Goal: Task Accomplishment & Management: Use online tool/utility

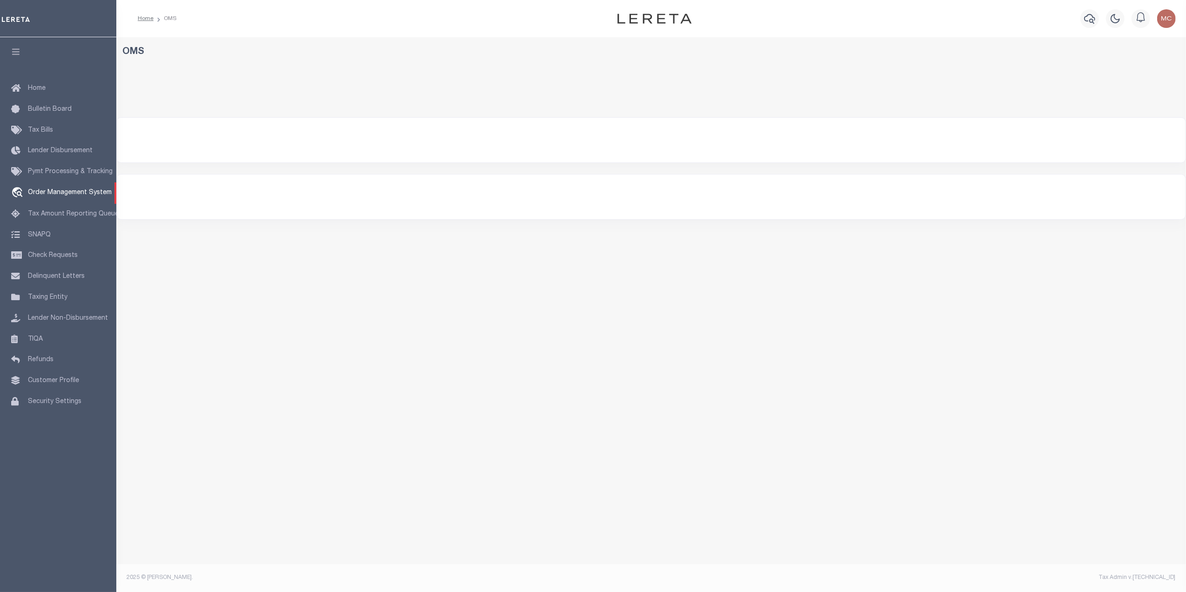
select select "200"
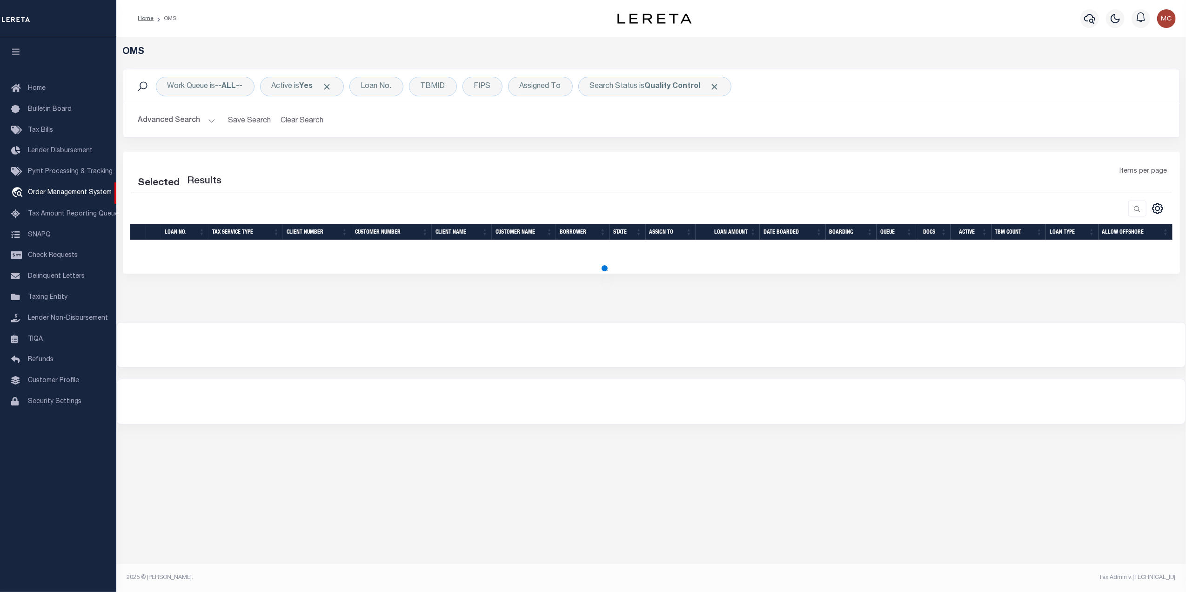
select select "200"
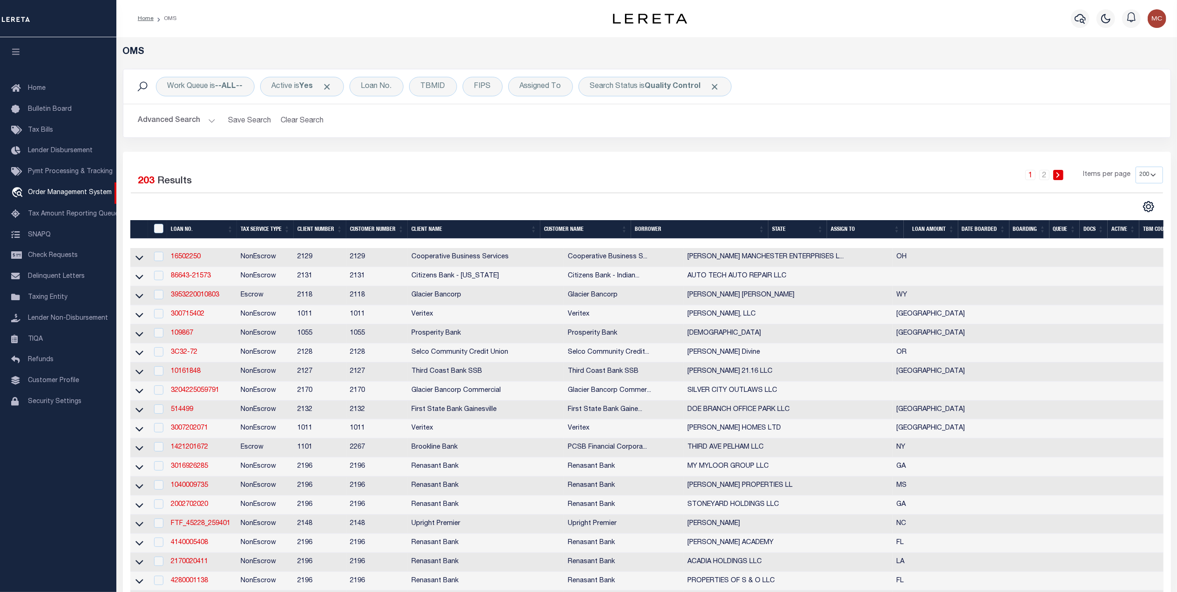
click at [596, 195] on div "Selected 203 Results 1 2 Items per page 10 25 50 100 200" at bounding box center [646, 190] width 1047 height 46
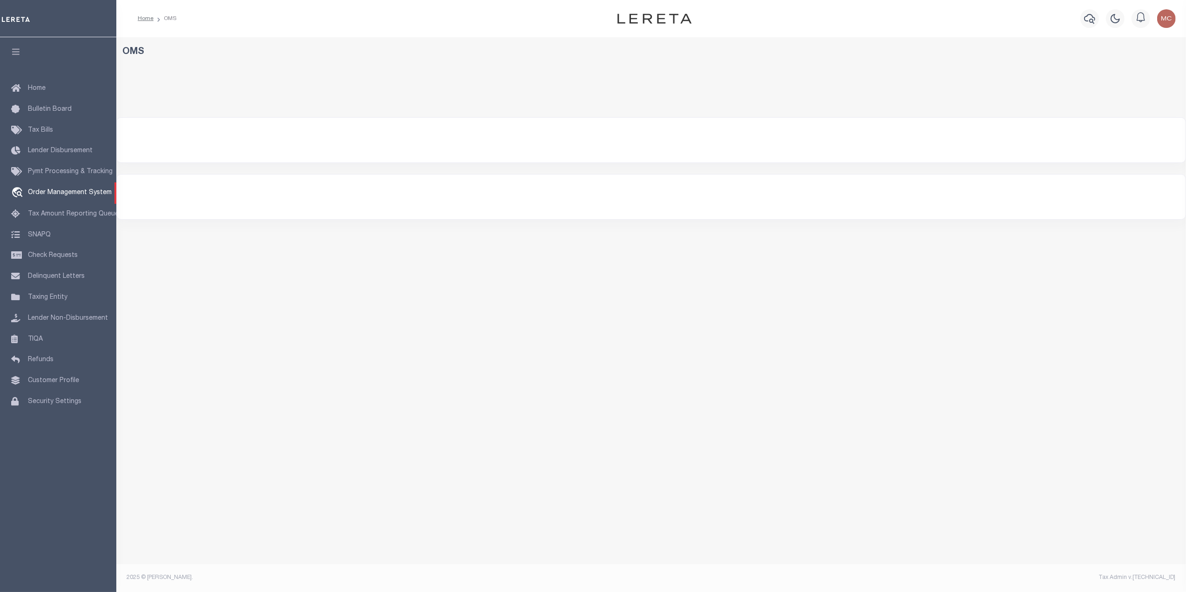
select select "200"
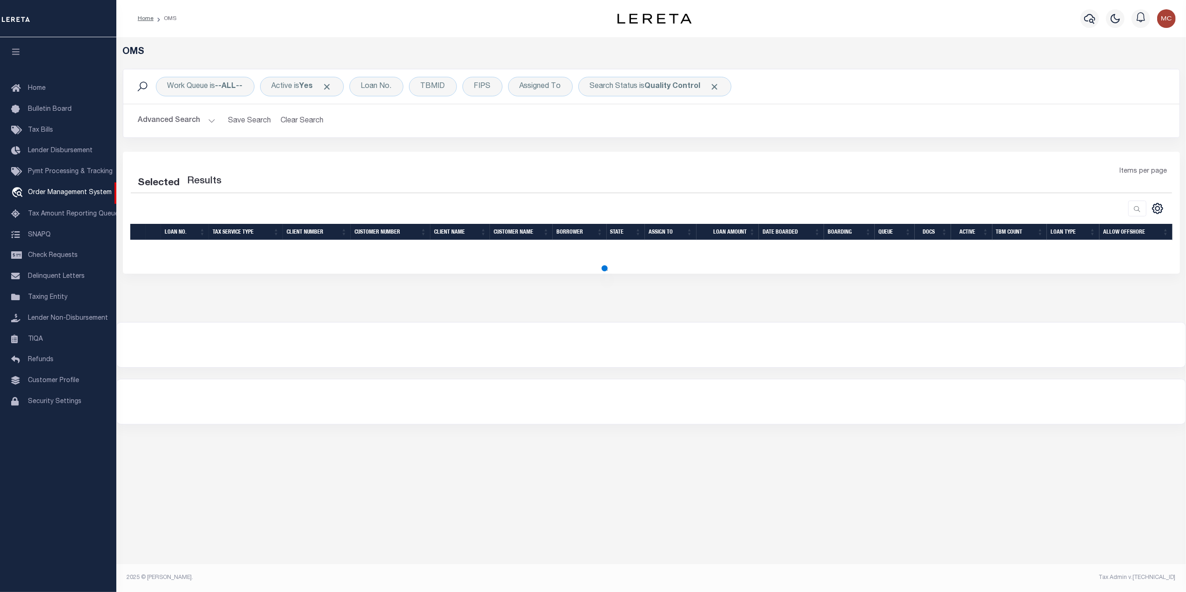
select select "200"
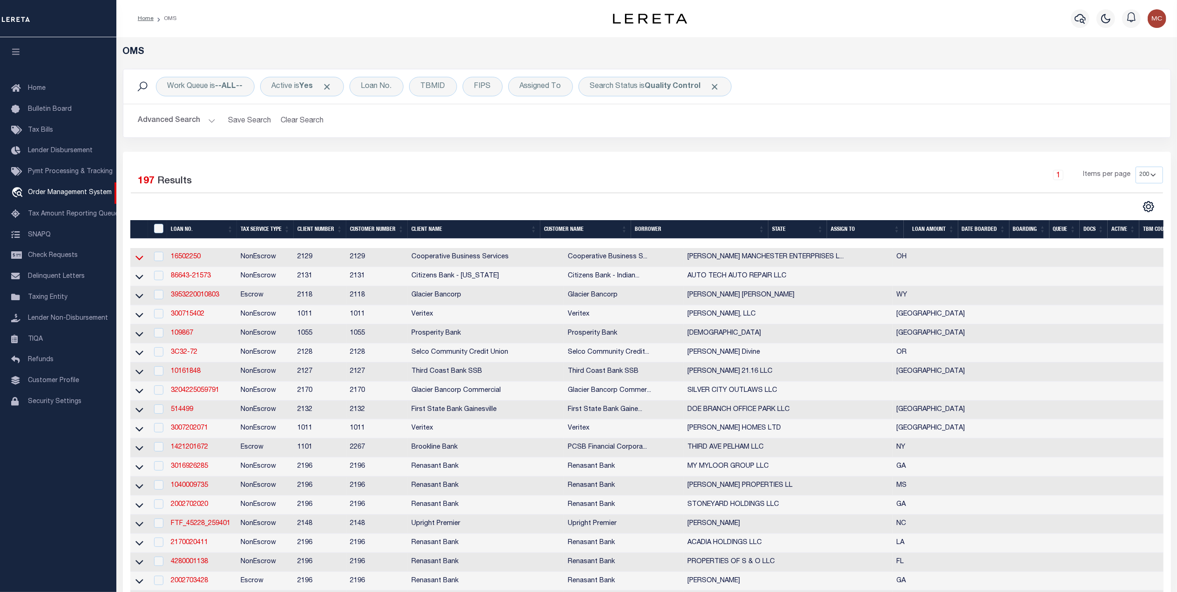
click at [141, 259] on icon at bounding box center [139, 258] width 8 height 5
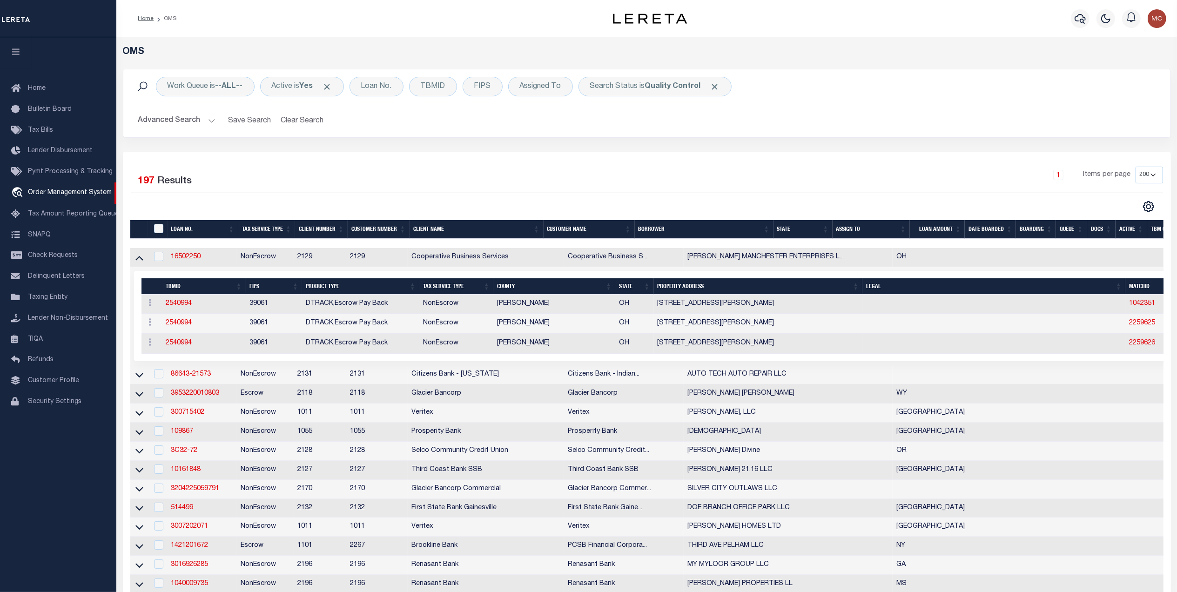
drag, startPoint x: 141, startPoint y: 256, endPoint x: 1159, endPoint y: 302, distance: 1020.0
click at [141, 256] on icon at bounding box center [139, 258] width 8 height 10
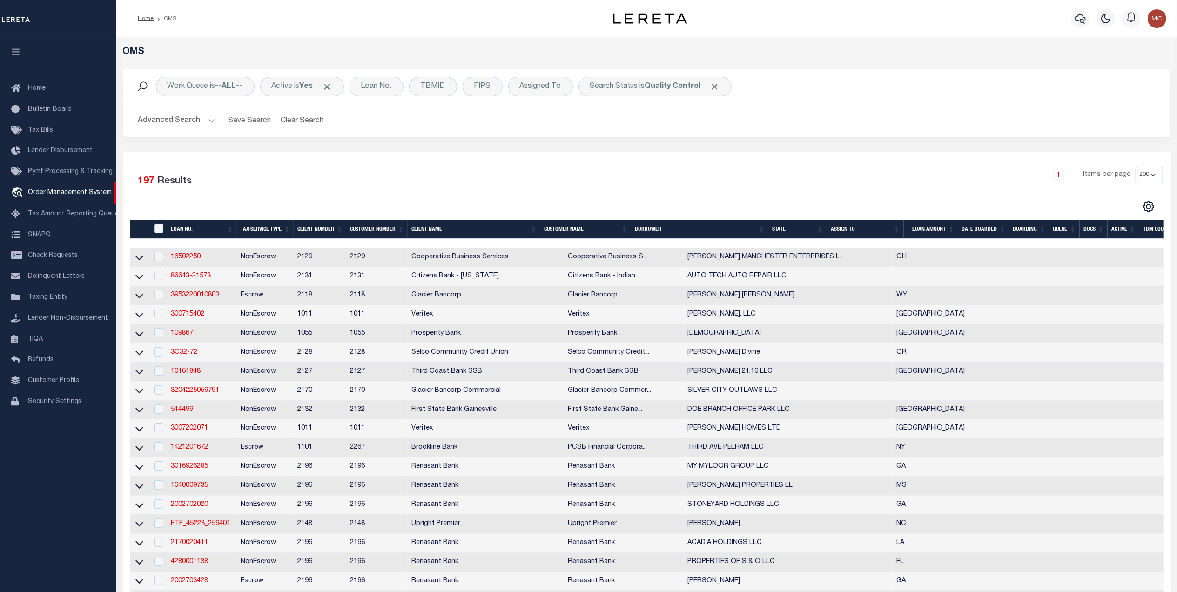
click at [1090, 231] on th "Docs" at bounding box center [1093, 229] width 28 height 19
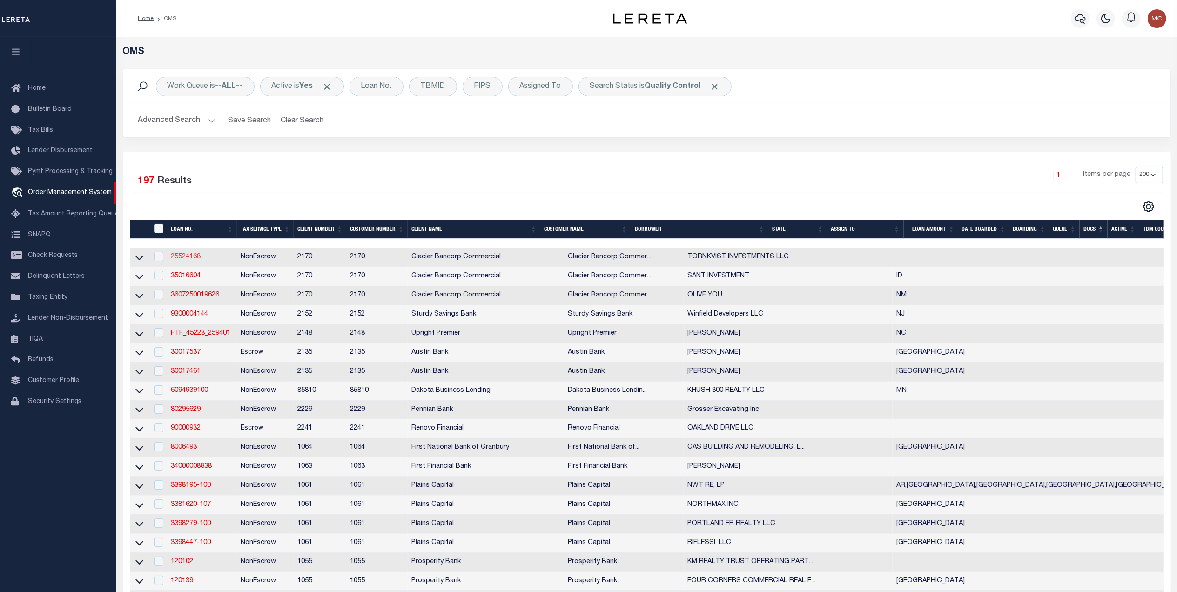
click at [199, 260] on link "25524168" at bounding box center [186, 257] width 30 height 7
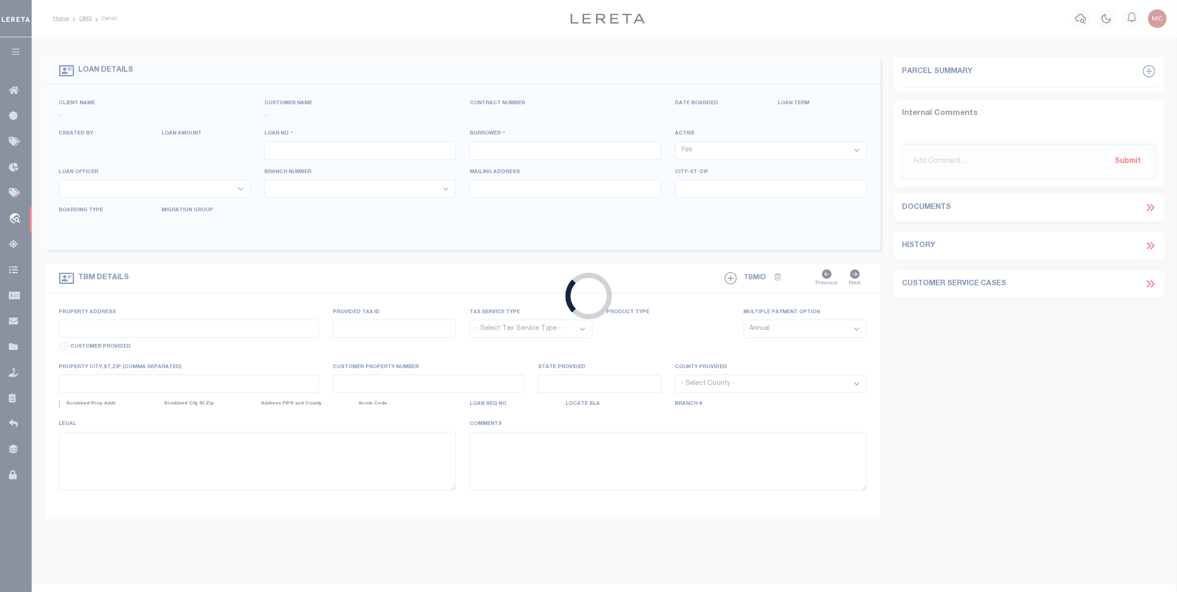
type input "25524168"
type input "TORNKVIST INVESTMENTS LLC"
select select
select select "400"
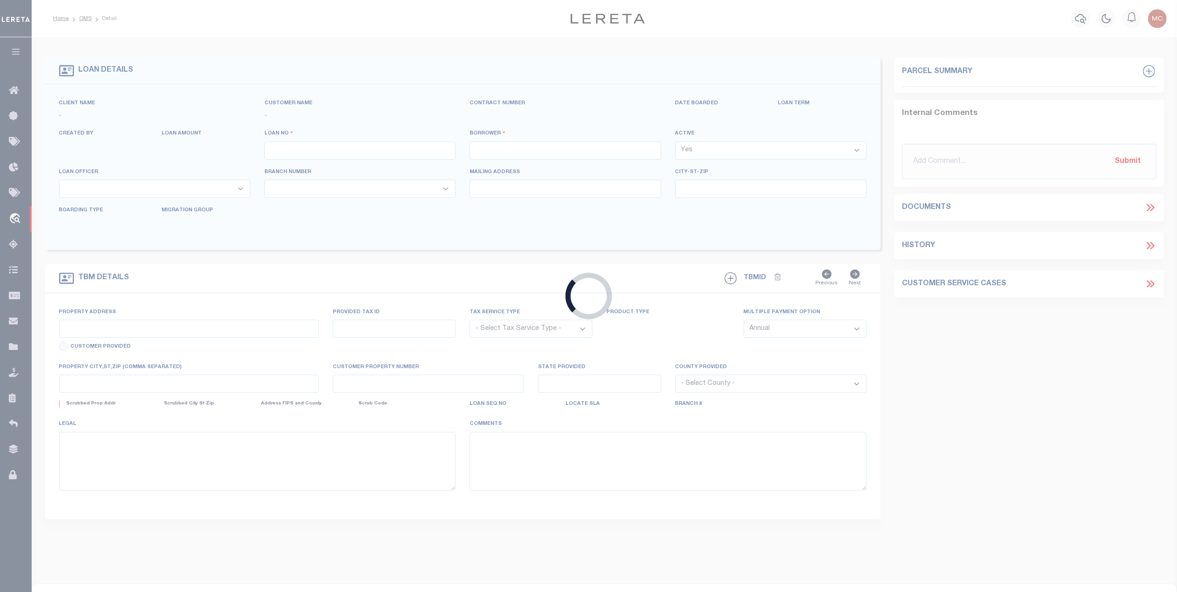
select select "NonEscrow"
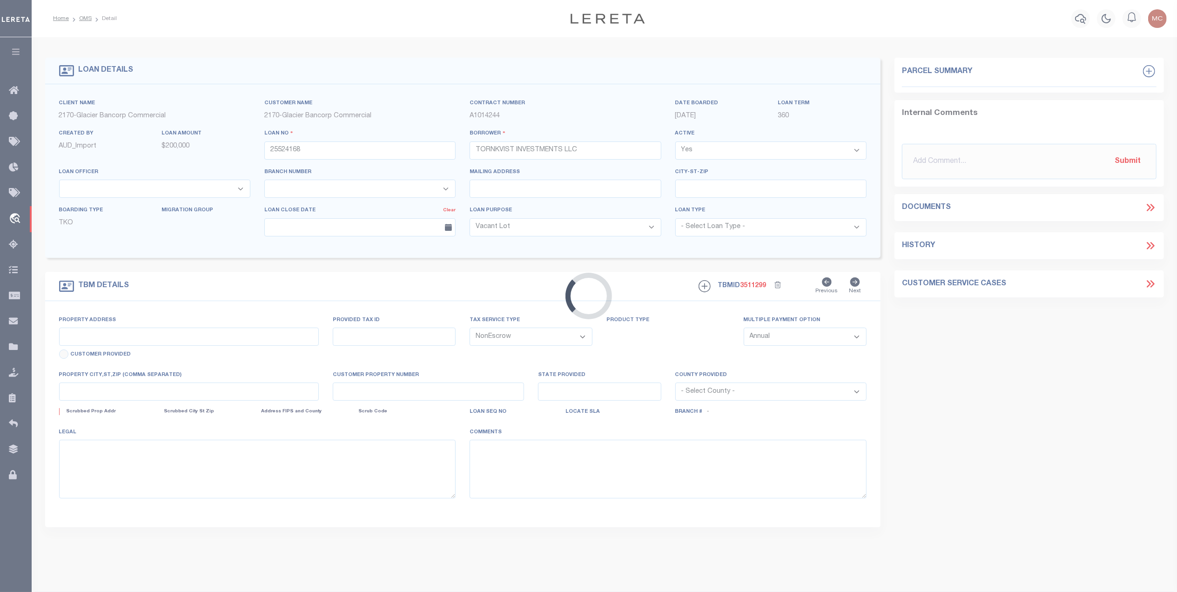
type input "954 E MOJAVE ST"
type input "RPA1210016005O"
select select
type input "IDAHO FALLS ID"
type input "97663880"
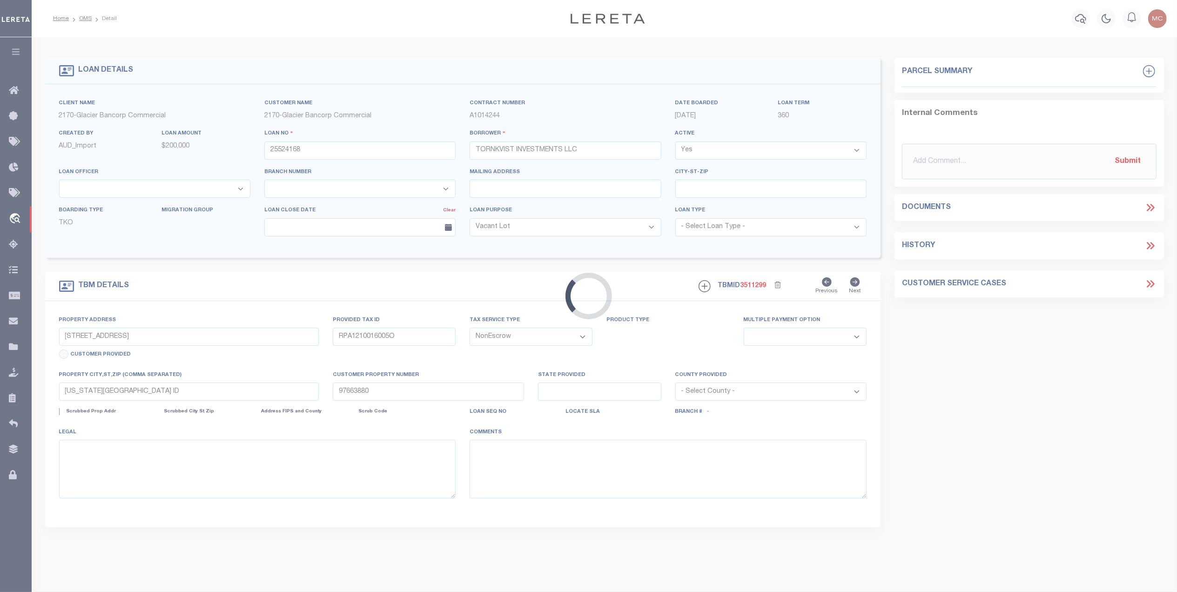
select select "167850"
select select "27203"
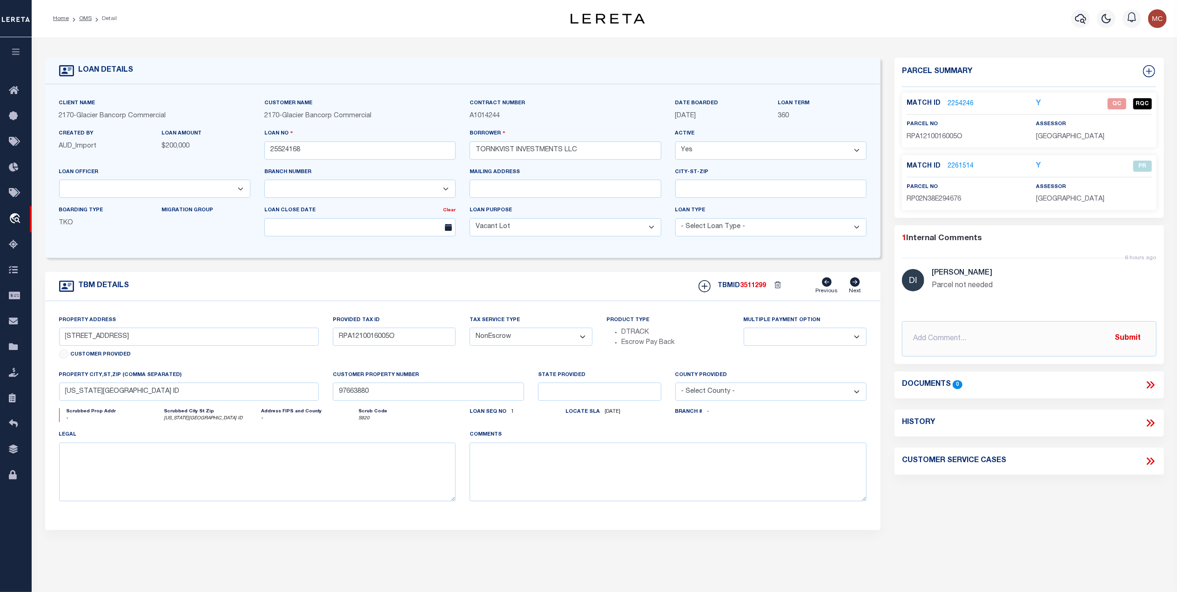
click at [959, 101] on link "2254246" at bounding box center [960, 104] width 26 height 10
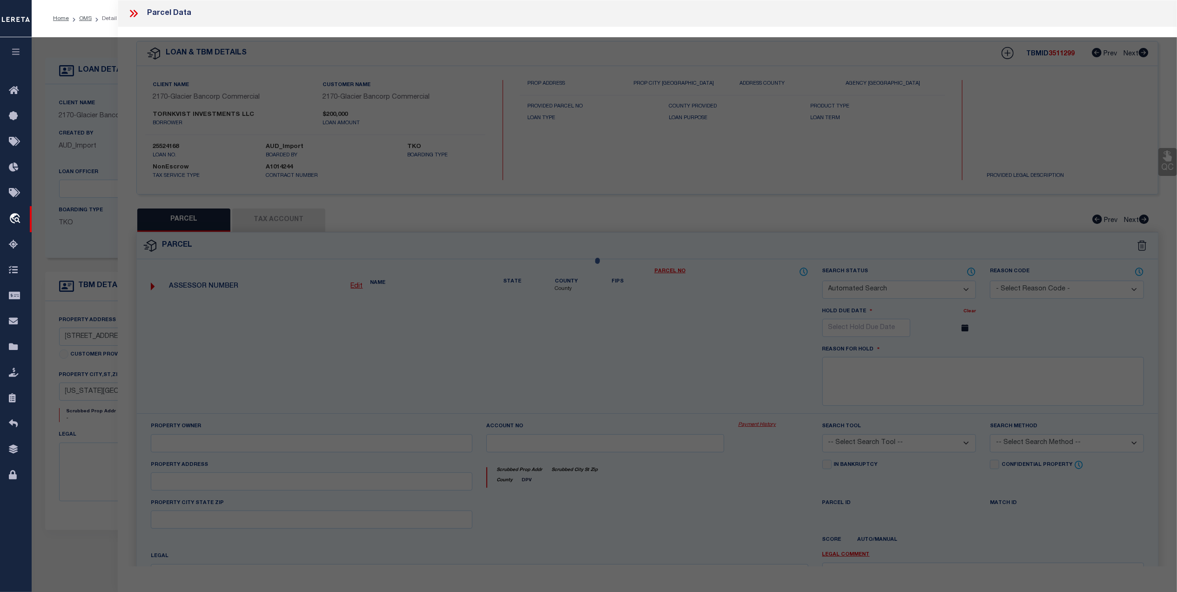
checkbox input "false"
select select "QC"
type input "TORNKVIST INVESTMENTS LLC"
select select "AGW"
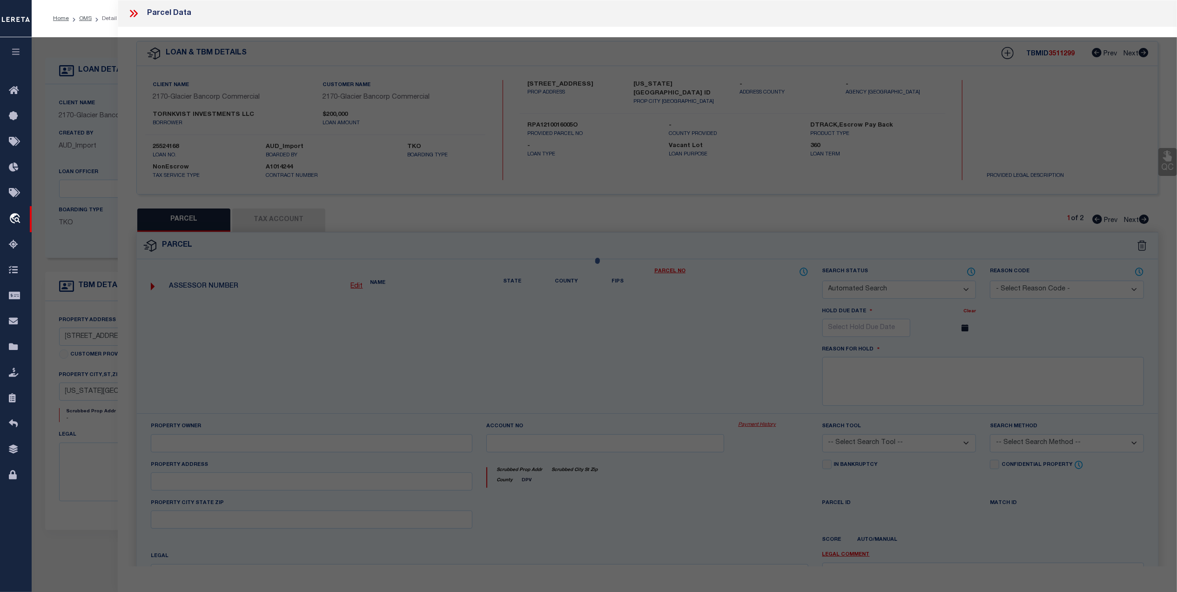
select select
type input "954 MOJAVE ST"
type input "IDAHO FALLS,83404"
type textarea "LOT 5, BLOCK 16, WEST JENNIE LEE # 11 NW1/4, SEC 29, T 2N, R 38"
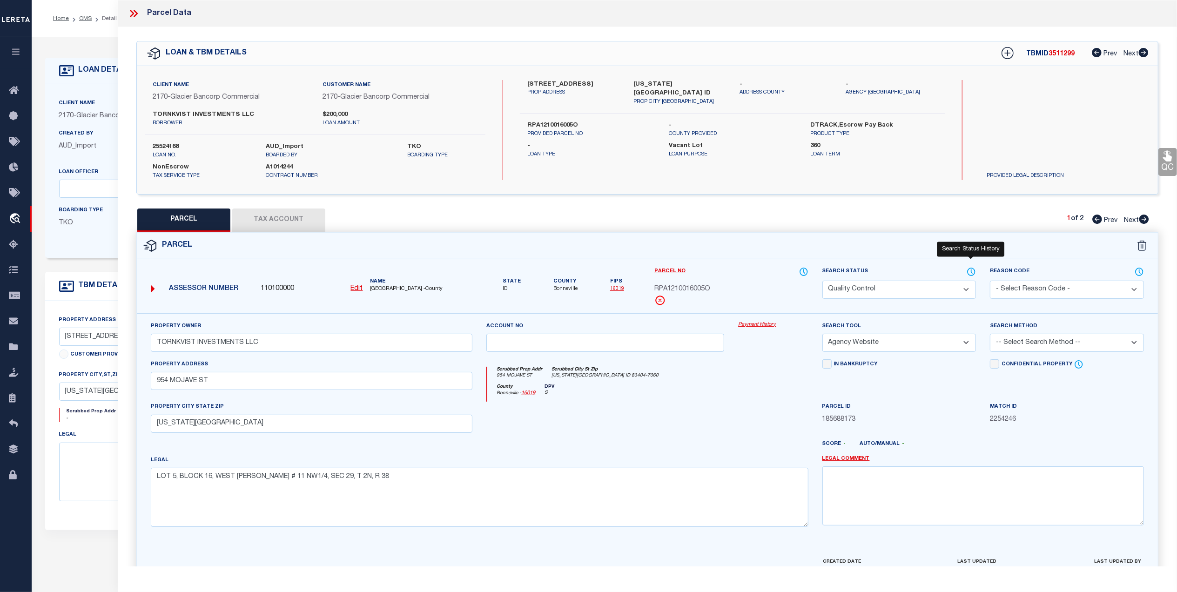
click at [971, 270] on icon at bounding box center [971, 271] width 1 height 4
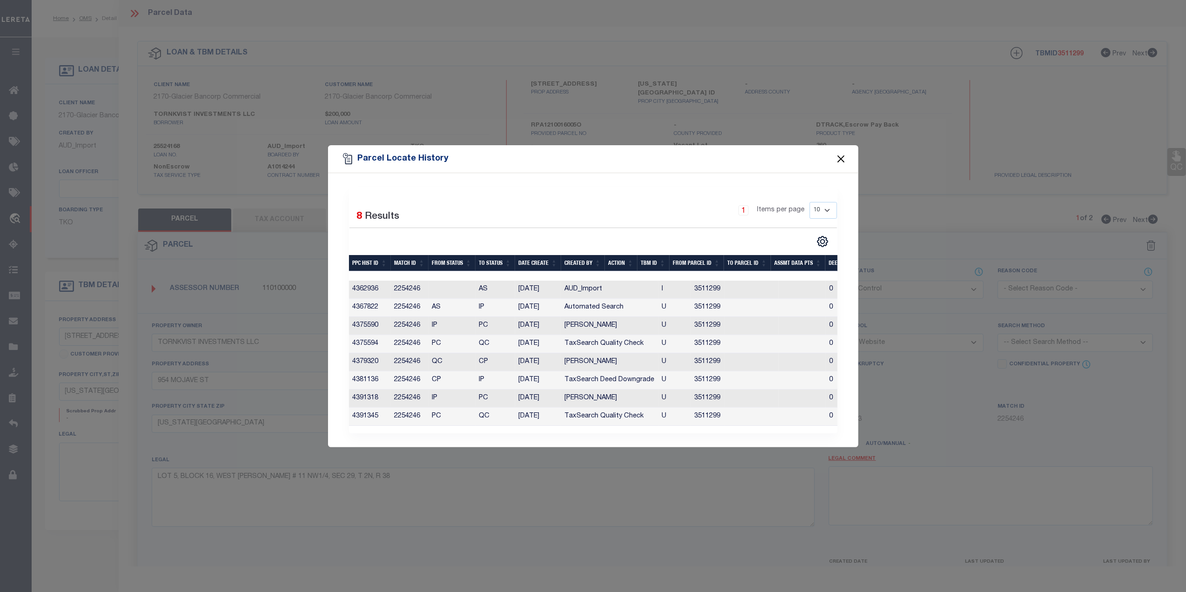
click at [844, 153] on button "Close" at bounding box center [841, 159] width 12 height 12
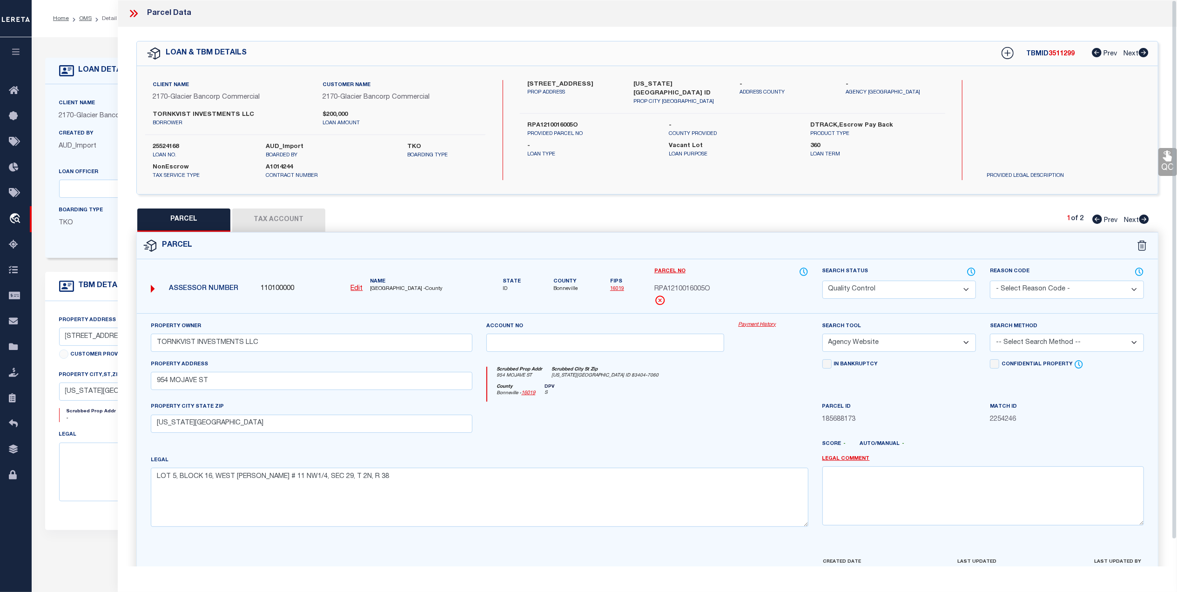
click at [600, 432] on div at bounding box center [605, 421] width 252 height 38
click at [266, 214] on button "Tax Account" at bounding box center [278, 219] width 93 height 23
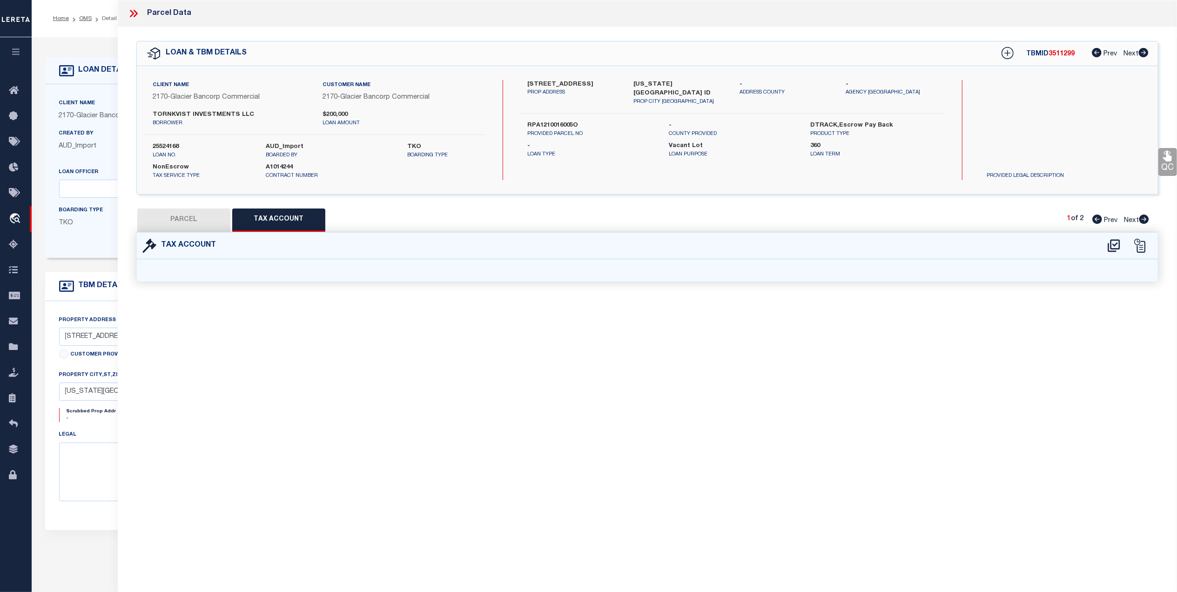
select select "100"
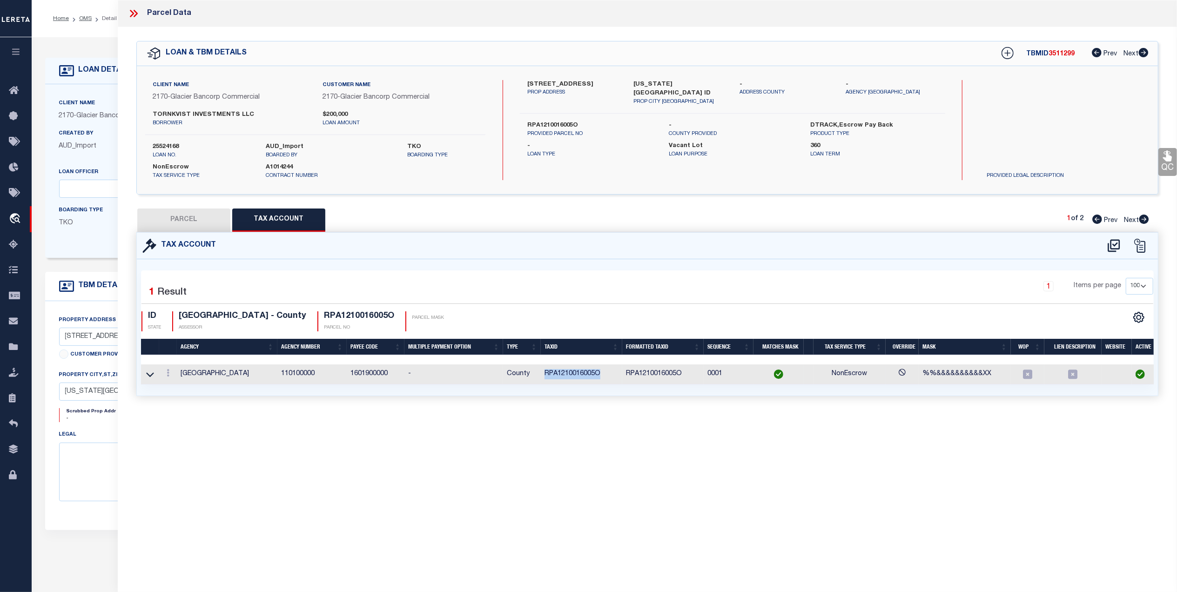
drag, startPoint x: 610, startPoint y: 379, endPoint x: 542, endPoint y: 378, distance: 67.9
click at [542, 378] on td "RPA1210016005O" at bounding box center [581, 374] width 81 height 20
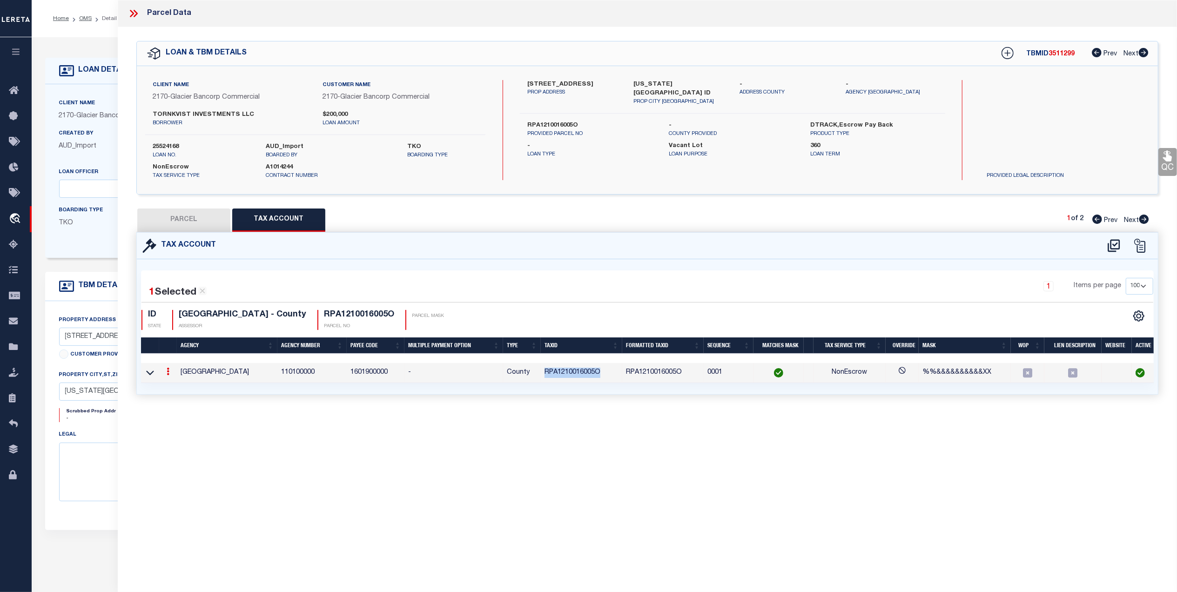
copy td "RPA1210016005O"
click at [210, 220] on button "PARCEL" at bounding box center [183, 219] width 93 height 23
select select "AS"
select select
checkbox input "false"
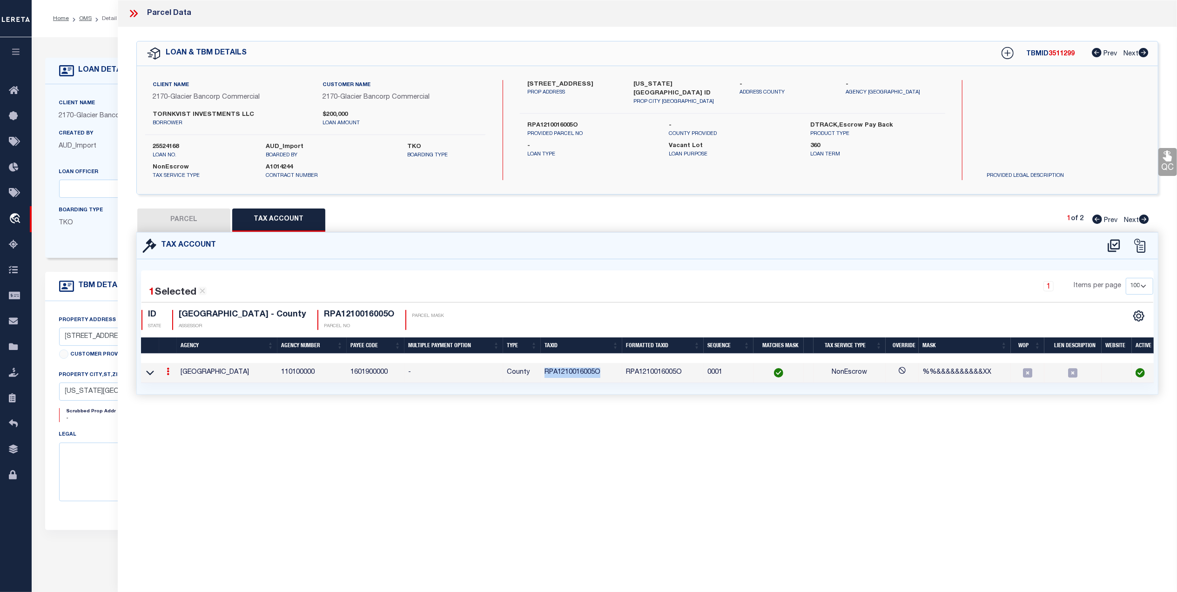
checkbox input "false"
select select "QC"
type input "TORNKVIST INVESTMENTS LLC"
select select "AGW"
select select
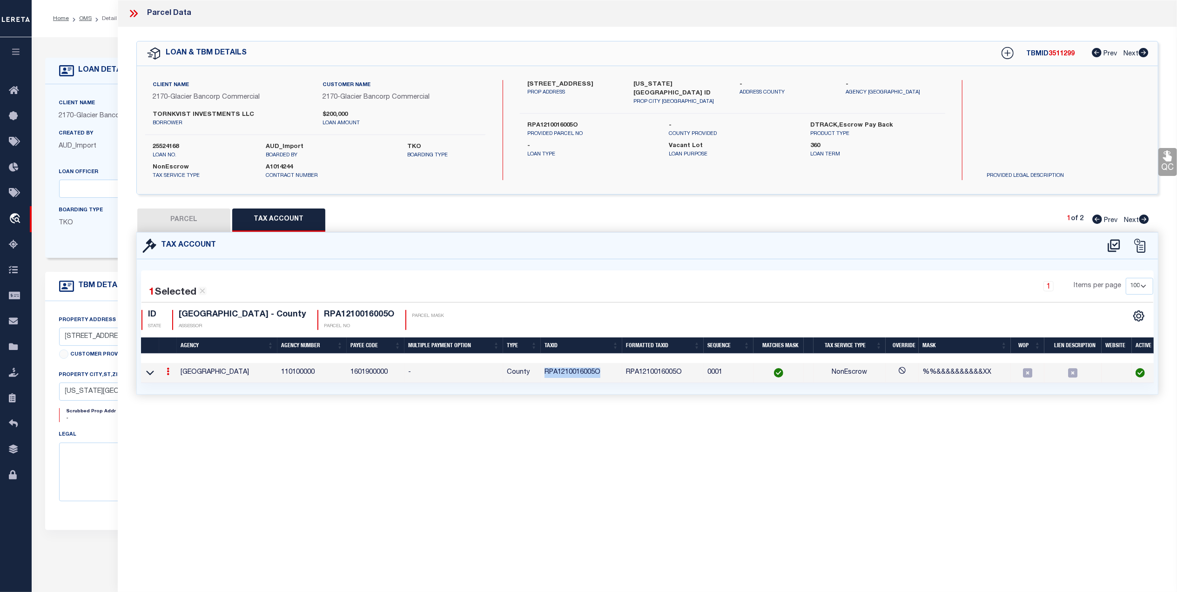
type input "954 MOJAVE ST"
type input "IDAHO FALLS,83404"
type textarea "LOT 5, BLOCK 16, WEST JENNIE LEE # 11 NW1/4, SEC 29, T 2N, R 38"
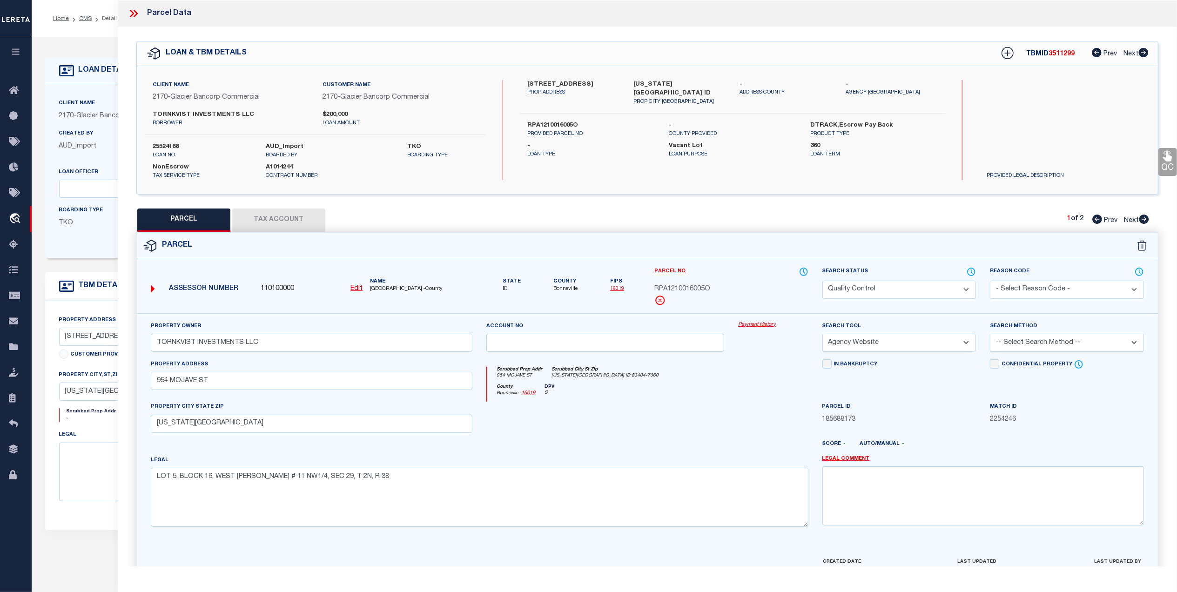
click at [138, 15] on icon at bounding box center [133, 13] width 12 height 12
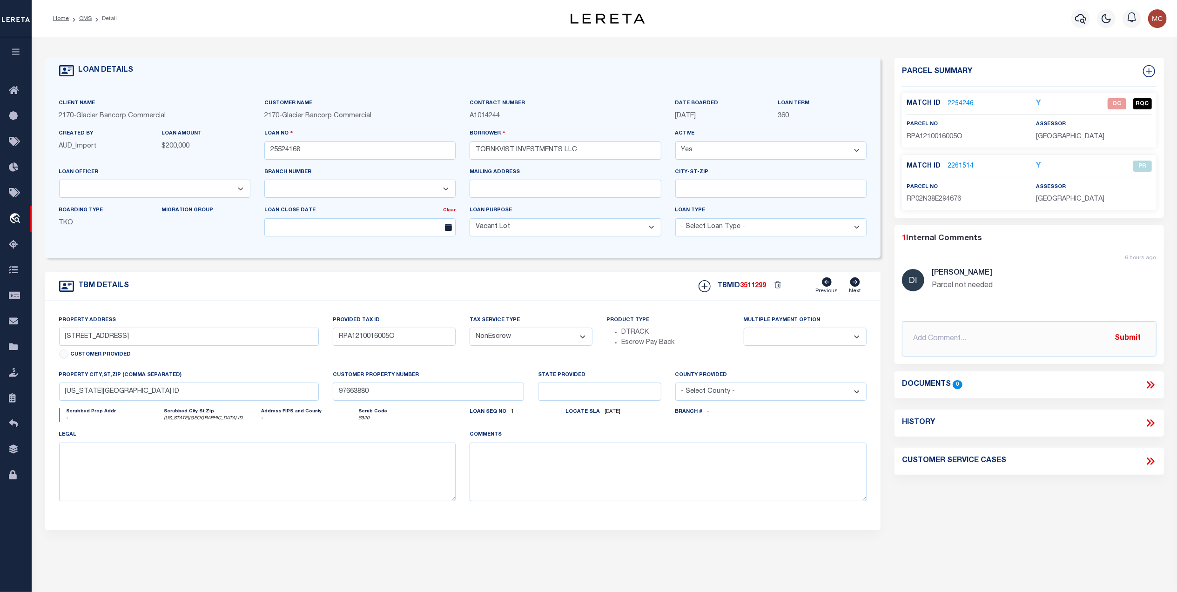
click at [134, 14] on div "Home OMS Detail" at bounding box center [280, 19] width 469 height 20
click at [957, 103] on link "2254246" at bounding box center [960, 104] width 26 height 10
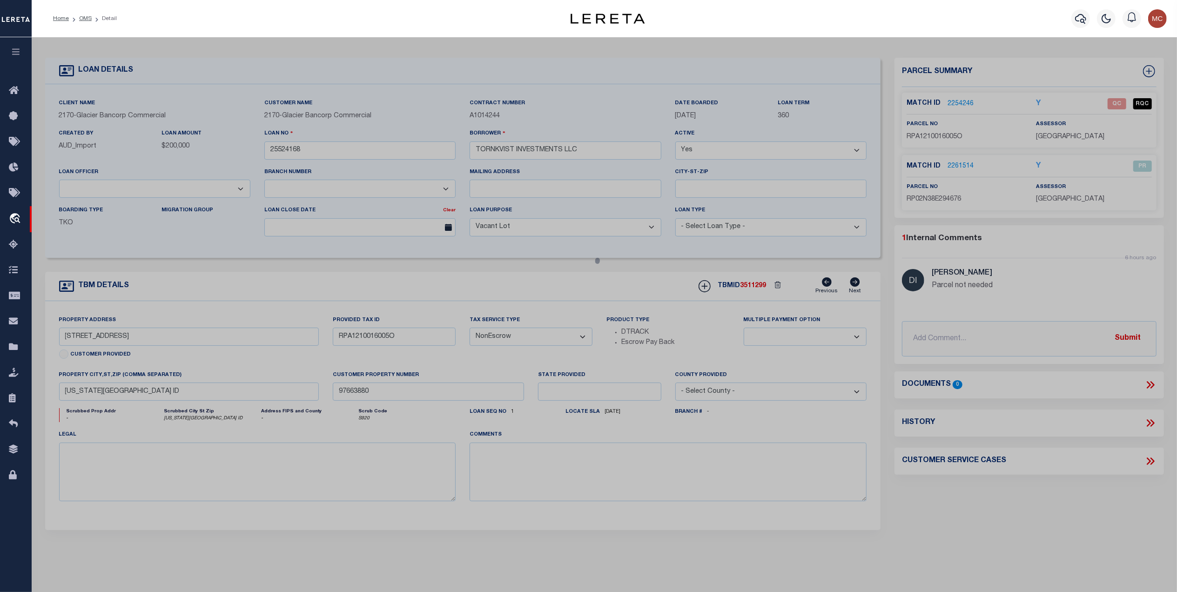
select select "AS"
select select
checkbox input "false"
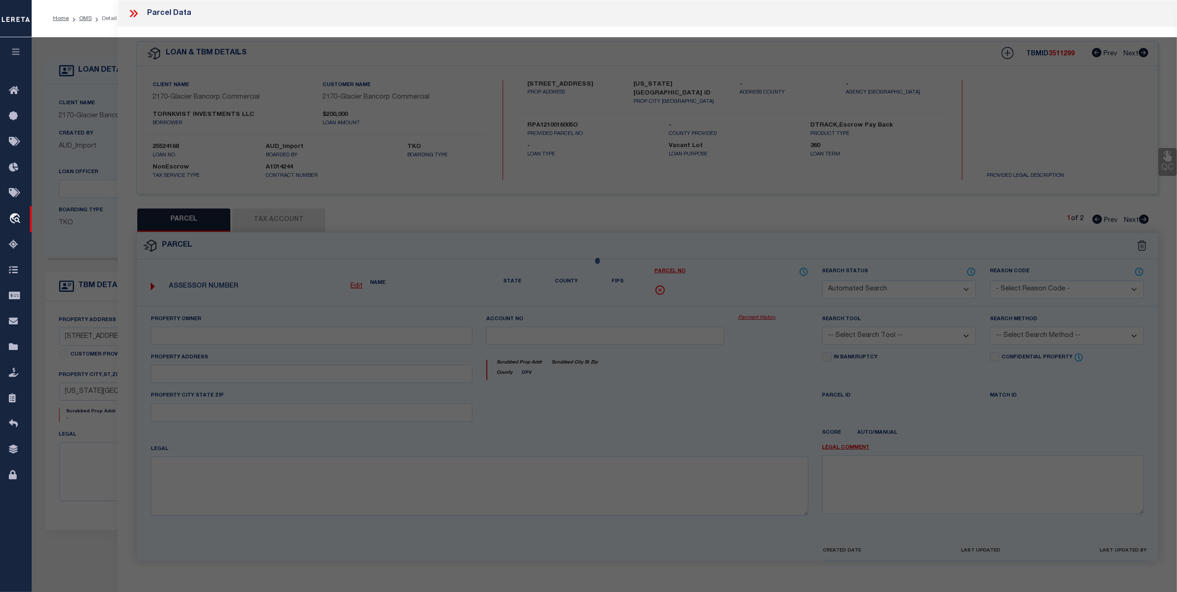
select select "QC"
type input "TORNKVIST INVESTMENTS LLC"
select select "AGW"
select select
type input "954 MOJAVE ST"
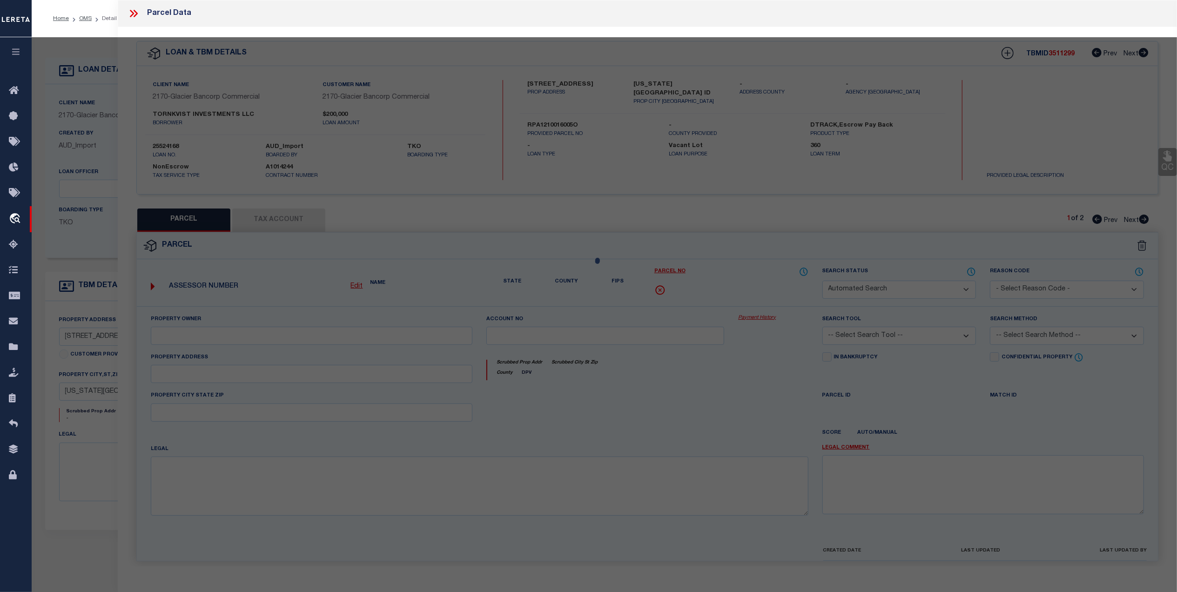
type input "IDAHO FALLS,83404"
type textarea "LOT 5, BLOCK 16, WEST JENNIE LEE # 11 NW1/4, SEC 29, T 2N, R 38"
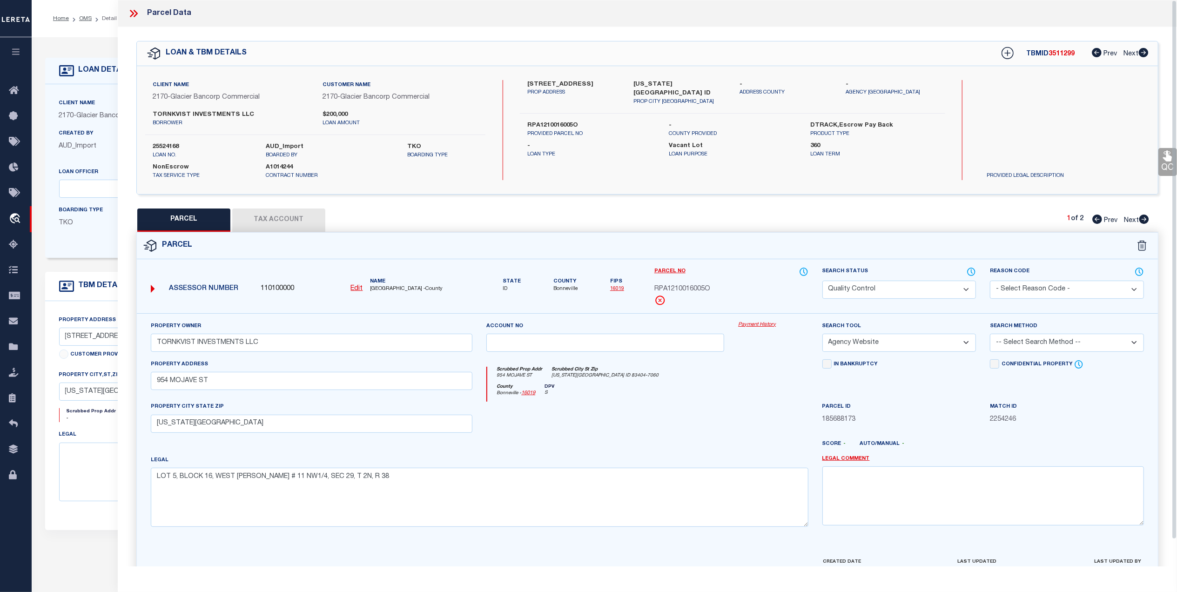
drag, startPoint x: 1045, startPoint y: 342, endPoint x: 1038, endPoint y: 347, distance: 9.0
click at [1045, 342] on select "-- Select Search Method -- Property Address Legal Liability Info Provided" at bounding box center [1067, 343] width 154 height 18
select select "ADD"
click at [990, 335] on select "-- Select Search Method -- Property Address Legal Liability Info Provided" at bounding box center [1067, 343] width 154 height 18
drag, startPoint x: 719, startPoint y: 422, endPoint x: 769, endPoint y: 407, distance: 52.2
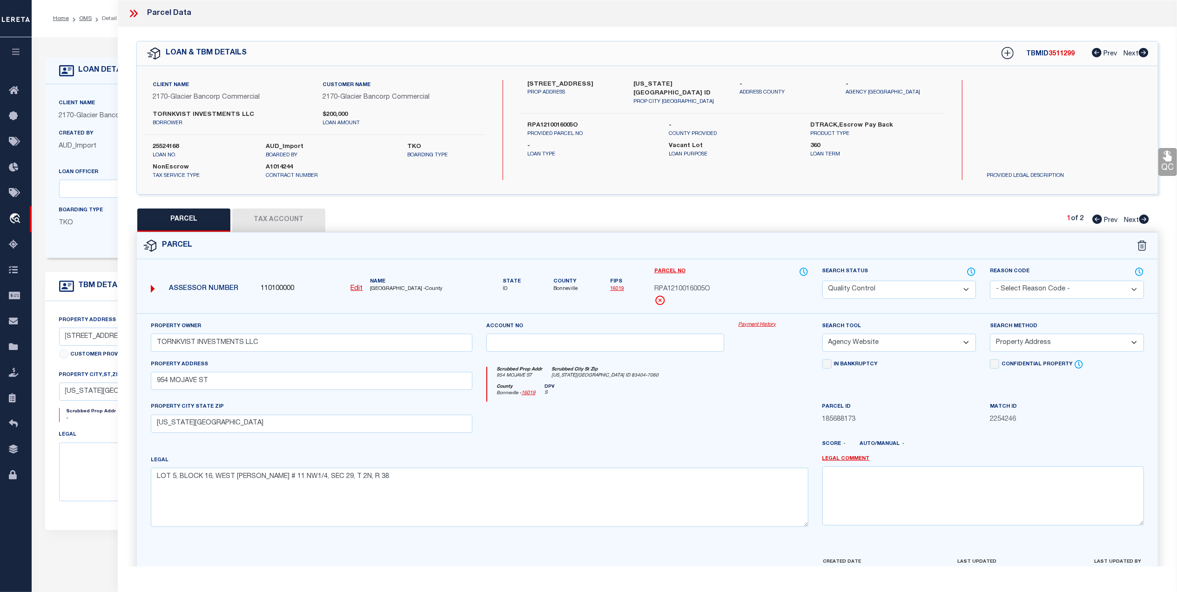
click at [721, 422] on div at bounding box center [605, 421] width 252 height 38
click at [878, 288] on select "Automated Search Bad Parcel Complete Duplicate Parcel High Dollar Reporting In …" at bounding box center [899, 290] width 154 height 18
select select "CP"
click at [822, 281] on select "Automated Search Bad Parcel Complete Duplicate Parcel High Dollar Reporting In …" at bounding box center [899, 290] width 154 height 18
click at [1171, 164] on link "QC" at bounding box center [1167, 162] width 19 height 28
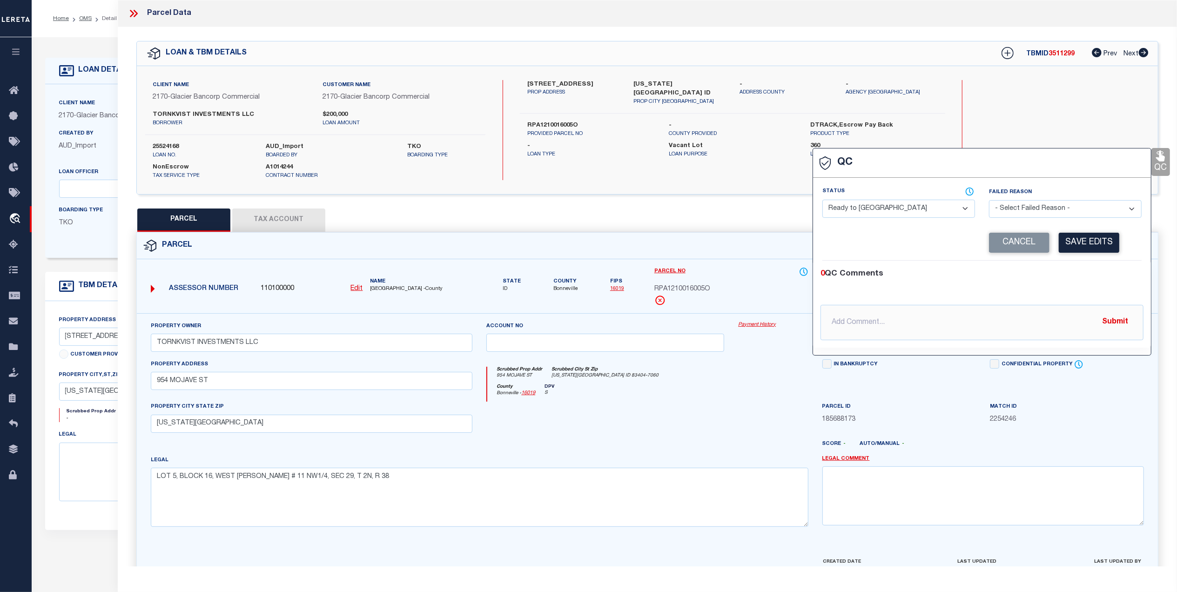
click at [881, 206] on select "- Select Status - Ready to QC Correct Incorrect" at bounding box center [898, 209] width 153 height 18
select select "COR"
click at [822, 201] on select "- Select Status - Ready to QC Correct Incorrect" at bounding box center [898, 209] width 153 height 18
click at [1082, 240] on button "Save Edits" at bounding box center [1089, 243] width 60 height 20
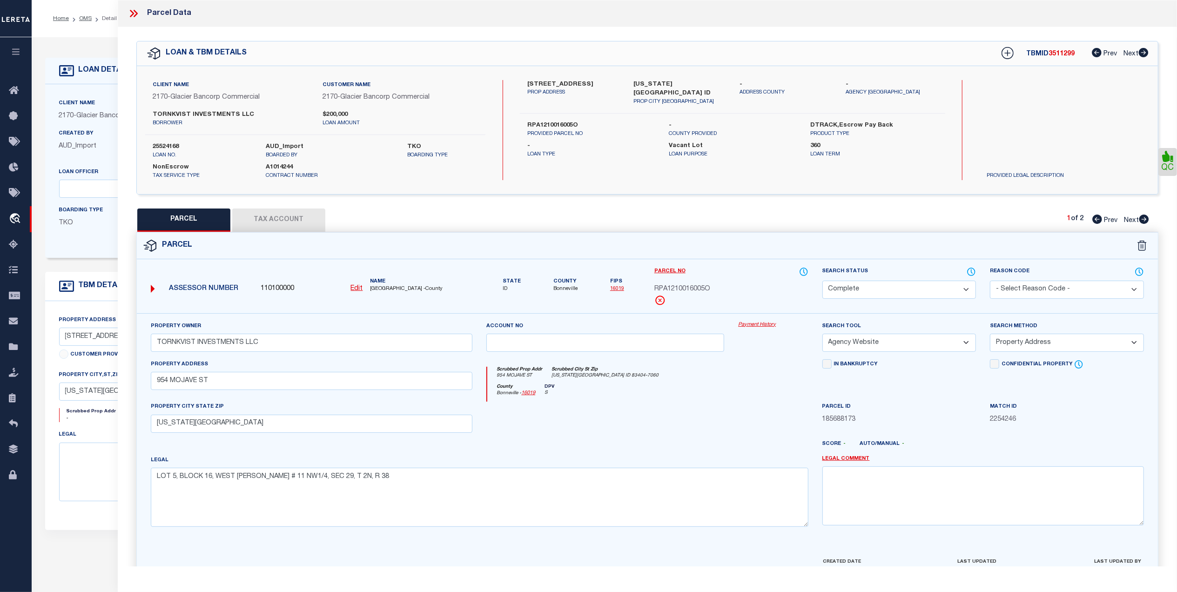
click at [777, 430] on div at bounding box center [773, 421] width 84 height 38
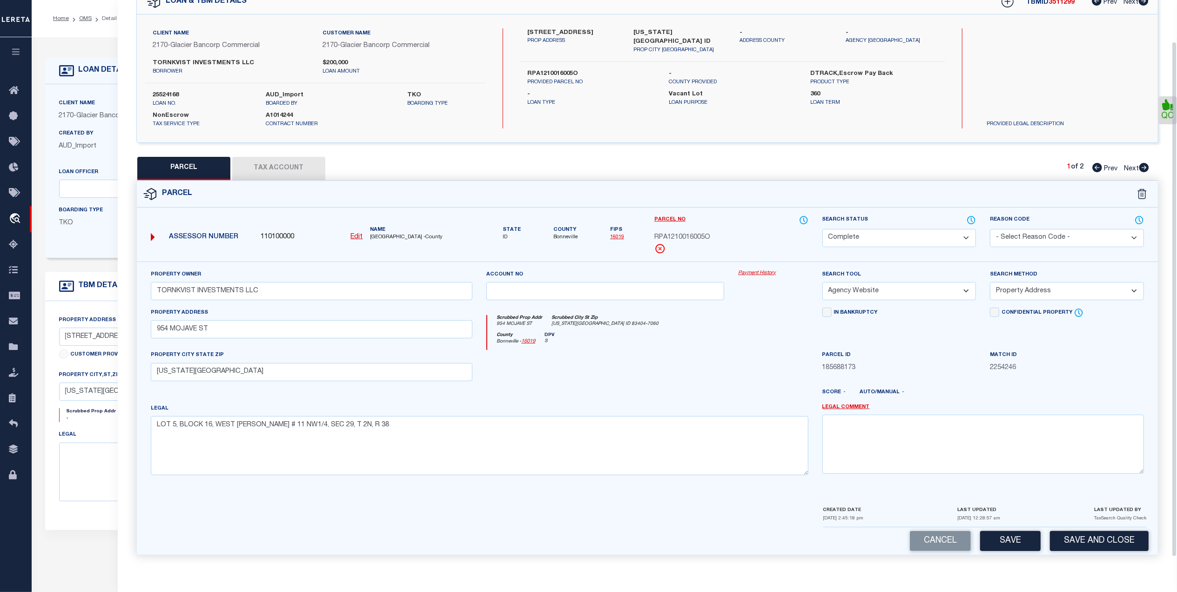
scroll to position [55, 0]
click at [1078, 546] on button "Save and Close" at bounding box center [1099, 541] width 99 height 20
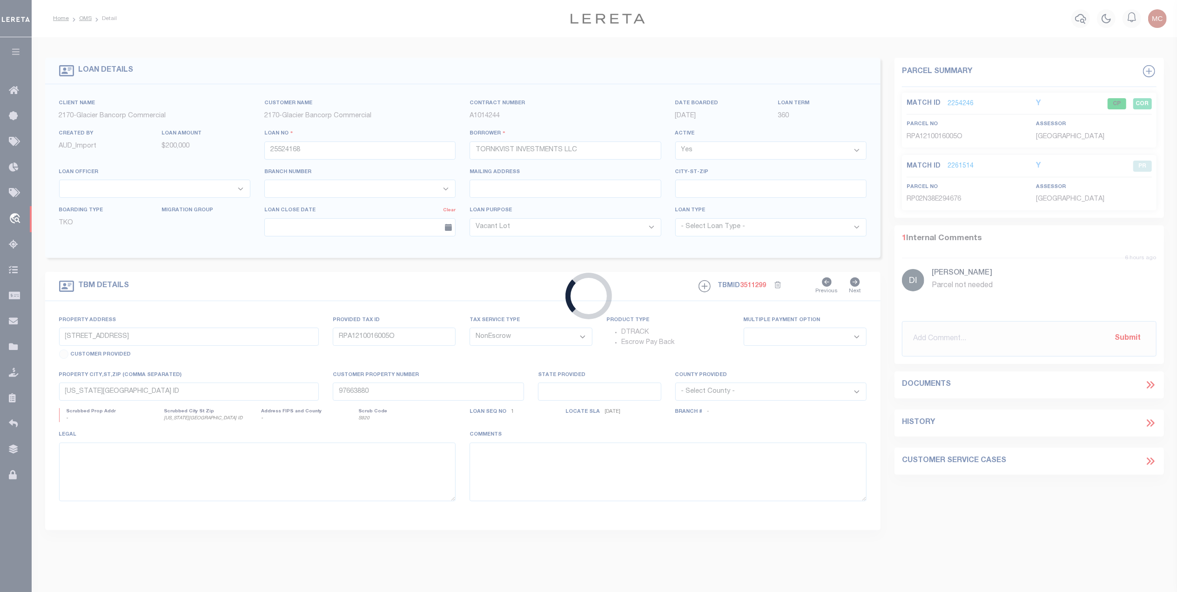
select select
select select "167850"
select select "27203"
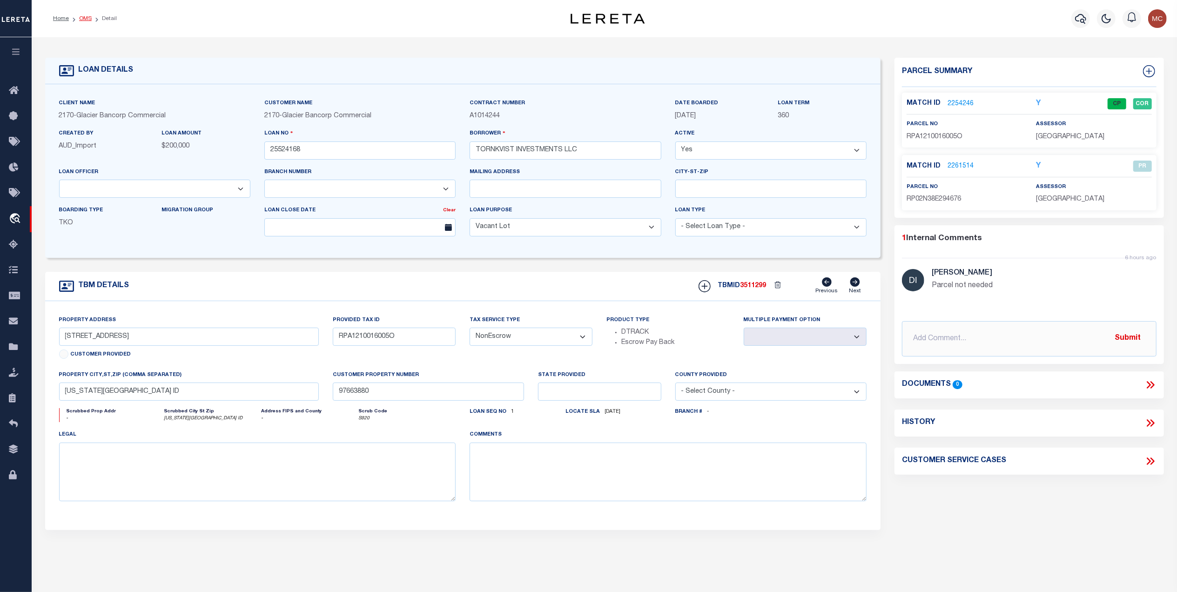
click at [82, 17] on link "OMS" at bounding box center [85, 19] width 13 height 6
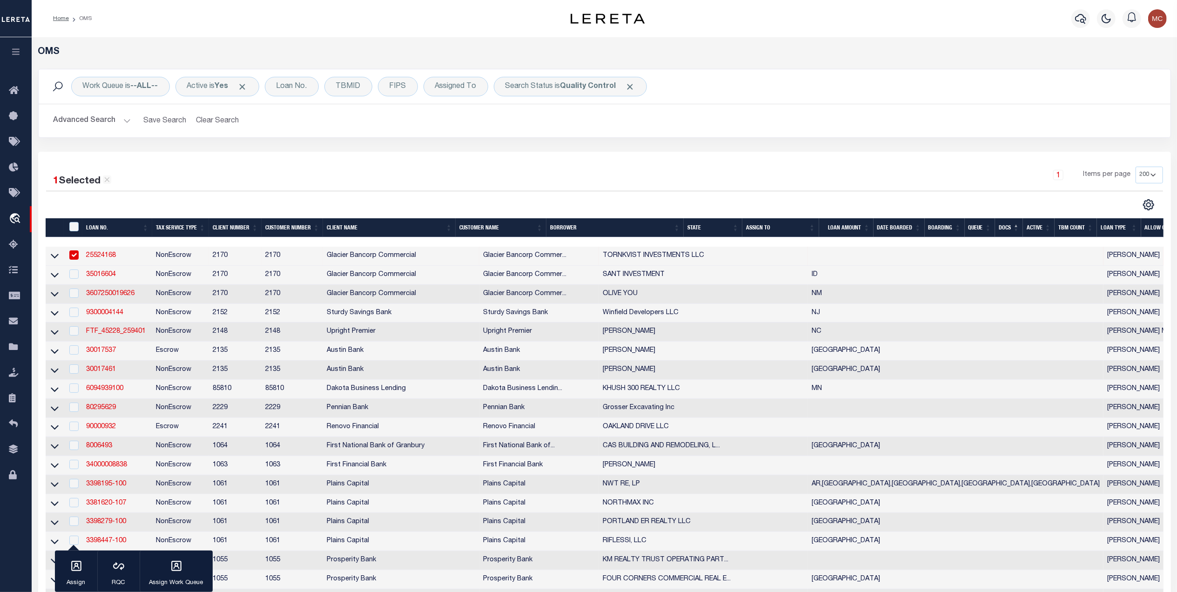
click at [579, 181] on div "1 Items per page 10 25 50 100 200" at bounding box center [745, 179] width 834 height 24
click at [117, 116] on button "Advanced Search" at bounding box center [92, 121] width 77 height 18
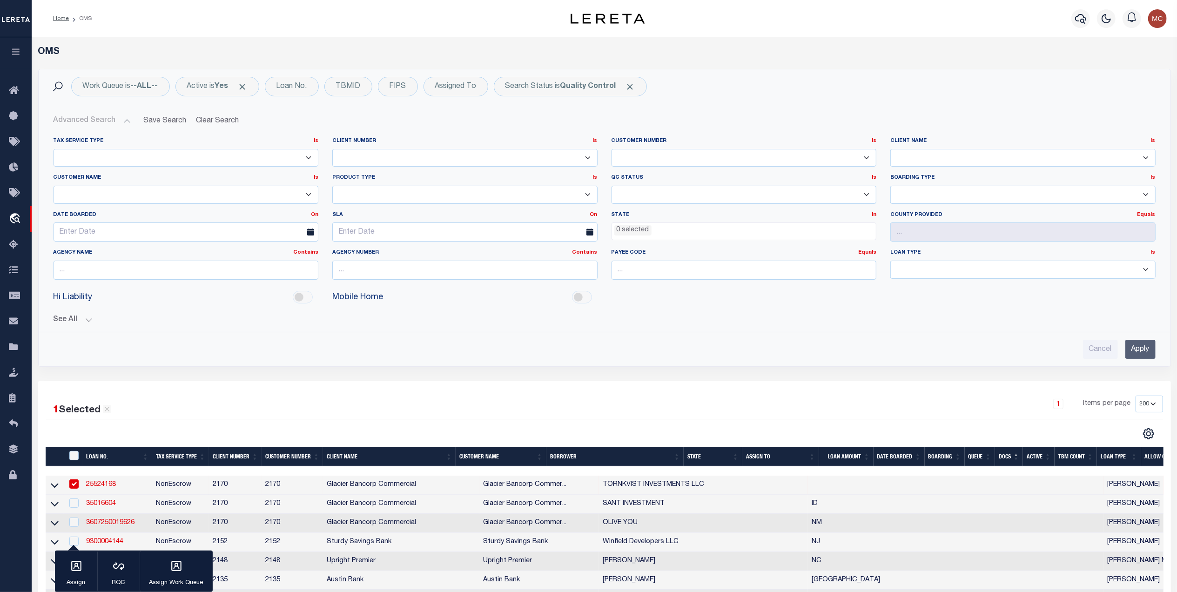
click at [659, 233] on ul "0 selected" at bounding box center [744, 229] width 264 height 13
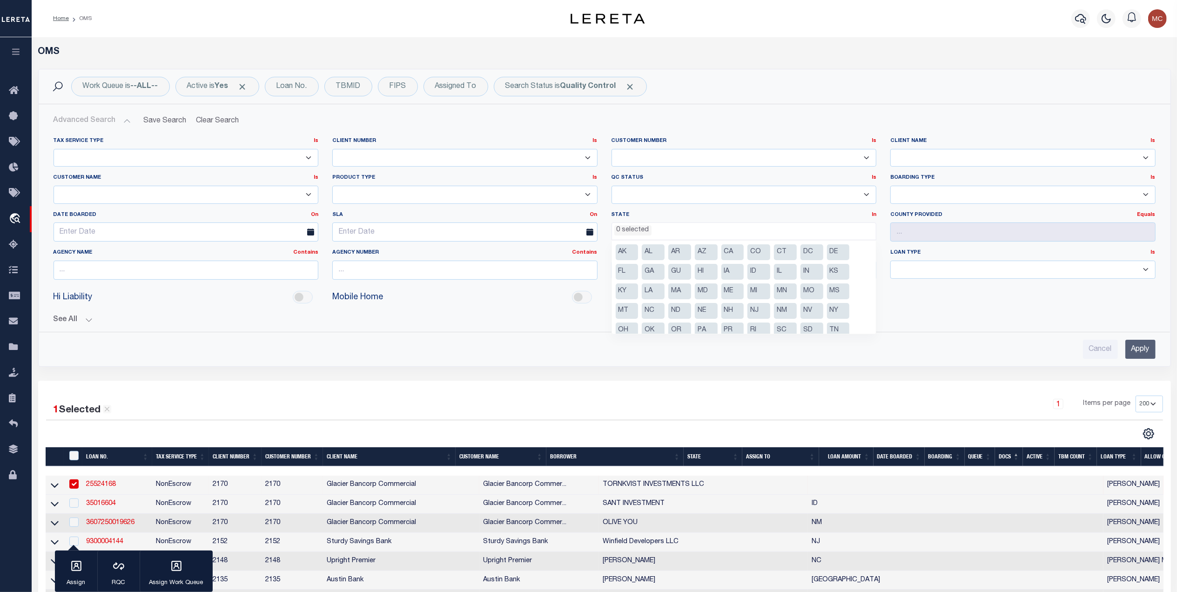
drag, startPoint x: 751, startPoint y: 269, endPoint x: 948, endPoint y: 303, distance: 200.3
click at [752, 269] on li "ID" at bounding box center [758, 272] width 23 height 16
select select "ID"
click at [1134, 352] on input "Apply" at bounding box center [1140, 349] width 30 height 19
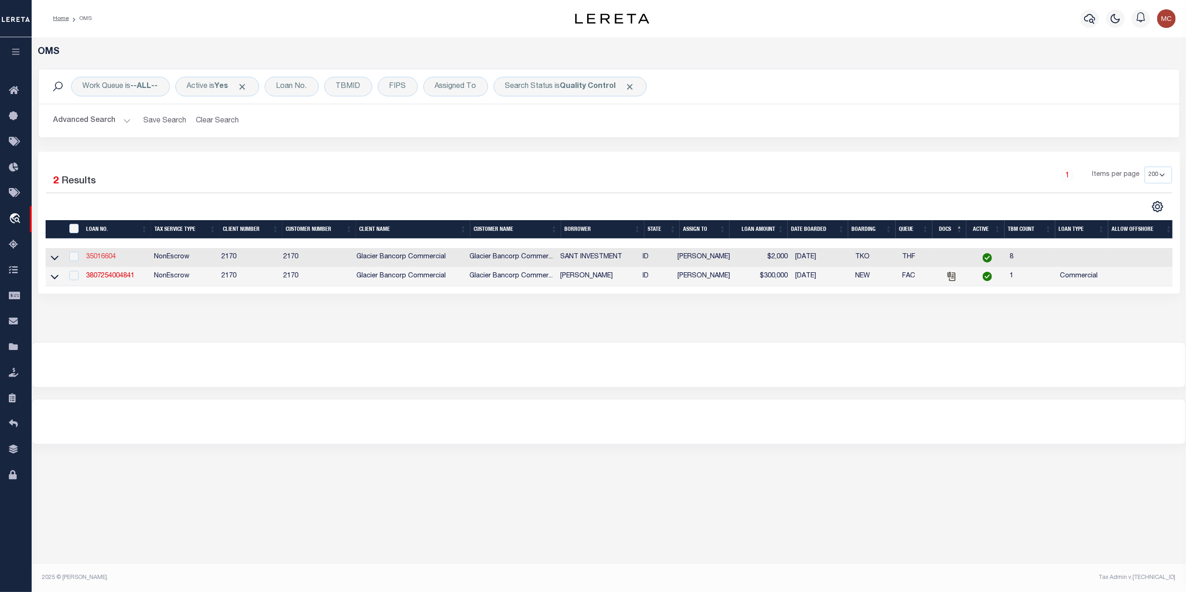
click at [107, 260] on link "35016604" at bounding box center [101, 257] width 30 height 7
type input "35016604"
type input "SANT INVESTMENT"
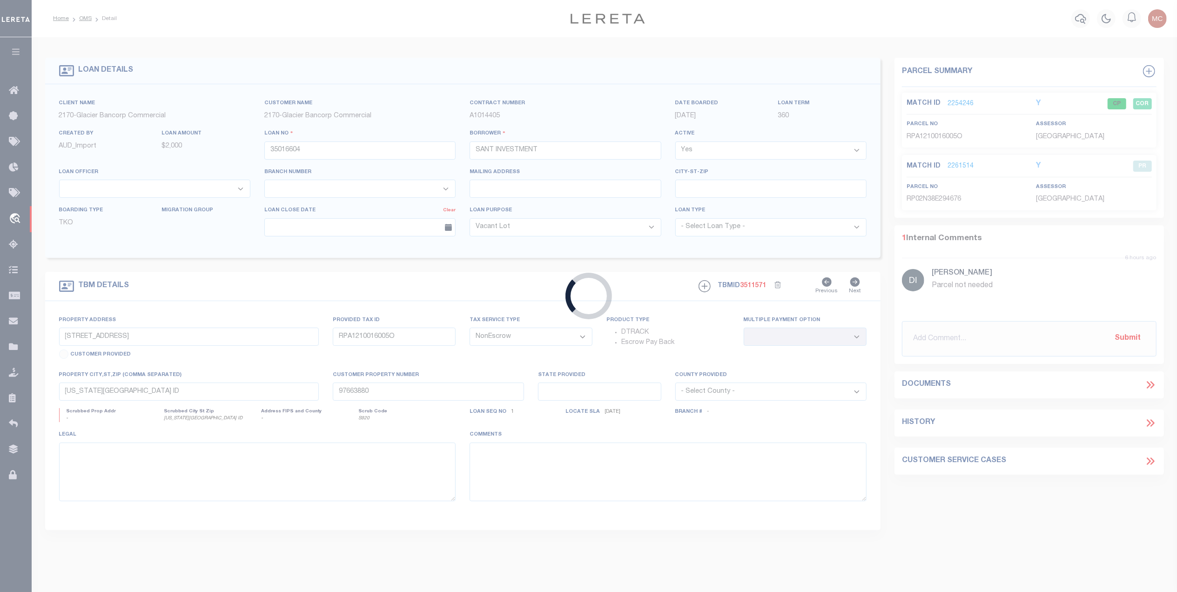
type input "XXX NO SITUS (.08A OFF N KRAFT RD)"
type input "RPR3853025400"
select select
type input "POCATELLO ID 83204"
type input "97667957"
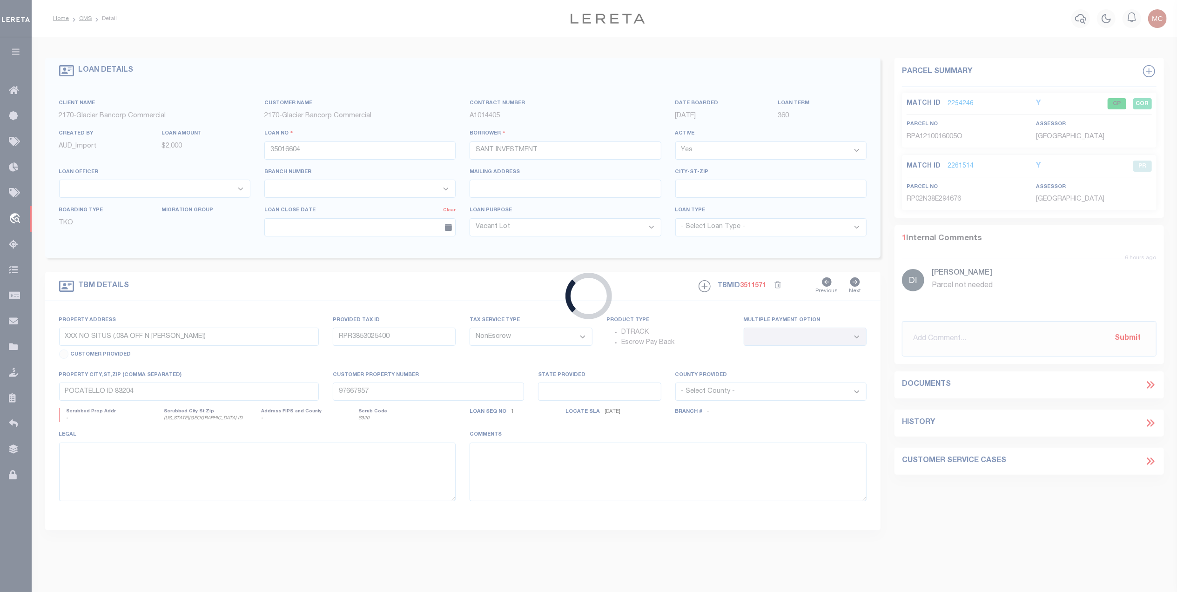
select select "167850"
select select "27203"
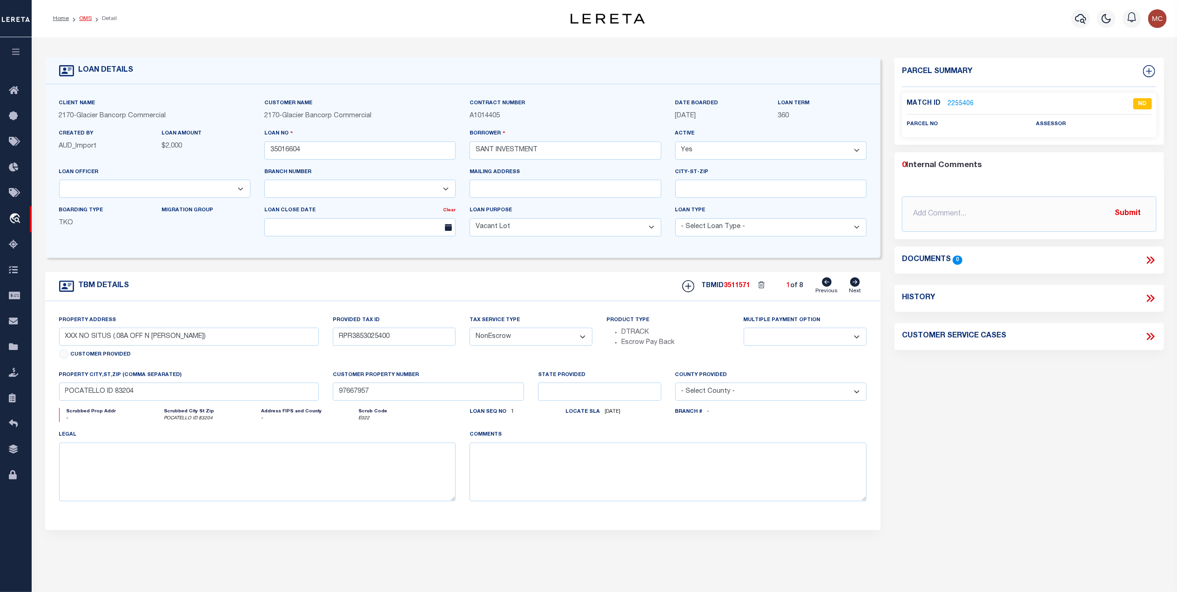
click at [82, 18] on link "OMS" at bounding box center [85, 19] width 13 height 6
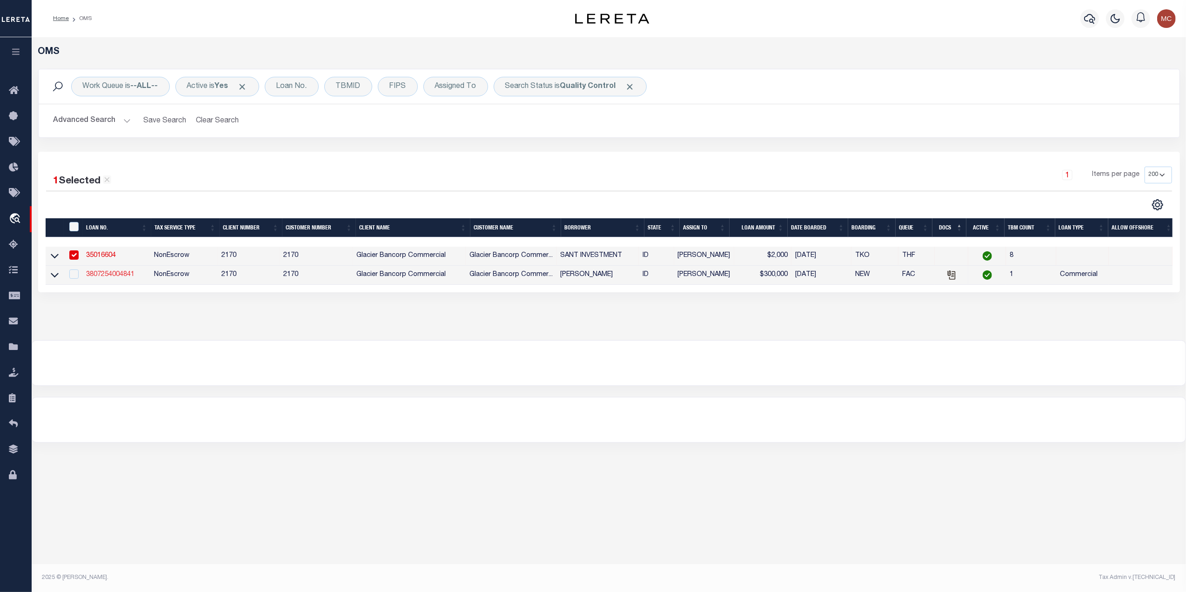
click at [129, 275] on link "3807254004841" at bounding box center [110, 274] width 48 height 7
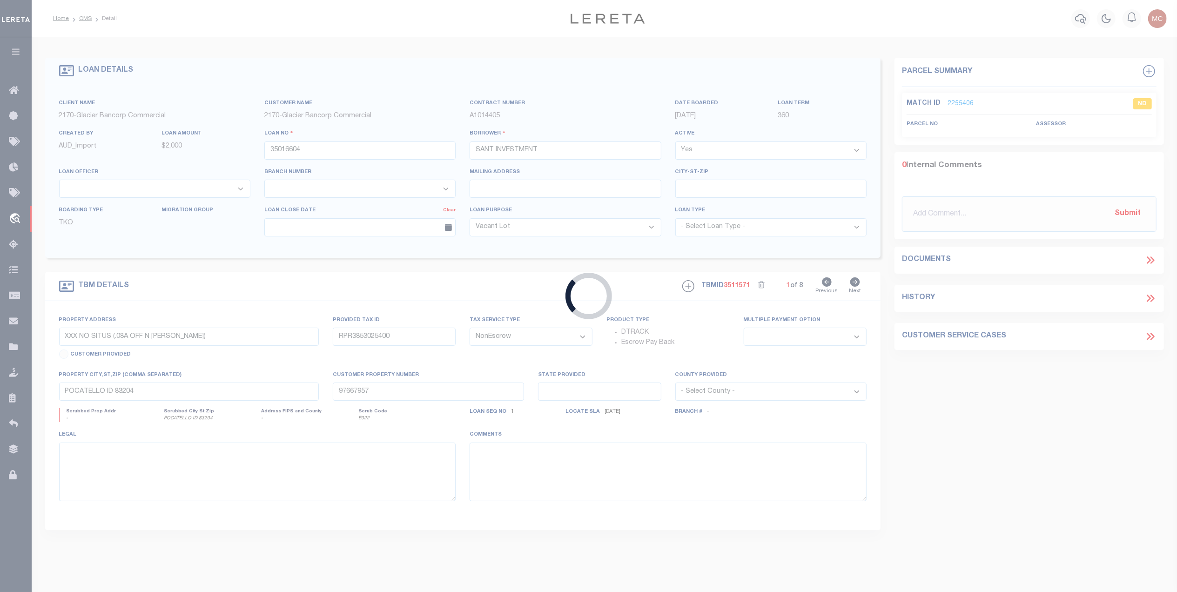
type input "3807254004841"
type input "DANIEL P WANOUS"
select select
select select "4575"
type input "1309 WRIGHT WAY"
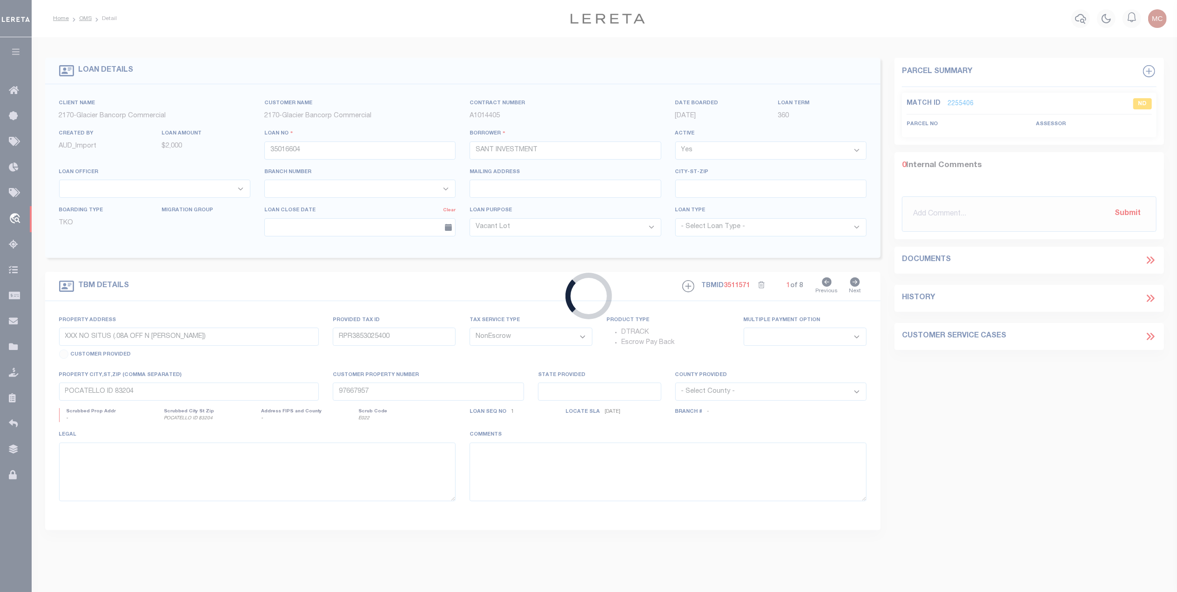
type input "SANDPOINT ID 83864-8411"
type input "09/01/2025"
select select "1400"
select select "20"
type input "460705 HIGHWAY 95"
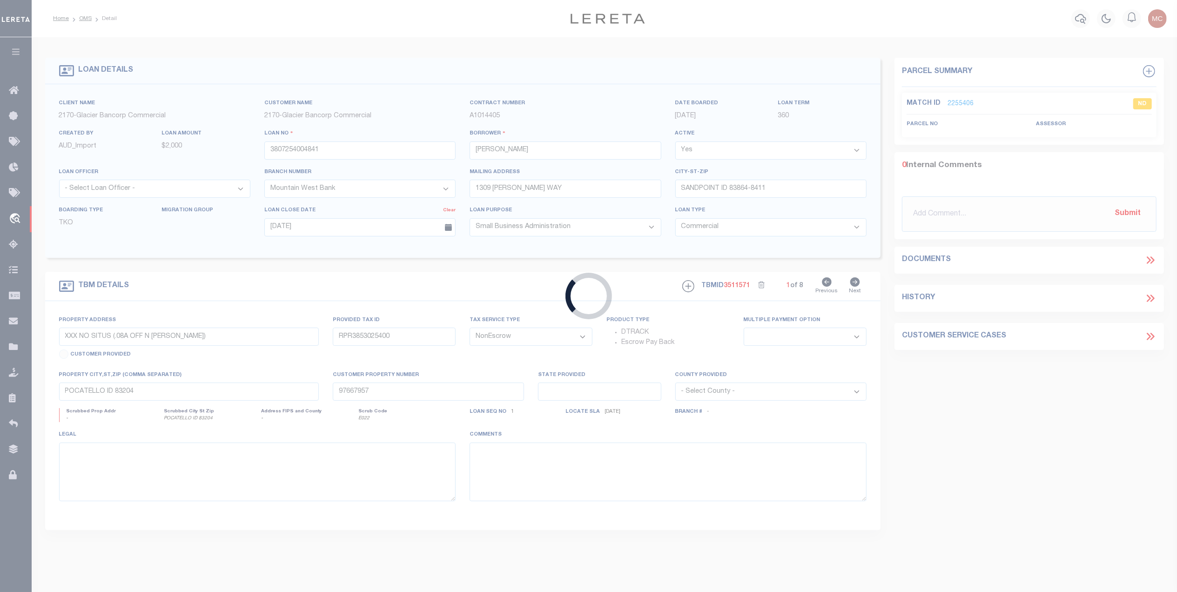
type input "RP 55N02W198180 A"
select select
type input "COCOLALLA ID 83813-0110"
type input "ID"
select select
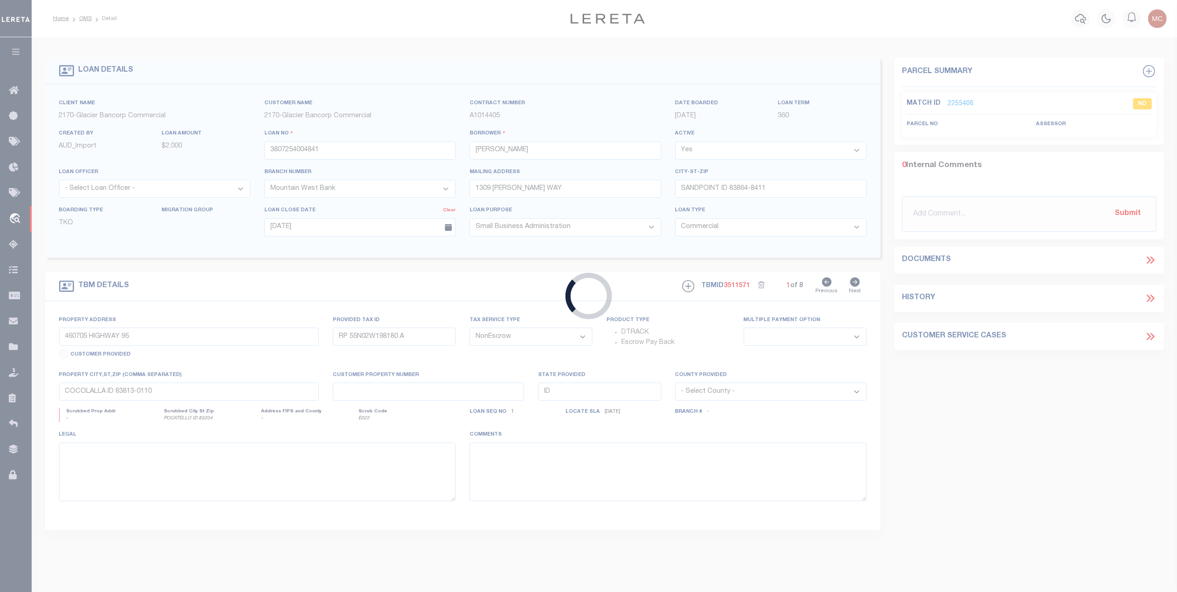
type textarea "A tract of land located in a portion of Section 19, Township 55 North, Range 2 …"
select select "4575"
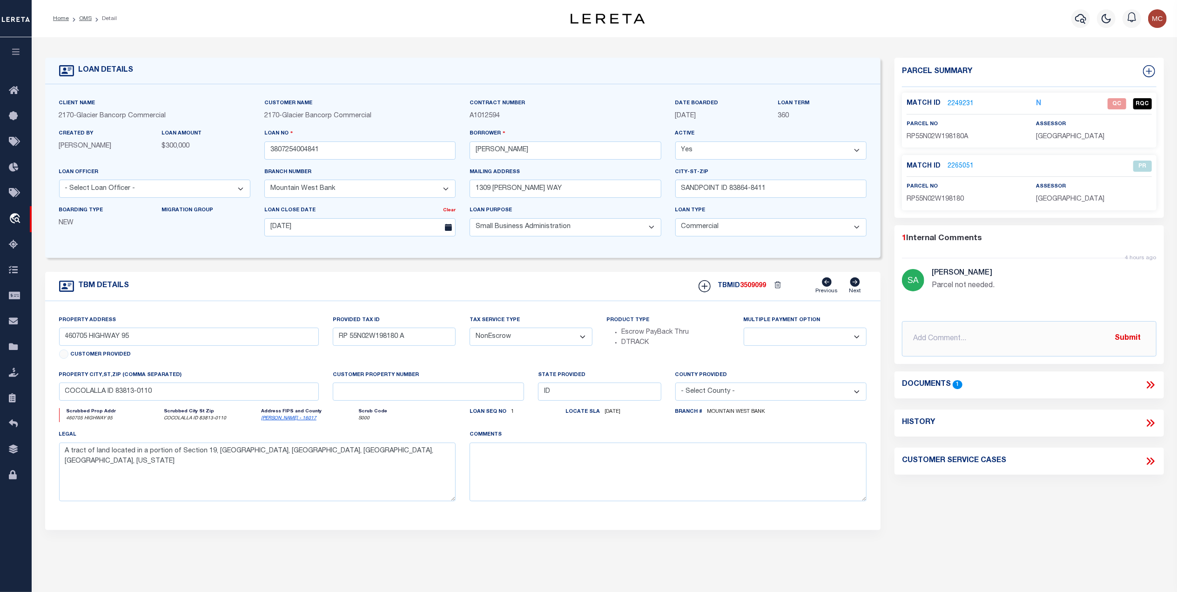
click at [976, 386] on div "Documents 1" at bounding box center [1029, 385] width 255 height 12
click at [1151, 385] on icon at bounding box center [1150, 385] width 12 height 12
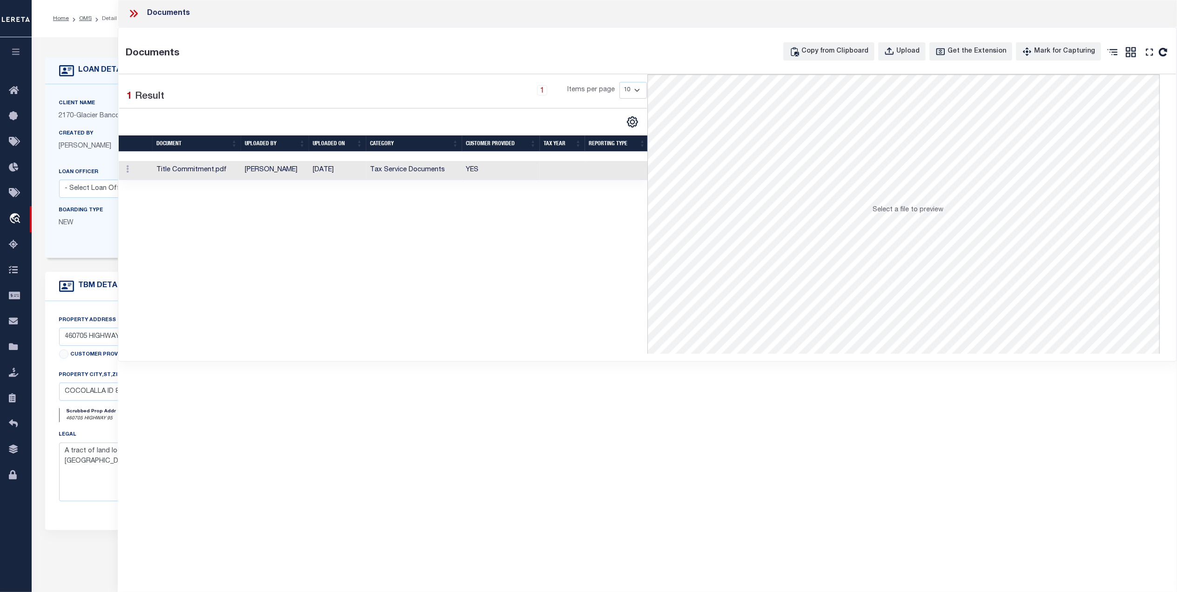
click at [497, 167] on td "YES" at bounding box center [501, 170] width 78 height 19
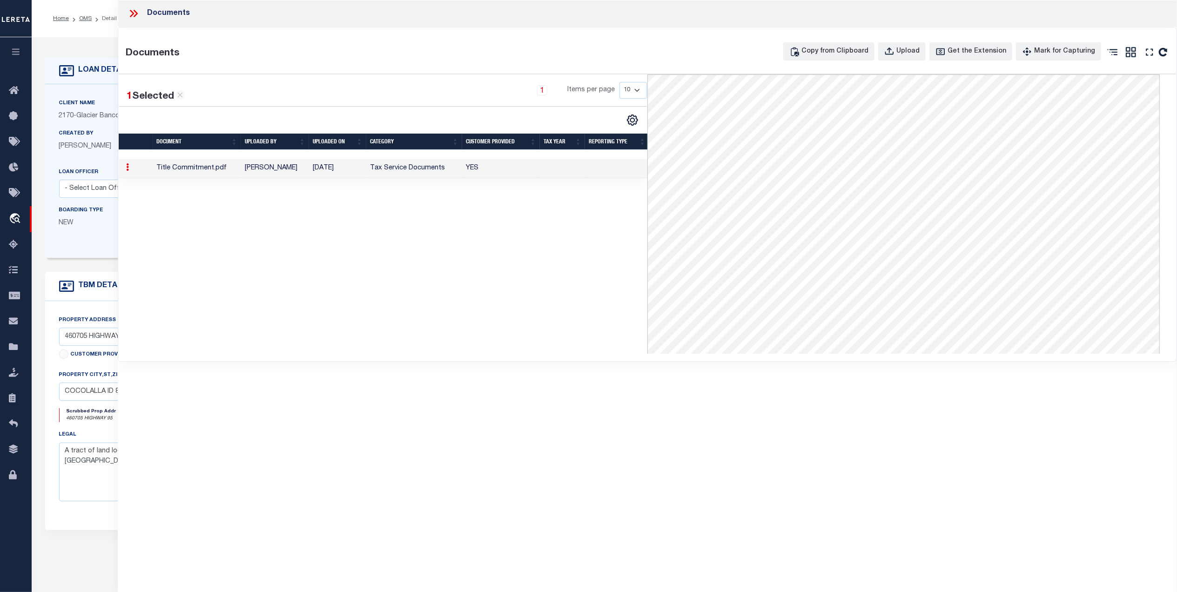
click at [134, 10] on icon at bounding box center [136, 13] width 4 height 7
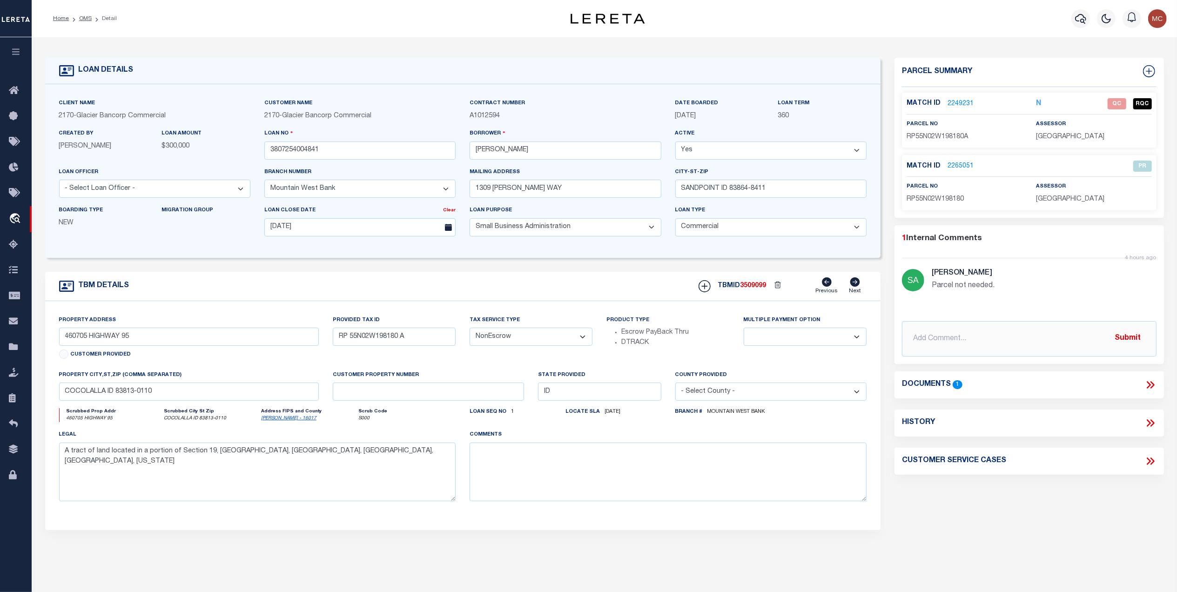
click at [958, 104] on link "2249231" at bounding box center [960, 104] width 26 height 10
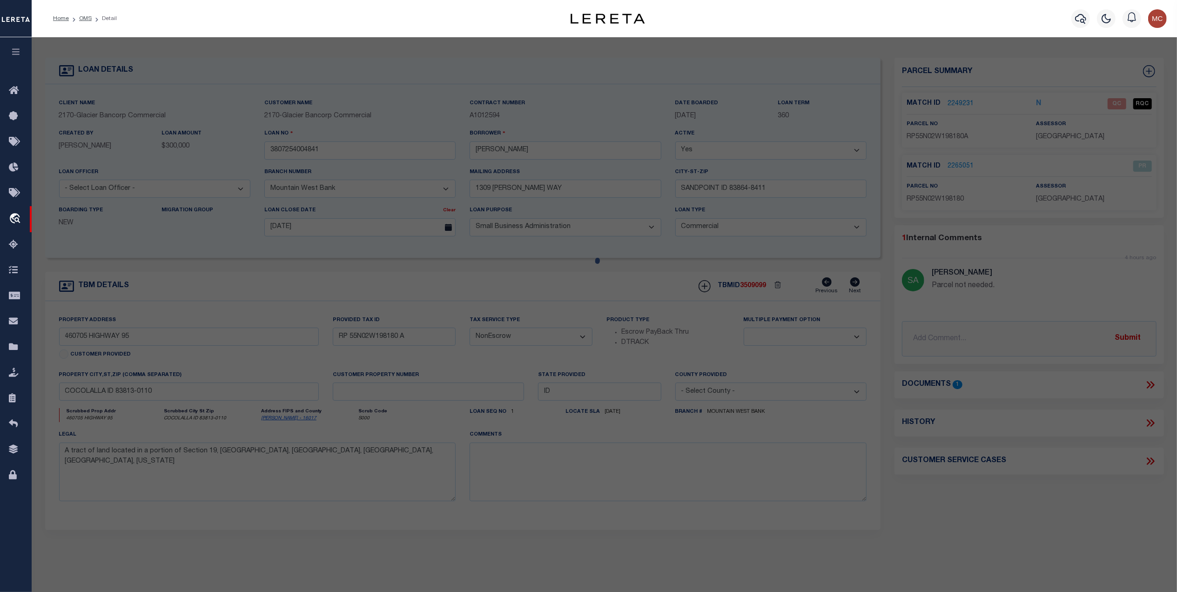
select select "AS"
select select
checkbox input "false"
select select "QC"
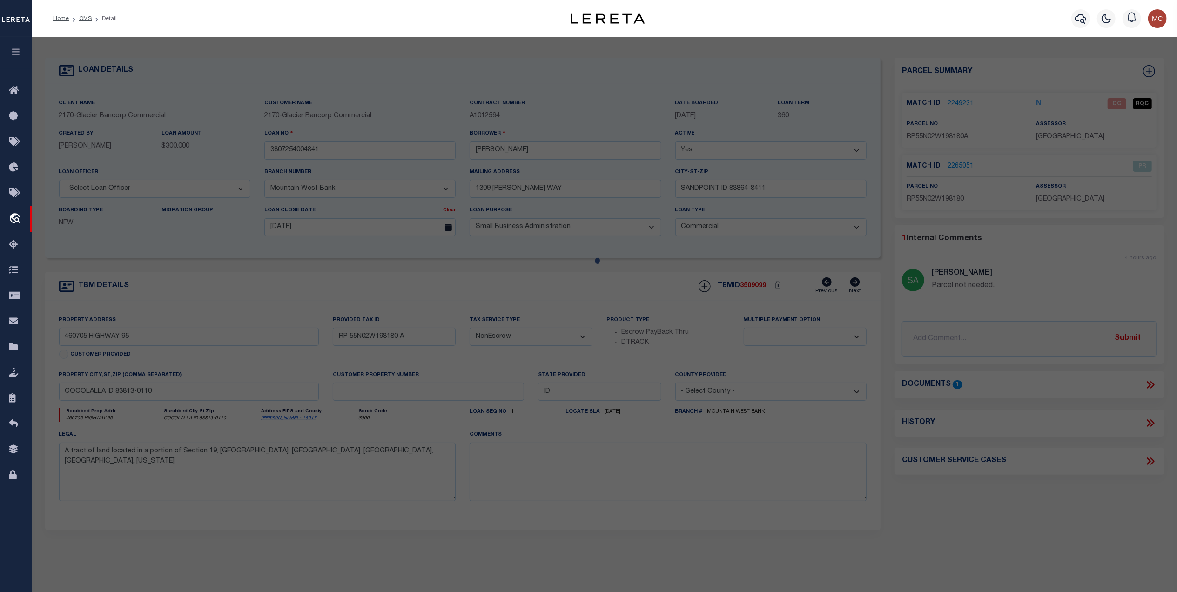
type input "WANOUS, DANIEL PAUL & ANGELA M"
select select "AGW"
select select "LEG"
type input "46070 5 HIGHWAY 95"
type input "COCOLALLA ID 83813"
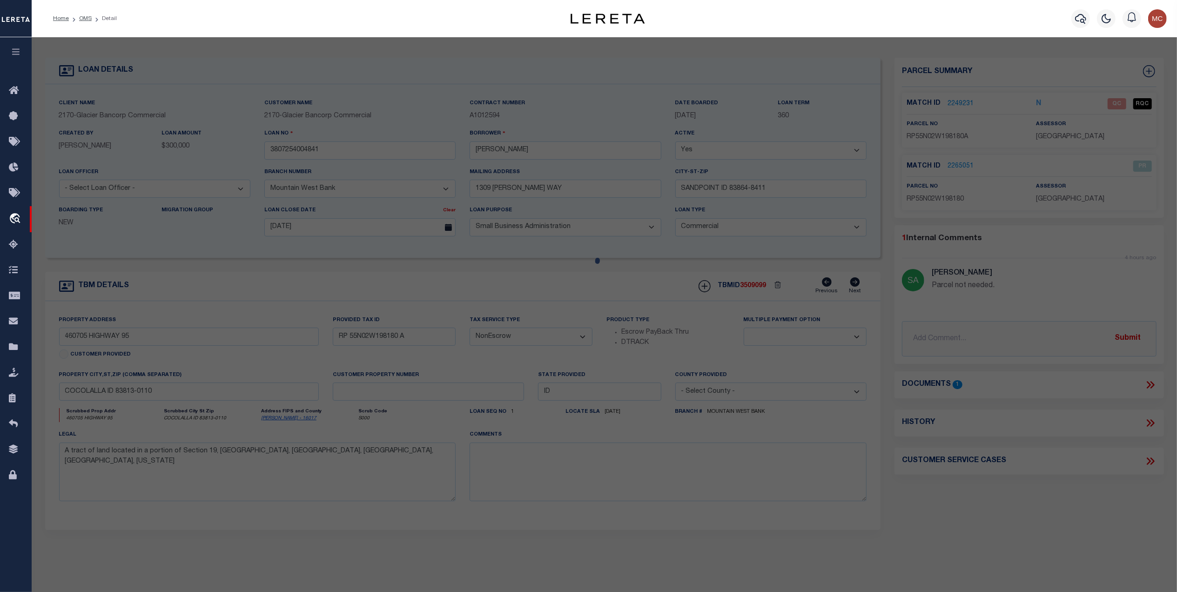
type textarea "19-55N-2W TAX 9 & 10 CPWRS"
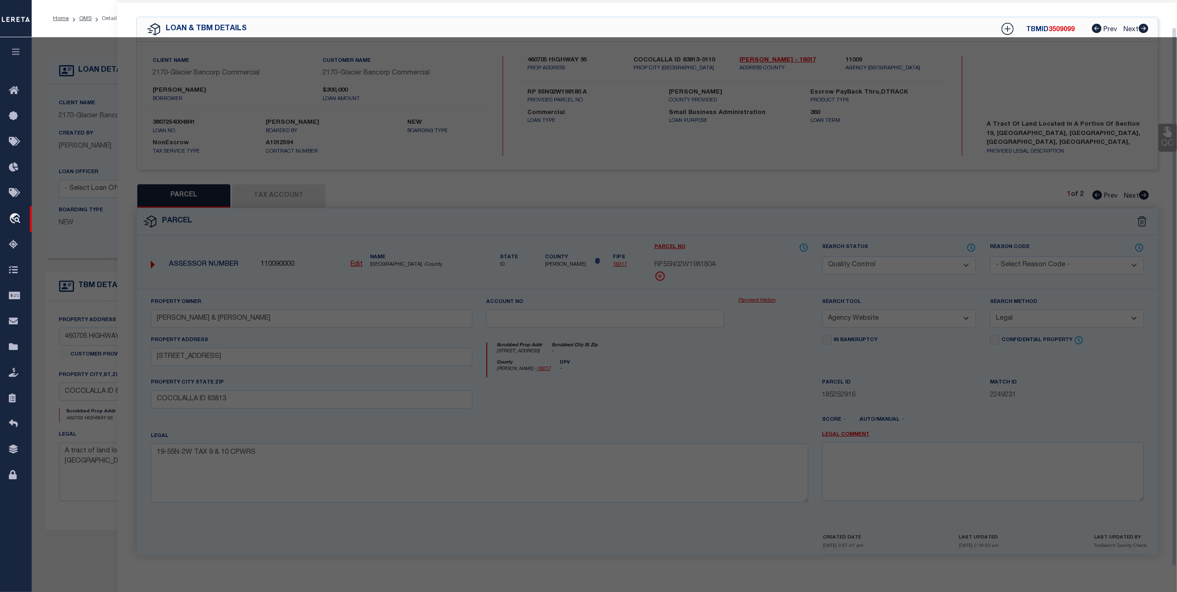
scroll to position [28, 0]
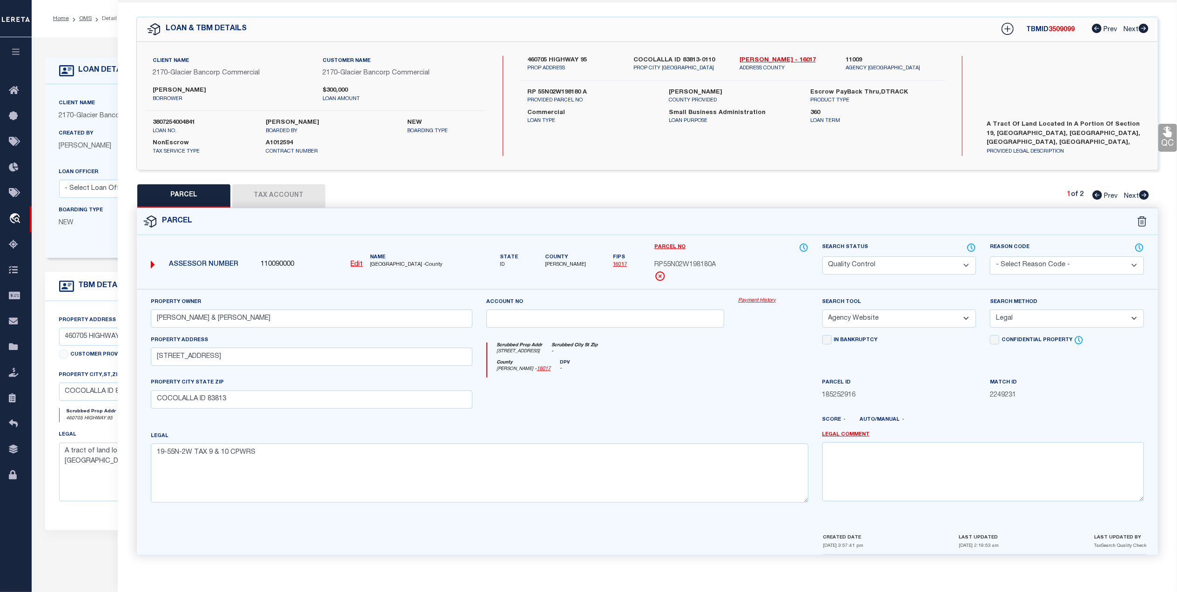
click at [257, 194] on button "Tax Account" at bounding box center [278, 195] width 93 height 23
select select "100"
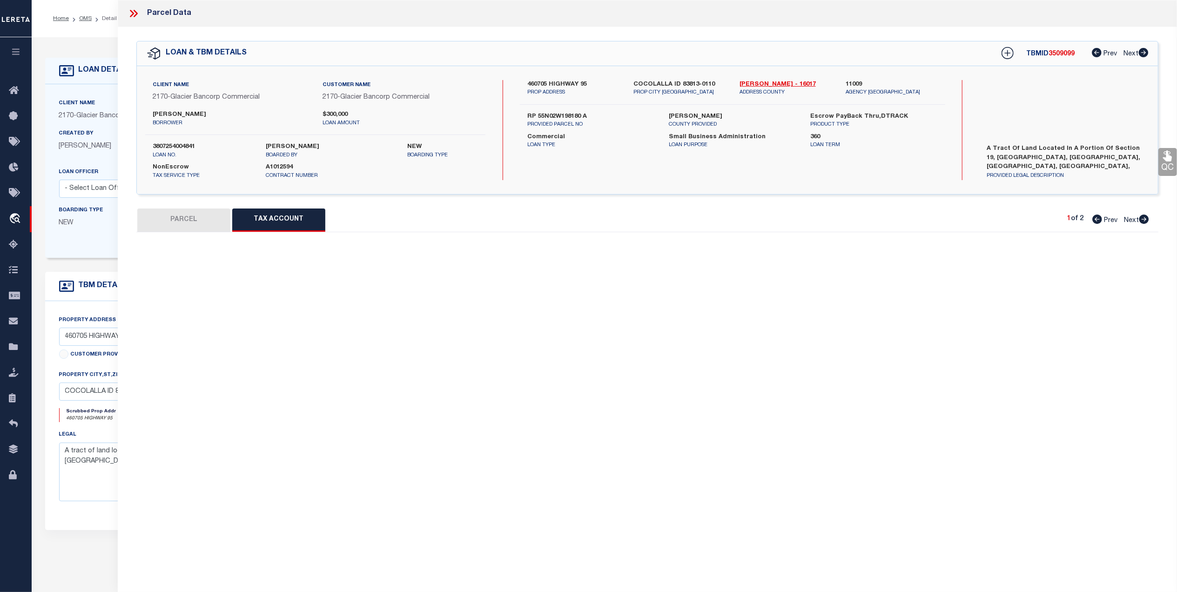
scroll to position [0, 0]
select select "100"
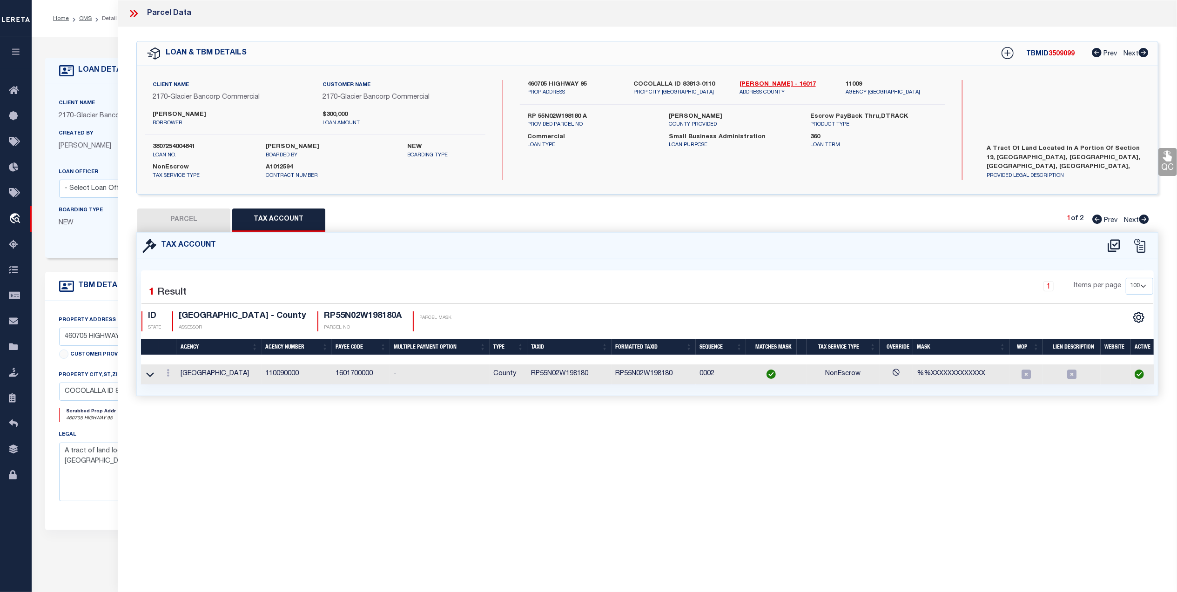
click at [584, 373] on td "RP55N02W198180" at bounding box center [569, 374] width 84 height 20
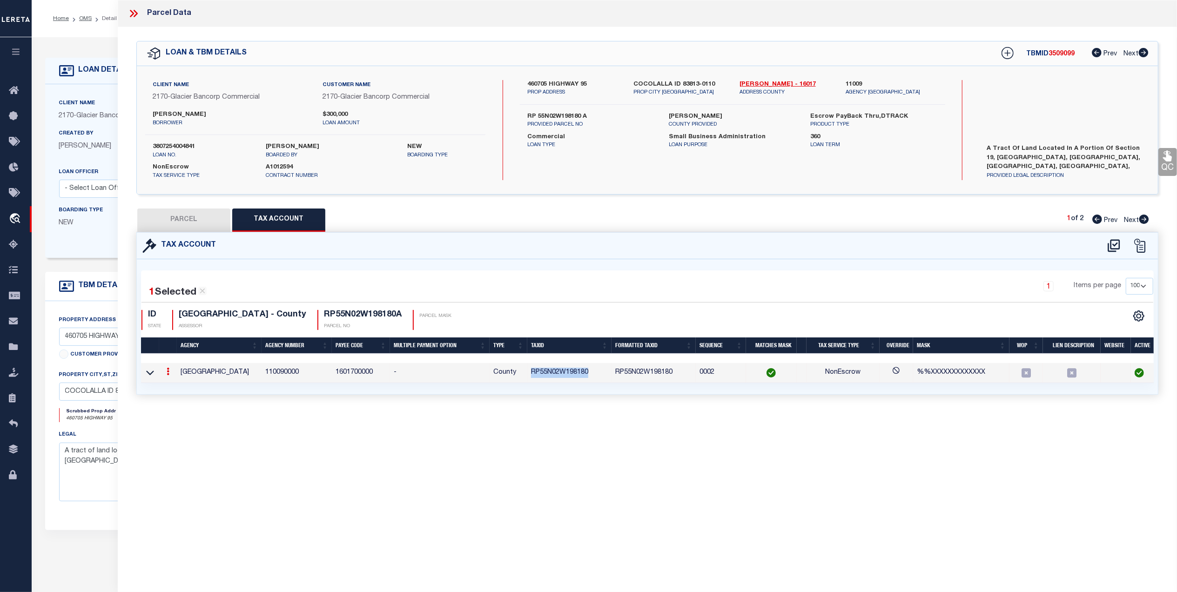
drag, startPoint x: 594, startPoint y: 375, endPoint x: 532, endPoint y: 381, distance: 61.7
click at [532, 381] on td "RP55N02W198180" at bounding box center [569, 373] width 84 height 20
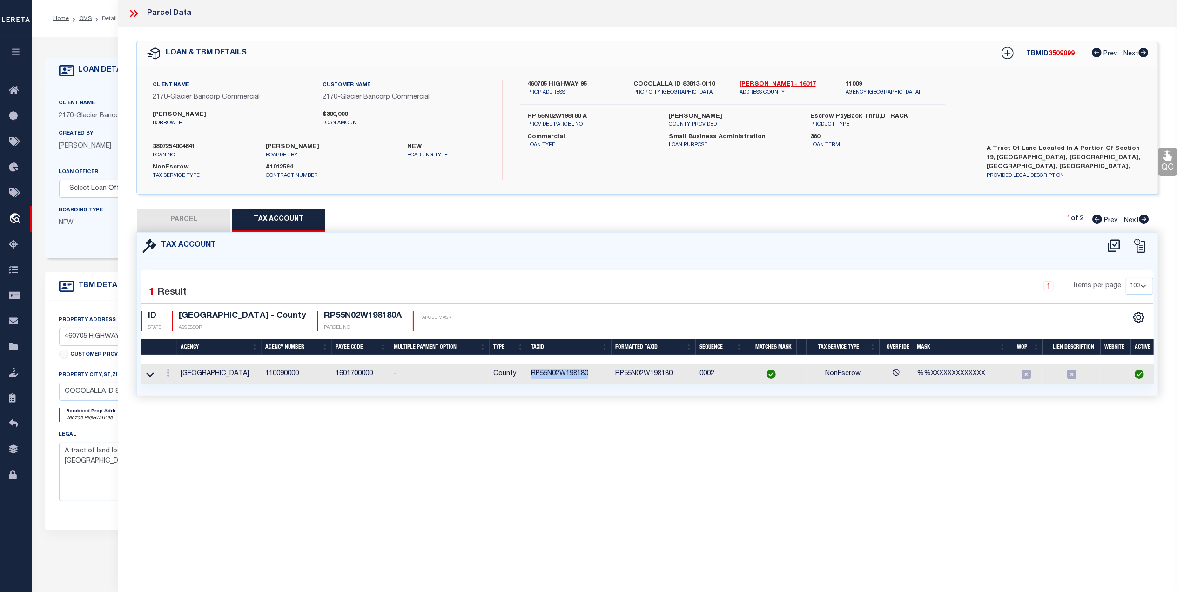
copy td "RP55N02W198180"
drag, startPoint x: 525, startPoint y: 482, endPoint x: 486, endPoint y: 440, distance: 57.0
click at [525, 482] on div "Parcel Data QC QC QC - Select Status - Ready to QC" at bounding box center [647, 283] width 1059 height 566
click at [191, 222] on button "PARCEL" at bounding box center [183, 219] width 93 height 23
select select "AS"
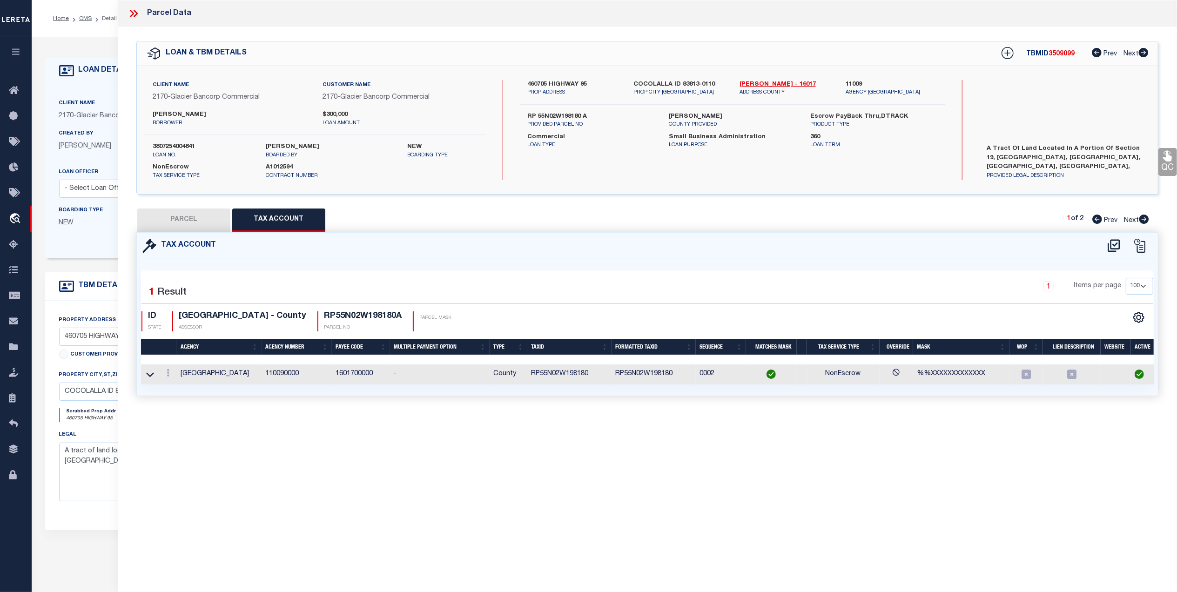
select select
checkbox input "false"
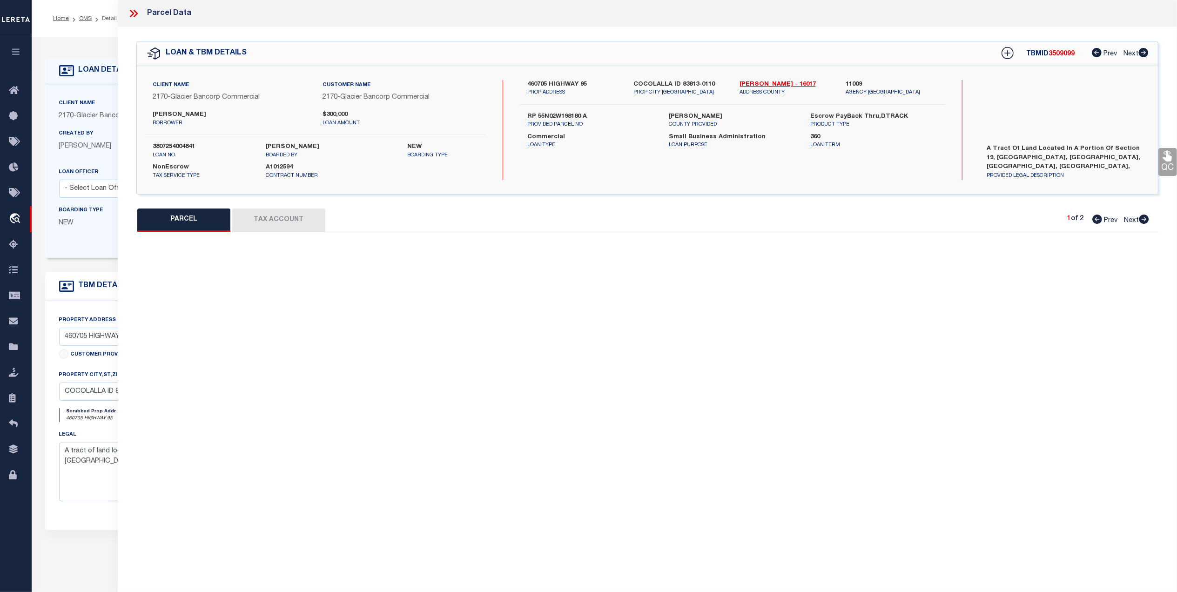
select select "QC"
type input "WANOUS, DANIEL PAUL & ANGELA M"
select select "AGW"
select select "LEG"
type input "46070 5 HIGHWAY 95"
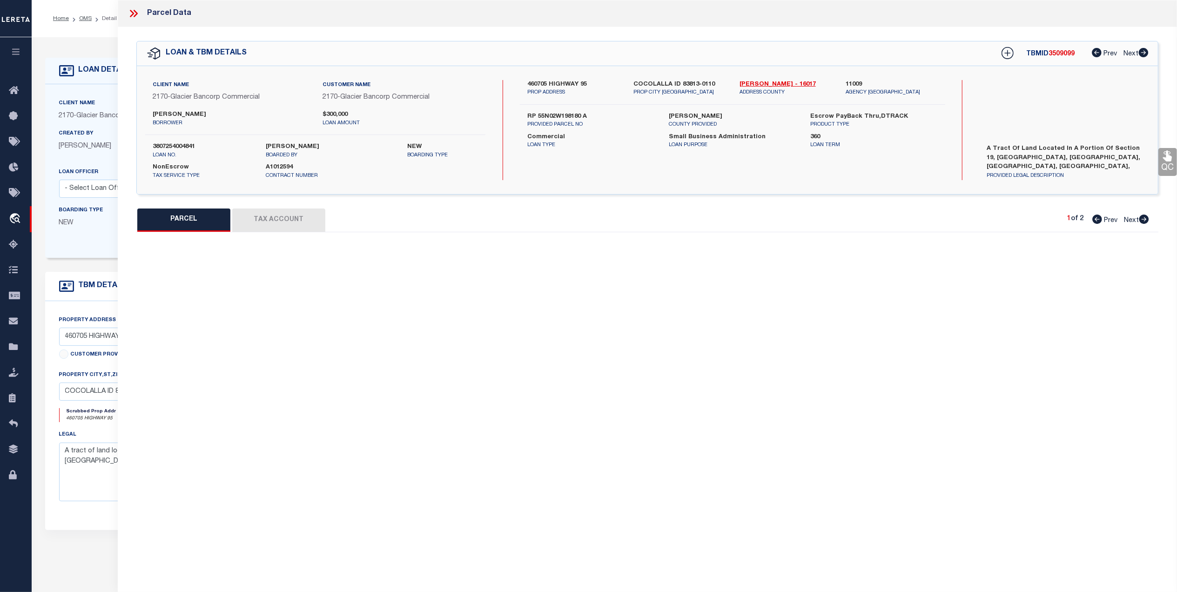
type input "COCOLALLA ID 83813"
type textarea "19-55N-2W TAX 9 & 10 CPWRS"
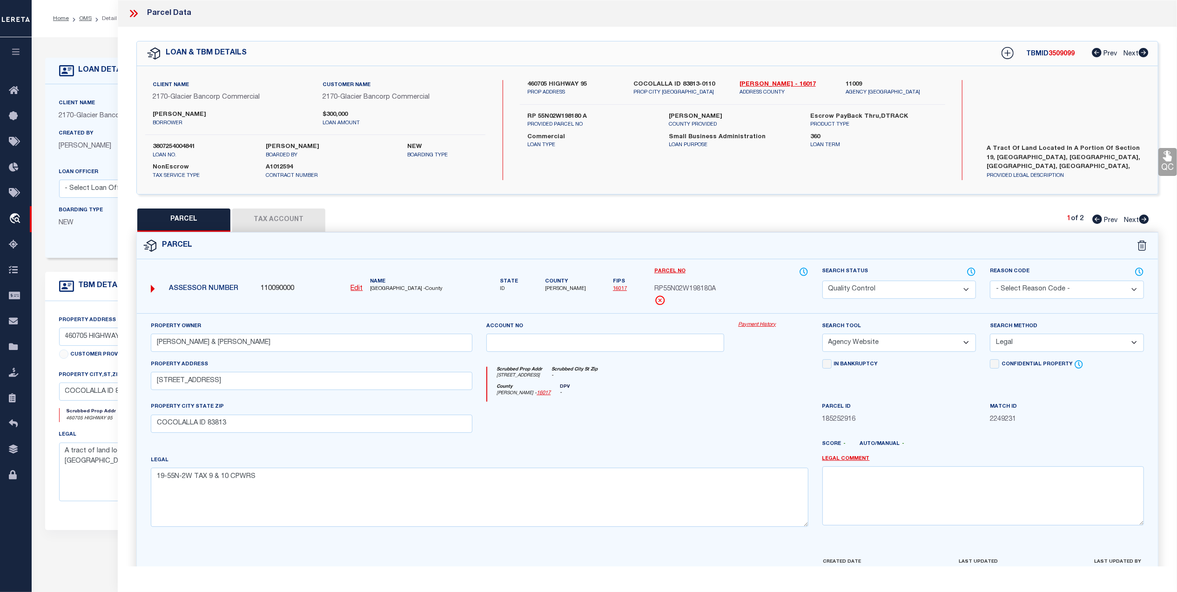
click at [1160, 166] on link "QC" at bounding box center [1167, 162] width 19 height 28
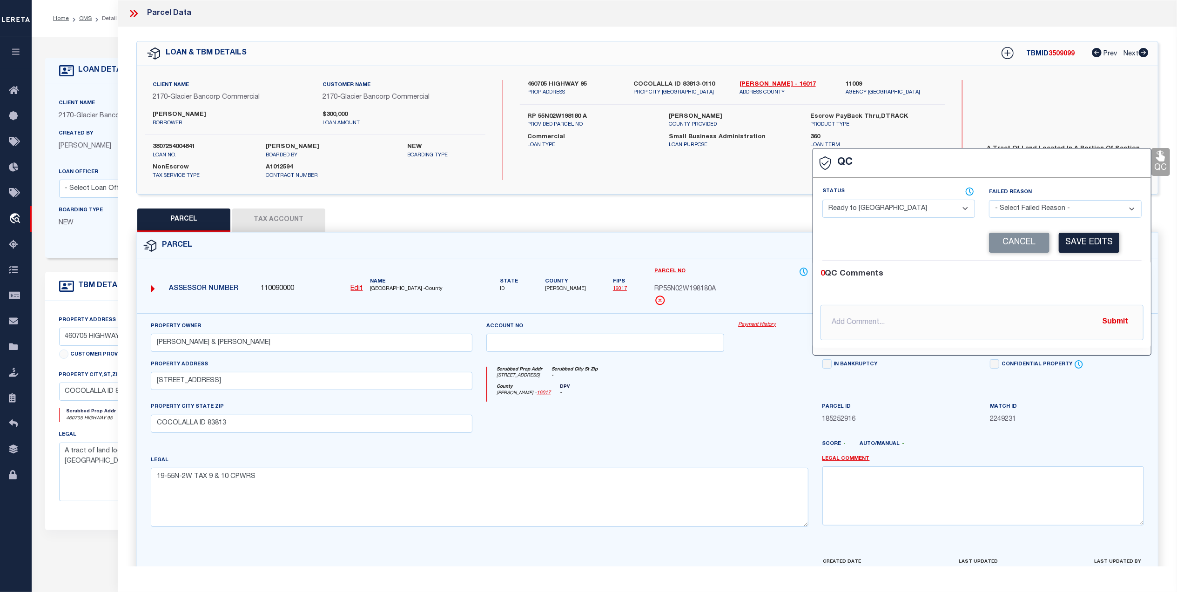
click at [944, 210] on select "- Select Status - Ready to QC Correct Incorrect" at bounding box center [898, 209] width 153 height 18
select select "COR"
click at [822, 201] on select "- Select Status - Ready to QC Correct Incorrect" at bounding box center [898, 209] width 153 height 18
click at [1100, 246] on button "Save Edits" at bounding box center [1089, 243] width 60 height 20
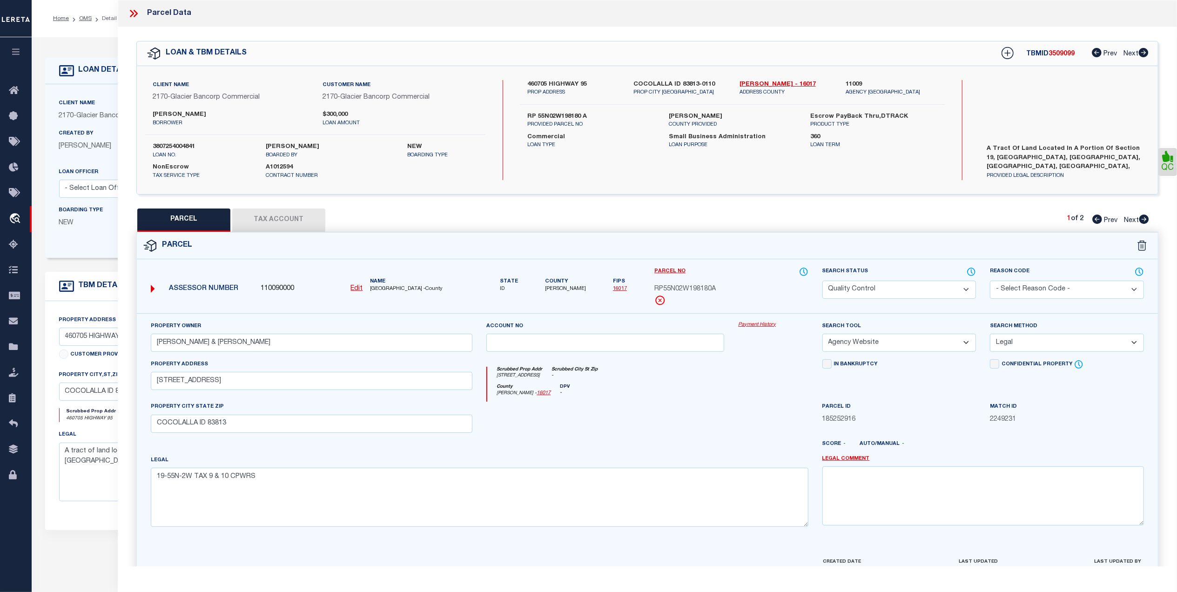
click at [942, 290] on select "Automated Search Bad Parcel Complete Duplicate Parcel High Dollar Reporting In …" at bounding box center [899, 290] width 154 height 18
select select "CP"
click at [822, 281] on select "Automated Search Bad Parcel Complete Duplicate Parcel High Dollar Reporting In …" at bounding box center [899, 290] width 154 height 18
click at [702, 408] on div at bounding box center [605, 421] width 252 height 38
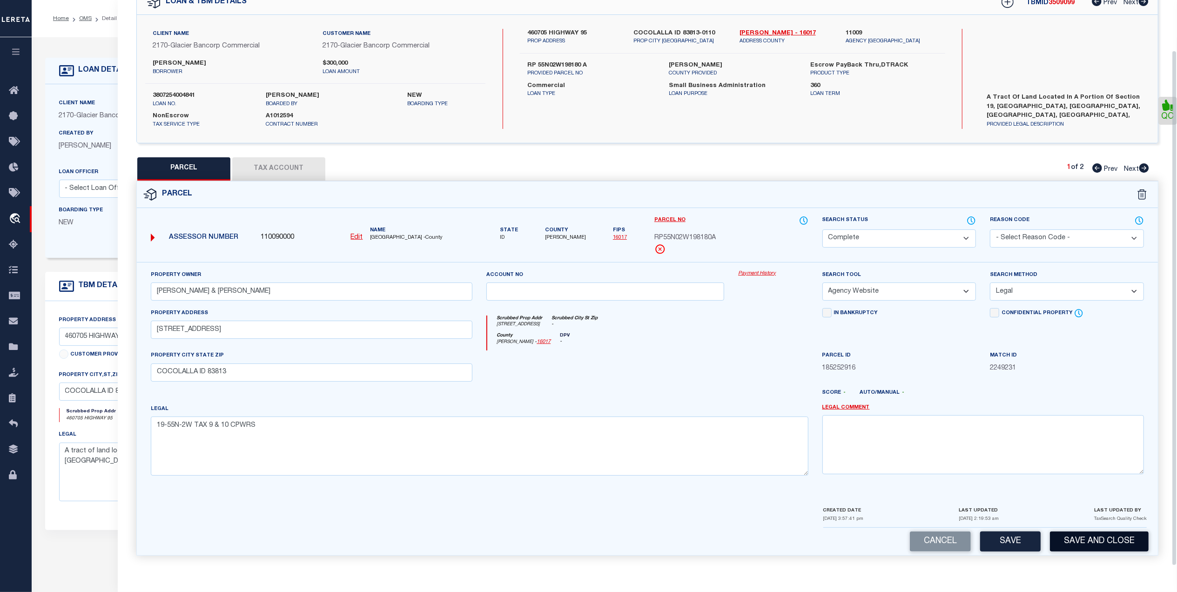
scroll to position [55, 0]
click at [1106, 538] on button "Save and Close" at bounding box center [1099, 541] width 99 height 20
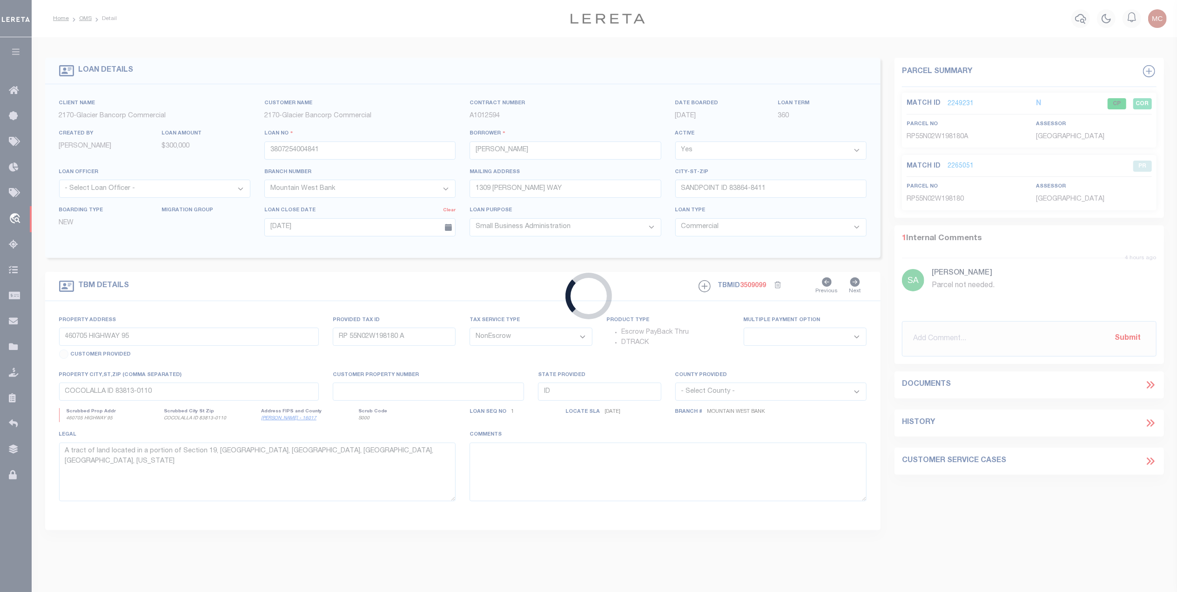
select select "4575"
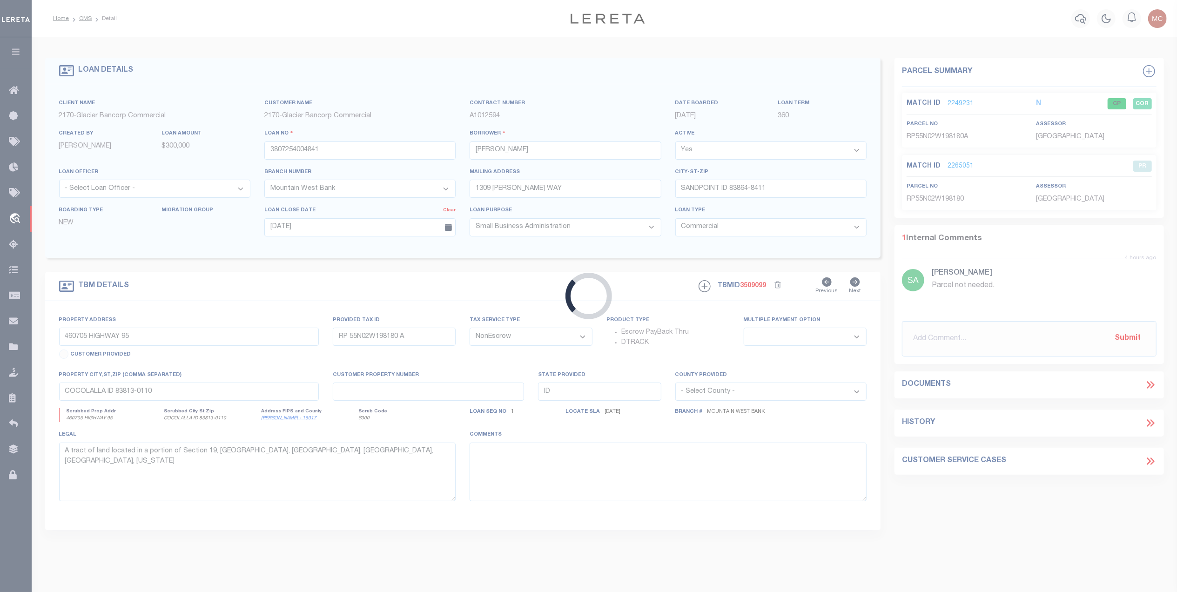
select select
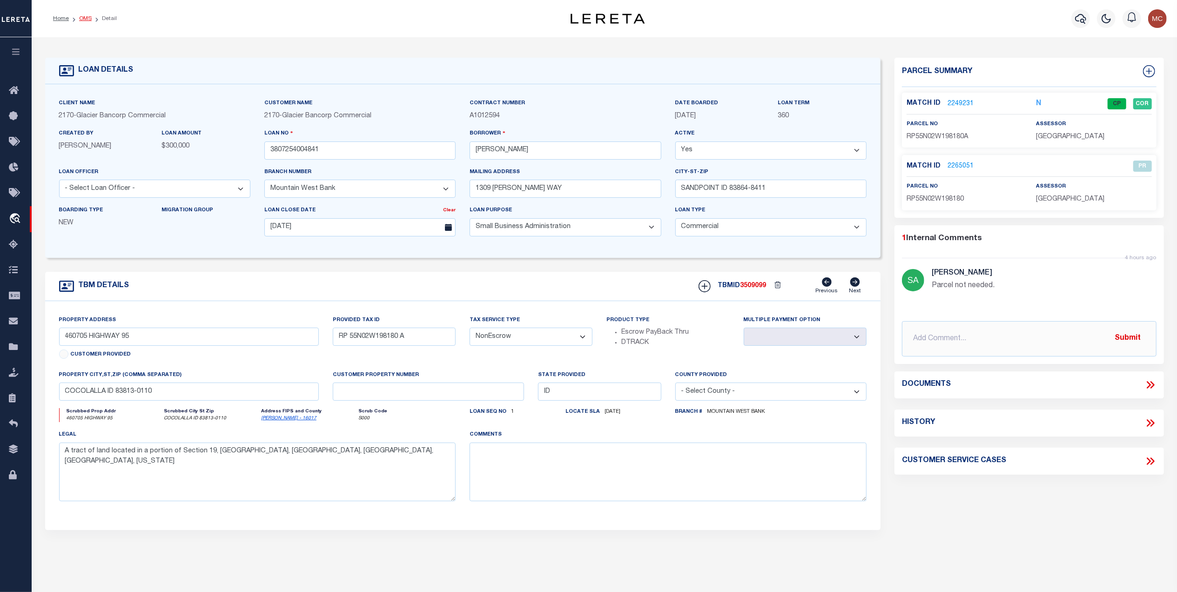
click at [82, 19] on link "OMS" at bounding box center [85, 19] width 13 height 6
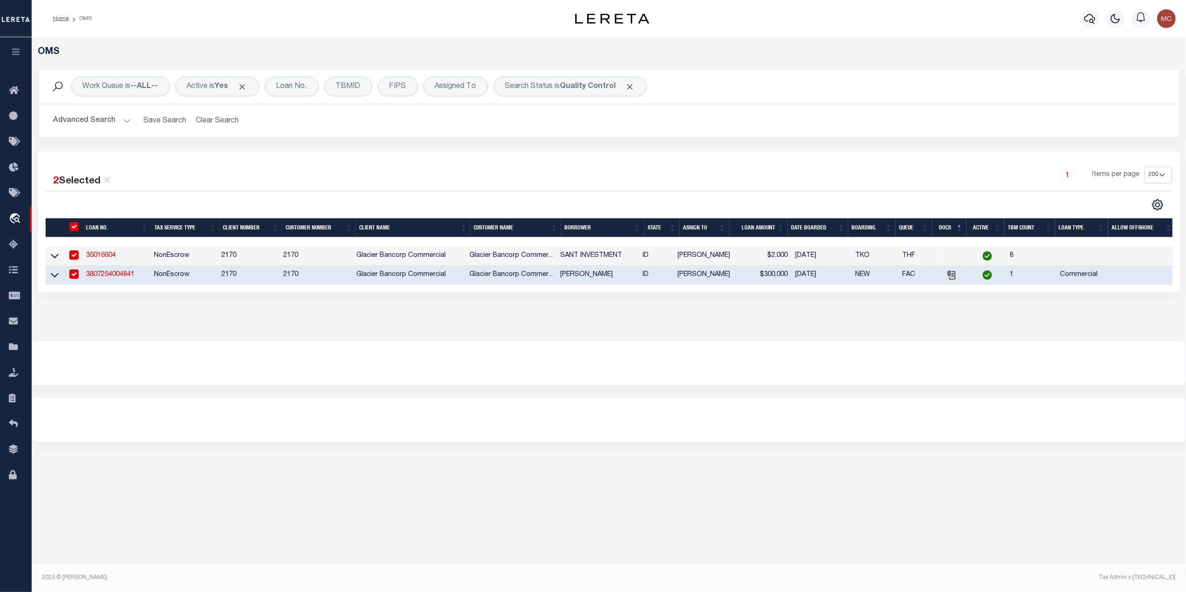
click at [588, 146] on div "Work Queue is --ALL-- Active is Yes Loan No. TBMID FIPS Assigned To Search Stat…" at bounding box center [609, 110] width 1156 height 83
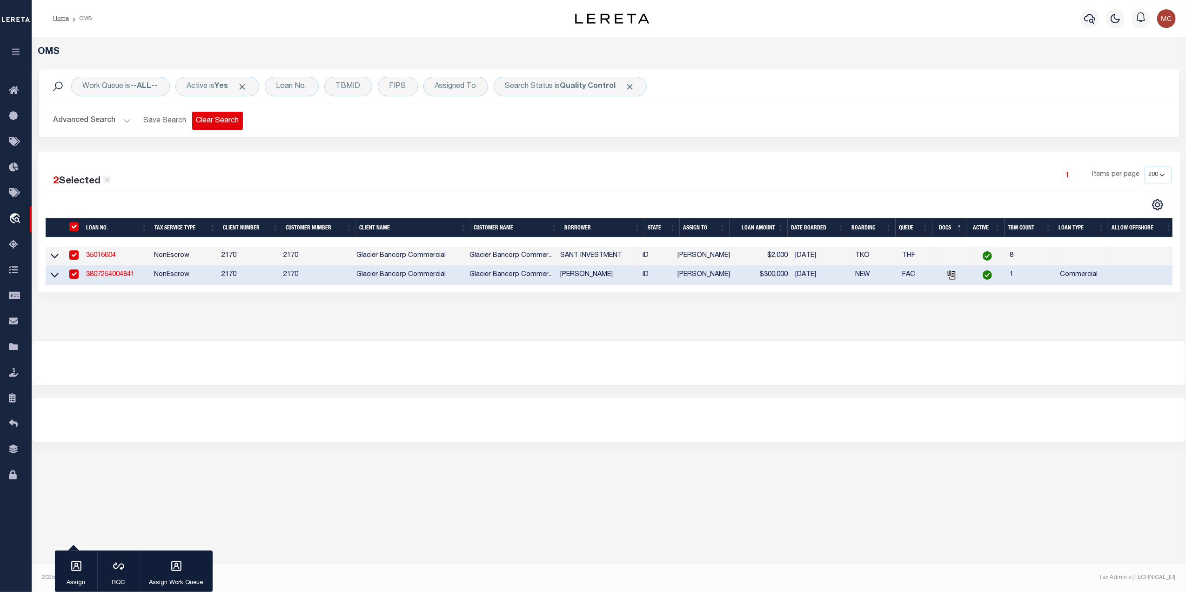
click at [210, 120] on button "Clear Search" at bounding box center [217, 121] width 51 height 18
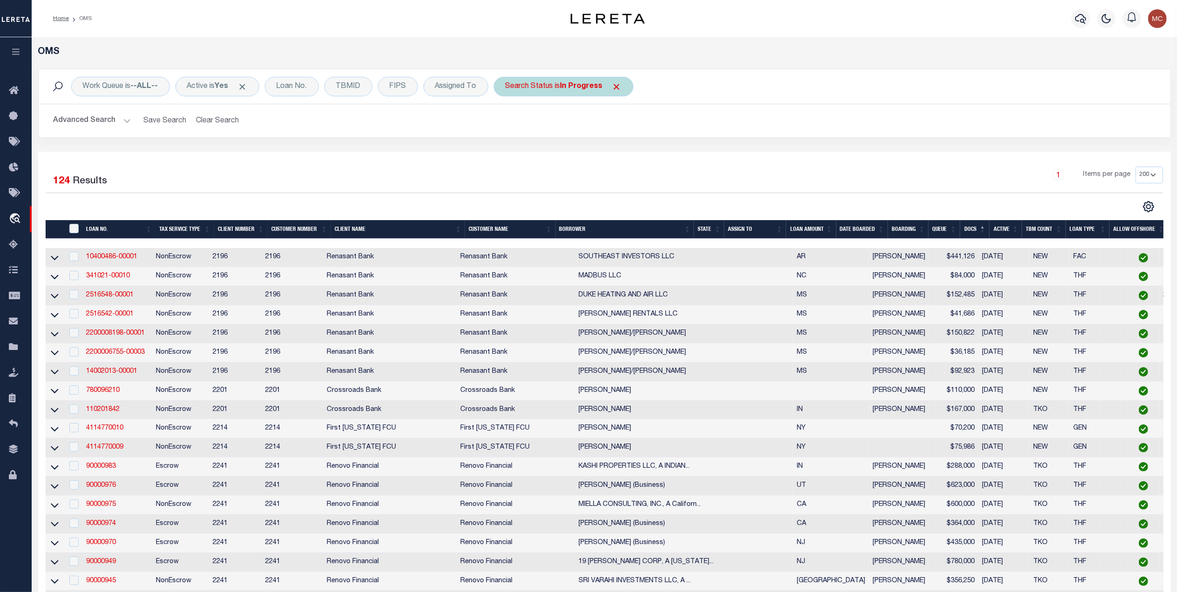
click at [544, 87] on div "Search Status is In Progress" at bounding box center [564, 87] width 140 height 20
click at [531, 129] on select "Automated Search Bad Parcel Complete Duplicate Parcel High Dollar Reporting In …" at bounding box center [574, 132] width 137 height 18
select select "QC"
click at [509, 124] on select "Automated Search Bad Parcel Complete Duplicate Parcel High Dollar Reporting In …" at bounding box center [574, 132] width 137 height 18
click at [629, 155] on input "Apply" at bounding box center [628, 152] width 27 height 15
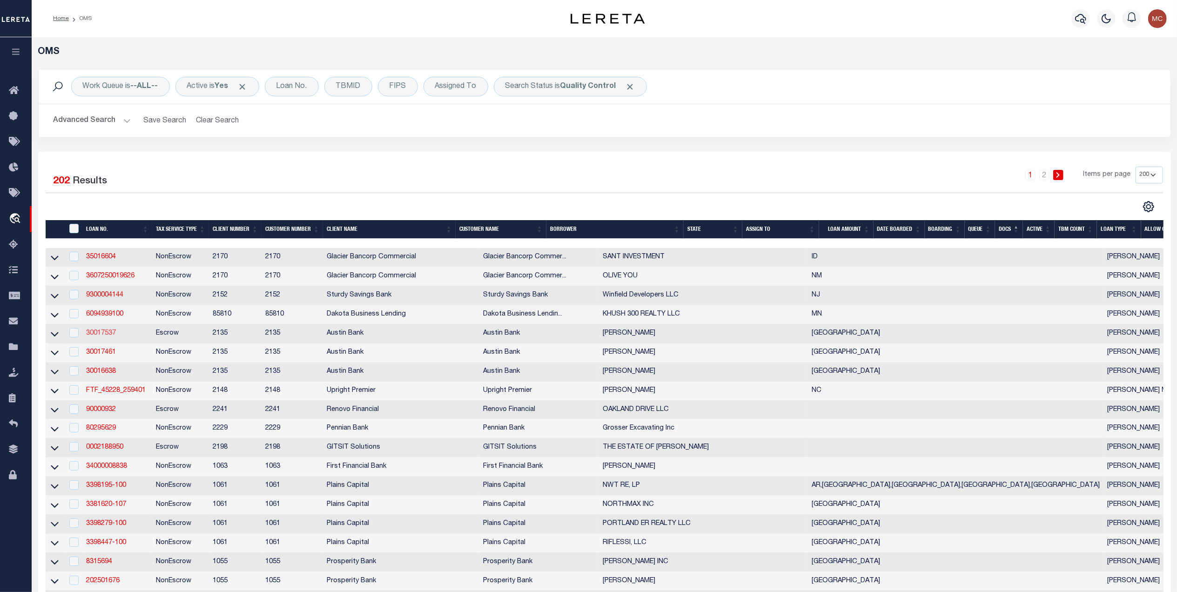
click at [108, 336] on link "30017537" at bounding box center [101, 333] width 30 height 7
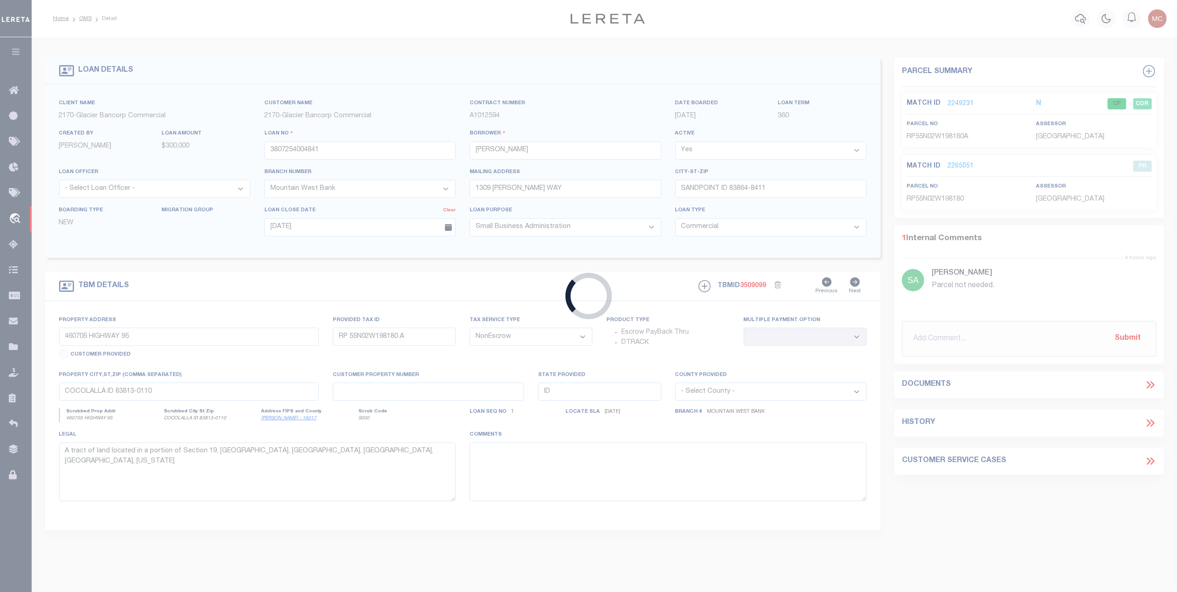
type input "30017537"
type input "KYLE W ETHERIDGE"
select select
type input "233 COUNTY ROAD 3907"
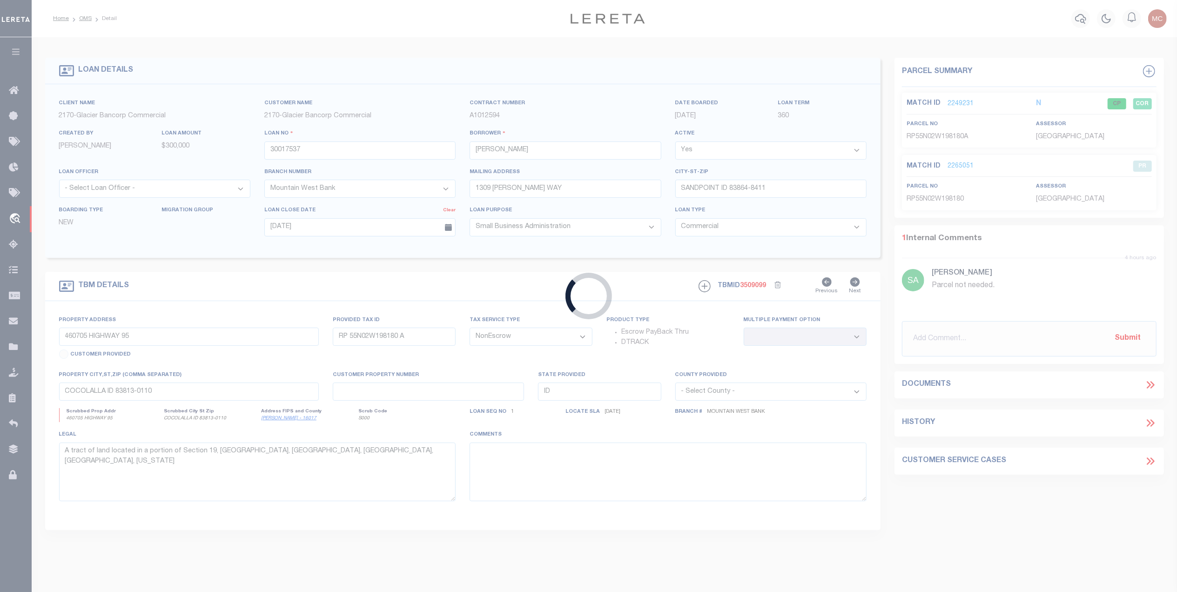
type input "JACKSONVILLE, TX 75766-8302"
select select "100"
select select
select select "Escrow"
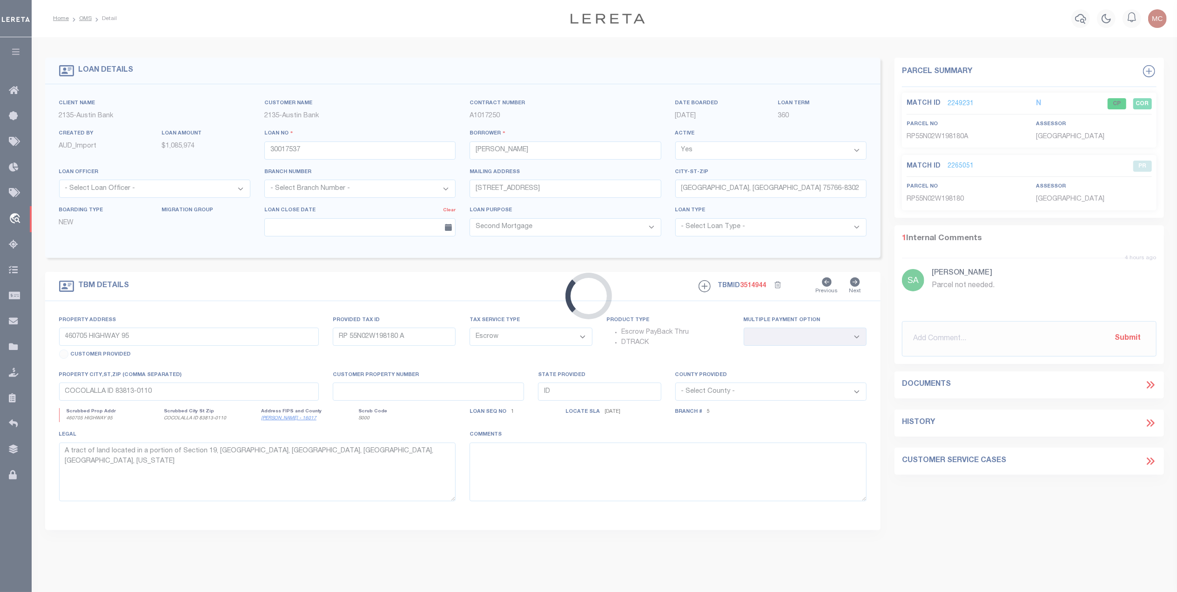
type input "233 COUNTY ROAD 3907"
type input "147365"
select select
type input "JACKSONVILLE TX 75766"
type input "[GEOGRAPHIC_DATA]"
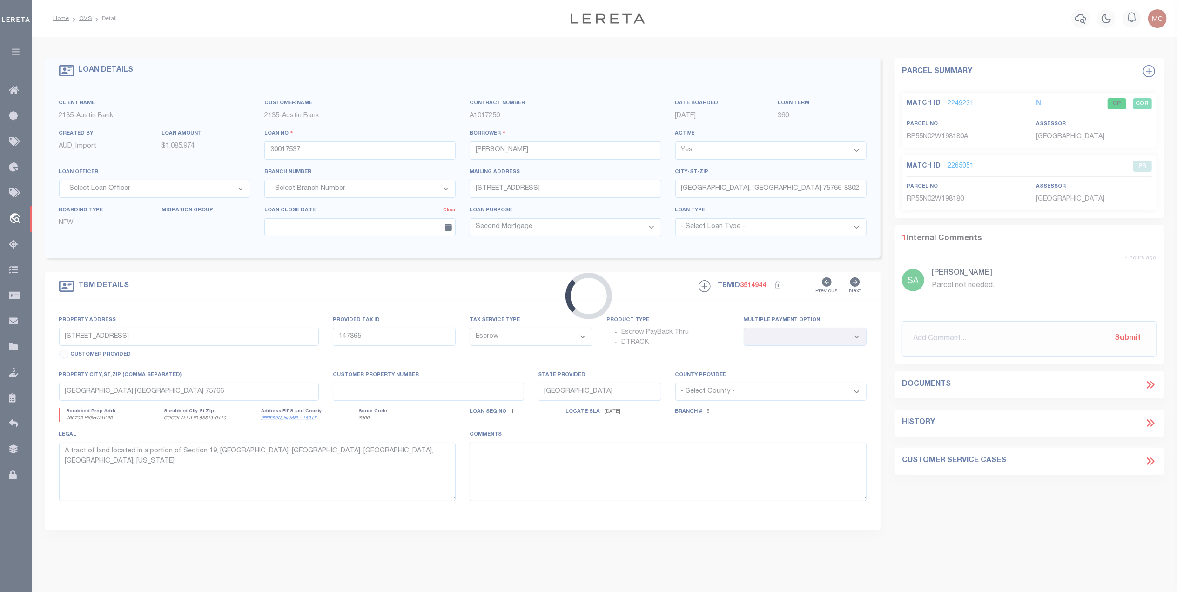
select select
type textarea "DT 19.629 AC BLK 33 THOMAS QUEVADO 3 LEAGUE GRANT A-44"
select select "43993"
select select "2589"
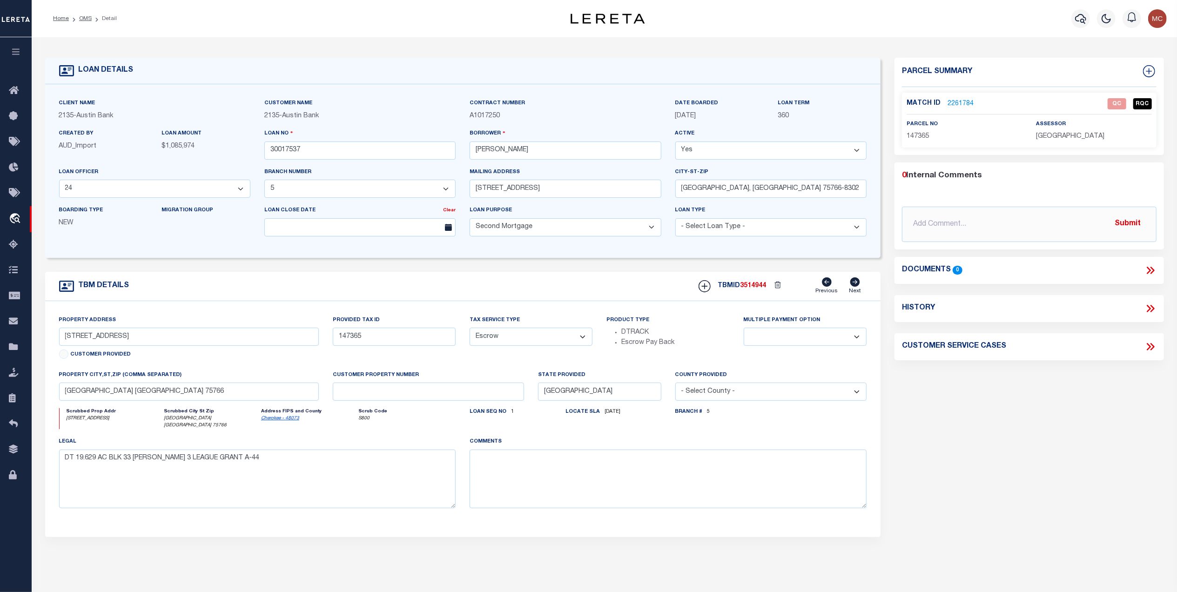
click at [960, 101] on link "2261784" at bounding box center [960, 104] width 26 height 10
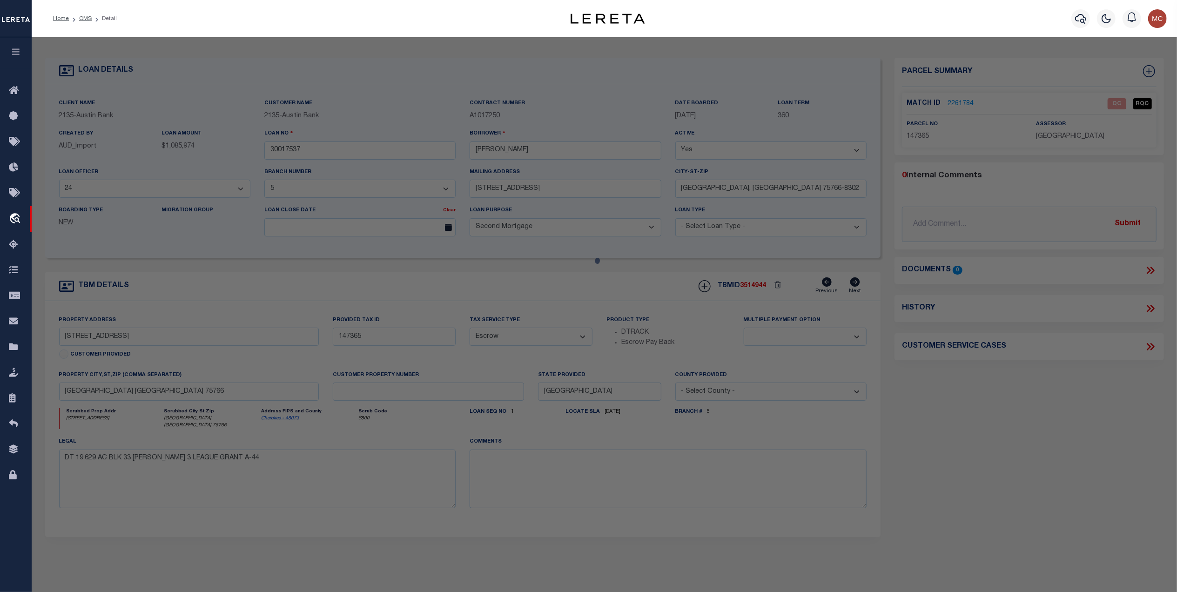
select select "AS"
select select
checkbox input "false"
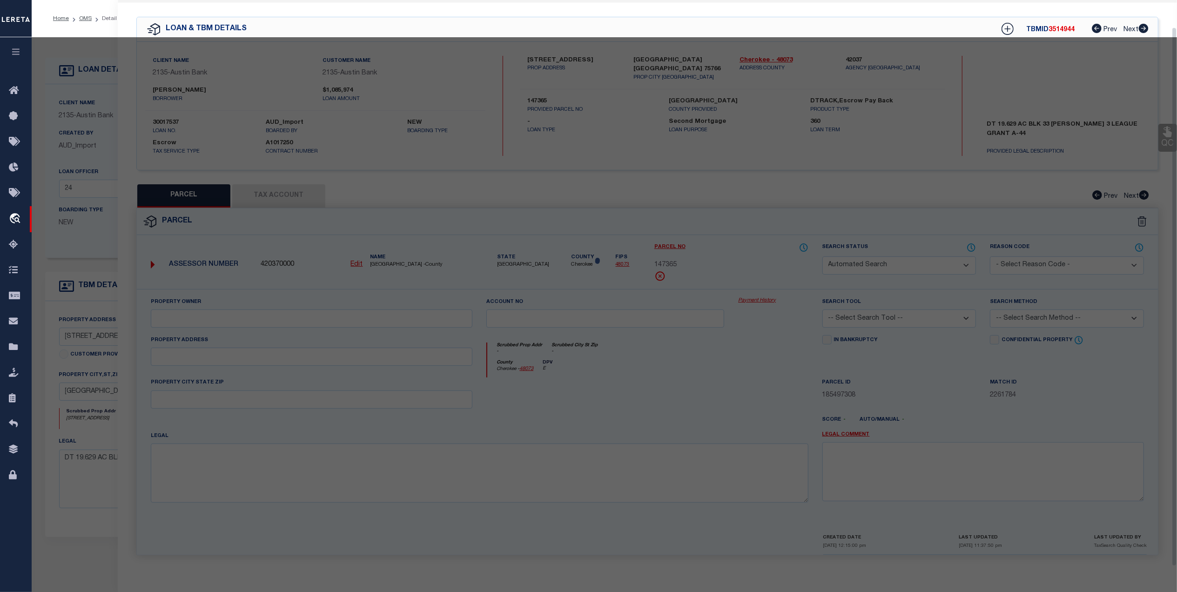
select select "QC"
type input "ETHERIDGE KYLE AND ELIZABETH"
select select "AGW"
select select "LEG"
type input "JACKSONVILLE, TX 75766"
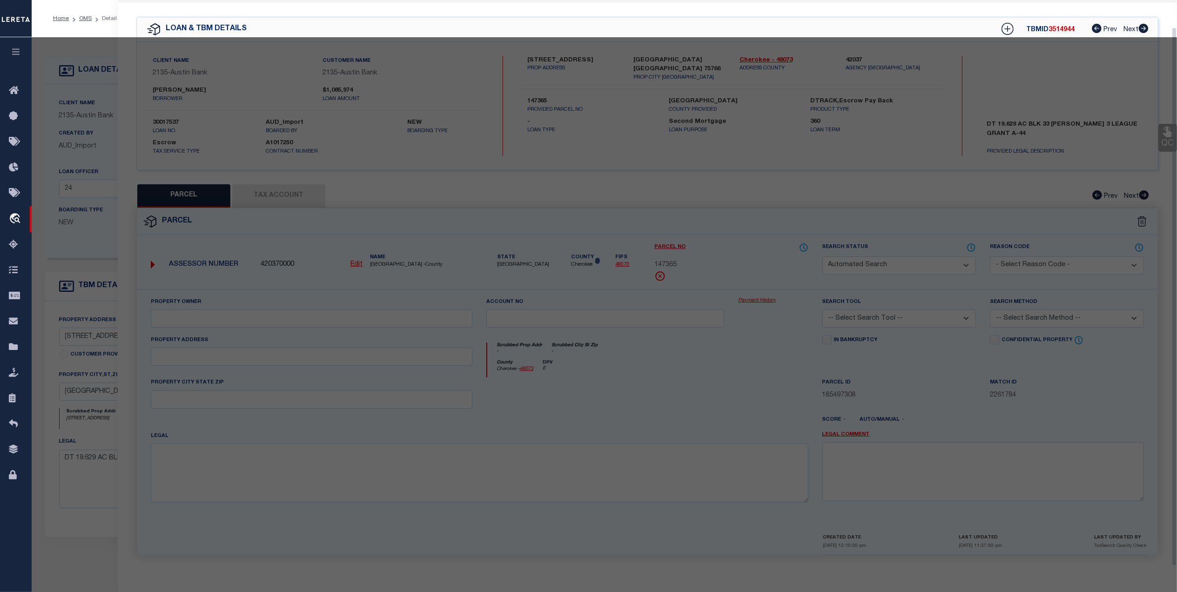
type textarea "A 44 BLK 1610 TR 1A T QUEVADO G03 Acre19.6290"
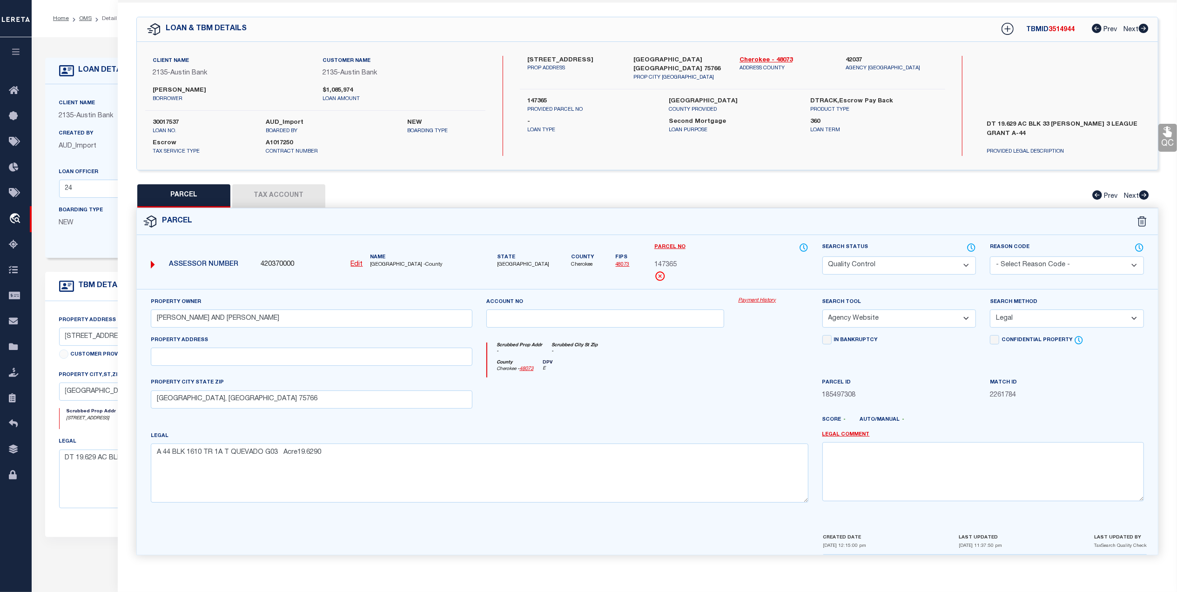
click at [287, 192] on button "Tax Account" at bounding box center [278, 195] width 93 height 23
select select "100"
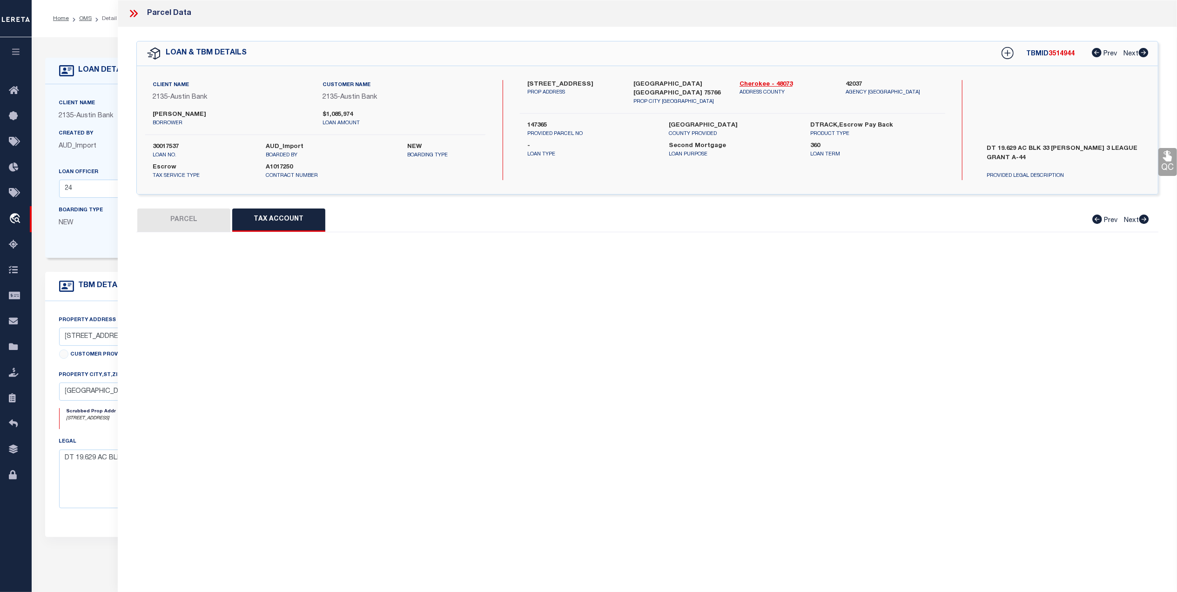
scroll to position [0, 0]
select select "100"
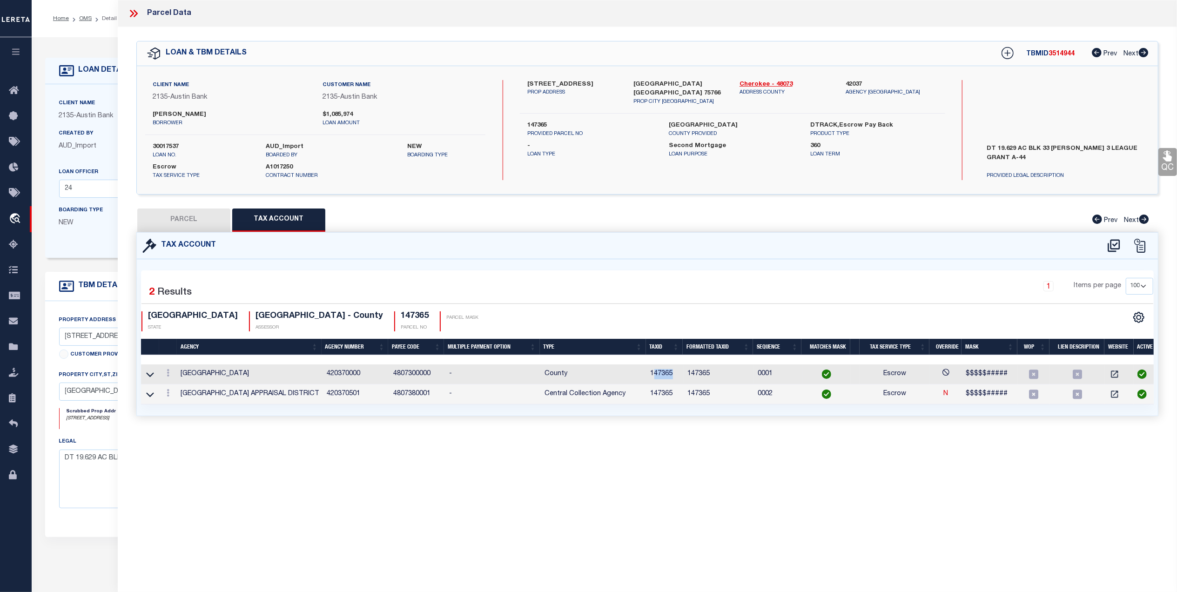
drag, startPoint x: 672, startPoint y: 375, endPoint x: 652, endPoint y: 378, distance: 20.8
click at [652, 378] on td "147365" at bounding box center [665, 374] width 37 height 20
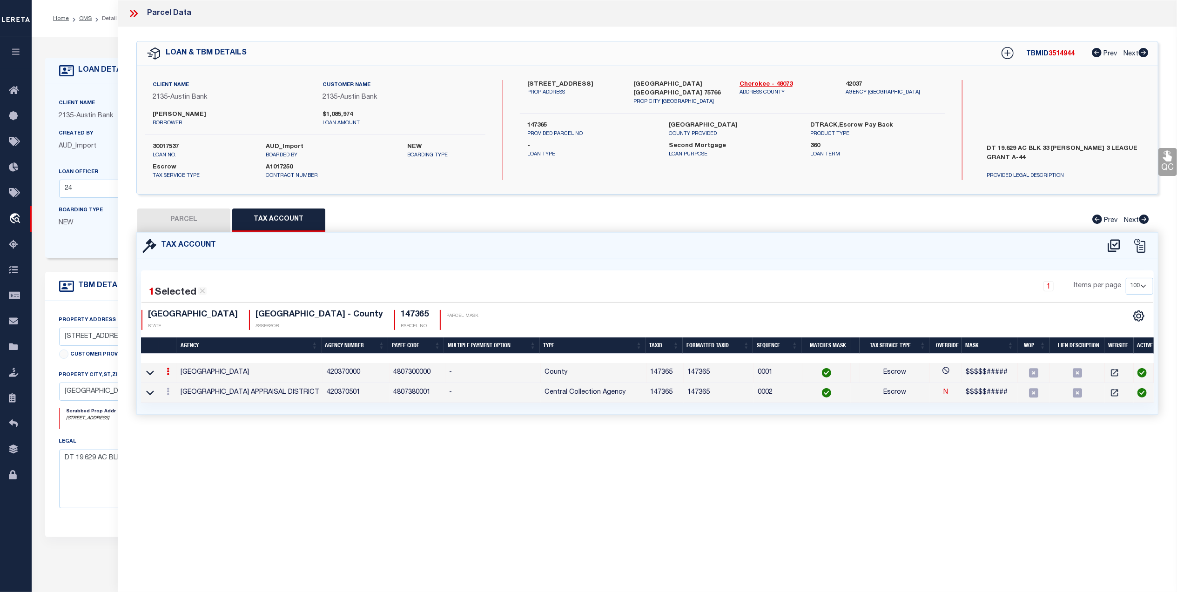
click at [659, 222] on div "PARCEL Tax Account Prev Next" at bounding box center [647, 219] width 1022 height 23
drag, startPoint x: 660, startPoint y: 374, endPoint x: 644, endPoint y: 375, distance: 15.8
click at [644, 375] on tr "CHEROKEE COUNTY 420370000 4807300000 - County 147365 147365 0001 Escrow $$$$$##…" at bounding box center [649, 373] width 1017 height 20
click at [687, 412] on div "1 Selected 2 Results 1 Items per page 10 25 50 100 TX" at bounding box center [647, 336] width 1021 height 155
drag, startPoint x: 675, startPoint y: 374, endPoint x: 661, endPoint y: 373, distance: 14.0
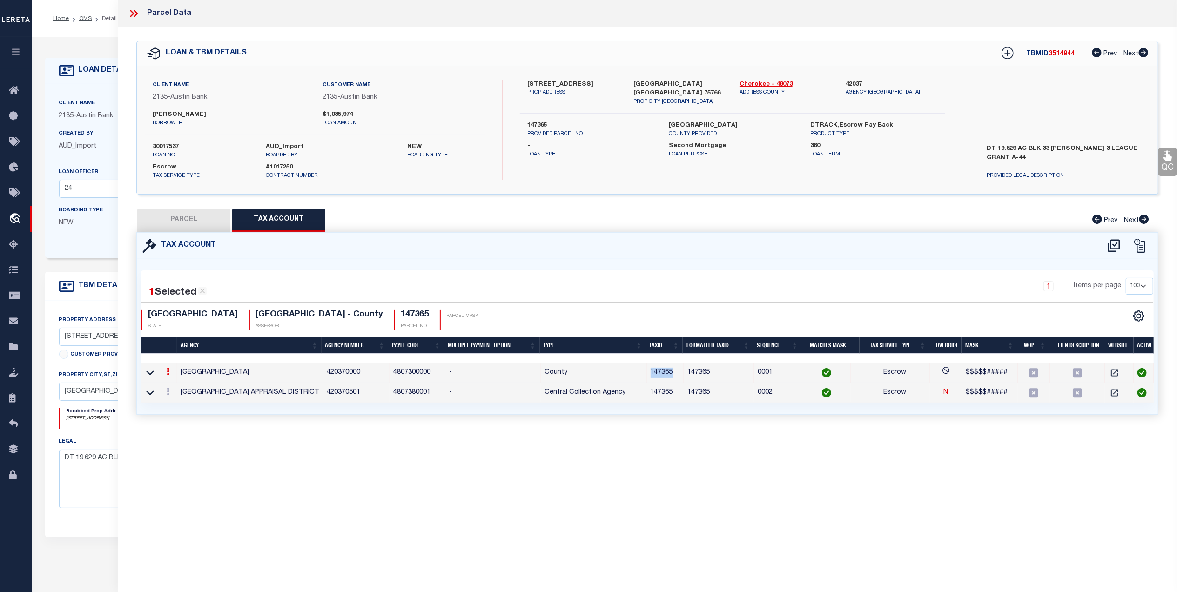
click at [650, 373] on td "147365" at bounding box center [665, 373] width 37 height 20
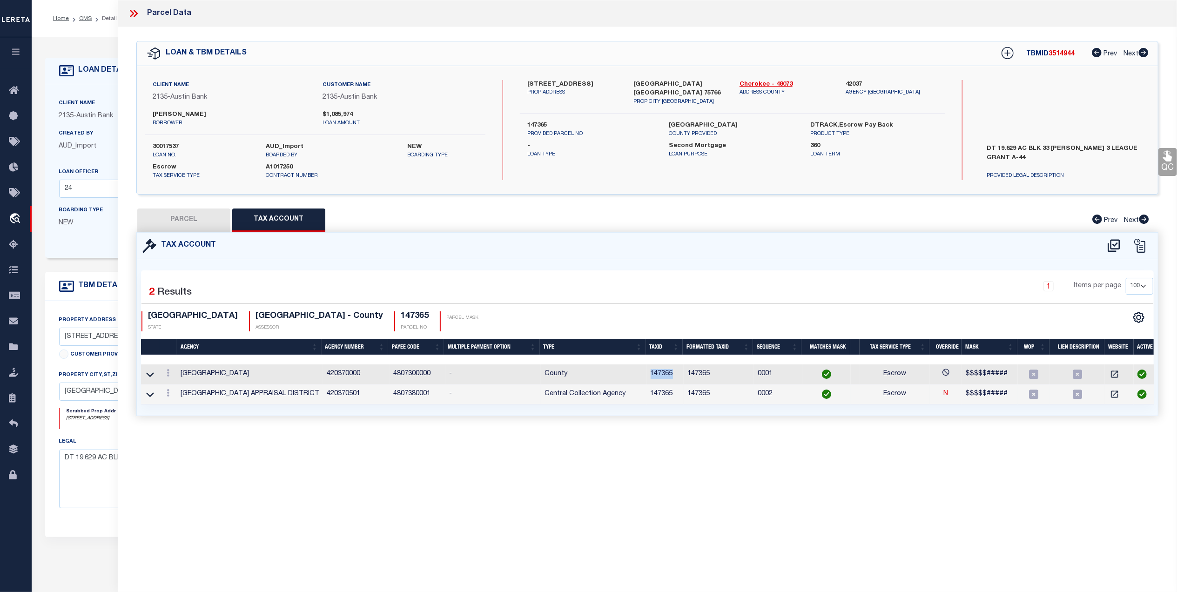
copy td "147365"
click at [181, 223] on button "PARCEL" at bounding box center [183, 219] width 93 height 23
select select "AS"
select select
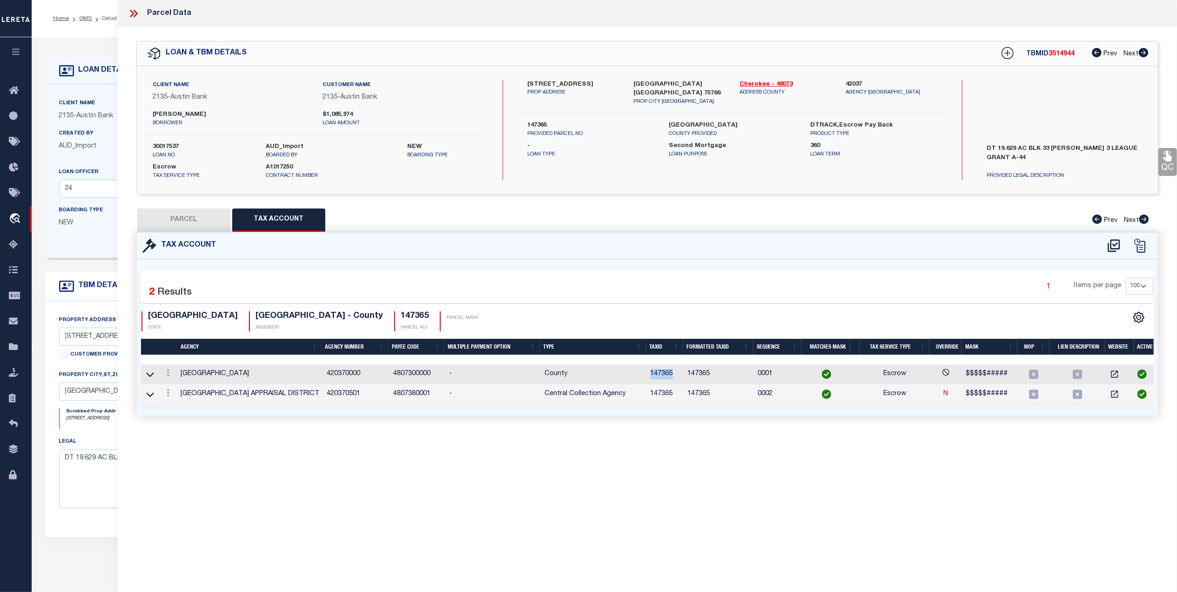
checkbox input "false"
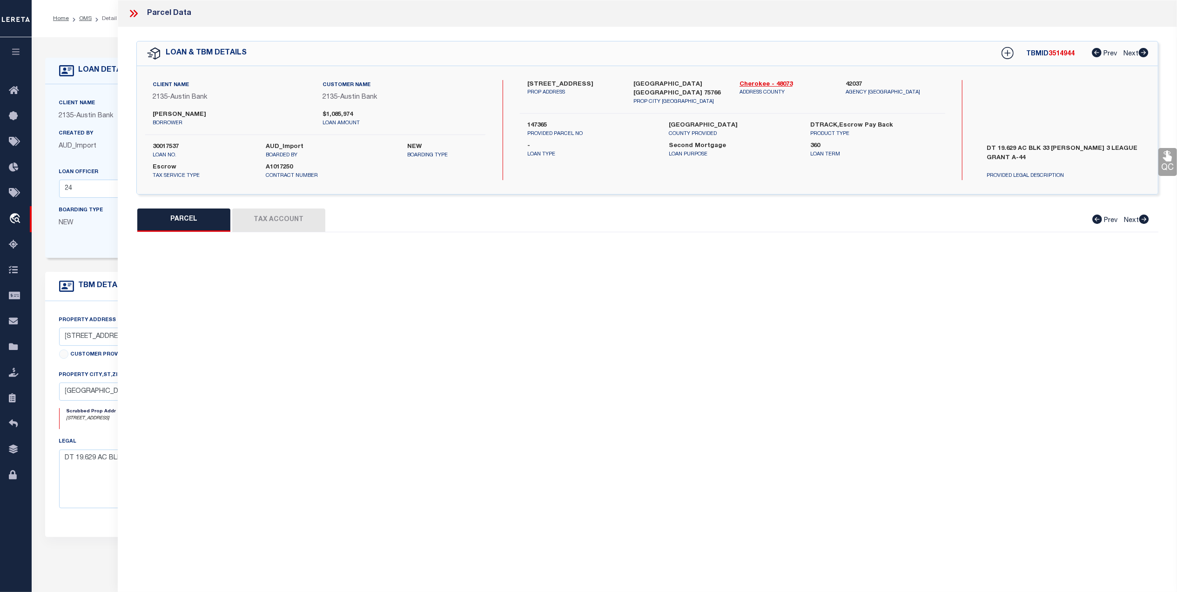
select select "QC"
type input "ETHERIDGE KYLE AND ELIZABETH"
select select "AGW"
select select "LEG"
type input "JACKSONVILLE, TX 75766"
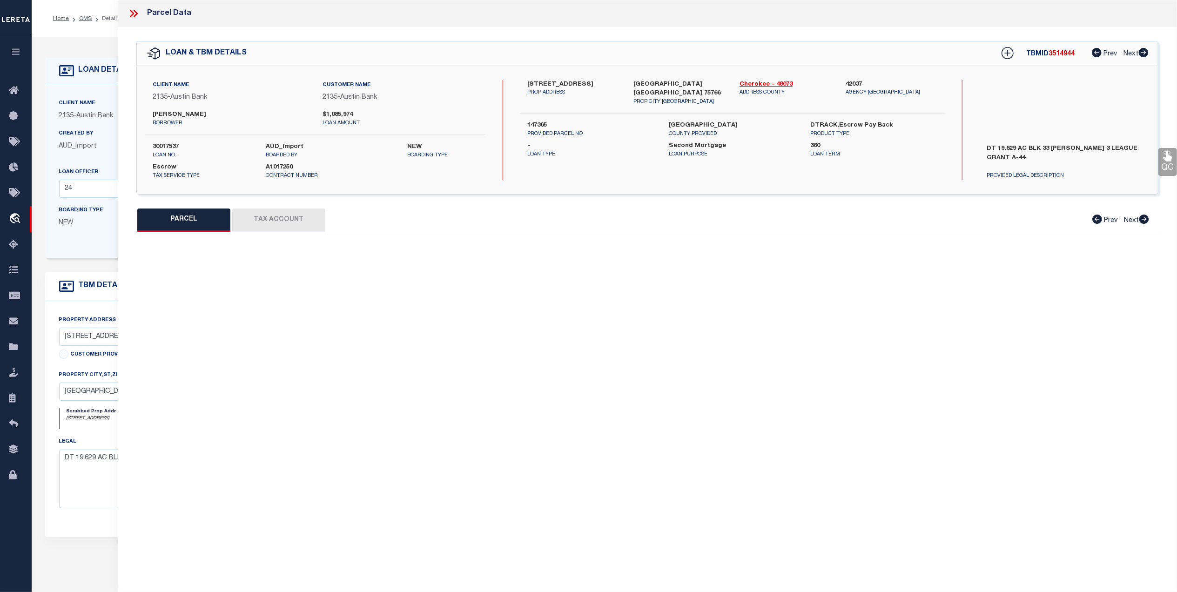
type textarea "A 44 BLK 1610 TR 1A T QUEVADO G03 Acre19.6290"
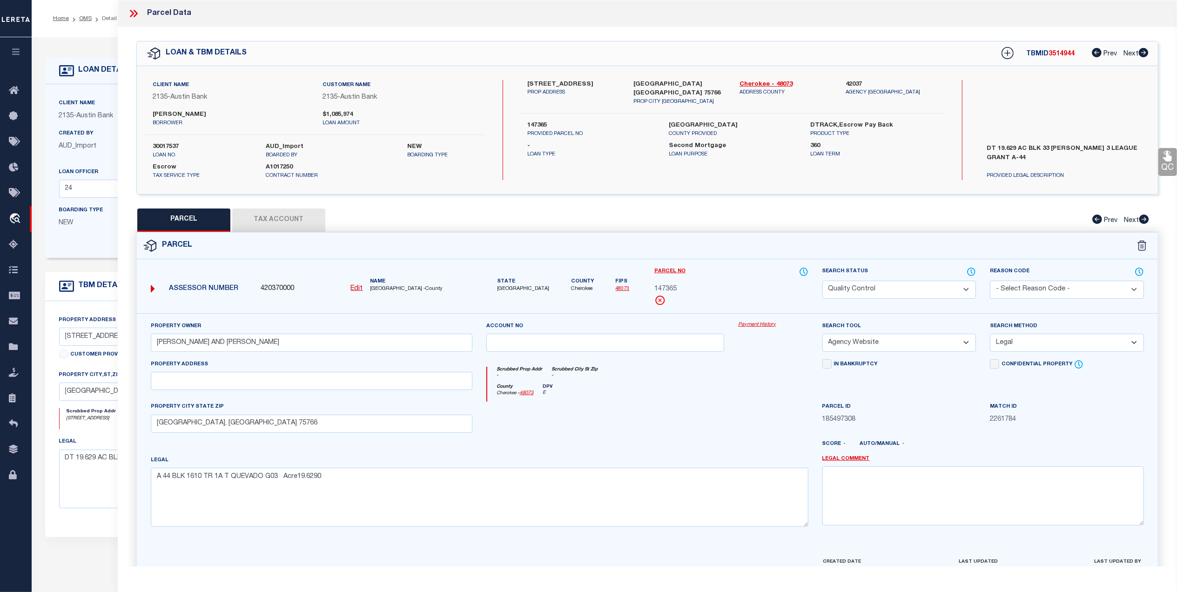
click at [616, 290] on link "48073" at bounding box center [623, 288] width 14 height 5
click at [1169, 166] on link "QC" at bounding box center [1167, 162] width 19 height 28
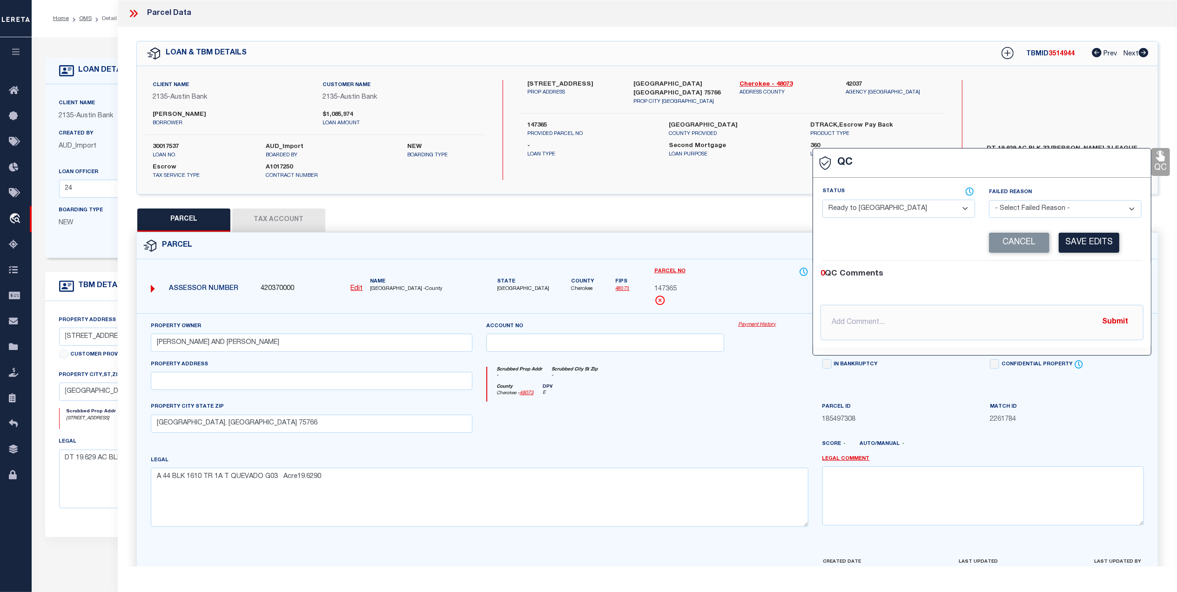
click at [894, 209] on select "- Select Status - Ready to QC Correct Incorrect" at bounding box center [898, 209] width 153 height 18
select select "COR"
click at [822, 201] on select "- Select Status - Ready to QC Correct Incorrect" at bounding box center [898, 209] width 153 height 18
click at [1087, 252] on button "Save Edits" at bounding box center [1089, 243] width 60 height 20
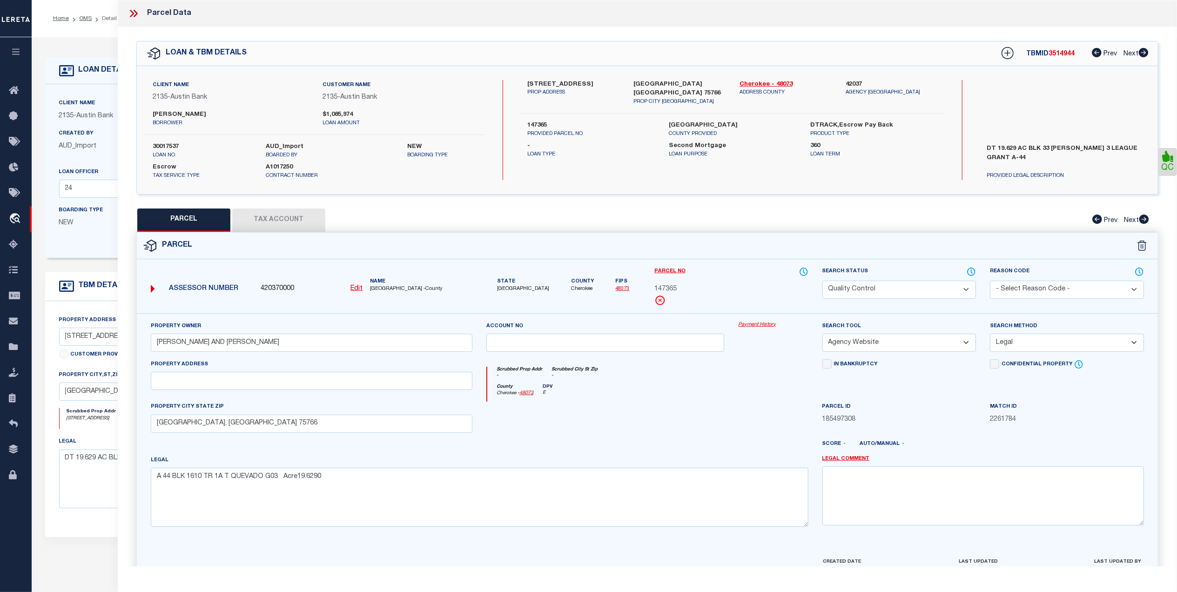
click at [868, 296] on select "Automated Search Bad Parcel Complete Duplicate Parcel High Dollar Reporting In …" at bounding box center [899, 290] width 154 height 18
select select "CP"
click at [822, 281] on select "Automated Search Bad Parcel Complete Duplicate Parcel High Dollar Reporting In …" at bounding box center [899, 290] width 154 height 18
click at [639, 402] on div "County Cherokee - 48073 DPV E" at bounding box center [647, 393] width 321 height 18
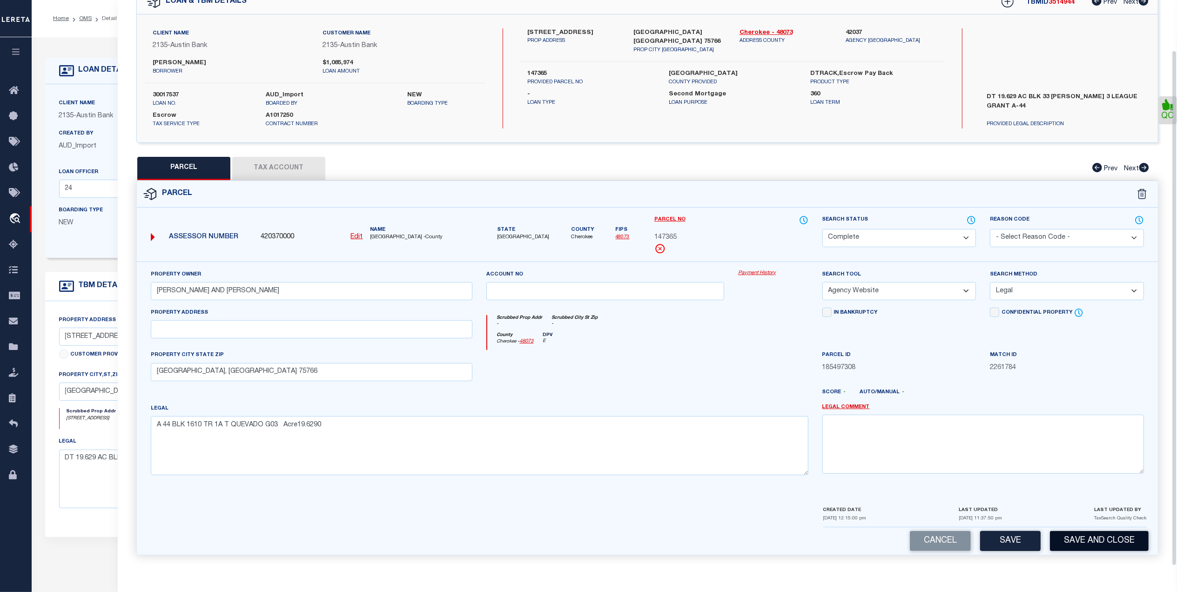
click at [1067, 535] on button "Save and Close" at bounding box center [1099, 541] width 99 height 20
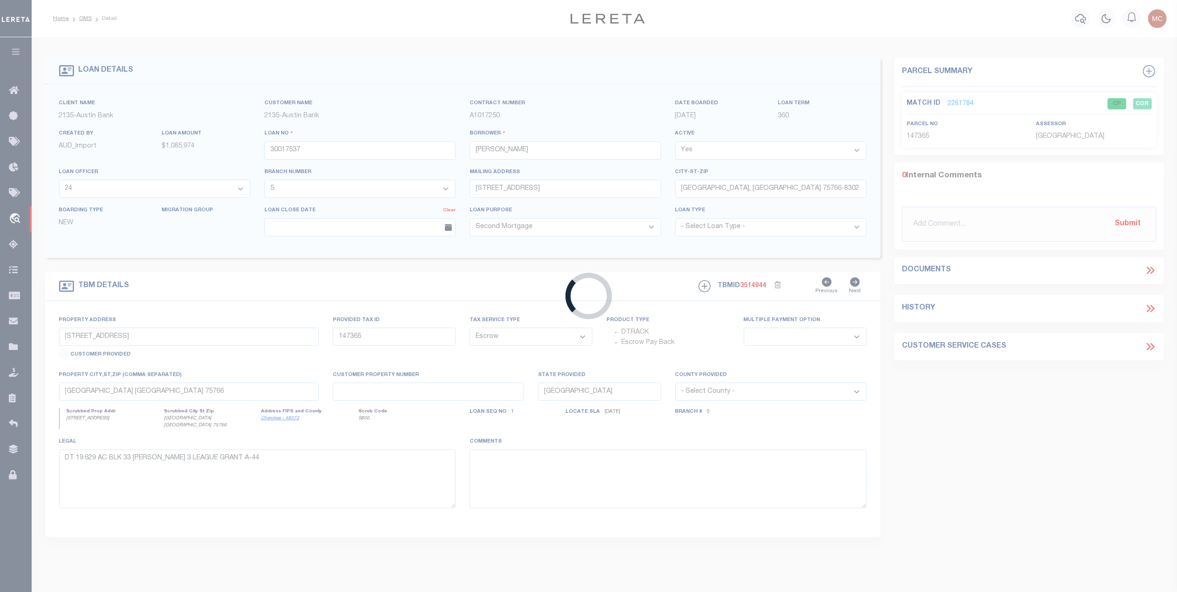
select select
select select "43993"
select select "2589"
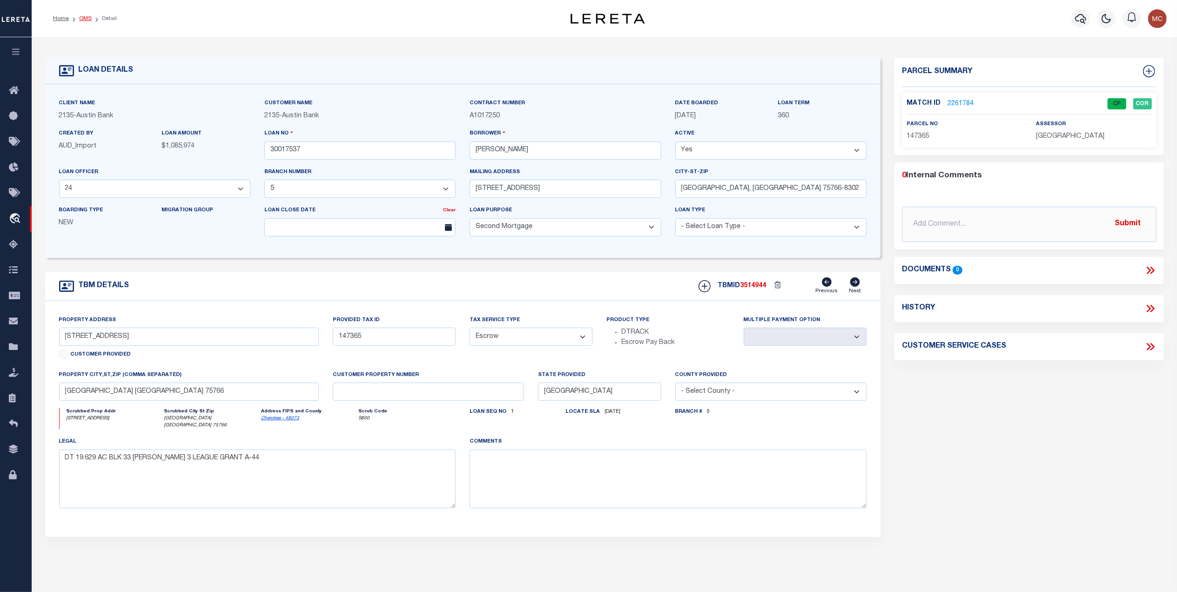
click at [81, 16] on link "OMS" at bounding box center [85, 19] width 13 height 6
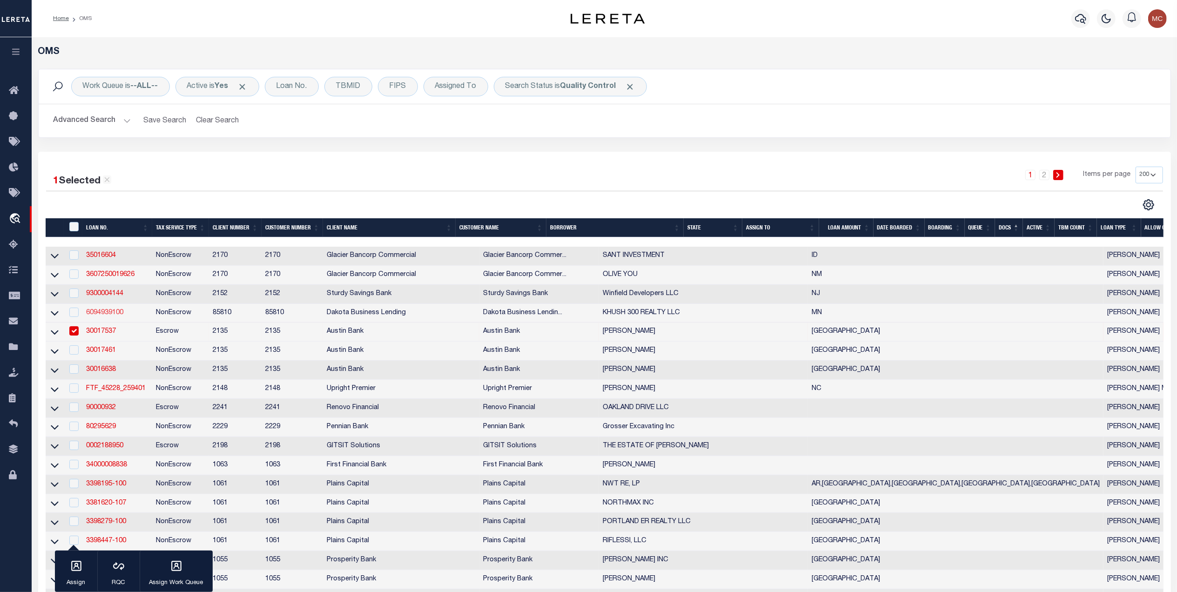
click at [115, 316] on link "6094939100" at bounding box center [104, 312] width 37 height 7
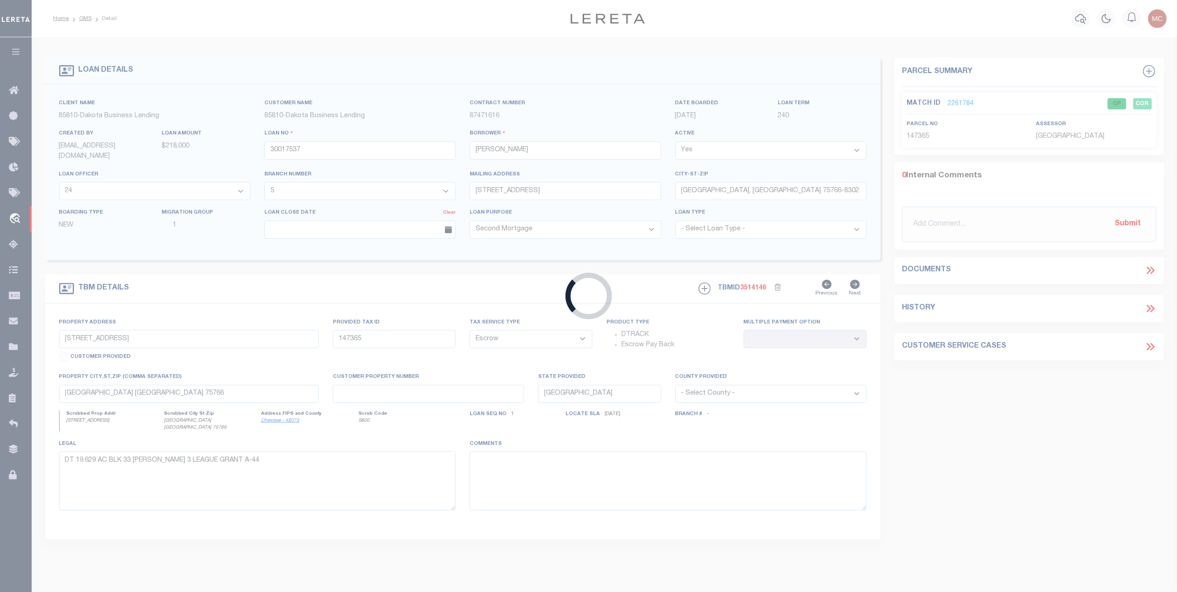
type input "6094939100"
type input "KHUSH 300 REALTY LLC"
select select
type input "300 316 ATLANTIC AVE"
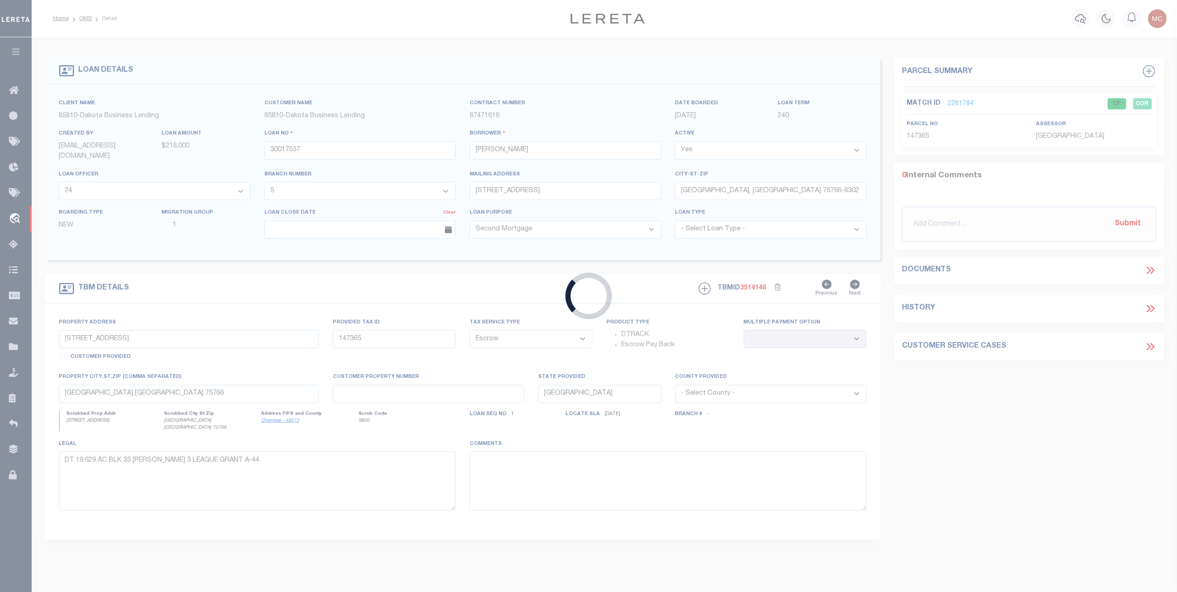
type input "MORRIS MN 56267"
select select
select select "20"
select select
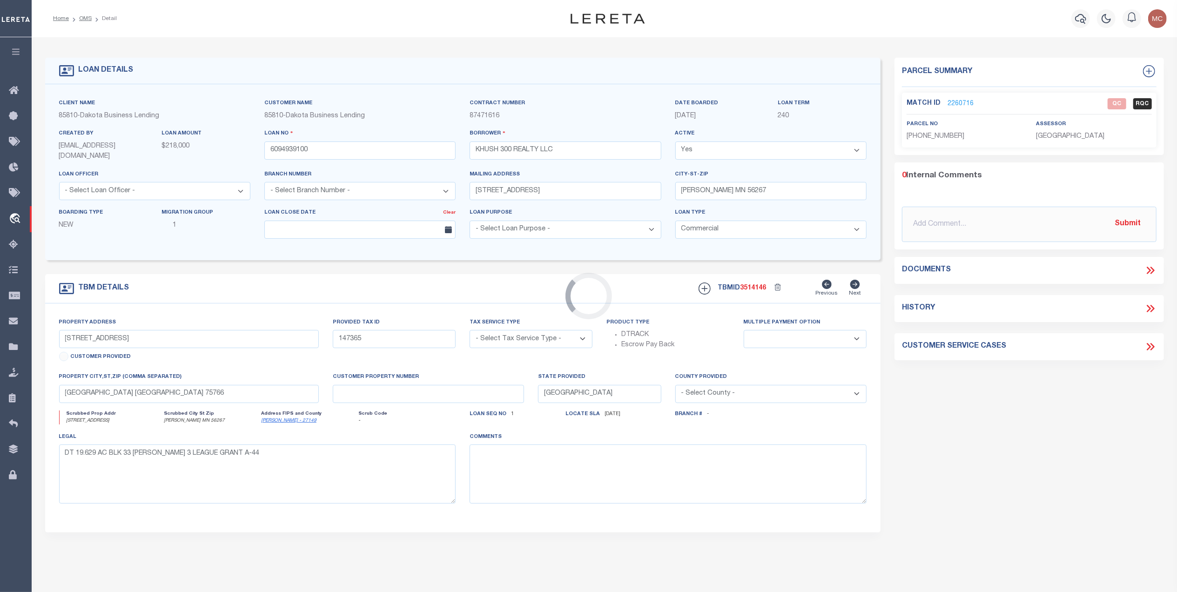
type input "300 & 316 ATLANTIC AVE"
radio input "true"
select select "NonEscrow"
select select
type input "MORRIS MN 56267"
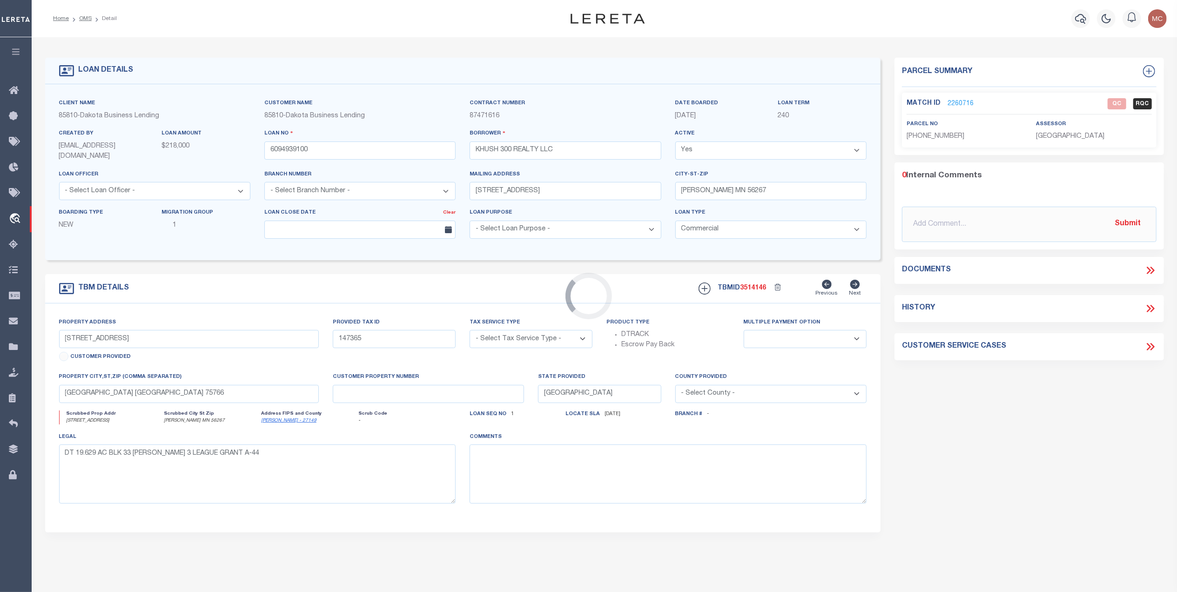
type input "6094939100"
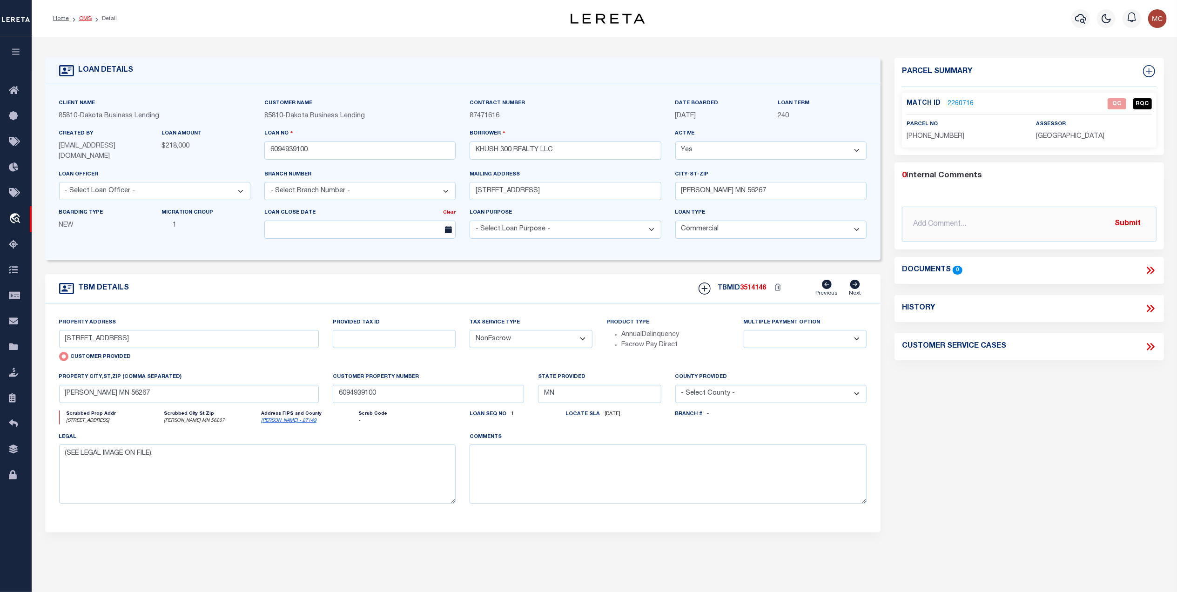
click at [82, 20] on link "OMS" at bounding box center [85, 19] width 13 height 6
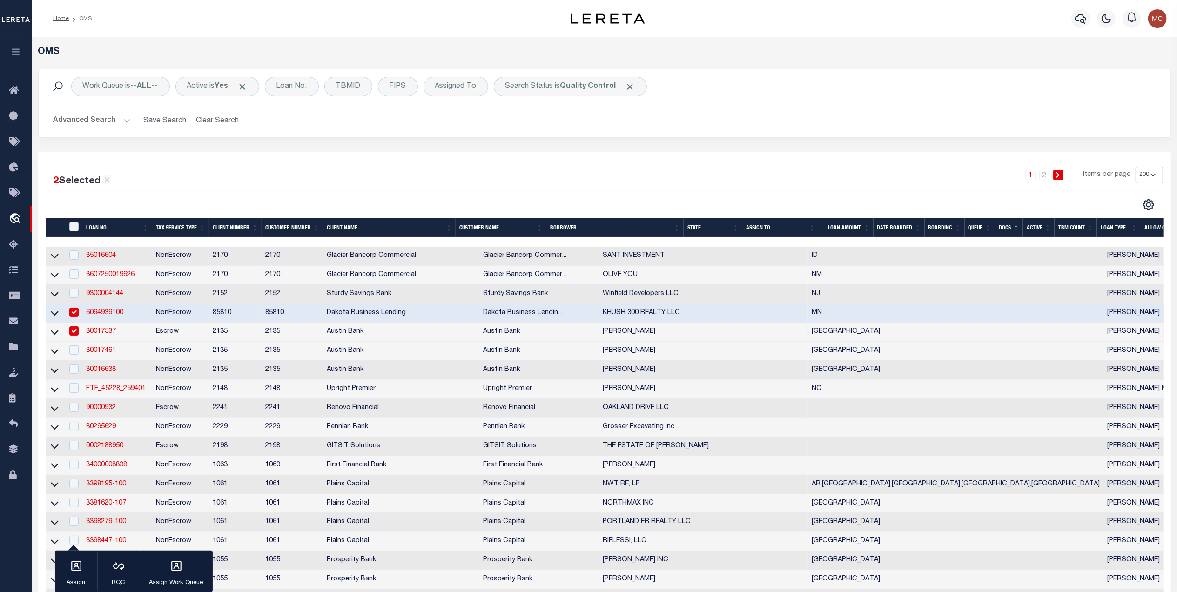
click at [524, 172] on div "1 2 Items per page 10 25 50 100 200" at bounding box center [745, 179] width 834 height 24
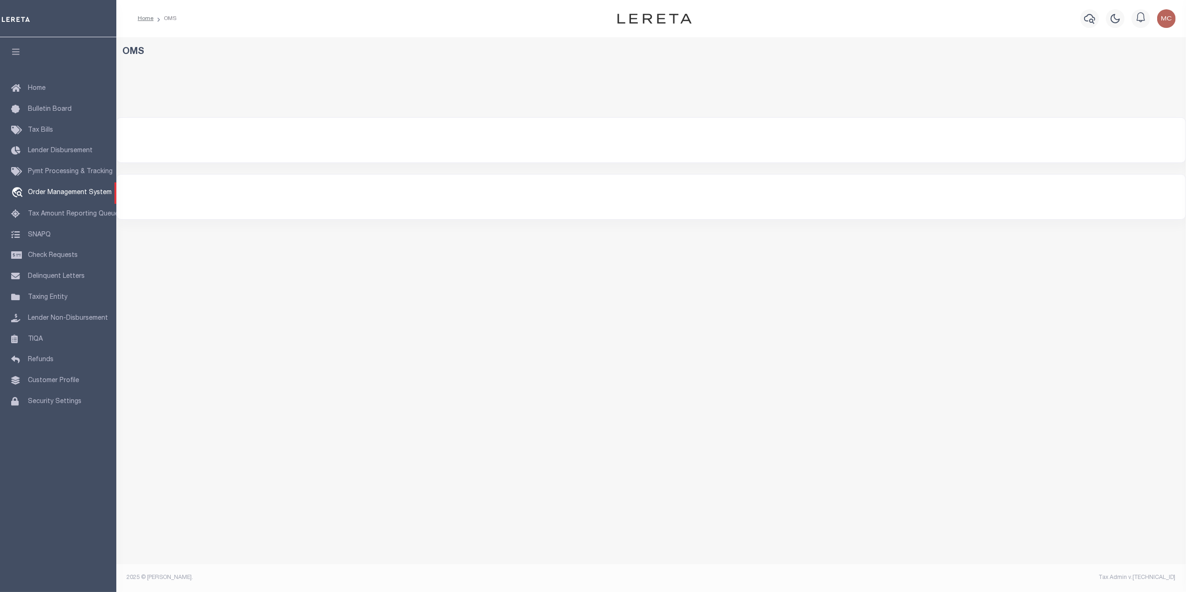
select select "200"
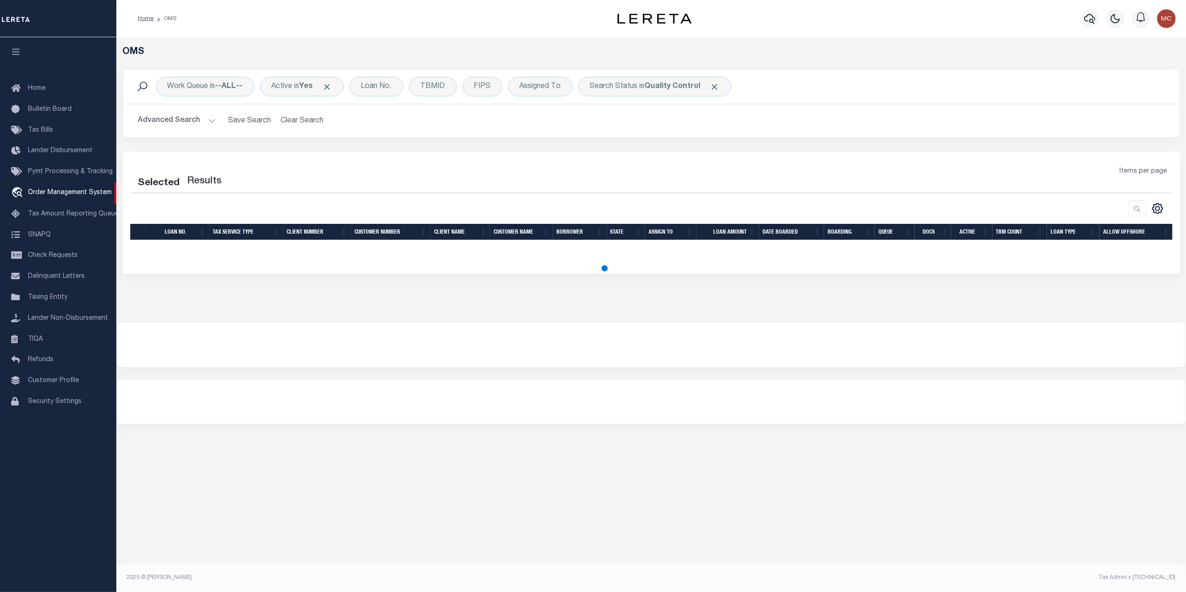
select select "200"
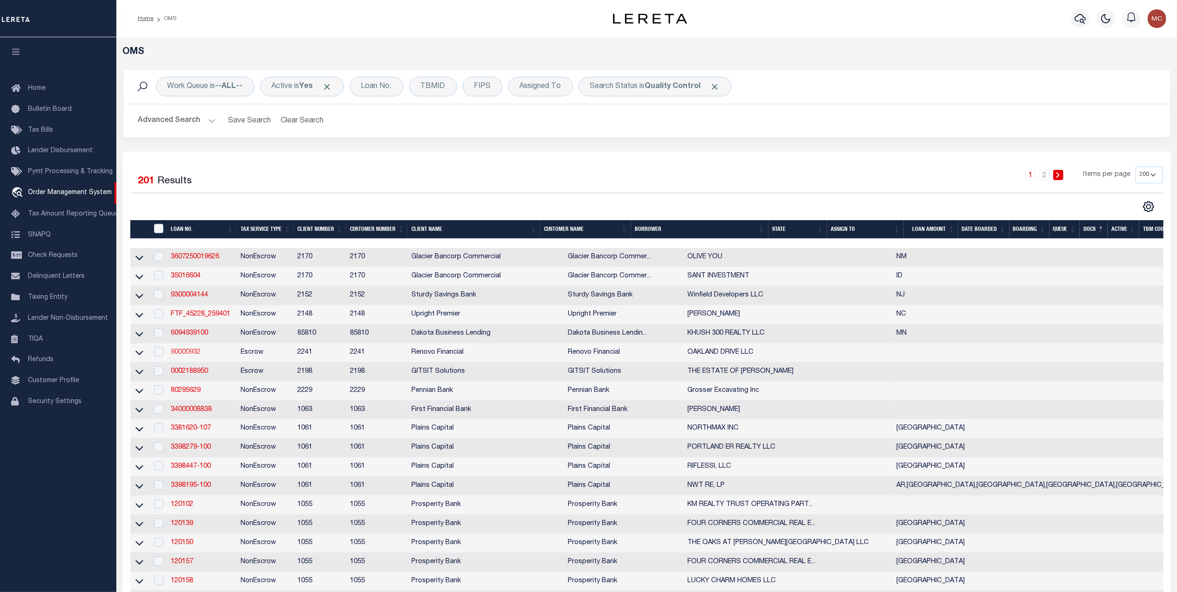
click at [188, 355] on link "90000932" at bounding box center [186, 352] width 30 height 7
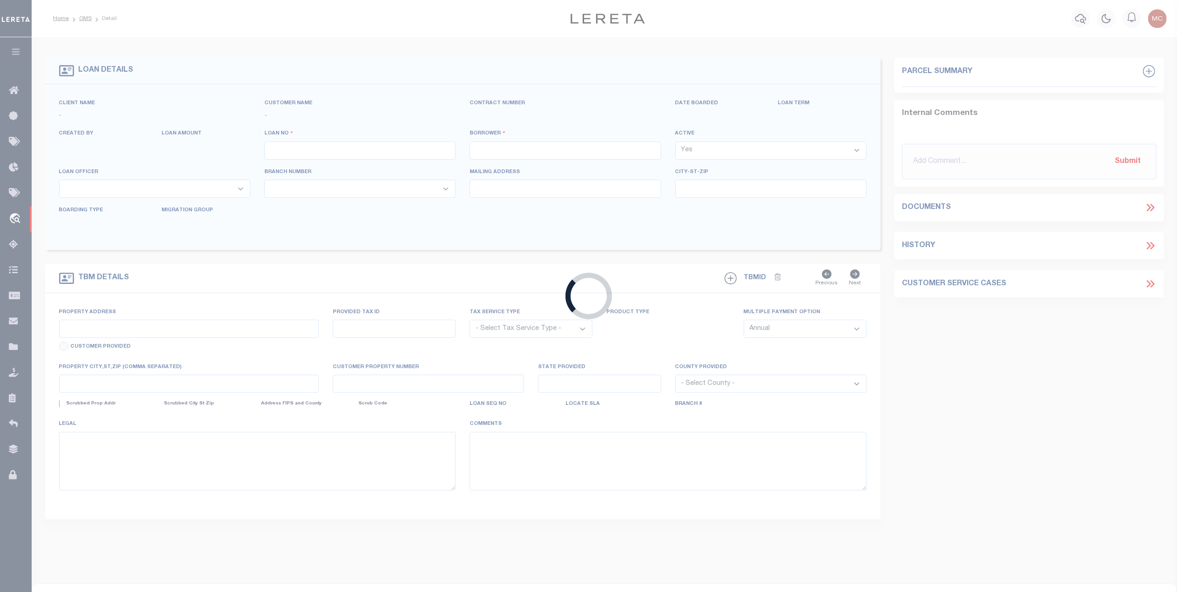
type input "90000932"
type input "OAKLAND DRIVE LLC"
select select
select select "400"
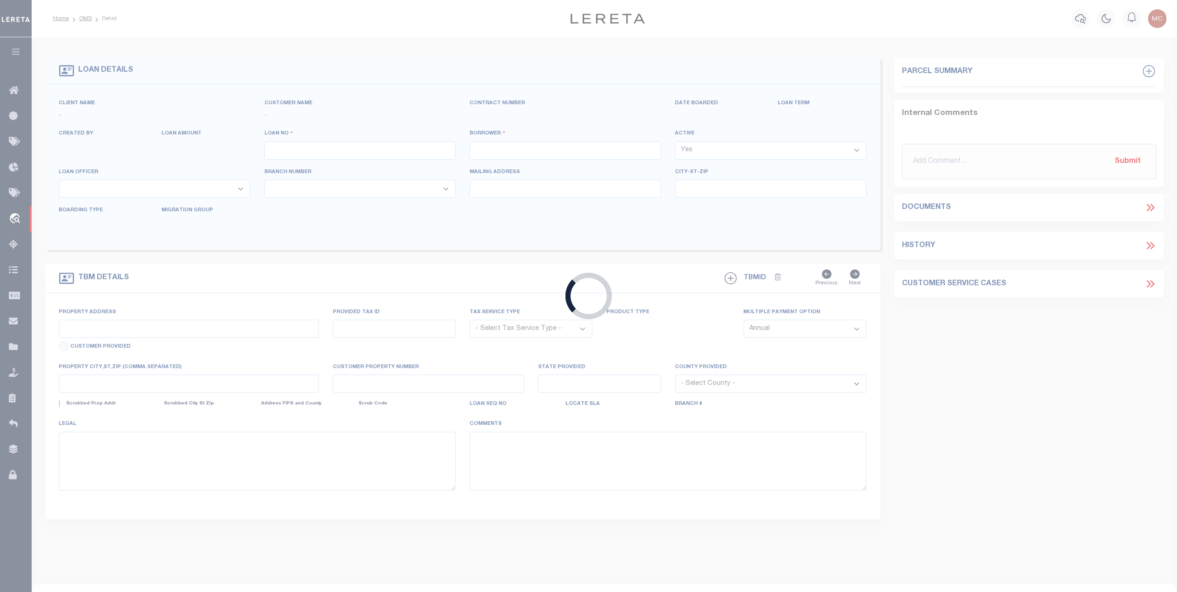
select select "Escrow"
type input "50 Oakland Drive W"
type input "0600-065-00-03-00-005-000"
select select
type input "Riverhead, NY 11901"
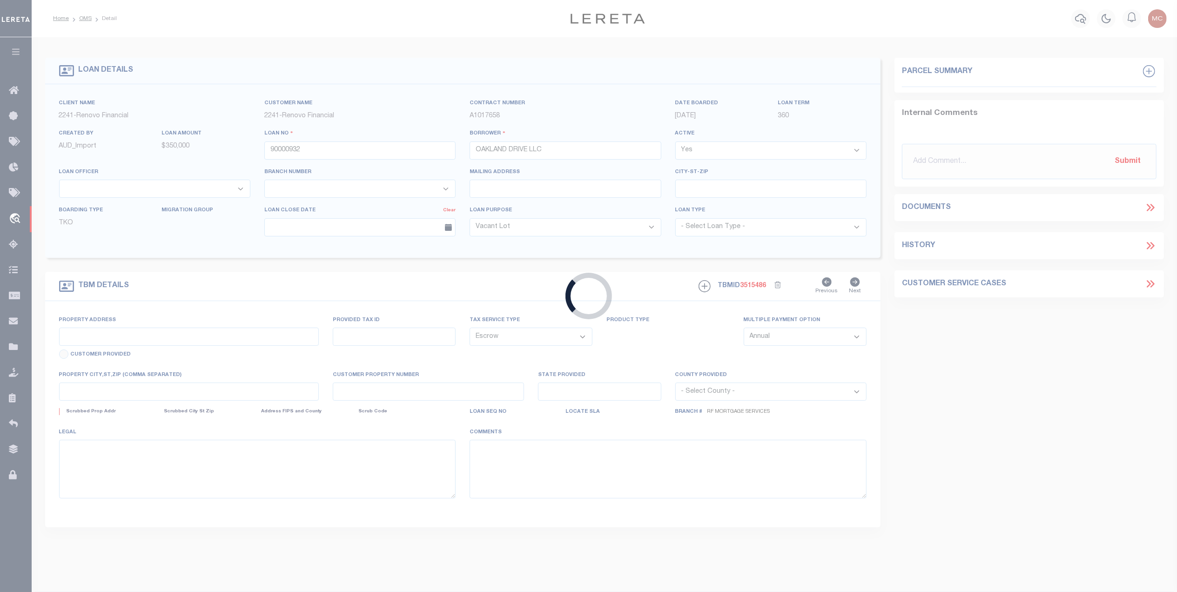
type input "a0kUS00000Dg81h"
select select "164194"
select select "25067"
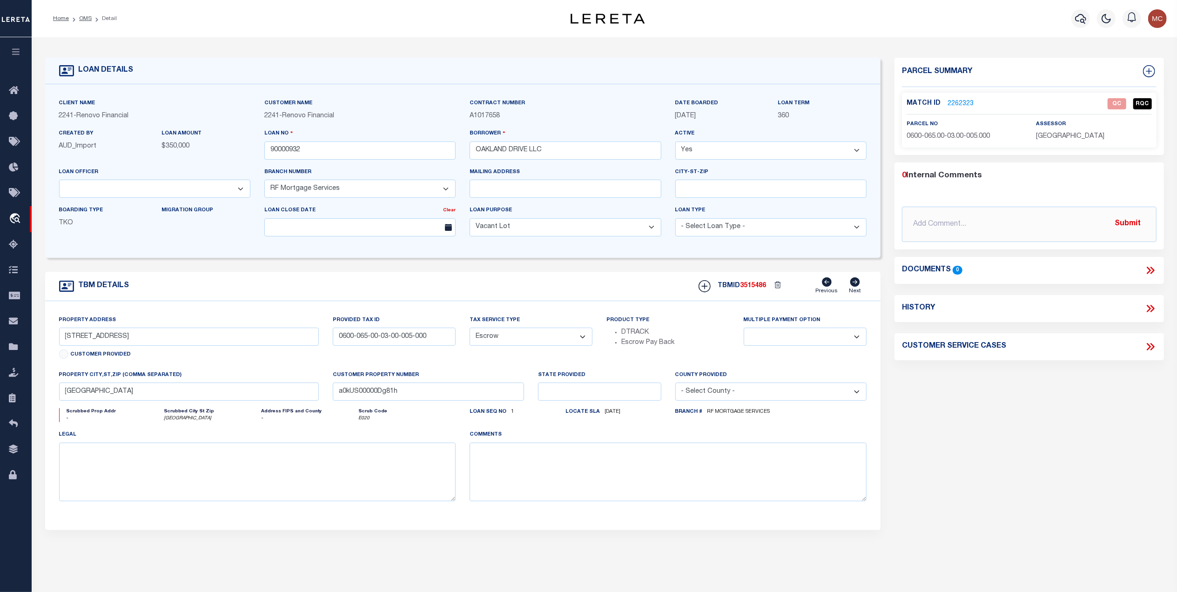
click at [966, 105] on link "2262323" at bounding box center [960, 104] width 26 height 10
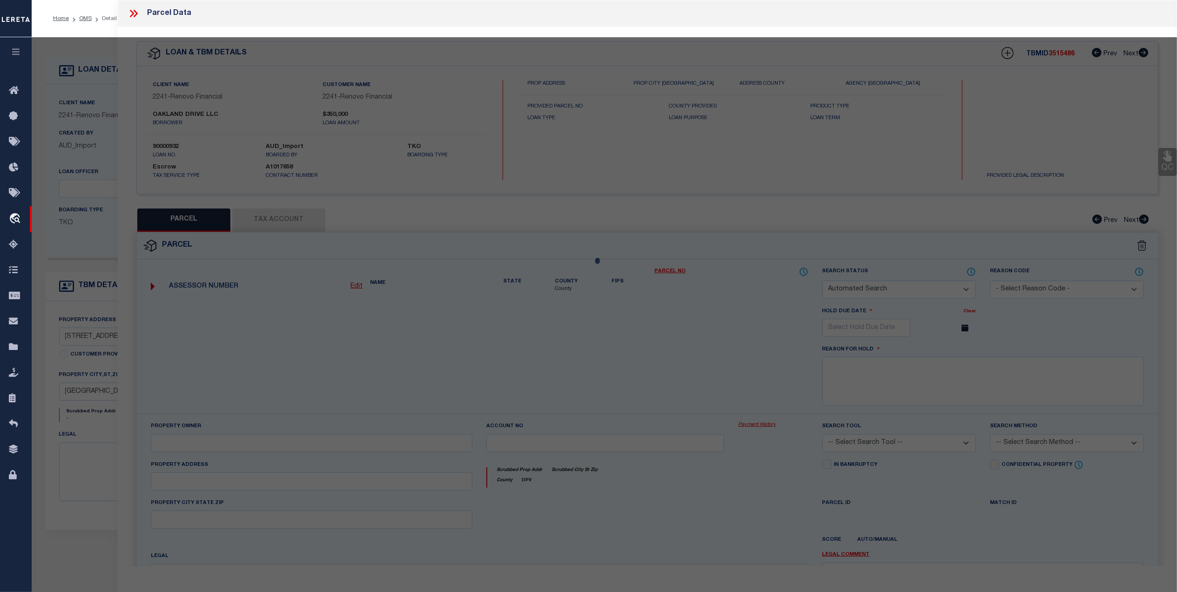
checkbox input "false"
select select "QC"
type input "PAMELA MILES"
select select "AGW"
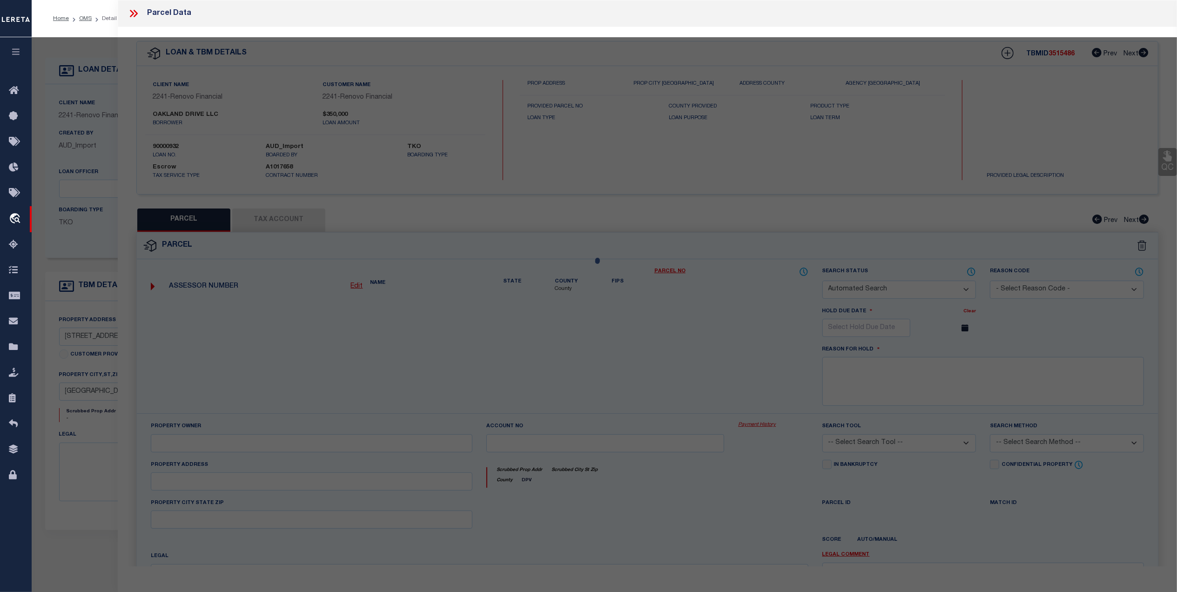
select select "ADD"
type input "50 Oakland Drive West"
type input "Riverhead, NY 11901"
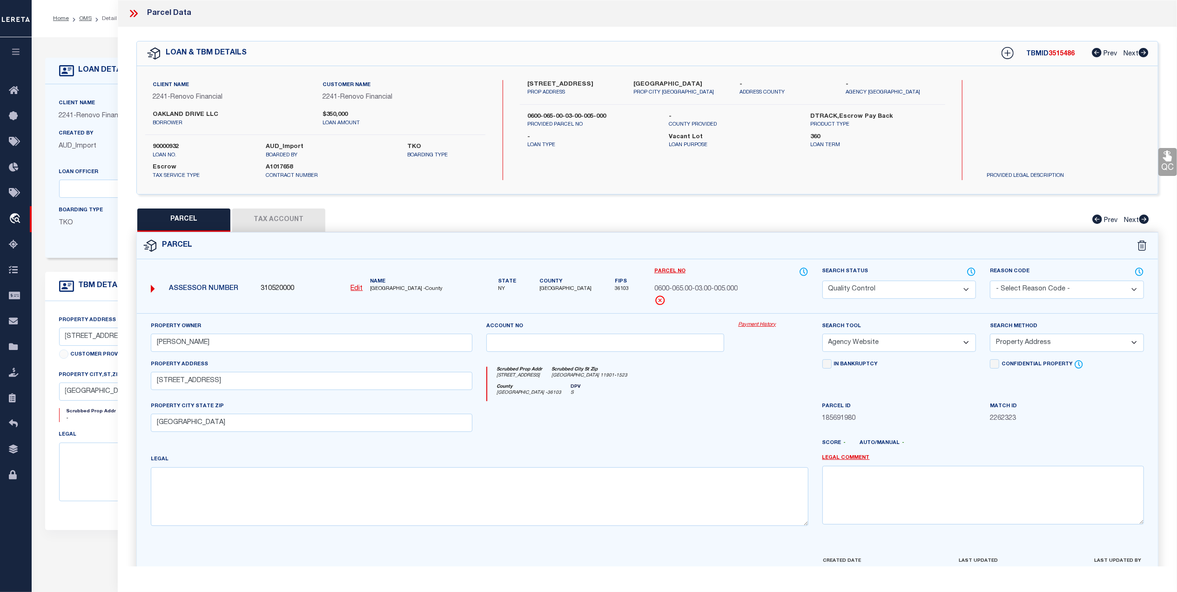
click at [291, 220] on button "Tax Account" at bounding box center [278, 219] width 93 height 23
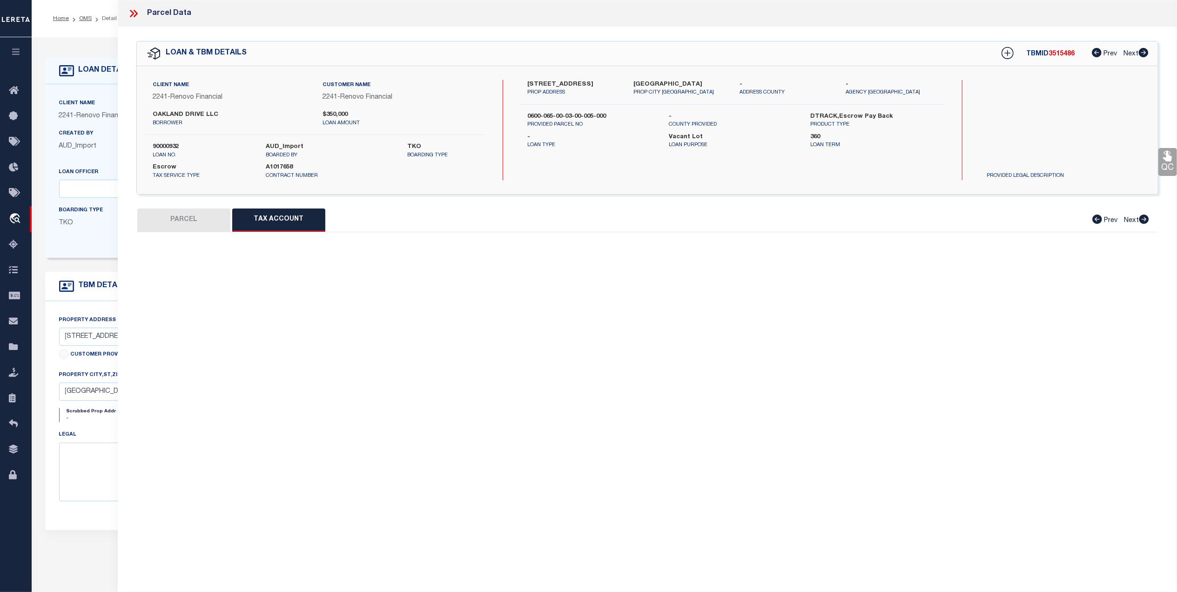
select select "100"
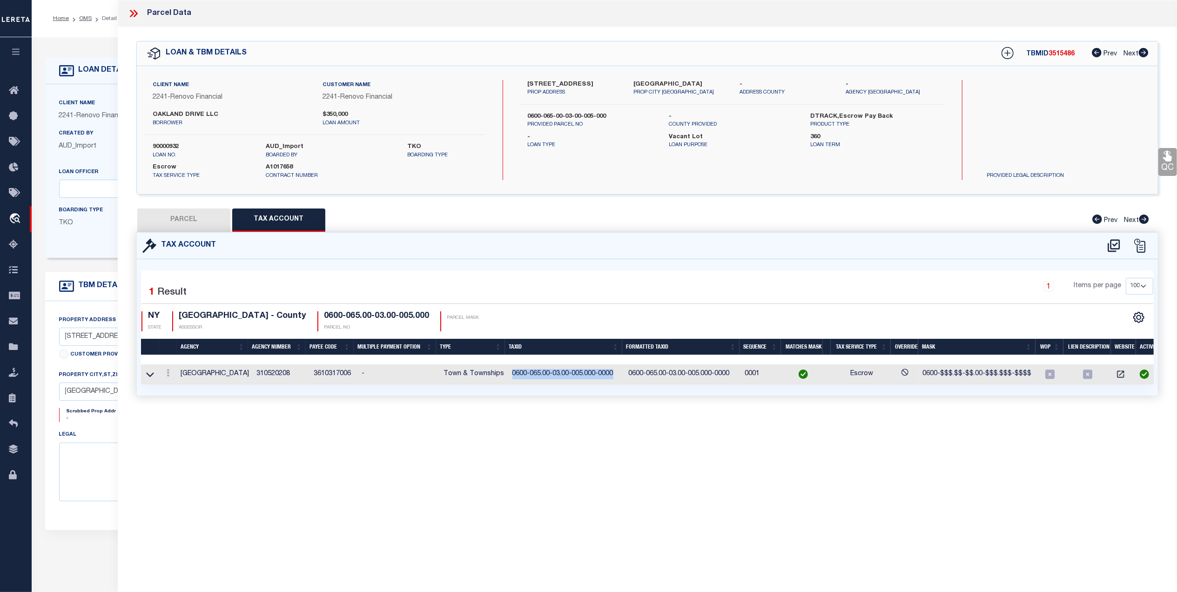
drag, startPoint x: 609, startPoint y: 375, endPoint x: 510, endPoint y: 384, distance: 99.6
click at [510, 384] on td "0600-065.00-03.00-005.000-0000" at bounding box center [567, 374] width 116 height 20
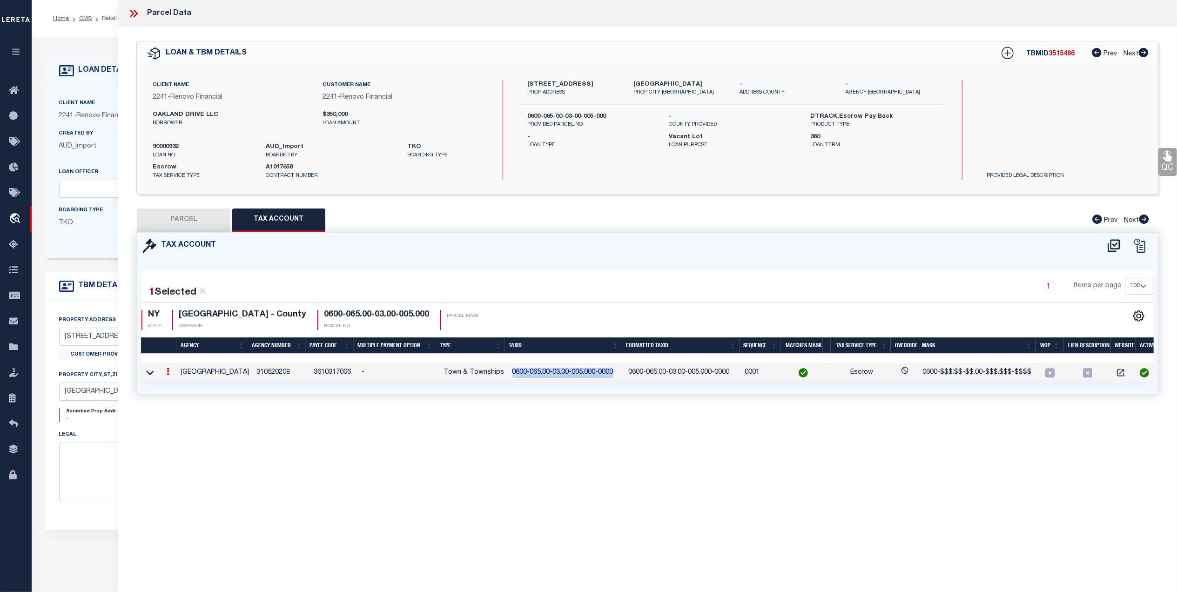
drag, startPoint x: 177, startPoint y: 217, endPoint x: 482, endPoint y: 174, distance: 308.2
click at [177, 217] on button "PARCEL" at bounding box center [183, 219] width 93 height 23
select select "AS"
select select
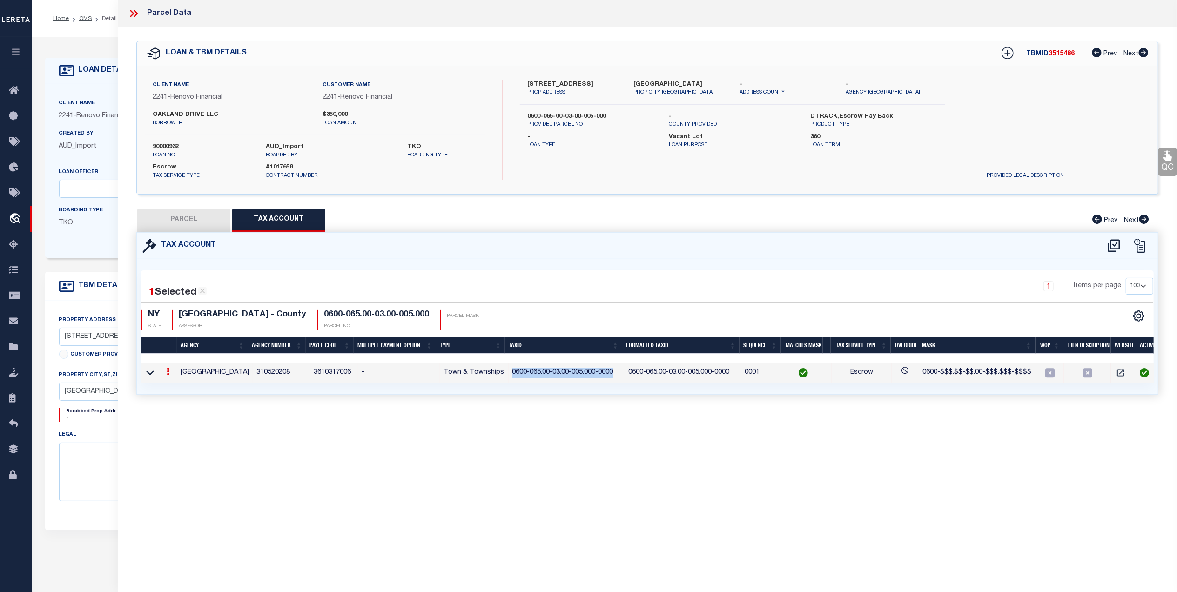
checkbox input "false"
select select "QC"
type input "PAMELA MILES"
select select "AGW"
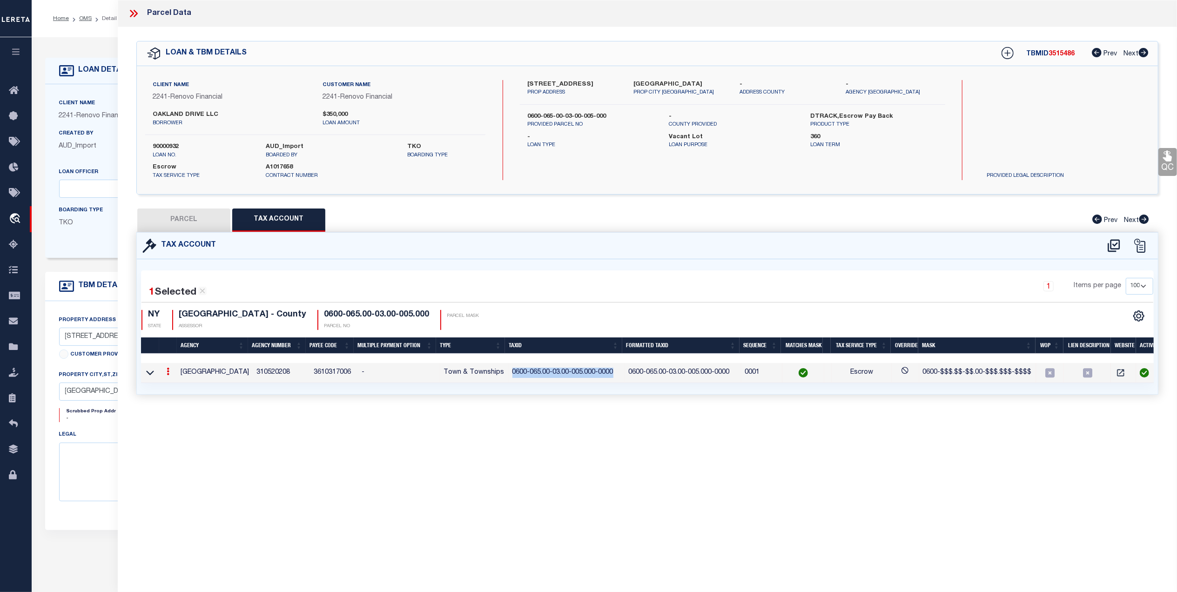
select select "ADD"
type input "50 Oakland Drive West"
type input "Riverhead, NY 11901"
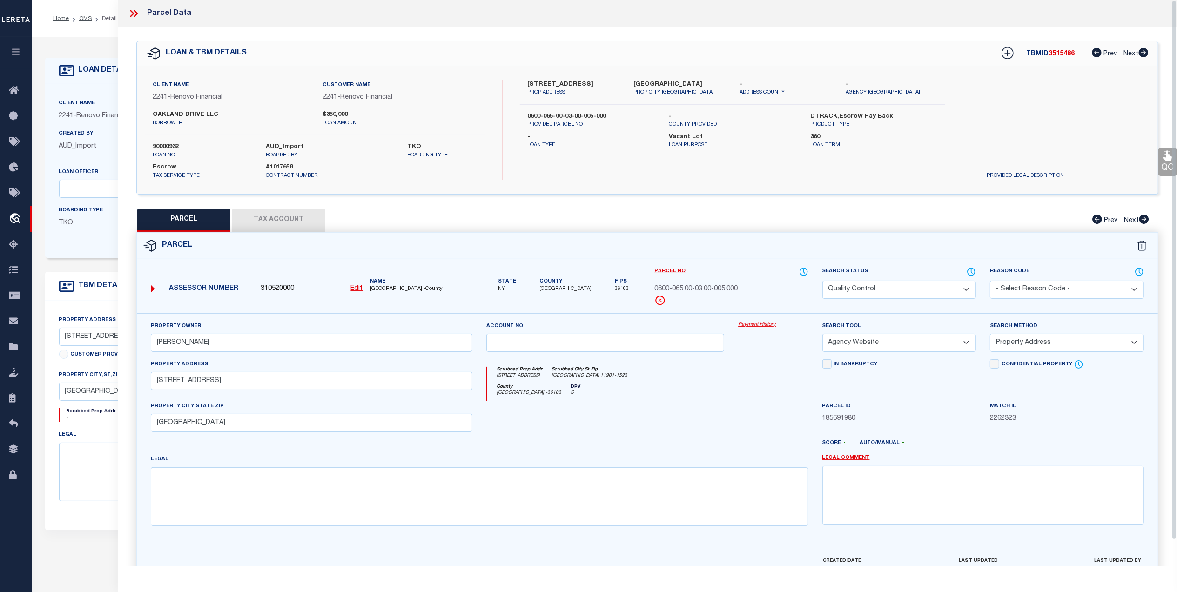
drag, startPoint x: 644, startPoint y: 428, endPoint x: 694, endPoint y: 409, distance: 53.5
click at [644, 428] on div at bounding box center [605, 420] width 252 height 38
click at [618, 509] on textarea at bounding box center [479, 496] width 657 height 59
paste textarea "*2795 LOT 16 NORTHVILLE HOMES SEC 1"
type textarea "*2795 LOT 16 NORTHVILLE HOMES SEC 1"
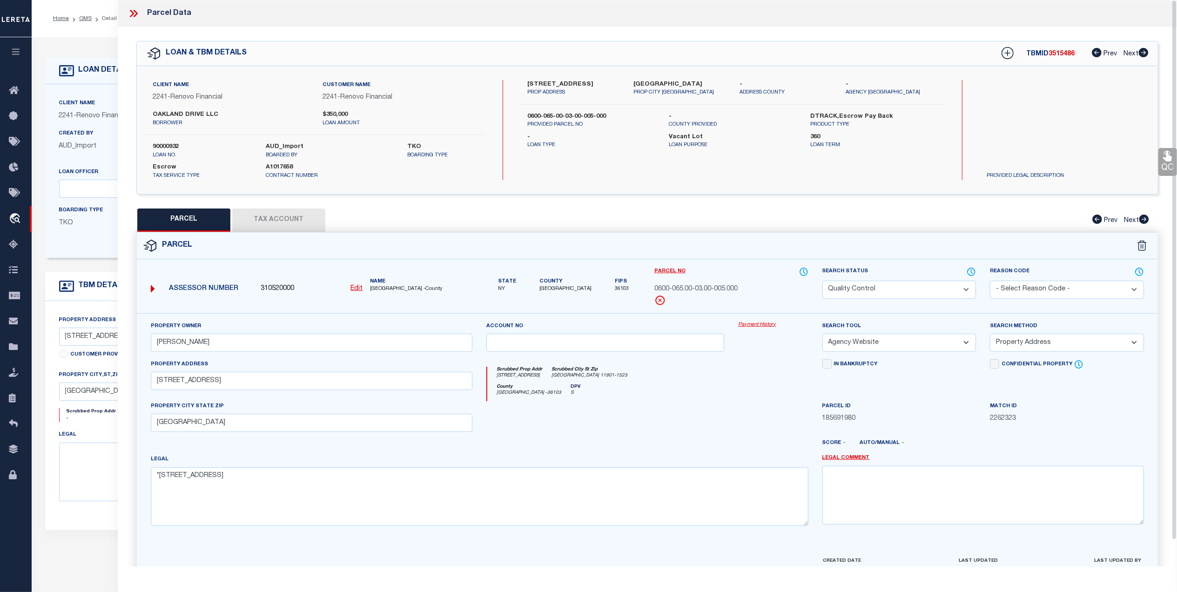
click at [1171, 169] on link "QC" at bounding box center [1167, 162] width 19 height 28
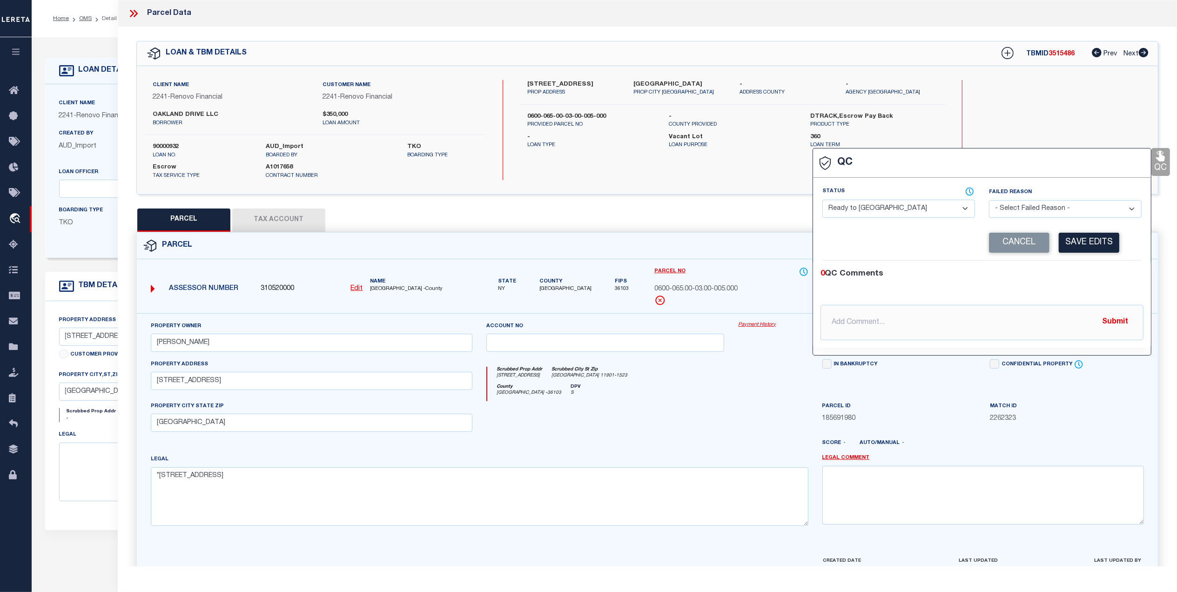
drag, startPoint x: 937, startPoint y: 211, endPoint x: 902, endPoint y: 220, distance: 36.4
click at [937, 211] on select "- Select Status - Ready to QC Correct Incorrect" at bounding box center [898, 209] width 153 height 18
select select "COR"
click at [822, 201] on select "- Select Status - Ready to QC Correct Incorrect" at bounding box center [898, 209] width 153 height 18
click at [1109, 246] on button "Save Edits" at bounding box center [1089, 243] width 60 height 20
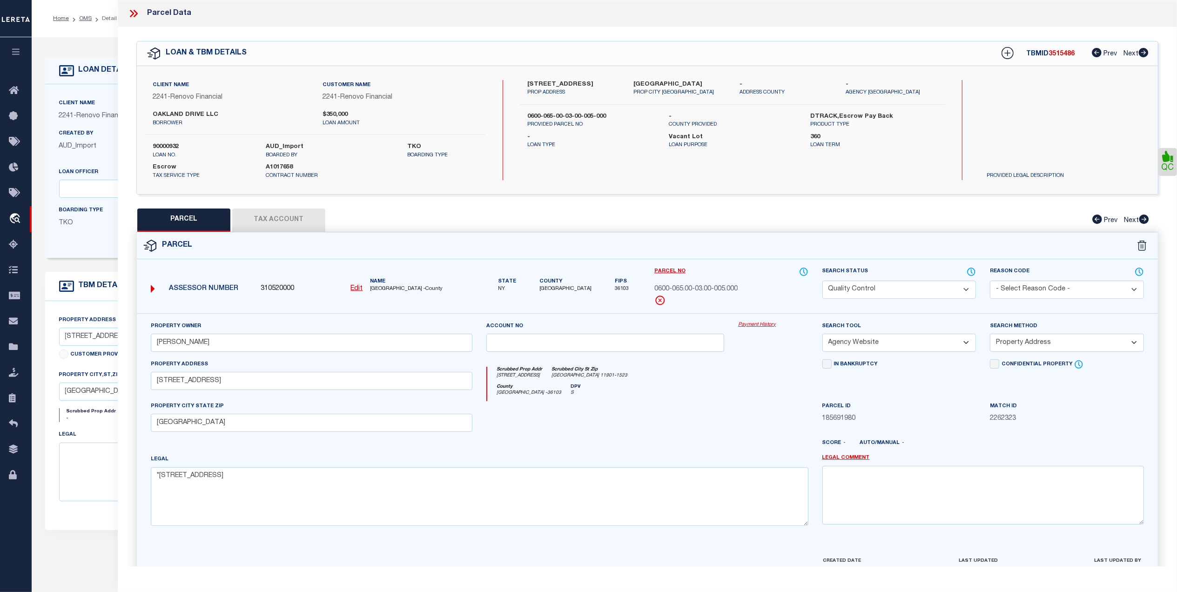
drag, startPoint x: 916, startPoint y: 292, endPoint x: 908, endPoint y: 300, distance: 11.2
click at [916, 292] on select "Automated Search Bad Parcel Complete Duplicate Parcel High Dollar Reporting In …" at bounding box center [899, 290] width 154 height 18
select select "CP"
click at [822, 281] on select "Automated Search Bad Parcel Complete Duplicate Parcel High Dollar Reporting In …" at bounding box center [899, 290] width 154 height 18
click at [764, 393] on div "County Suffolk - 36103 DPV S" at bounding box center [647, 392] width 321 height 17
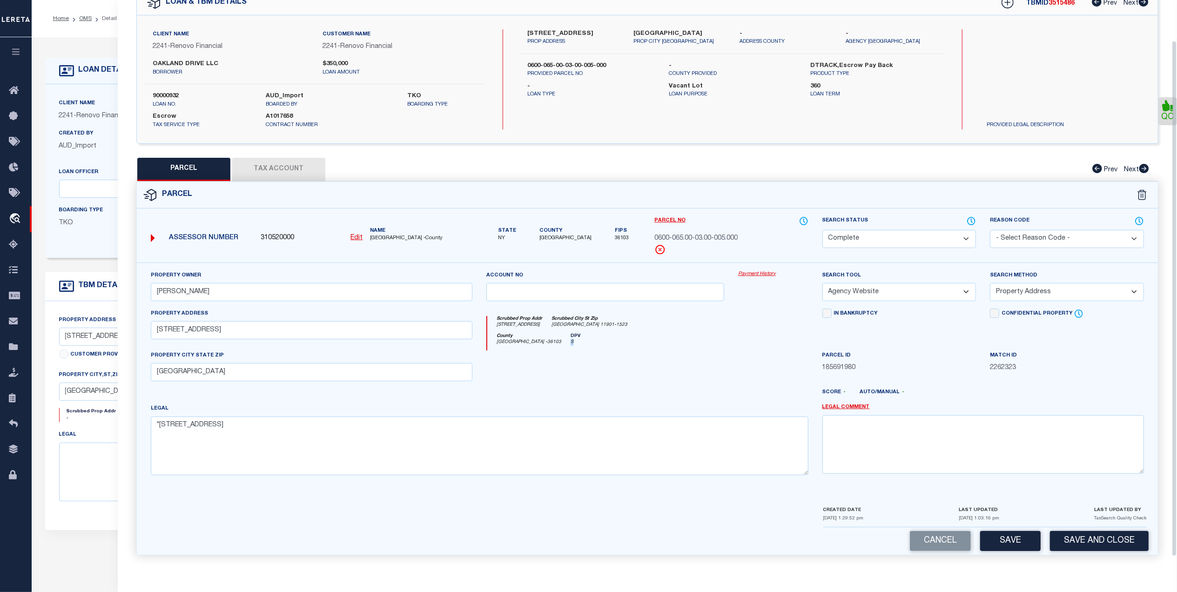
scroll to position [54, 0]
click at [1072, 534] on button "Save and Close" at bounding box center [1099, 541] width 99 height 20
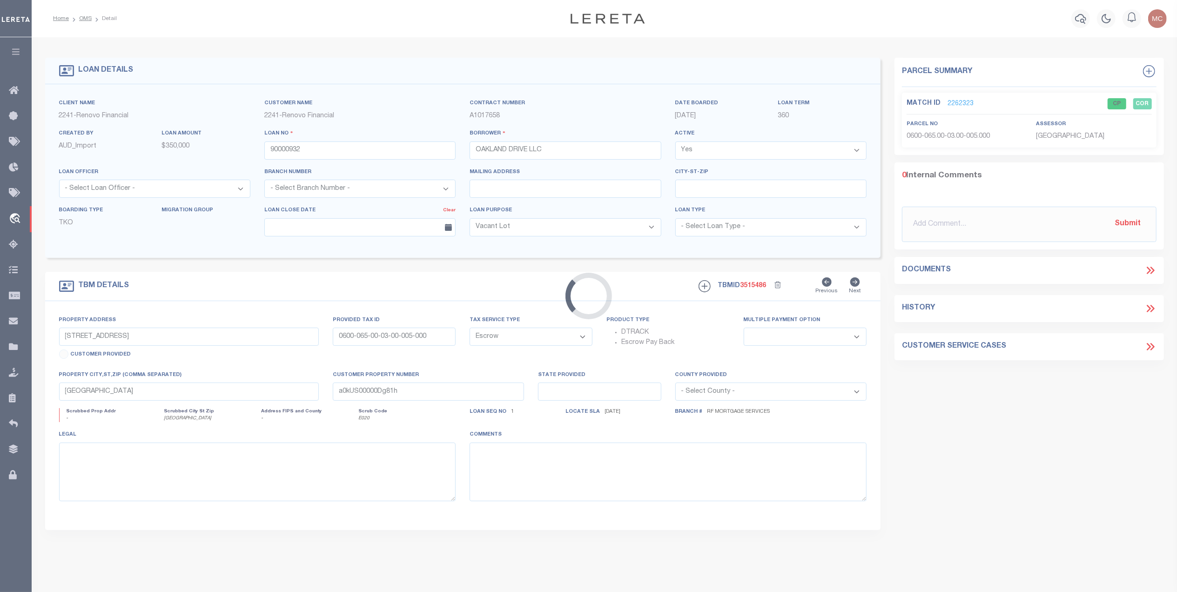
select select
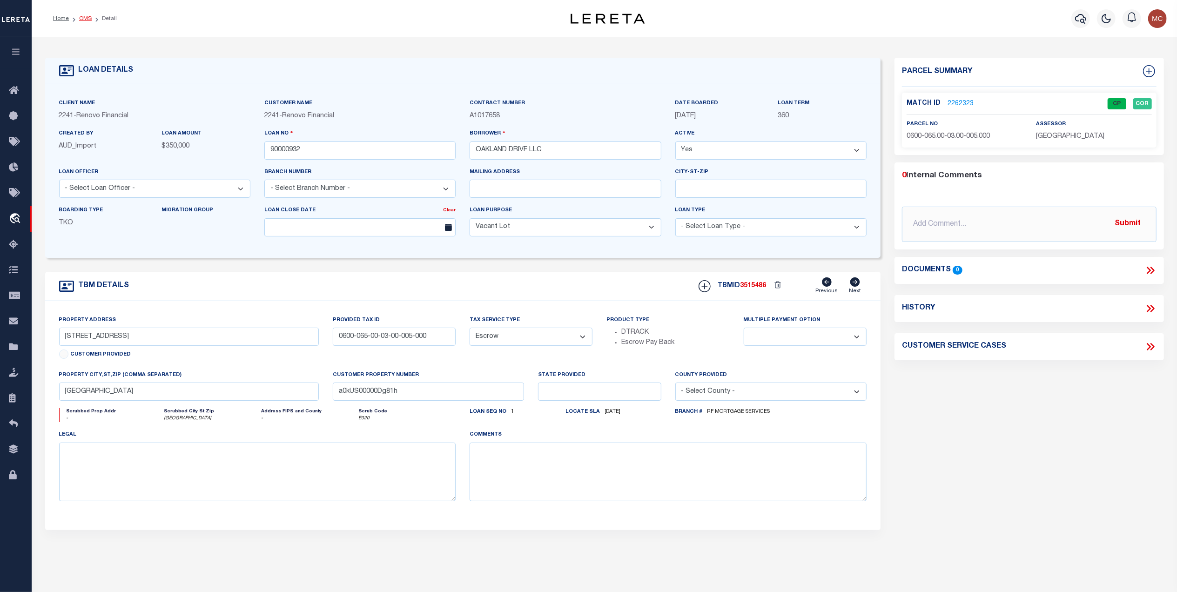
click at [86, 20] on link "OMS" at bounding box center [85, 19] width 13 height 6
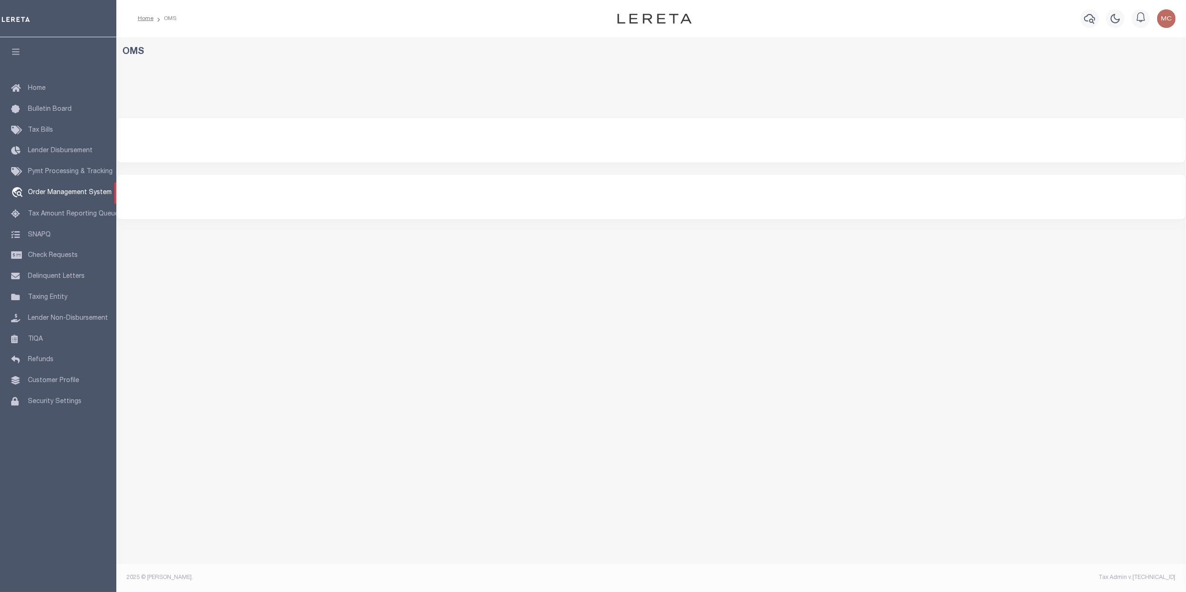
select select "200"
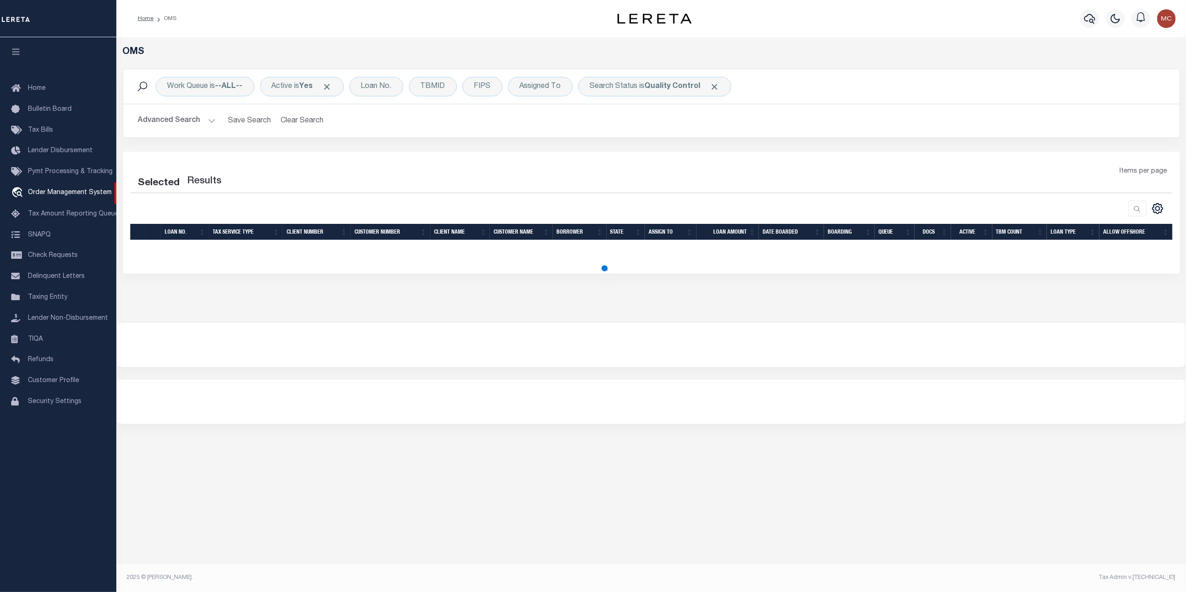
select select "200"
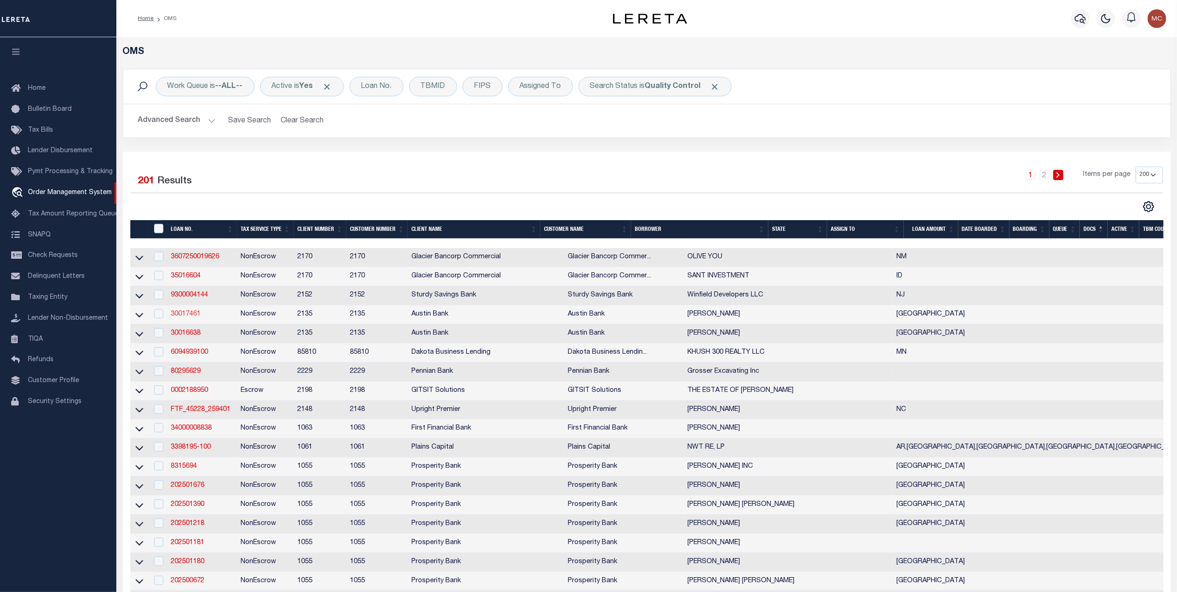
click at [193, 317] on link "30017461" at bounding box center [186, 314] width 30 height 7
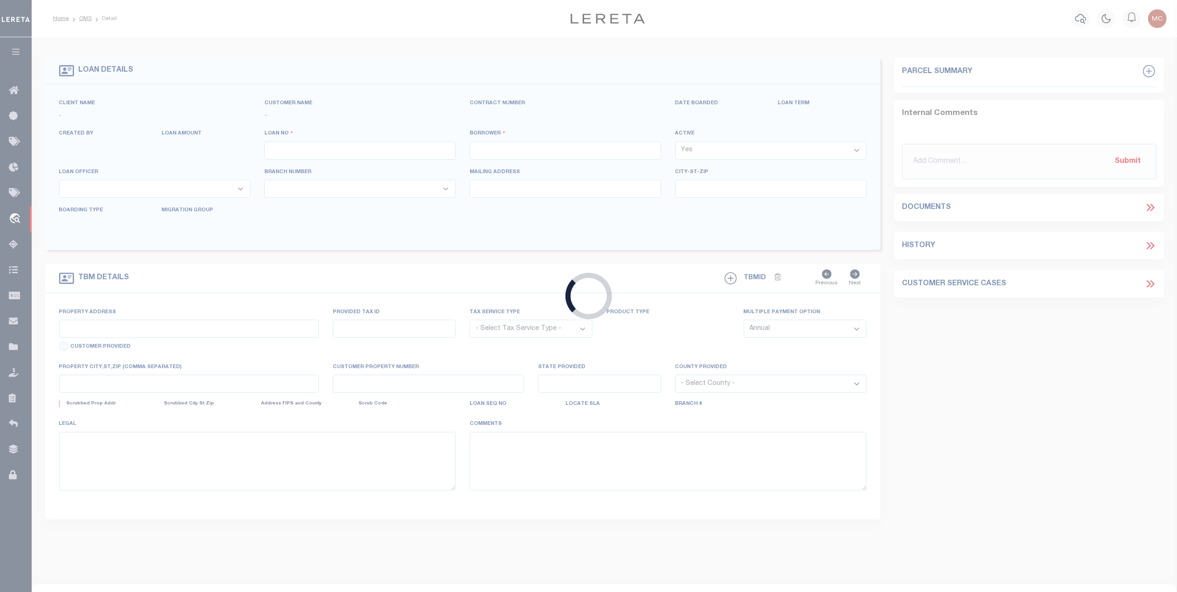
type input "30017461"
type input "J MICHAEL RANDLE"
select select
type input "38 WATERFORD DR"
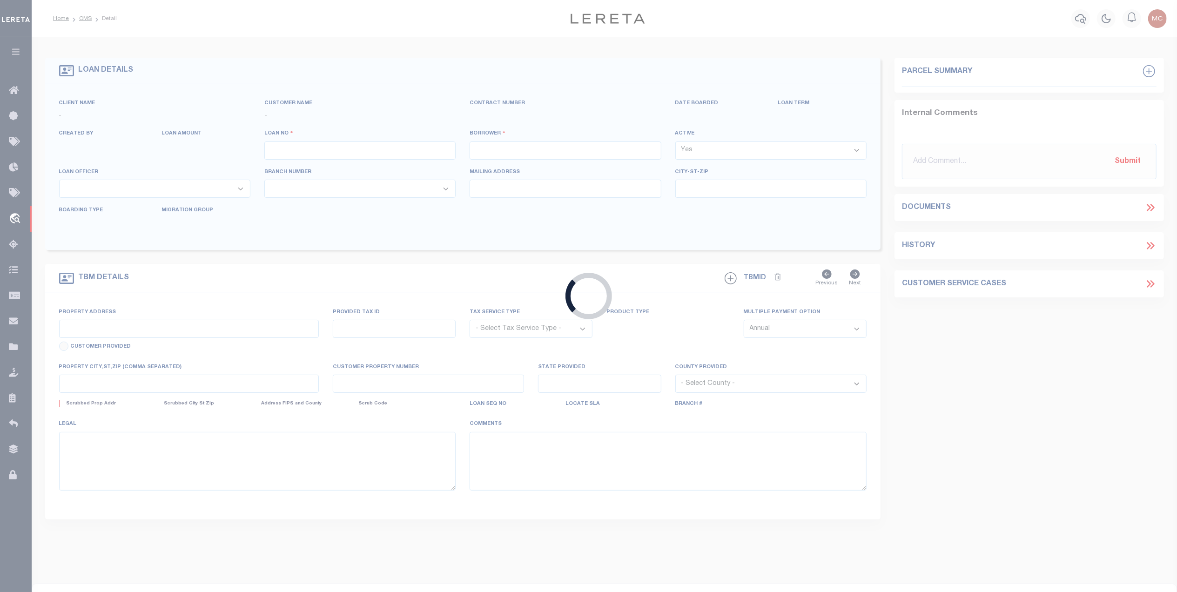
type input "NACOGDOCHES, TX 75965-8704"
select select "200"
select select "NonEscrow"
select select "43977"
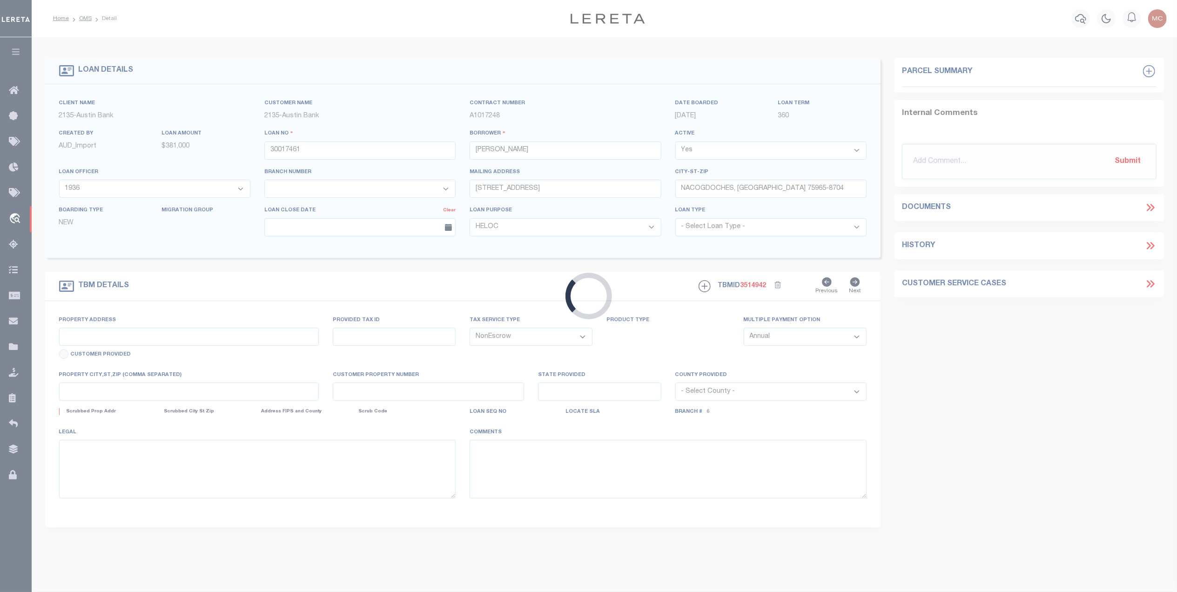
type input "38 WATERFORD DR"
select select
type input "NACOGDOCHES TX 75965"
type input "[GEOGRAPHIC_DATA]"
select select
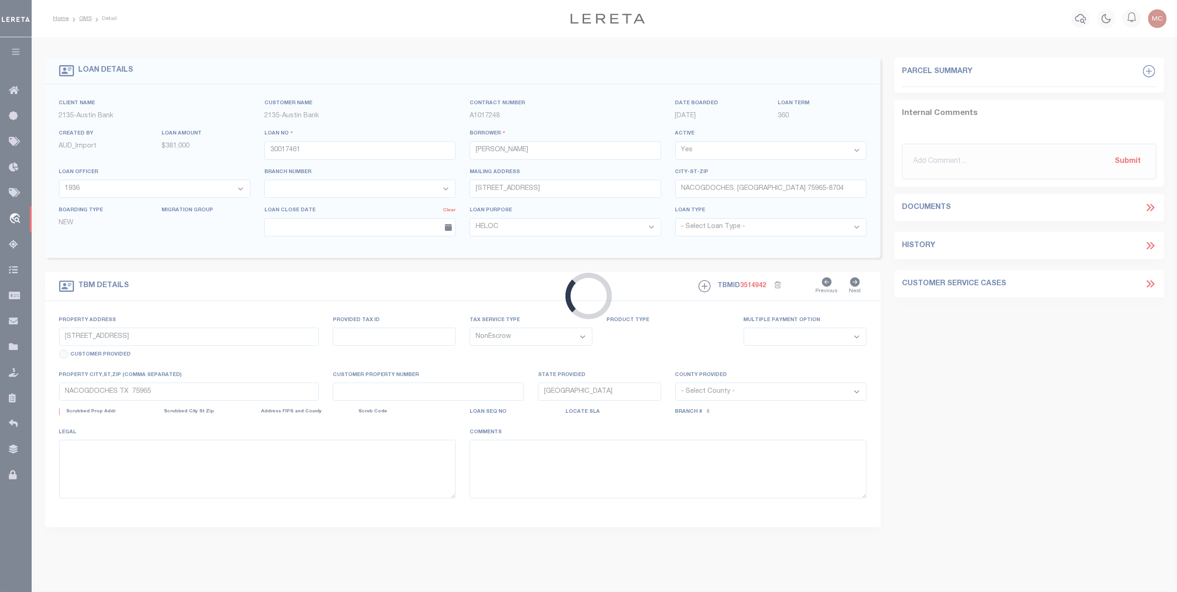
type textarea "DOT LOT 37 & 38 WATERFORD SUBDIVISION"
select select "2590"
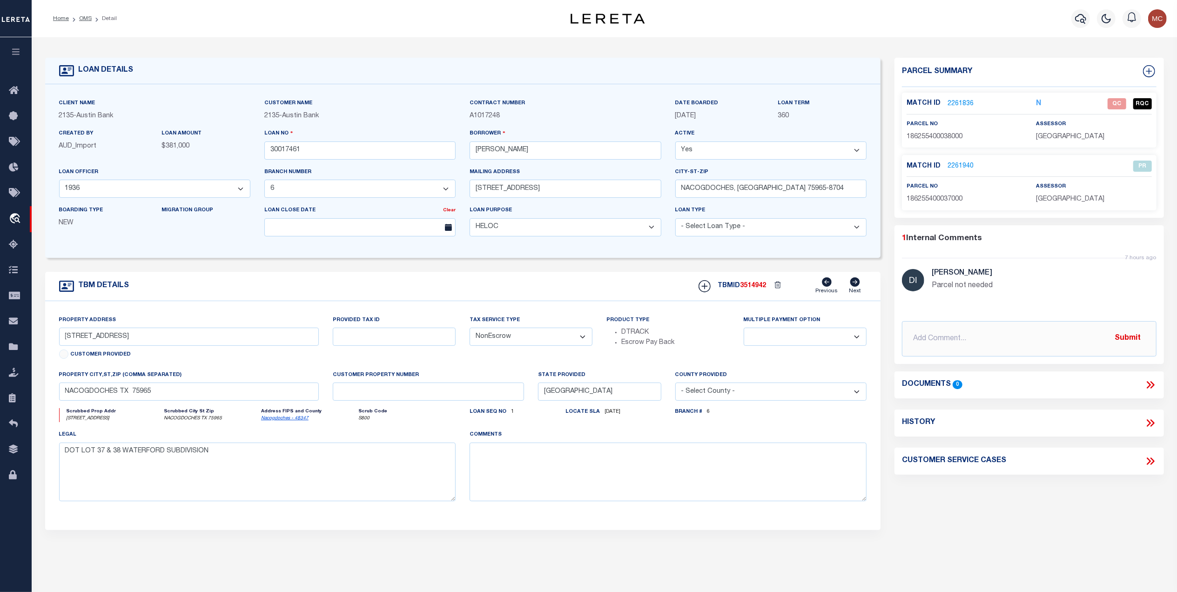
click at [958, 103] on link "2261836" at bounding box center [960, 104] width 26 height 10
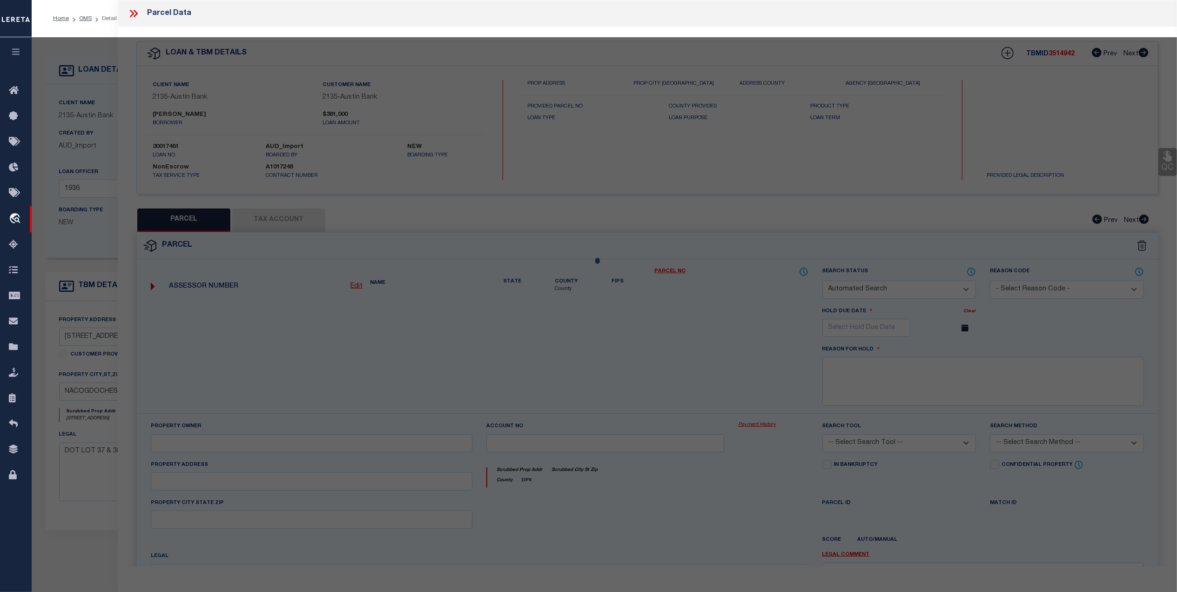
checkbox input "false"
select select "QC"
type input "RANDLE J MICHAEL"
select select "AGW"
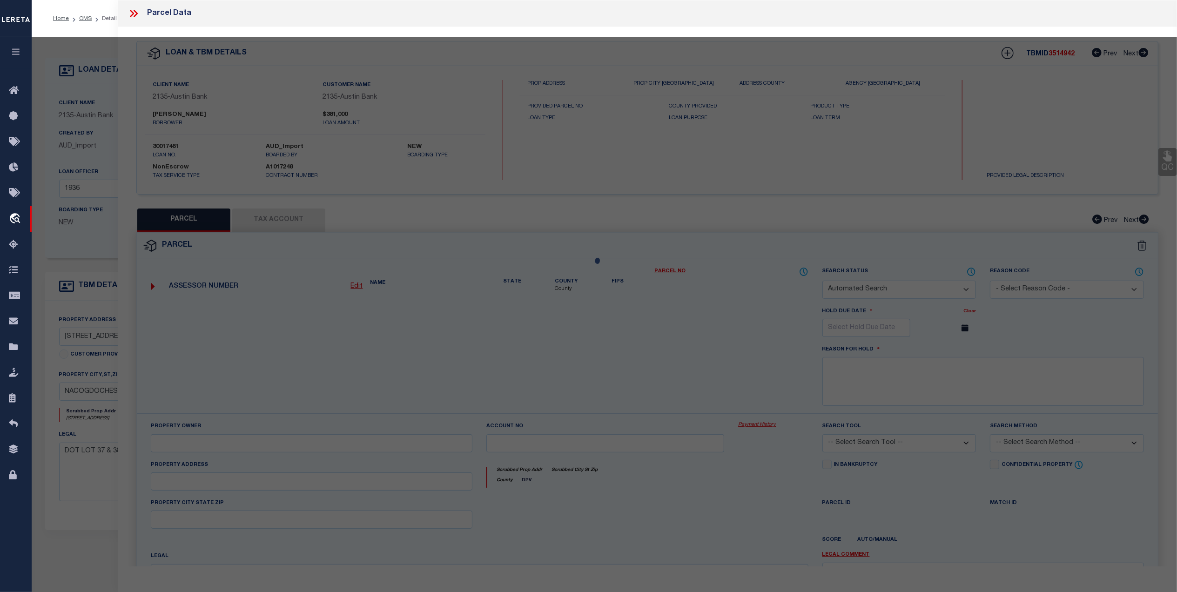
select select "LEG"
type input "38 WATERFORD DR"
type input "NACOGDOCHES, TX 75965"
type textarea "LTS 37 & 38 WATERFORD PARK"
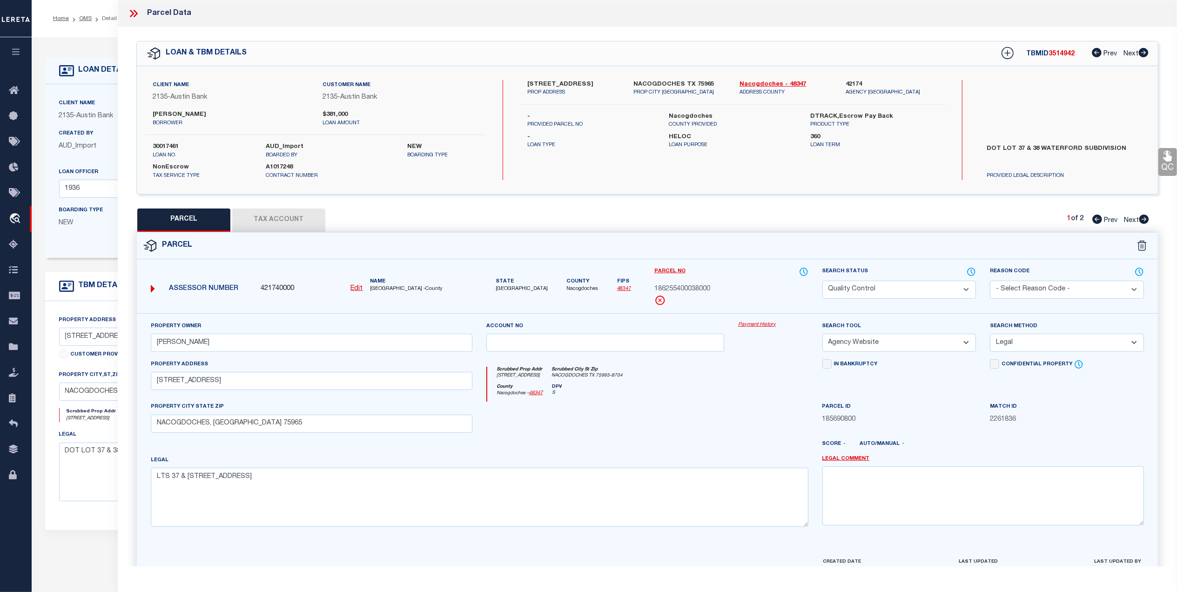
click at [271, 224] on button "Tax Account" at bounding box center [278, 219] width 93 height 23
select select "100"
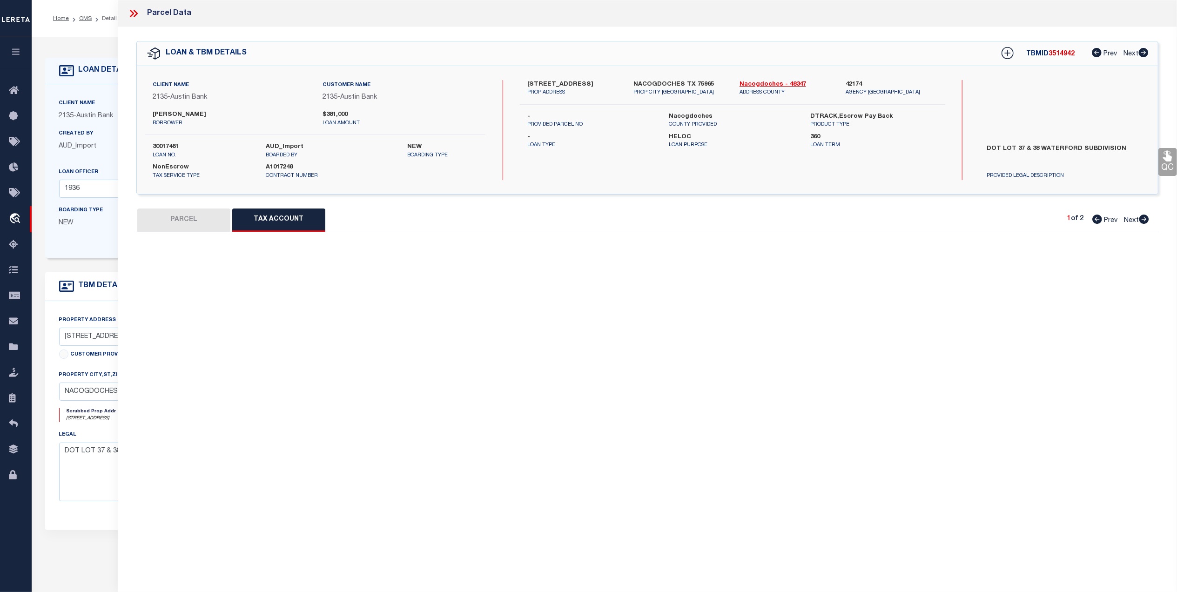
select select "100"
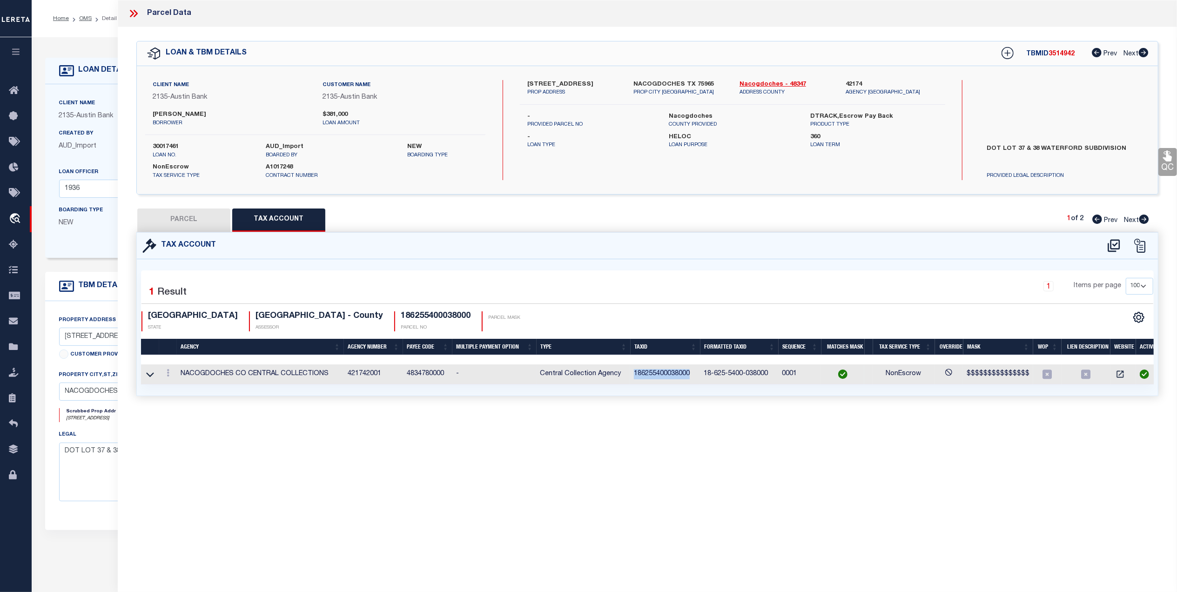
drag, startPoint x: 692, startPoint y: 373, endPoint x: 634, endPoint y: 376, distance: 58.7
click at [634, 376] on td "186255400038000" at bounding box center [665, 374] width 70 height 20
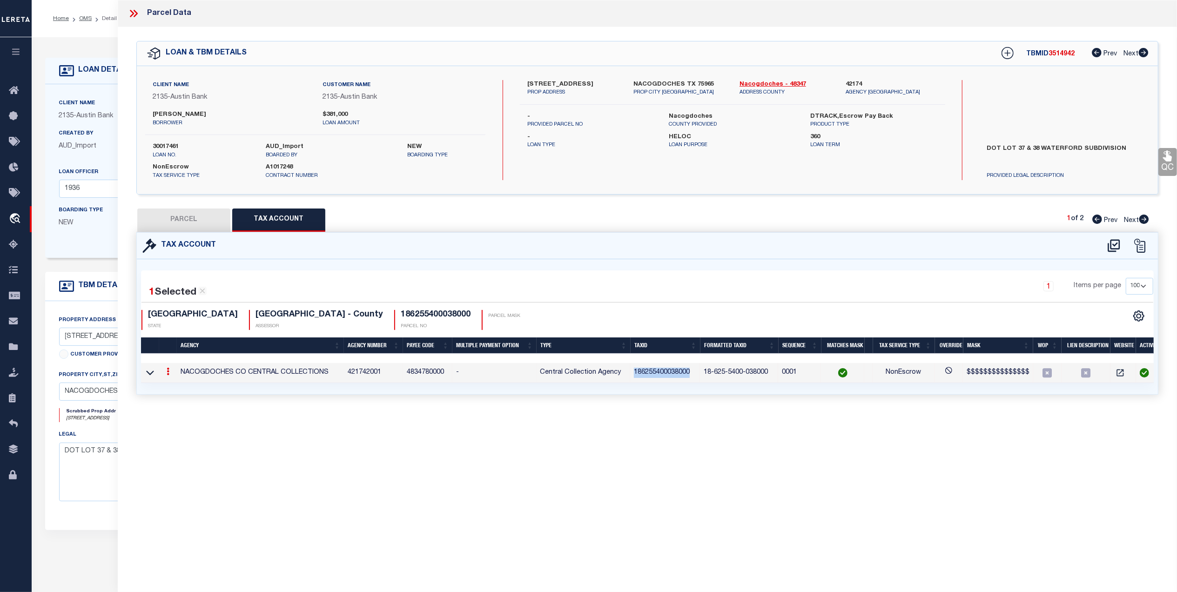
copy td "186255400038000"
click at [1114, 242] on icon at bounding box center [1113, 245] width 15 height 15
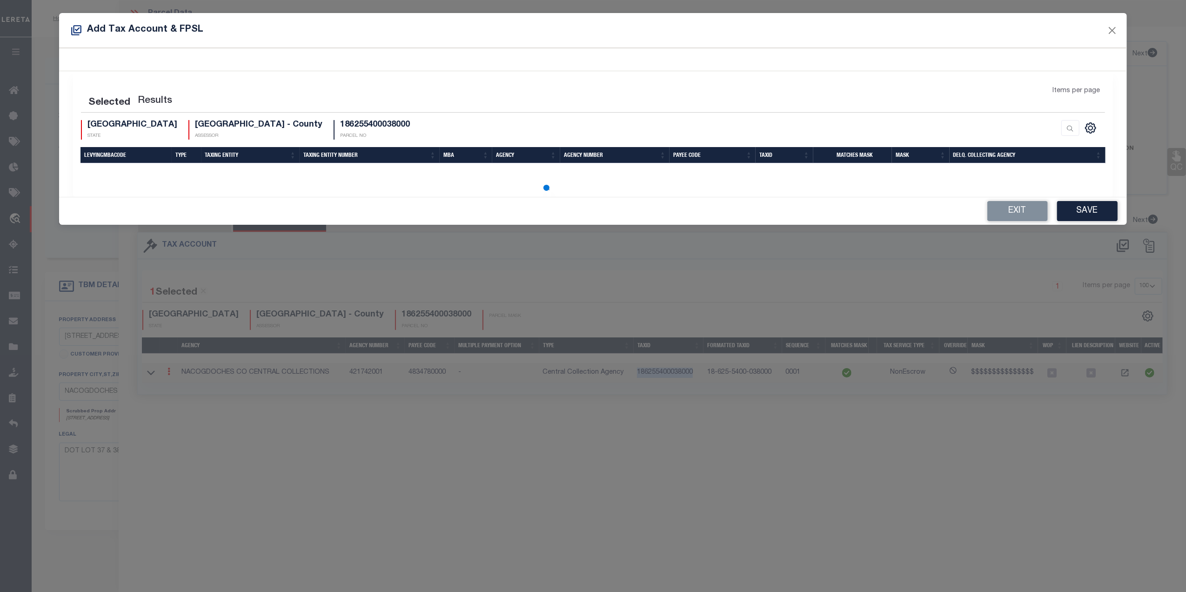
select select "100"
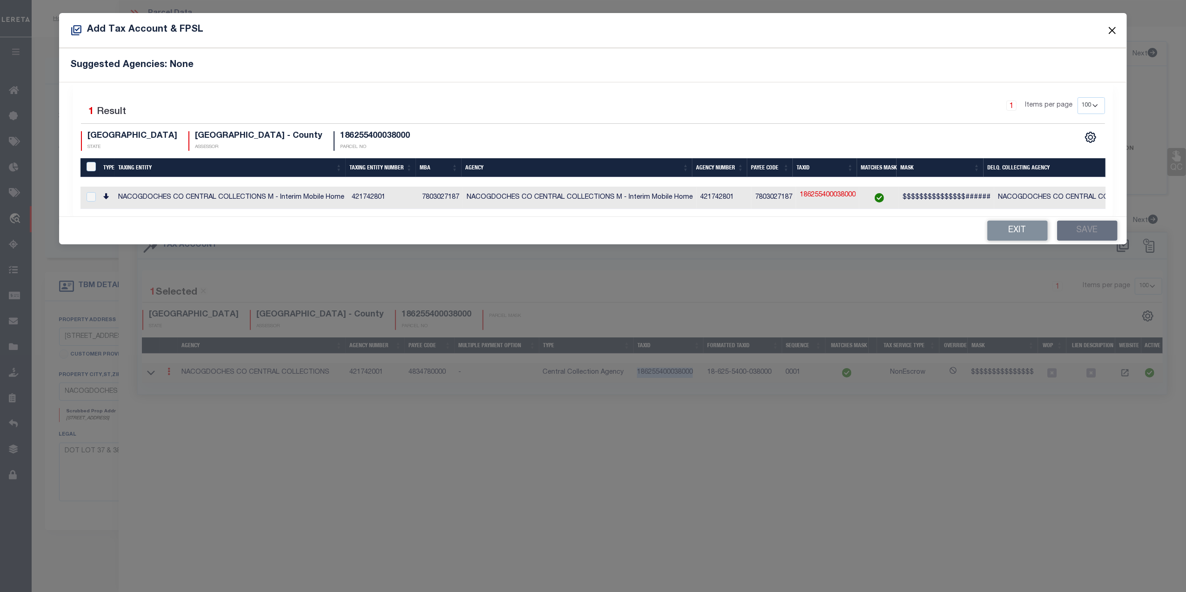
click at [1110, 29] on button "Close" at bounding box center [1112, 30] width 12 height 12
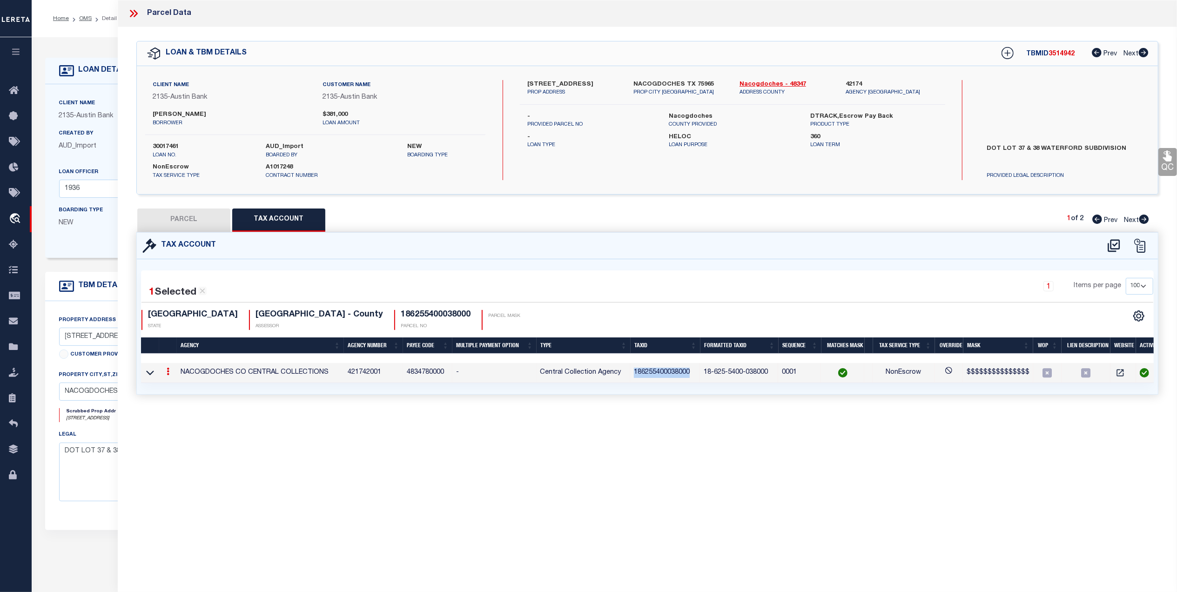
click at [194, 217] on button "PARCEL" at bounding box center [183, 219] width 93 height 23
select select "AS"
select select
checkbox input "false"
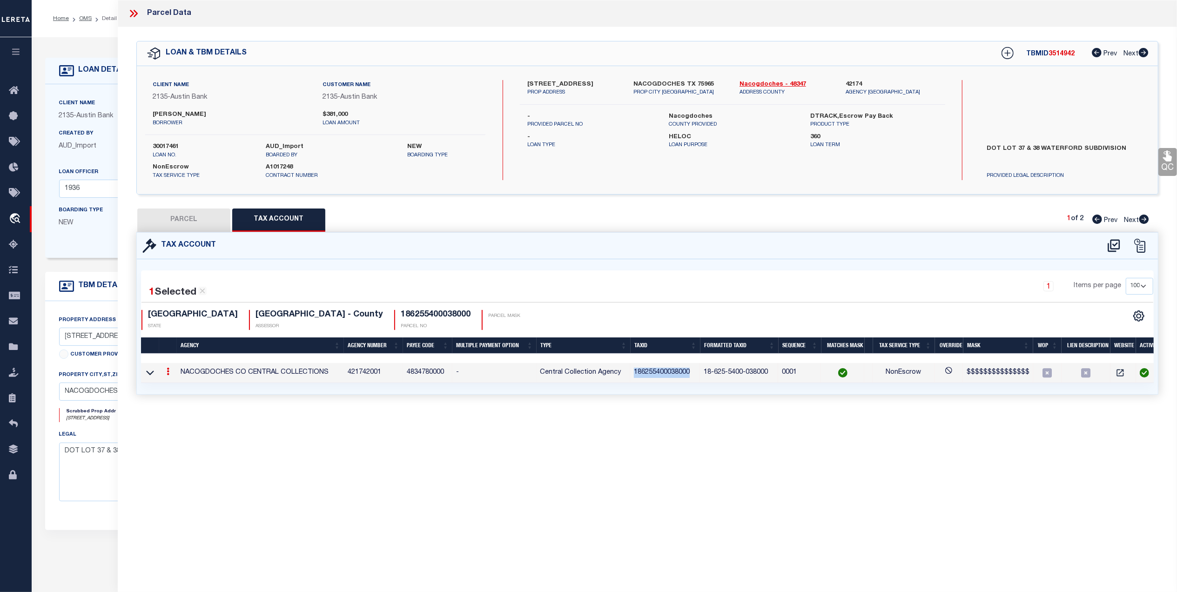
checkbox input "false"
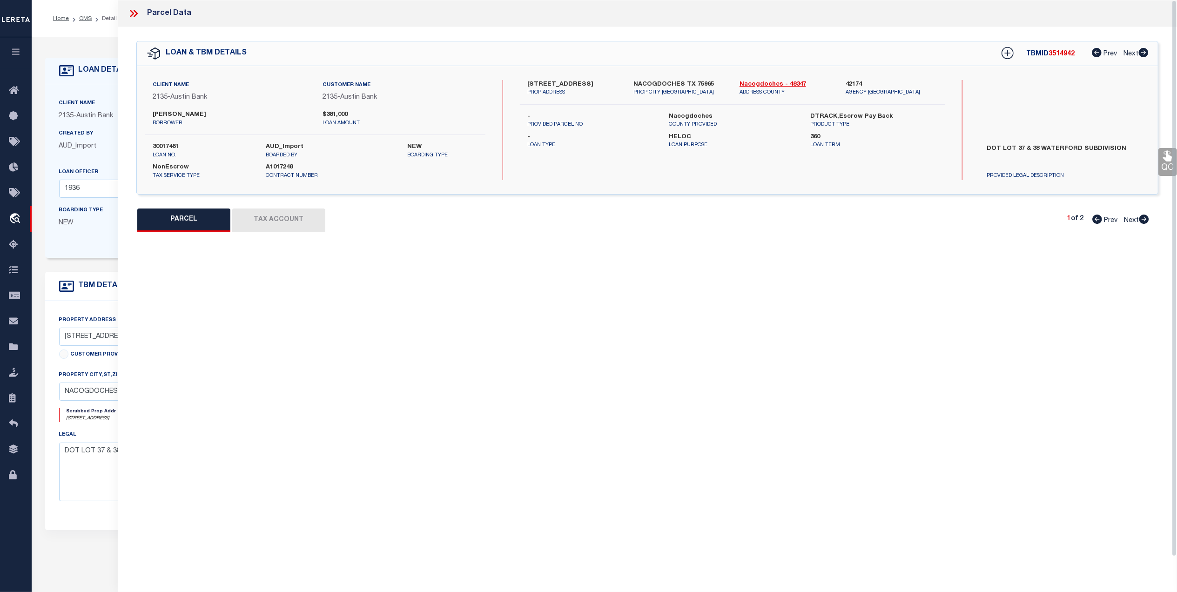
select select "QC"
type input "RANDLE J MICHAEL"
select select "AGW"
select select "LEG"
type input "38 WATERFORD DR"
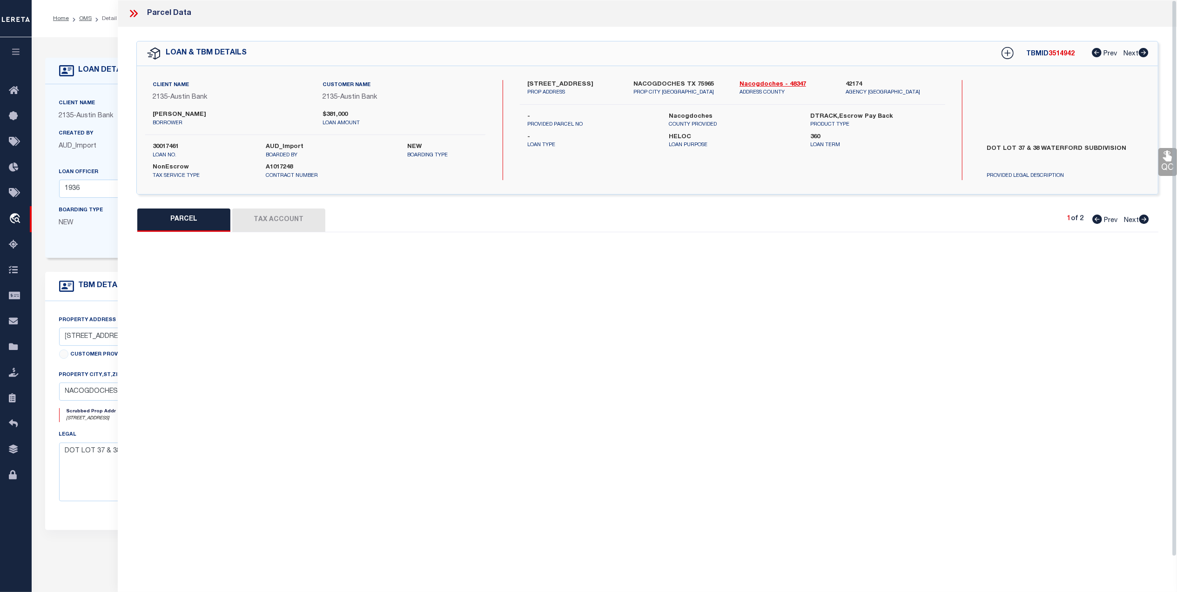
type input "NACOGDOCHES, TX 75965"
type textarea "LTS 37 & 38 WATERFORD PARK"
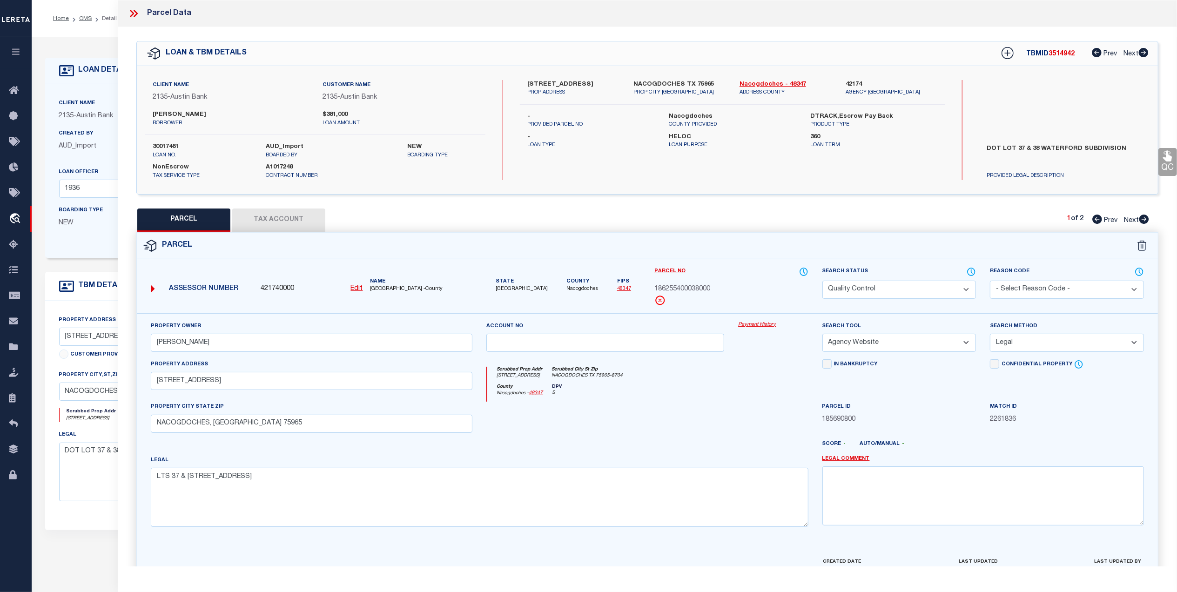
drag, startPoint x: 1166, startPoint y: 162, endPoint x: 1150, endPoint y: 165, distance: 16.1
click at [1166, 161] on icon at bounding box center [1167, 156] width 9 height 11
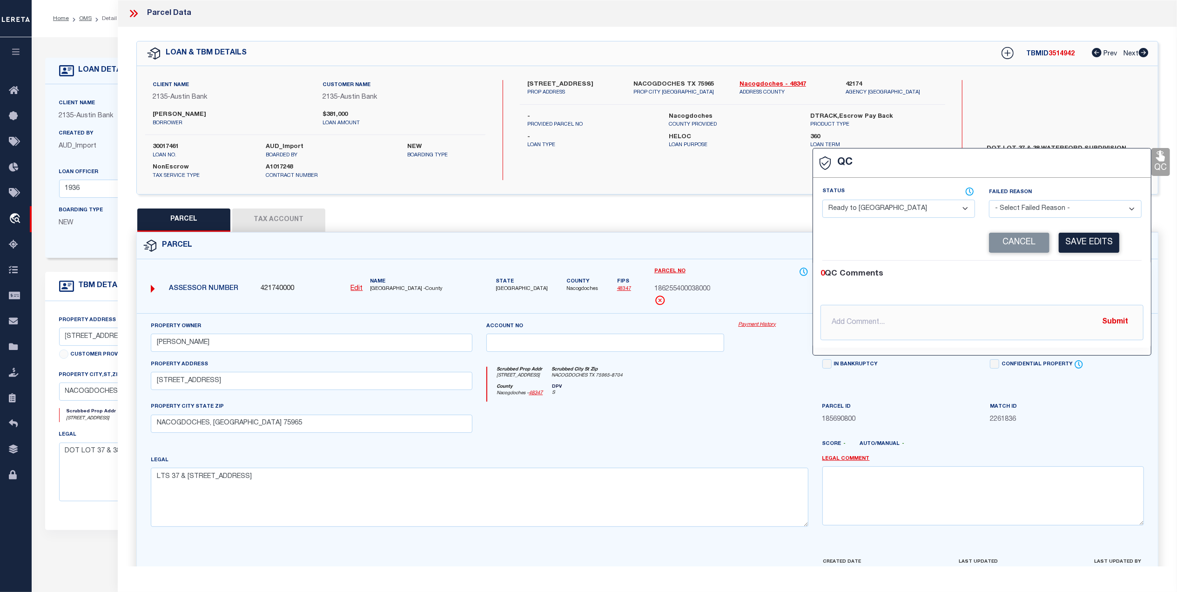
drag, startPoint x: 932, startPoint y: 209, endPoint x: 901, endPoint y: 218, distance: 32.0
click at [925, 211] on select "- Select Status - Ready to QC Correct Incorrect" at bounding box center [898, 209] width 153 height 18
select select "COR"
click at [822, 201] on select "- Select Status - Ready to QC Correct Incorrect" at bounding box center [898, 209] width 153 height 18
click at [1074, 241] on button "Save Edits" at bounding box center [1089, 243] width 60 height 20
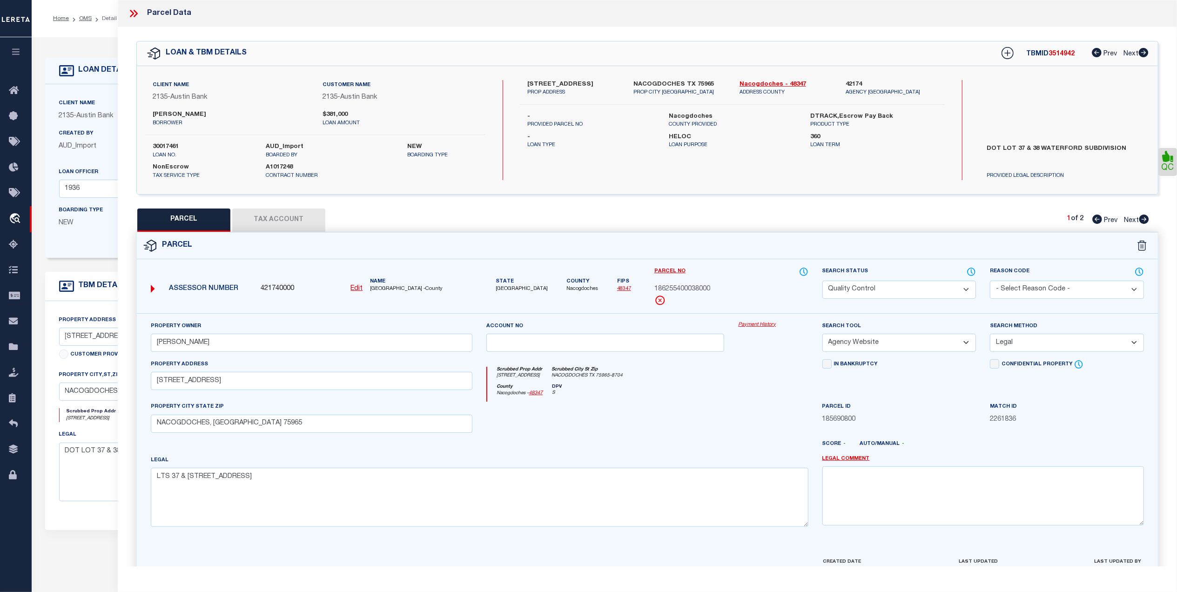
click at [904, 287] on select "Automated Search Bad Parcel Complete Duplicate Parcel High Dollar Reporting In …" at bounding box center [899, 290] width 154 height 18
select select "CP"
click at [822, 281] on select "Automated Search Bad Parcel Complete Duplicate Parcel High Dollar Reporting In …" at bounding box center [899, 290] width 154 height 18
drag, startPoint x: 663, startPoint y: 437, endPoint x: 786, endPoint y: 467, distance: 127.3
click at [663, 437] on div at bounding box center [605, 421] width 252 height 38
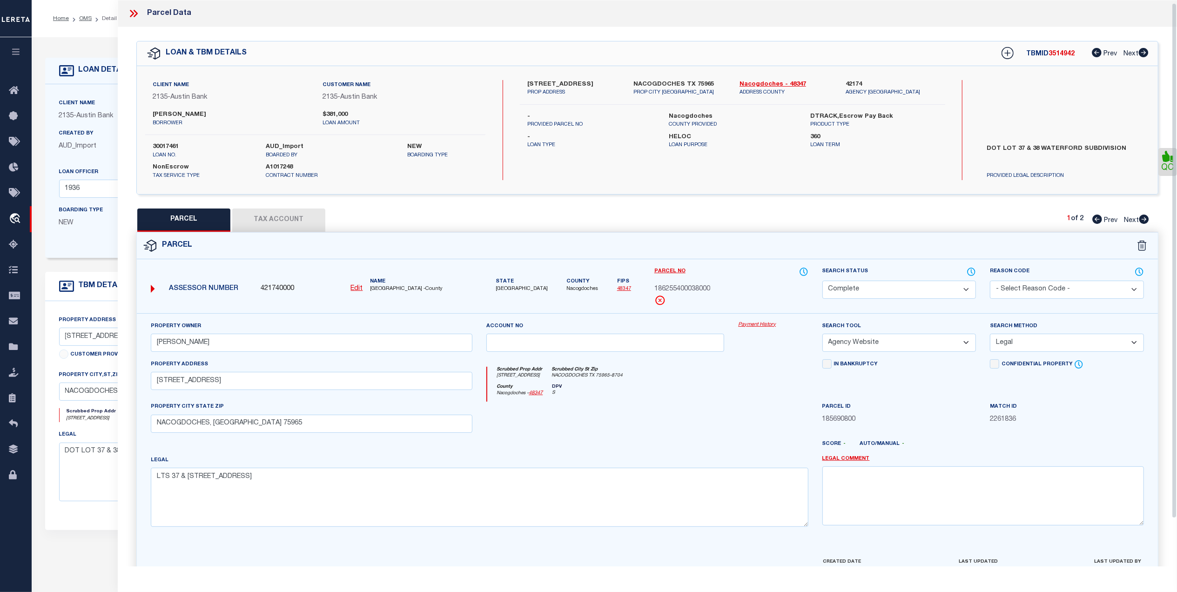
scroll to position [55, 0]
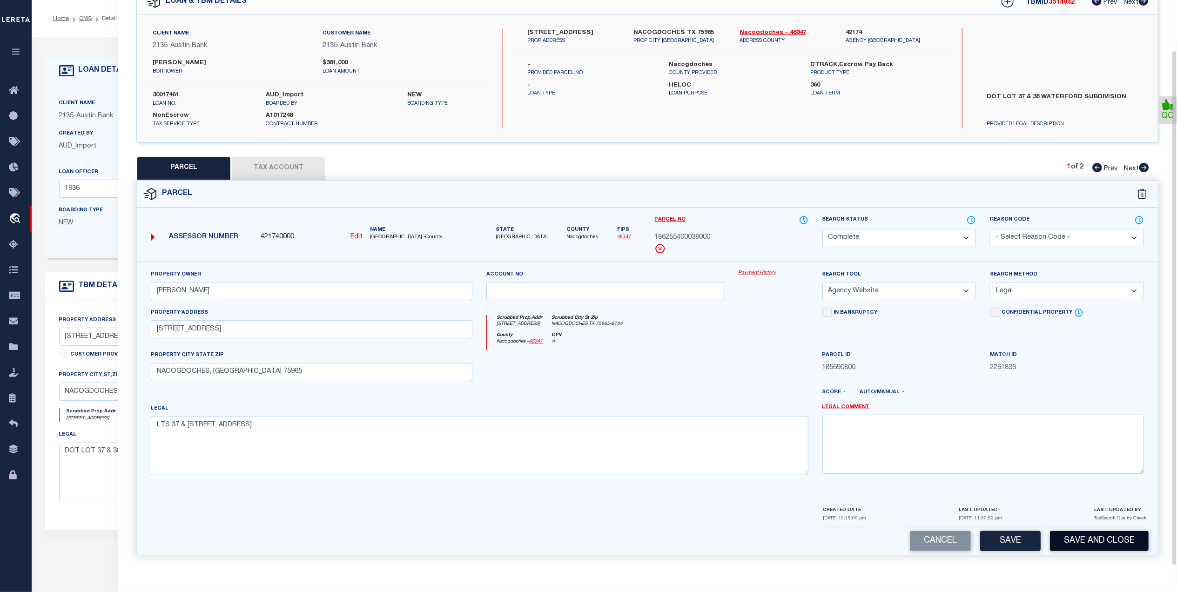
click at [1096, 545] on button "Save and Close" at bounding box center [1099, 541] width 99 height 20
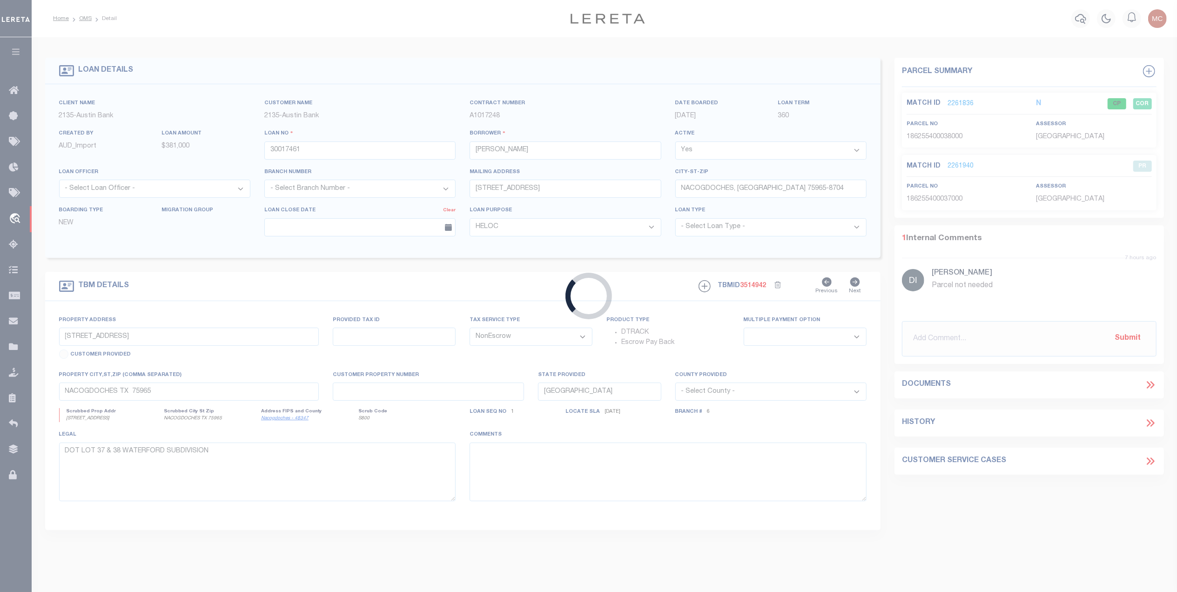
select select "43977"
select select "2590"
select select
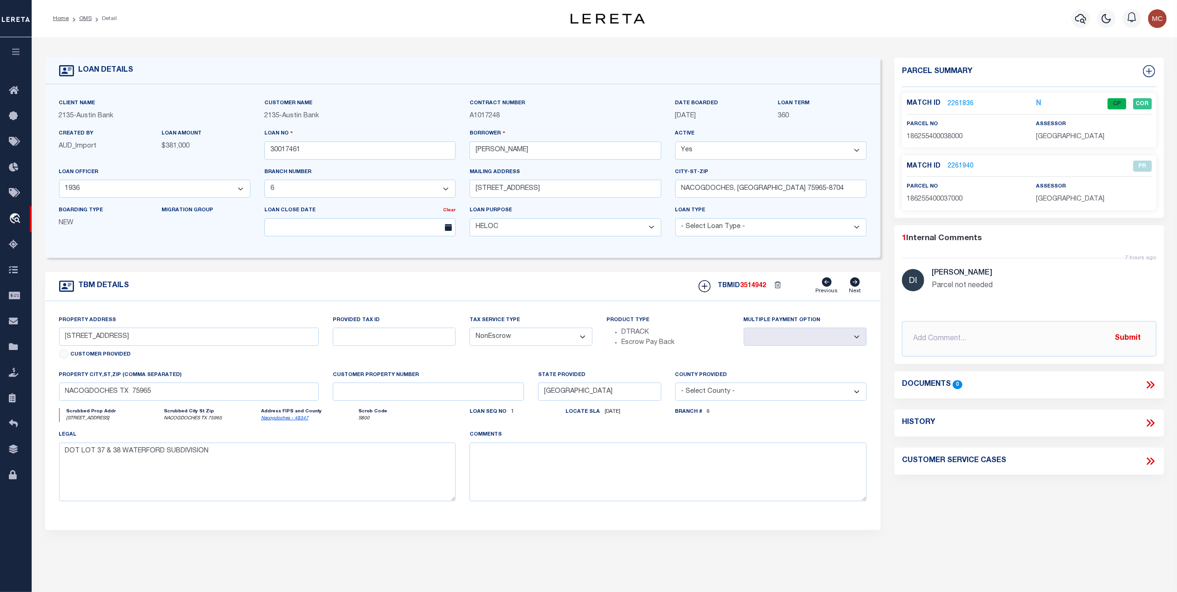
drag, startPoint x: 84, startPoint y: 16, endPoint x: 770, endPoint y: 103, distance: 691.3
click at [84, 16] on link "OMS" at bounding box center [85, 19] width 13 height 6
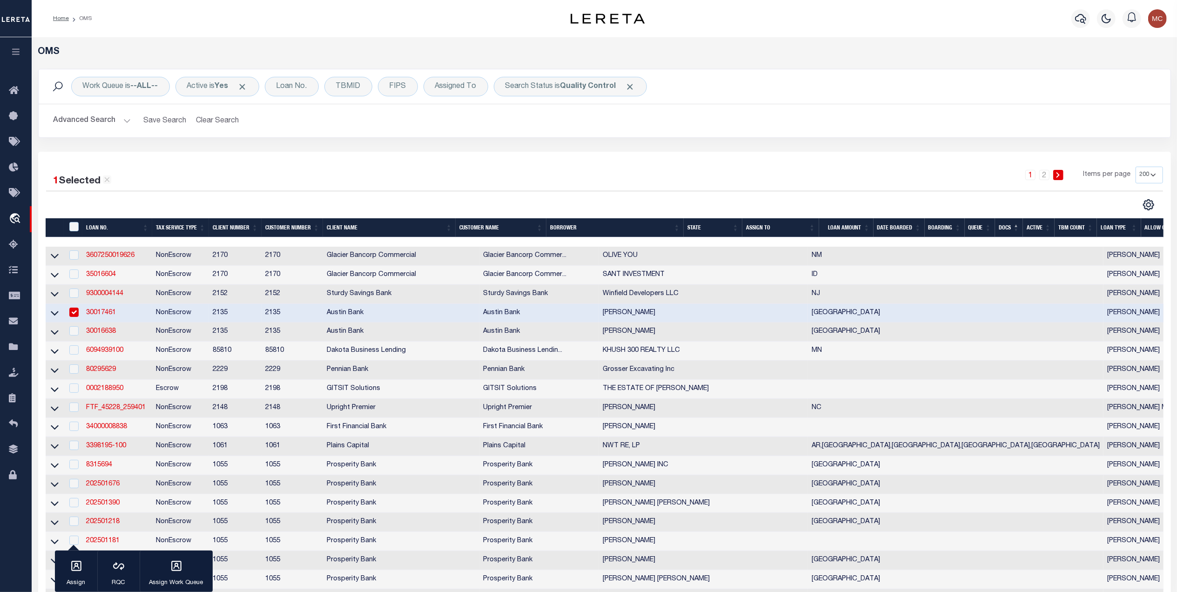
click at [627, 193] on div "1 Selected 201 Results 1 2 Items per page 10 25 50 100 200" at bounding box center [605, 189] width 1132 height 44
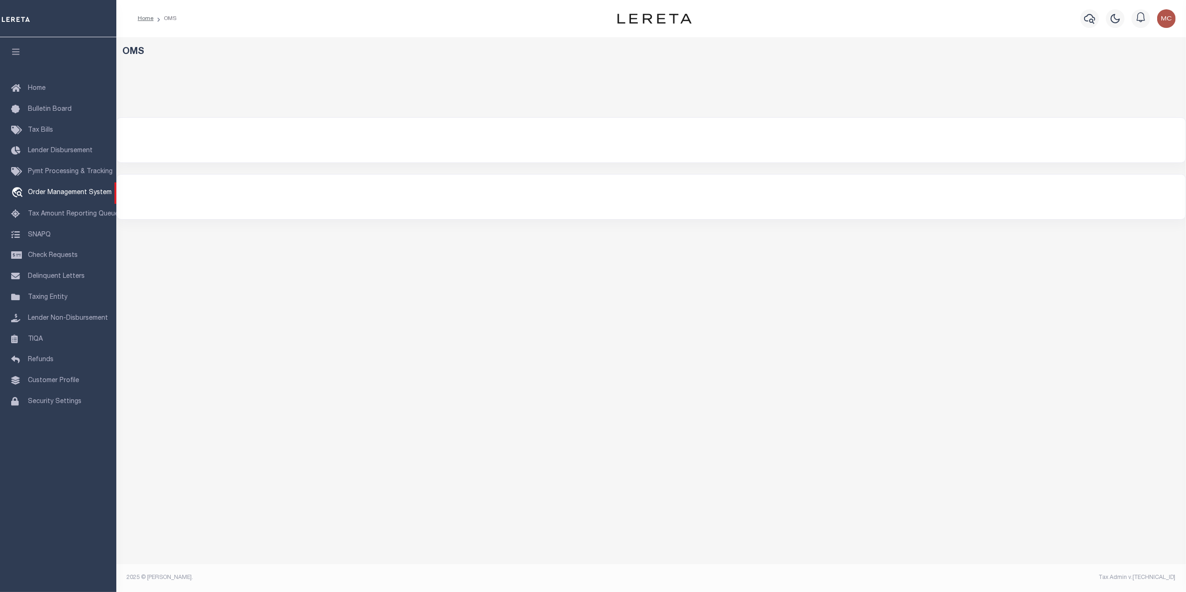
select select "200"
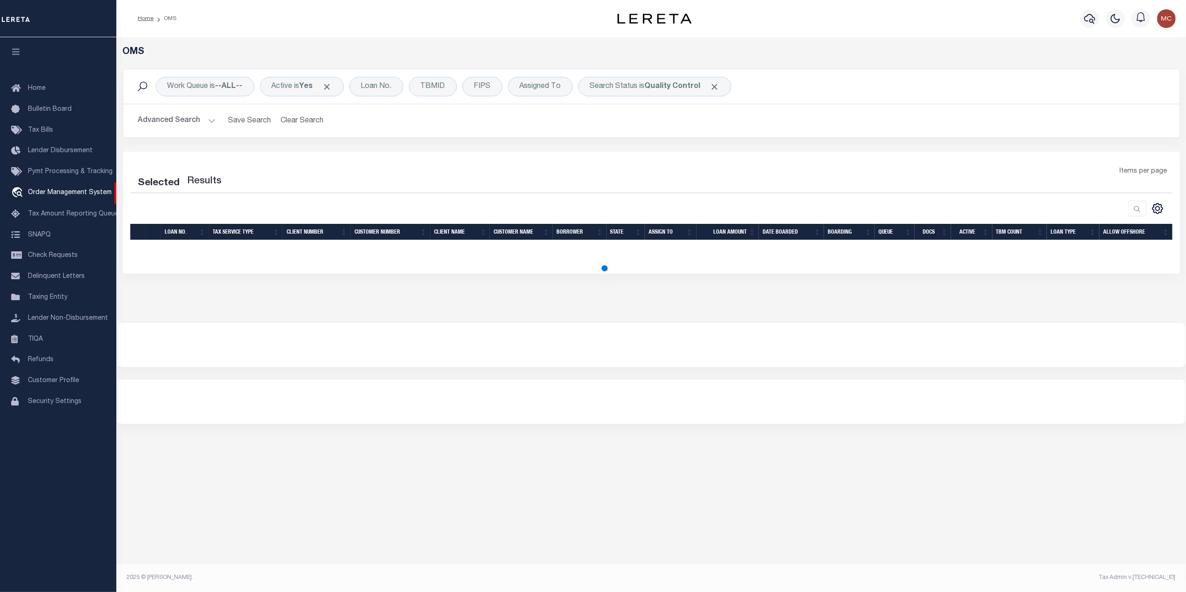
select select "200"
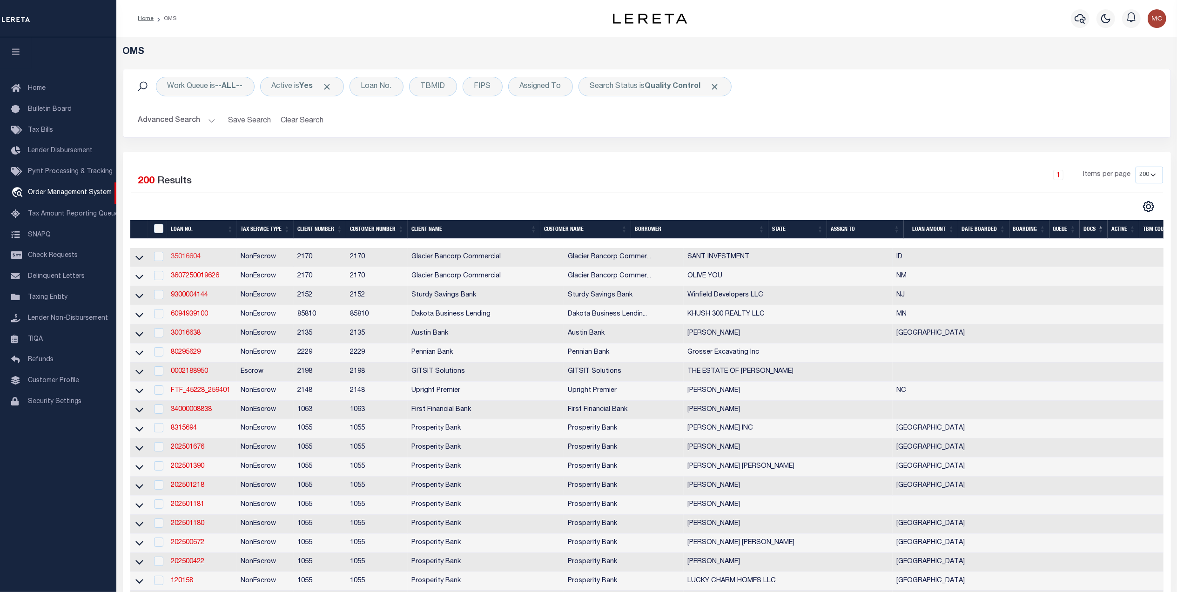
click at [184, 257] on link "35016604" at bounding box center [186, 257] width 30 height 7
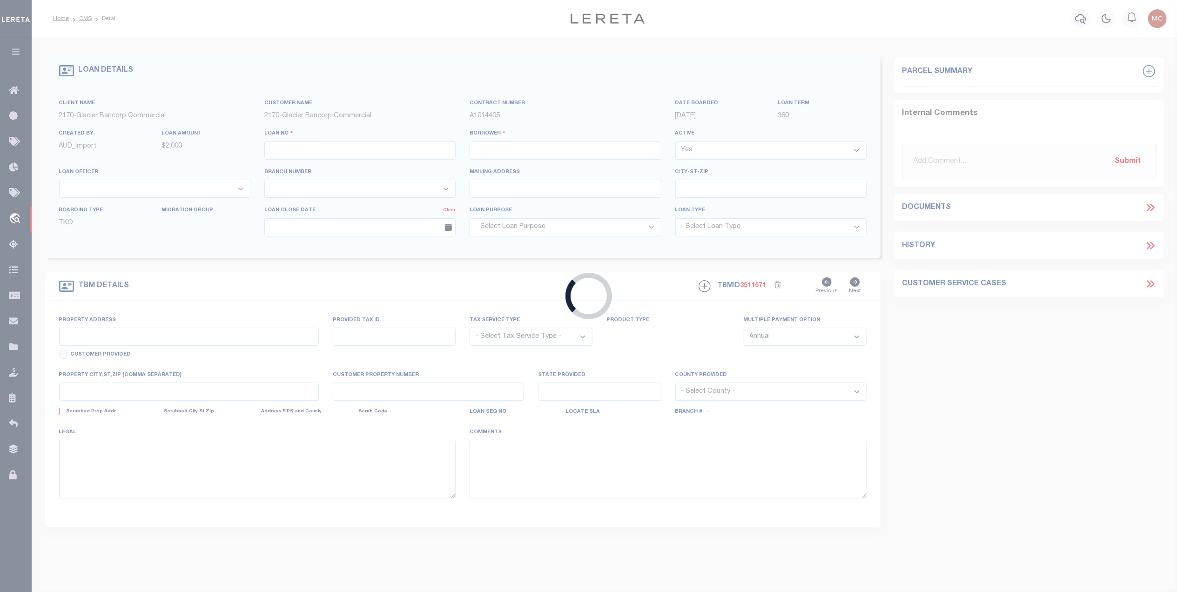
type input "35016604"
type input "SANT INVESTMENT"
select select
select select "400"
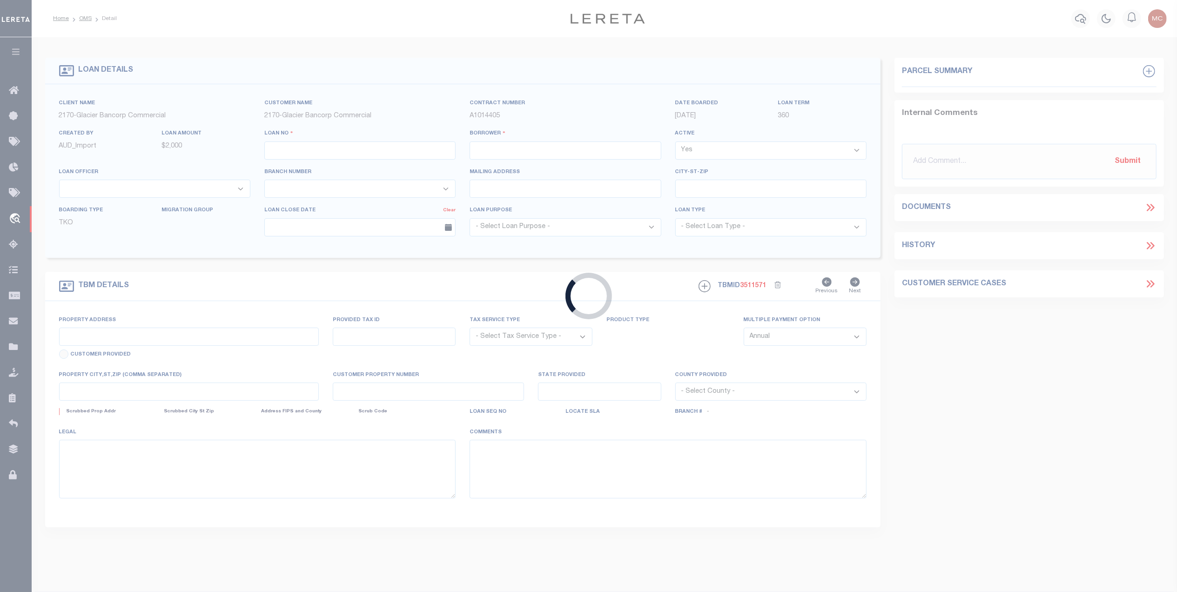
select select "NonEscrow"
type input "XXX NO SITUS (.08A OFF N [PERSON_NAME])"
type input "RPR3853025400"
select select
type input "POCATELLO ID 83204"
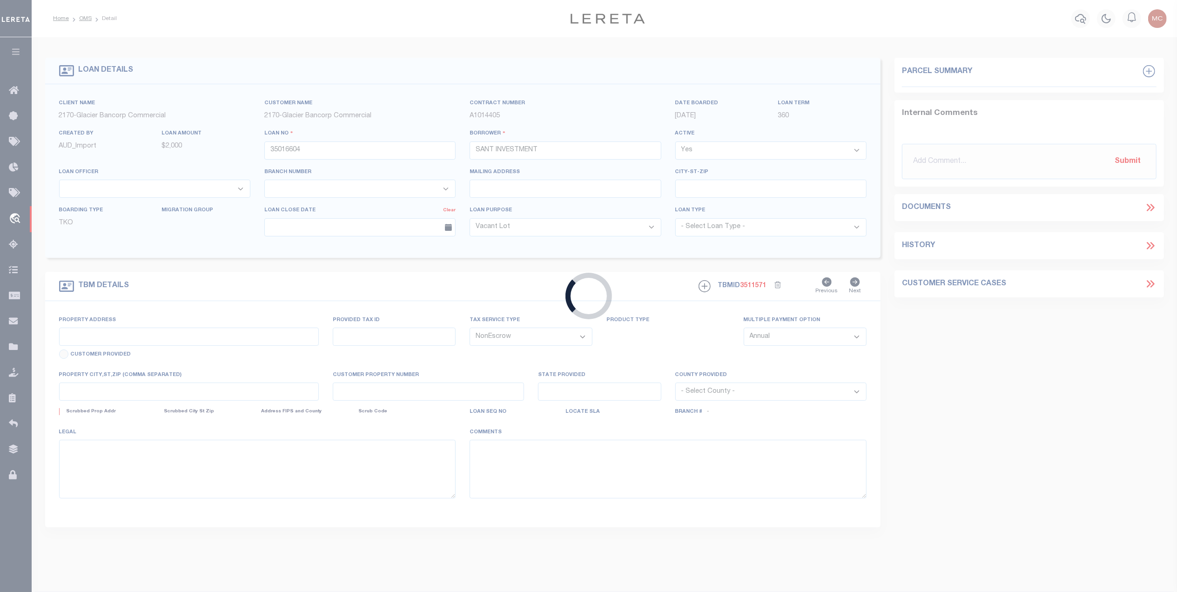
type input "97667957"
select select "167850"
select select "27203"
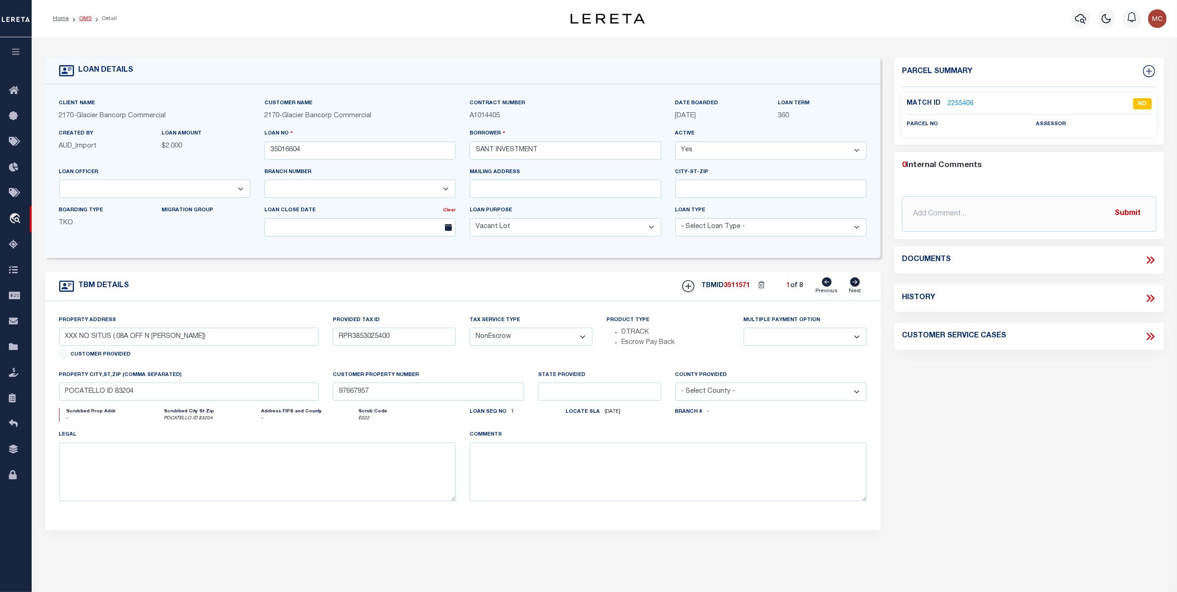
click at [88, 21] on link "OMS" at bounding box center [85, 19] width 13 height 6
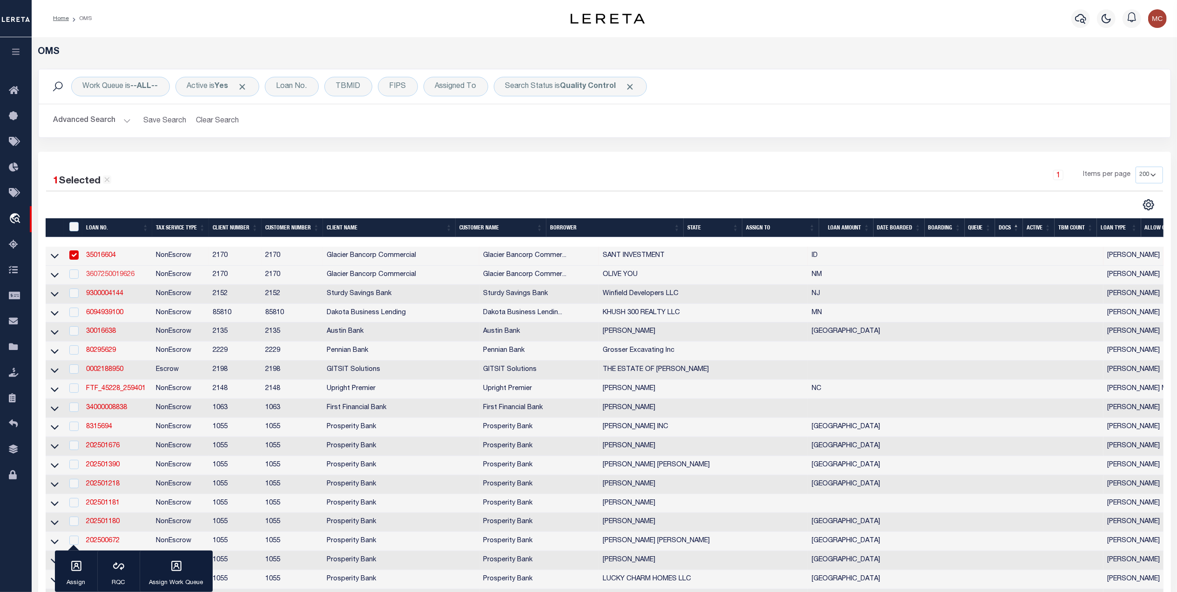
click at [116, 278] on link "3607250019626" at bounding box center [110, 274] width 48 height 7
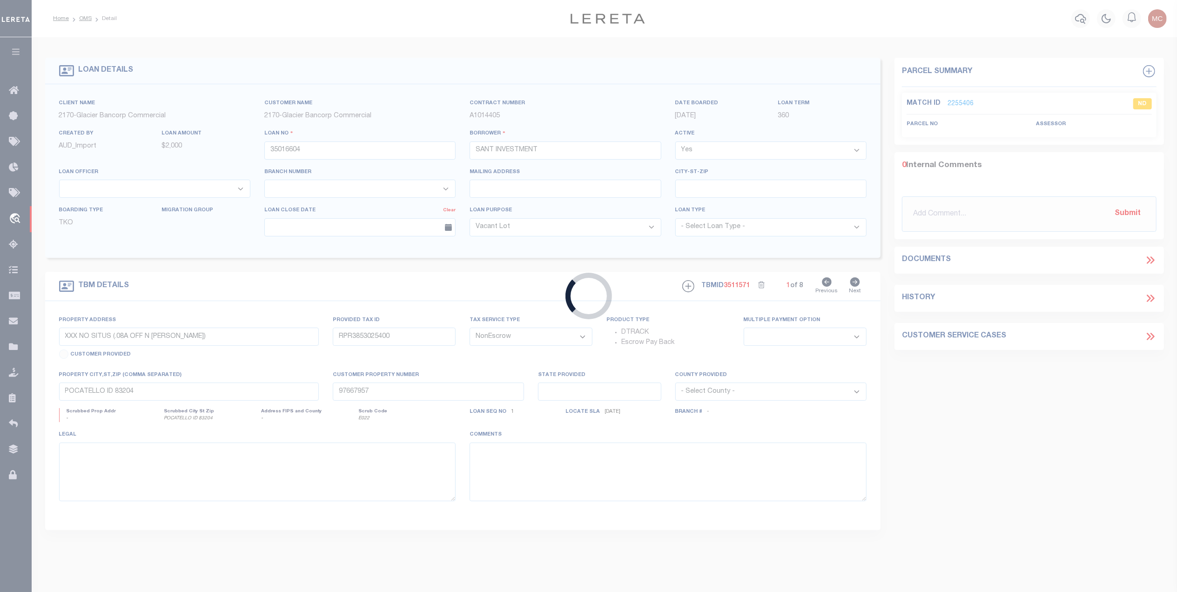
type input "3607250019626"
type input "OLIVE YOU"
select select
select select "4574"
type input "[STREET_ADDRESS]"
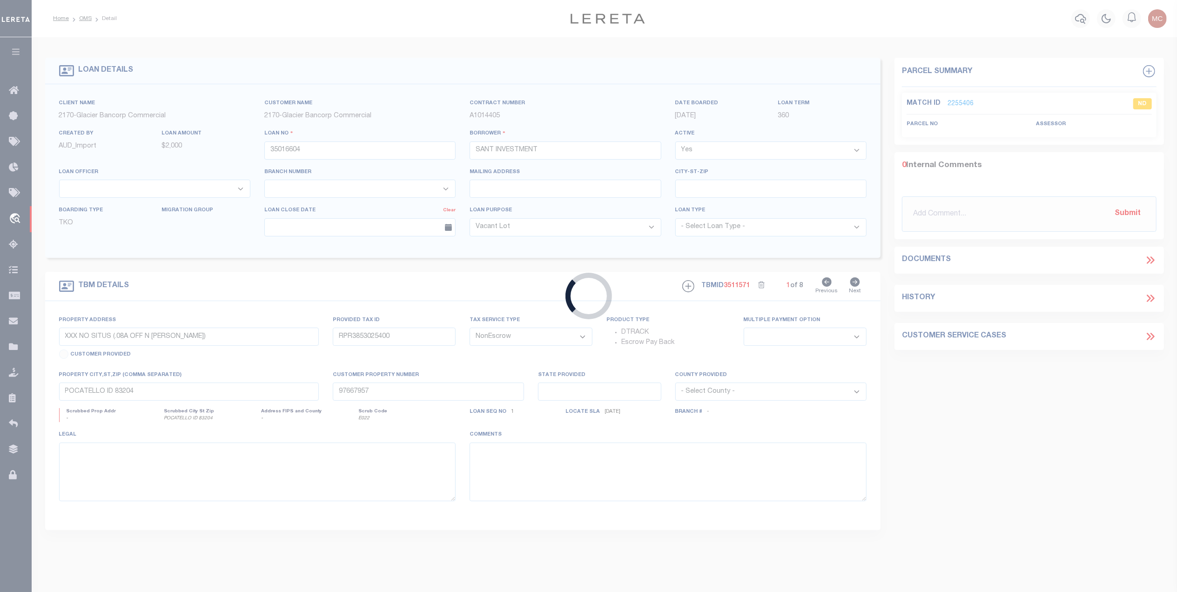
type input "BOZEMAN MT 59718-2187"
type input "[DATE]"
select select
select select "20"
type input "[STREET_ADDRESS]"
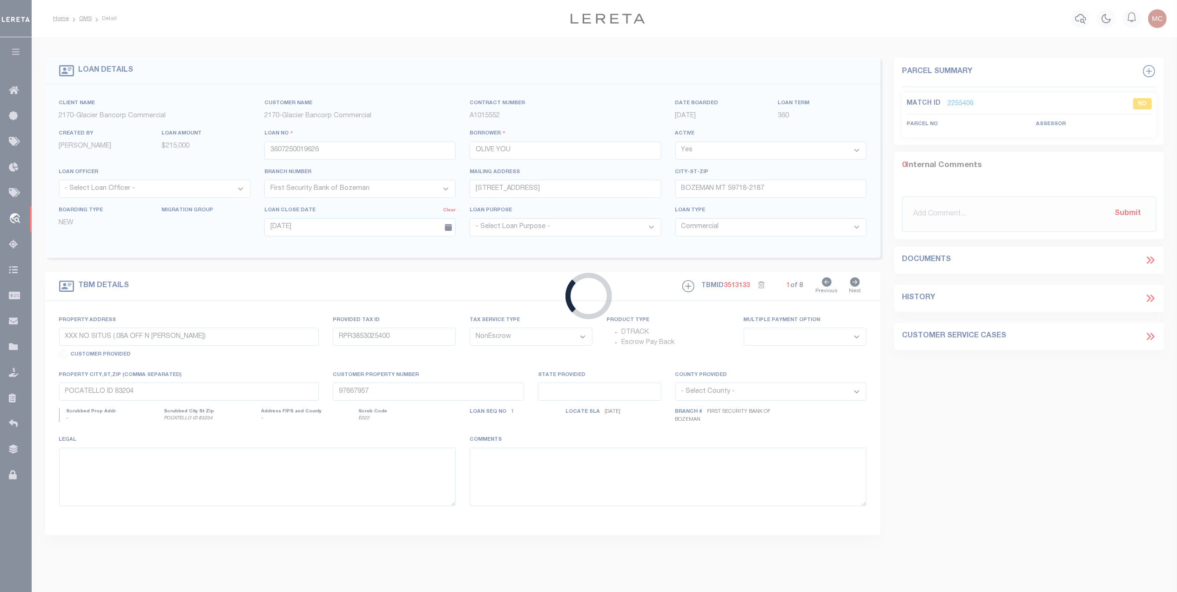
type input "101206307043820303 &100905926505030505"
type input "ALBUQUERQUE NM 87120"
type input "NM"
select select
type textarea "Parcel 1: Lot numbered Three-A (3-A) of [GEOGRAPHIC_DATA], a replat of Prairie …"
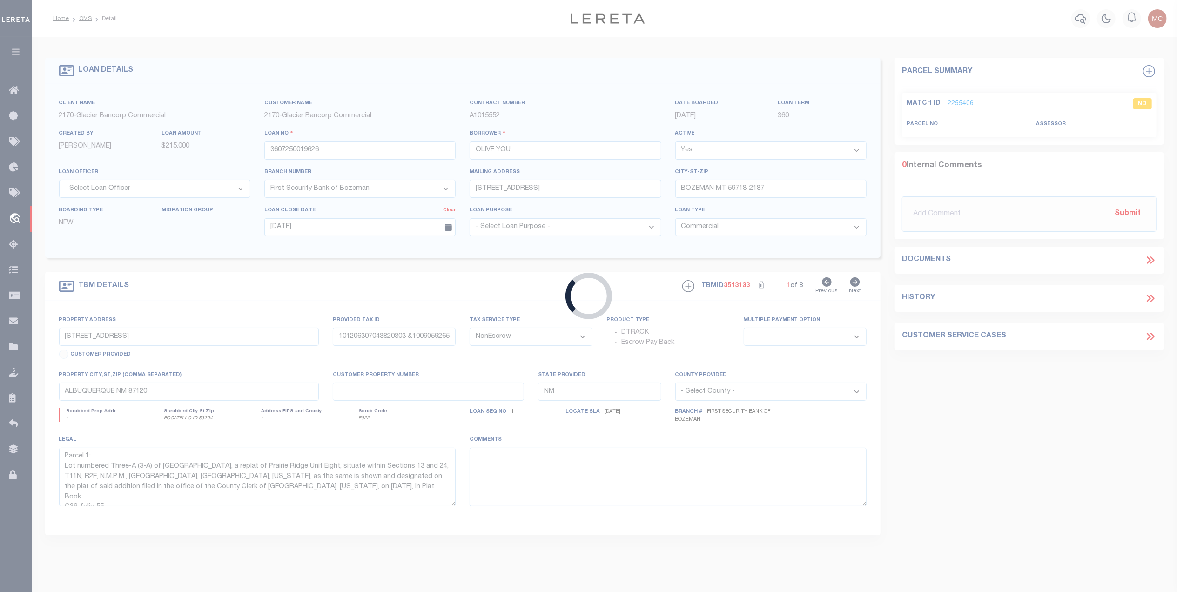
select select "4574"
select select "2"
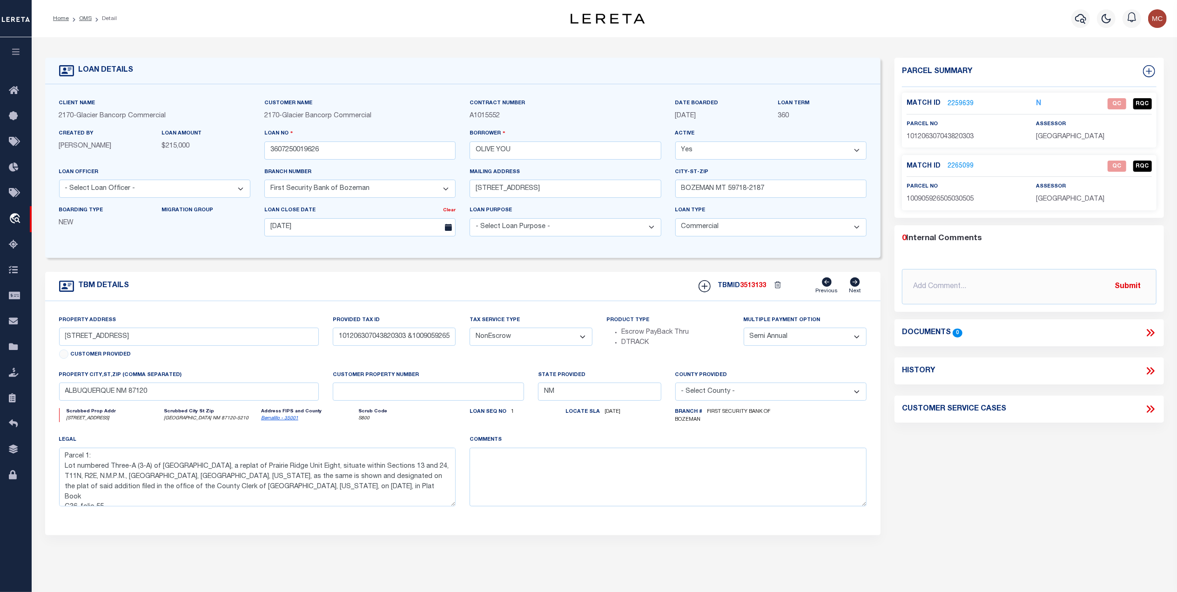
click at [957, 105] on link "2259639" at bounding box center [960, 104] width 26 height 10
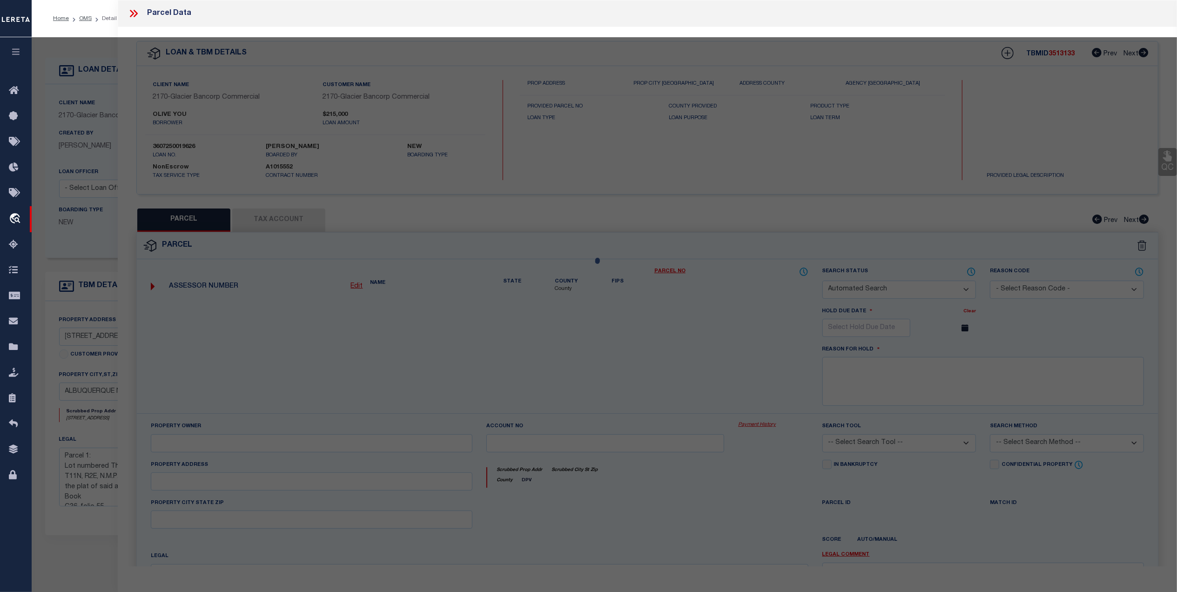
checkbox input "false"
select select "QC"
type input "[PERSON_NAME] A & [PERSON_NAME]"
select select "AGW"
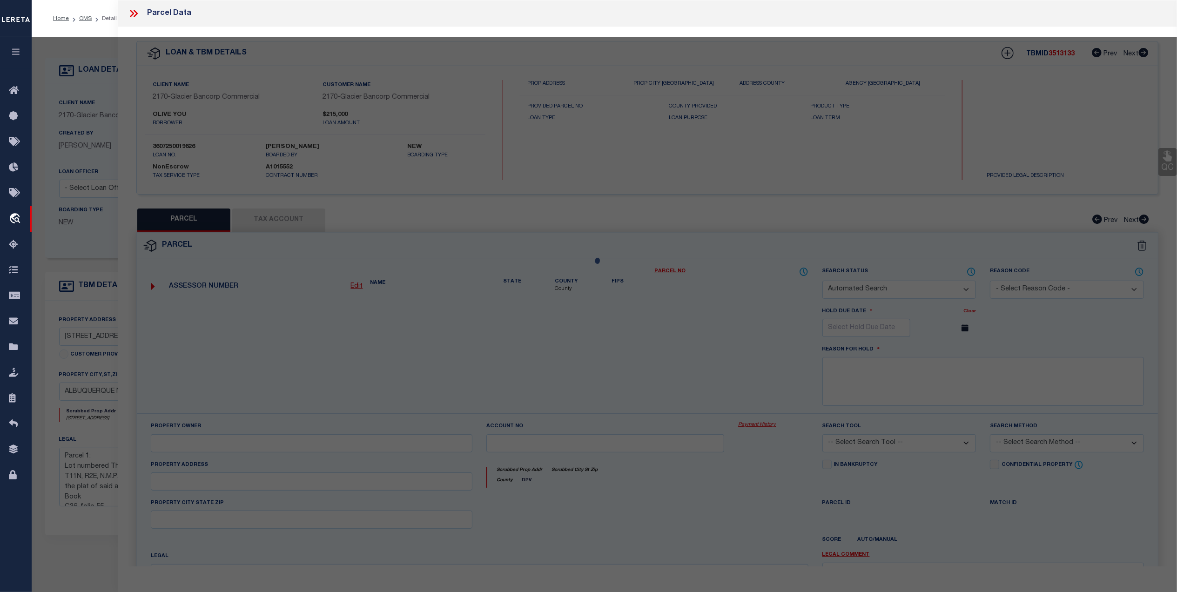
select select "LEG"
type input "[STREET_ADDRESS]"
type input "[GEOGRAPHIC_DATA], NM 87120"
type textarea "LT 3A REPL OF PRAIRIE RIDGE UNIT EIGHT TO CANTERBURY CONT 4, 138 SQ FT +-"
type textarea "Order completed based on given text legal."
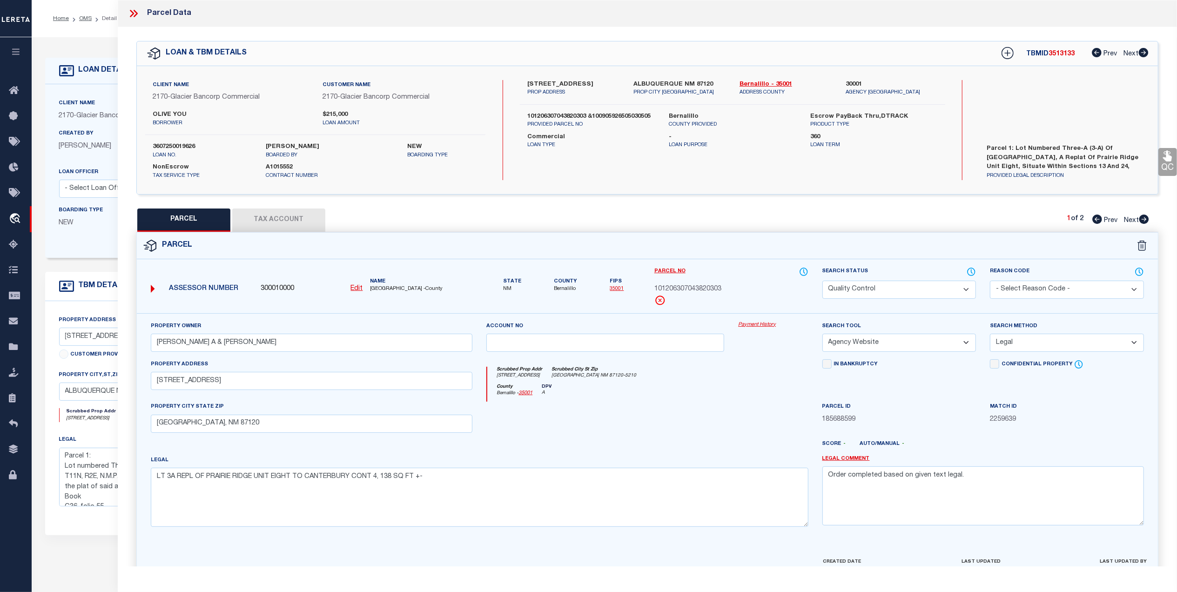
click at [1143, 221] on icon at bounding box center [1144, 218] width 10 height 9
select select "AS"
select select
checkbox input "false"
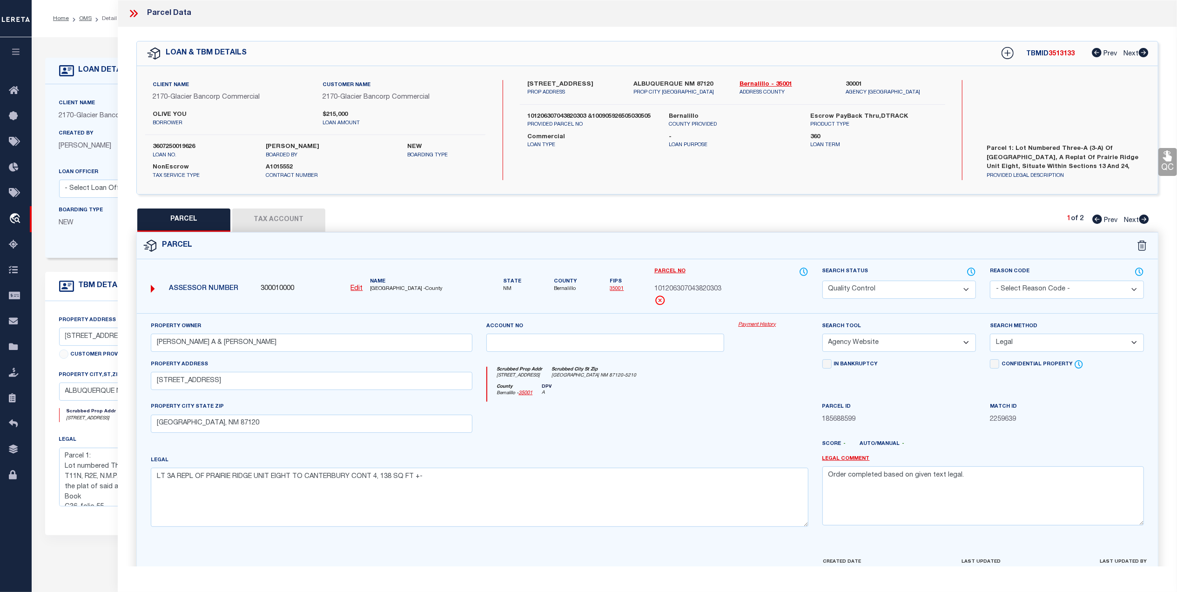
checkbox input "false"
select select "QC"
type input "[PERSON_NAME]"
select select "AGW"
select select "LEG"
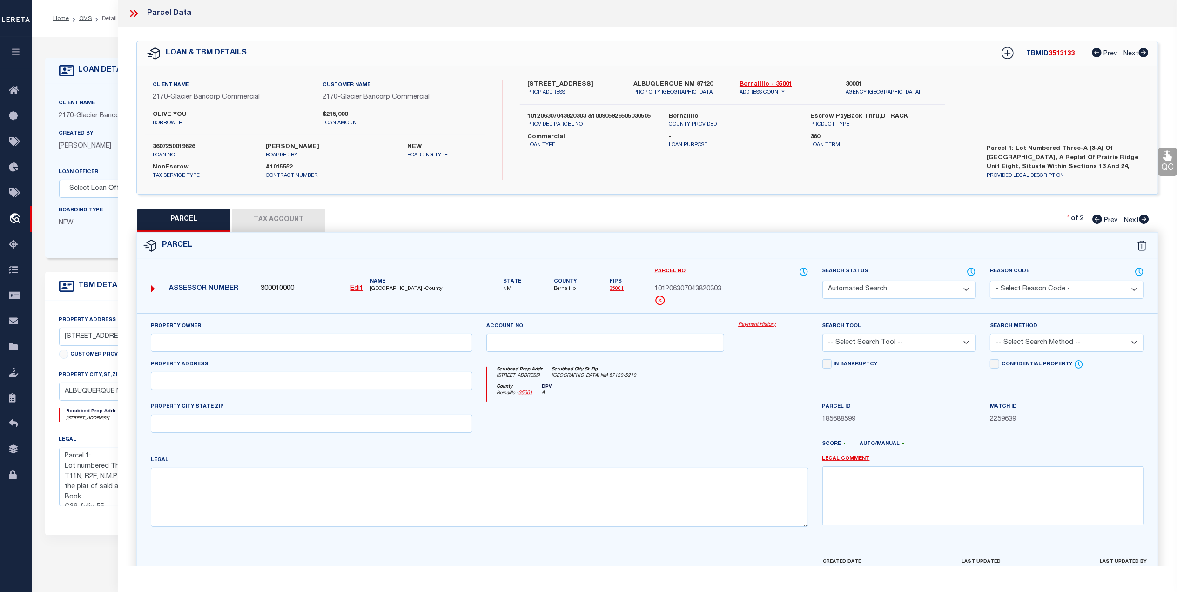
type input "8616 [GEOGRAPHIC_DATA][PERSON_NAME]"
type input "ALBUQUERQUE NM 87120"
type textarea "LT 50 PLAT OF TIERRA OESTE SUBDIVISION UNIT 3 A REPLAT OF TRACTS A, C, E & H TH…"
type textarea "Order completed based on given text legal."
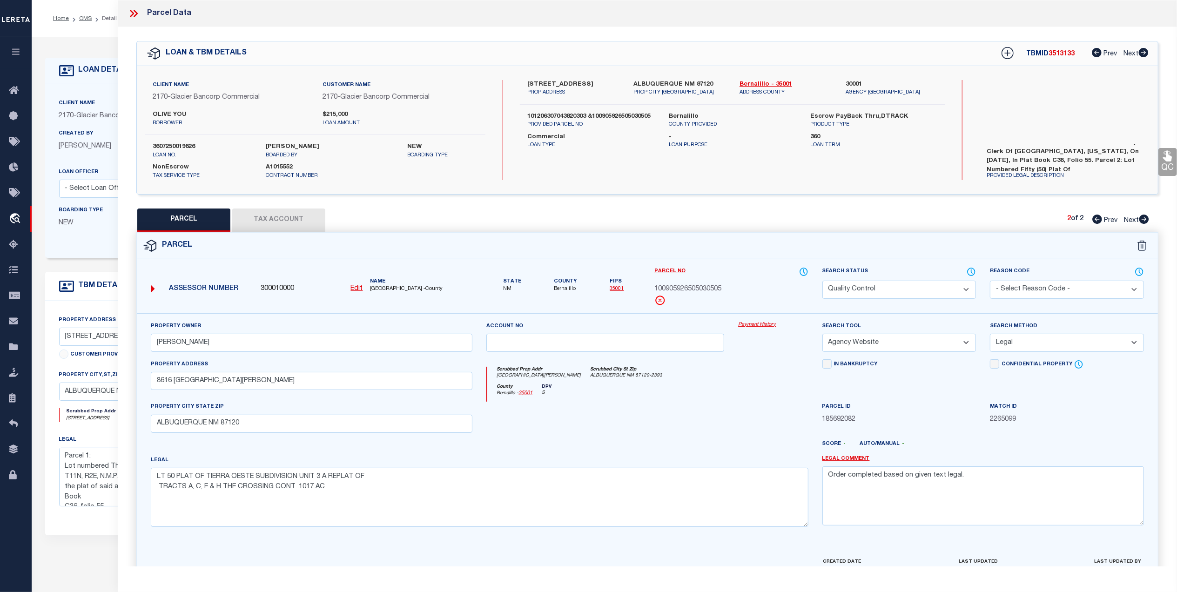
scroll to position [62, 0]
click at [293, 218] on button "Tax Account" at bounding box center [278, 219] width 93 height 23
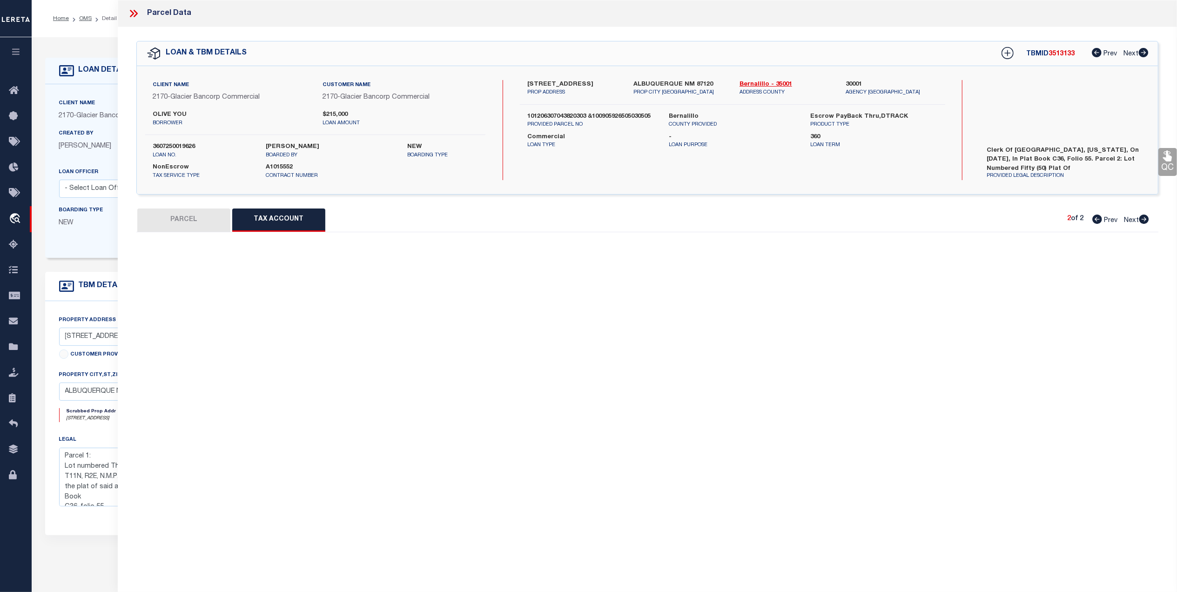
select select "100"
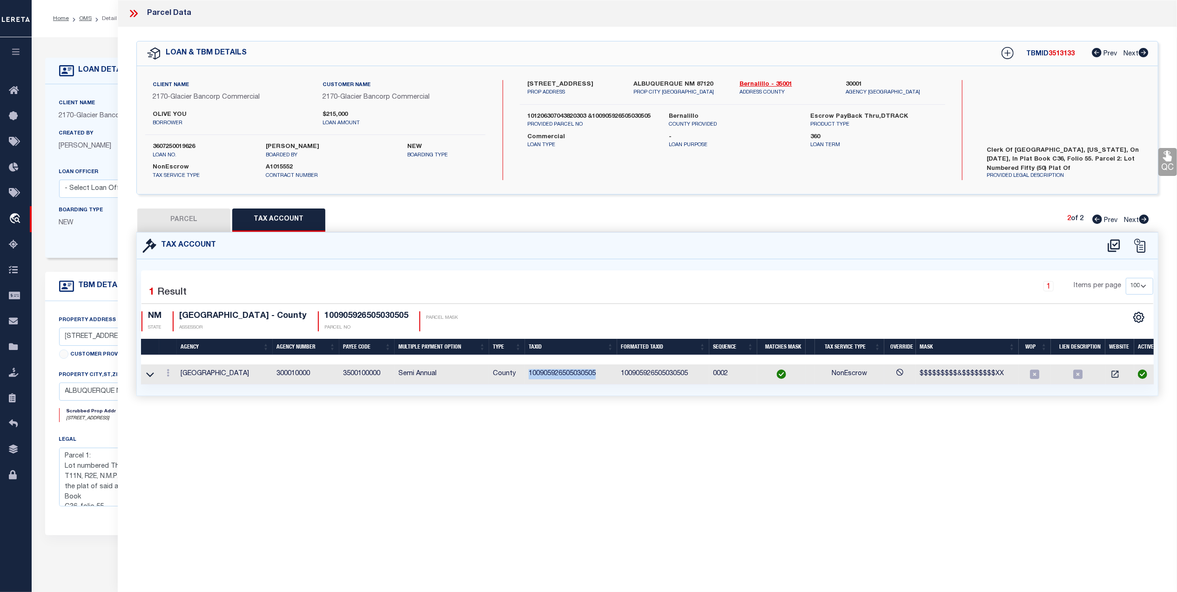
drag, startPoint x: 603, startPoint y: 376, endPoint x: 529, endPoint y: 377, distance: 74.5
click at [529, 377] on td "100905926505030505" at bounding box center [571, 374] width 92 height 20
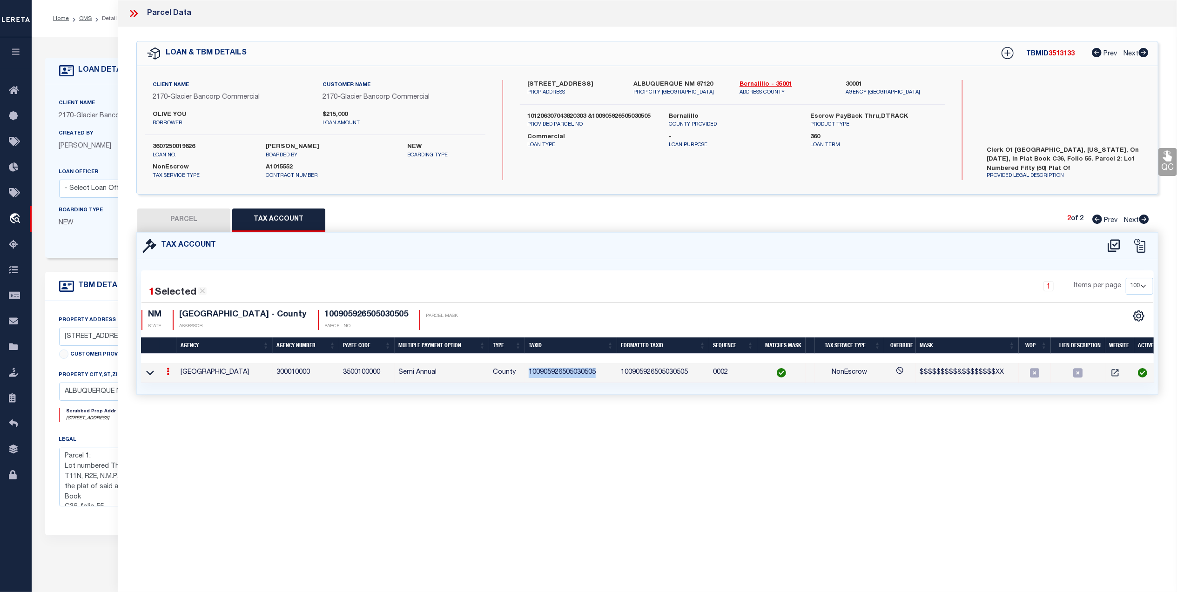
drag, startPoint x: 205, startPoint y: 223, endPoint x: 646, endPoint y: 256, distance: 442.3
click at [205, 223] on button "PARCEL" at bounding box center [183, 219] width 93 height 23
select select "AS"
select select
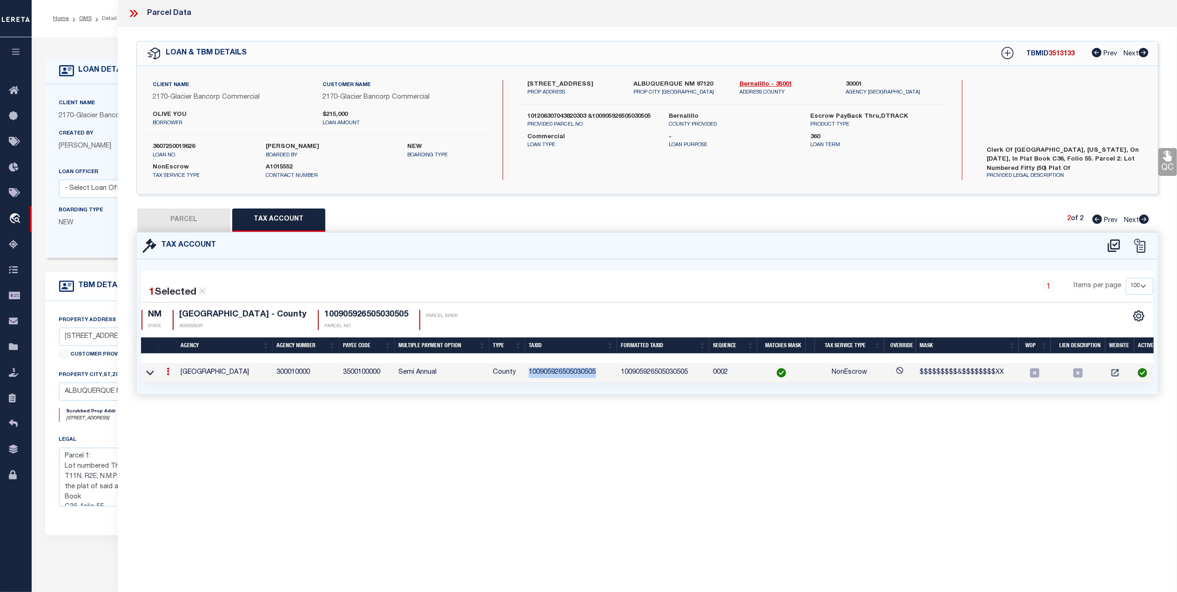
checkbox input "false"
select select "QC"
type input "[PERSON_NAME]"
select select "AGW"
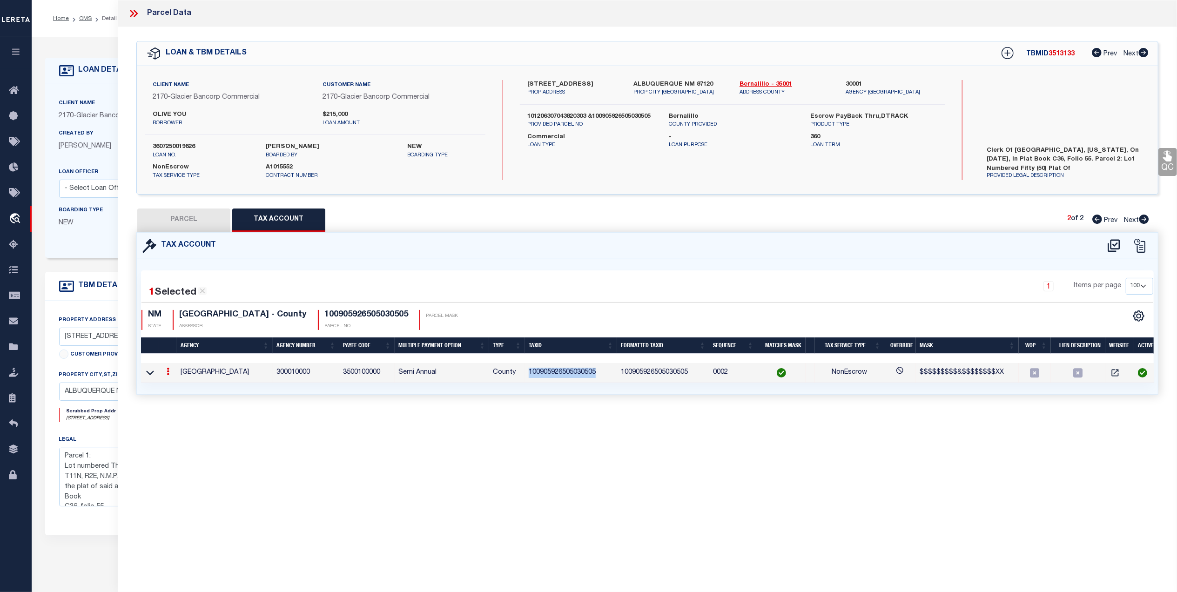
select select "LEG"
type input "8616 CASA LINDA CT"
type input "ALBUQUERQUE NM 87120"
type textarea "LT 50 PLAT OF TIERRA OESTE SUBDIVISION UNIT 3 A REPLAT OF TRACTS A, C, E & H TH…"
type textarea "Order completed based on given text legal."
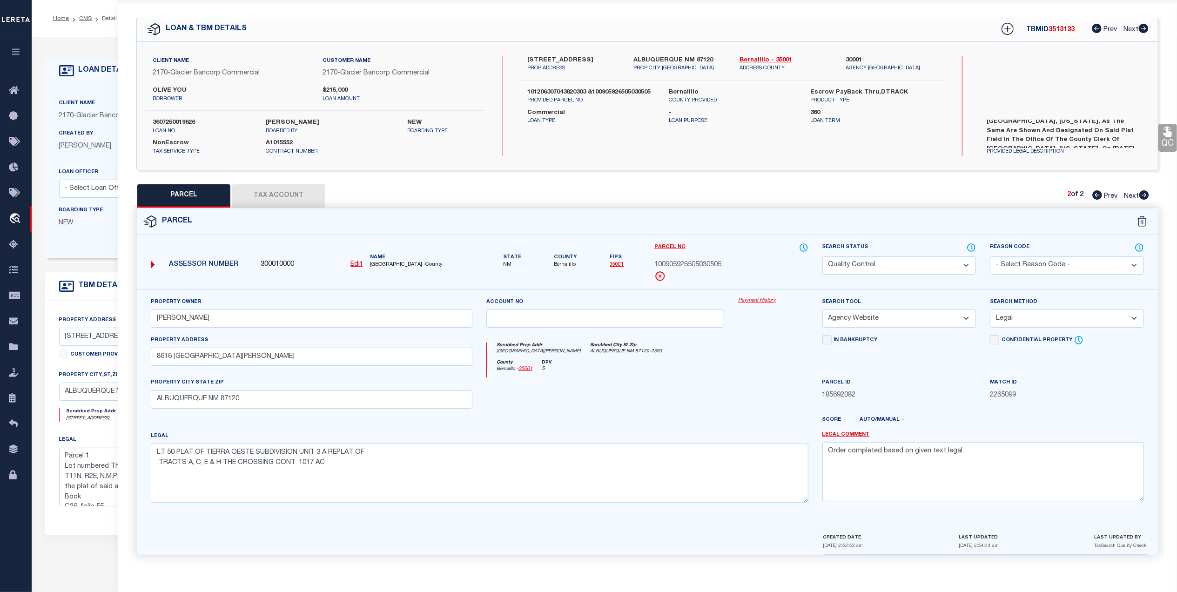
scroll to position [117, 0]
click at [1168, 127] on icon at bounding box center [1167, 132] width 9 height 11
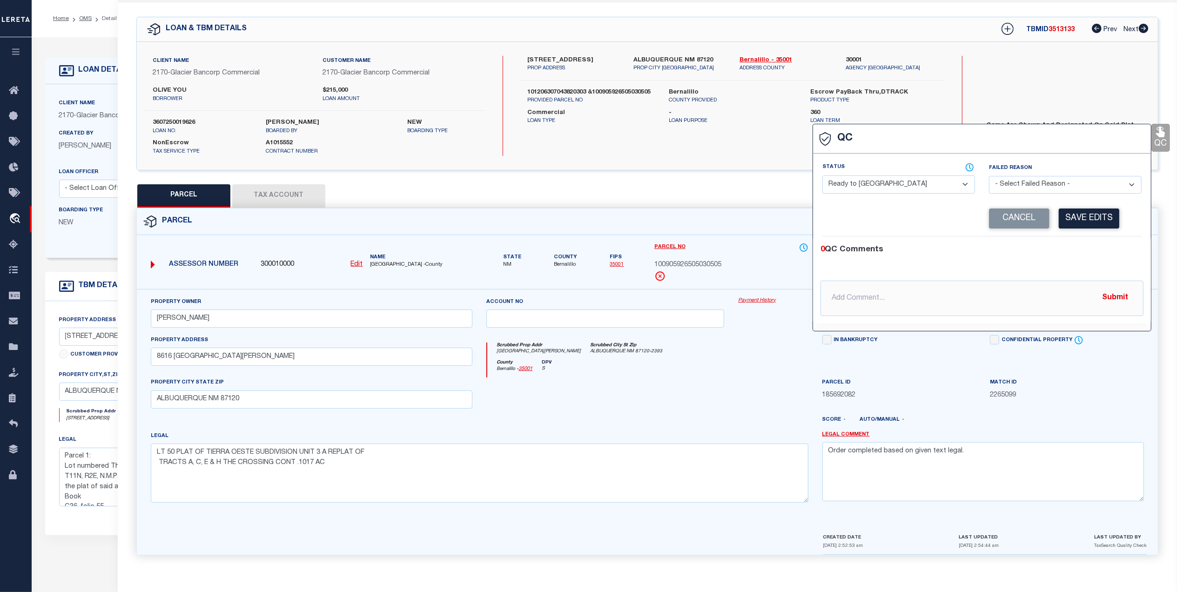
click at [922, 181] on select "- Select Status - Ready to QC Correct Incorrect" at bounding box center [898, 184] width 153 height 18
select select "COR"
click at [822, 175] on select "- Select Status - Ready to QC Correct Incorrect" at bounding box center [898, 184] width 153 height 18
click at [1073, 211] on button "Save Edits" at bounding box center [1089, 218] width 60 height 20
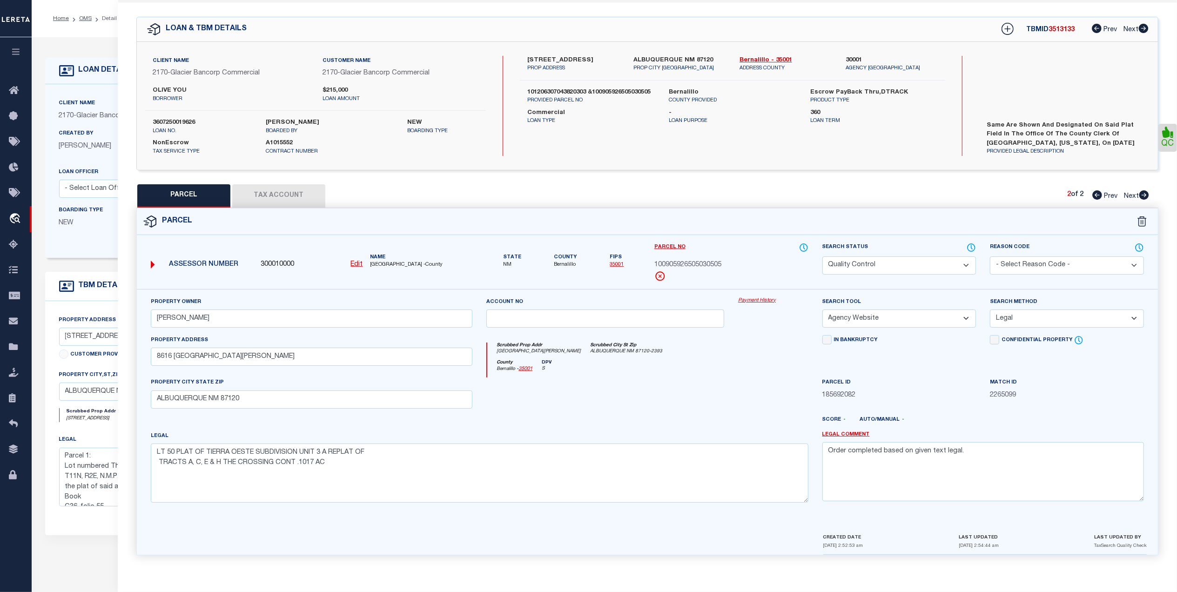
click at [877, 248] on label "Search Status" at bounding box center [899, 247] width 154 height 10
drag, startPoint x: 870, startPoint y: 261, endPoint x: 866, endPoint y: 268, distance: 7.9
click at [870, 261] on select "Automated Search Bad Parcel Complete Duplicate Parcel High Dollar Reporting In …" at bounding box center [899, 265] width 154 height 18
click at [822, 256] on select "Automated Search Bad Parcel Complete Duplicate Parcel High Dollar Reporting In …" at bounding box center [899, 265] width 154 height 18
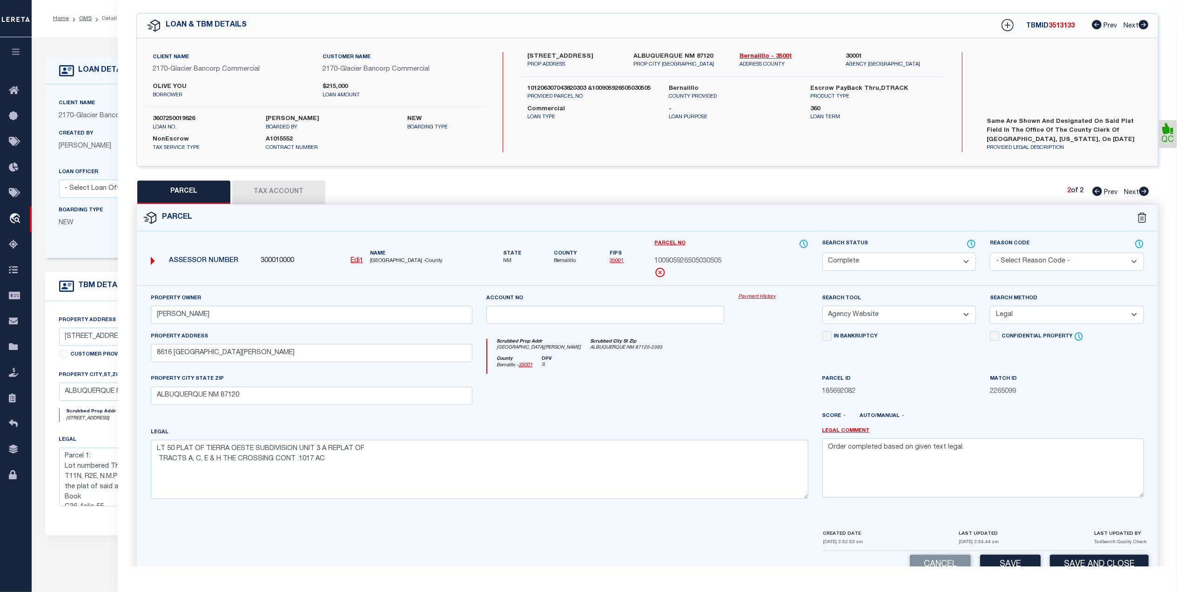
click at [755, 365] on div "County Bernalillo - 35001 DPV S" at bounding box center [647, 365] width 321 height 18
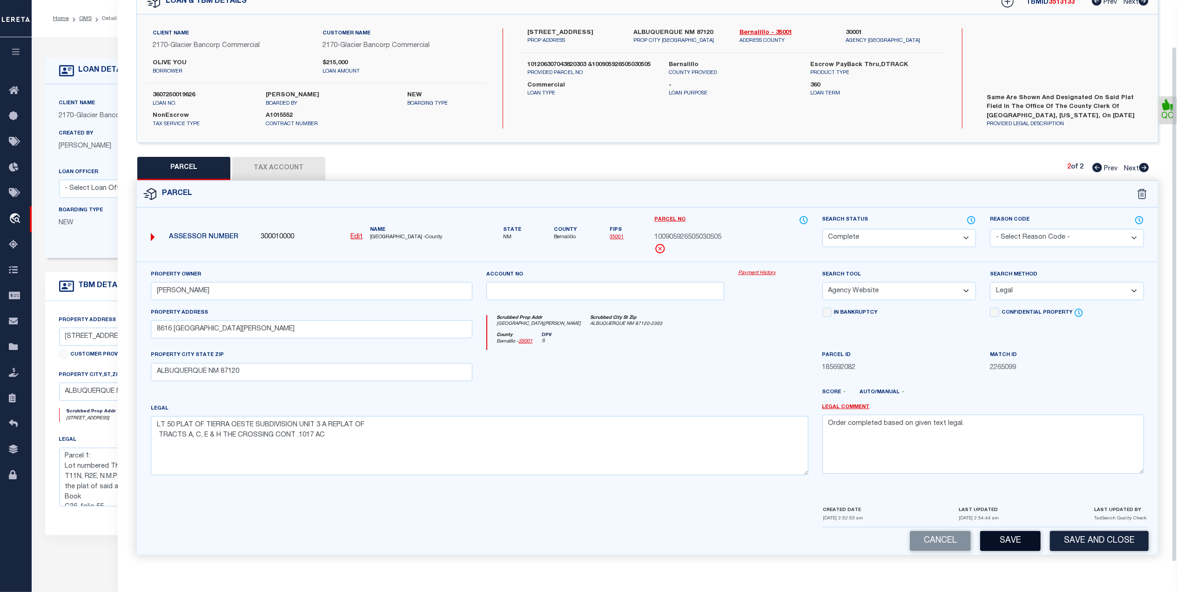
scroll to position [55, 0]
click at [1003, 543] on button "Save" at bounding box center [1010, 541] width 60 height 20
select select "AS"
select select
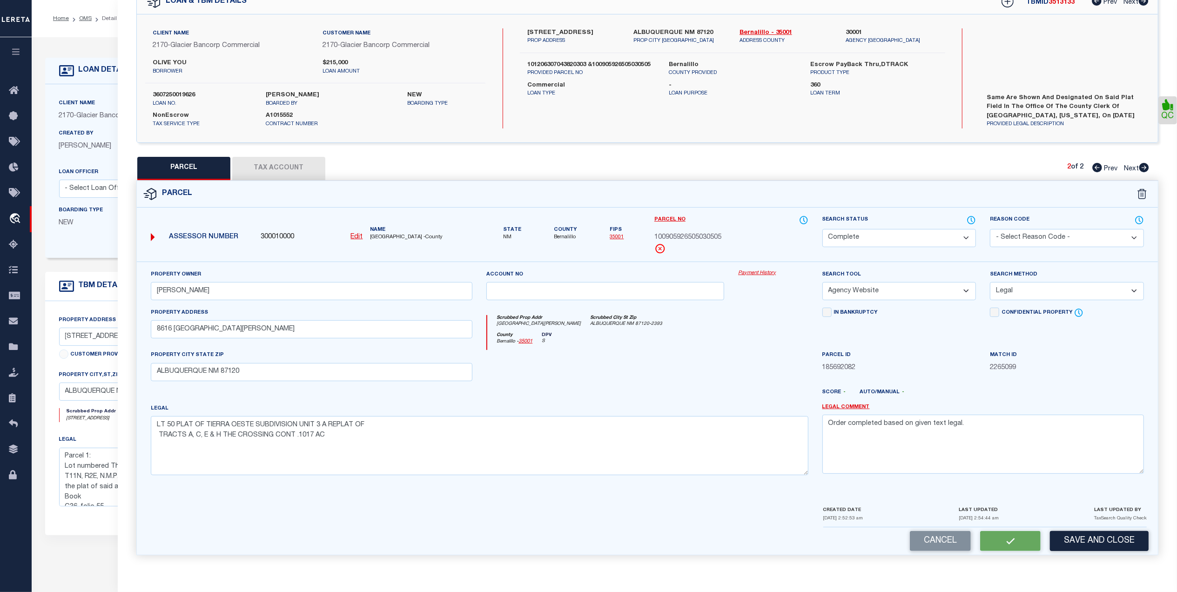
checkbox input "false"
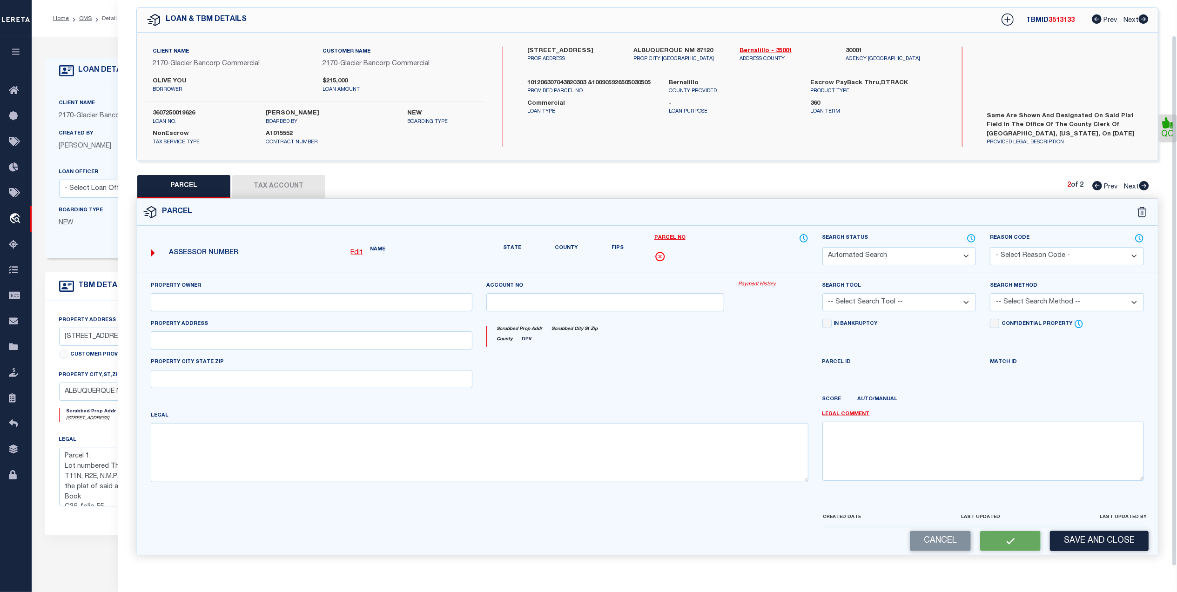
select select "CP"
type input "DURAN NICOLETTE"
select select "AGW"
select select "LEG"
type input "8616 CASA LINDA CT"
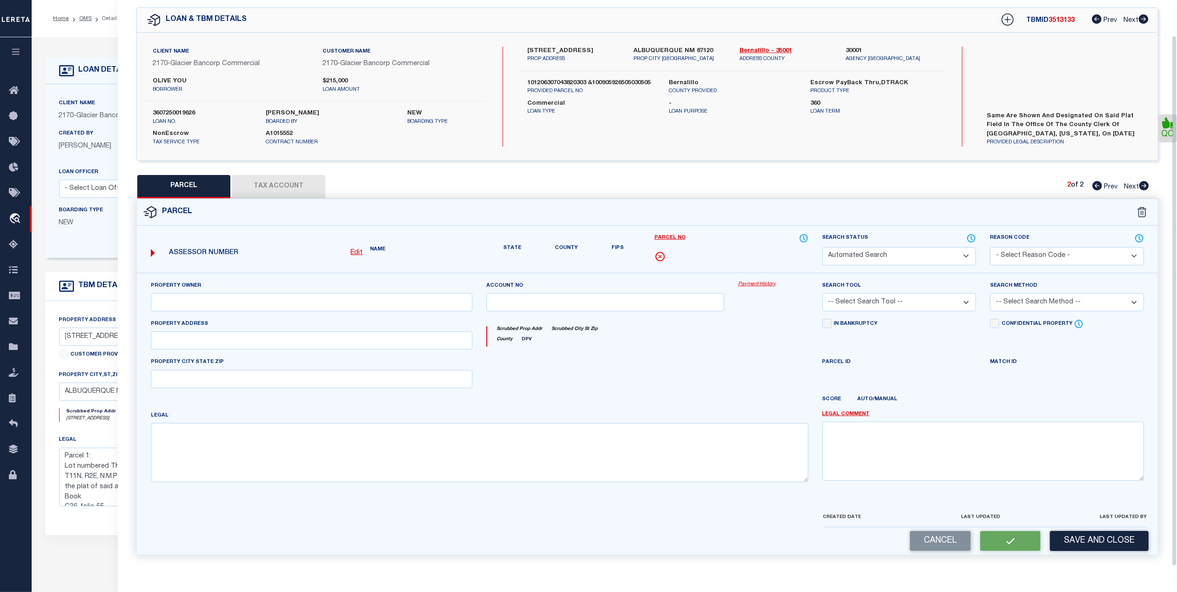
type input "ALBUQUERQUE NM 87120"
type textarea "LT 50 PLAT OF TIERRA OESTE SUBDIVISION UNIT 3 A REPLAT OF TRACTS A, C, E & H TH…"
type textarea "Order completed based on given text legal."
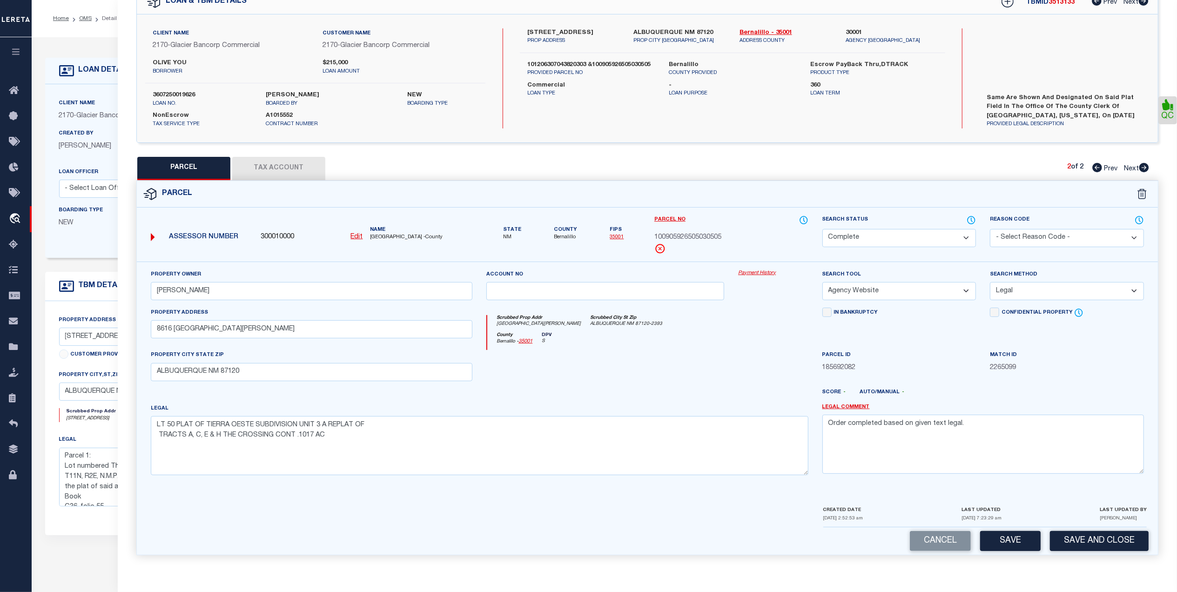
click at [1101, 166] on link "Prev" at bounding box center [1107, 167] width 30 height 7
select select "AS"
select select
checkbox input "false"
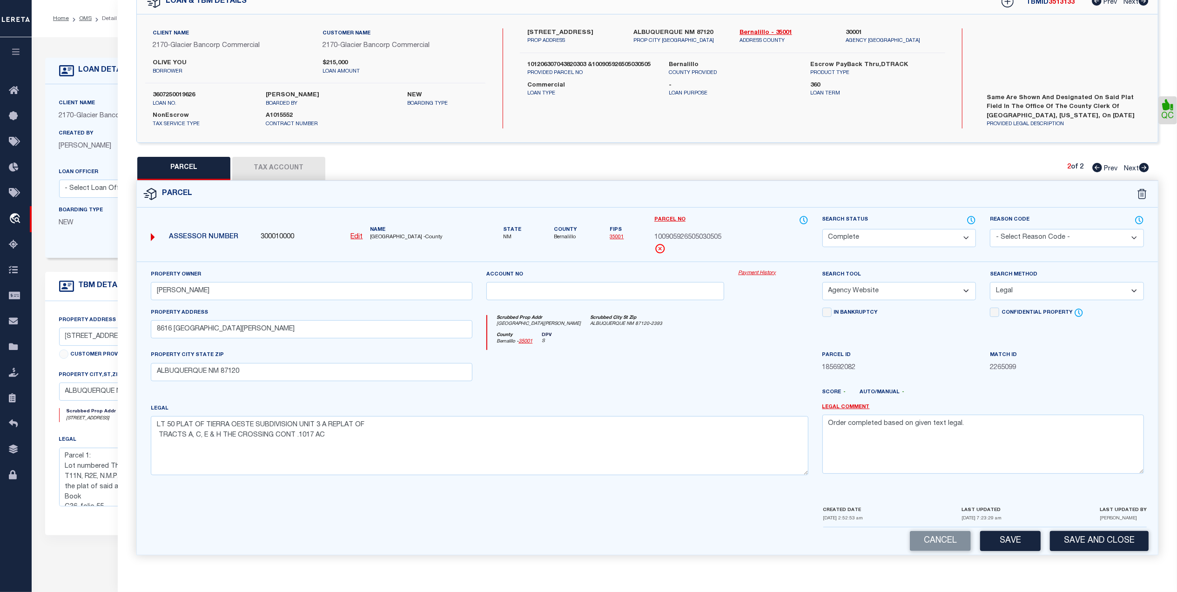
checkbox input "false"
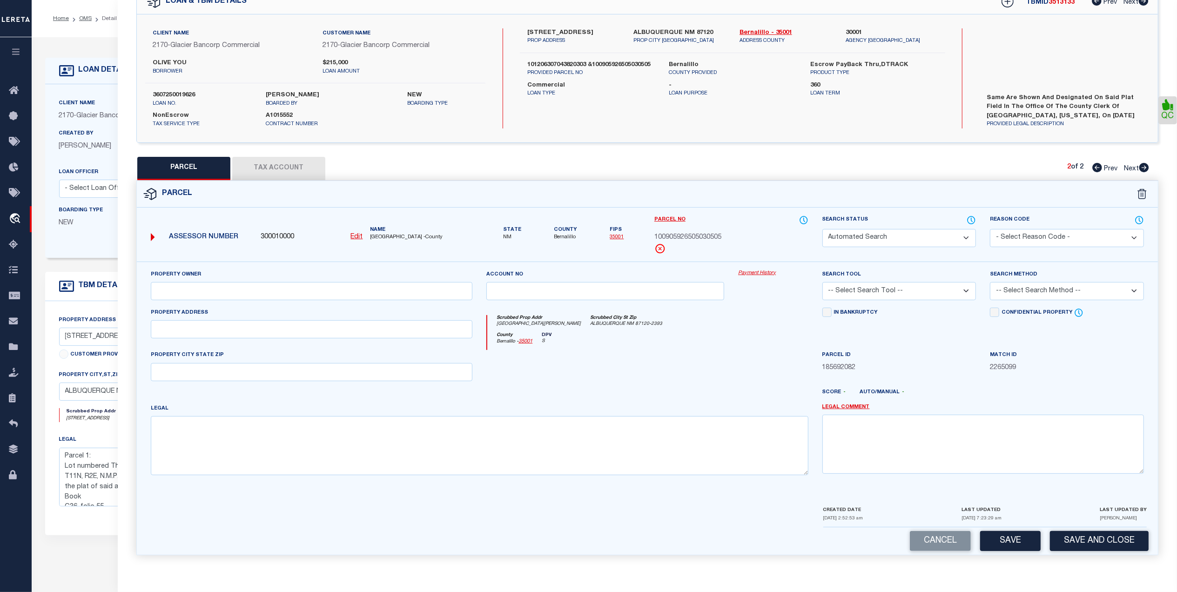
select select "QC"
type input "WOHLGEMUTH LEE A & NICOLETTE"
select select "AGW"
select select "LEG"
type input "7708 BURSERA DR"
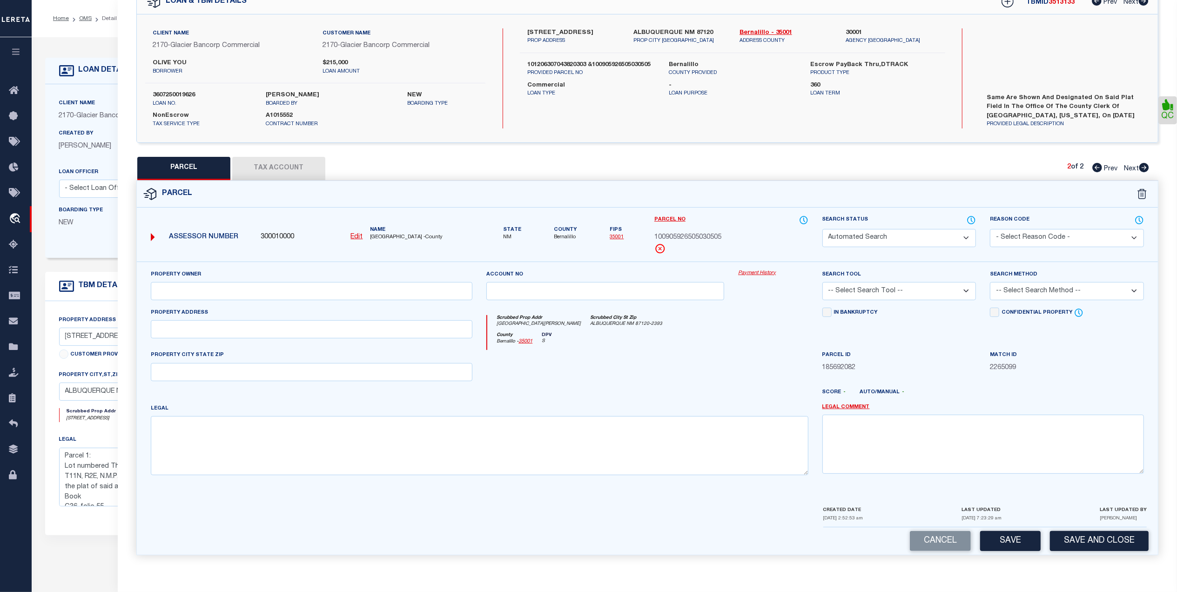
type input "ALBUQUERQUE, NM 87120"
type textarea "LT 3A REPL OF PRAIRIE RIDGE UNIT EIGHT TO CANTERBURY CONT 4, 138 SQ FT +-"
type textarea "Order completed based on given text legal."
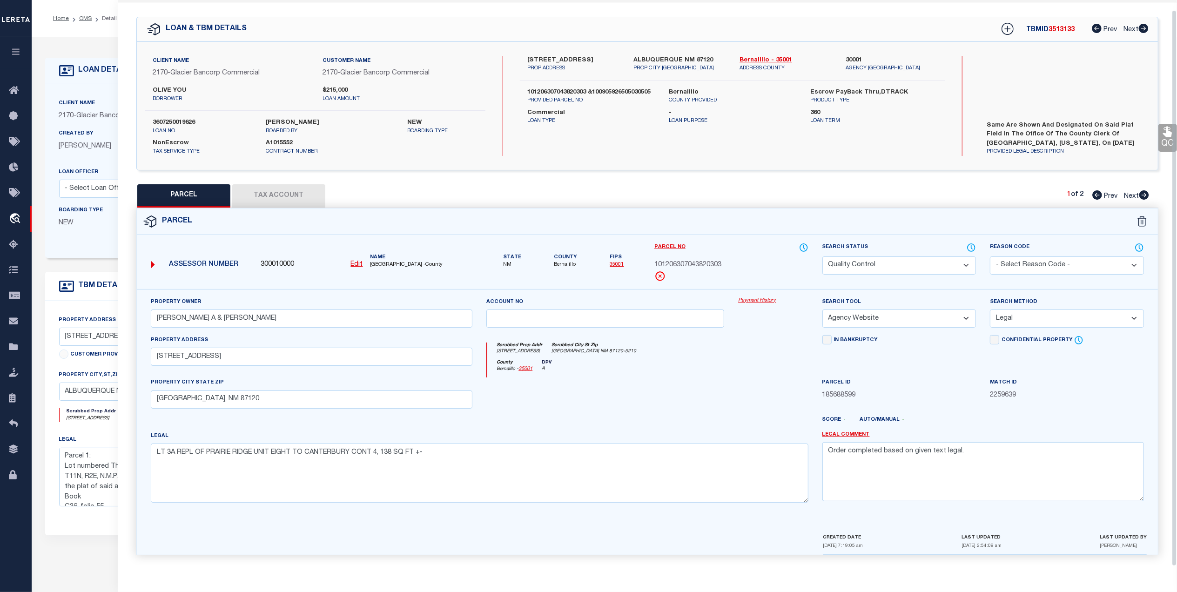
scroll to position [28, 0]
click at [297, 190] on button "Tax Account" at bounding box center [278, 195] width 93 height 23
select select "100"
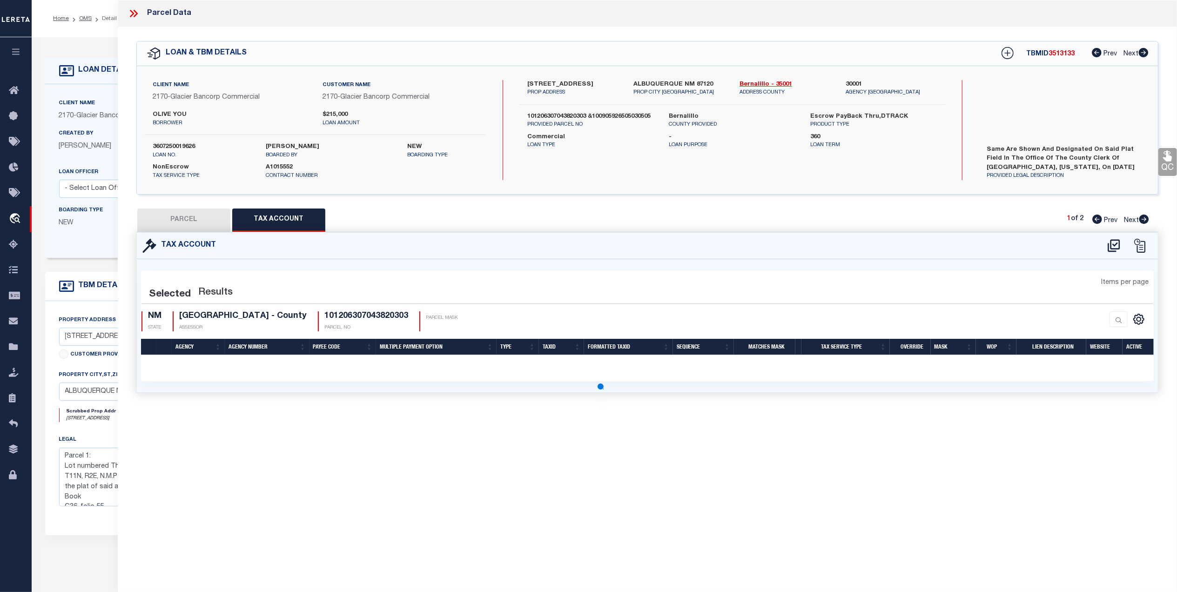
scroll to position [0, 0]
select select "100"
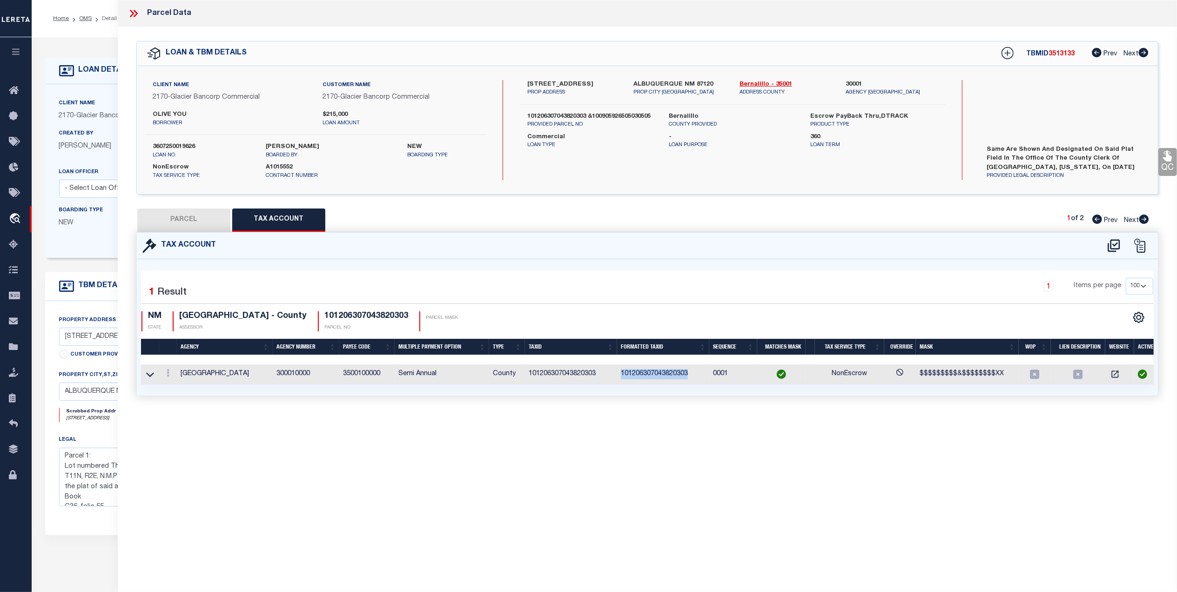
drag, startPoint x: 691, startPoint y: 373, endPoint x: 617, endPoint y: 380, distance: 74.8
click at [617, 380] on td "101206307043820303" at bounding box center [663, 374] width 92 height 20
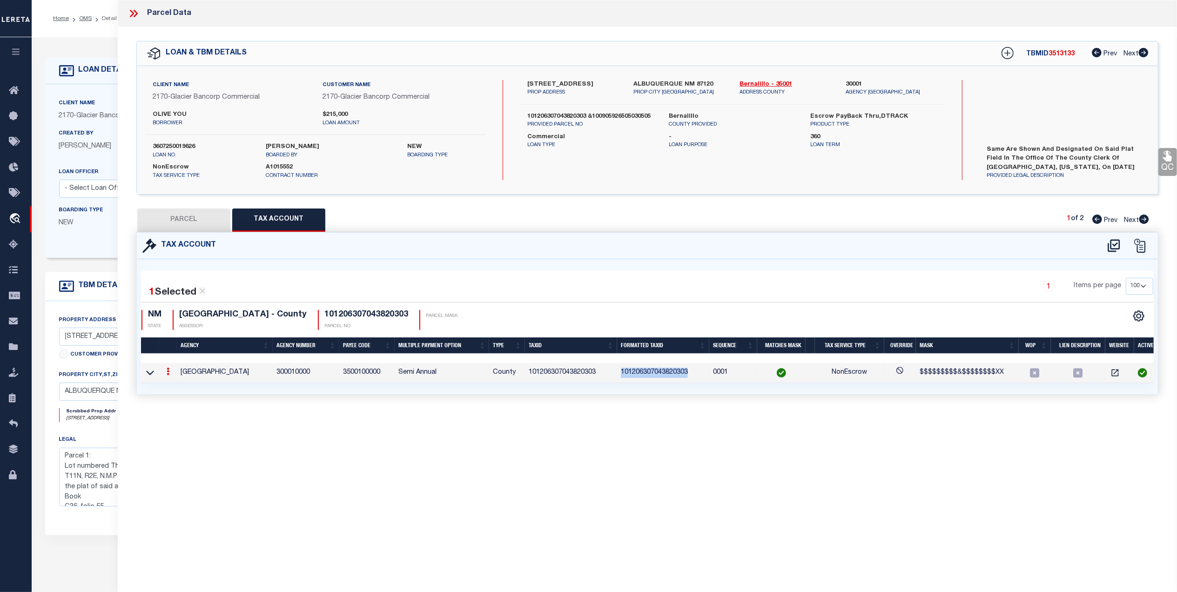
copy td "101206307043820303"
click at [177, 221] on button "PARCEL" at bounding box center [183, 219] width 93 height 23
select select "AS"
select select
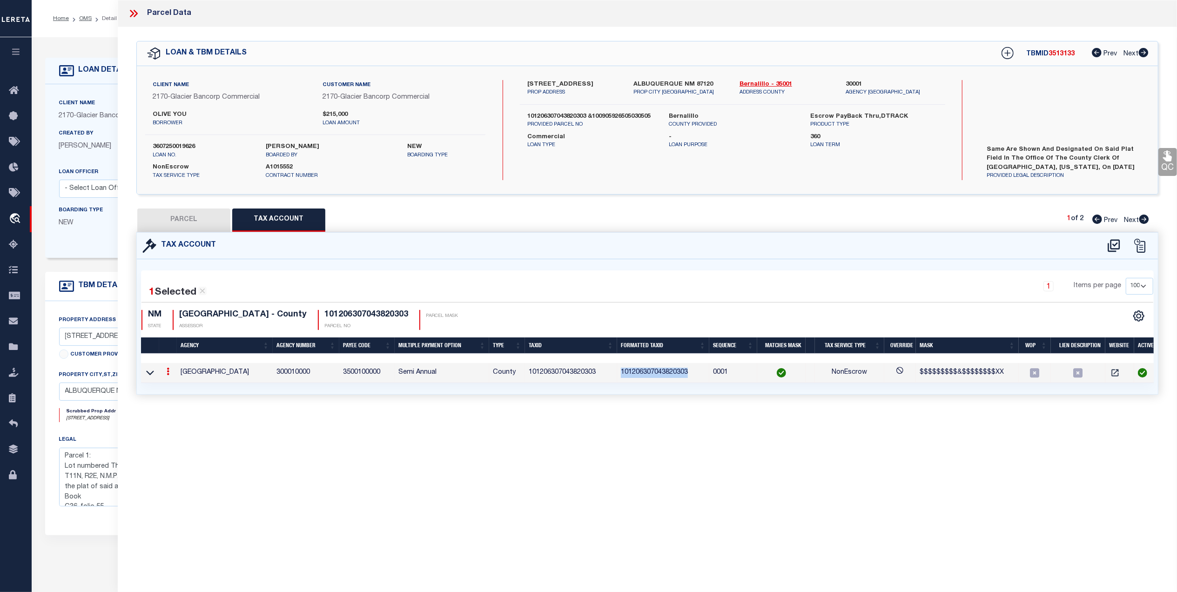
checkbox input "false"
select select "QC"
type input "WOHLGEMUTH LEE A & NICOLETTE"
select select "AGW"
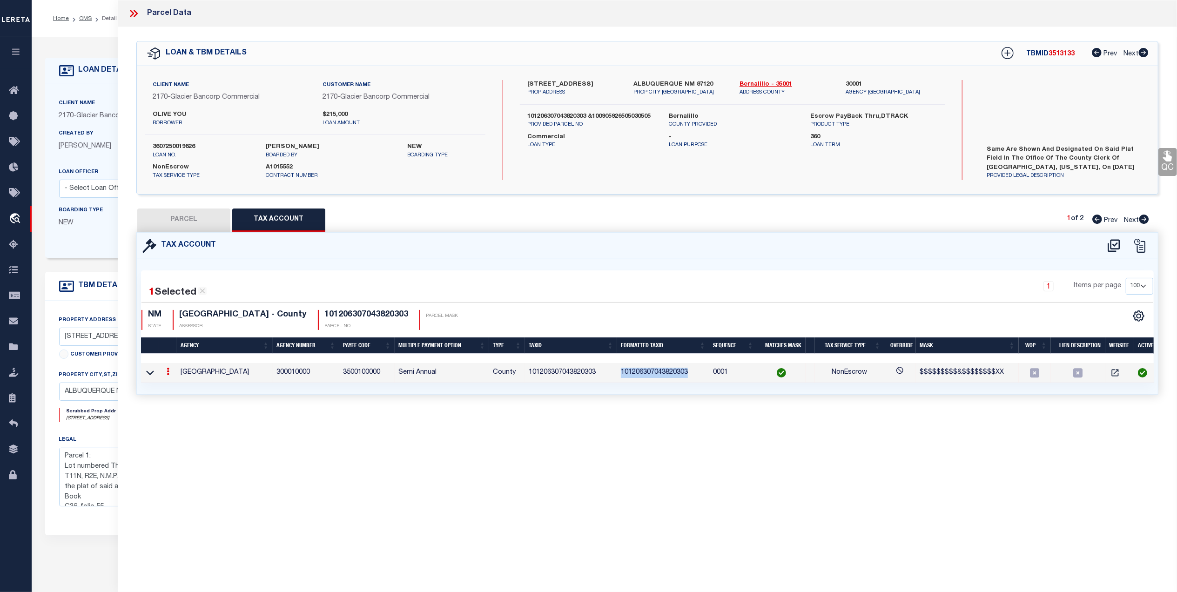
select select "LEG"
type input "7708 BURSERA DR"
type input "ALBUQUERQUE, NM 87120"
type textarea "LT 3A REPL OF PRAIRIE RIDGE UNIT EIGHT TO CANTERBURY CONT 4, 138 SQ FT +-"
type textarea "Order completed based on given text legal."
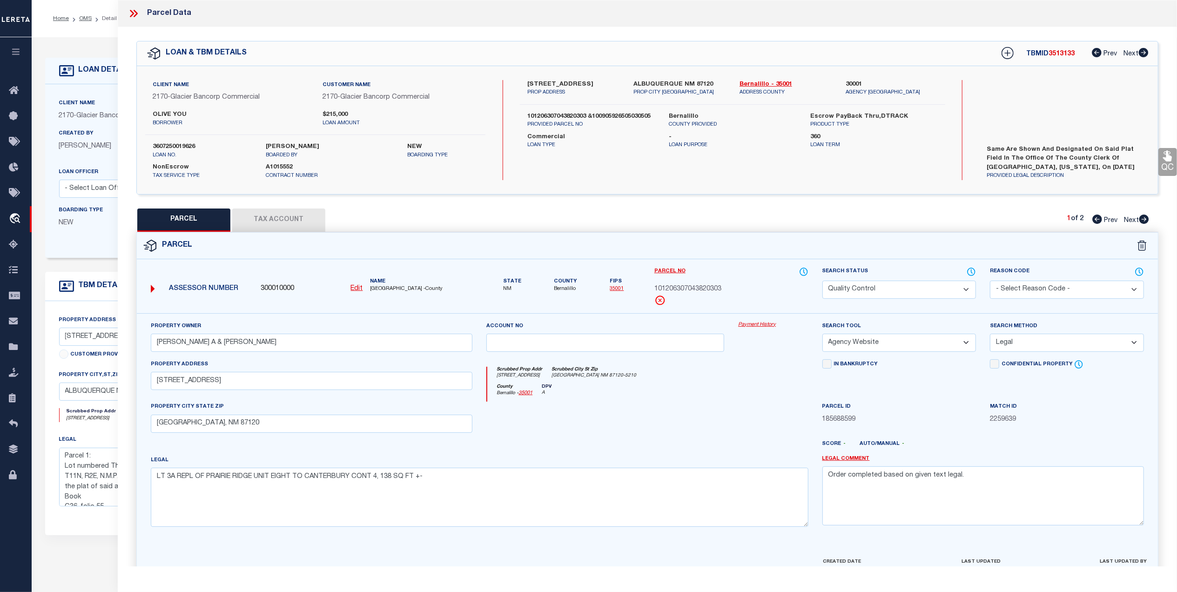
drag, startPoint x: 1163, startPoint y: 159, endPoint x: 1137, endPoint y: 167, distance: 27.2
click at [1163, 159] on icon at bounding box center [1167, 156] width 9 height 11
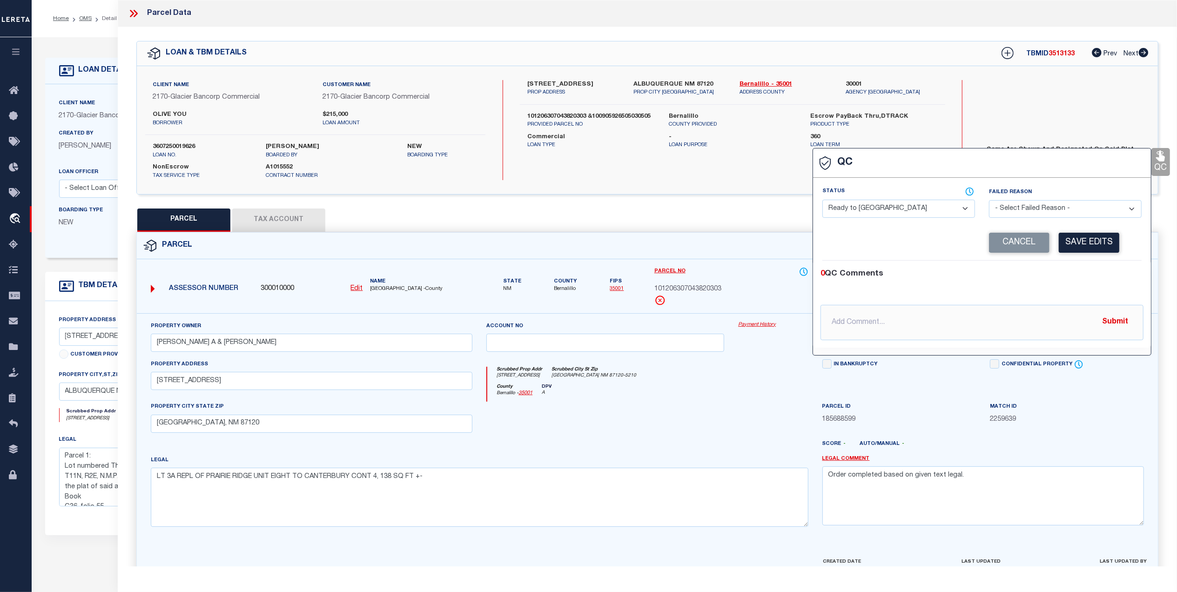
drag, startPoint x: 899, startPoint y: 209, endPoint x: 896, endPoint y: 214, distance: 6.0
click at [899, 210] on select "- Select Status - Ready to QC Correct Incorrect" at bounding box center [898, 209] width 153 height 18
select select "COR"
click at [822, 201] on select "- Select Status - Ready to QC Correct Incorrect" at bounding box center [898, 209] width 153 height 18
click at [1071, 242] on button "Save Edits" at bounding box center [1089, 243] width 60 height 20
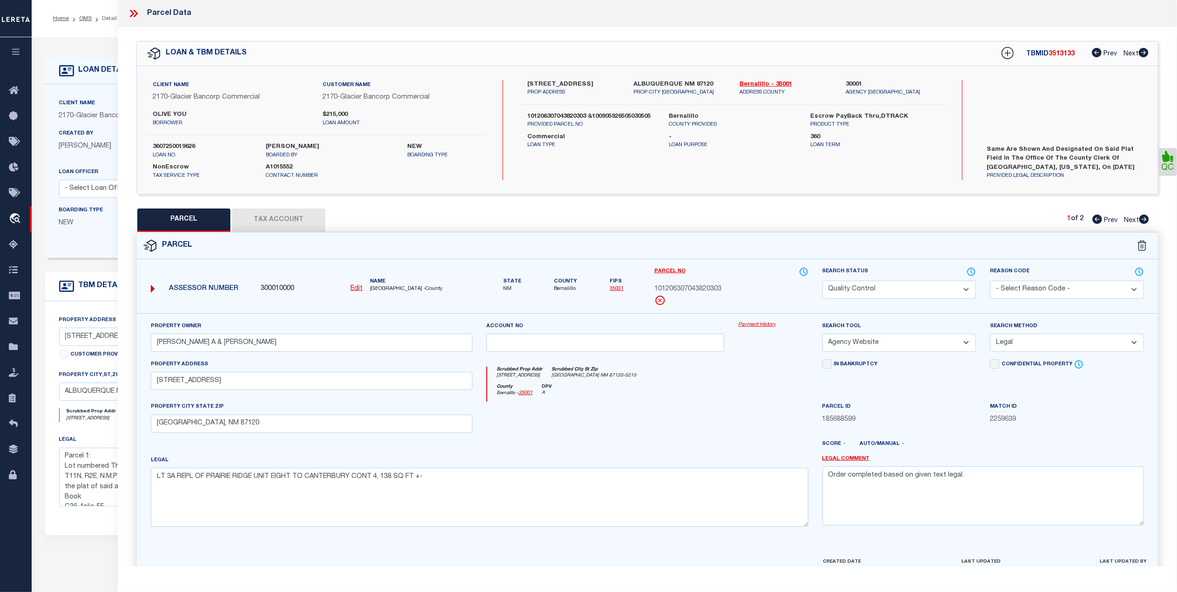
click at [931, 288] on select "Automated Search Bad Parcel Complete Duplicate Parcel High Dollar Reporting In …" at bounding box center [899, 290] width 154 height 18
select select "CP"
click at [822, 281] on select "Automated Search Bad Parcel Complete Duplicate Parcel High Dollar Reporting In …" at bounding box center [899, 290] width 154 height 18
click at [775, 379] on div "Scrubbed Prop Addr 7708 BURSERA DR NW Scrubbed City St Zip ALBUQUERQUE NM 87120…" at bounding box center [647, 375] width 321 height 17
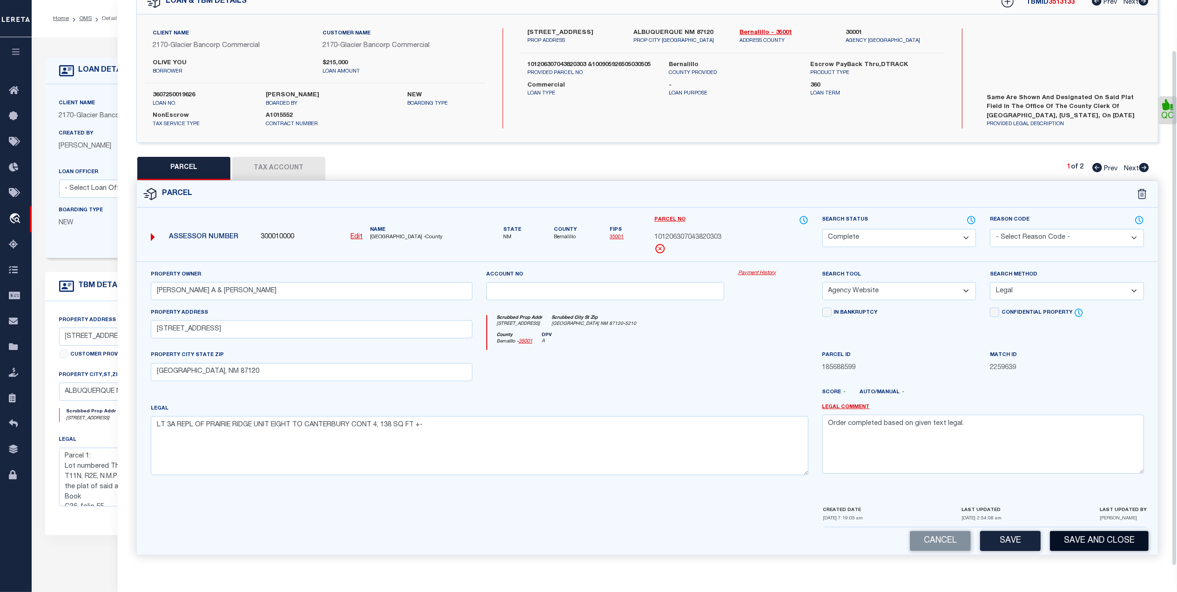
click at [1067, 540] on button "Save and Close" at bounding box center [1099, 541] width 99 height 20
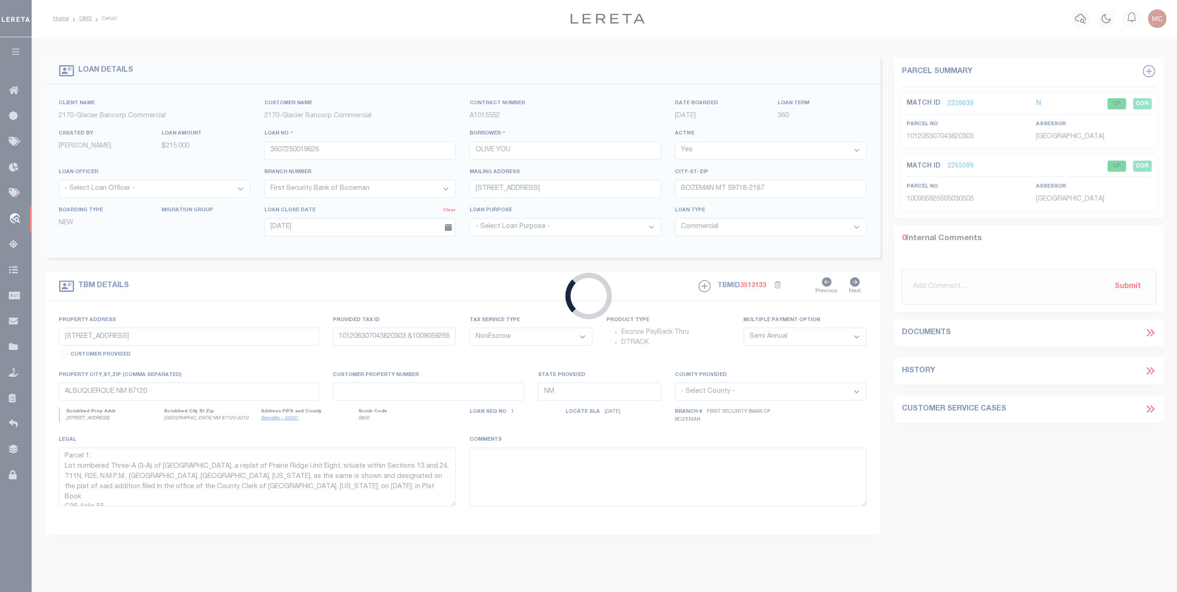
select select
type textarea "Parcel 1: Lot numbered Three-A (3-A) of CANTERBURY, a replat of Prairie Ridge U…"
select select "4574"
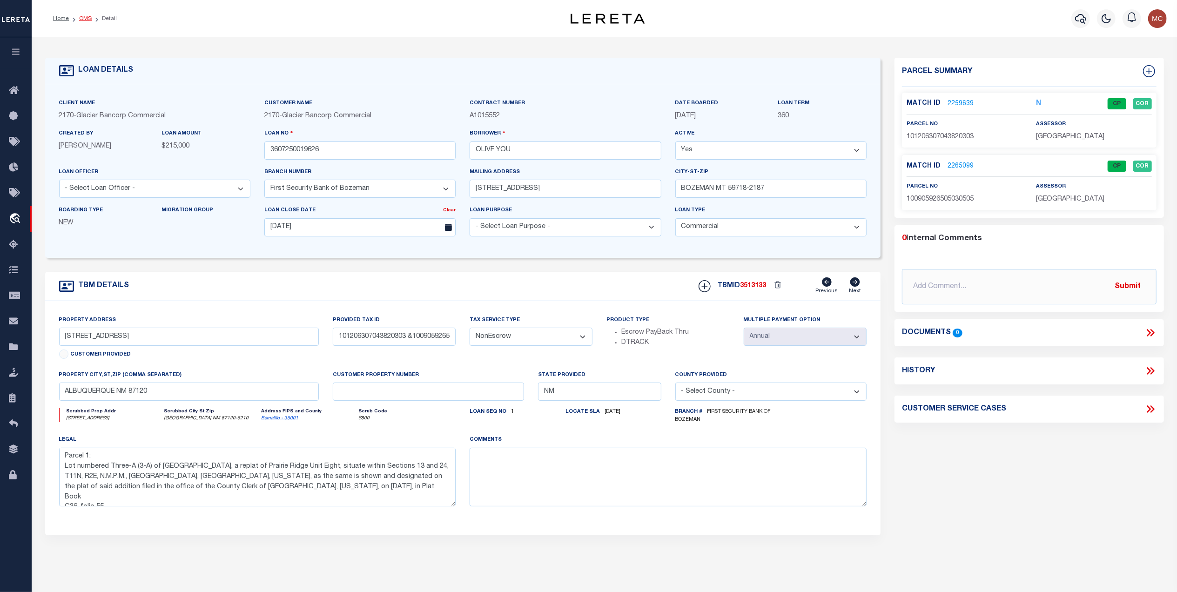
click at [86, 18] on link "OMS" at bounding box center [85, 19] width 13 height 6
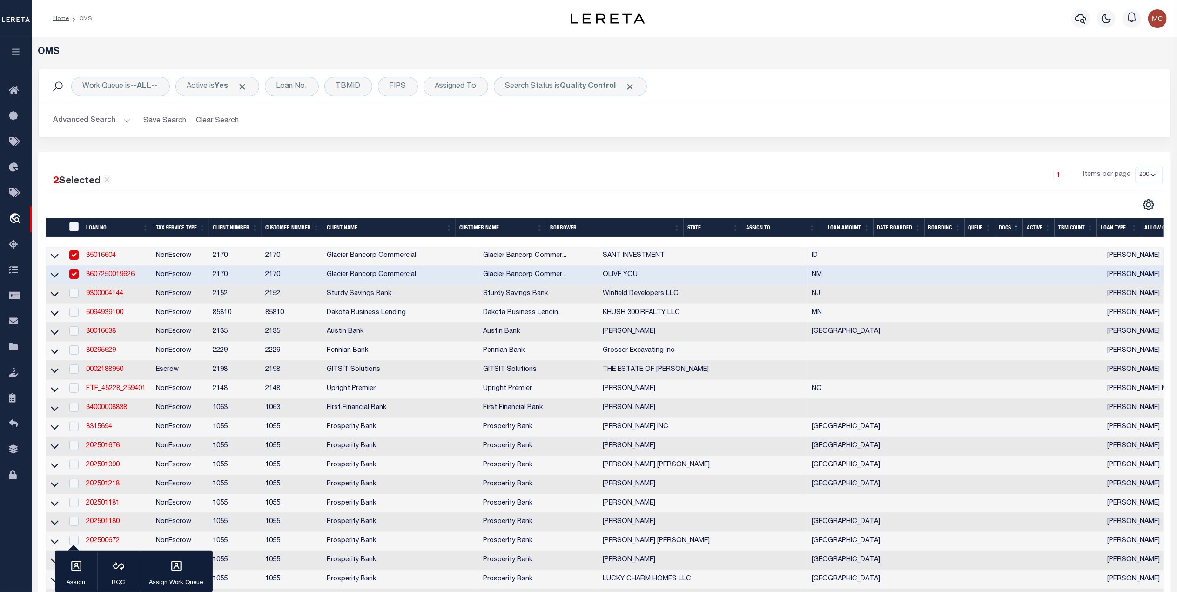
click at [447, 125] on h2 "Advanced Search Save Search Clear Search tblSearchTopScreen_dynamictable_____De…" at bounding box center [604, 121] width 1117 height 18
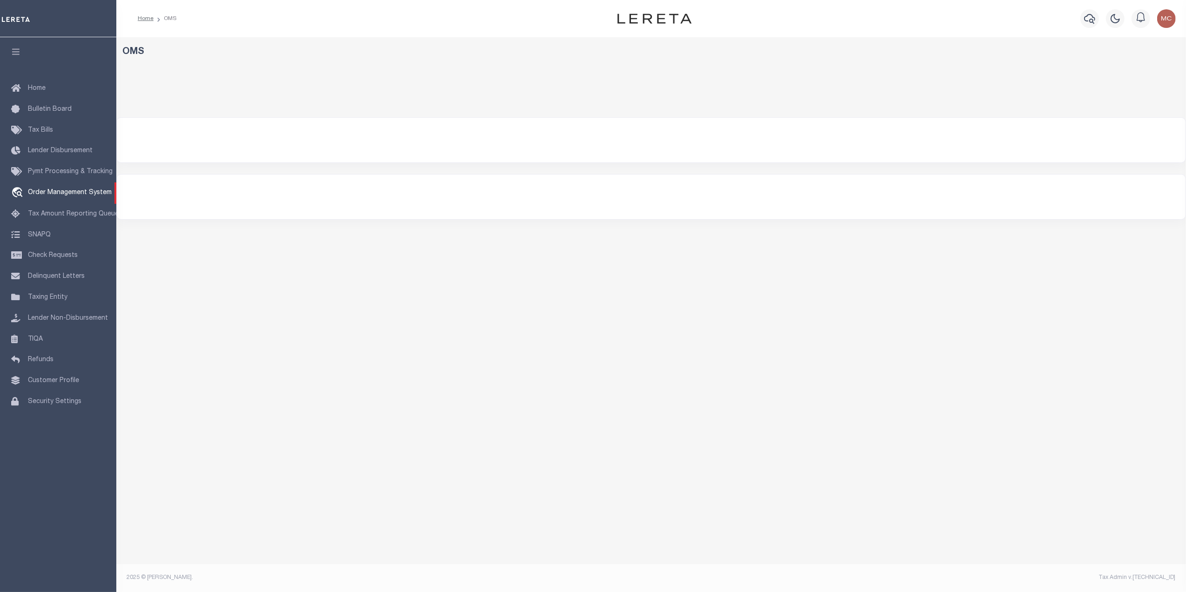
select select "200"
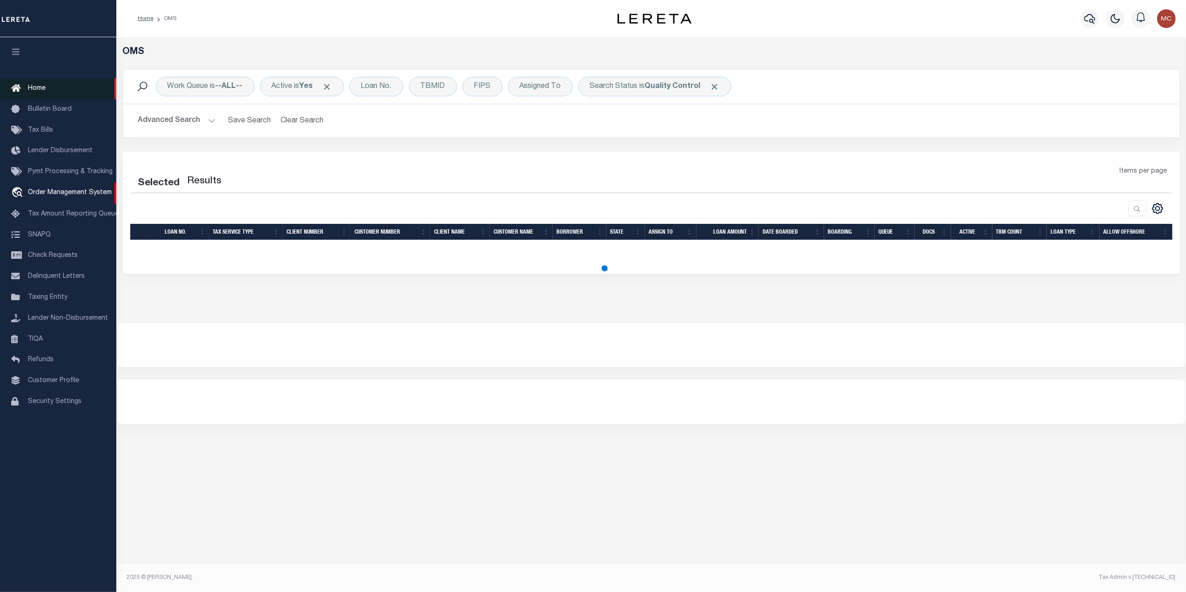
click at [44, 89] on span "Home" at bounding box center [37, 88] width 18 height 7
select select "200"
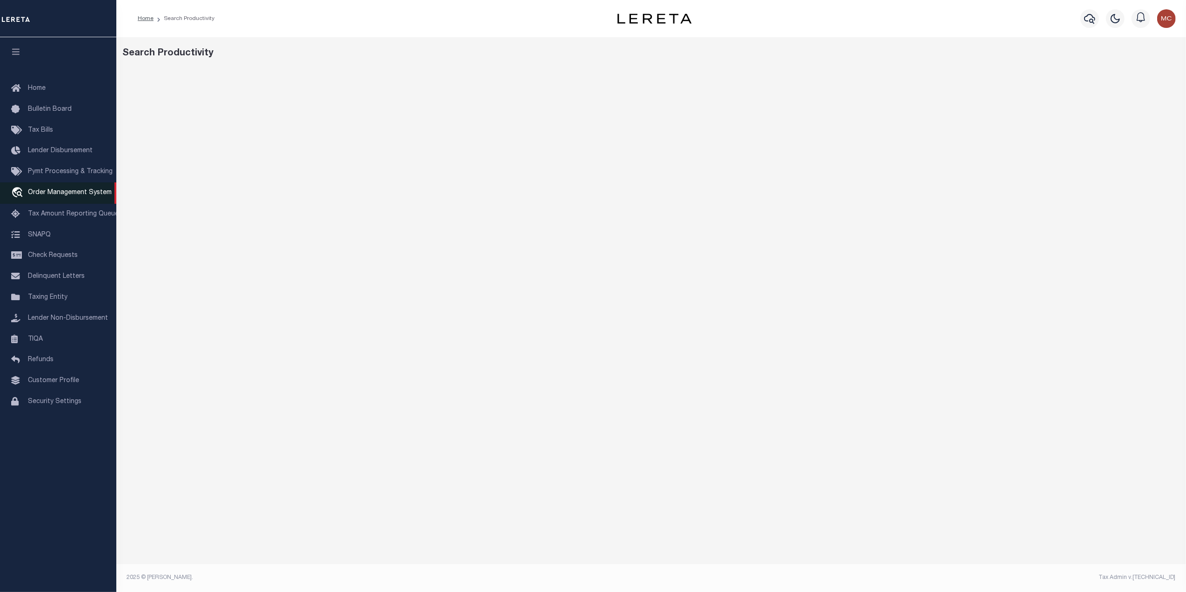
click at [59, 196] on span "Order Management System" at bounding box center [70, 192] width 84 height 7
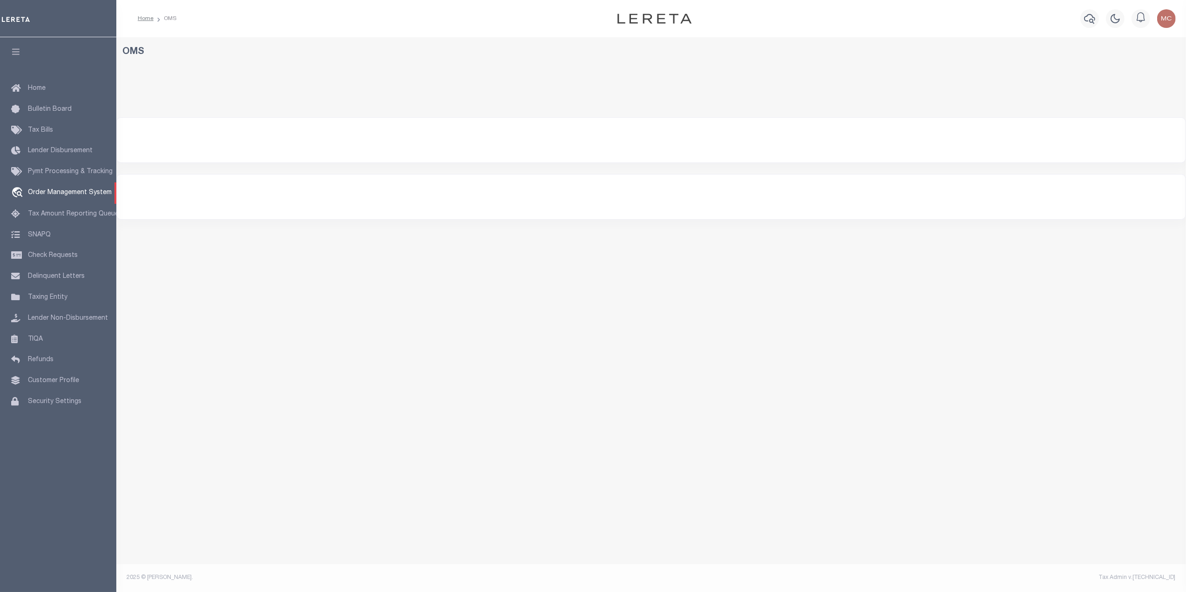
select select "200"
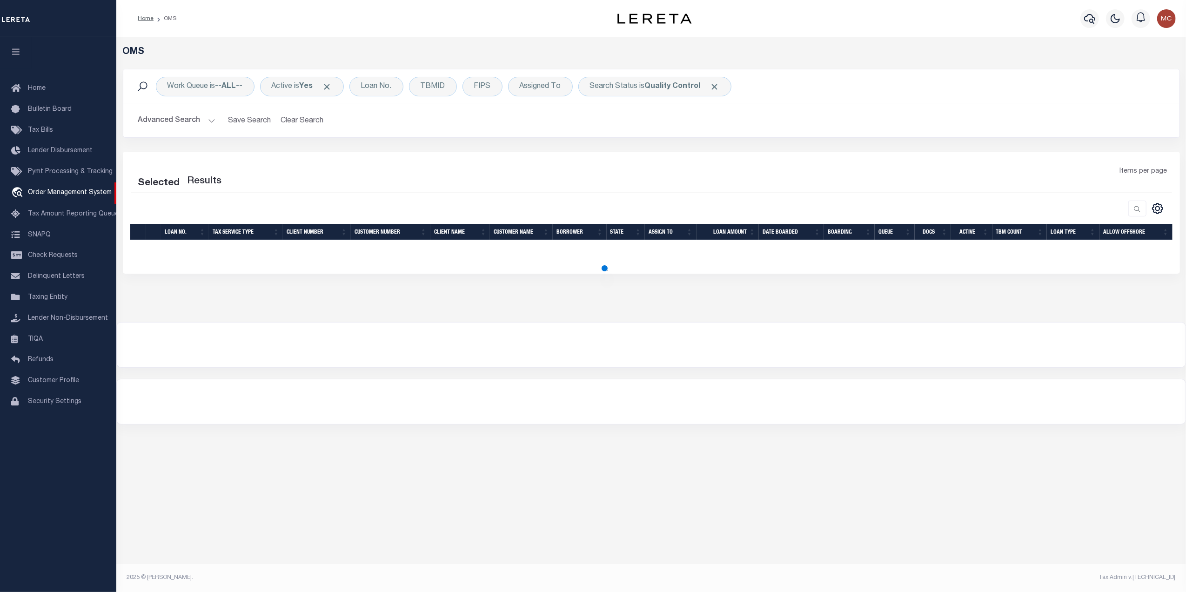
select select "200"
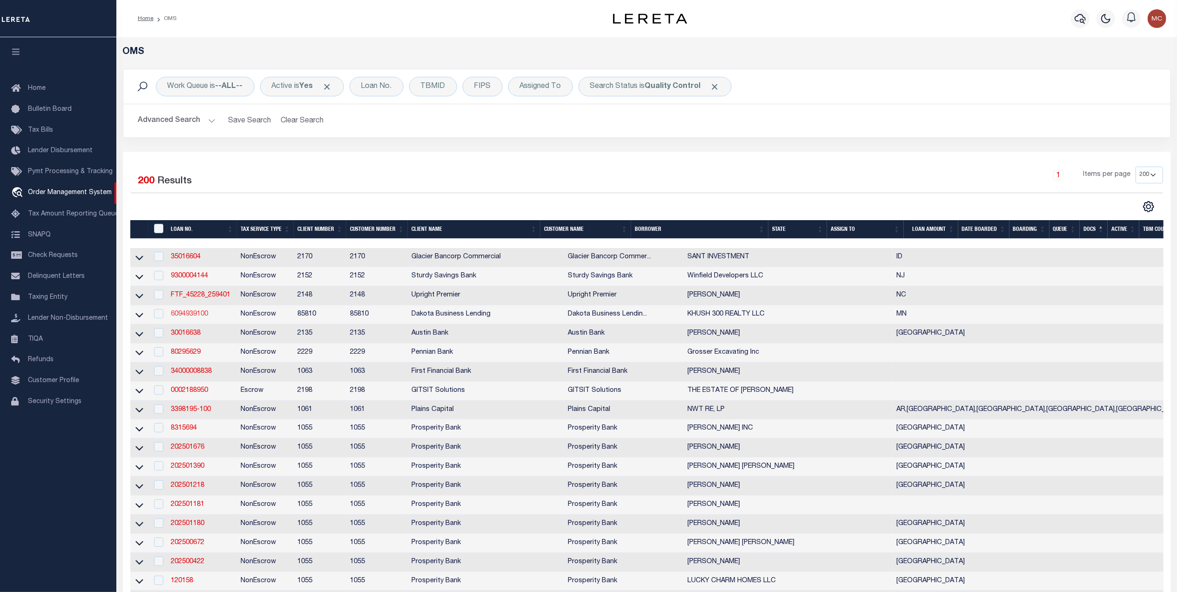
click at [200, 317] on link "6094939100" at bounding box center [189, 314] width 37 height 7
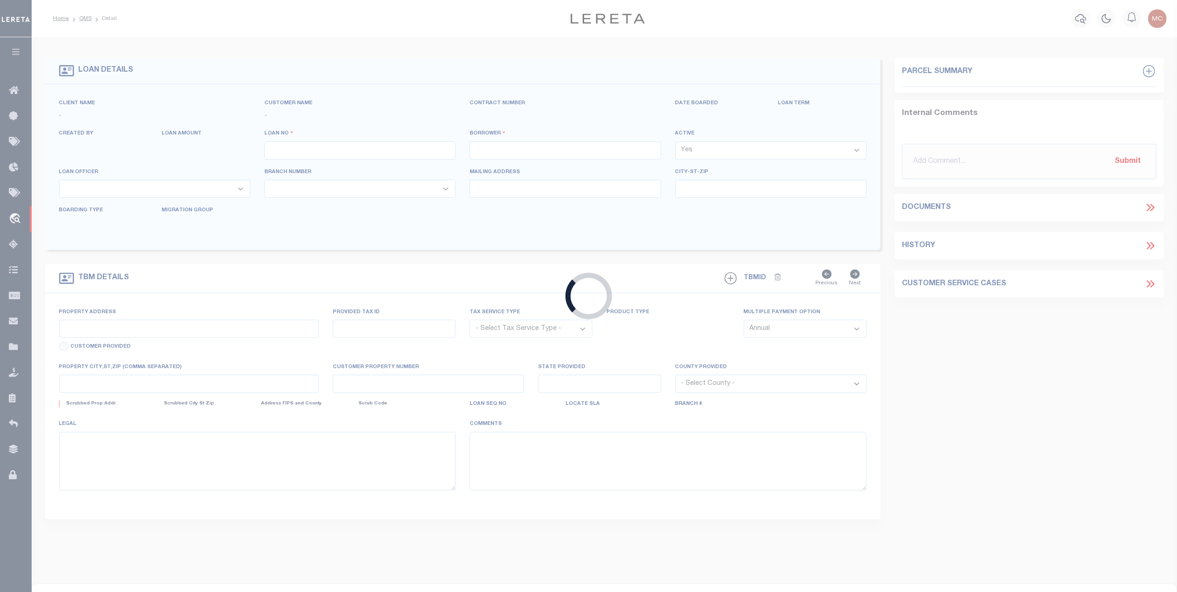
type input "6094939100"
type input "KHUSH 300 REALTY LLC"
select select
type input "300 316 ATLANTIC AVE"
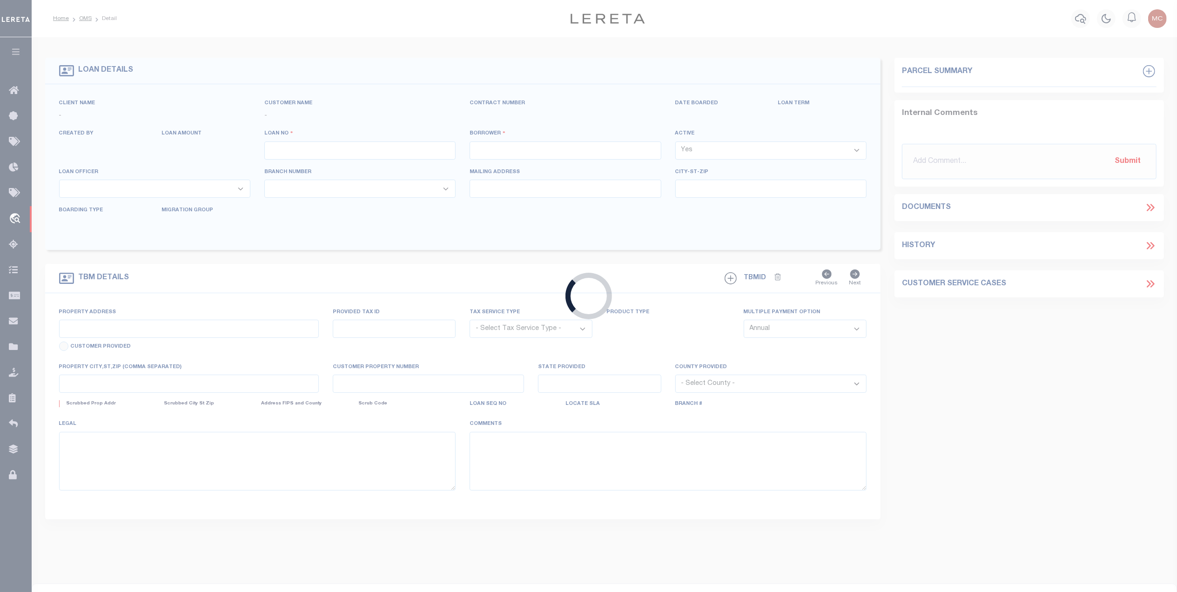
type input "MORRIS MN 56267"
select select
select select "20"
select select
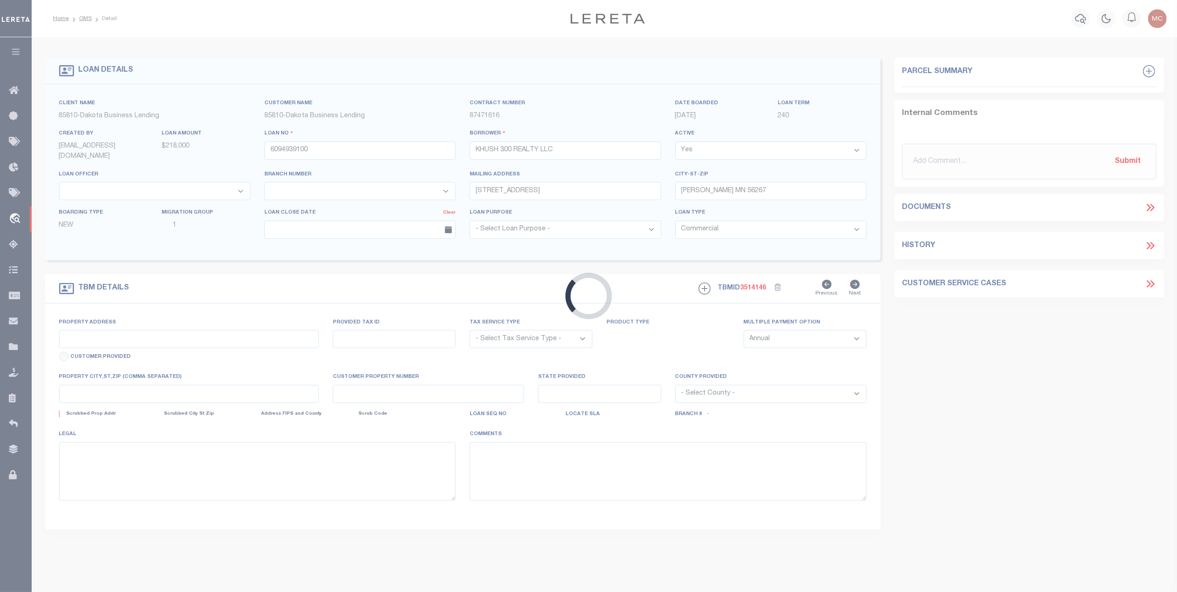
type input "300 & 316 ATLANTIC AVE"
radio input "true"
select select "NonEscrow"
select select
type input "MORRIS MN 56267"
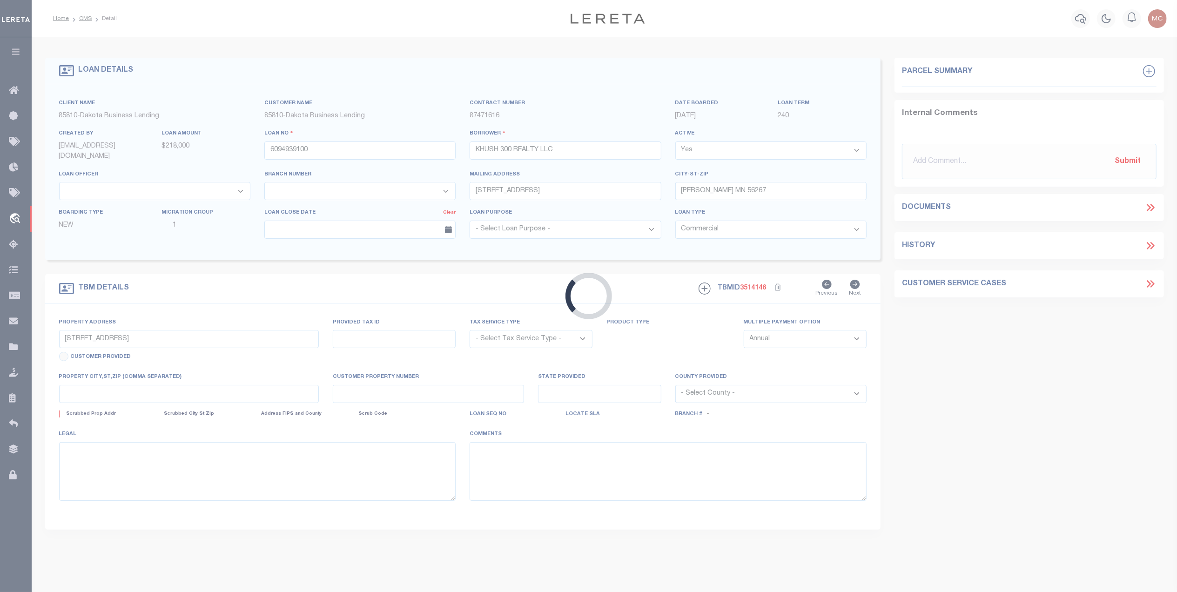
type input "6094939100"
type input "MN"
type textarea "(SEE LEGAL IMAGE ON FILE)."
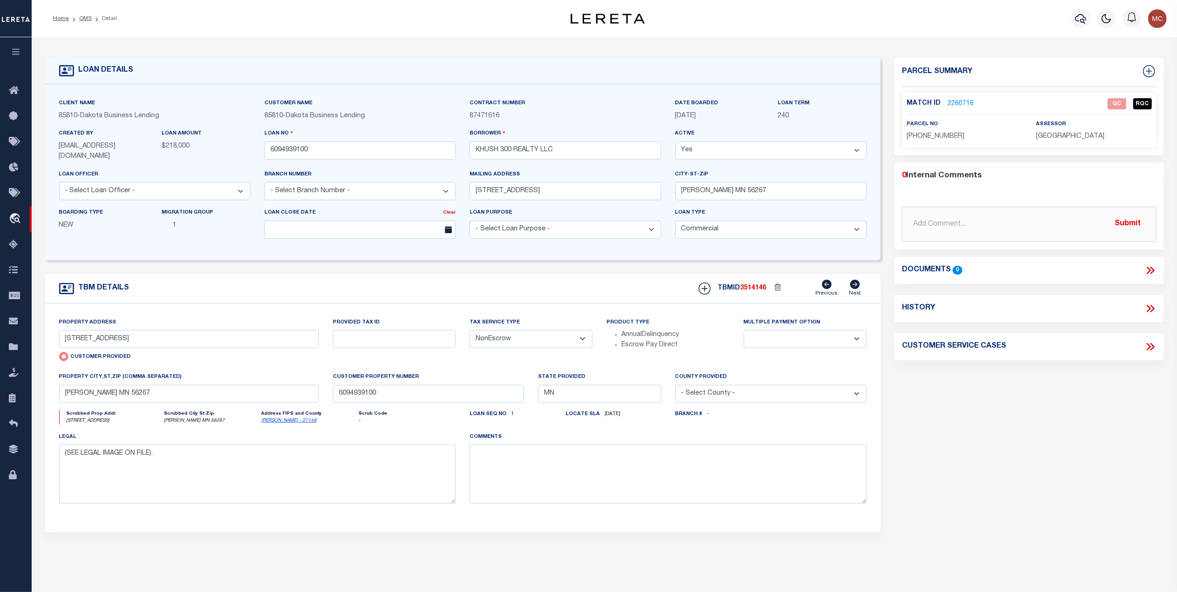
click at [959, 103] on link "2260716" at bounding box center [960, 104] width 26 height 10
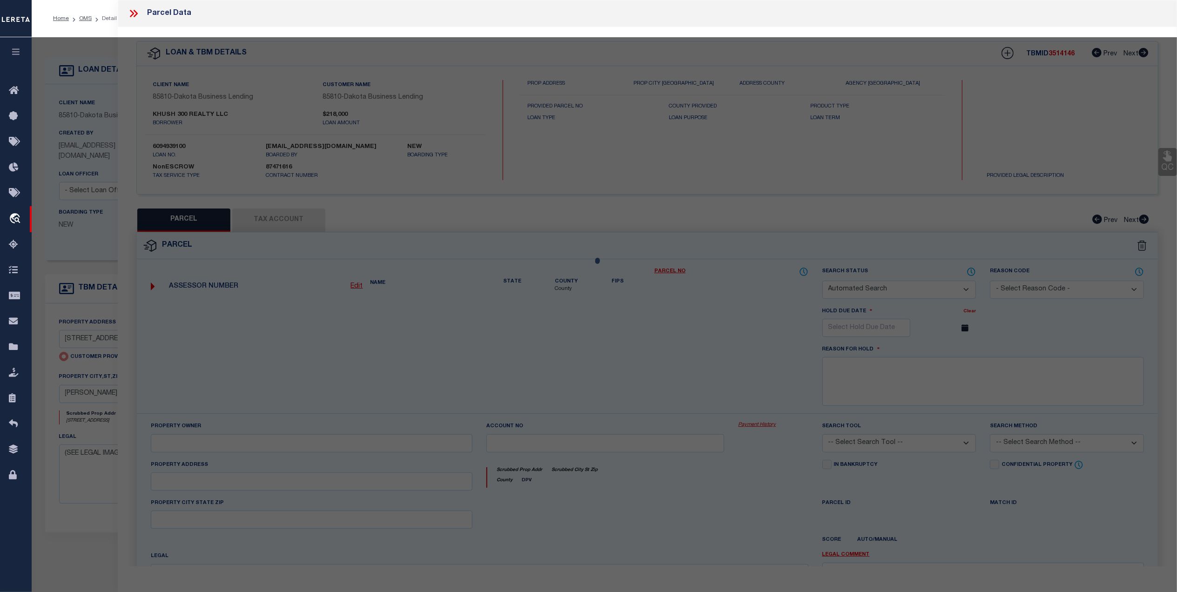
checkbox input "false"
select select "QC"
type input "KHUSH 300 REALTY, LLC"
select select "AGW"
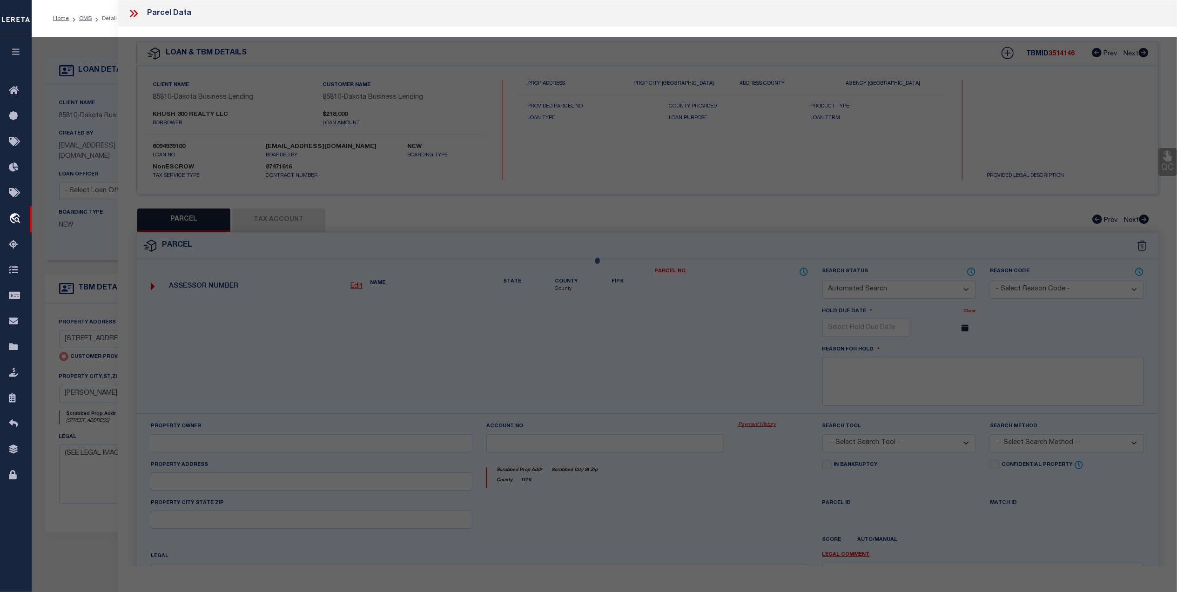
select select "LEG"
type input "316 ATLANTIC AVE 56267"
type input "MORRIS MN 56267"
type textarea "LTS 12-14 & SELY1/2 LT 15 OF BLK 29 1ST ADD'N & LTS 12-14 OF BLK 12 MORRIS 1ST …"
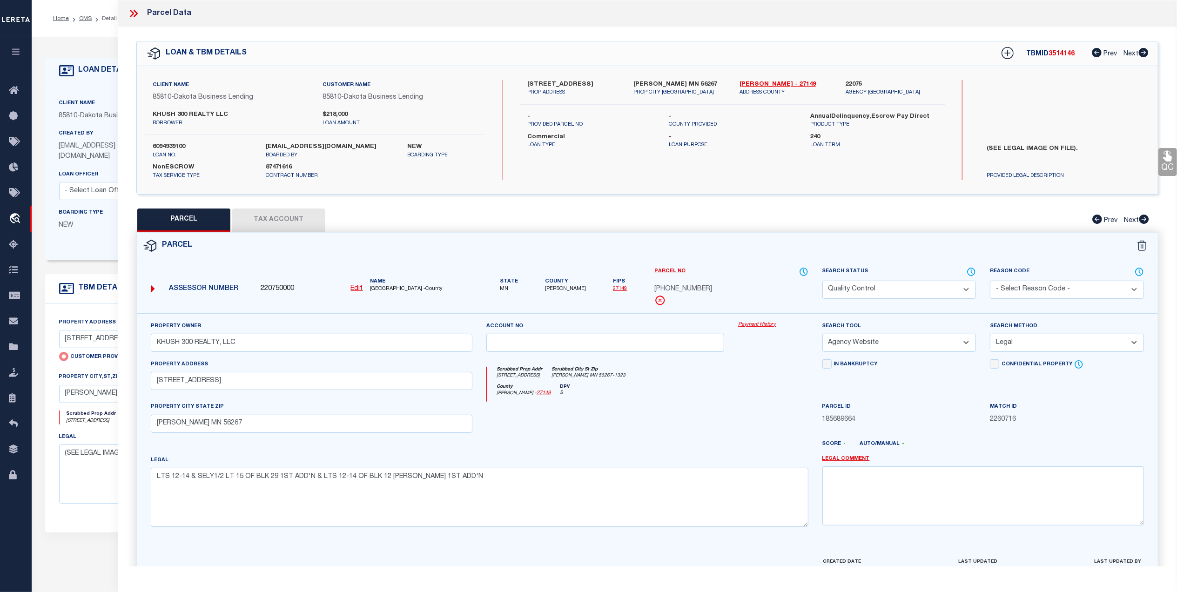
click at [280, 222] on button "Tax Account" at bounding box center [278, 219] width 93 height 23
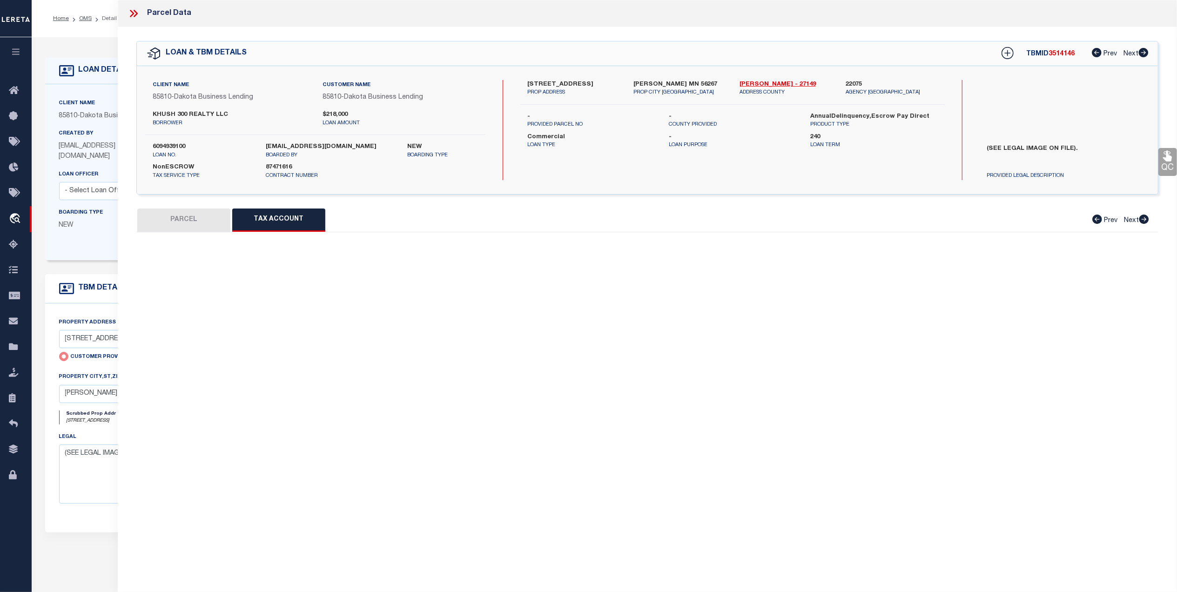
select select "100"
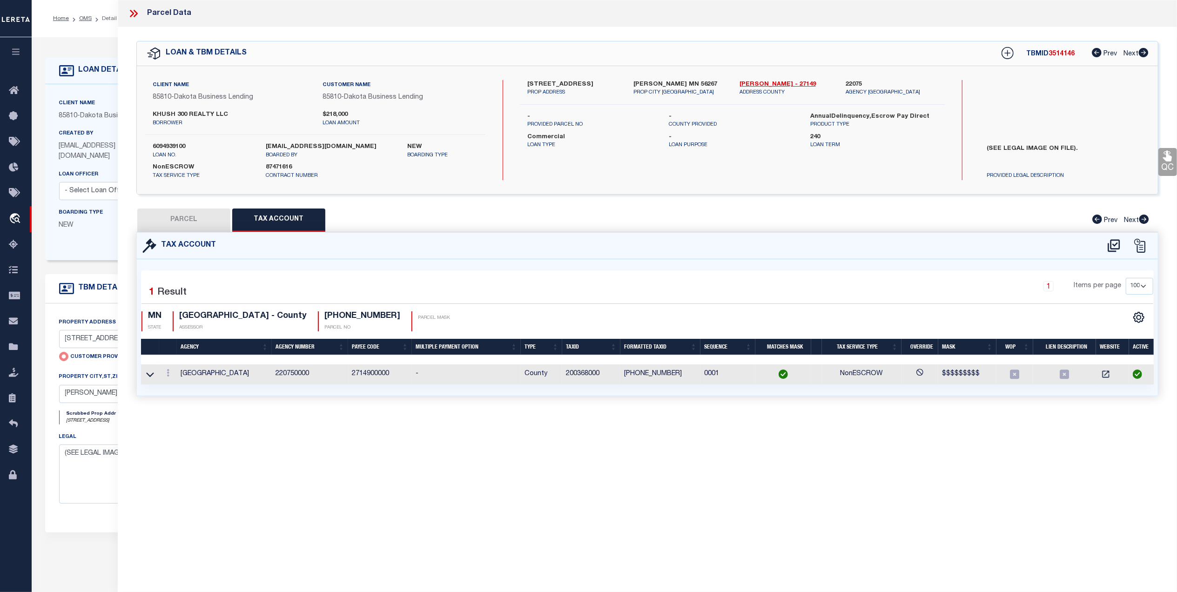
click at [137, 15] on icon at bounding box center [133, 13] width 12 height 12
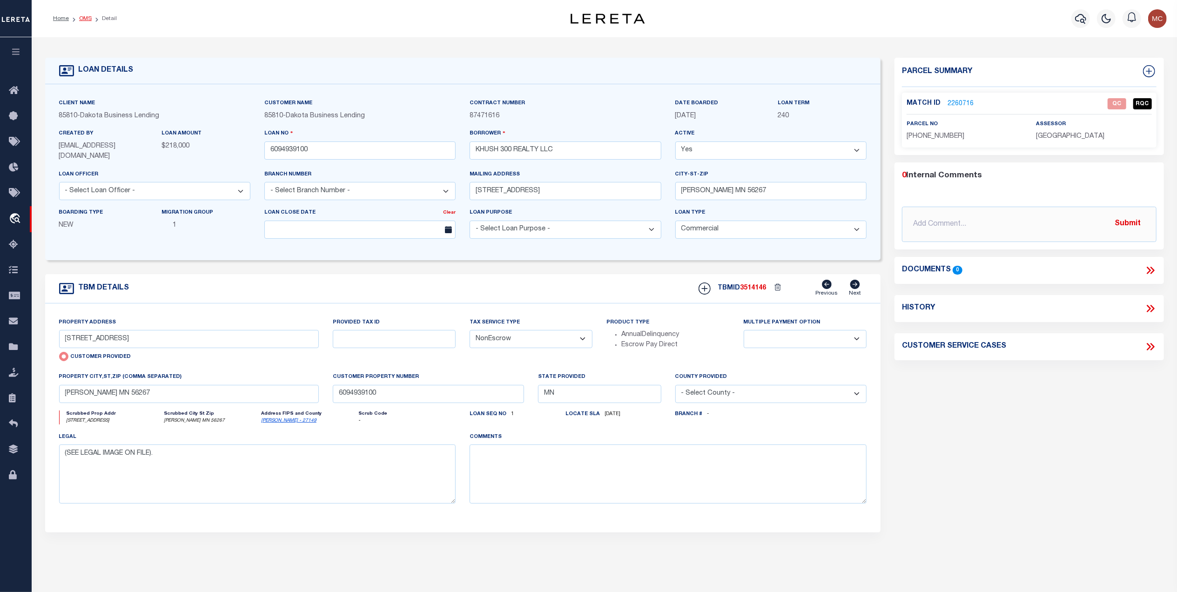
click at [79, 16] on link "OMS" at bounding box center [85, 19] width 13 height 6
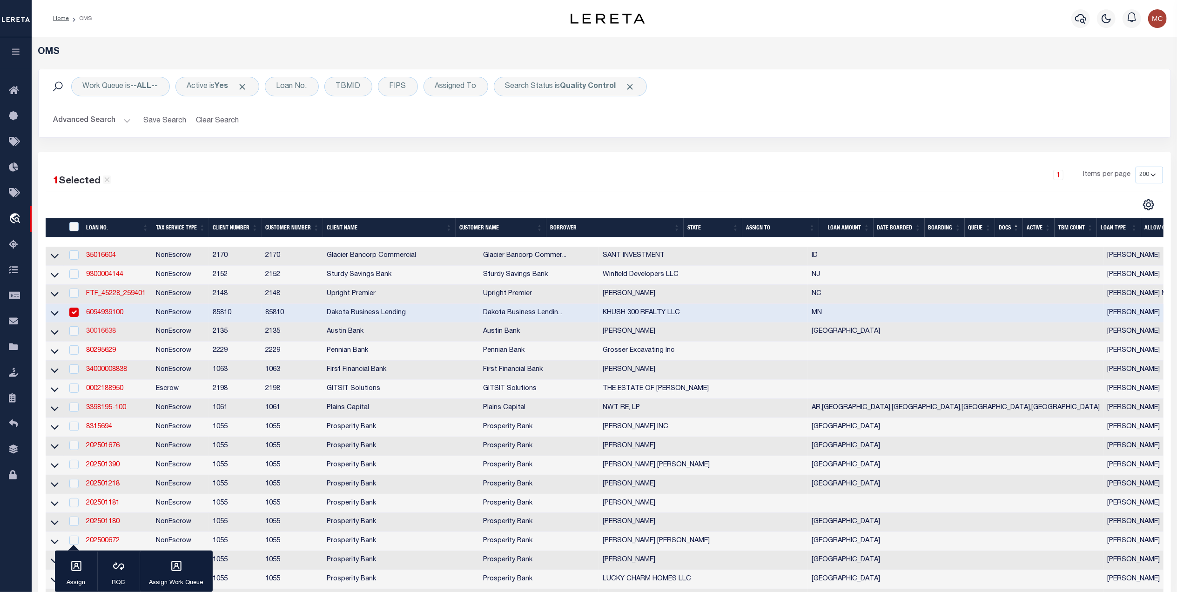
click at [107, 334] on link "30016638" at bounding box center [101, 331] width 30 height 7
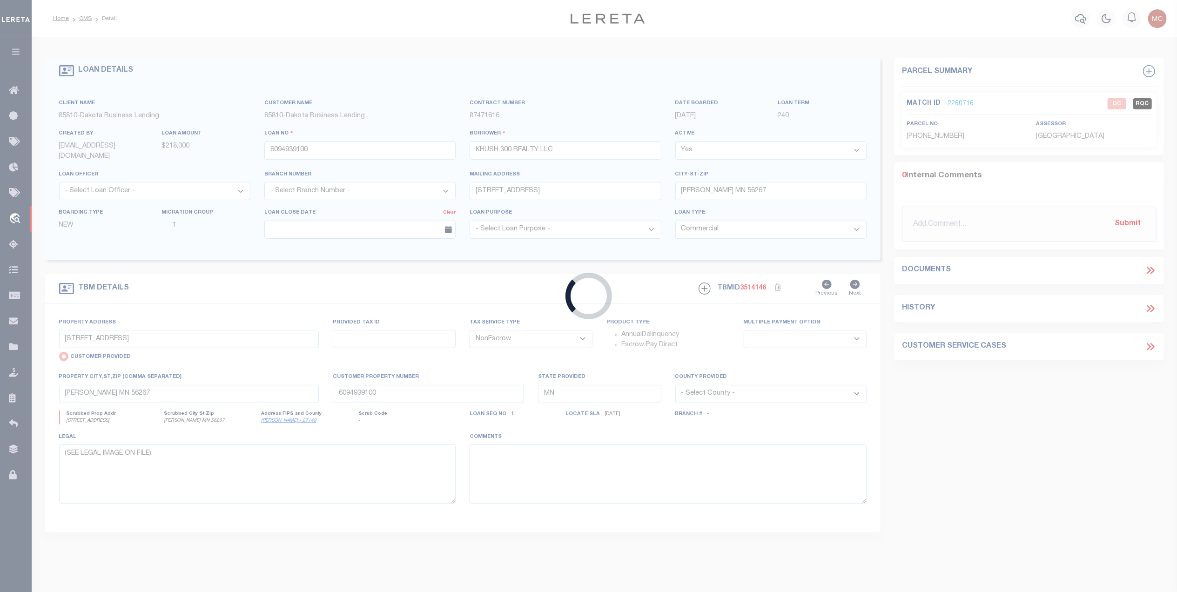
type input "30016638"
type input "JUDD W CLAYTON JR"
select select
type input "1601 RANCH TOP CT"
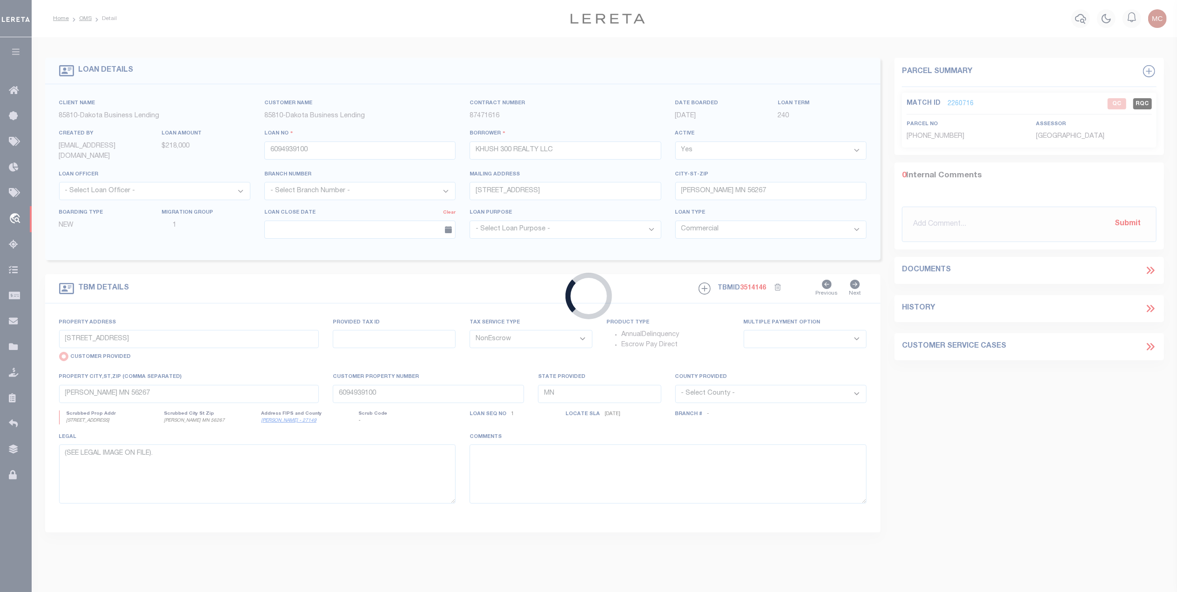
type input "MONTGOMERY, TX 77316"
select select "200"
select select
type input "1601 RANCH TOP CT"
radio input "false"
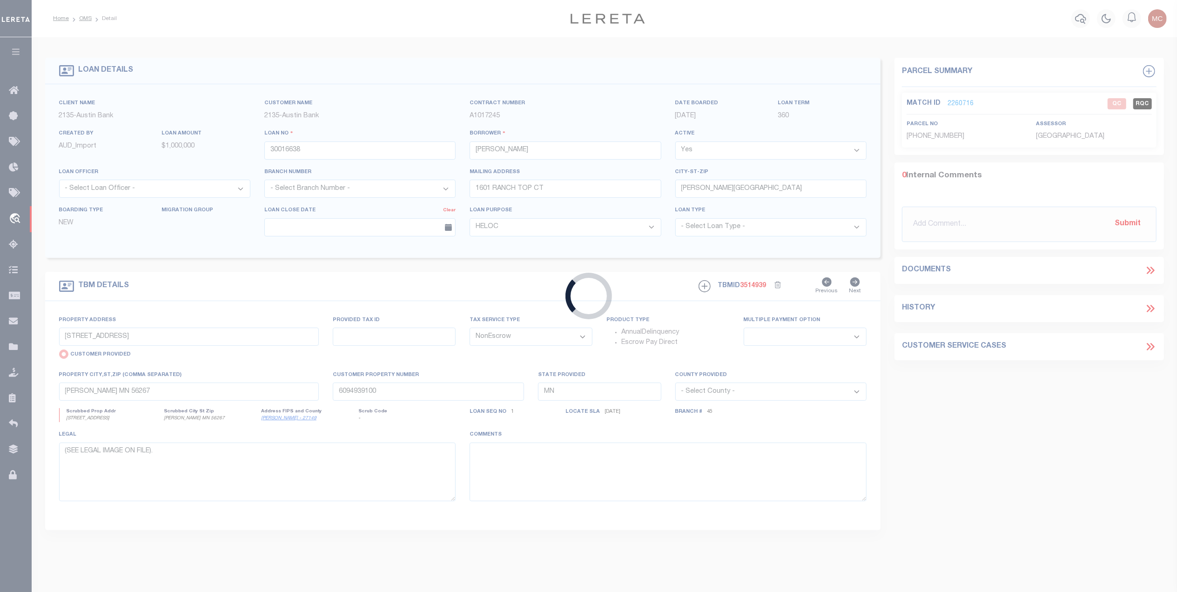
select select
type input "MONTGOMERY TX 77316-2459"
type input "[GEOGRAPHIC_DATA]"
select select
type textarea "DT LOTS 57 & 58 PERFECTION RANCH SUB"
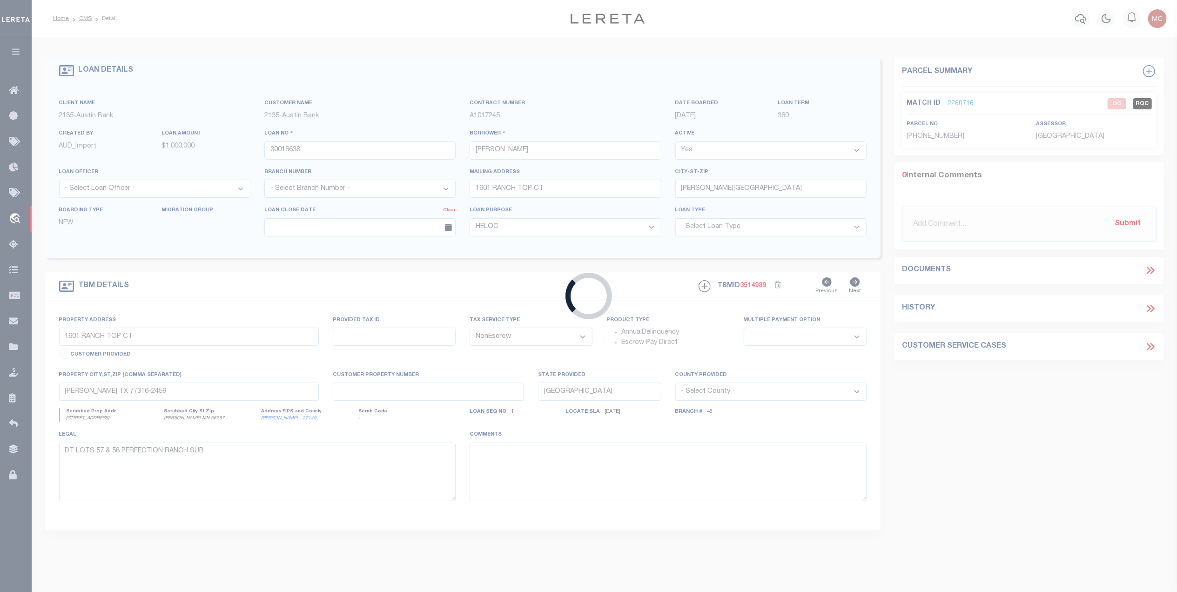
select select "43999"
select select "5757"
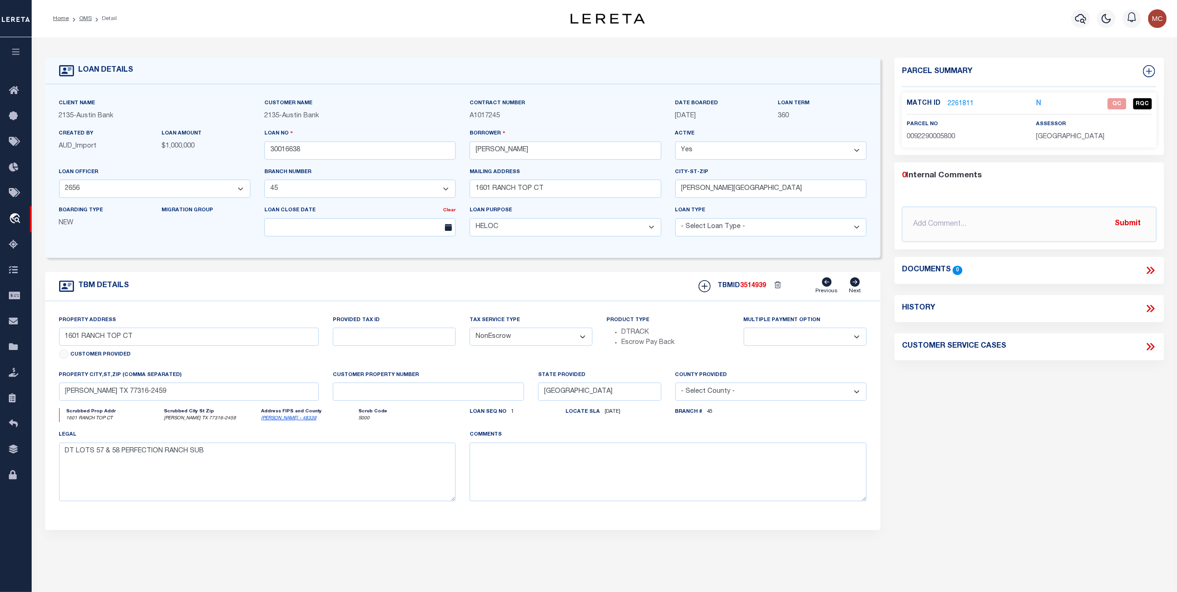
click at [958, 101] on link "2261811" at bounding box center [960, 104] width 26 height 10
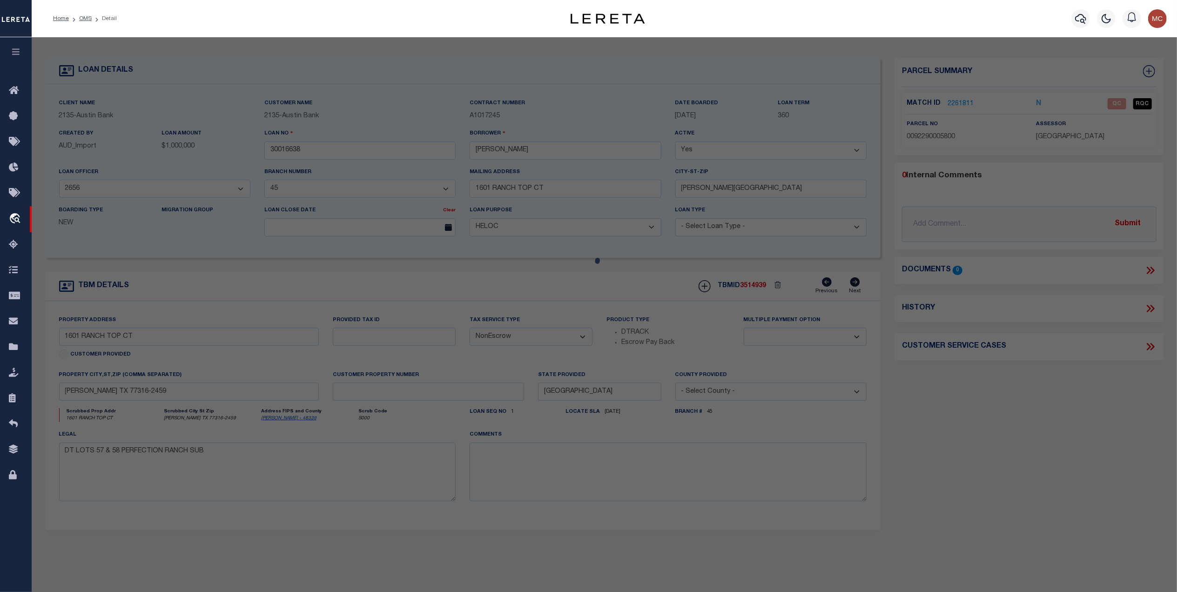
select select "AS"
select select
checkbox input "false"
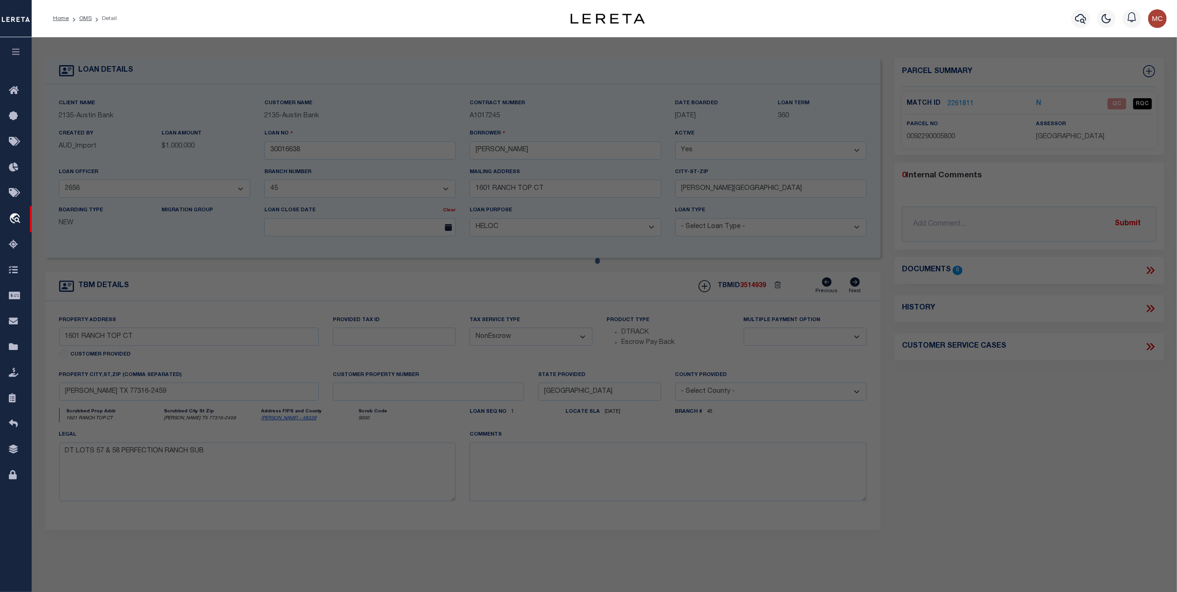
select select "QC"
type input "JUDD,WILLIAM CLAYTON JR"
select select "AGW"
select select "LEG"
type input "1601 RANCH TOP CT"
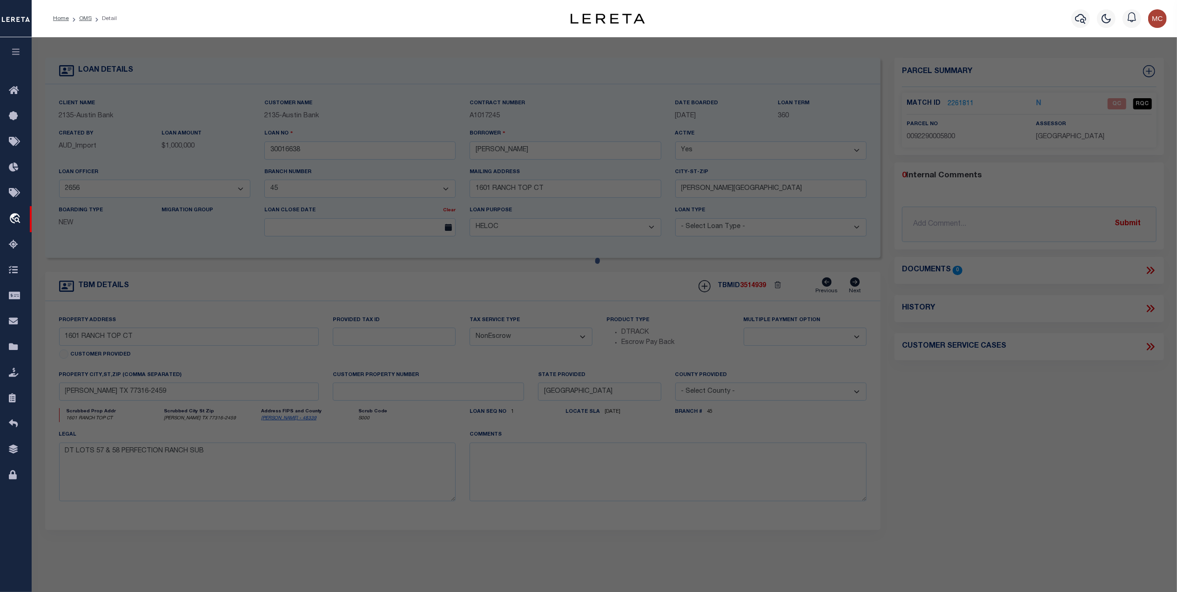
type input "MONTGOMERY, TX 77316"
type textarea "S922900 - Perfection Ranch, BLOCK 1, Lot 57, 58, ACRES 14.74"
type textarea "High liability, order completed based on given text legal."
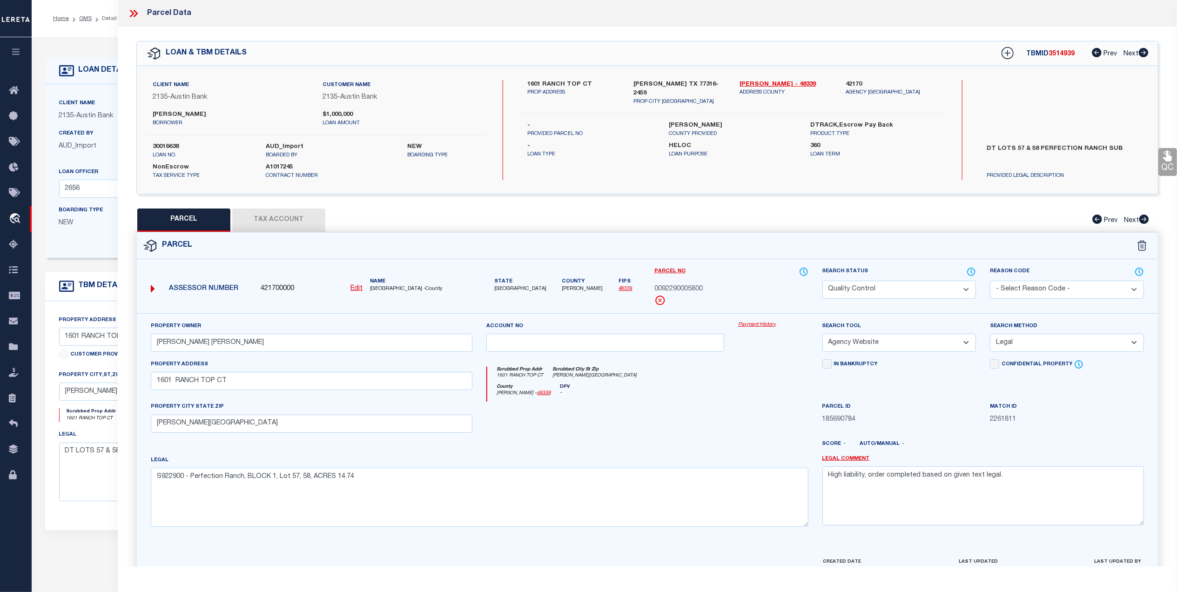
click at [272, 220] on button "Tax Account" at bounding box center [278, 219] width 93 height 23
select select "100"
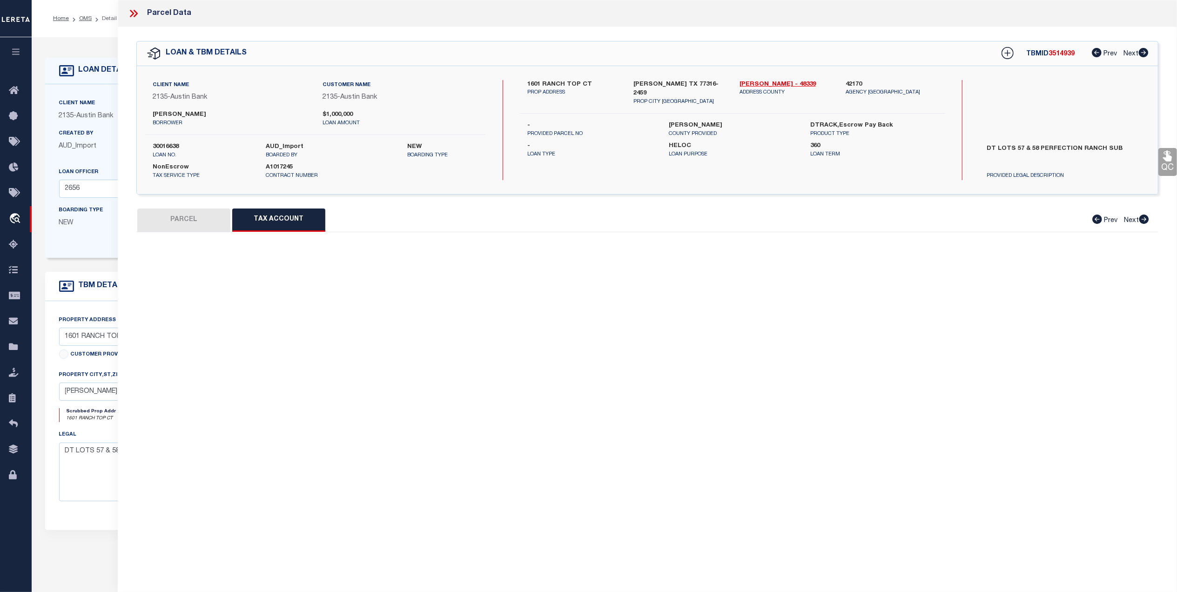
select select "100"
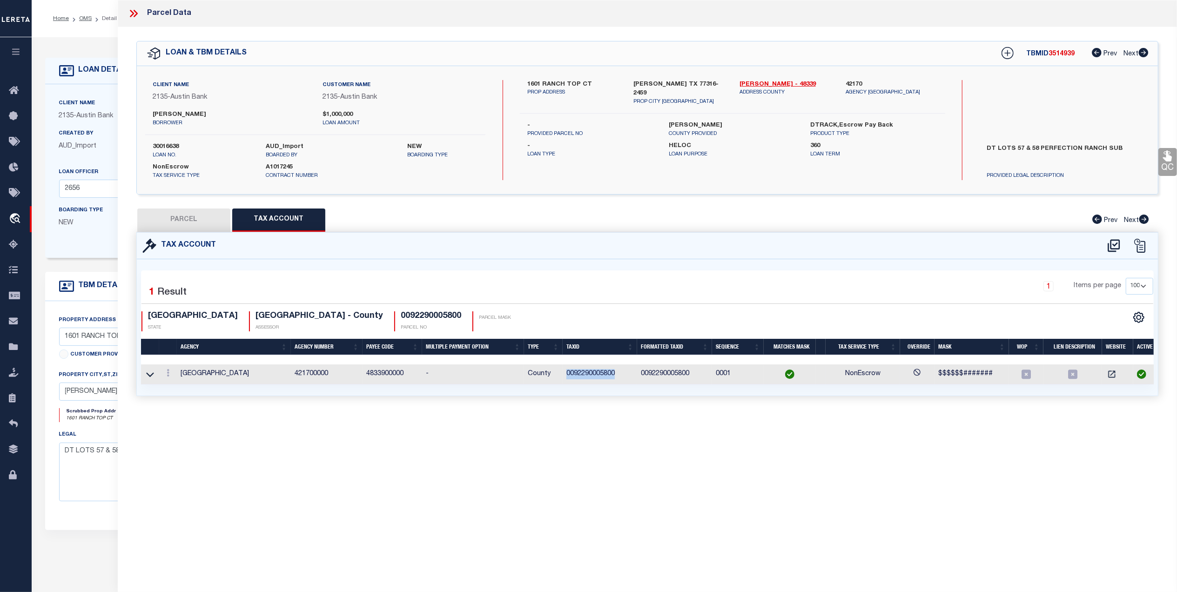
drag, startPoint x: 616, startPoint y: 375, endPoint x: 561, endPoint y: 378, distance: 55.0
click at [561, 378] on tr "MONTGOMERY COUNTY 421700000 4833900000 - County 0092290005800 0092290005800 000…" at bounding box center [650, 374] width 1018 height 20
copy tr "0092290005800"
drag, startPoint x: 232, startPoint y: 226, endPoint x: 214, endPoint y: 227, distance: 17.7
click at [214, 227] on div "PARCEL Tax Account Prev Next" at bounding box center [647, 219] width 1022 height 23
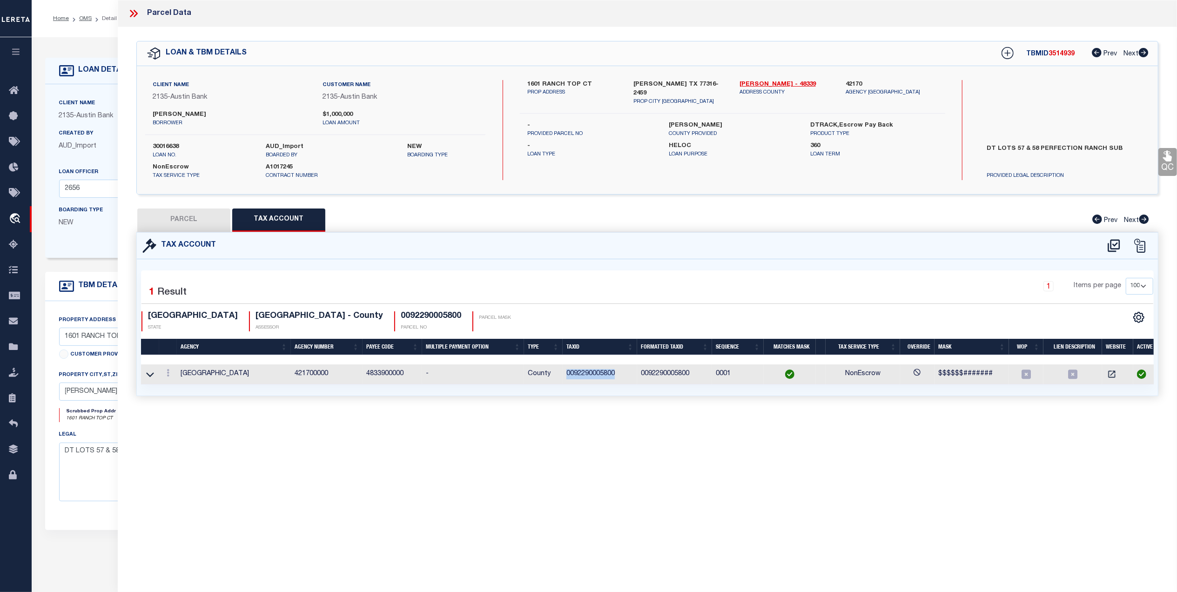
click at [208, 226] on button "PARCEL" at bounding box center [183, 219] width 93 height 23
select select "AS"
select select
checkbox input "false"
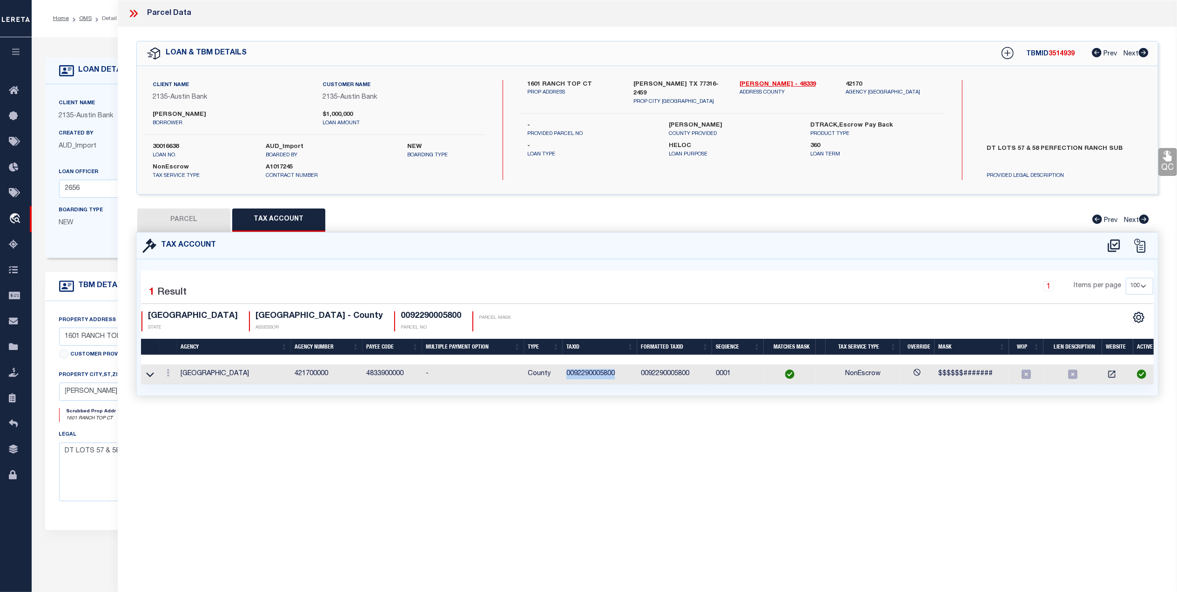
checkbox input "false"
select select "QC"
type input "JUDD,WILLIAM CLAYTON JR"
select select "AGW"
select select "LEG"
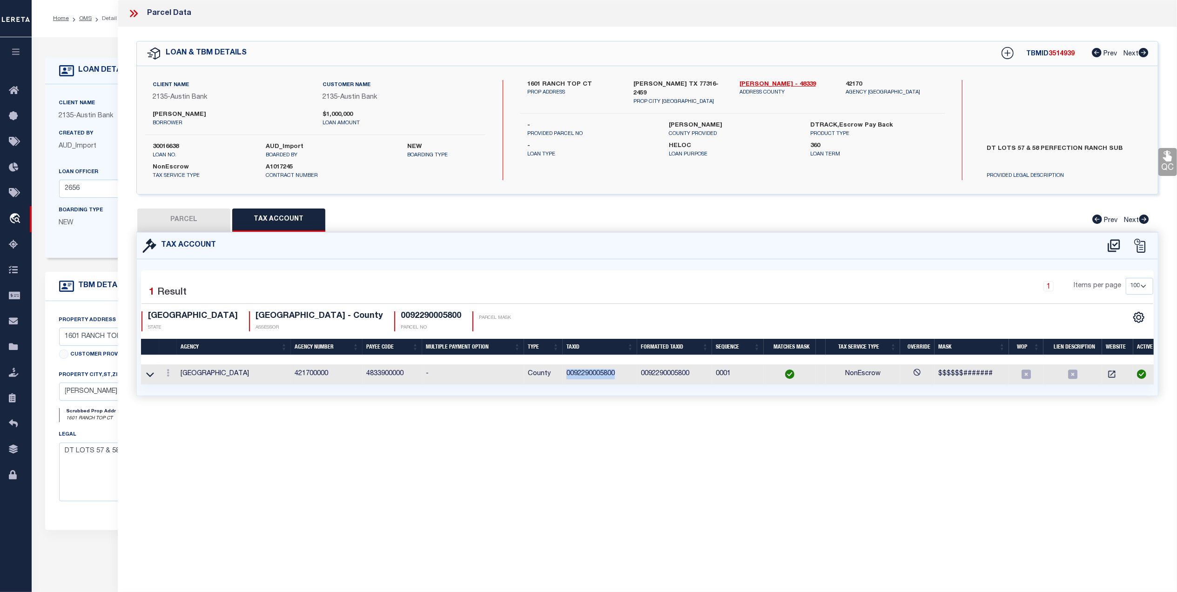
type input "1601 RANCH TOP CT"
type input "MONTGOMERY, TX 77316"
type textarea "S922900 - Perfection Ranch, BLOCK 1, Lot 57, 58, ACRES 14.74"
type textarea "High liability, order completed based on given text legal."
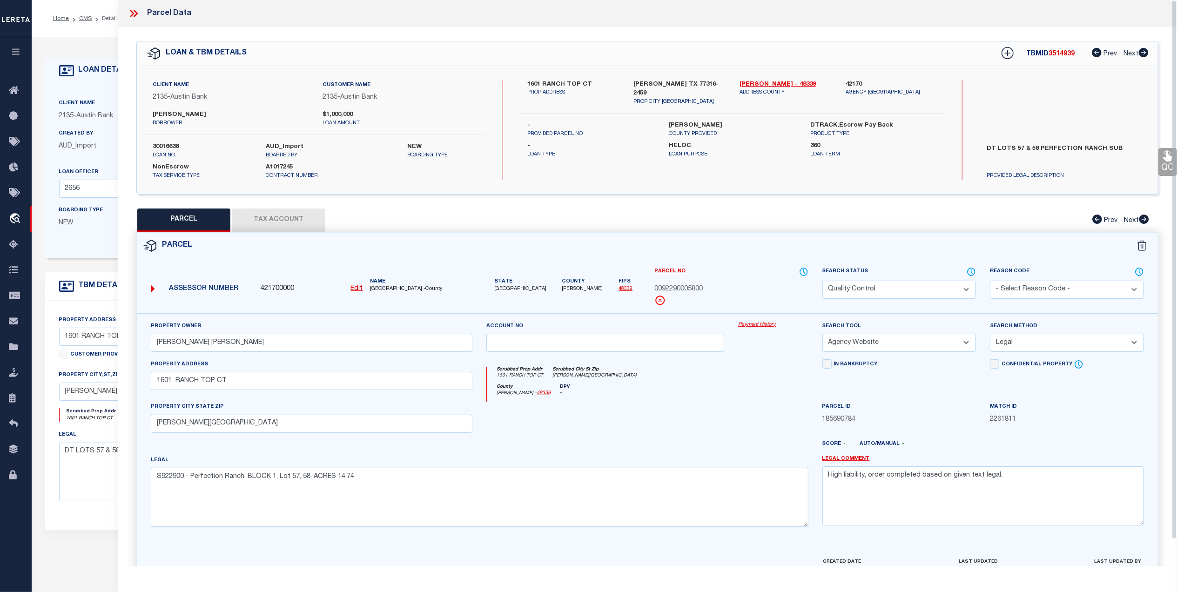
click at [1168, 167] on link "QC" at bounding box center [1167, 162] width 19 height 28
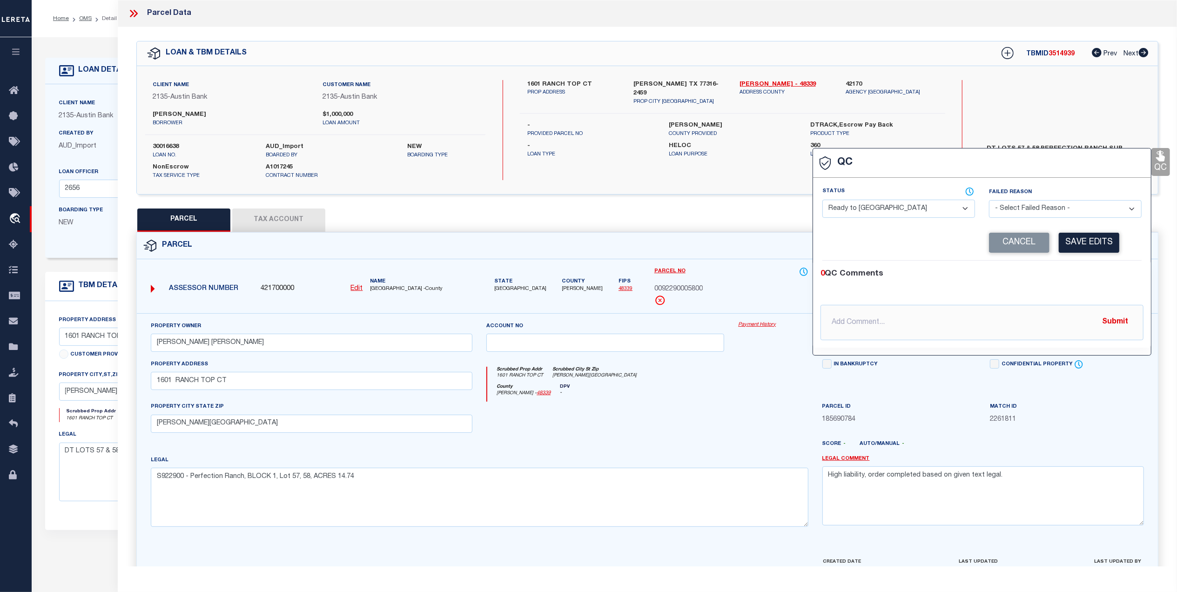
click at [911, 208] on select "- Select Status - Ready to QC Correct Incorrect" at bounding box center [898, 209] width 153 height 18
select select "COR"
click at [822, 201] on select "- Select Status - Ready to QC Correct Incorrect" at bounding box center [898, 209] width 153 height 18
click at [1099, 237] on button "Save Edits" at bounding box center [1089, 243] width 60 height 20
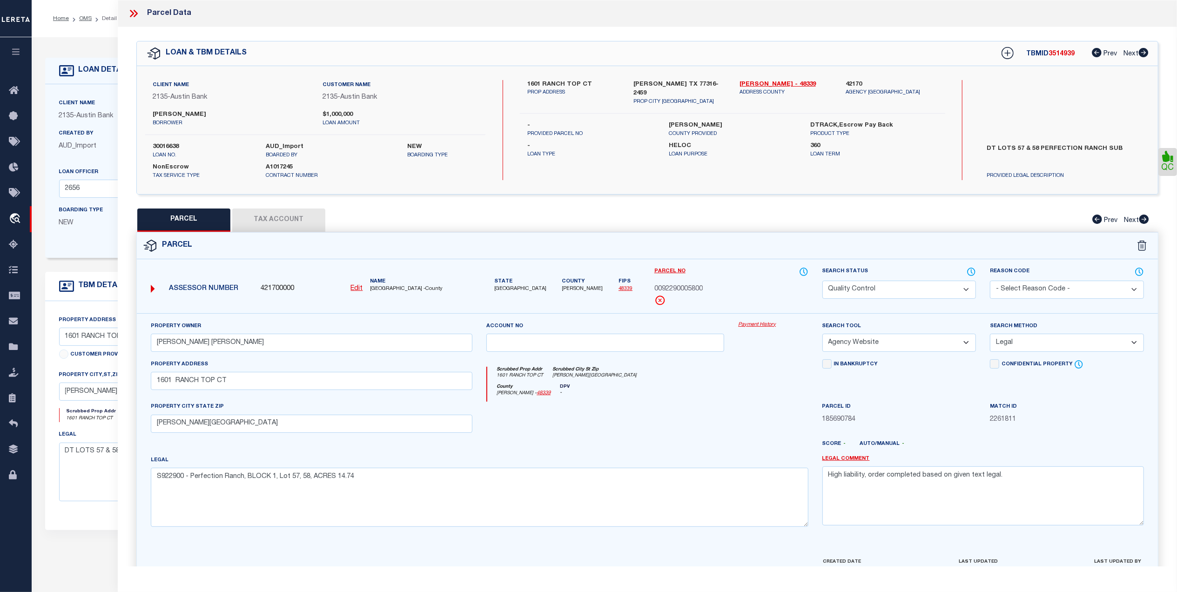
drag, startPoint x: 912, startPoint y: 287, endPoint x: 886, endPoint y: 298, distance: 28.2
click at [912, 287] on select "Automated Search Bad Parcel Complete Duplicate Parcel High Dollar Reporting In …" at bounding box center [899, 290] width 154 height 18
select select "CP"
click at [822, 281] on select "Automated Search Bad Parcel Complete Duplicate Parcel High Dollar Reporting In …" at bounding box center [899, 290] width 154 height 18
drag, startPoint x: 745, startPoint y: 393, endPoint x: 803, endPoint y: 411, distance: 60.5
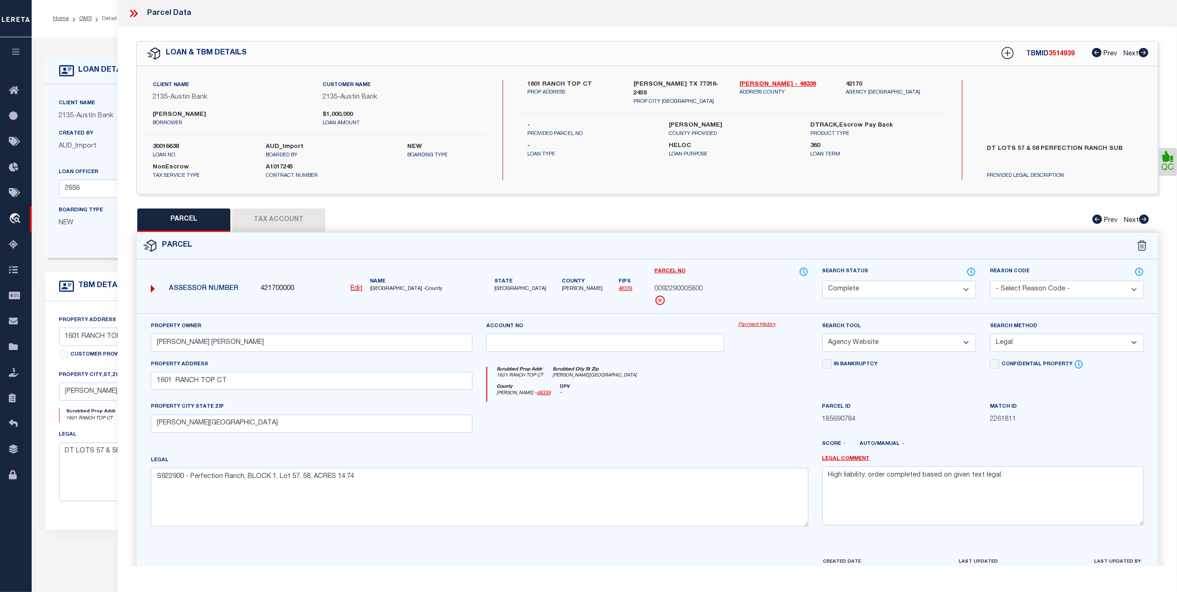
click at [745, 394] on div "County Montgomery - 48339 DPV -" at bounding box center [647, 393] width 321 height 18
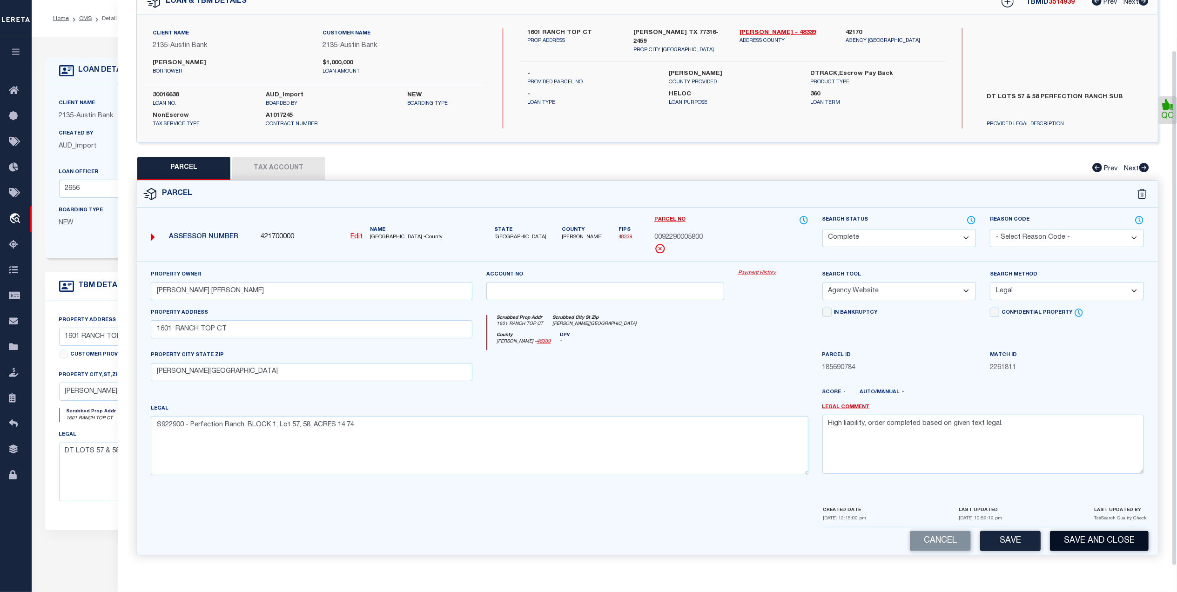
click at [1085, 536] on button "Save and Close" at bounding box center [1099, 541] width 99 height 20
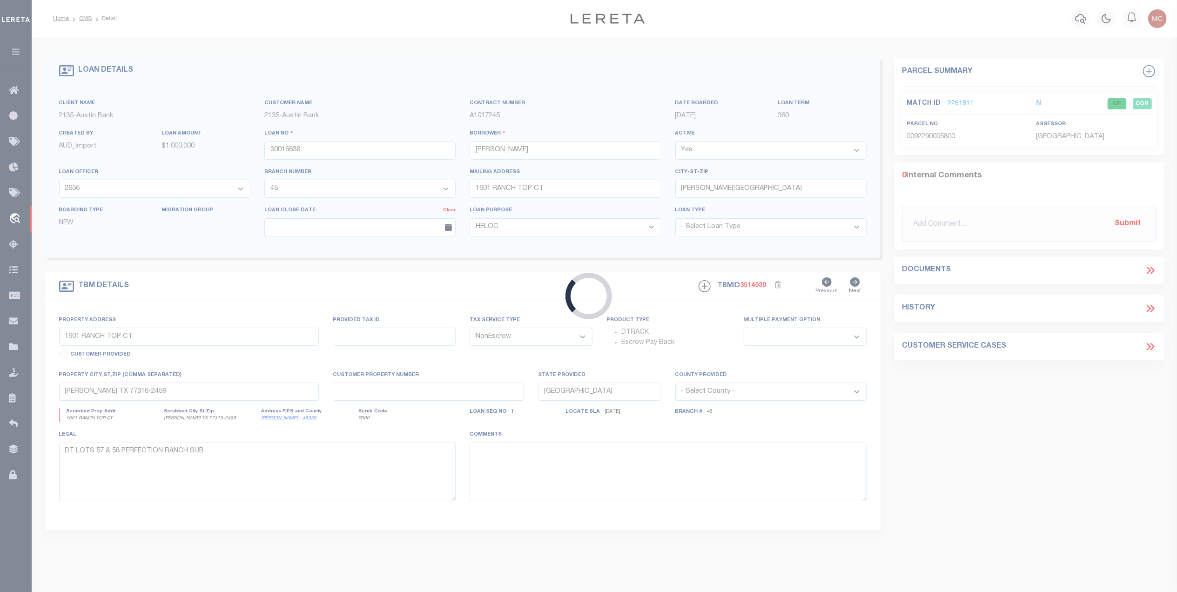
select select
select select "43999"
select select "5757"
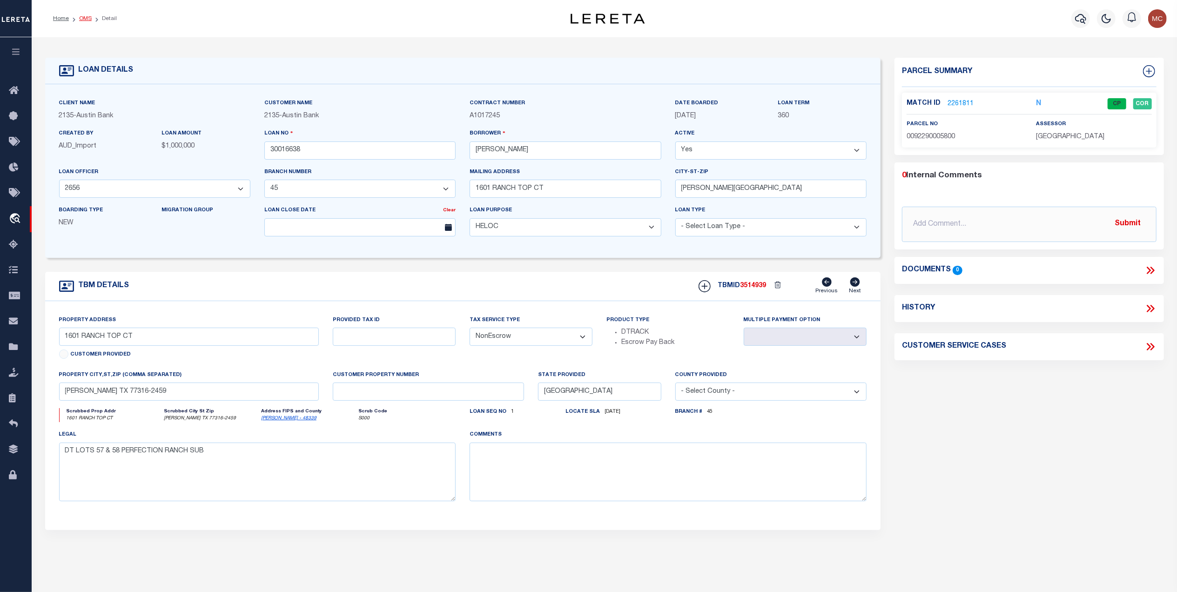
click at [81, 20] on link "OMS" at bounding box center [85, 19] width 13 height 6
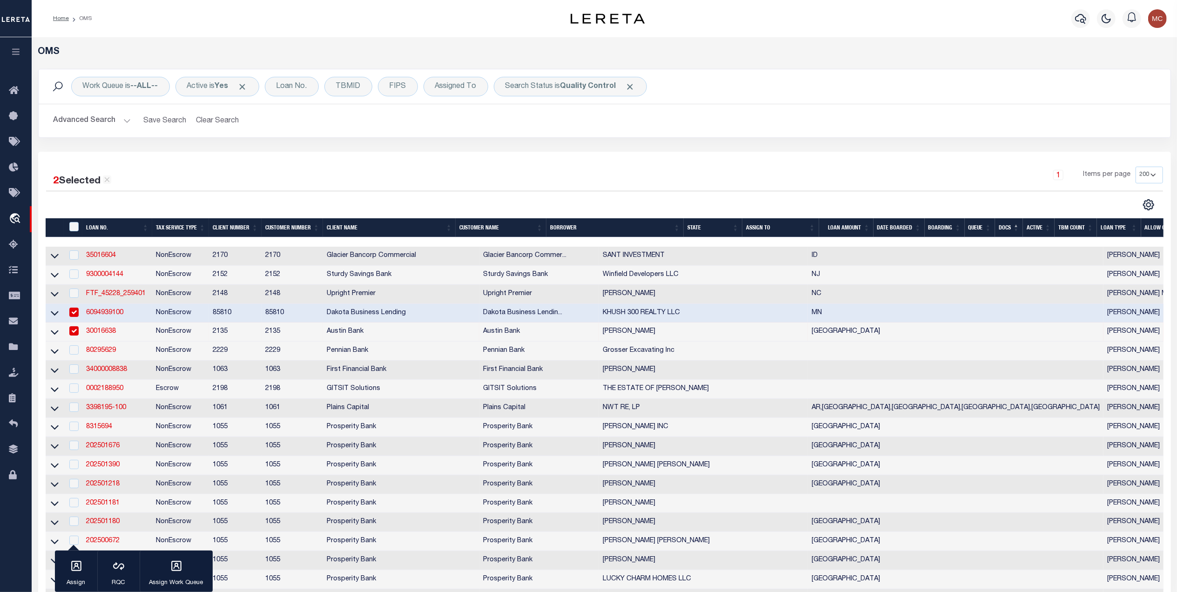
click at [736, 178] on div "1 Items per page 10 25 50 100 200" at bounding box center [745, 179] width 834 height 24
click at [99, 354] on link "80295629" at bounding box center [101, 350] width 30 height 7
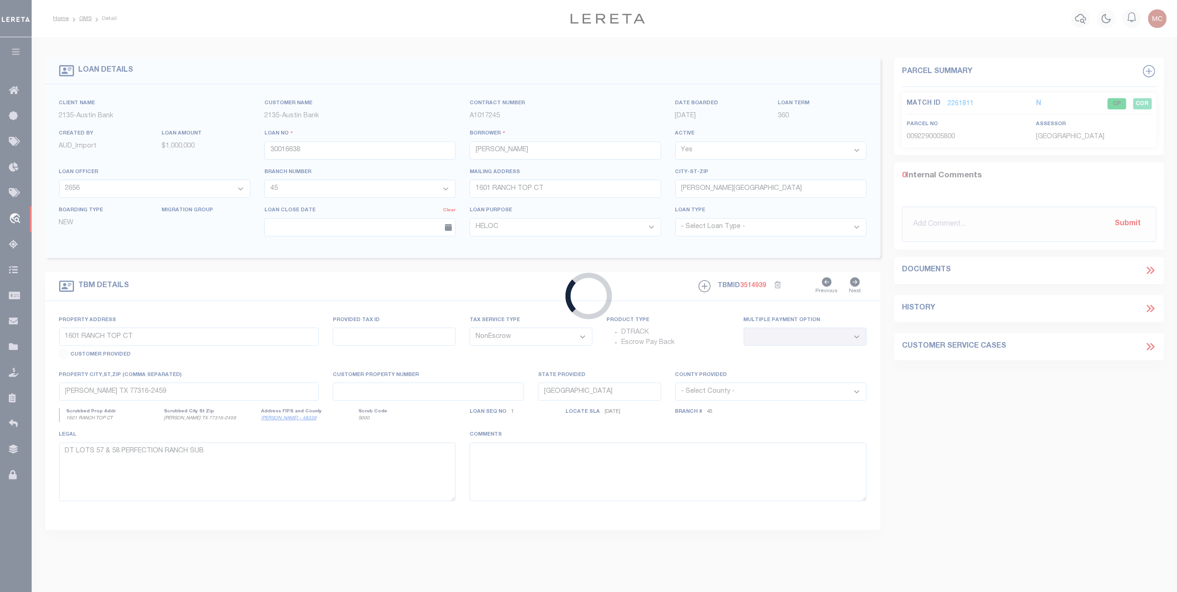
type input "80295629"
type input "Grosser Excavating Inc"
select select
select select "100"
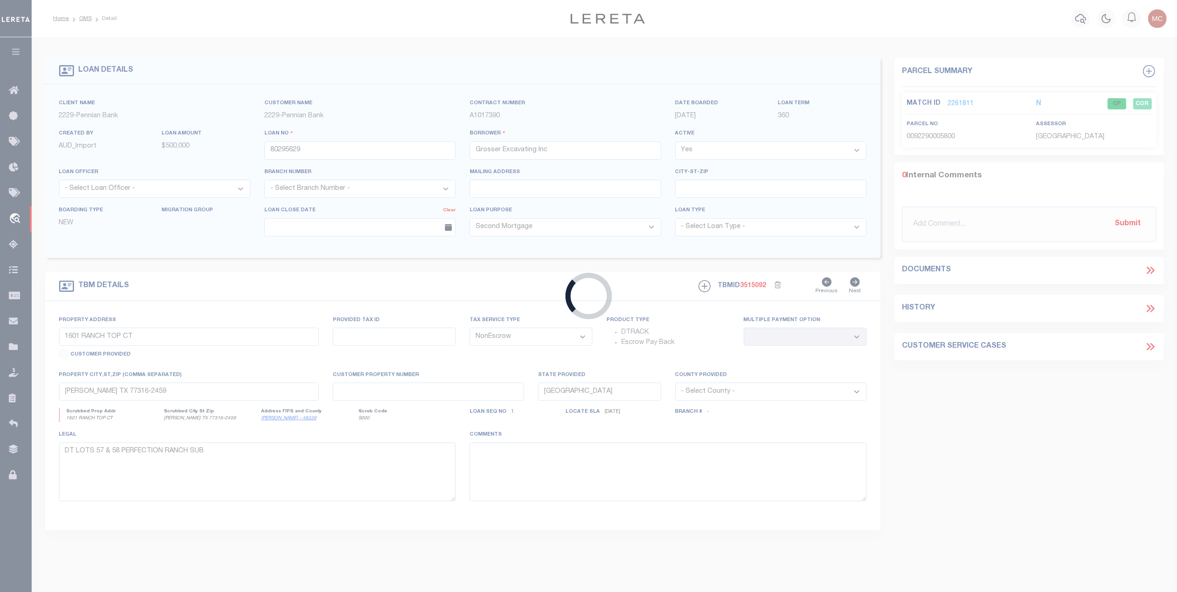
type input "Millers Church Road L1"
type input "32-013-047"
select select
type input "Halifax, PA 17032"
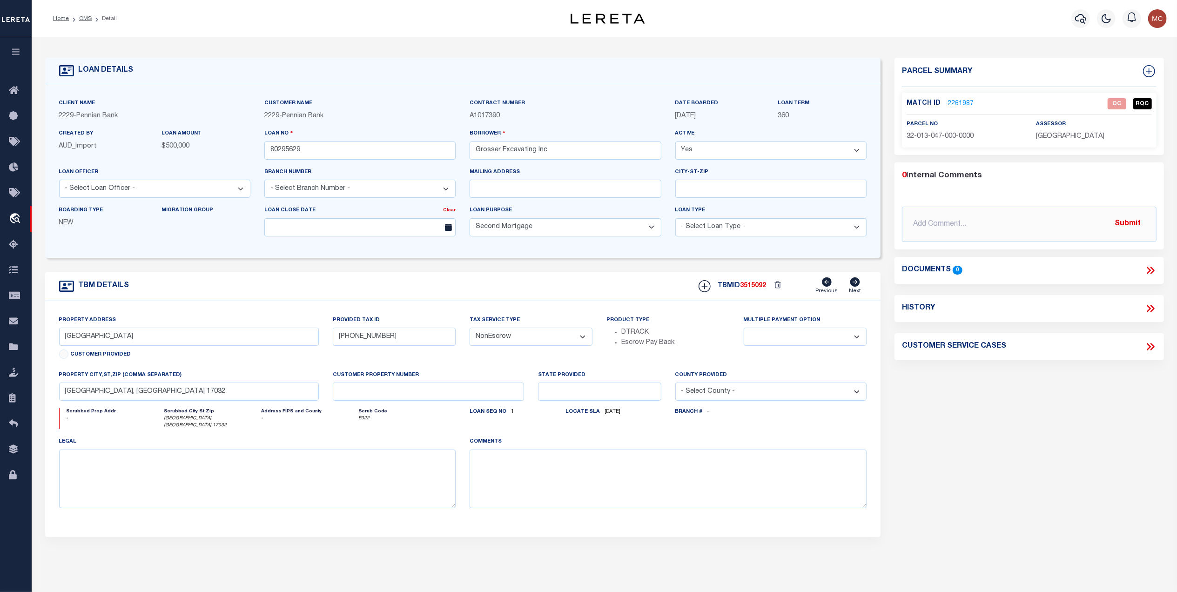
click at [957, 100] on link "2261987" at bounding box center [960, 104] width 26 height 10
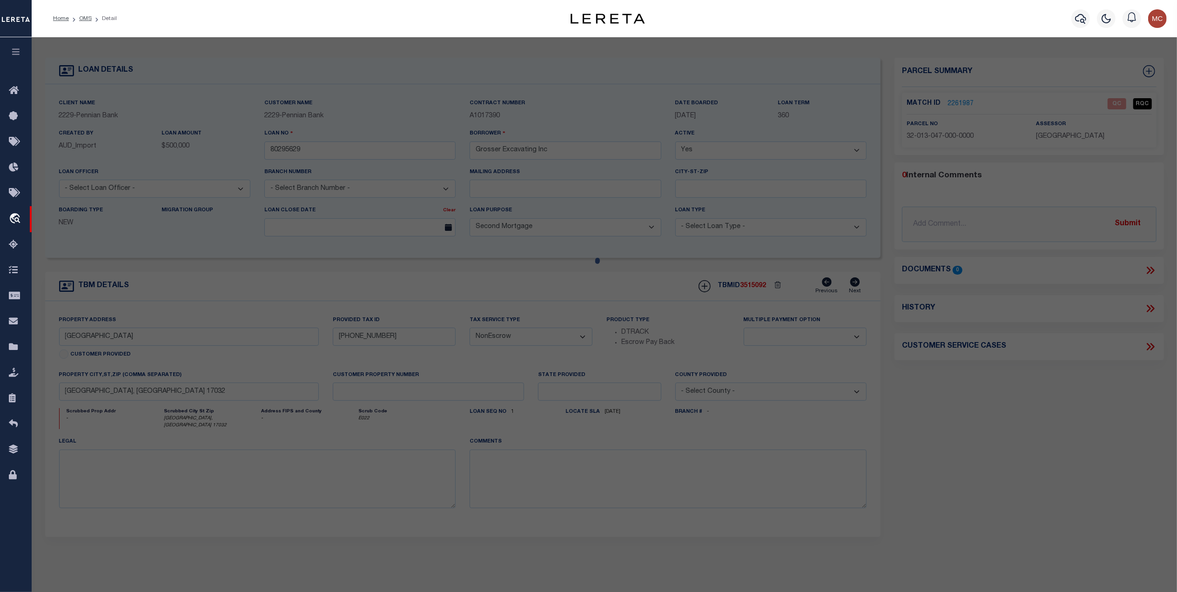
select select "AS"
select select
checkbox input "false"
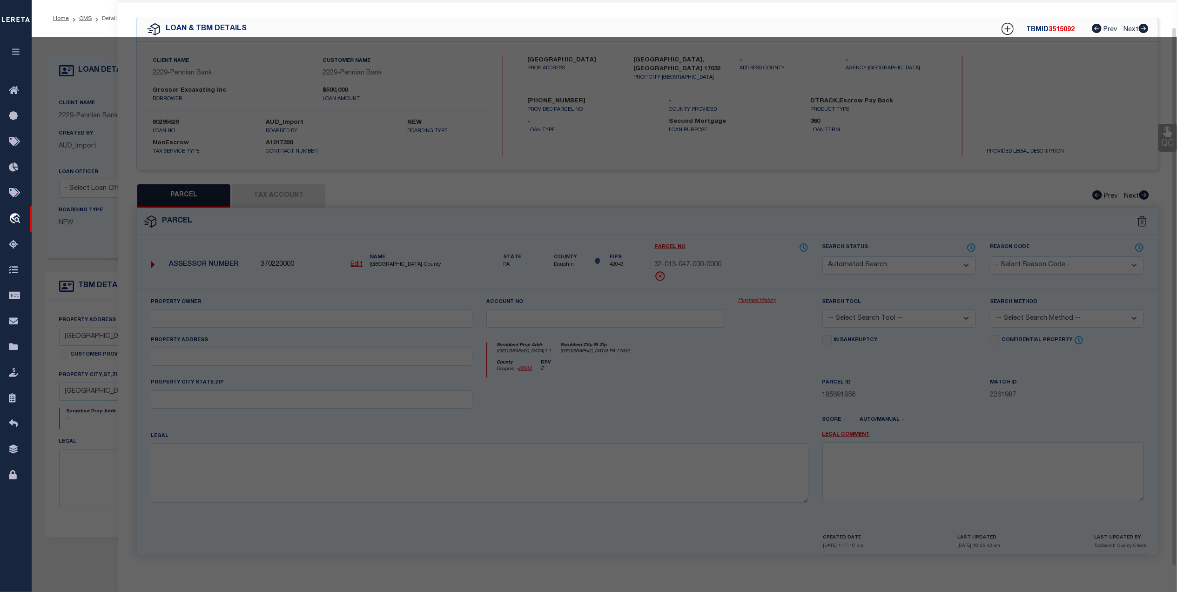
select select "QC"
type input "32-013-047-000-0000"
select select "AGW"
select select "ADD"
type input "MILLERS CHURCH RD L1"
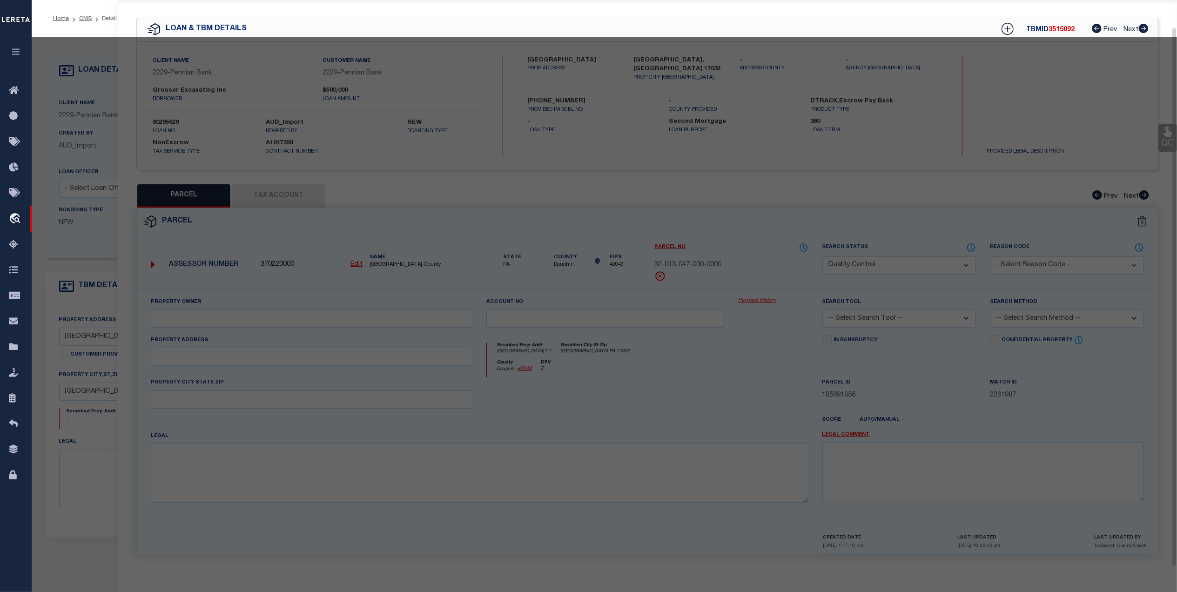
type input "Halifax, PA 17032"
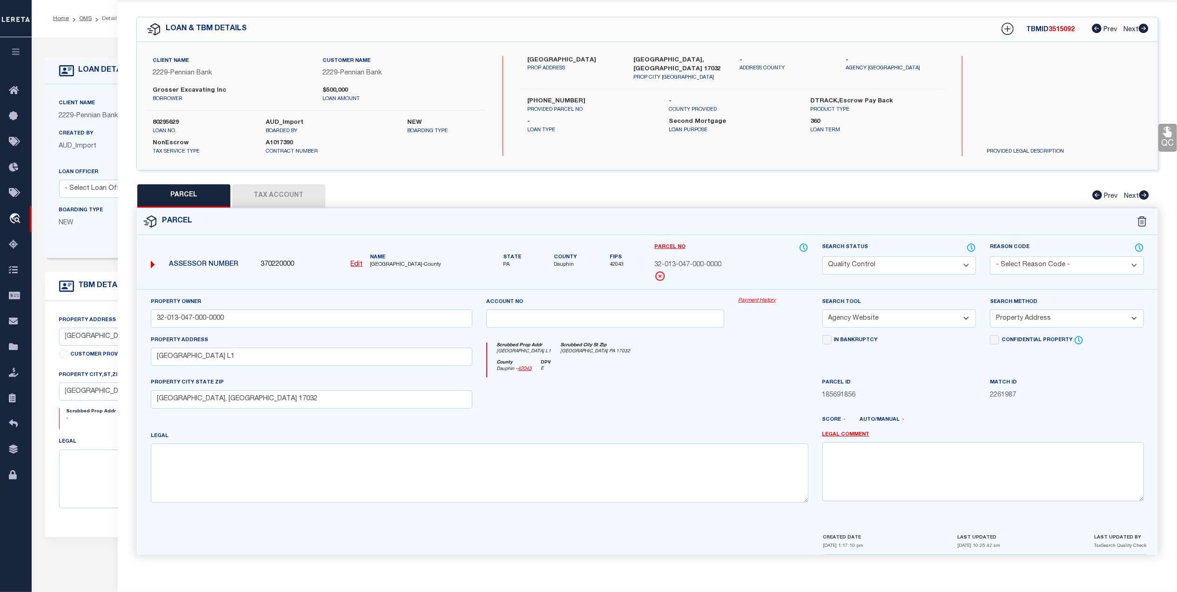
click at [286, 192] on button "Tax Account" at bounding box center [278, 195] width 93 height 23
select select "100"
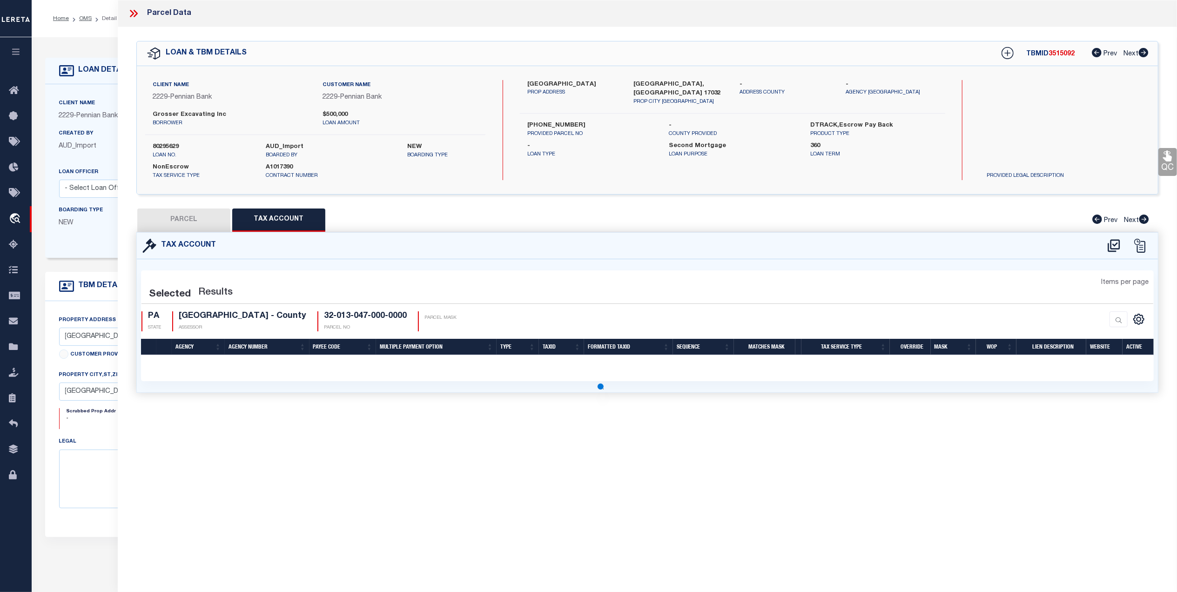
scroll to position [0, 0]
select select "100"
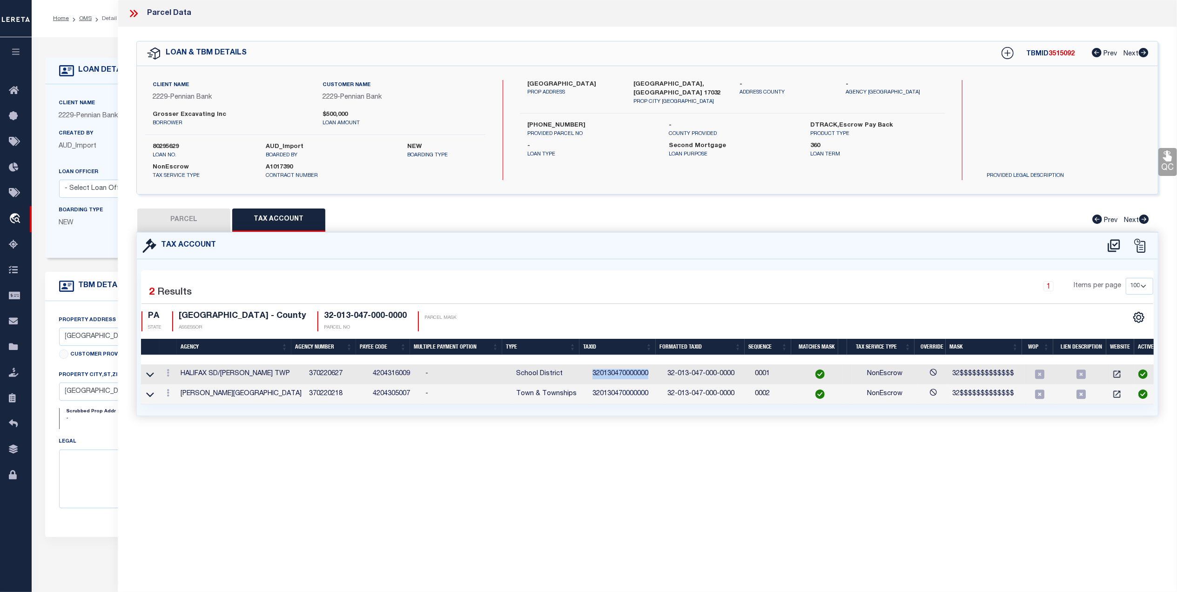
drag, startPoint x: 644, startPoint y: 376, endPoint x: 587, endPoint y: 376, distance: 57.2
click at [577, 376] on tr "HALIFAX SD/JACKSON TWP 370220627 4204316009 - School District 320130470000000 3…" at bounding box center [649, 374] width 1016 height 20
copy tr "320130470000000"
click at [211, 216] on button "PARCEL" at bounding box center [183, 219] width 93 height 23
select select "AS"
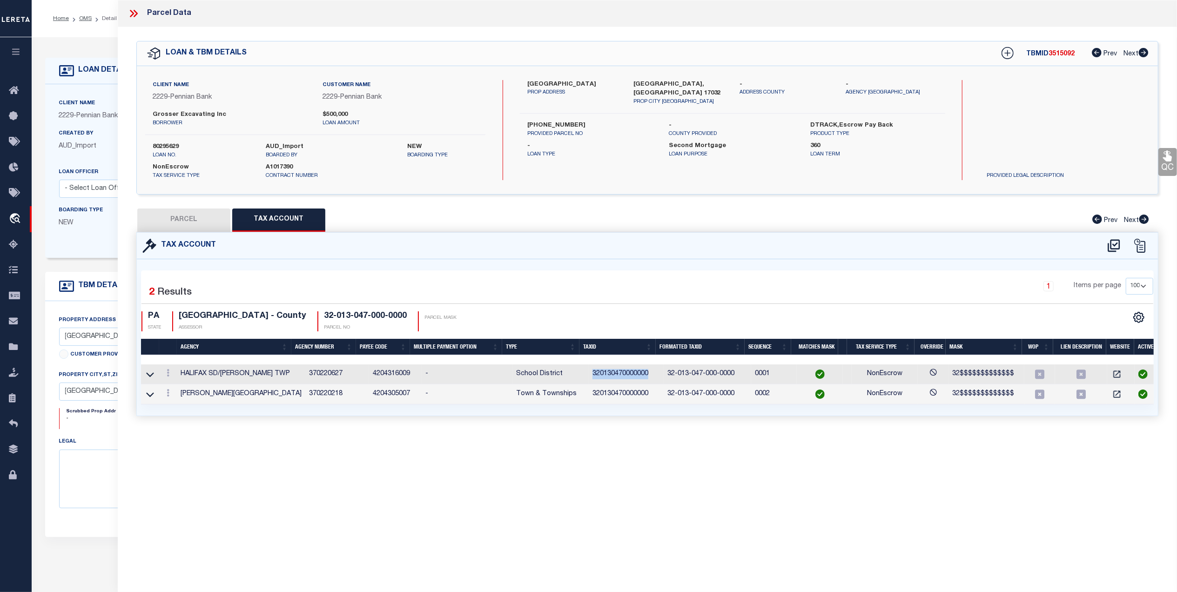
select select
checkbox input "false"
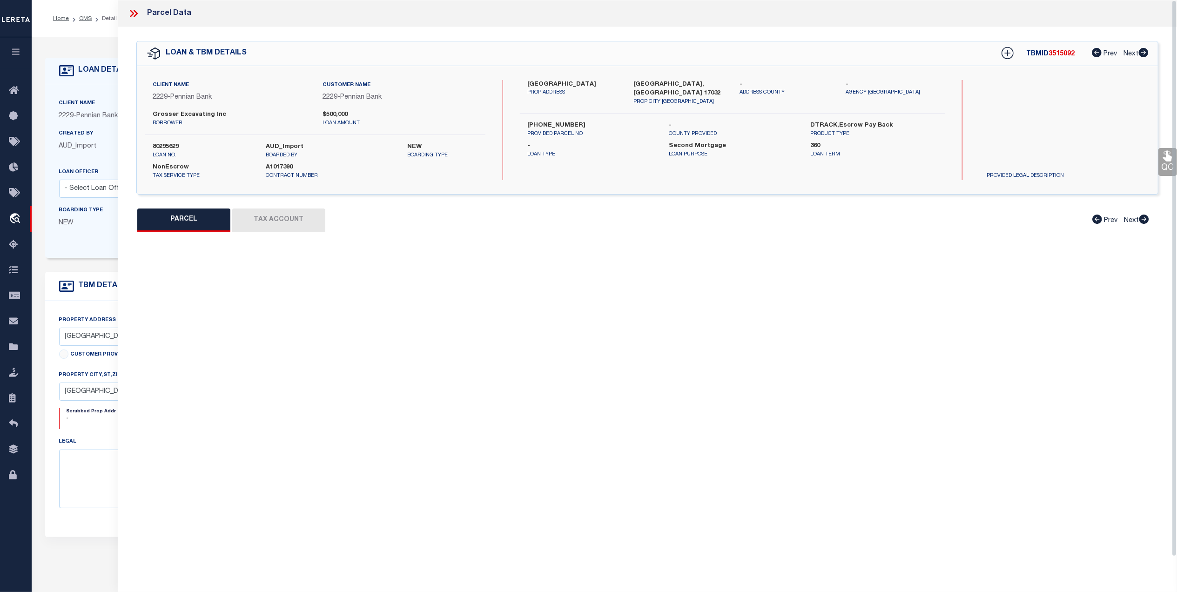
select select "QC"
type input "32-013-047-000-0000"
select select "AGW"
select select "ADD"
type input "MILLERS CHURCH RD L1"
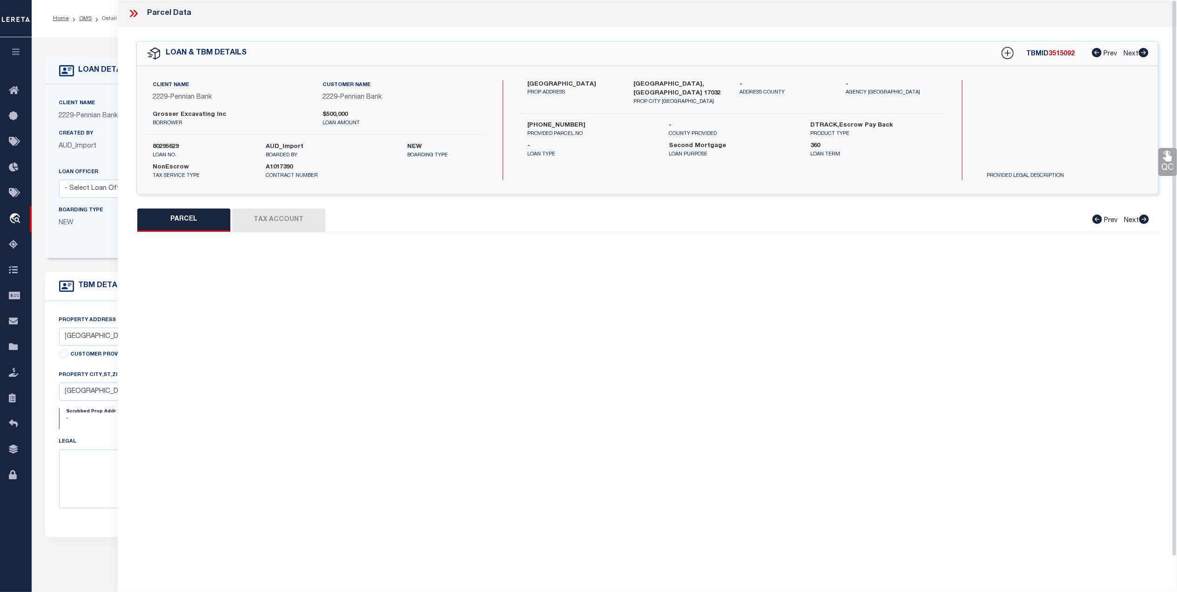
type input "Halifax, PA 17032"
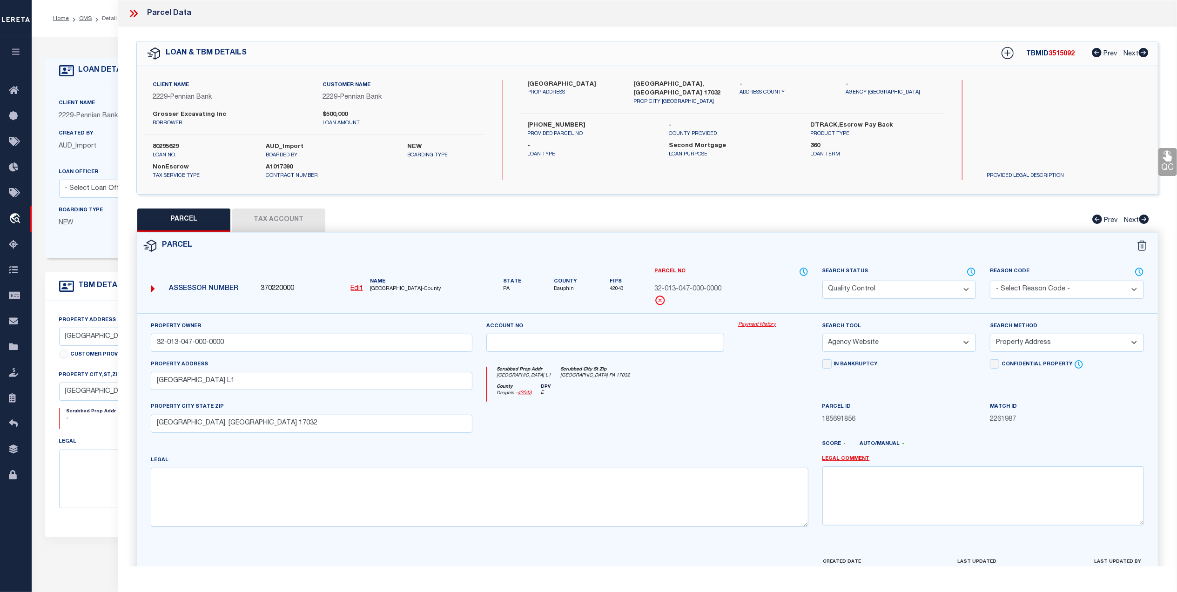
click at [288, 218] on button "Tax Account" at bounding box center [278, 219] width 93 height 23
select select "100"
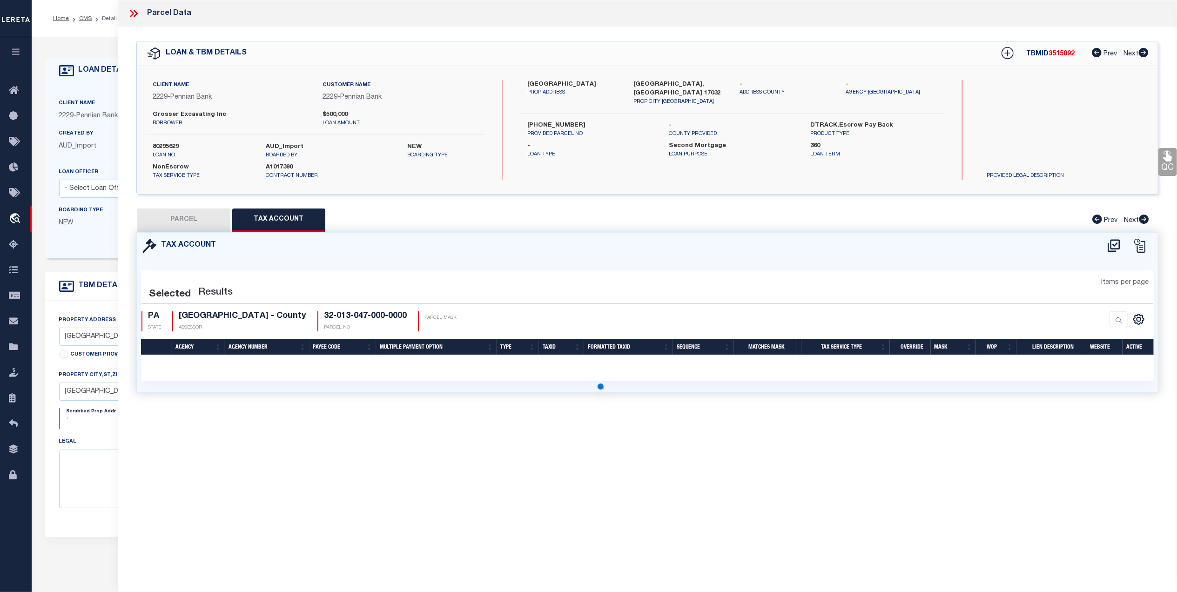
select select "100"
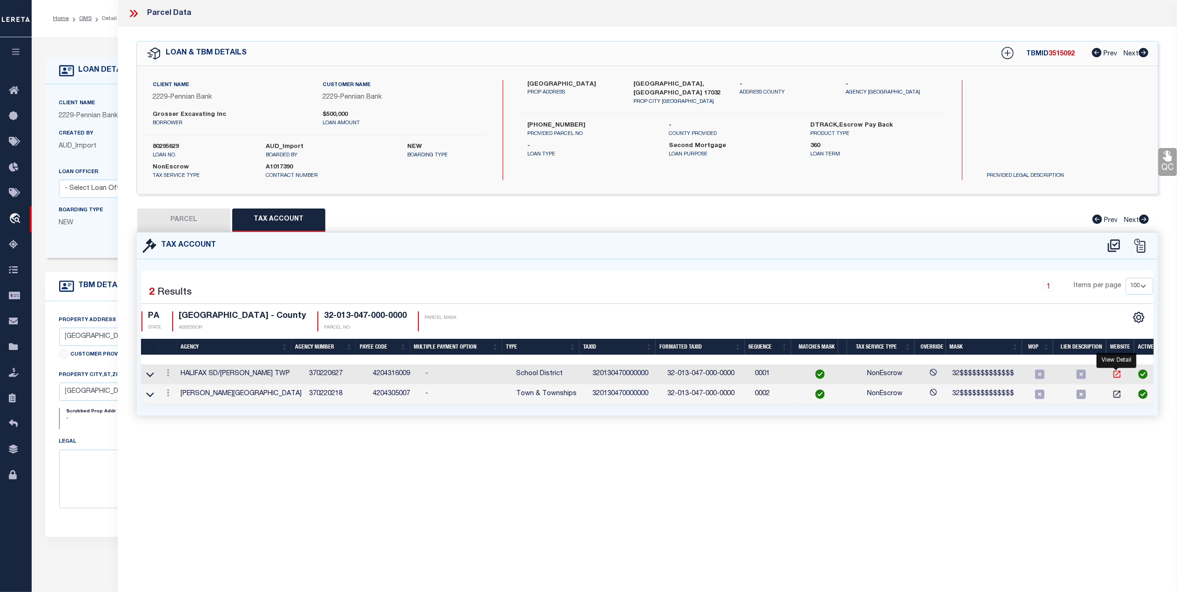
click at [1119, 374] on icon "" at bounding box center [1116, 373] width 9 height 9
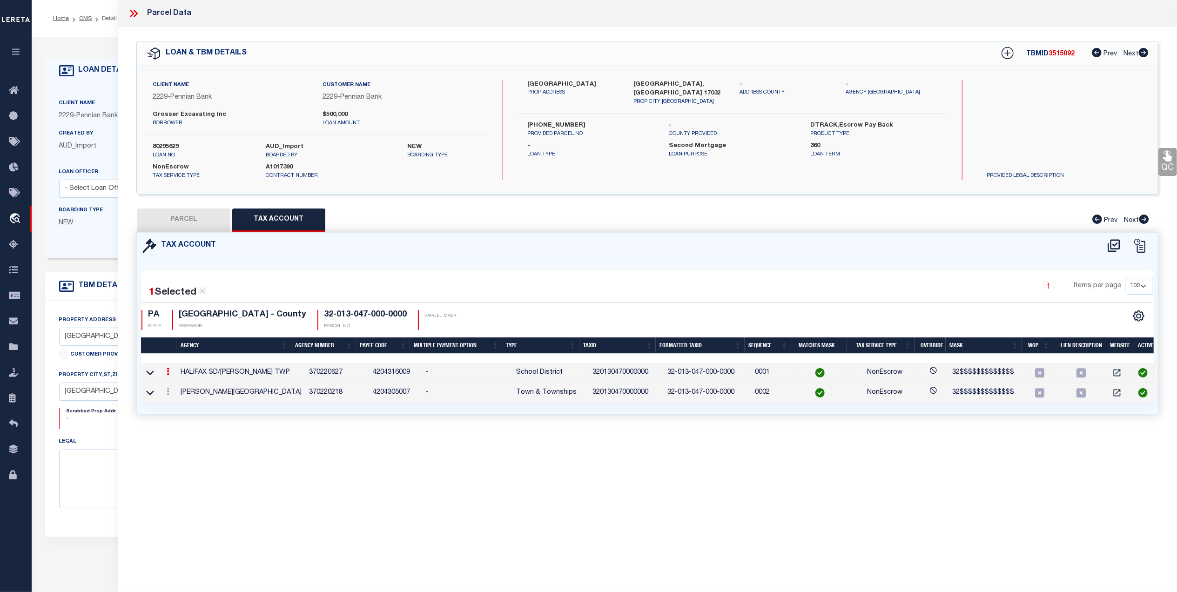
click at [588, 157] on div "Millers Church Road L1 PROP ADDRESS Halifax, PA 17032 PROP CITY ST ZIP - ADDRES…" at bounding box center [732, 130] width 425 height 100
drag, startPoint x: 646, startPoint y: 375, endPoint x: 576, endPoint y: 376, distance: 69.8
click at [576, 376] on tr "HALIFAX SD/JACKSON TWP 370220627 4204316009 - School District 320130470000000 3…" at bounding box center [649, 373] width 1016 height 20
copy tr "320130470000000"
click at [179, 222] on button "PARCEL" at bounding box center [183, 219] width 93 height 23
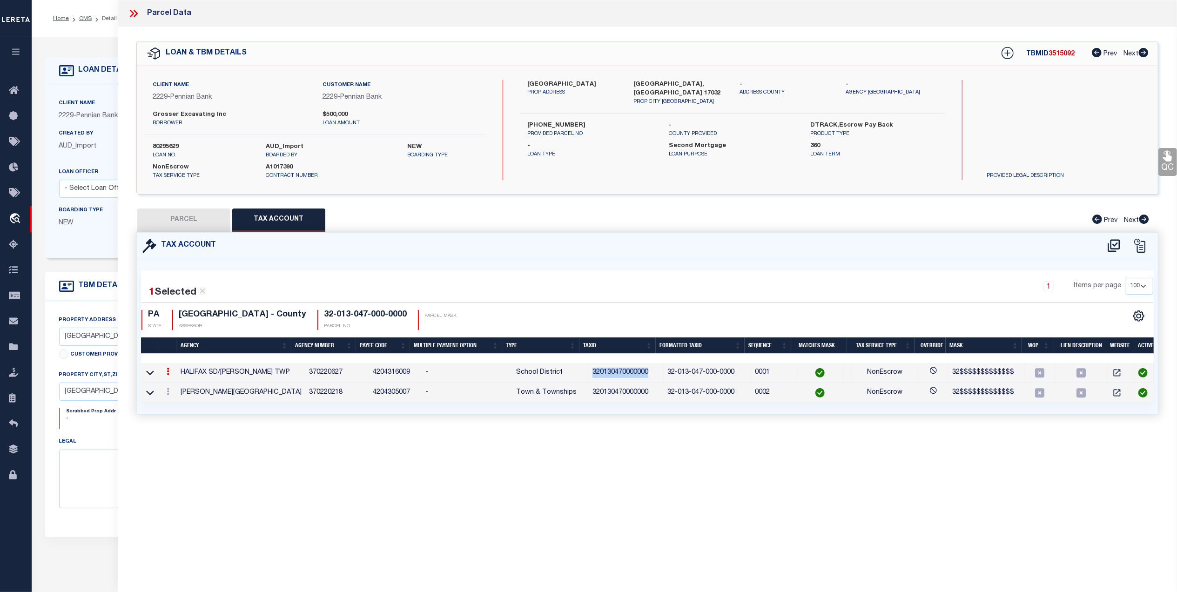
select select "AS"
select select
checkbox input "false"
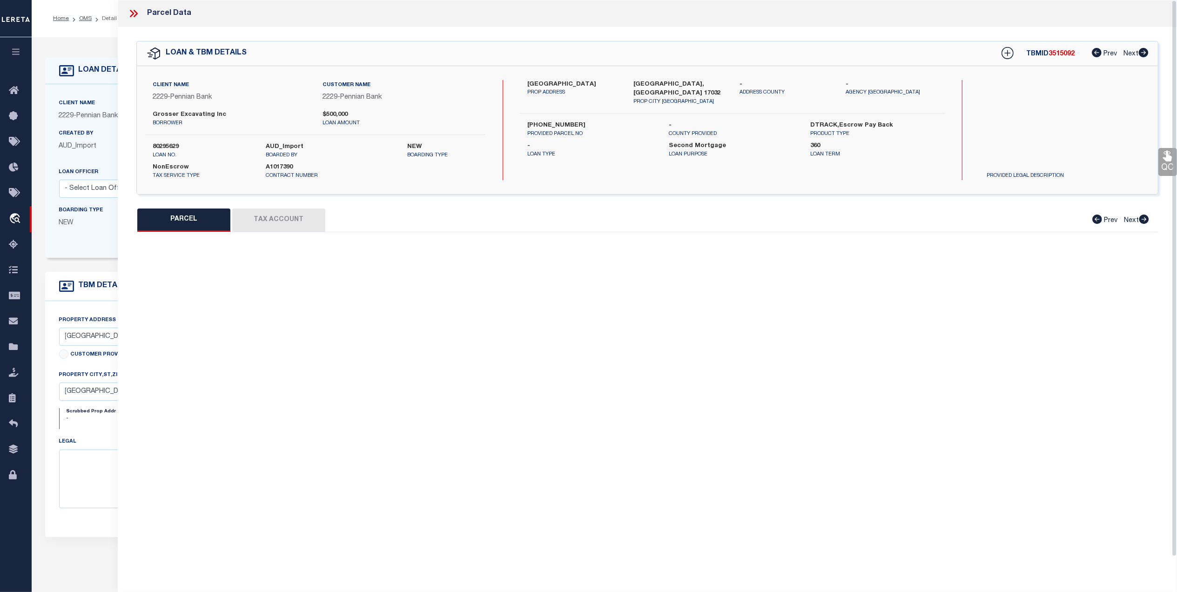
select select "QC"
type input "32-013-047-000-0000"
select select "AGW"
select select "ADD"
type input "MILLERS CHURCH RD L1"
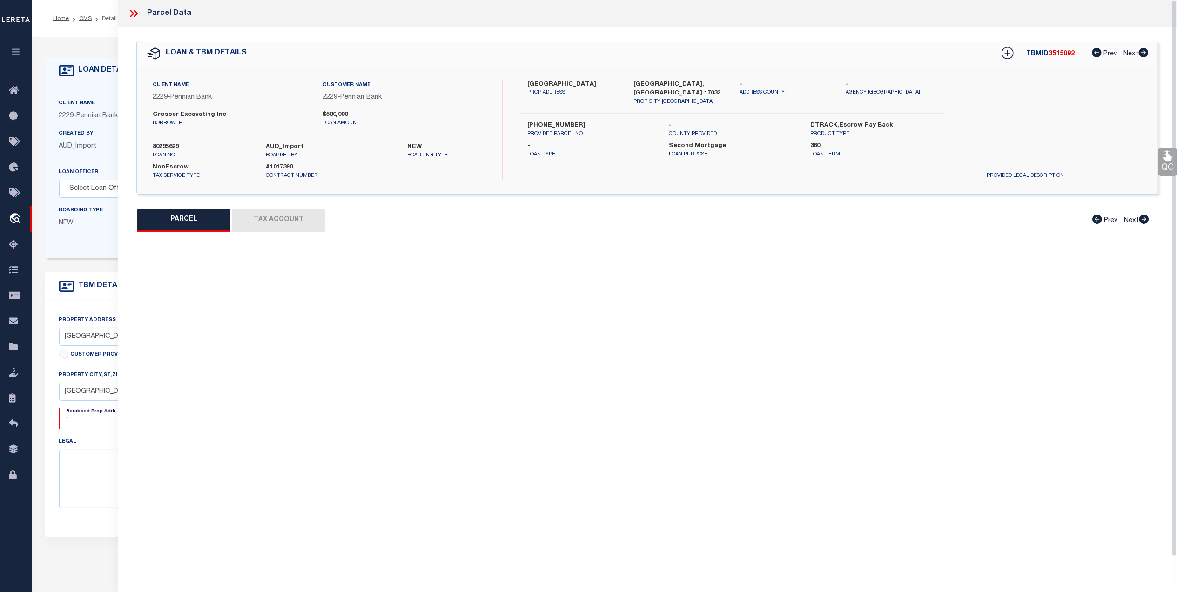
type input "Halifax, PA 17032"
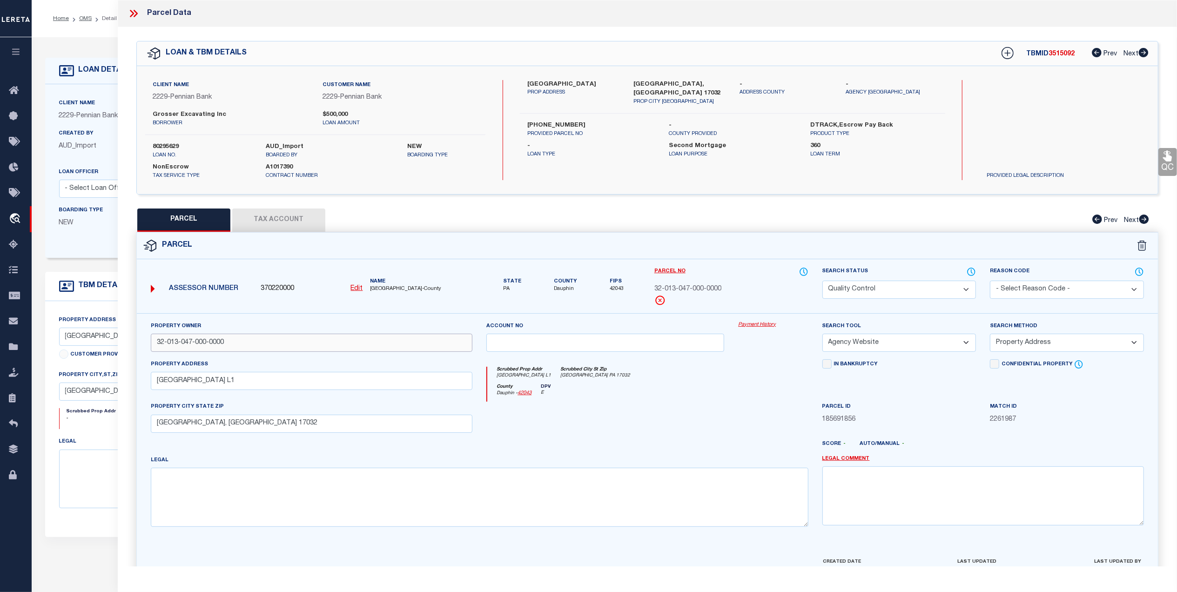
drag, startPoint x: 246, startPoint y: 338, endPoint x: 615, endPoint y: 389, distance: 372.0
click at [137, 350] on div "Property Owner 32-013-047-000-0000 Account no Payment History Search Tool -- Se…" at bounding box center [647, 434] width 1021 height 243
paste input "HOOVER,JUSTIN K"
click at [245, 345] on input "HOOVER,JUSTIN K" at bounding box center [312, 343] width 322 height 18
click at [228, 344] on input "HOOVER,JUSTIN K" at bounding box center [312, 343] width 322 height 18
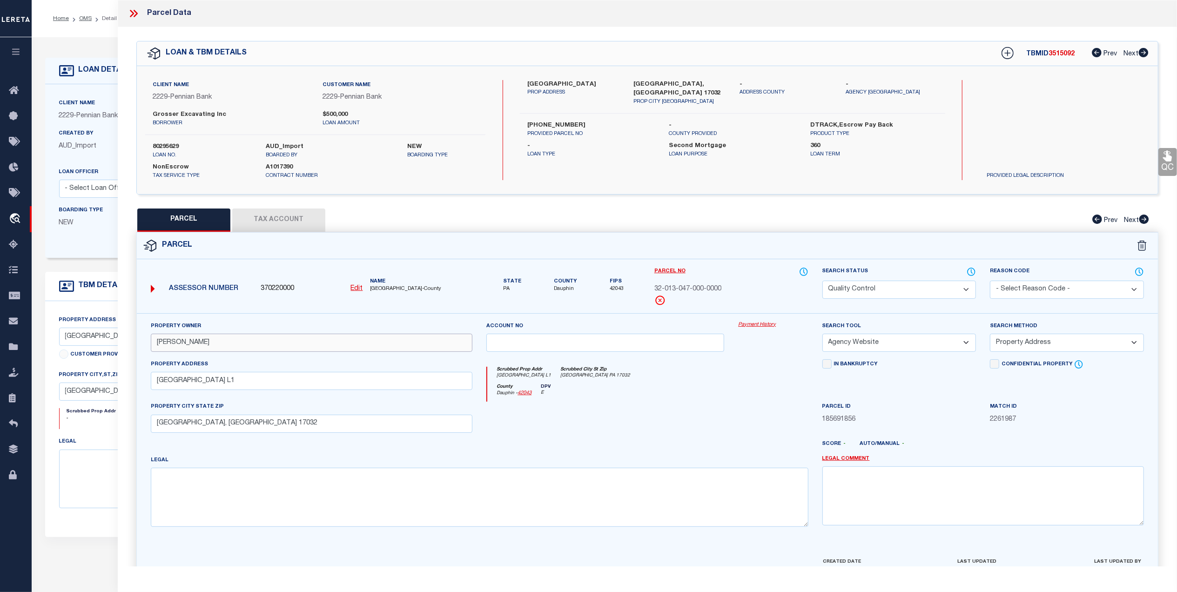
paste input "HOOVER, CATHYA"
type input "HOOVER,JUSTIN K HOOVER, CATHYA"
click at [299, 234] on div "Parcel" at bounding box center [647, 246] width 1021 height 27
click at [301, 225] on button "Tax Account" at bounding box center [278, 219] width 93 height 23
select select "100"
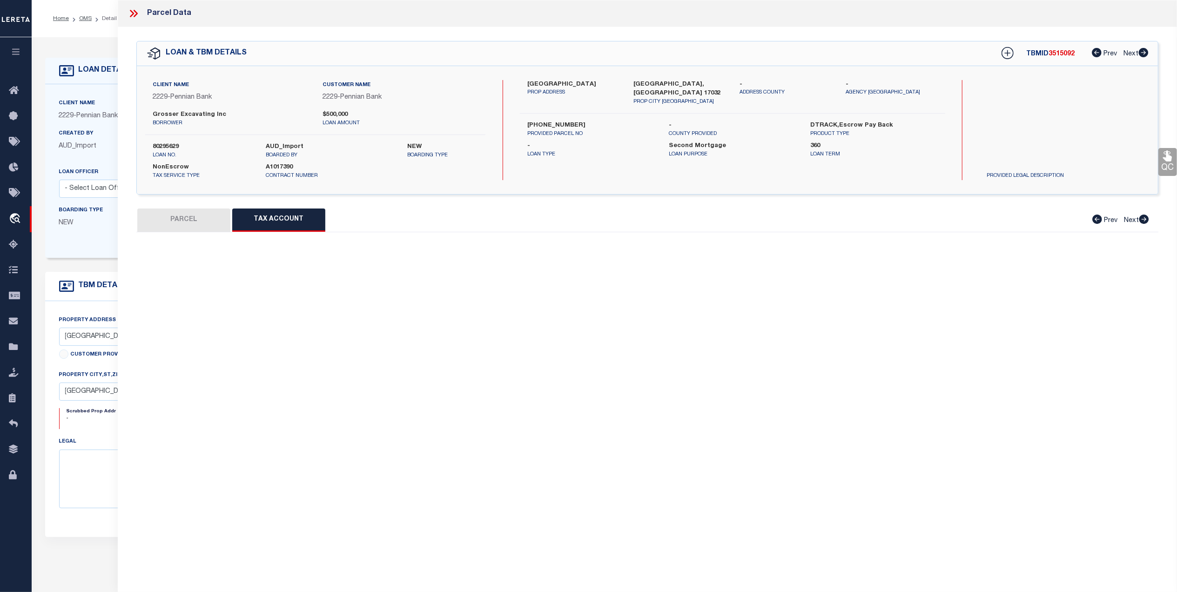
select select "100"
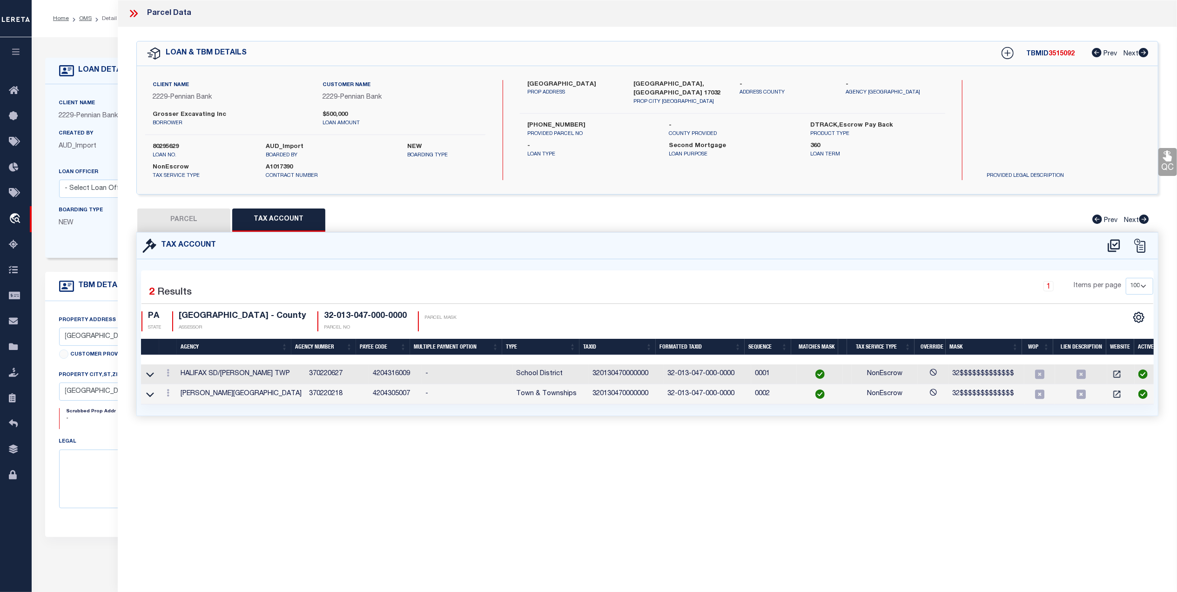
click at [209, 222] on button "PARCEL" at bounding box center [183, 219] width 93 height 23
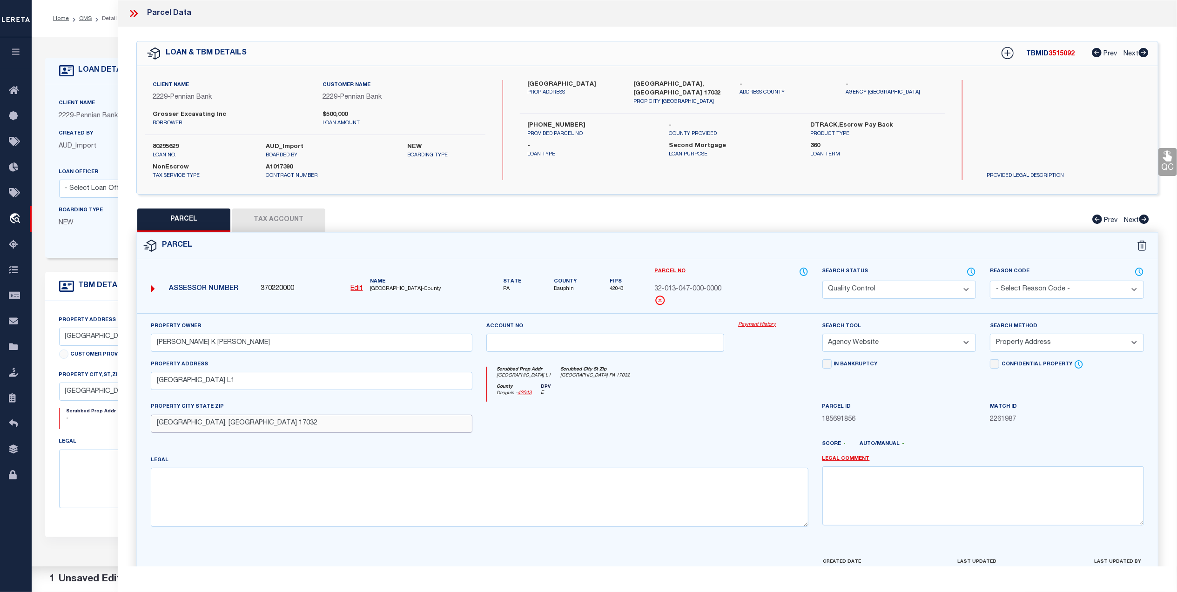
drag, startPoint x: 218, startPoint y: 427, endPoint x: 152, endPoint y: 429, distance: 66.6
click at [152, 429] on input "Halifax, PA 17032" at bounding box center [312, 424] width 322 height 18
click at [176, 423] on input "text" at bounding box center [312, 424] width 322 height 18
paste input "HALIFAX"
type input "HALIFAX PA 17032"
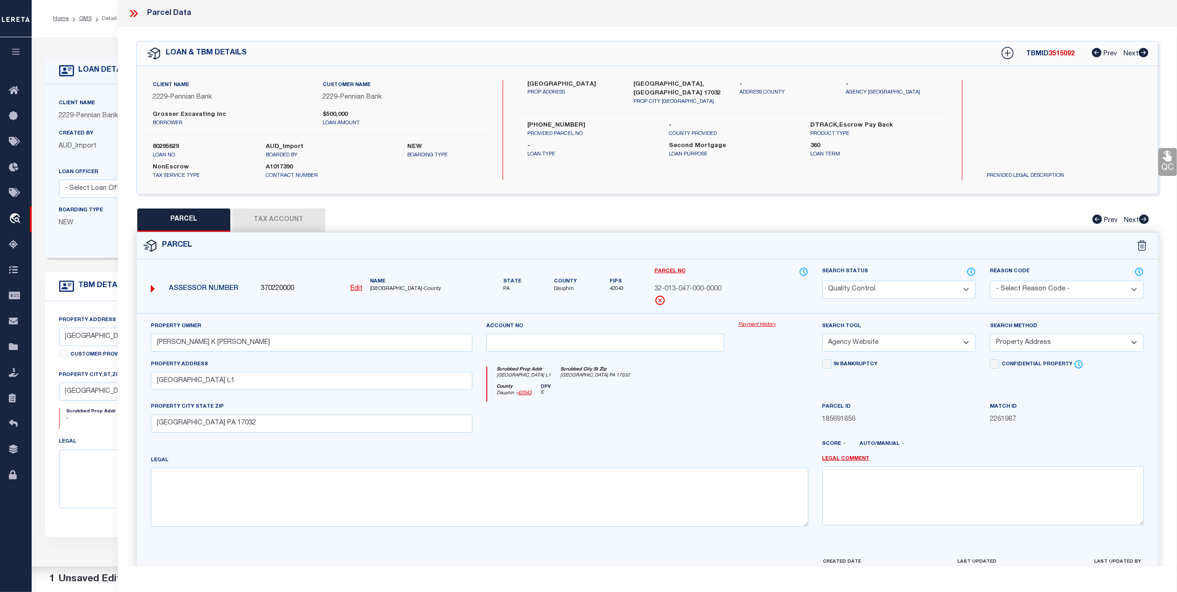
click at [697, 422] on div at bounding box center [605, 421] width 252 height 38
click at [1167, 160] on icon at bounding box center [1167, 156] width 9 height 11
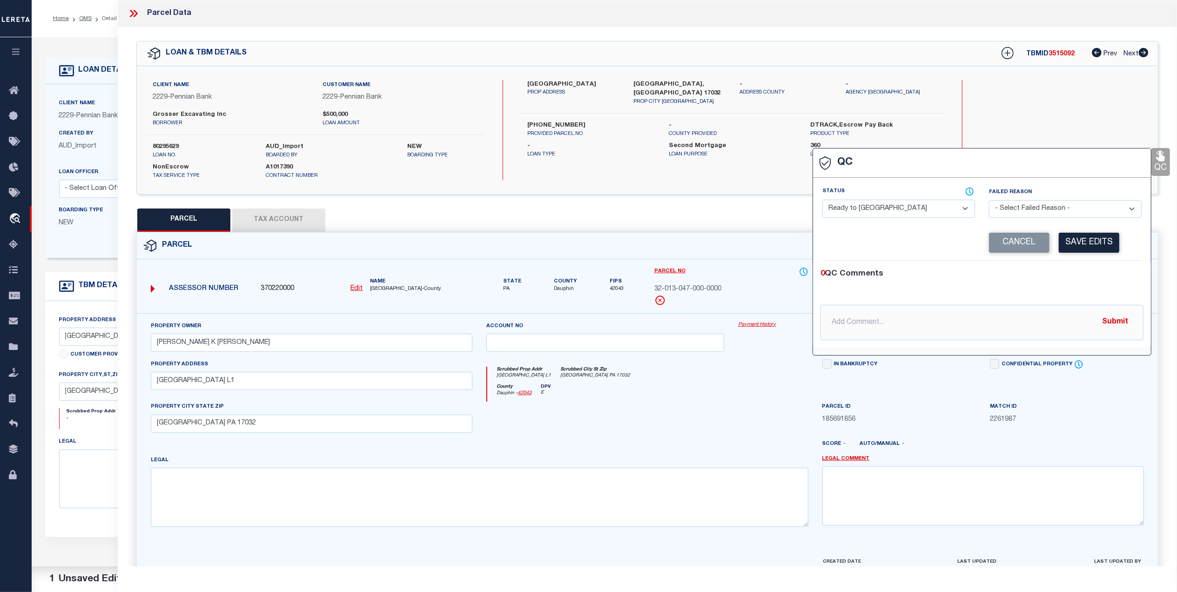
click at [851, 211] on select "- Select Status - Ready to QC Correct Incorrect" at bounding box center [898, 209] width 153 height 18
select select "COR"
click at [822, 201] on select "- Select Status - Ready to QC Correct Incorrect" at bounding box center [898, 209] width 153 height 18
click at [1082, 246] on button "Save Edits" at bounding box center [1089, 243] width 60 height 20
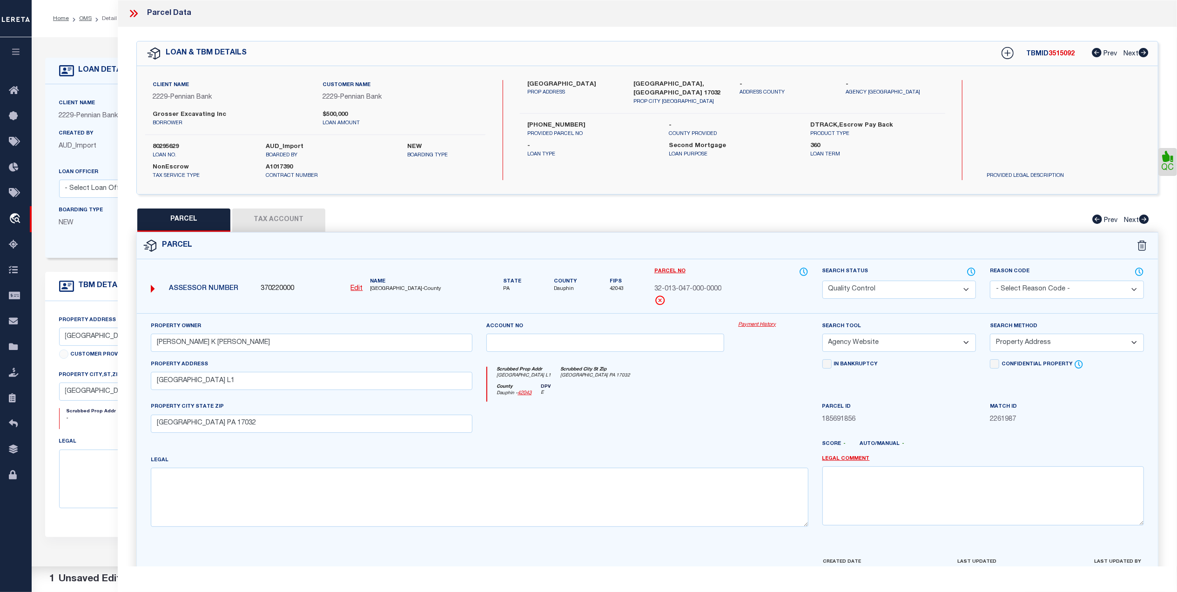
click at [864, 288] on select "Automated Search Bad Parcel Complete Duplicate Parcel High Dollar Reporting In …" at bounding box center [899, 290] width 154 height 18
select select "CP"
click at [822, 281] on select "Automated Search Bad Parcel Complete Duplicate Parcel High Dollar Reporting In …" at bounding box center [899, 290] width 154 height 18
click at [757, 399] on div "County Dauphin - 42043 DPV E" at bounding box center [647, 393] width 321 height 18
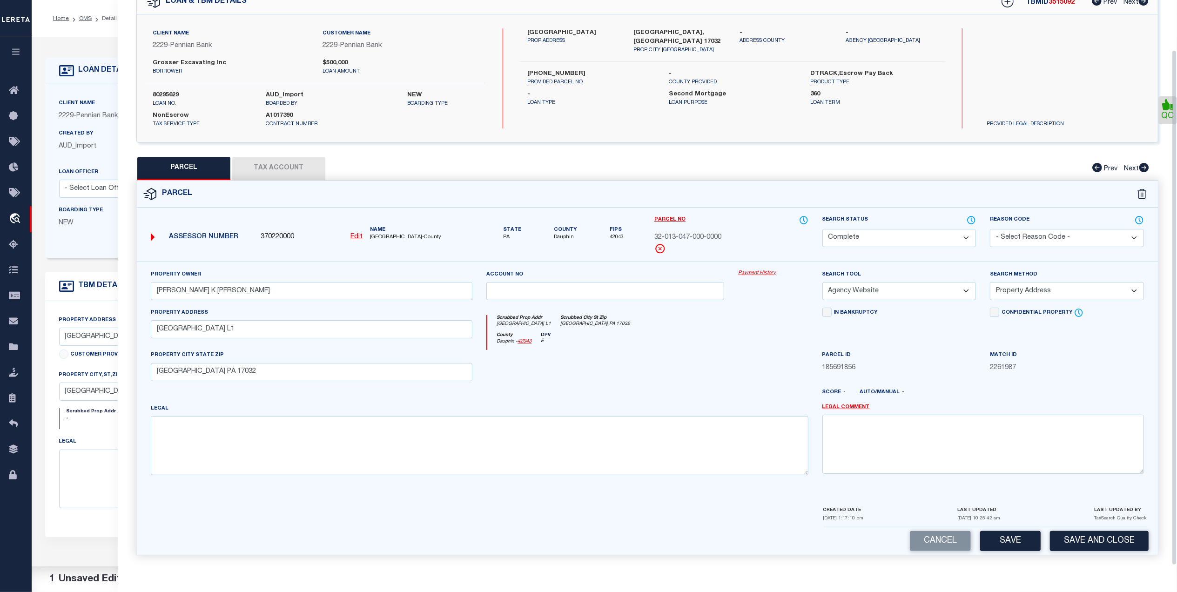
scroll to position [55, 0]
click at [1074, 546] on button "Save and Close" at bounding box center [1099, 541] width 99 height 20
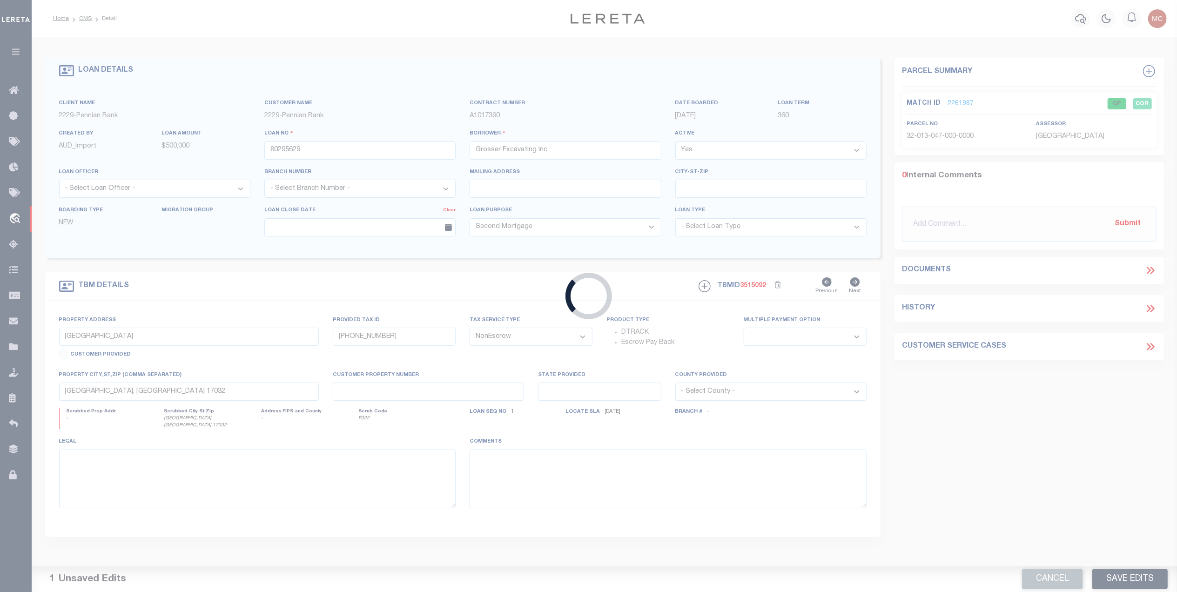
select select
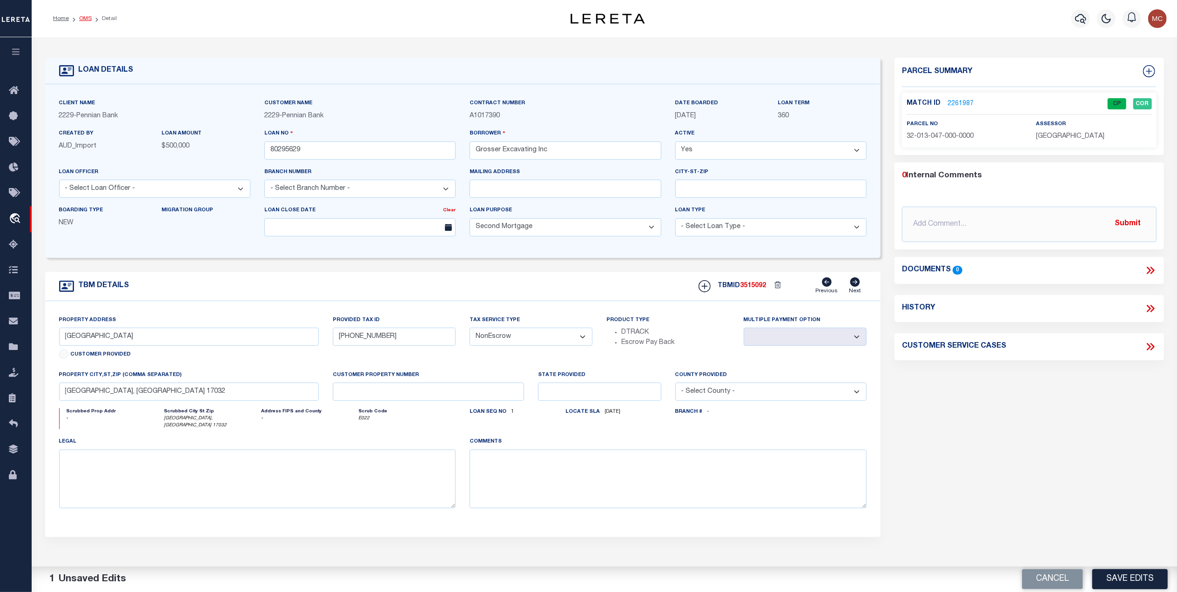
click at [87, 19] on link "OMS" at bounding box center [85, 19] width 13 height 6
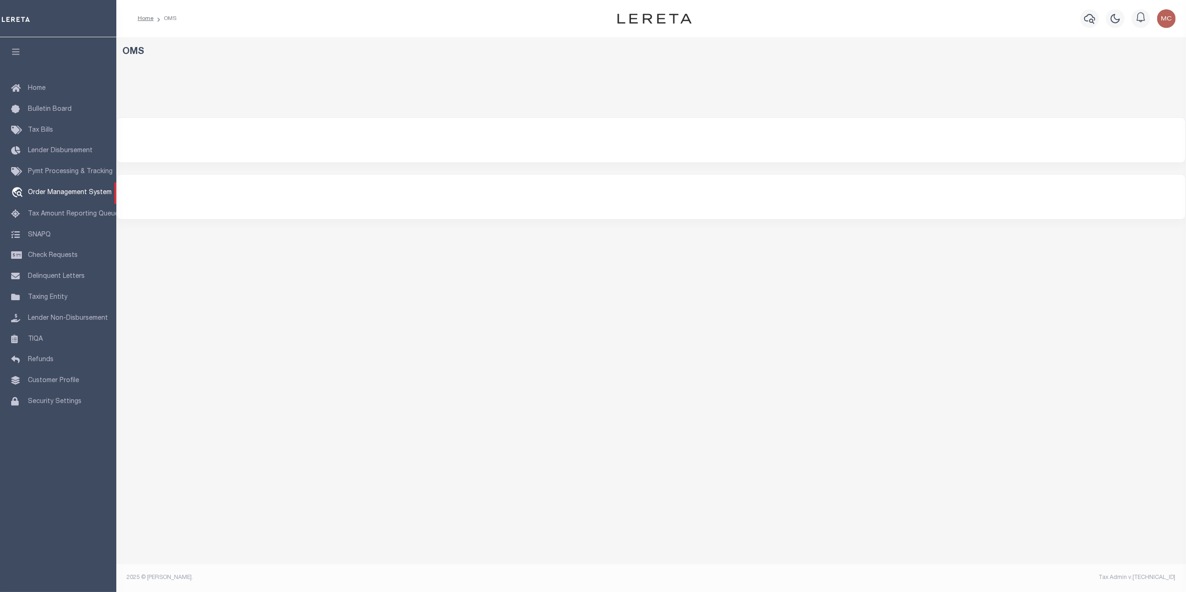
select select "200"
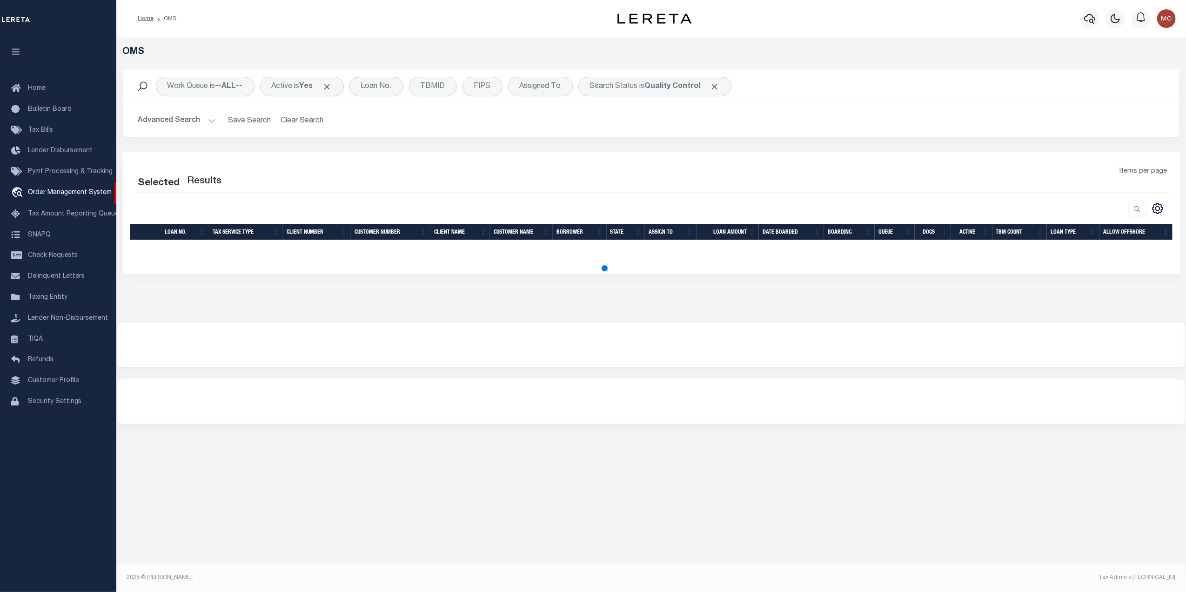
select select "200"
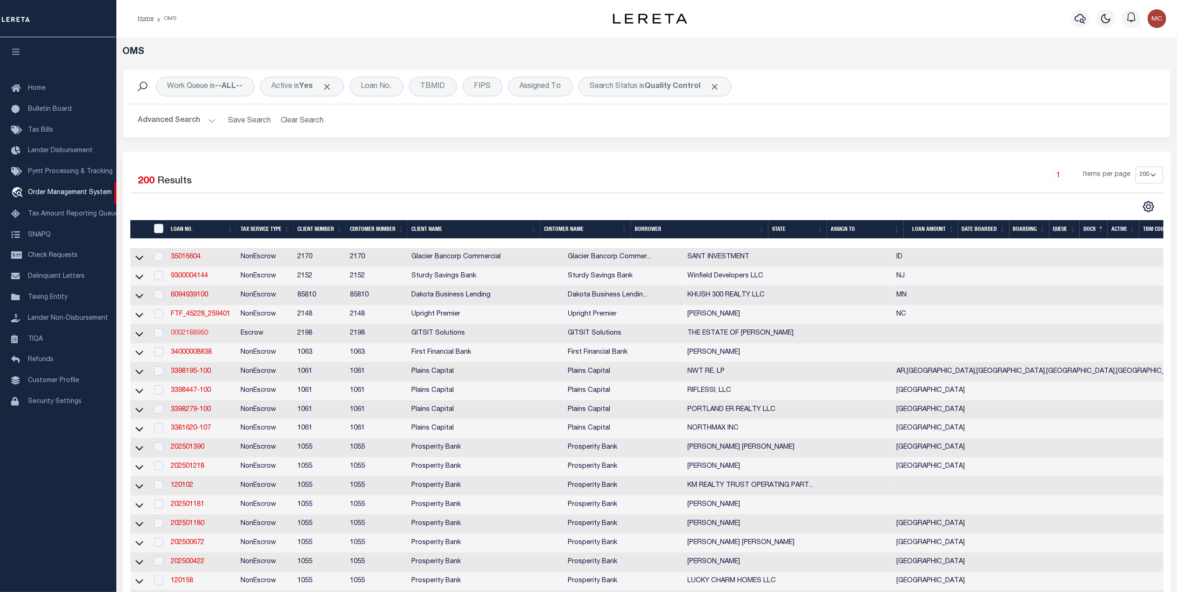
click at [191, 336] on link "0002188950" at bounding box center [189, 333] width 37 height 7
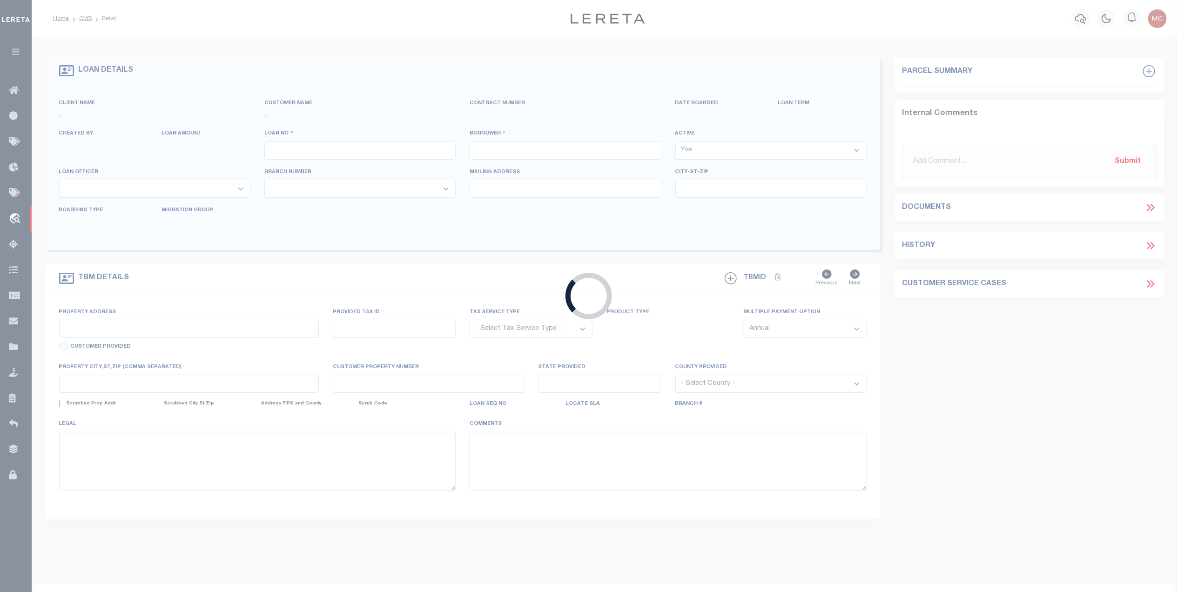
type input "0002188950"
type input "THE ESTATE OF [PERSON_NAME]"
select select
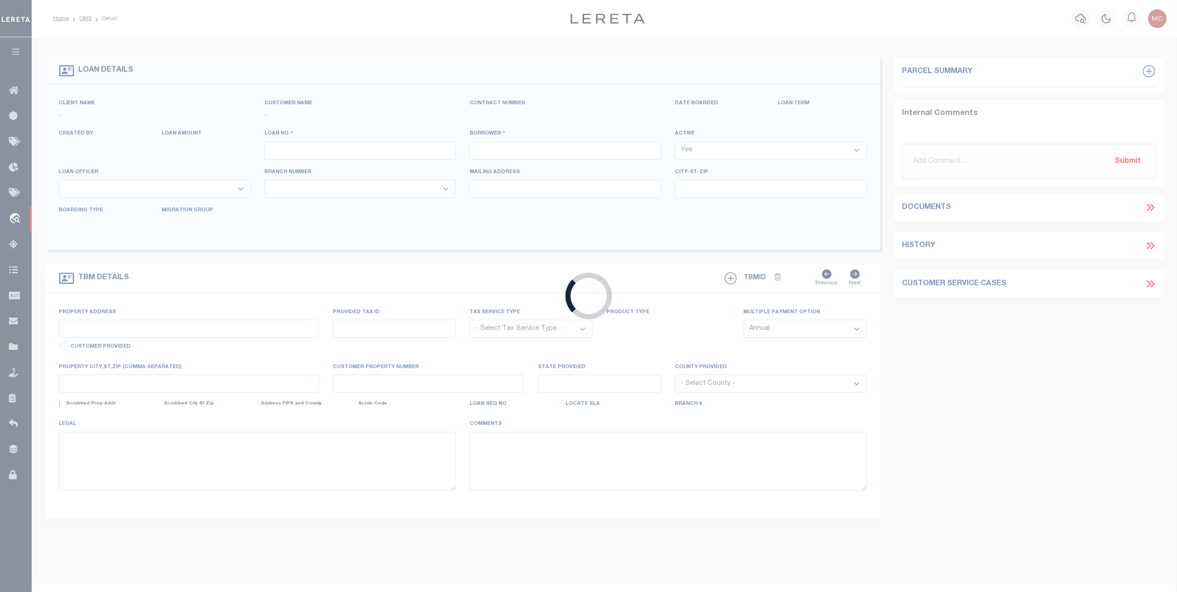
select select "Escrow"
type input "[STREET_ADDRESS]"
select select
type input "GEORGETOWN DE 19947"
select select
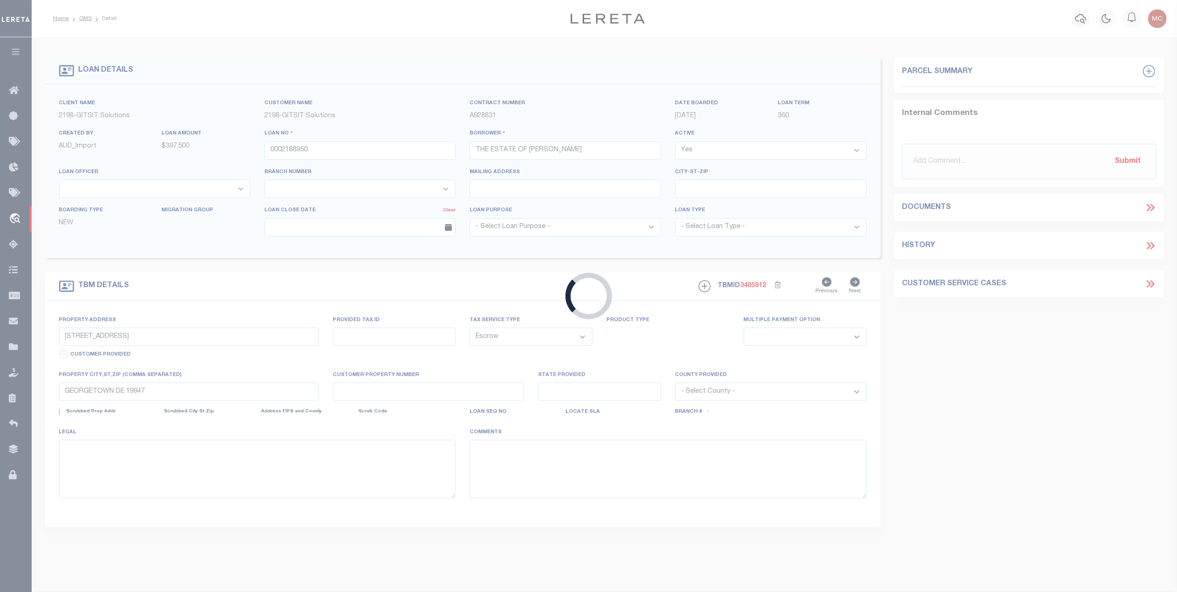
type textarea "TAX ID Update last comment: UPDATE TAX ID FROM 231-10.00-2807.00 TO 231-10.00-0…"
select select "16881"
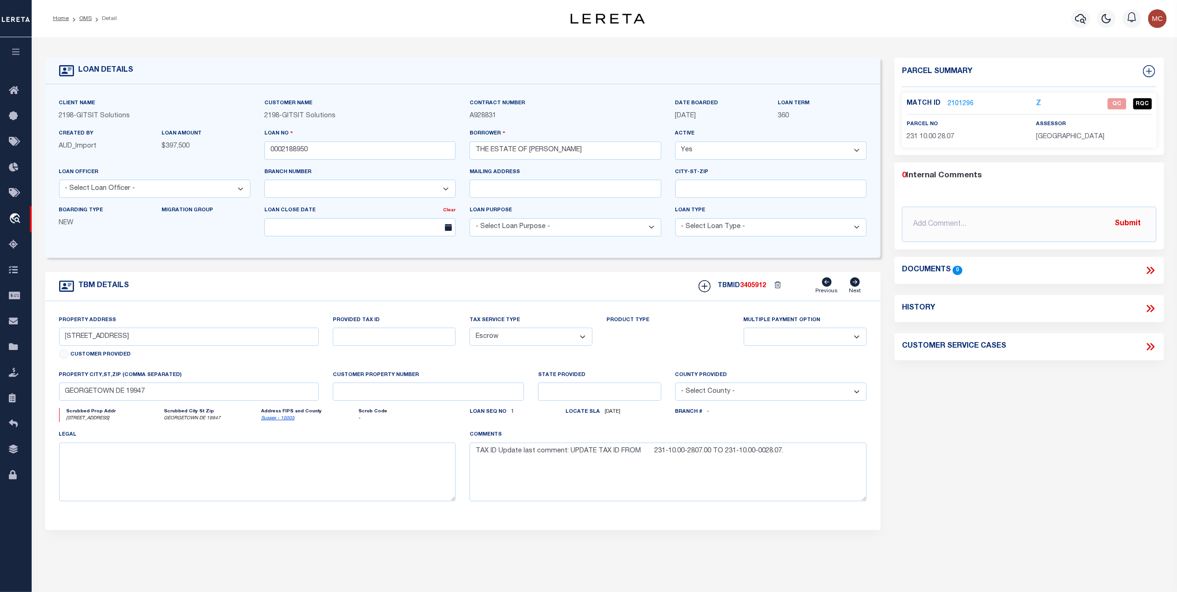
click at [954, 100] on link "2101296" at bounding box center [960, 104] width 26 height 10
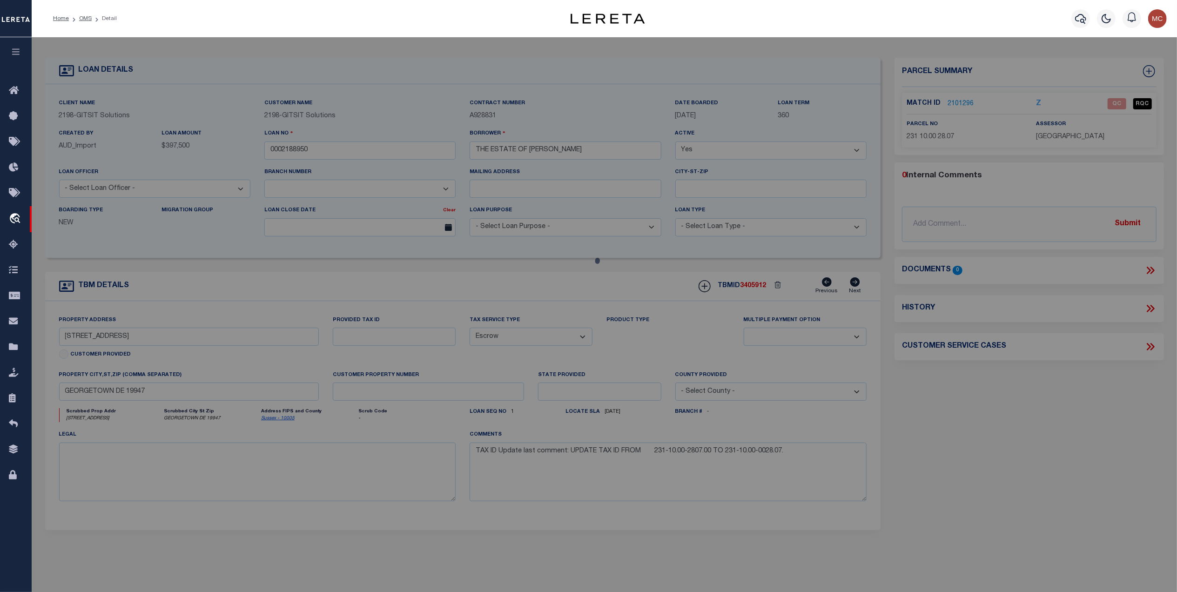
checkbox input "false"
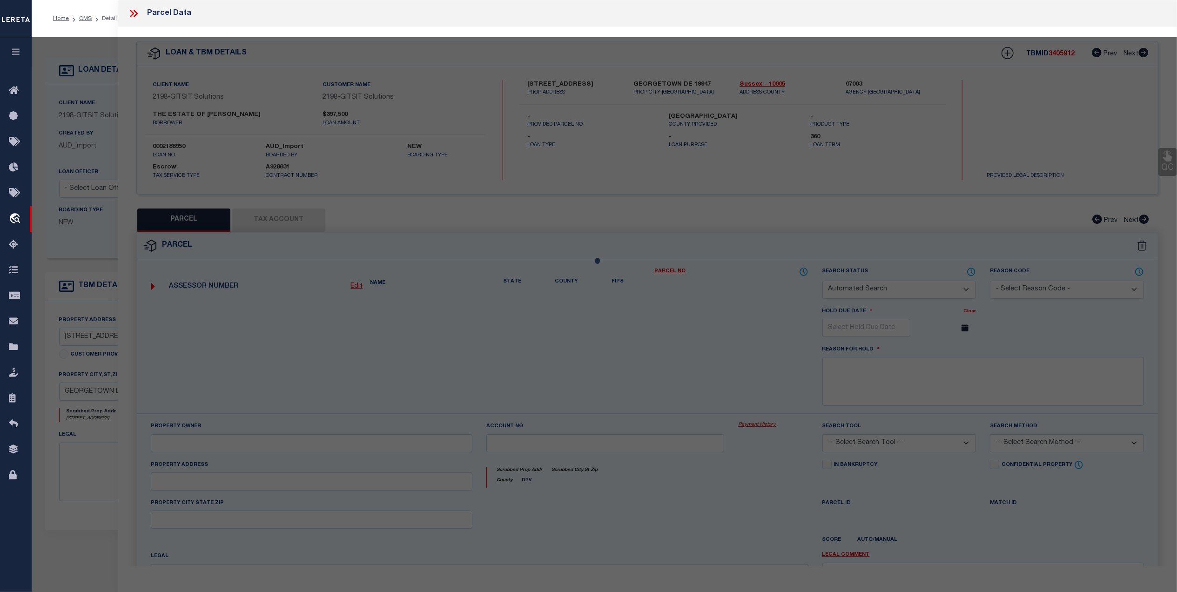
select select "QC"
type input "[PERSON_NAME]"
select select "AGW"
select select
type input "[STREET_ADDRESS]"
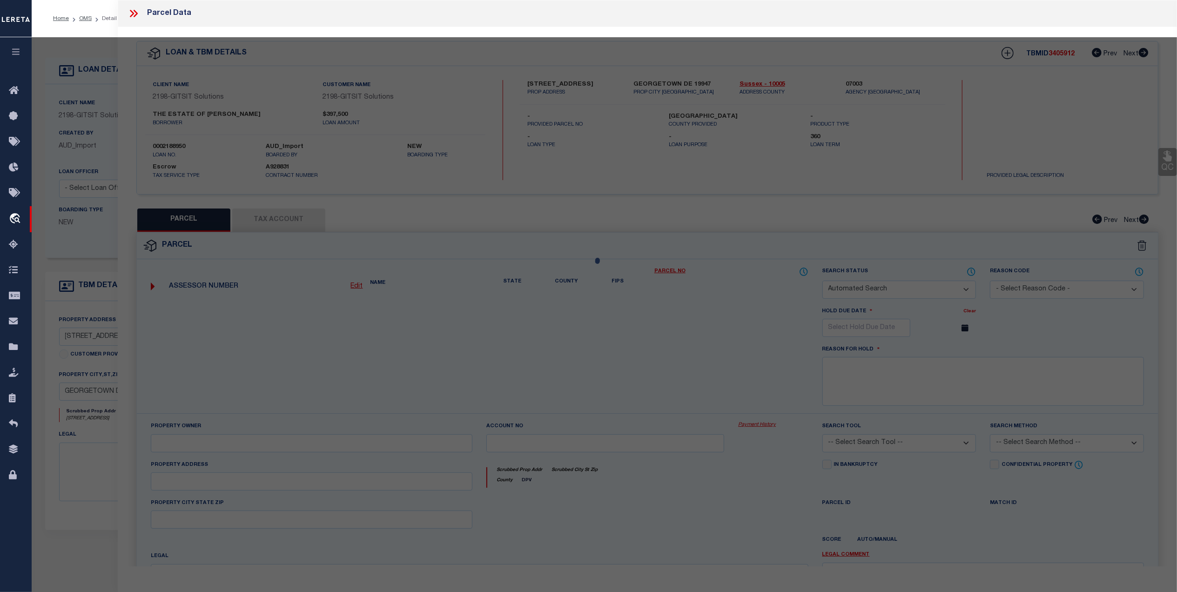
type input "GEORGETOWN DE 19947"
type textarea "W/RT 484 1300' S/RT 517 A"
type textarea "UPDATE TAX ID FROM 231 10.00 28.07 TO 231-10.00-0028.07."
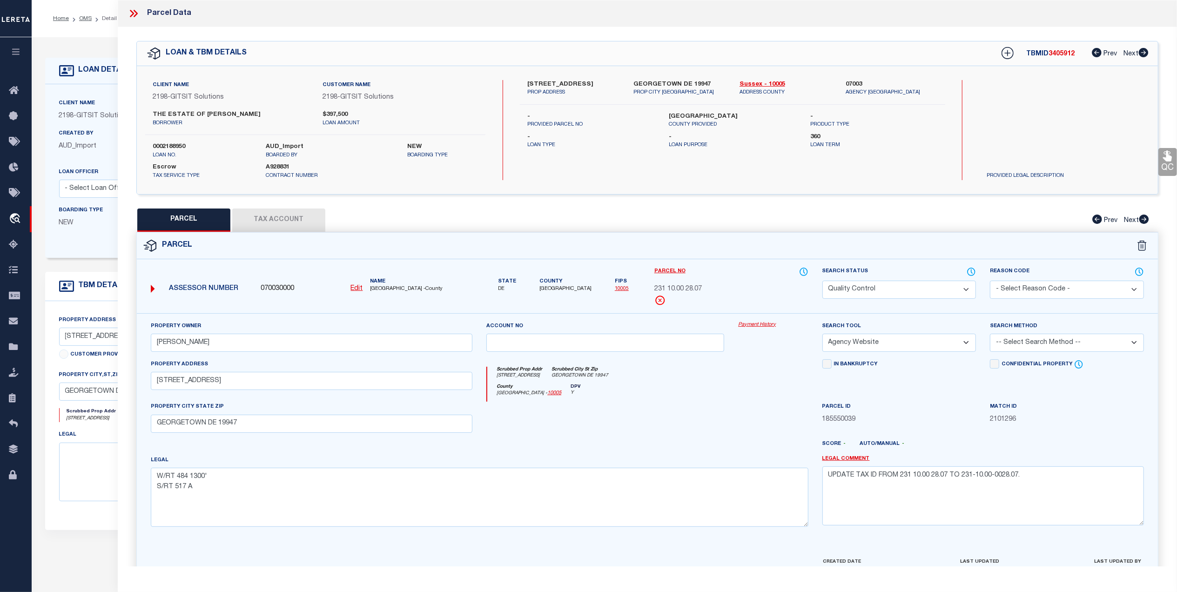
click at [278, 222] on button "Tax Account" at bounding box center [278, 219] width 93 height 23
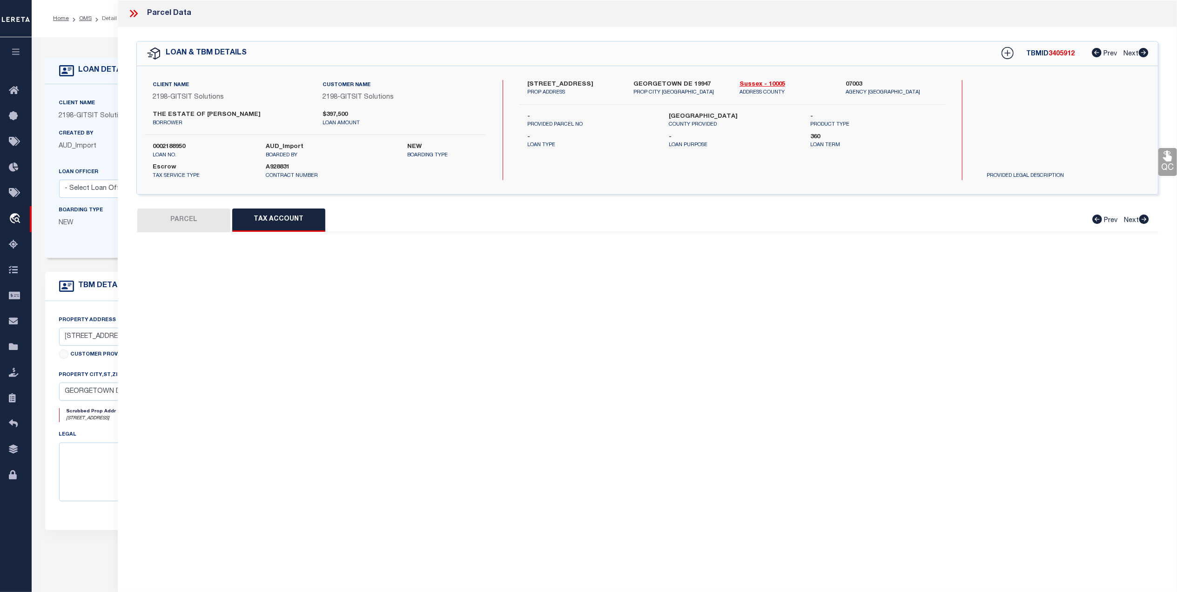
select select "100"
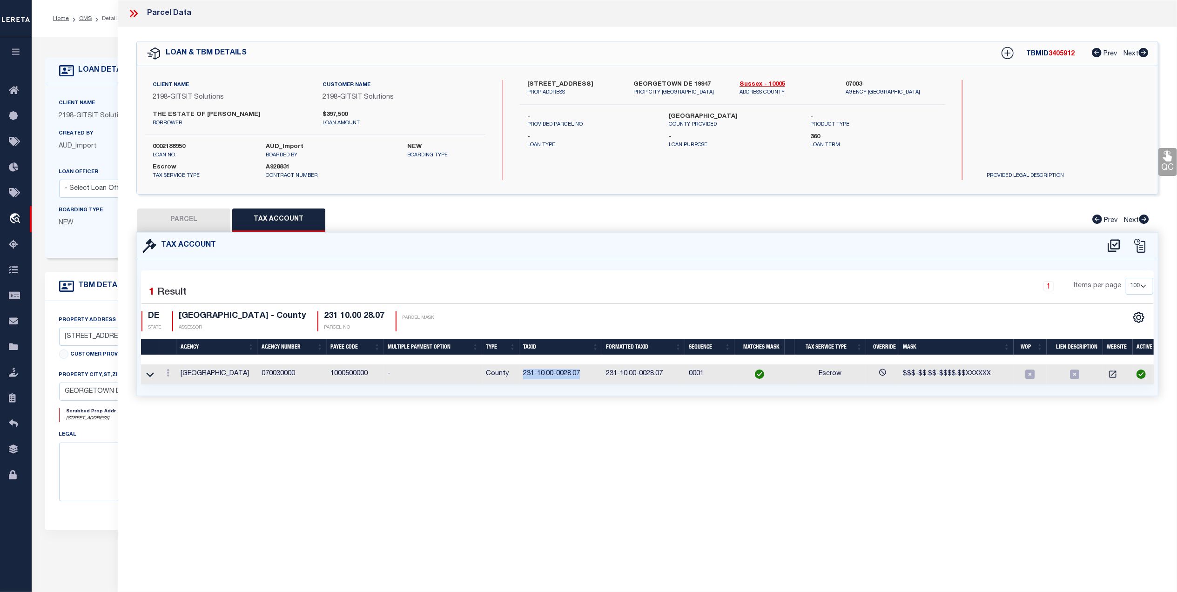
drag, startPoint x: 589, startPoint y: 374, endPoint x: 515, endPoint y: 377, distance: 74.5
click at [515, 377] on tr "SUSSEX COUNTY 070030000 1000500000 - County 231-10.00-0028.07 231-10.00-0028.07…" at bounding box center [649, 374] width 1017 height 20
copy tr "231-10.00-0028.07"
click at [198, 224] on button "PARCEL" at bounding box center [183, 219] width 93 height 23
select select "AS"
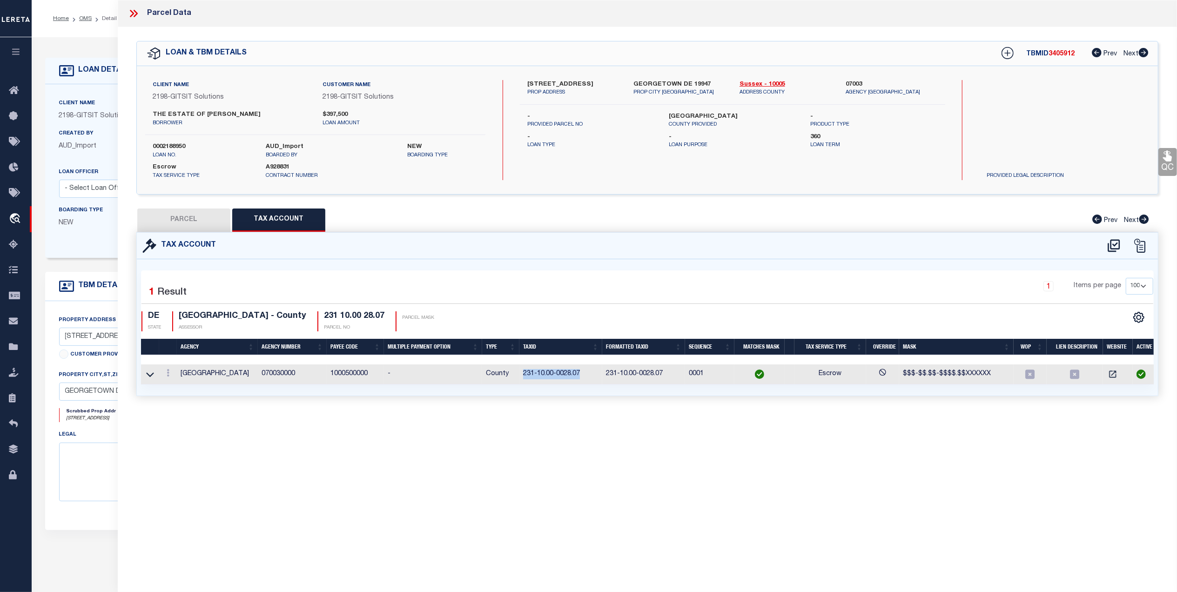
select select
checkbox input "false"
select select "QC"
type input "[PERSON_NAME]"
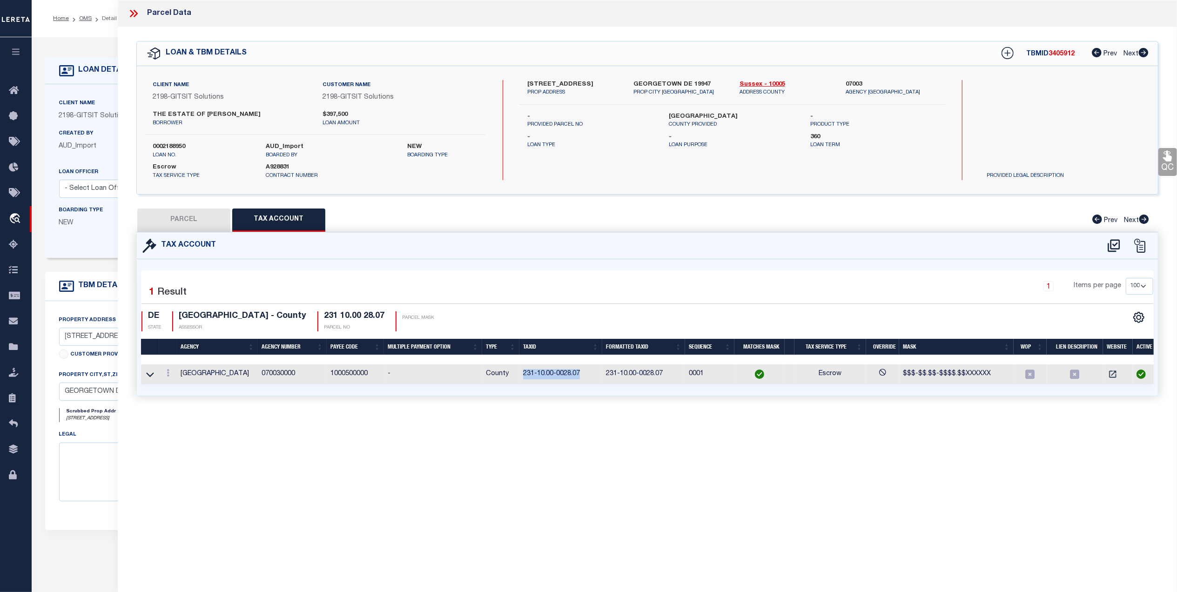
select select "AGW"
select select
type input "[STREET_ADDRESS]"
type input "GEORGETOWN DE 19947"
type textarea "W/RT 484 1300' S/RT 517 A"
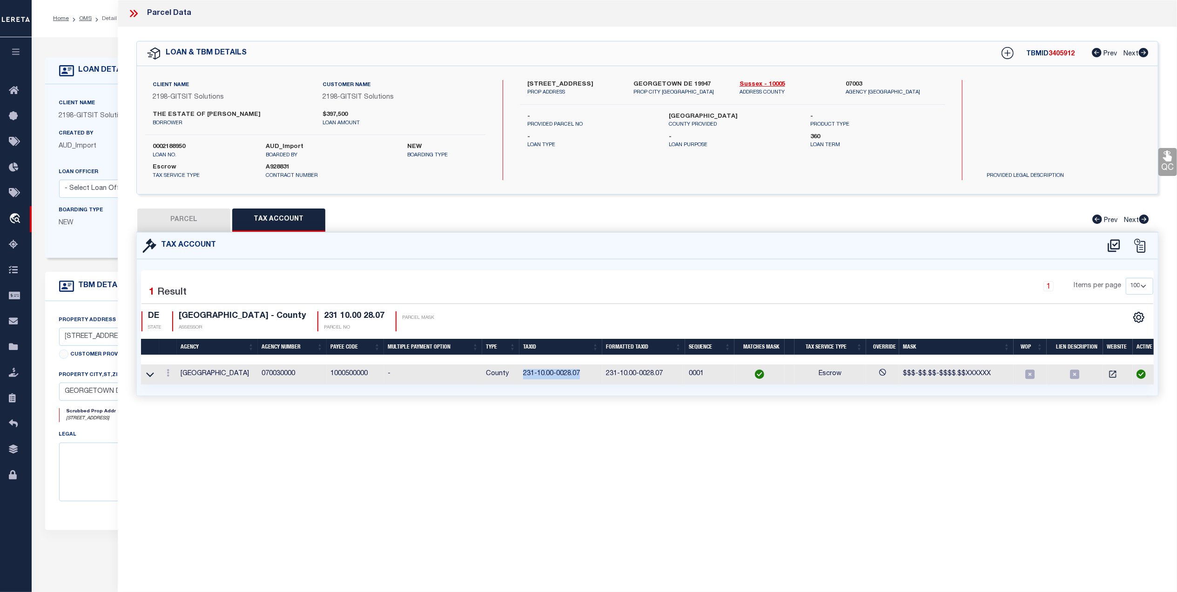
type textarea "UPDATE TAX ID FROM 231 10.00 28.07 TO 231-10.00-0028.07."
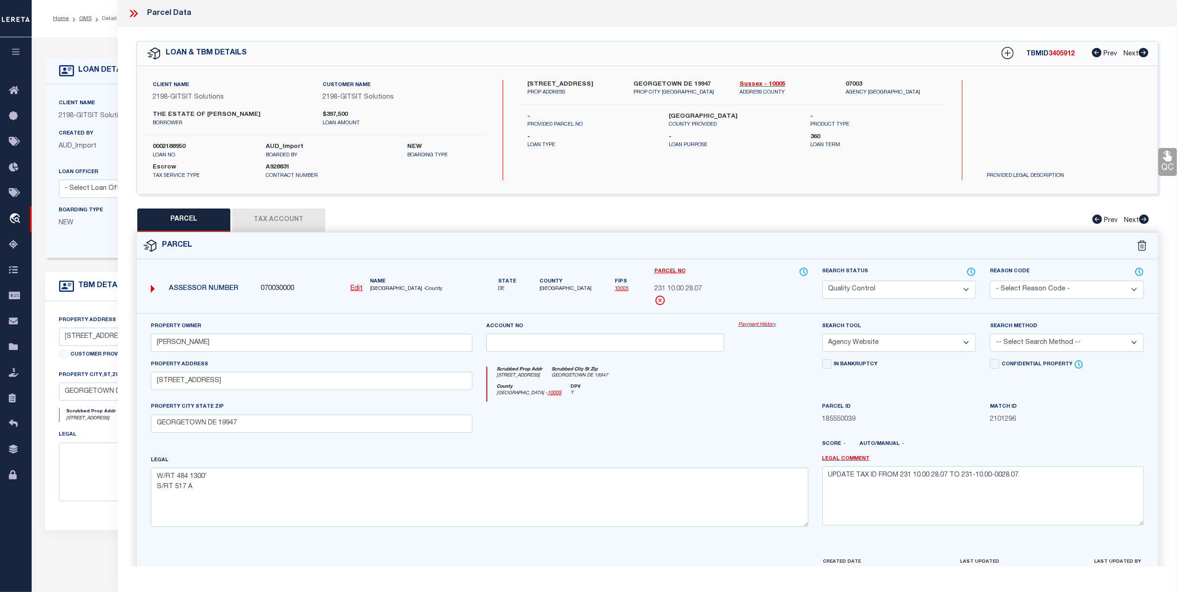
click at [1167, 166] on link "QC" at bounding box center [1167, 162] width 19 height 28
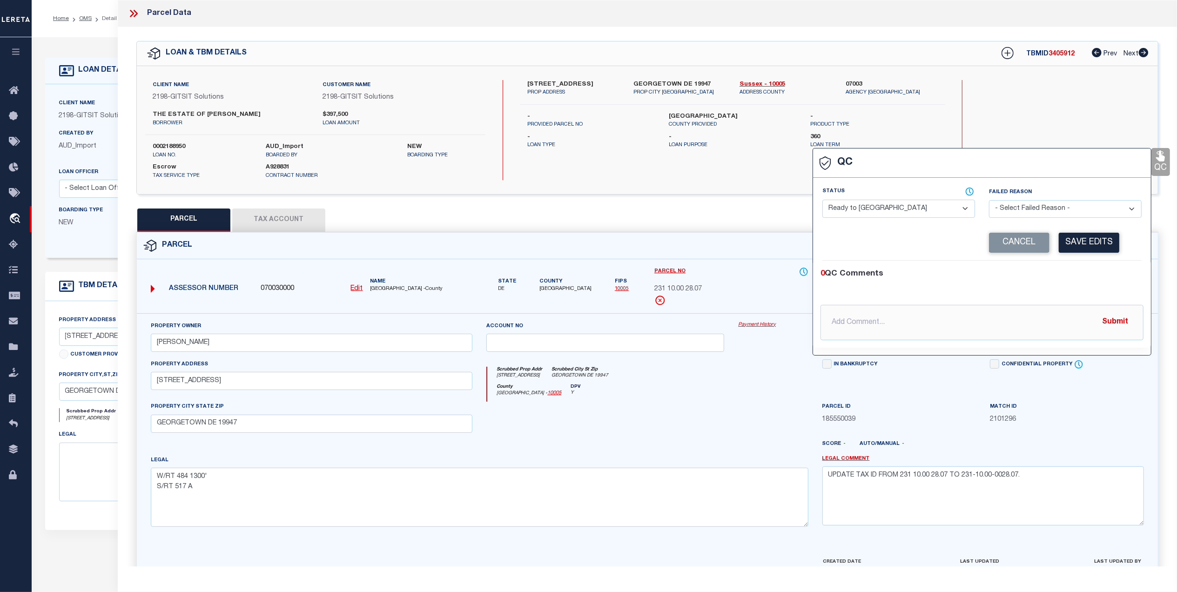
click at [916, 210] on select "- Select Status - Ready to QC Correct Incorrect" at bounding box center [898, 209] width 153 height 18
select select "COR"
click at [822, 201] on select "- Select Status - Ready to QC Correct Incorrect" at bounding box center [898, 209] width 153 height 18
click at [1097, 253] on button "Save Edits" at bounding box center [1089, 243] width 60 height 20
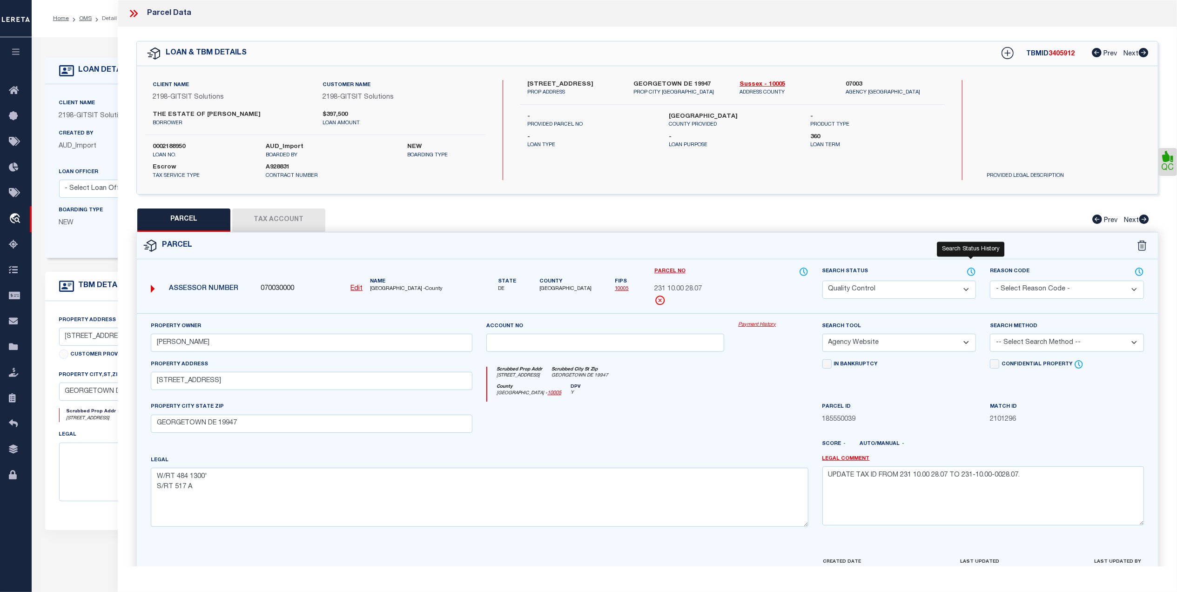
click at [968, 272] on icon at bounding box center [970, 271] width 7 height 7
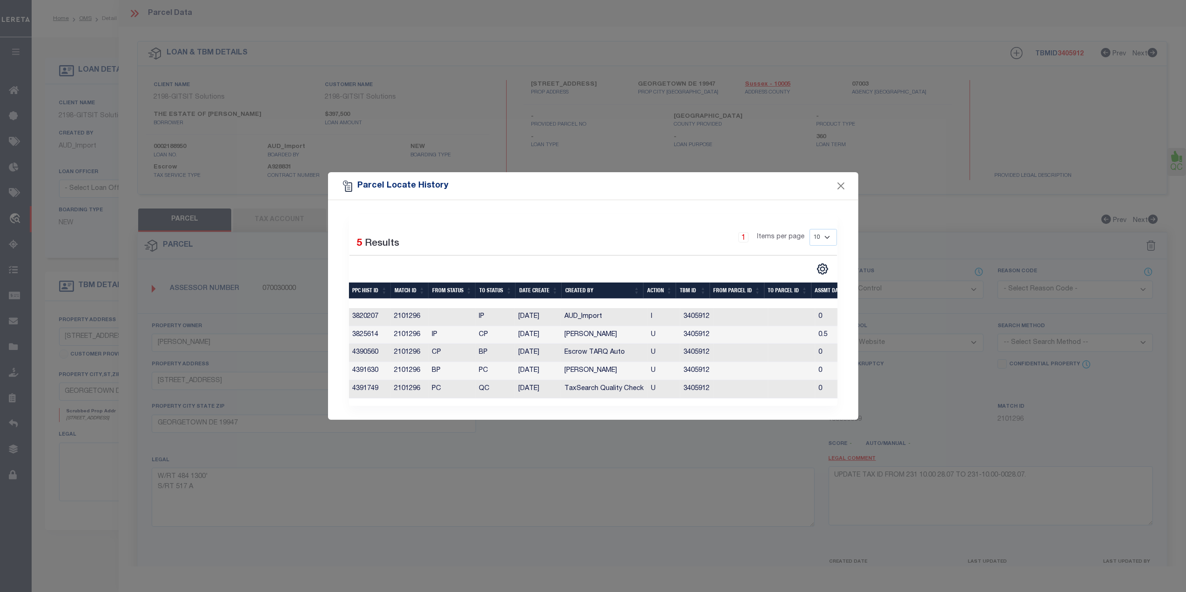
click at [835, 174] on div "Parcel Locate History" at bounding box center [593, 186] width 530 height 28
click at [838, 181] on button "Close" at bounding box center [841, 186] width 12 height 12
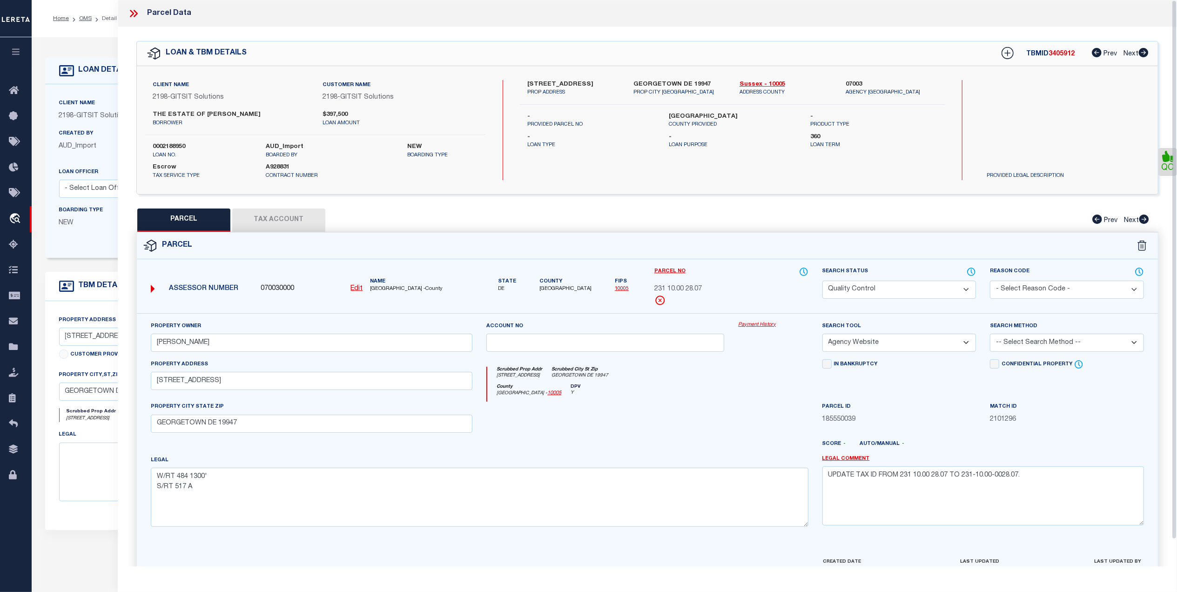
click at [858, 293] on select "Automated Search Bad Parcel Complete Duplicate Parcel High Dollar Reporting In …" at bounding box center [899, 290] width 154 height 18
select select "CP"
click at [822, 281] on select "Automated Search Bad Parcel Complete Duplicate Parcel High Dollar Reporting In …" at bounding box center [899, 290] width 154 height 18
click at [740, 391] on div "County Sussex - 10005 DPV Y" at bounding box center [647, 393] width 321 height 18
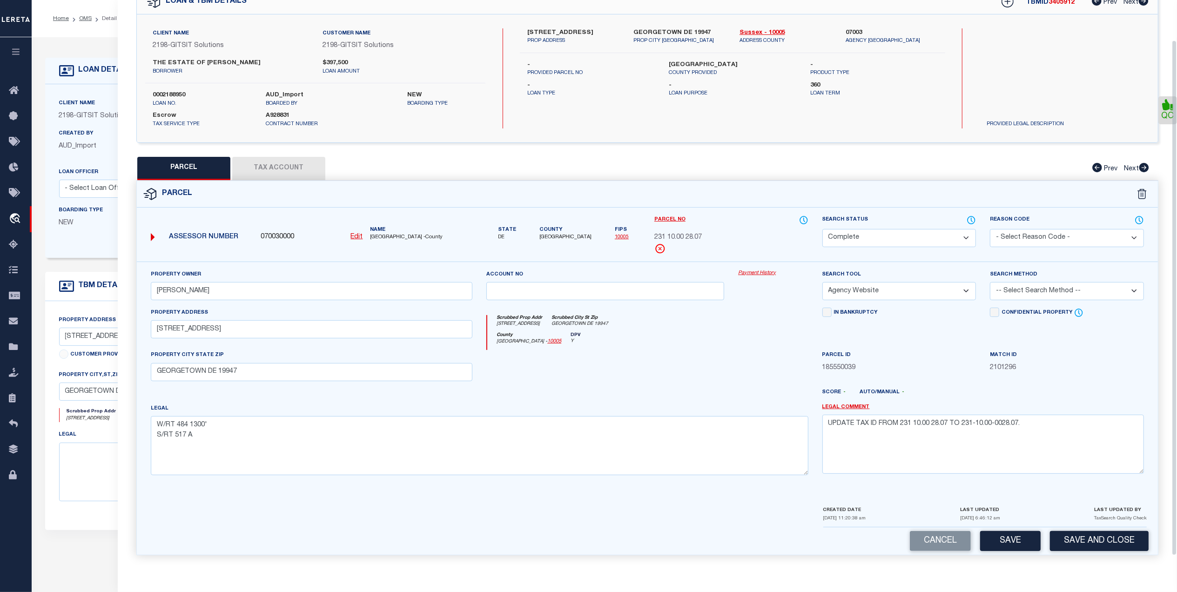
scroll to position [55, 0]
click at [1099, 550] on button "Save and Close" at bounding box center [1099, 541] width 99 height 20
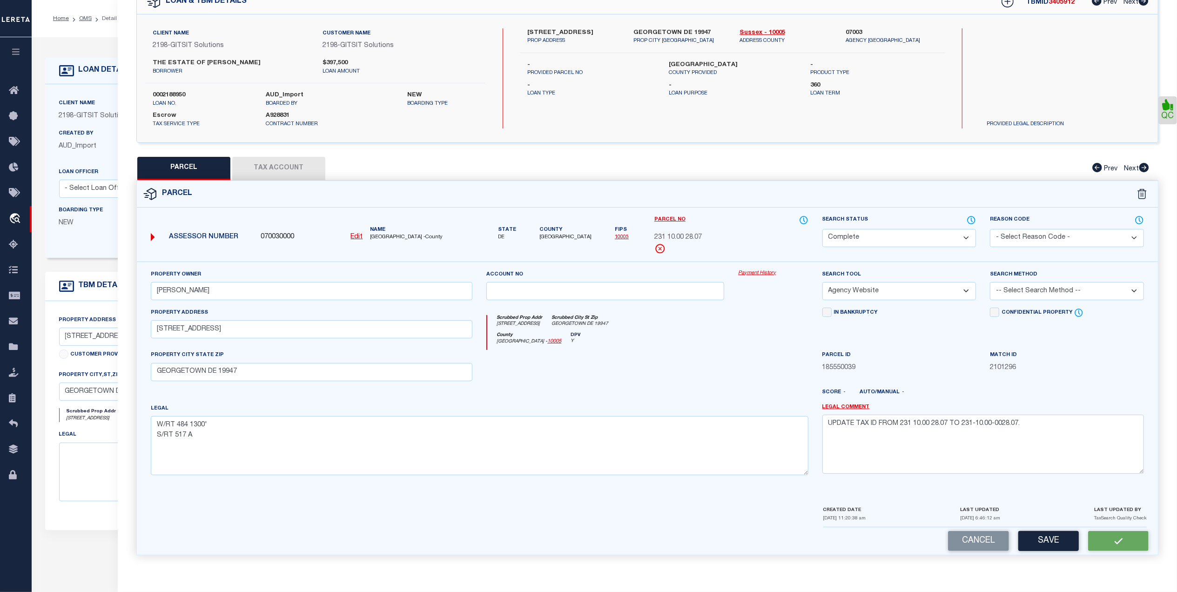
select select
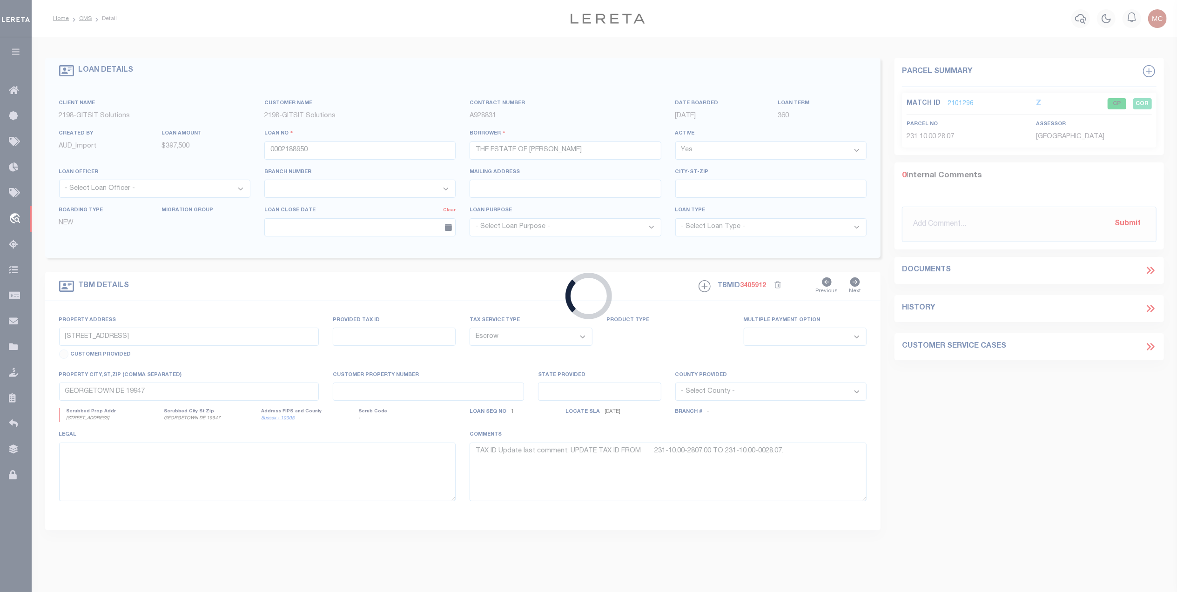
select select
select select "16881"
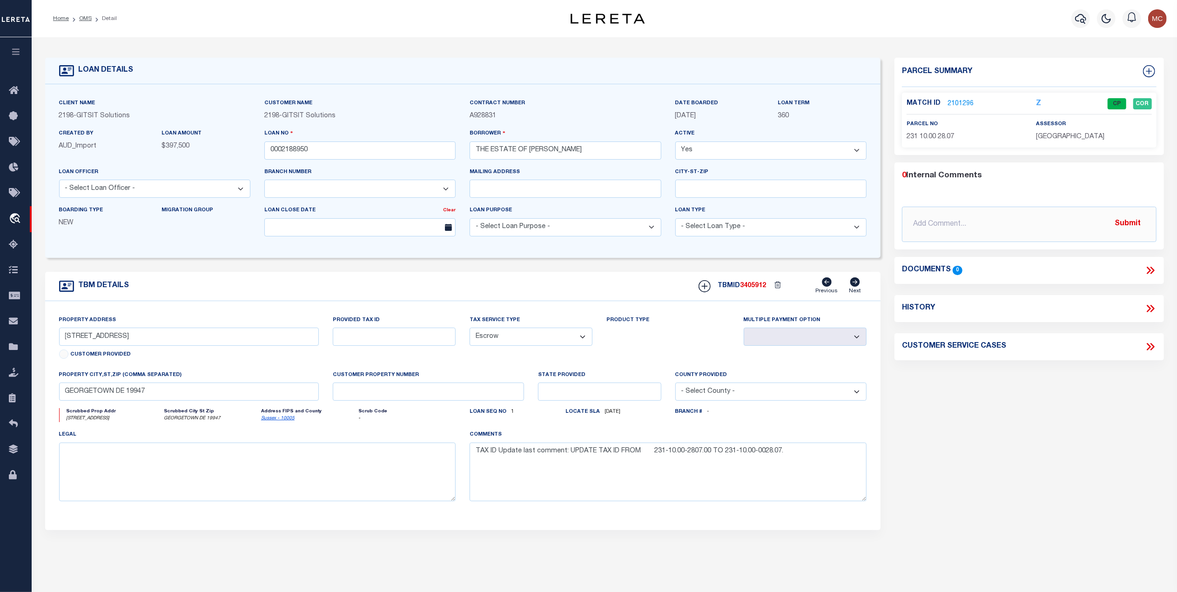
click at [955, 99] on link "2101296" at bounding box center [960, 104] width 26 height 10
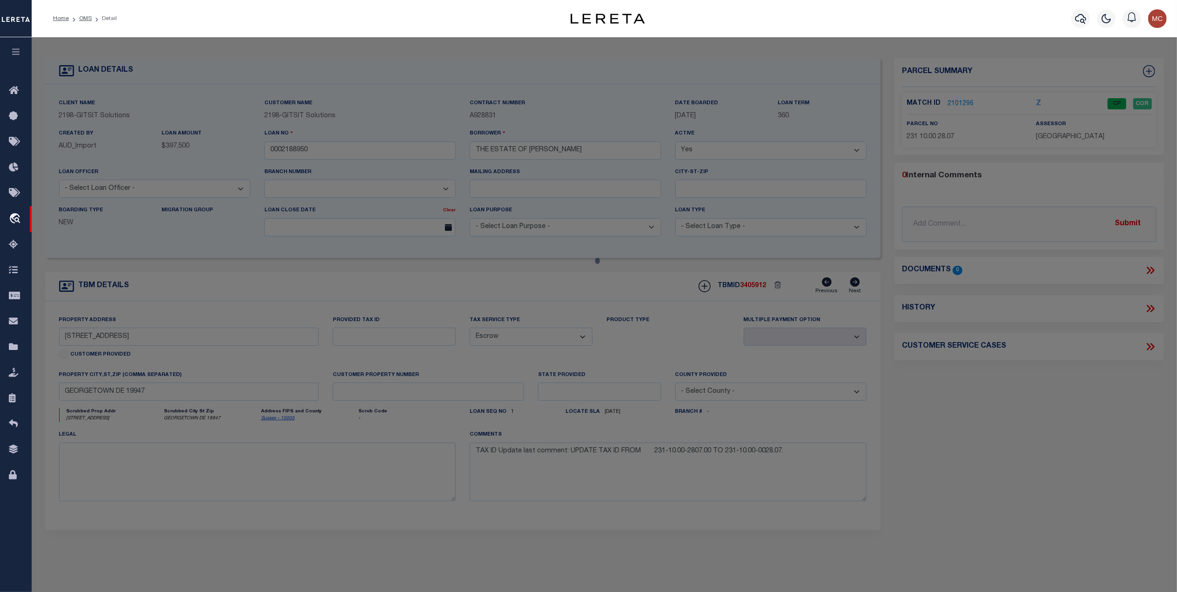
select select "AS"
select select
checkbox input "false"
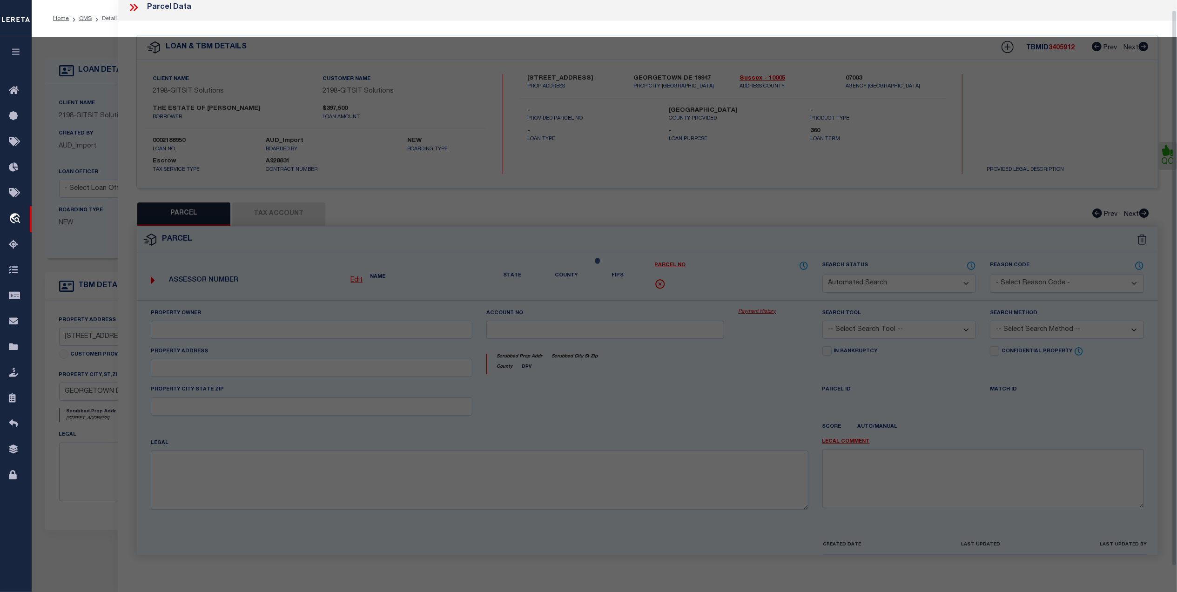
select select "CP"
type input "NAGLE JENNIFER"
select select "AGW"
select select
type input "22616 RUM BRIDGE RD"
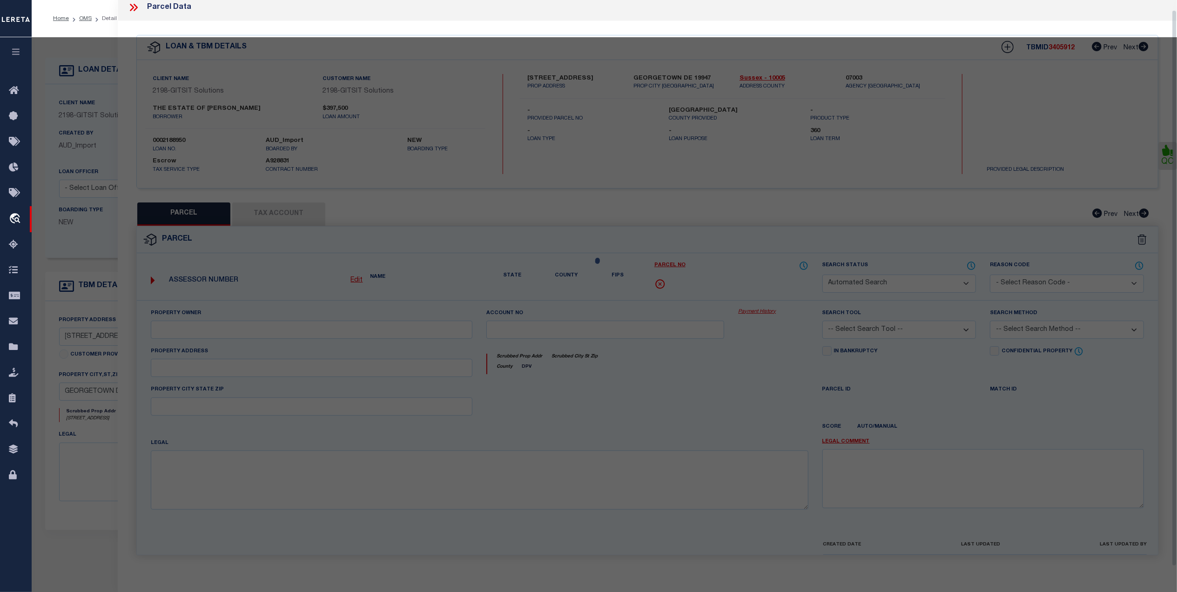
type input "GEORGETOWN DE 19947"
type textarea "W/RT 484 1300' S/RT 517 A"
type textarea "UPDATE TAX ID FROM 231 10.00 28.07 TO 231-10.00-0028.07."
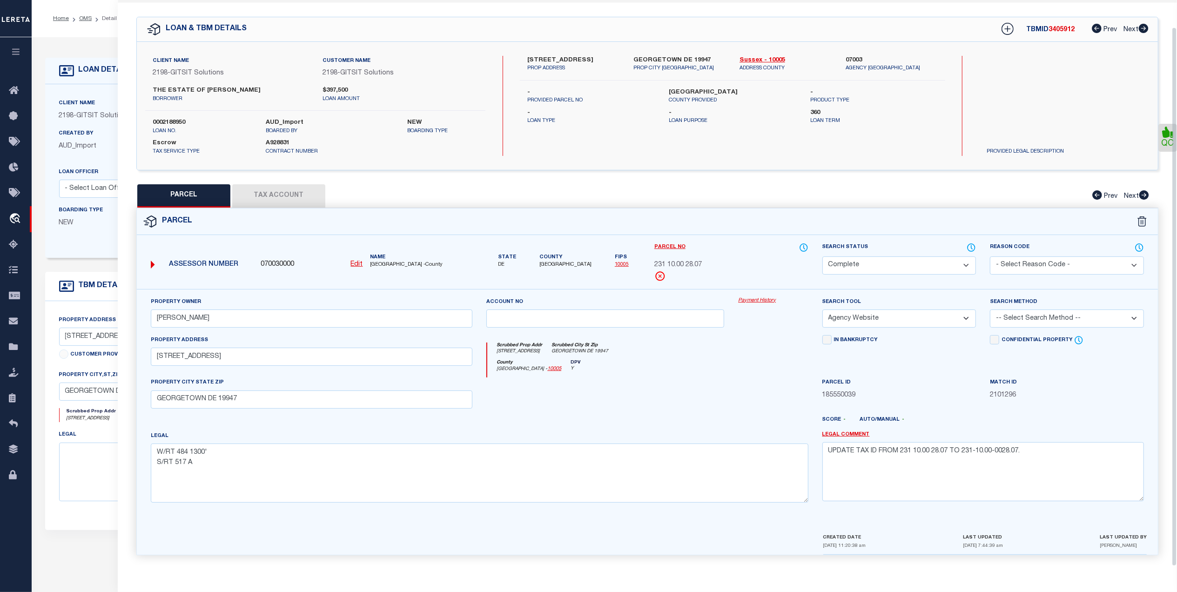
click at [1065, 318] on select "-- Select Search Method -- Property Address Legal Liability Info Provided" at bounding box center [1067, 318] width 154 height 18
select select "ADD"
click at [990, 309] on select "-- Select Search Method -- Property Address Legal Liability Info Provided" at bounding box center [1067, 318] width 154 height 18
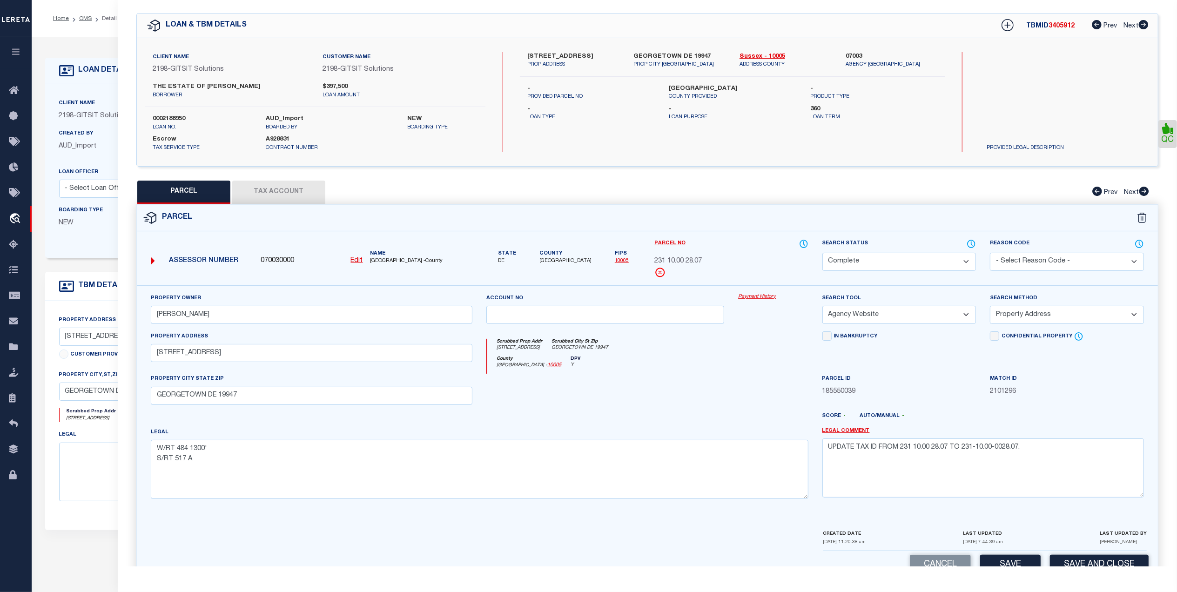
drag, startPoint x: 685, startPoint y: 414, endPoint x: 698, endPoint y: 414, distance: 13.0
click at [686, 412] on div at bounding box center [605, 393] width 252 height 38
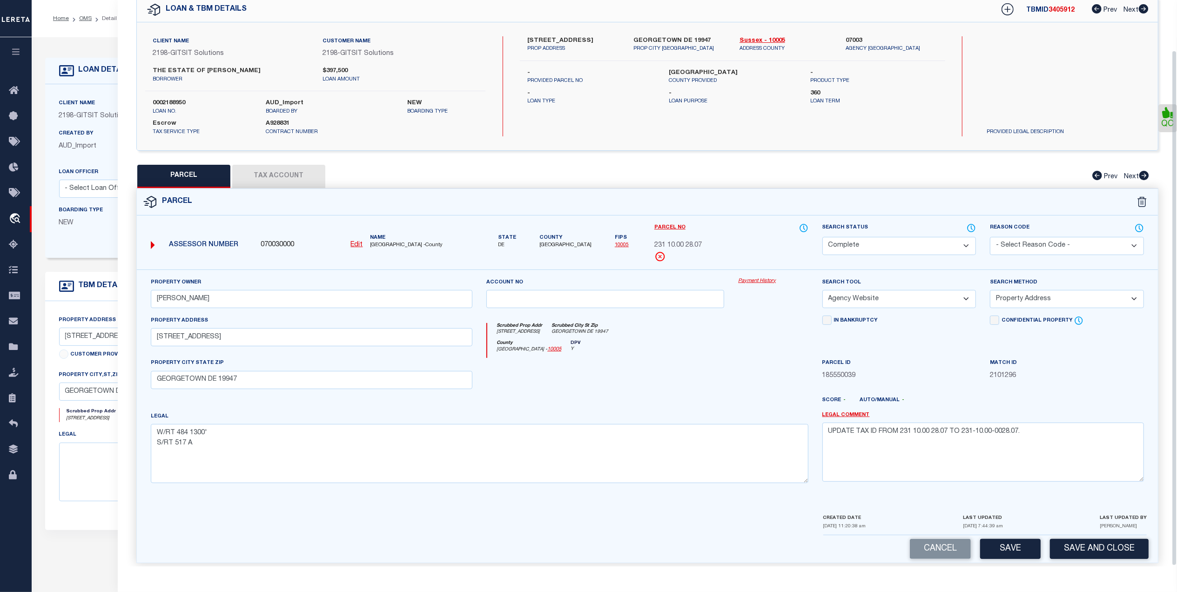
scroll to position [55, 0]
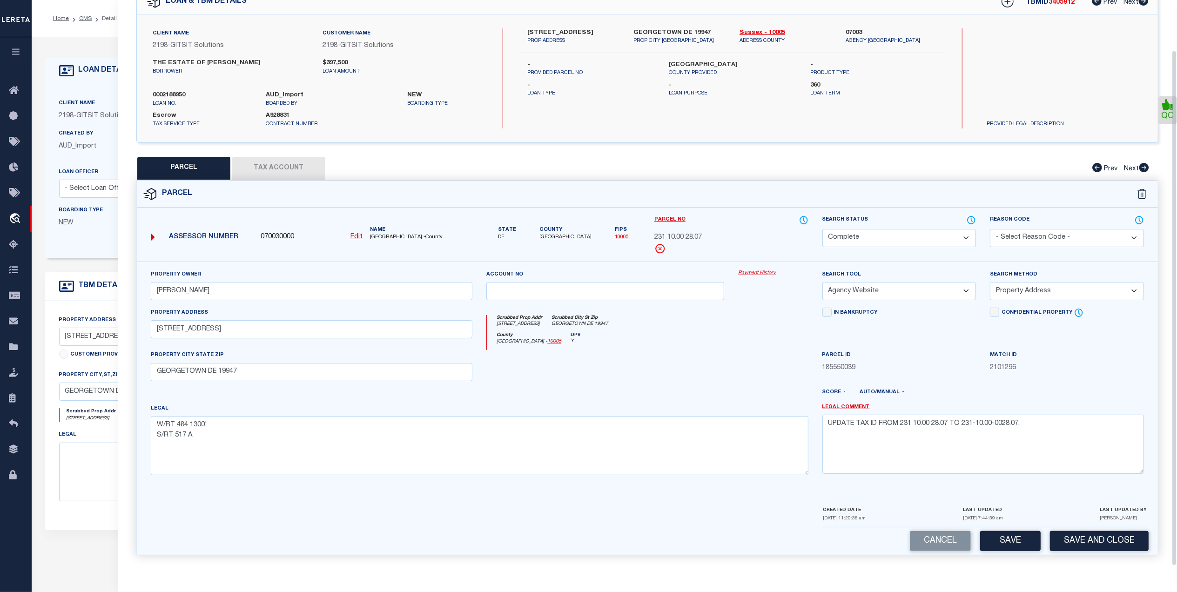
drag, startPoint x: 1079, startPoint y: 540, endPoint x: 736, endPoint y: 518, distance: 344.6
click at [1056, 540] on button "Save and Close" at bounding box center [1099, 541] width 99 height 20
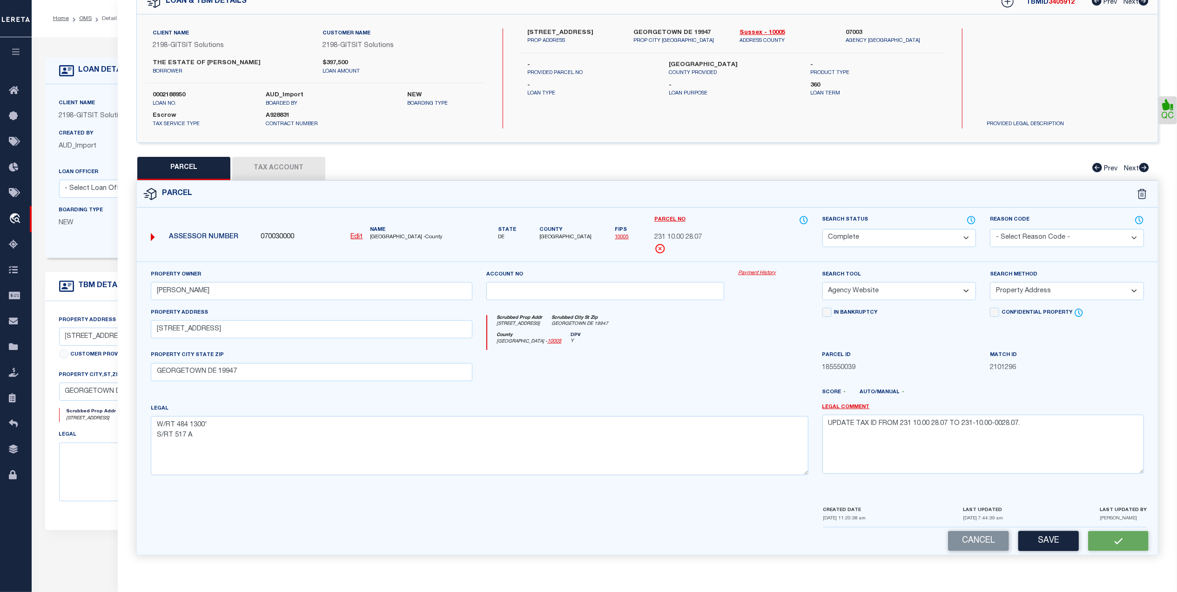
select select
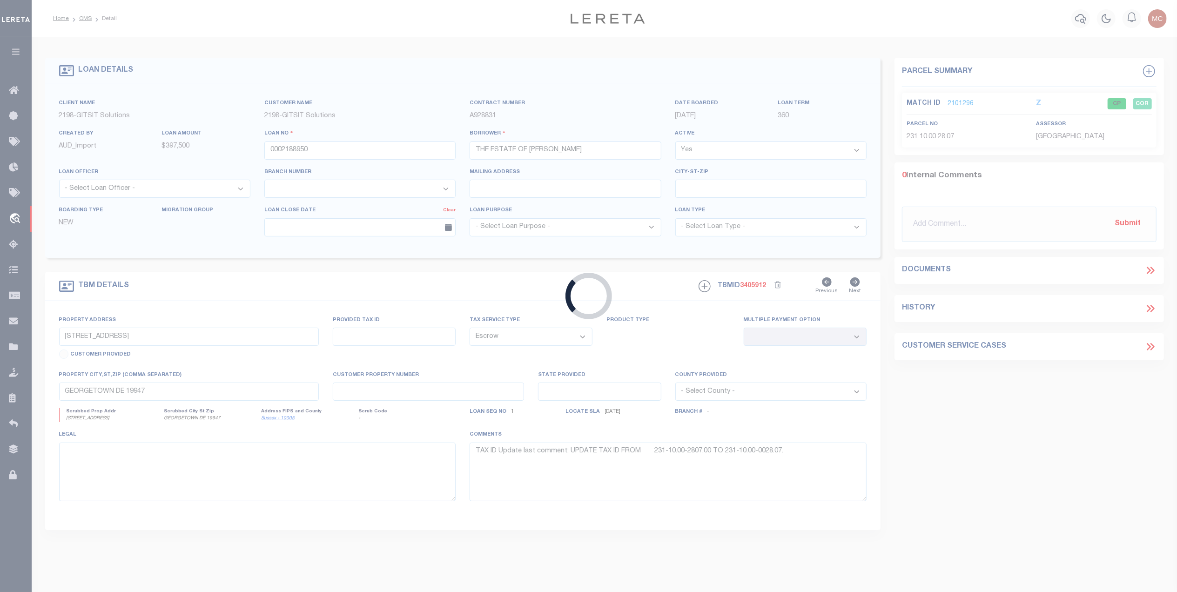
select select
select select "16881"
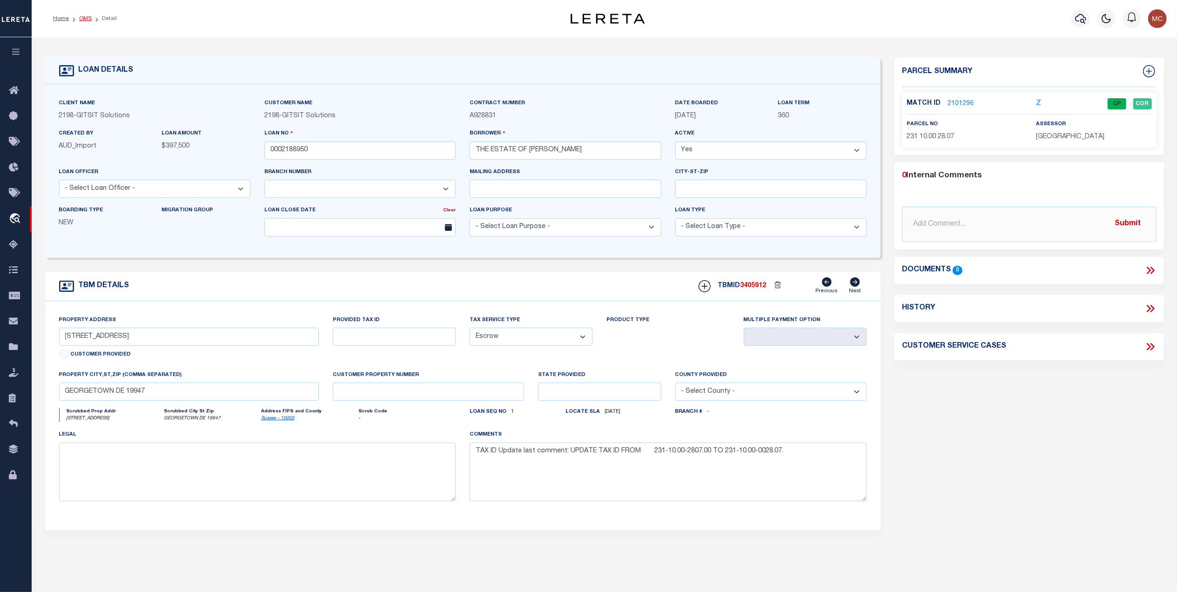
click at [84, 19] on link "OMS" at bounding box center [85, 19] width 13 height 6
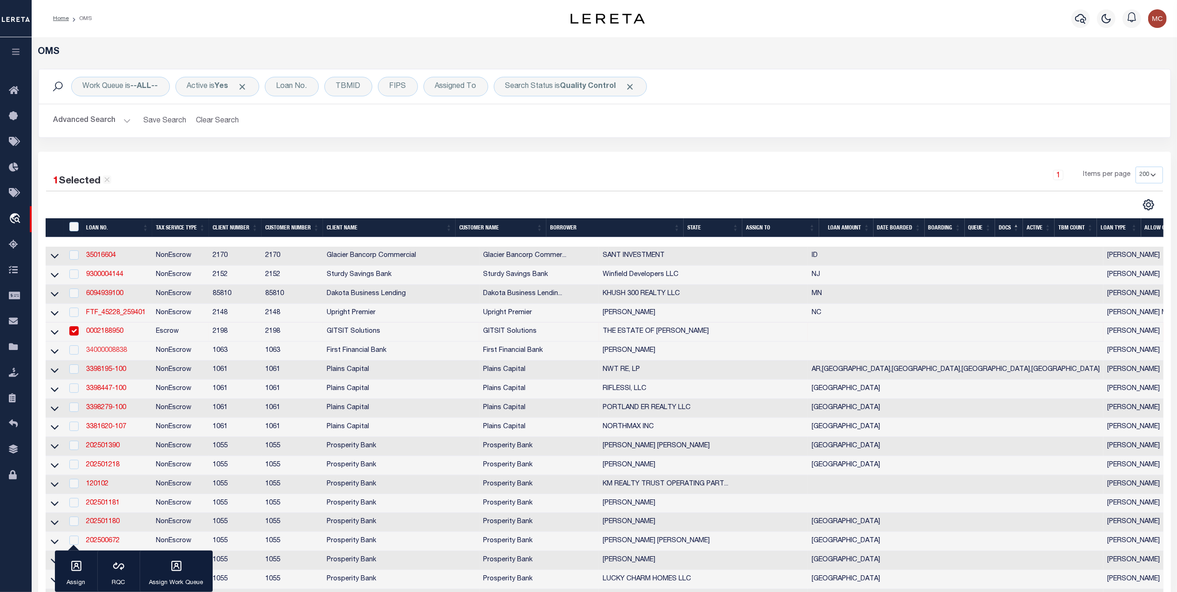
click at [119, 354] on link "34000008838" at bounding box center [106, 350] width 41 height 7
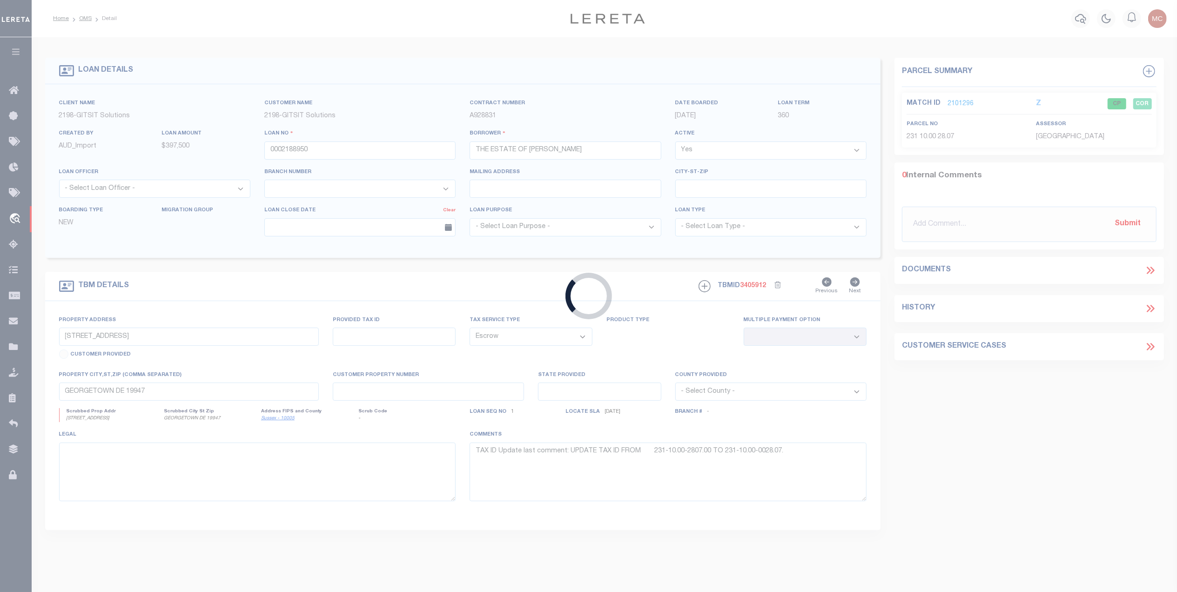
type input "34000008838"
type input "Dora Jane Price"
select select
select select "100"
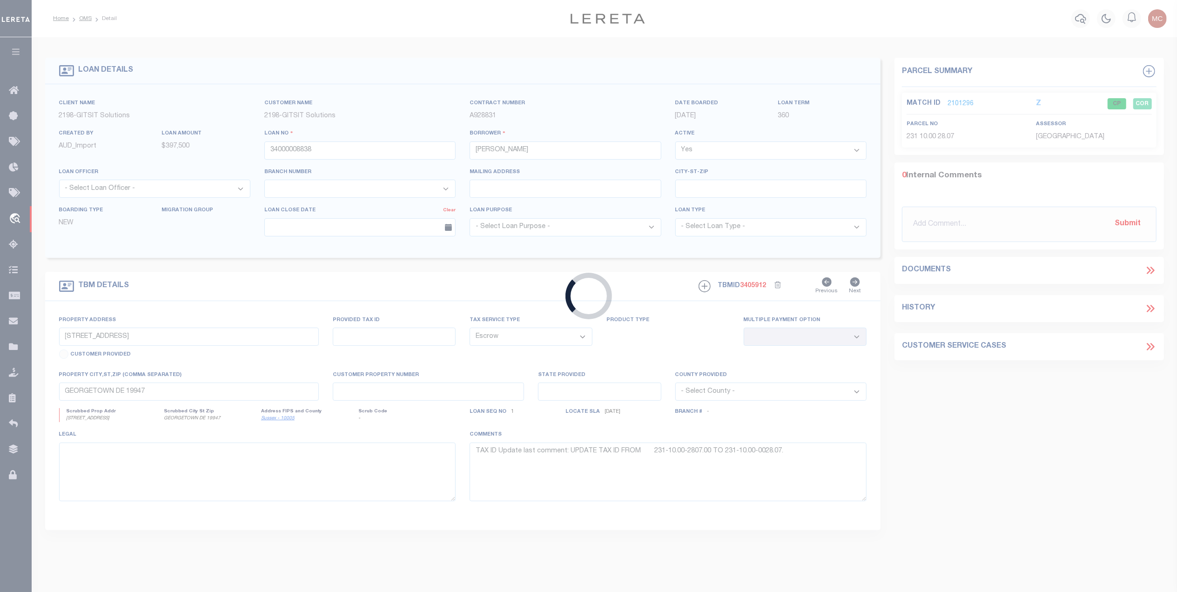
select select "NonEscrow"
type input "20463 St Hwy 206"
select select
type input "Cross Plains TX 764370000"
select select "835"
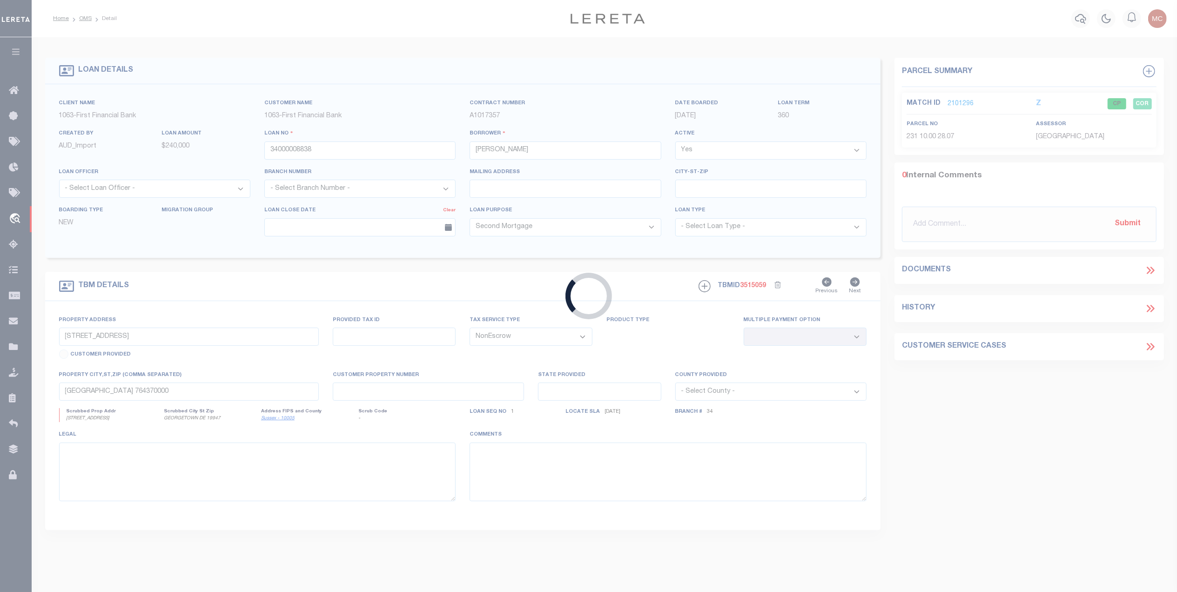
select select "513"
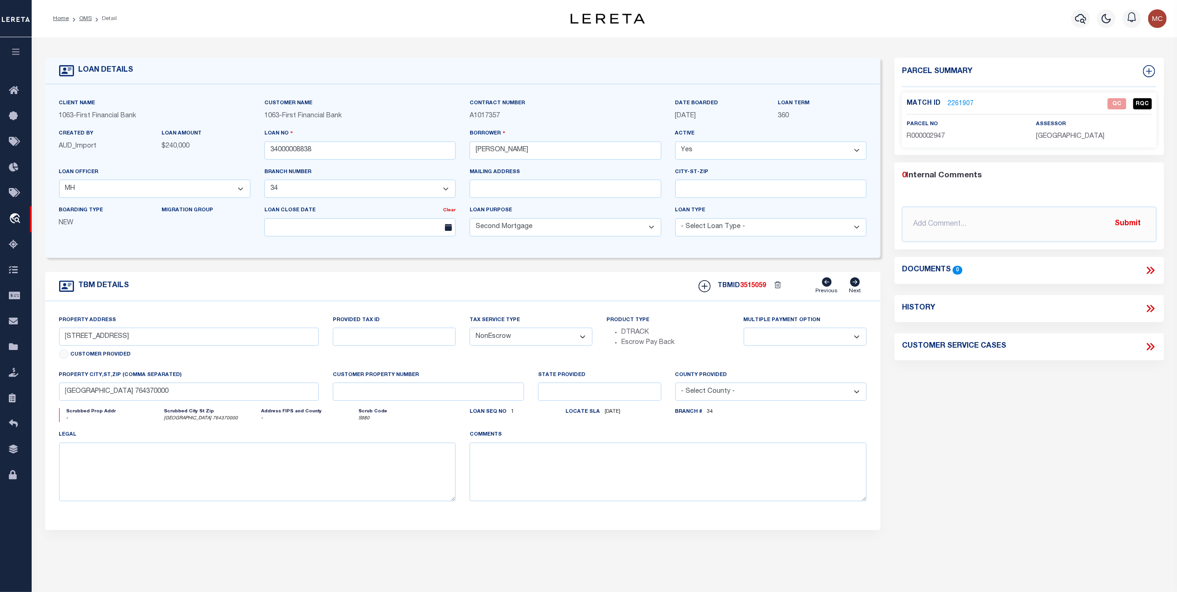
click at [966, 102] on link "2261907" at bounding box center [960, 104] width 26 height 10
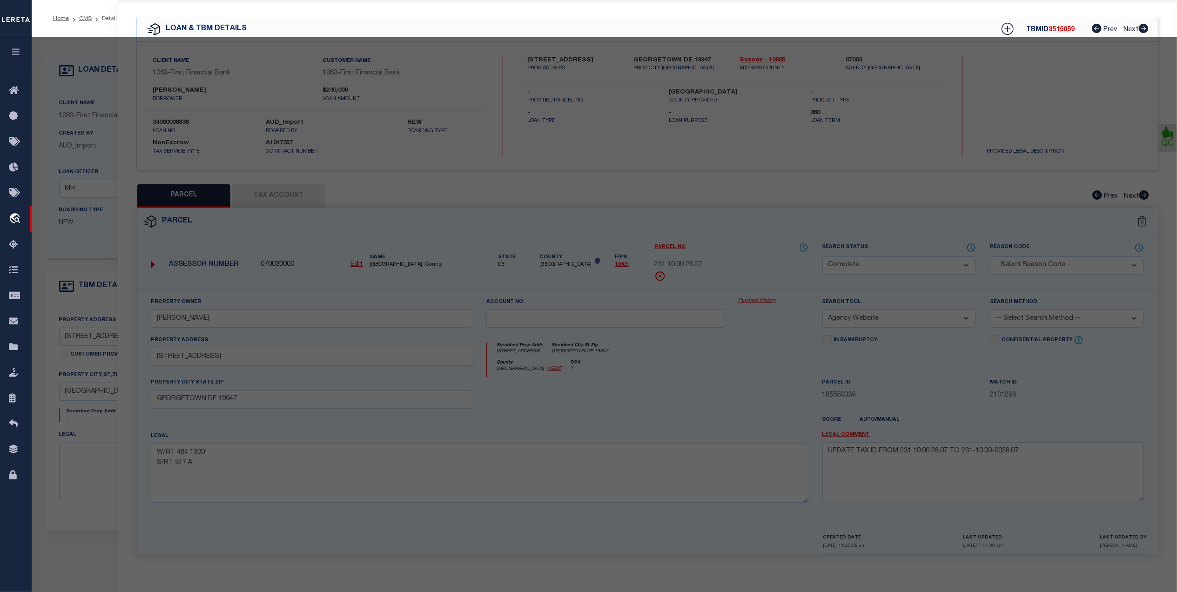
select select "AS"
select select
checkbox input "false"
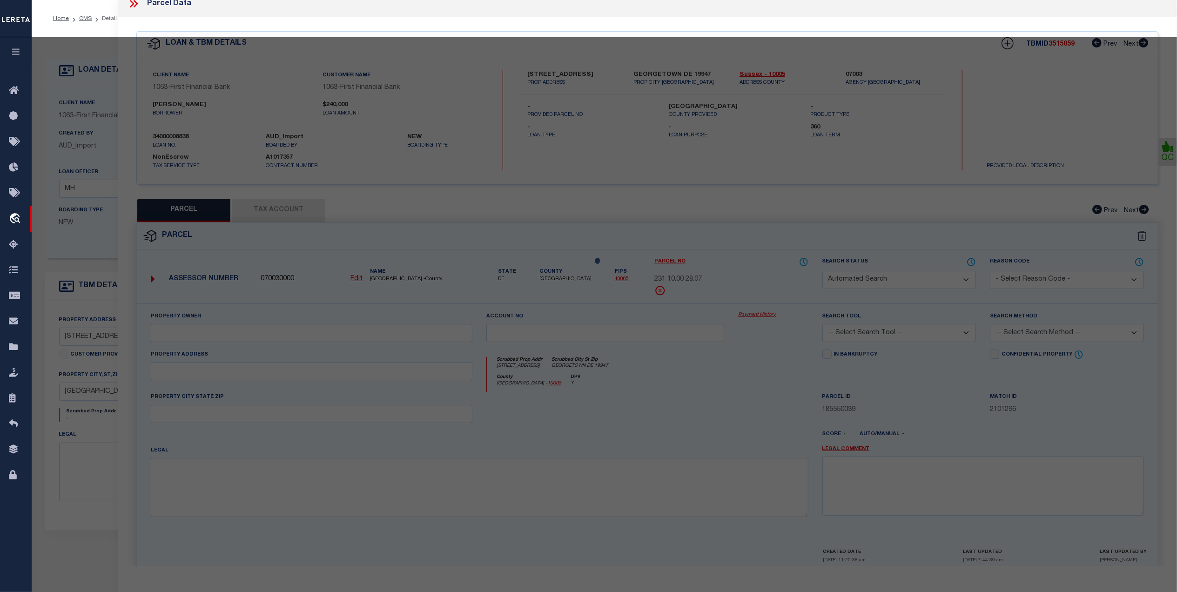
select select "QC"
type input "PRICE DORA JANE"
select select "AGW"
select select "LEG"
type input "20463 ST HWY 206"
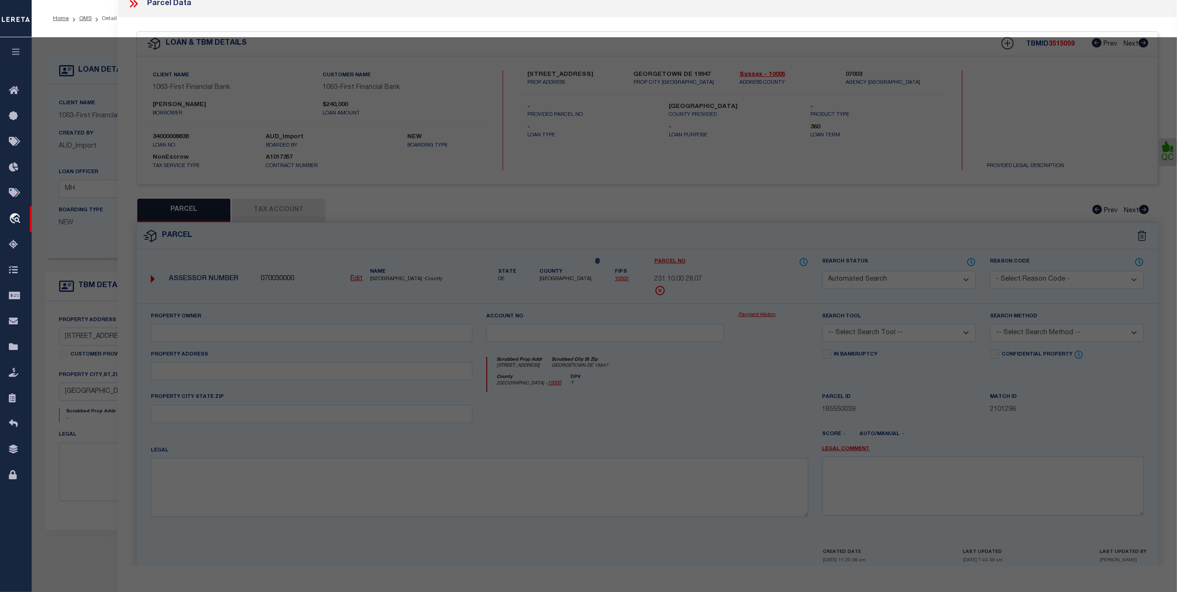
type input "Cross Plains TX 76437"
type textarea "Acres 2.000, ABST 260, SEC 331 J KNIGHT, (STORAGE BLDGS)"
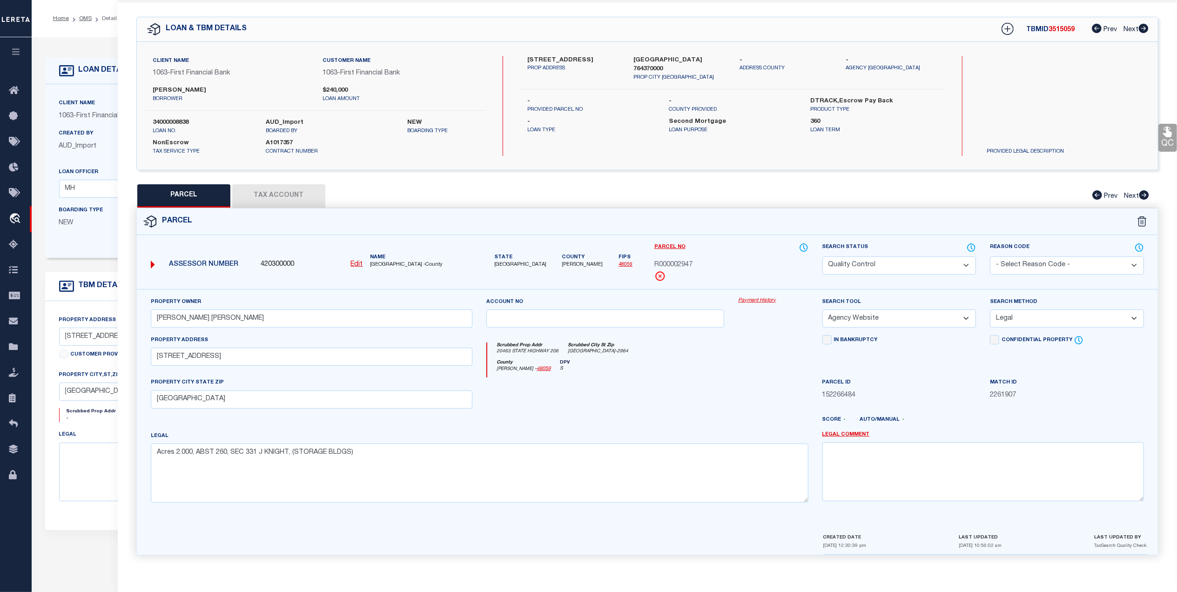
click at [267, 193] on button "Tax Account" at bounding box center [278, 195] width 93 height 23
select select "100"
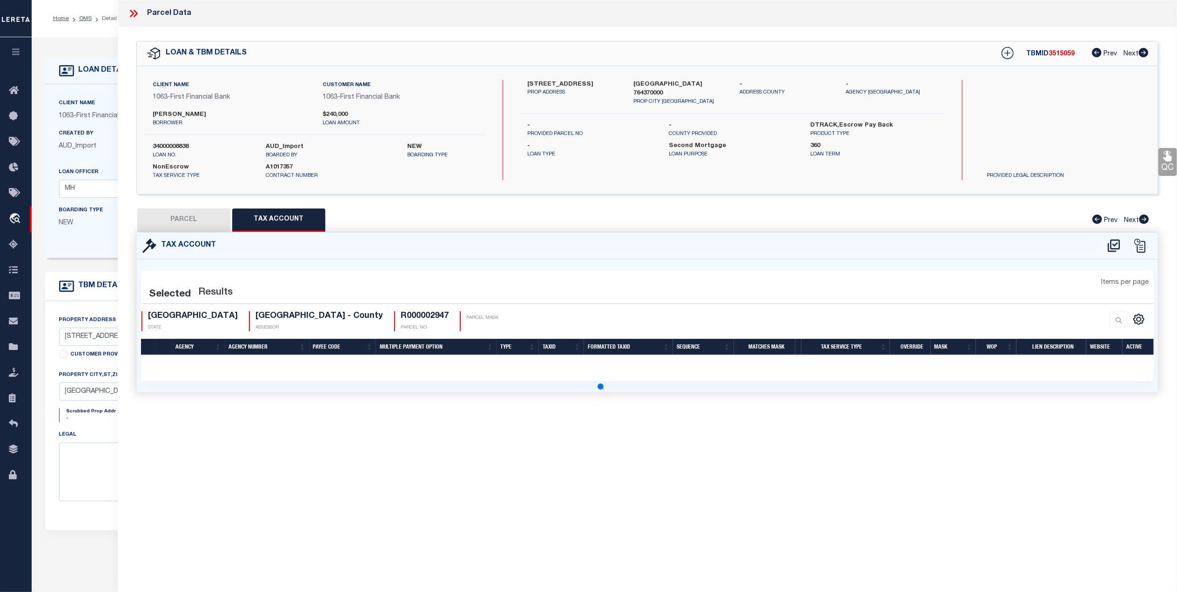
scroll to position [0, 0]
select select "100"
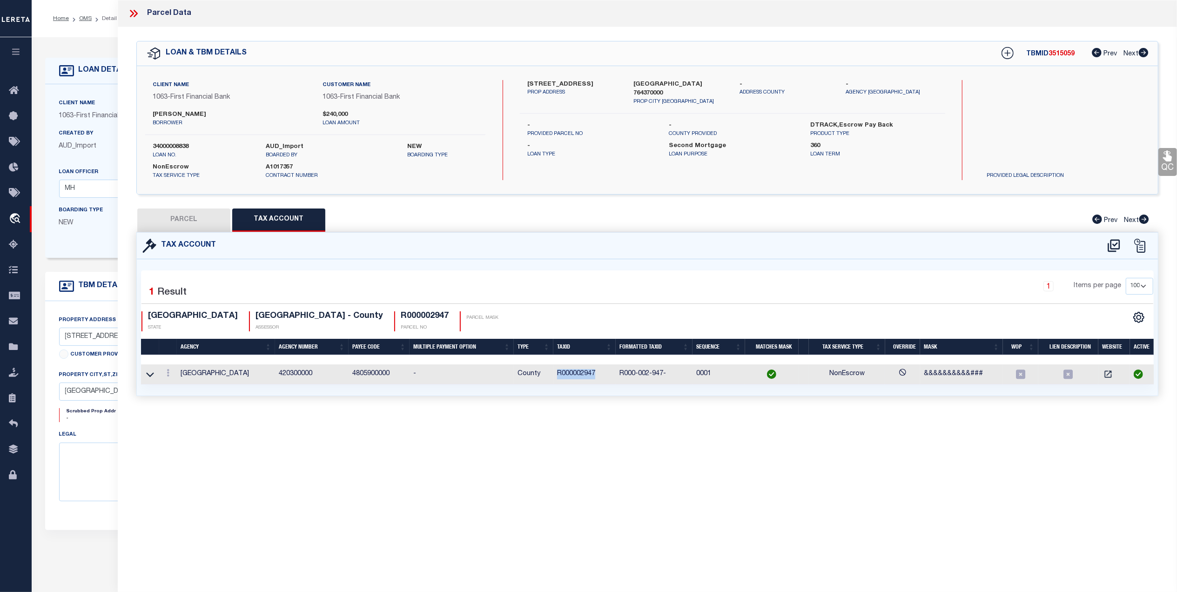
drag, startPoint x: 605, startPoint y: 375, endPoint x: 548, endPoint y: 380, distance: 57.0
click at [548, 380] on tr "CALLAHAN COUNTY 420300000 4805900000 - County R000002947 R000-002-947- 0001 Non…" at bounding box center [648, 374] width 1015 height 20
copy tr "R000002947"
drag, startPoint x: 203, startPoint y: 220, endPoint x: 630, endPoint y: 244, distance: 427.4
click at [203, 220] on button "PARCEL" at bounding box center [183, 219] width 93 height 23
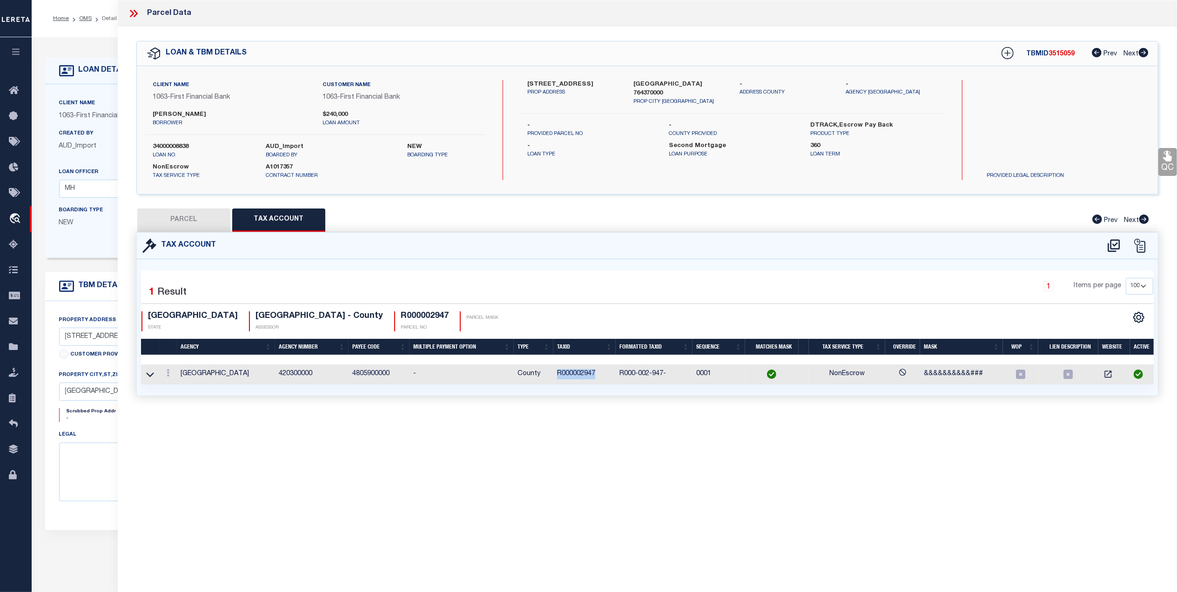
select select "AS"
select select
checkbox input "false"
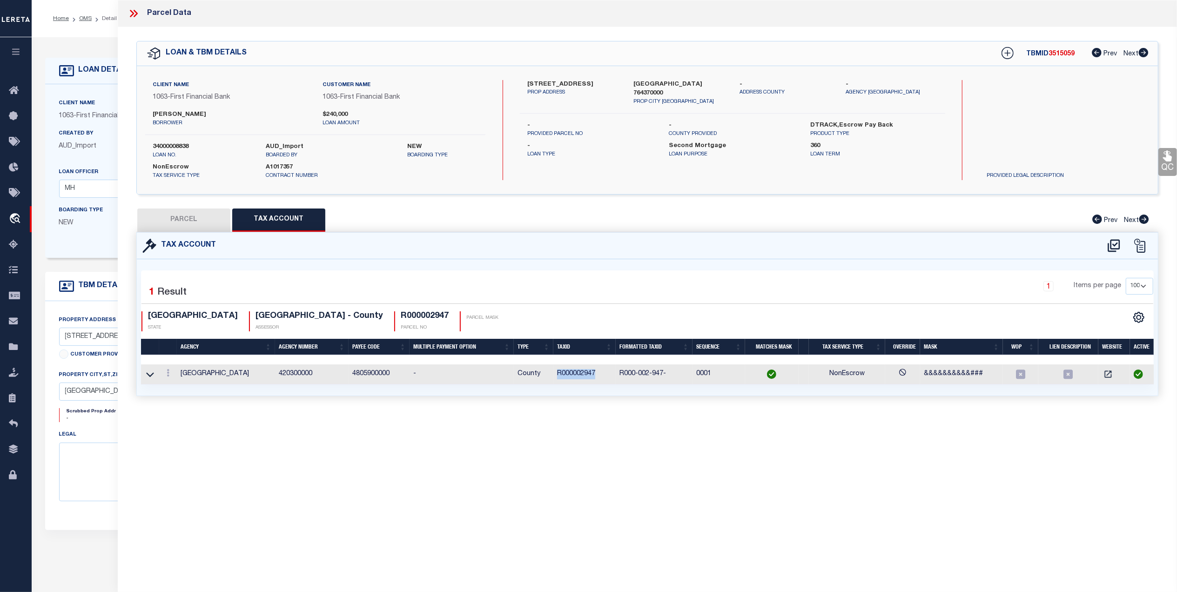
select select "QC"
type input "PRICE DORA JANE"
select select "AGW"
select select "LEG"
type input "20463 ST HWY 206"
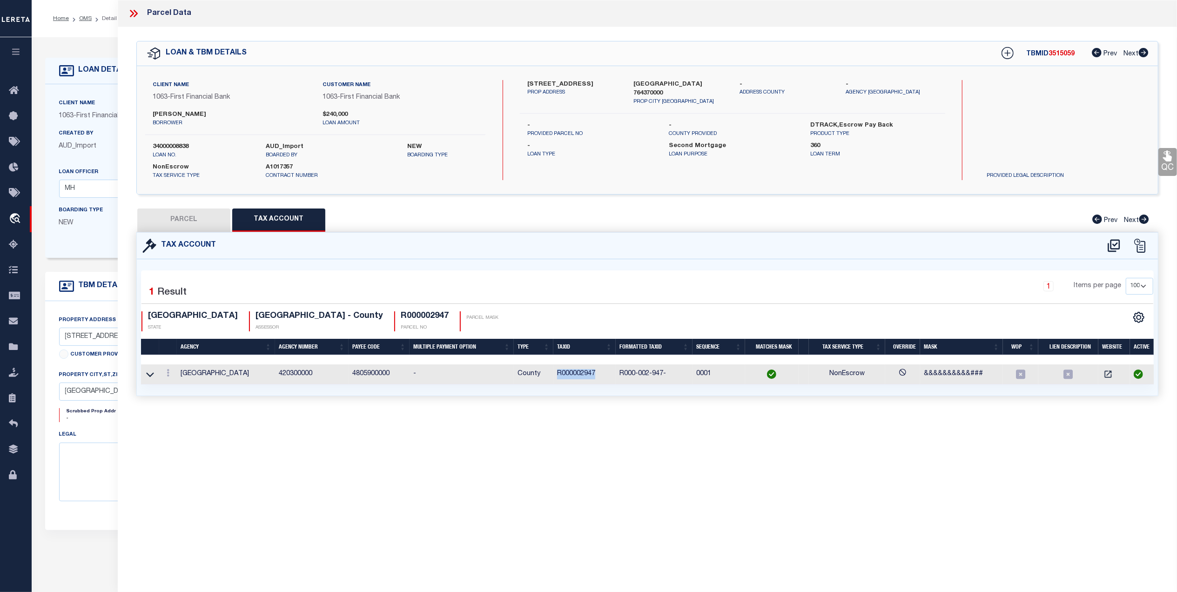
type input "Cross Plains TX 76437"
type textarea "Acres 2.000, ABST 260, SEC 331 J KNIGHT, (STORAGE BLDGS)"
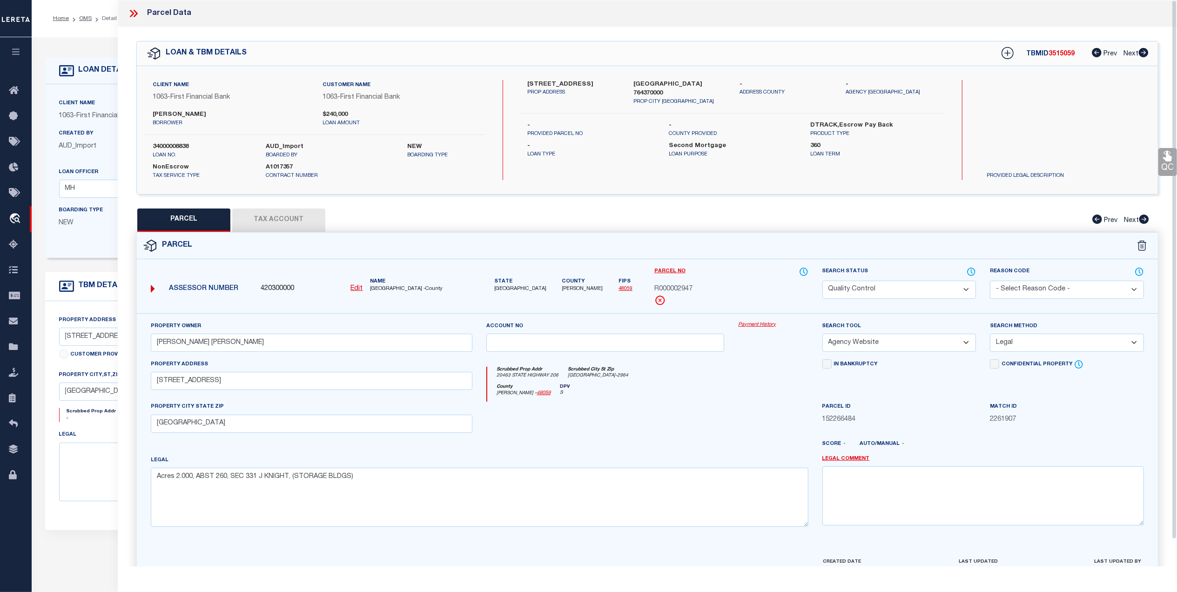
drag, startPoint x: 1163, startPoint y: 155, endPoint x: 1156, endPoint y: 157, distance: 7.4
click at [1163, 155] on icon at bounding box center [1167, 156] width 12 height 12
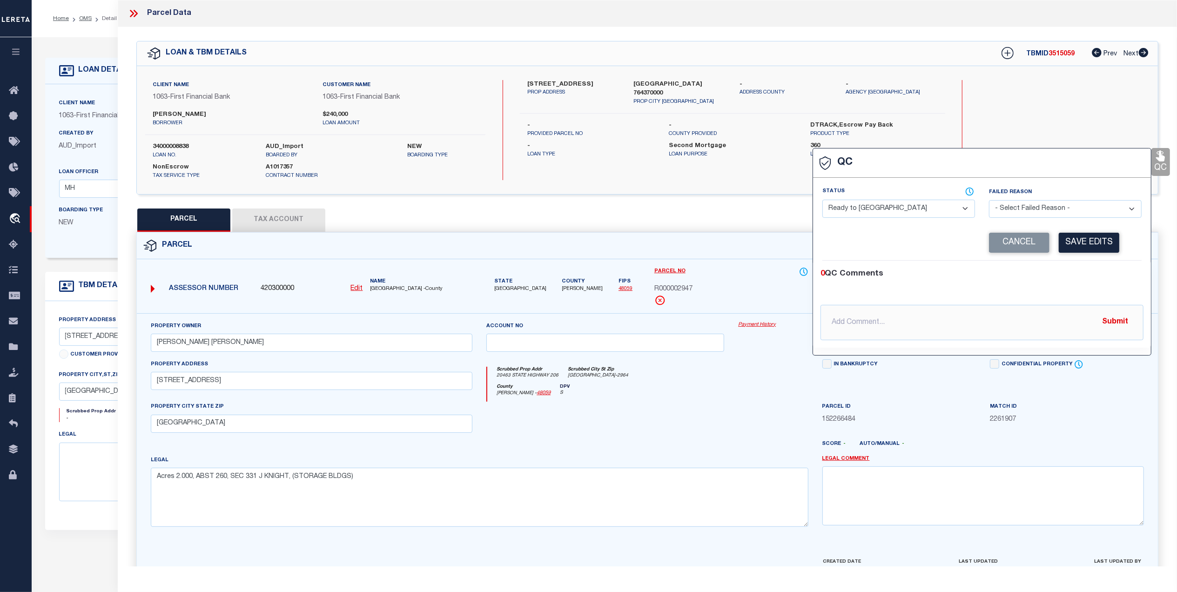
drag, startPoint x: 918, startPoint y: 210, endPoint x: 902, endPoint y: 220, distance: 18.6
click at [918, 210] on select "- Select Status - Ready to QC Correct Incorrect" at bounding box center [898, 209] width 153 height 18
select select "COR"
click at [822, 201] on select "- Select Status - Ready to QC Correct Incorrect" at bounding box center [898, 209] width 153 height 18
click at [1100, 245] on button "Save Edits" at bounding box center [1089, 243] width 60 height 20
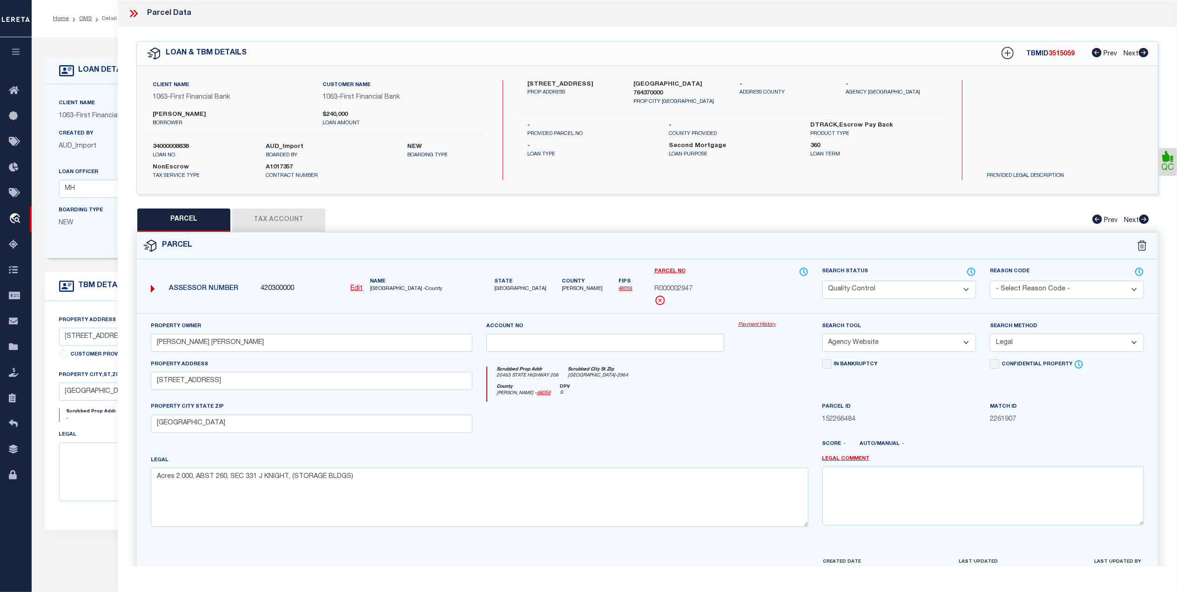
drag, startPoint x: 862, startPoint y: 280, endPoint x: 862, endPoint y: 288, distance: 8.8
click at [862, 281] on div "Search Status Automated Search Bad Parcel Complete Duplicate Parcel High Dollar…" at bounding box center [899, 283] width 154 height 32
click at [862, 288] on select "Automated Search Bad Parcel Complete Duplicate Parcel High Dollar Reporting In …" at bounding box center [899, 290] width 154 height 18
select select "CP"
click at [822, 281] on select "Automated Search Bad Parcel Complete Duplicate Parcel High Dollar Reporting In …" at bounding box center [899, 290] width 154 height 18
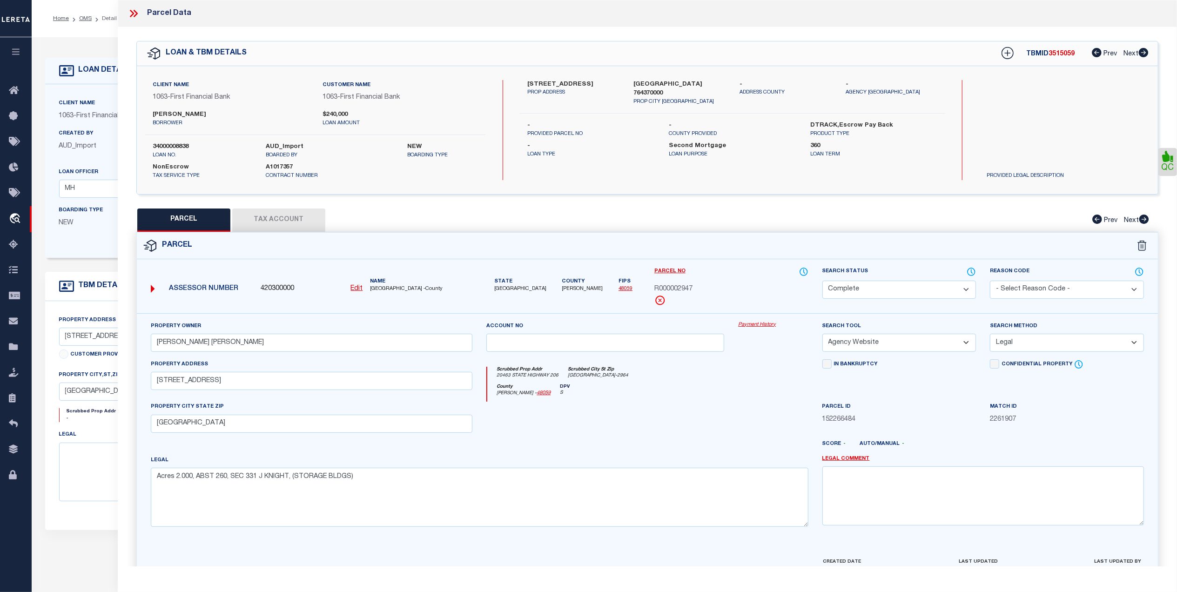
drag, startPoint x: 670, startPoint y: 404, endPoint x: 829, endPoint y: 456, distance: 166.4
click at [672, 406] on div at bounding box center [605, 421] width 252 height 38
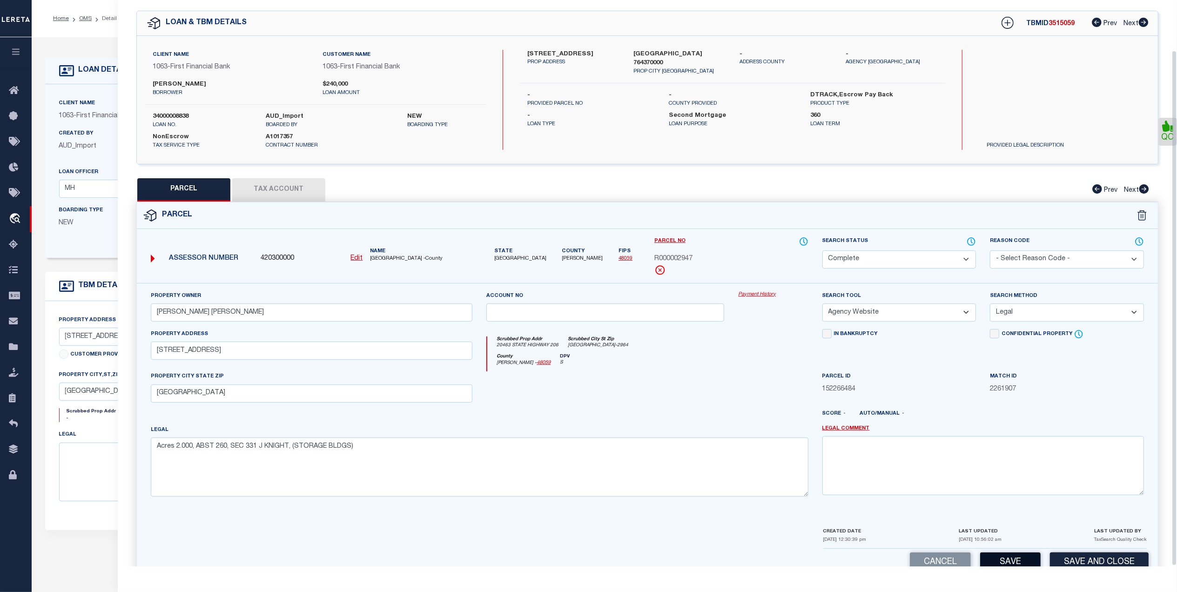
scroll to position [55, 0]
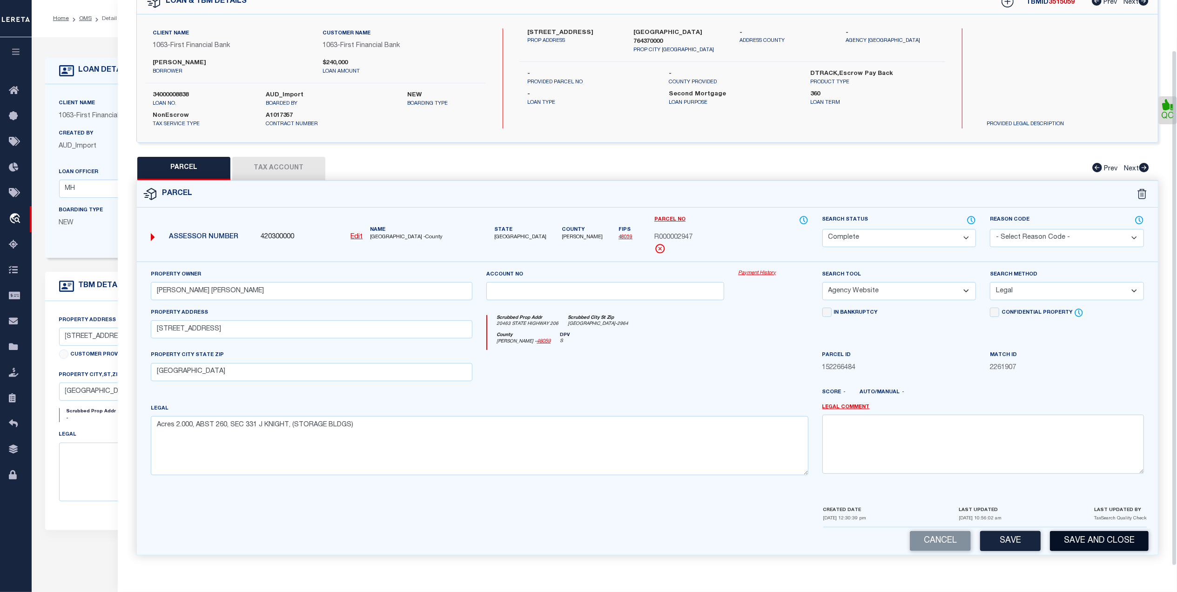
click at [1083, 545] on button "Save and Close" at bounding box center [1099, 541] width 99 height 20
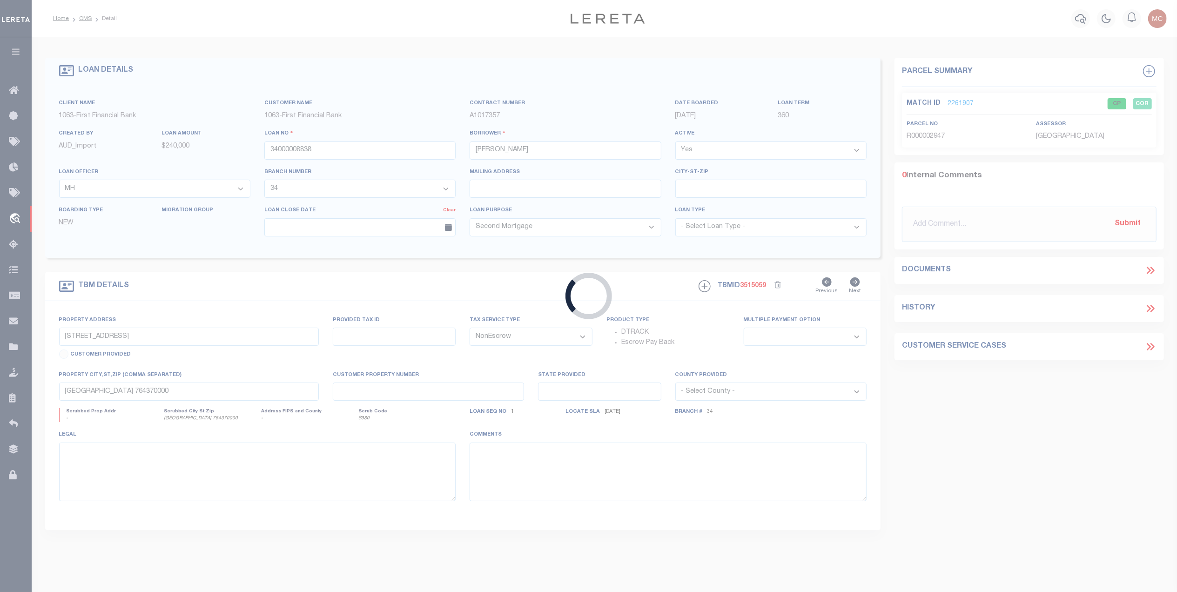
select select
select select "835"
select select "513"
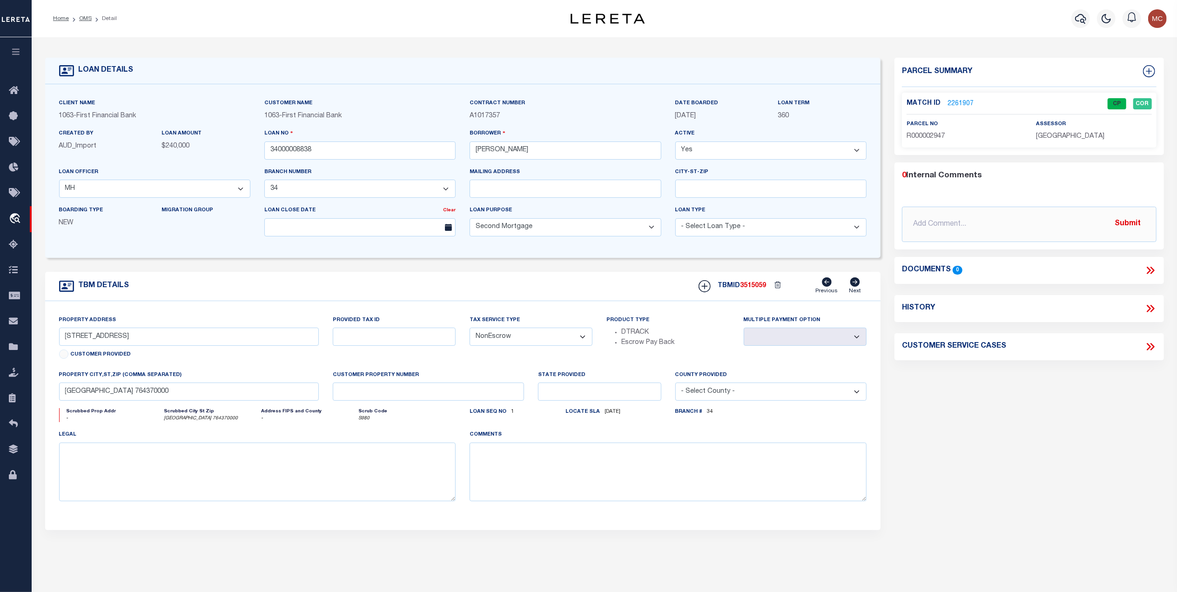
click at [75, 15] on li "OMS" at bounding box center [80, 18] width 23 height 8
click at [87, 19] on link "OMS" at bounding box center [85, 19] width 13 height 6
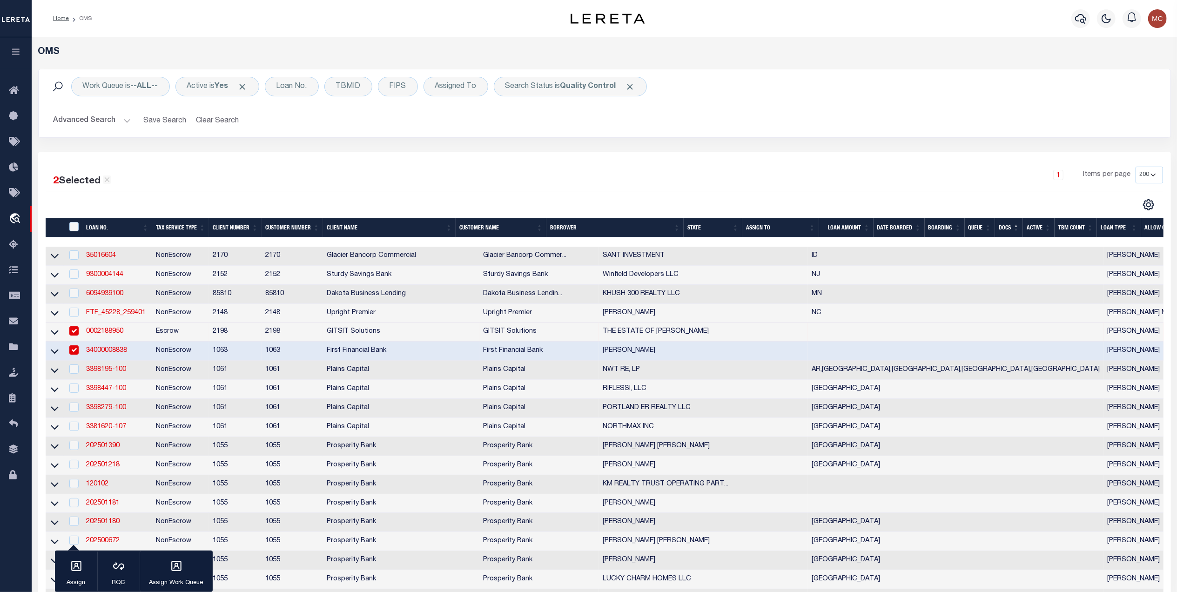
click at [671, 193] on div "2 Selected 200 Results 1 Items per page 10 25 50 100 200" at bounding box center [605, 189] width 1132 height 44
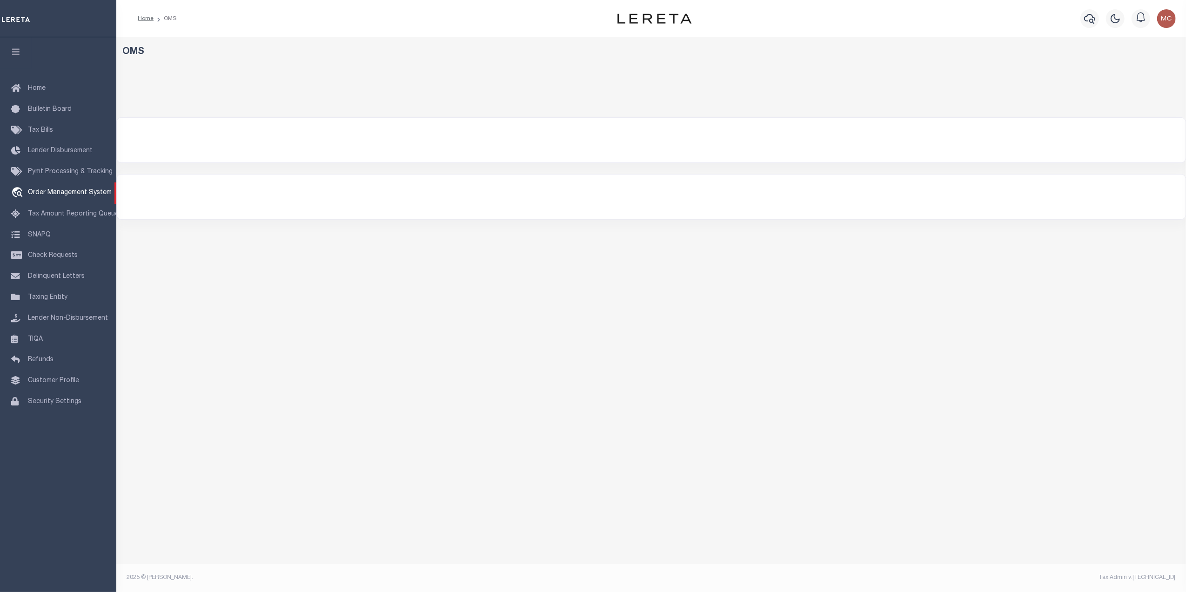
select select "200"
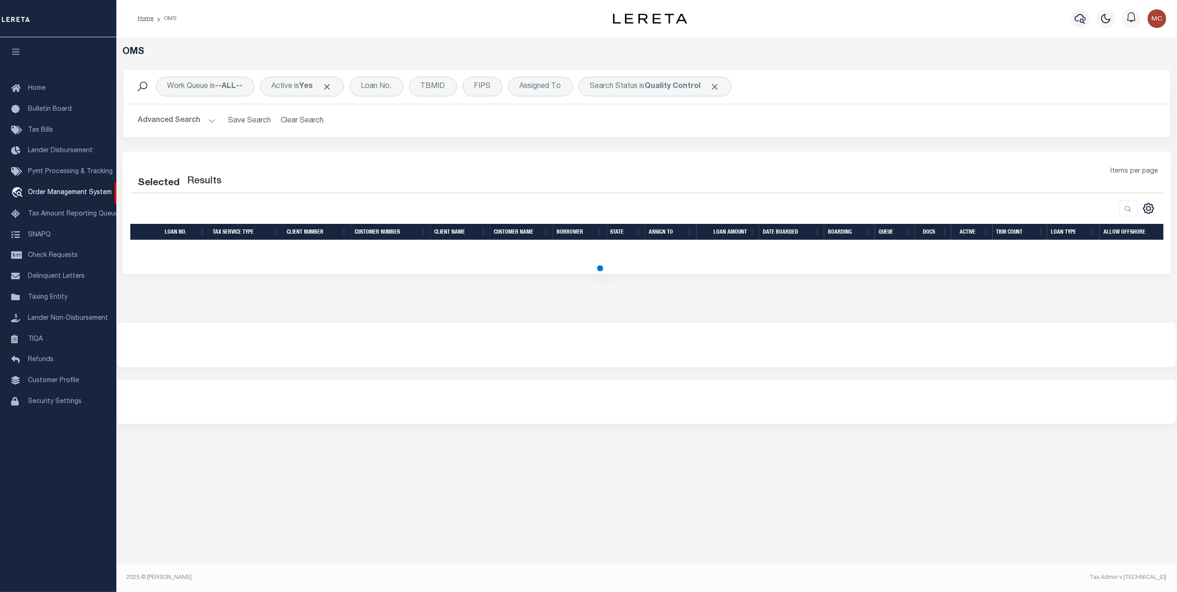
select select "200"
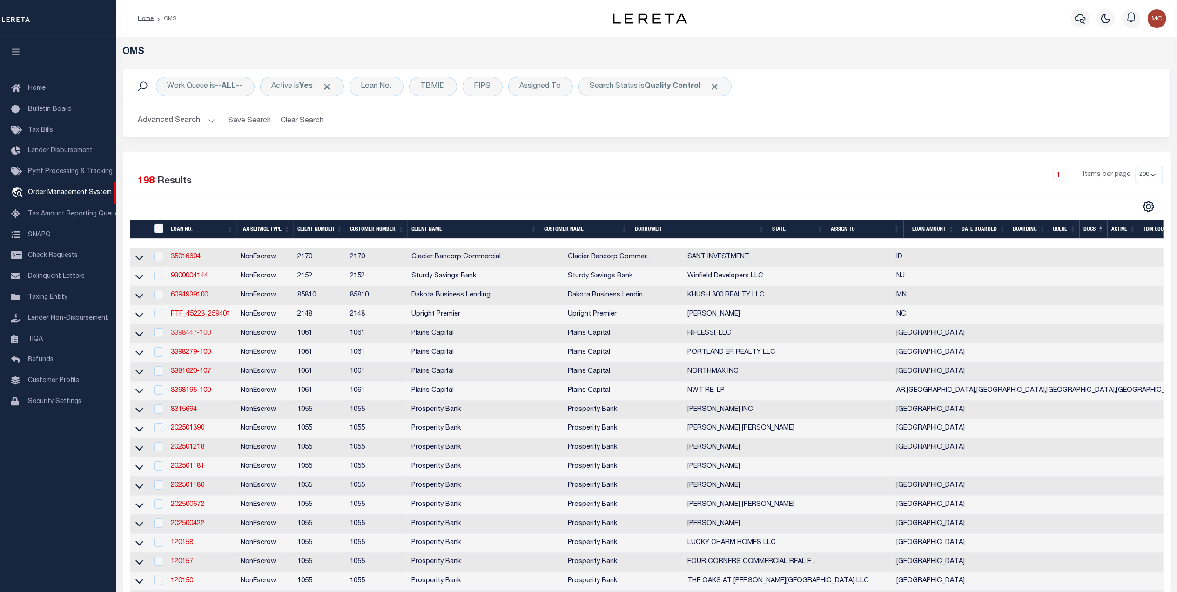
click at [204, 336] on link "3398447-100" at bounding box center [191, 333] width 40 height 7
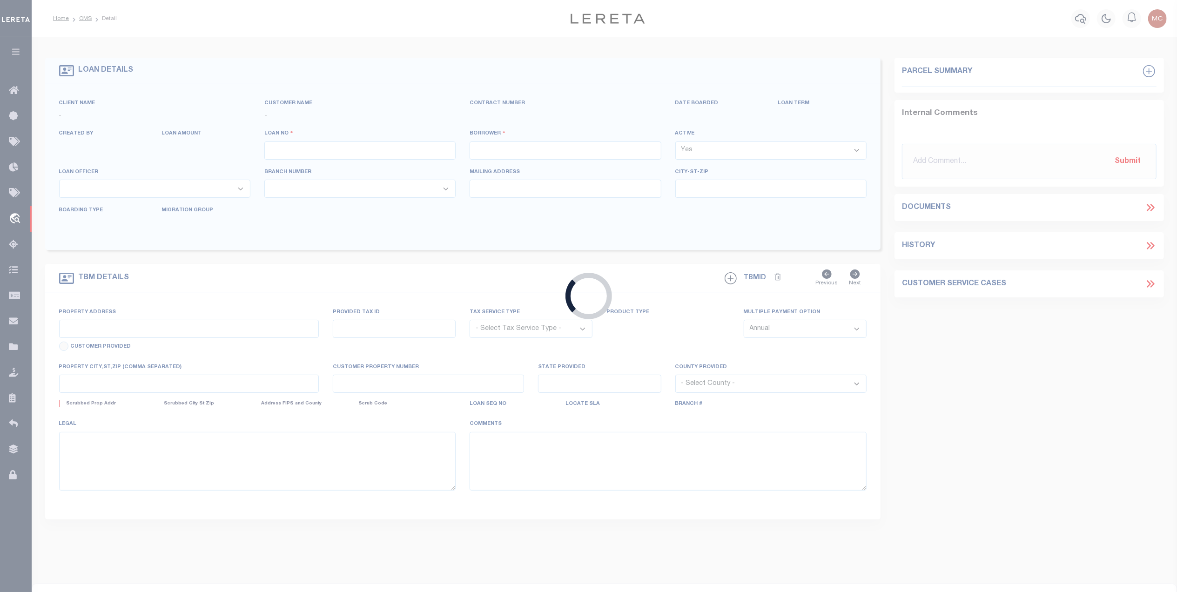
type input "3398447-100"
type input "RIFLESSI, LLC"
select select
type input "[STREET_ADDRESS]"
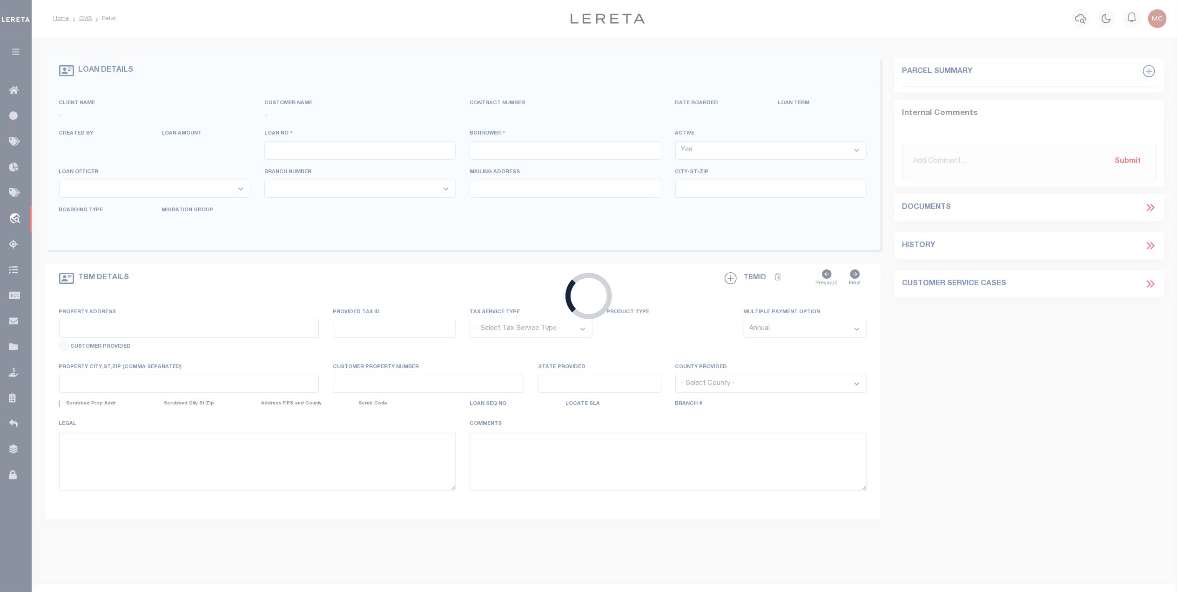
type input "[GEOGRAPHIC_DATA]"
select select
select select "NonEscrow"
select select "167236"
select select "1478"
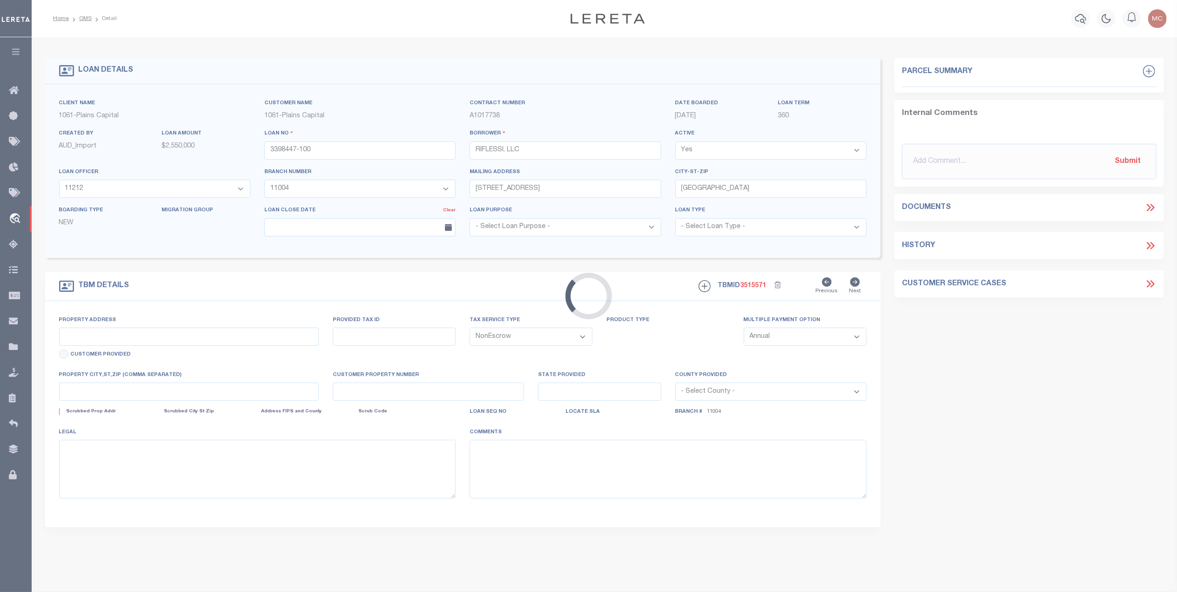
type input "201 BUCKEYE TRL"
select select
type input "[GEOGRAPHIC_DATA]"
select select
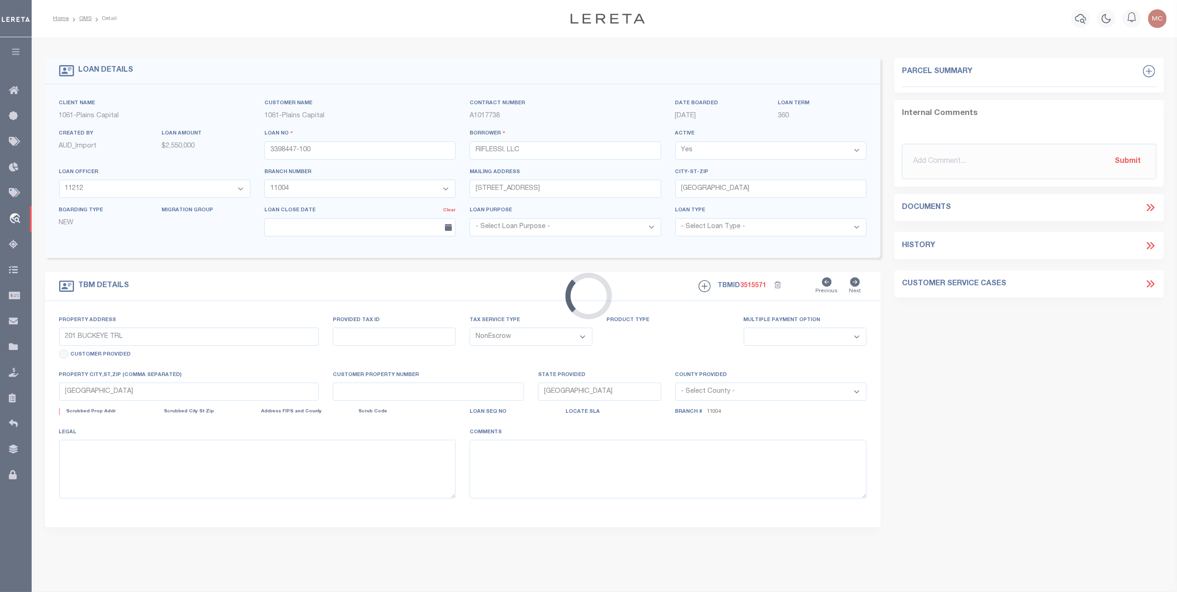
type textarea "LOT 7A OVERLOOK AT [GEOGRAPHIC_DATA] 2ND AMEND O F LOTS 7&"
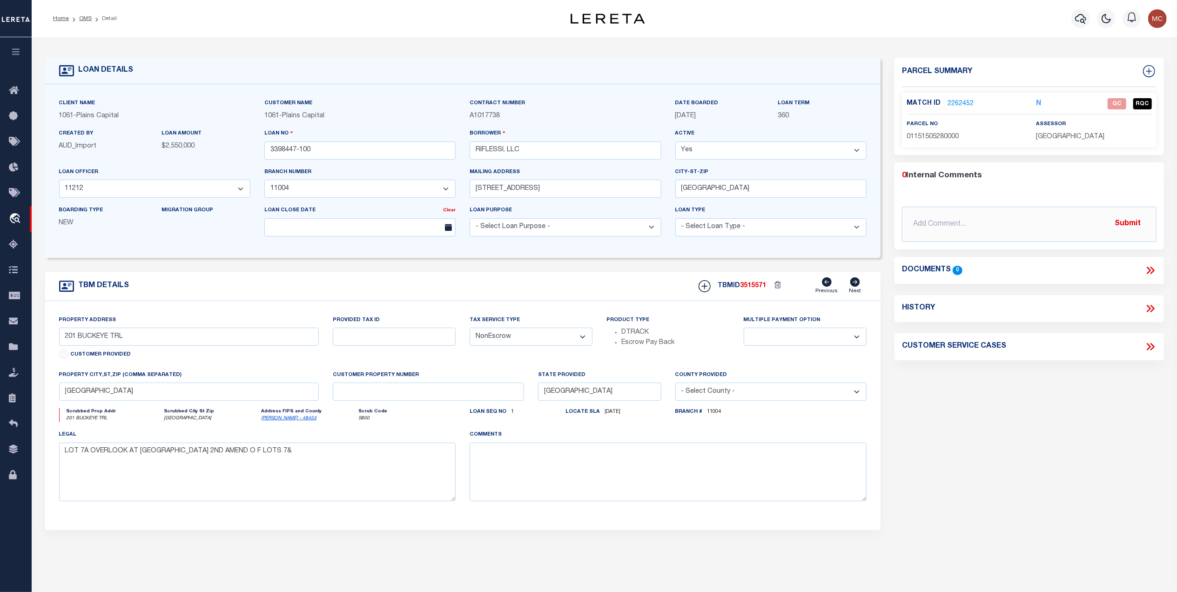
click at [960, 103] on link "2262452" at bounding box center [960, 104] width 26 height 10
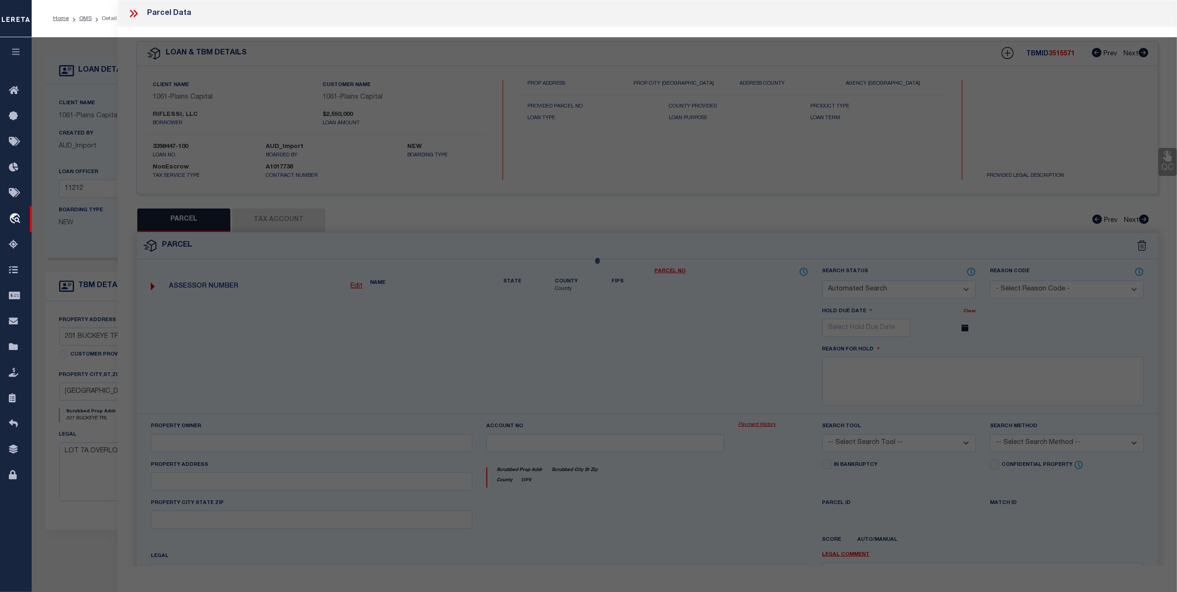
checkbox input "false"
select select "QC"
type input "RIFLESSI LLC"
select select "AGW"
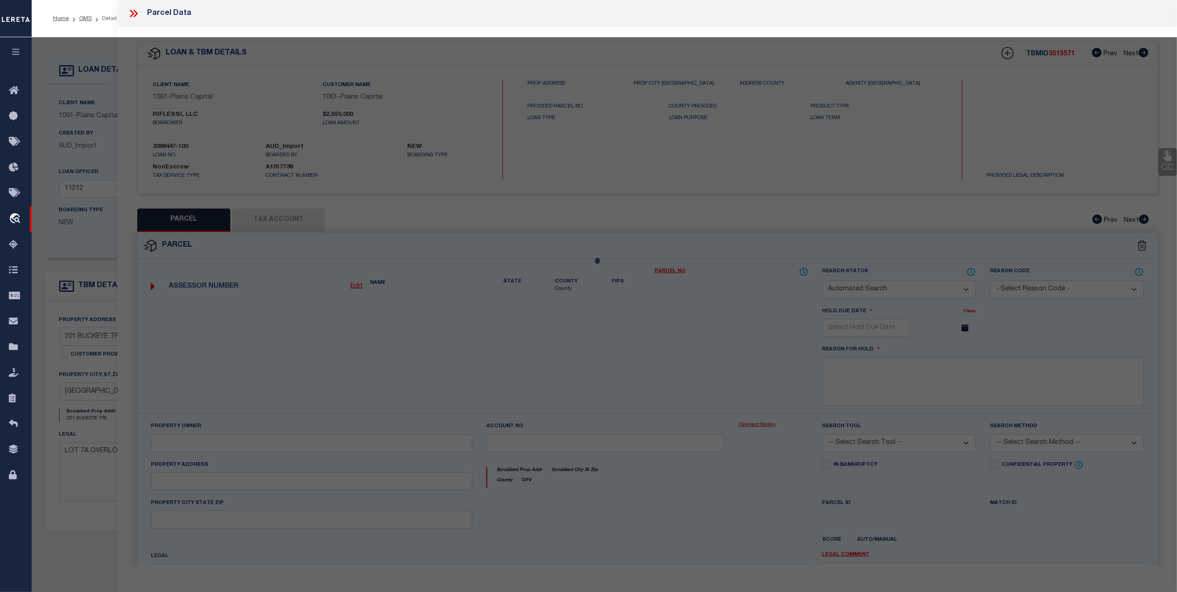
select select "LEG"
type input "201 BUCKEYE TRL"
type input "[GEOGRAPHIC_DATA]"
type textarea "LOT 7A OVERLOOK AT [GEOGRAPHIC_DATA] SECOND AMENDED PLAT OF LOTS 7 & 8"
type textarea "High liability, order completed based on given text legal."
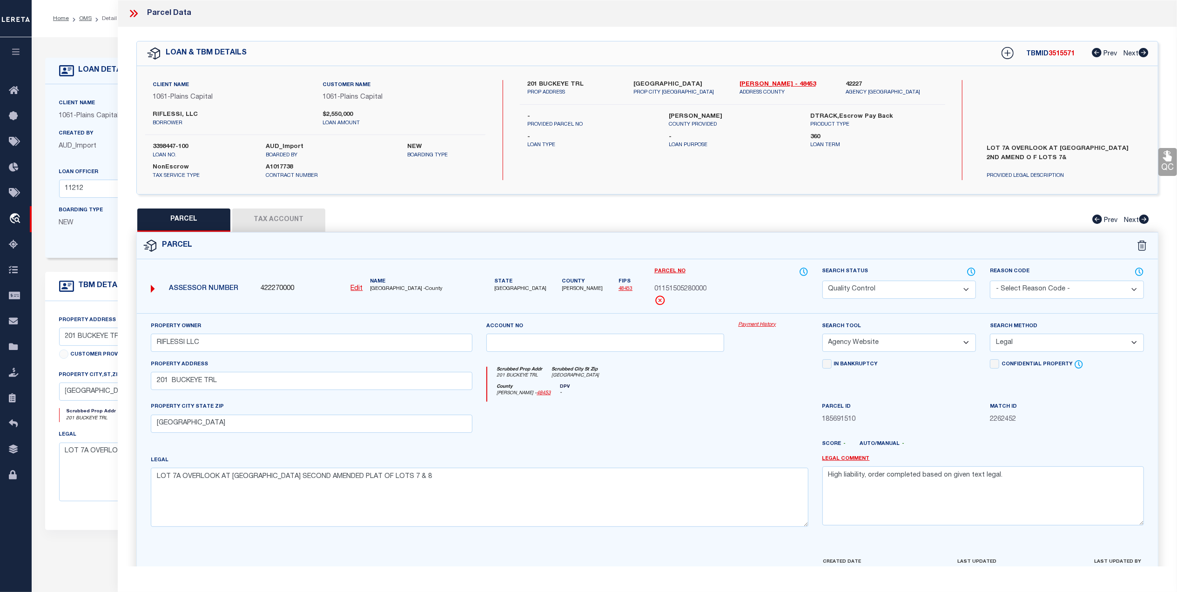
click at [263, 216] on button "Tax Account" at bounding box center [278, 219] width 93 height 23
select select "100"
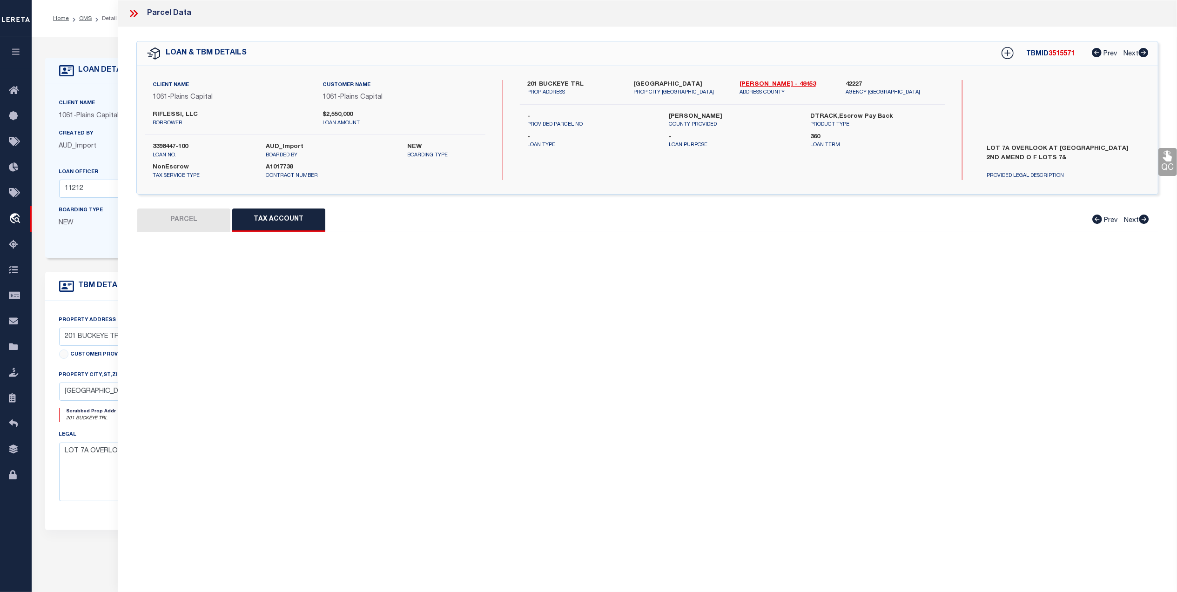
select select "100"
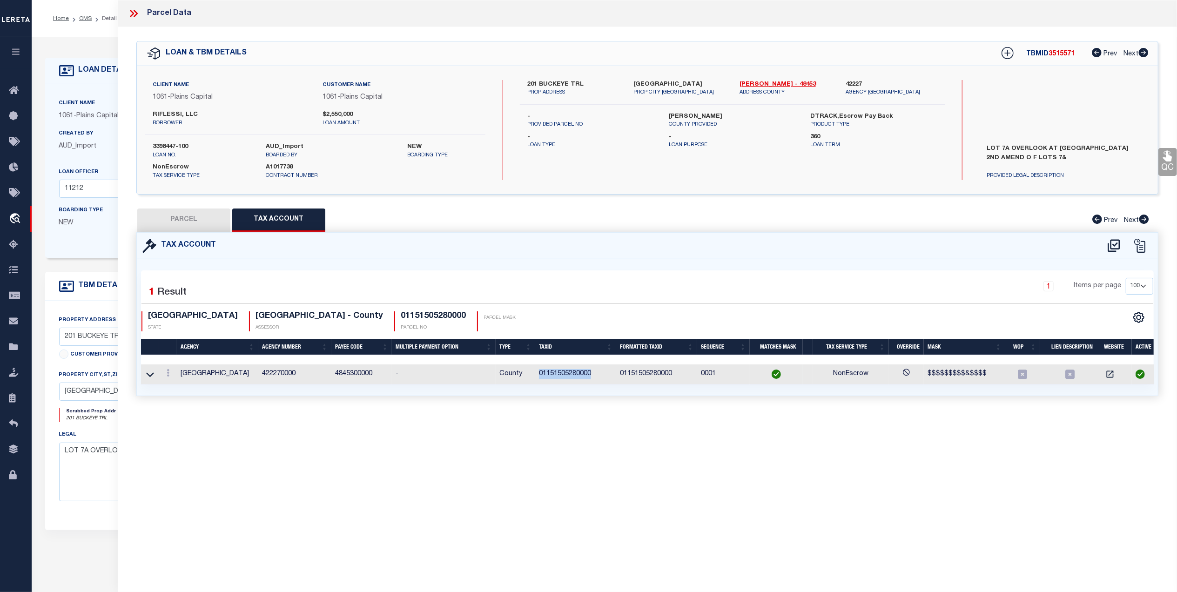
drag, startPoint x: 602, startPoint y: 373, endPoint x: 540, endPoint y: 381, distance: 62.4
click at [540, 381] on td "01151505280000" at bounding box center [575, 374] width 81 height 20
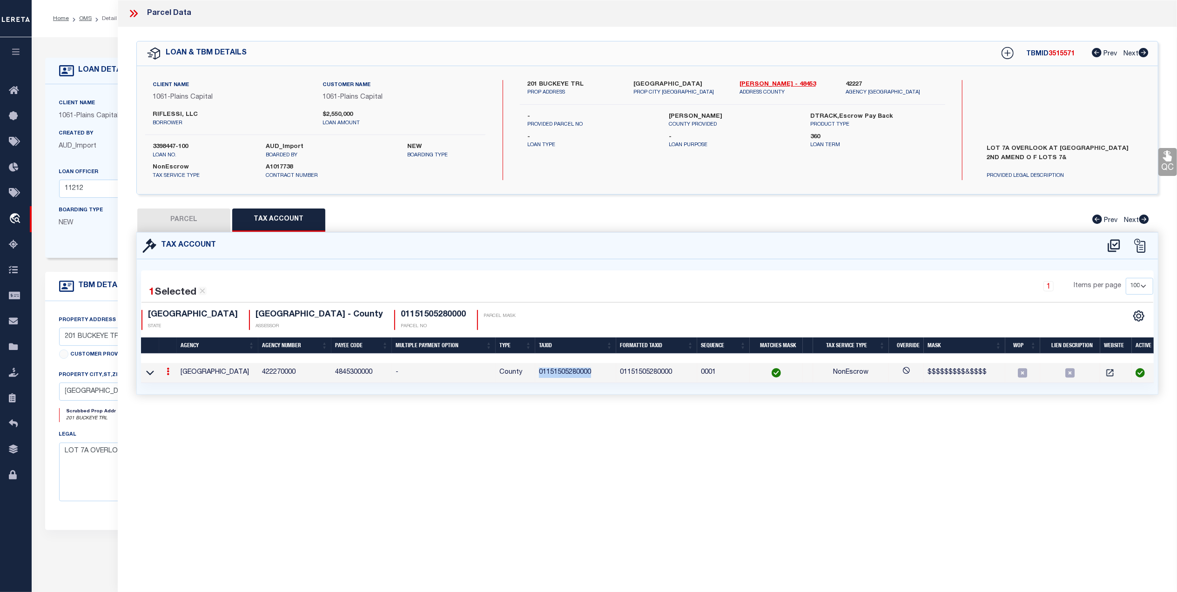
copy td "01151505280000"
click at [187, 218] on button "PARCEL" at bounding box center [183, 219] width 93 height 23
select select "AS"
select select
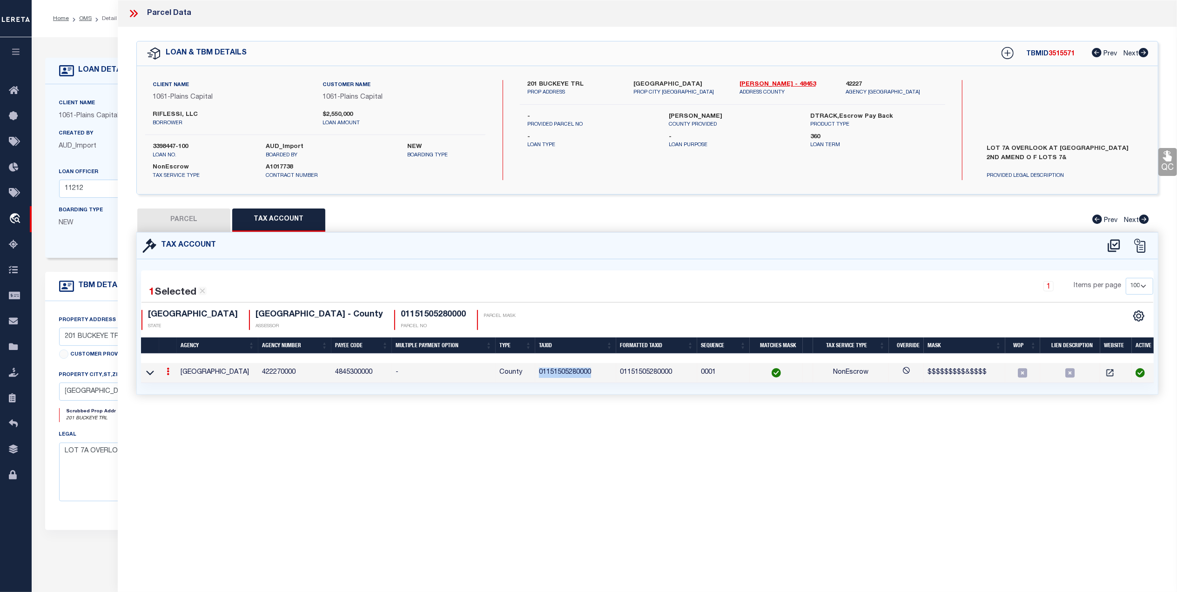
checkbox input "false"
select select "QC"
type input "RIFLESSI LLC"
select select "AGW"
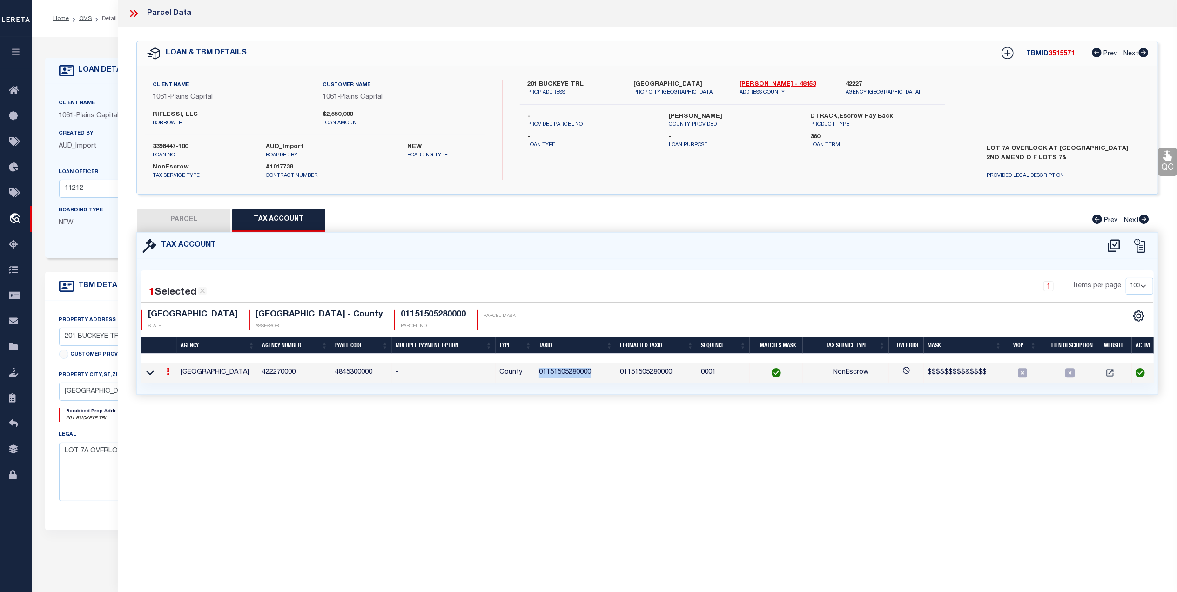
select select "LEG"
type input "201 BUCKEYE TRL"
type input "[GEOGRAPHIC_DATA]"
type textarea "LOT 7A OVERLOOK AT [GEOGRAPHIC_DATA] SECOND AMENDED PLAT OF LOTS 7 & 8"
type textarea "High liability, order completed based on given text legal."
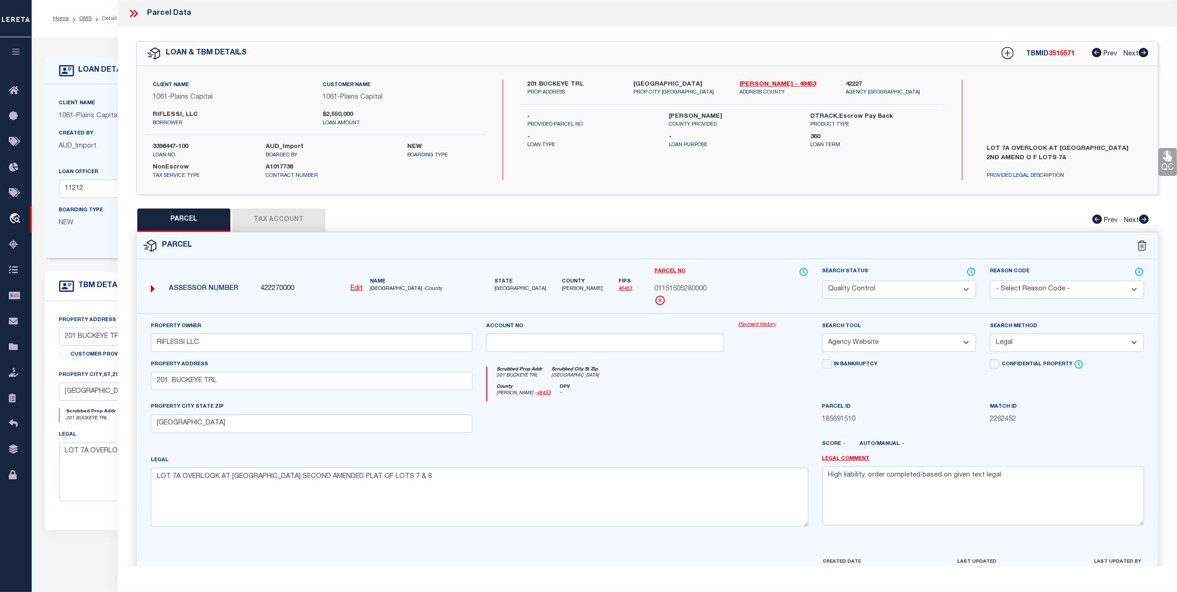
click at [1160, 169] on link "QC" at bounding box center [1167, 162] width 19 height 28
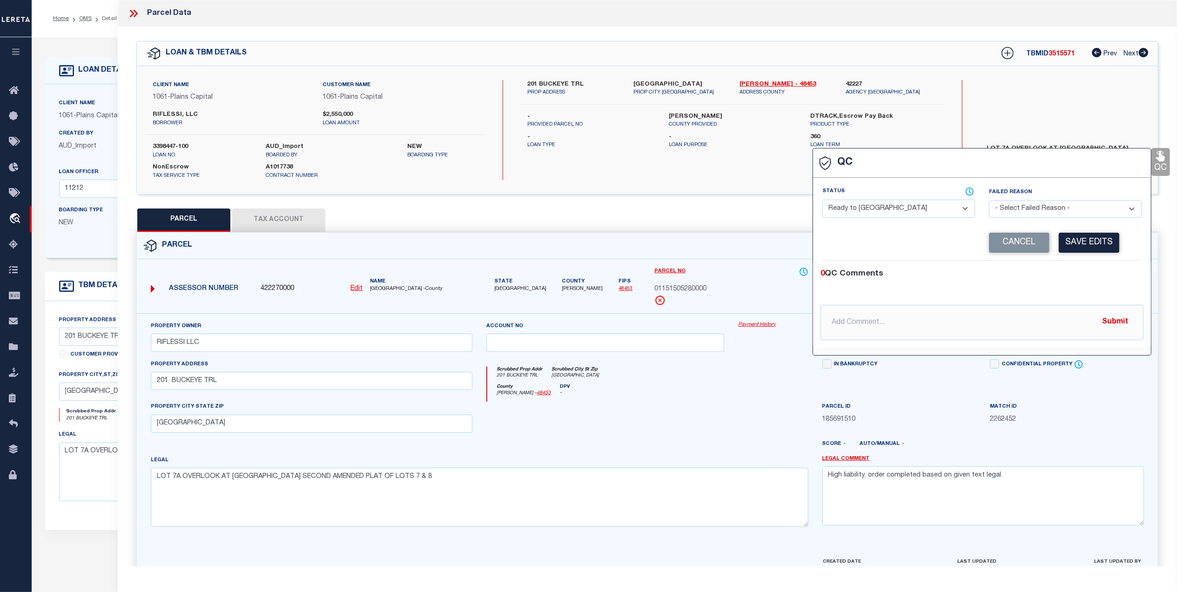
click at [927, 212] on select "- Select Status - Ready to QC Correct Incorrect" at bounding box center [898, 209] width 153 height 18
click at [822, 201] on select "- Select Status - Ready to QC Correct Incorrect" at bounding box center [898, 209] width 153 height 18
drag, startPoint x: 903, startPoint y: 205, endPoint x: 896, endPoint y: 215, distance: 12.4
click at [903, 205] on select "- Select Status - Ready to QC Correct Incorrect" at bounding box center [898, 209] width 153 height 18
select select "COR"
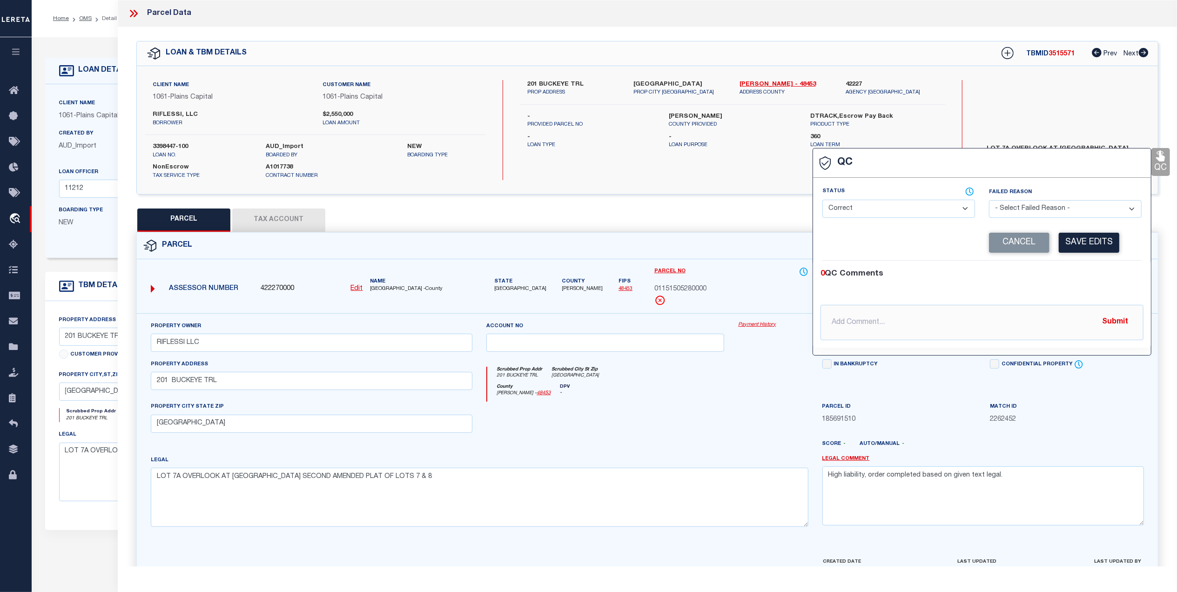
click at [822, 201] on select "- Select Status - Ready to QC Correct Incorrect" at bounding box center [898, 209] width 153 height 18
click at [1082, 237] on button "Save Edits" at bounding box center [1089, 243] width 60 height 20
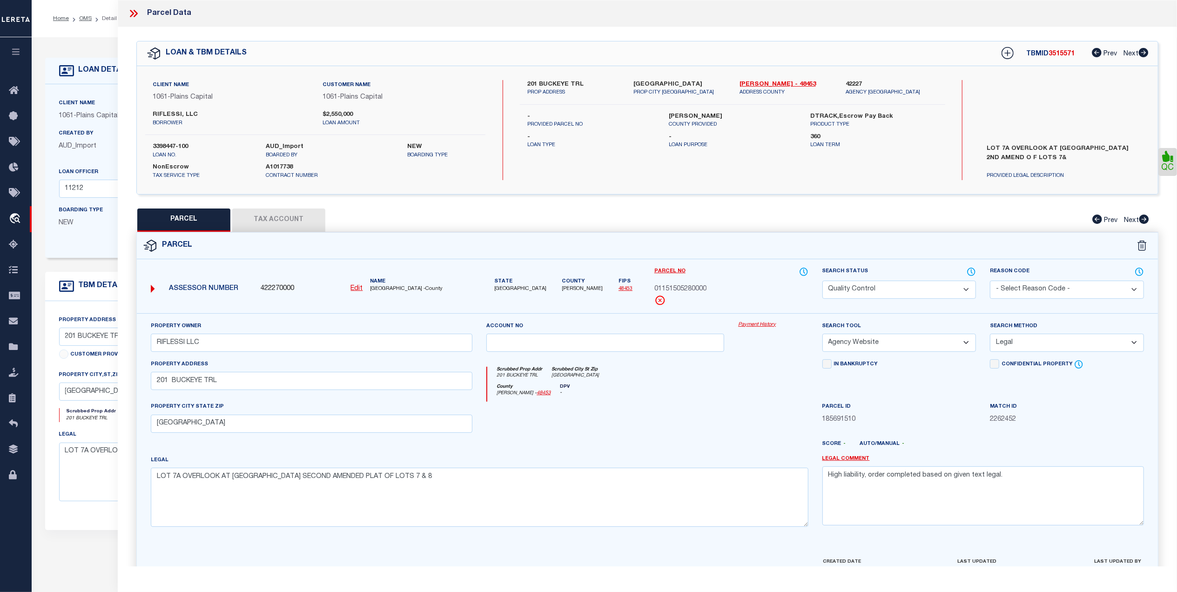
click at [855, 290] on select "Automated Search Bad Parcel Complete Duplicate Parcel High Dollar Reporting In …" at bounding box center [899, 290] width 154 height 18
select select "CP"
click at [822, 281] on select "Automated Search Bad Parcel Complete Duplicate Parcel High Dollar Reporting In …" at bounding box center [899, 290] width 154 height 18
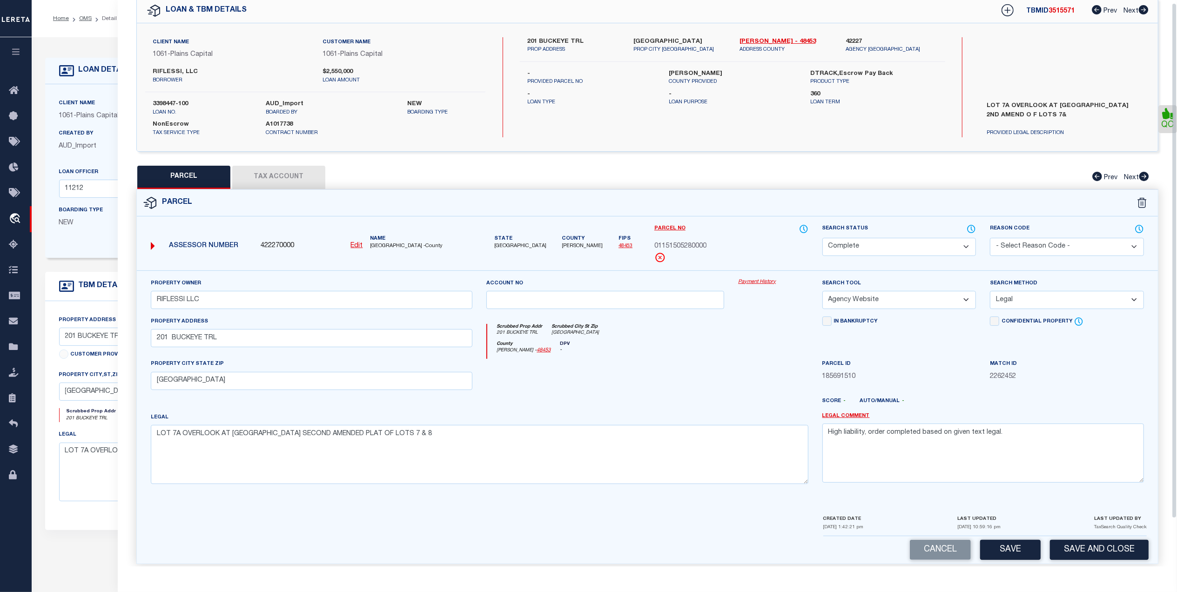
scroll to position [55, 0]
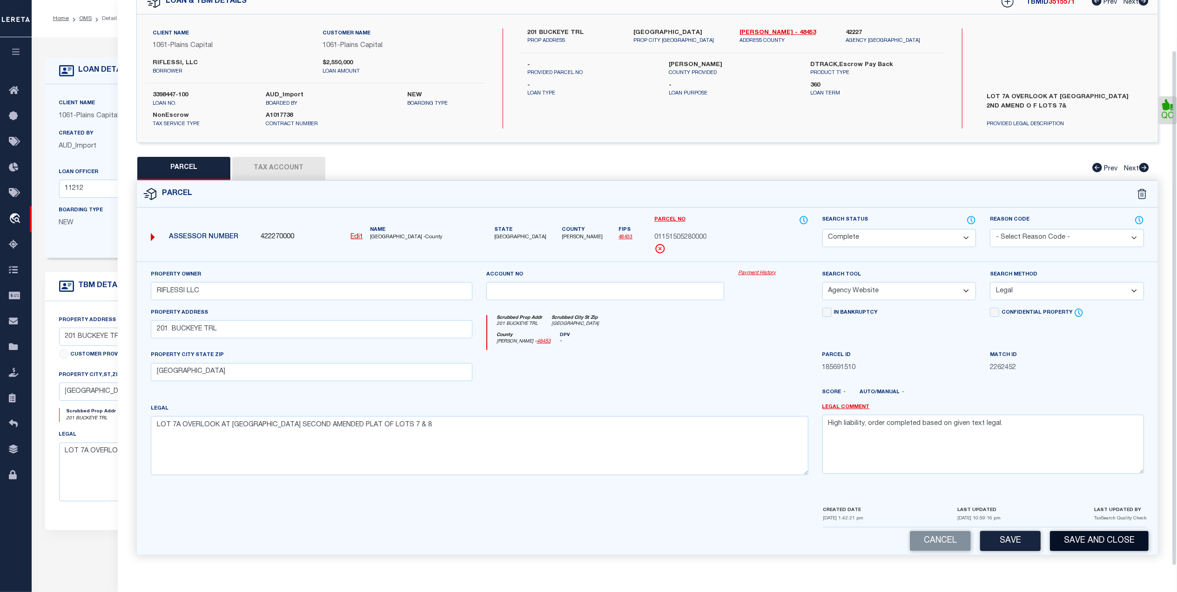
click at [1082, 541] on button "Save and Close" at bounding box center [1099, 541] width 99 height 20
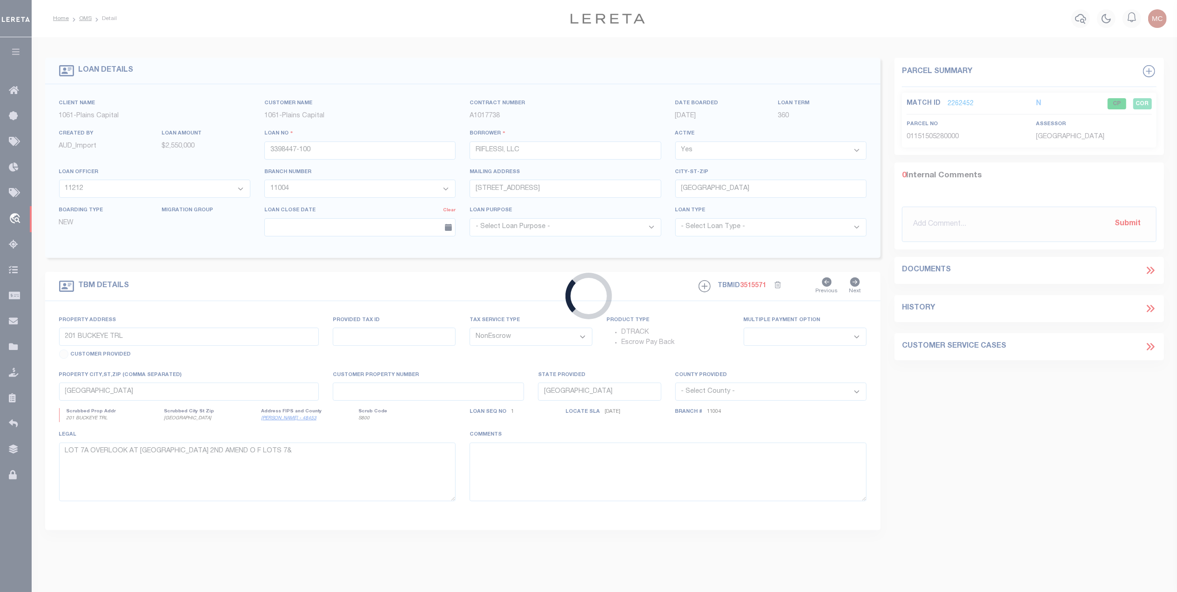
select select
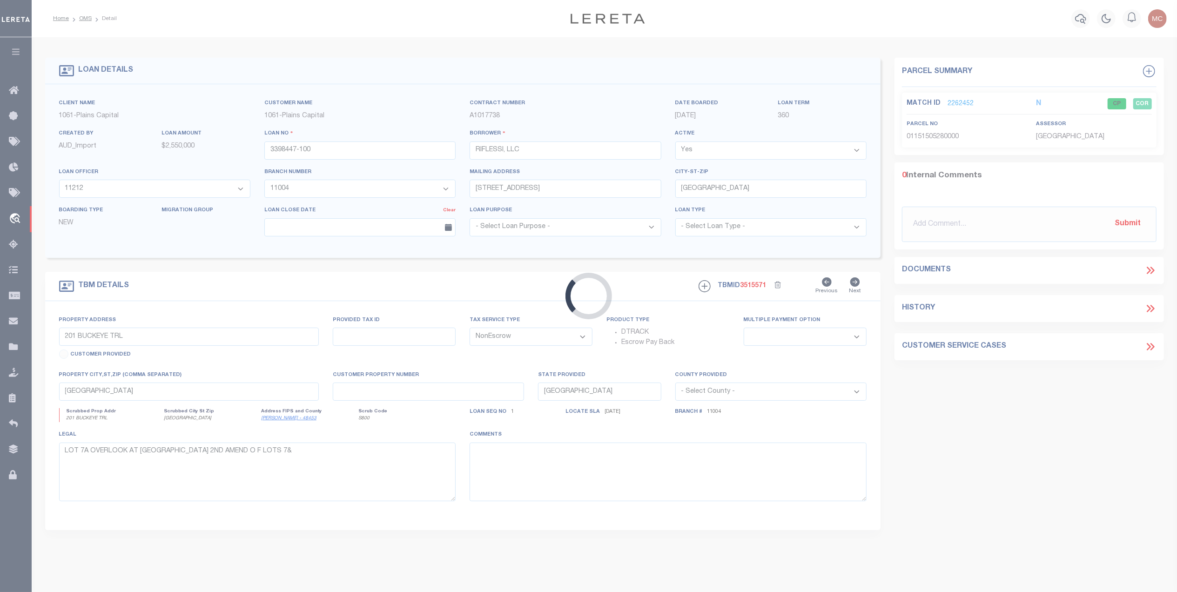
select select
select select "167236"
select select "1478"
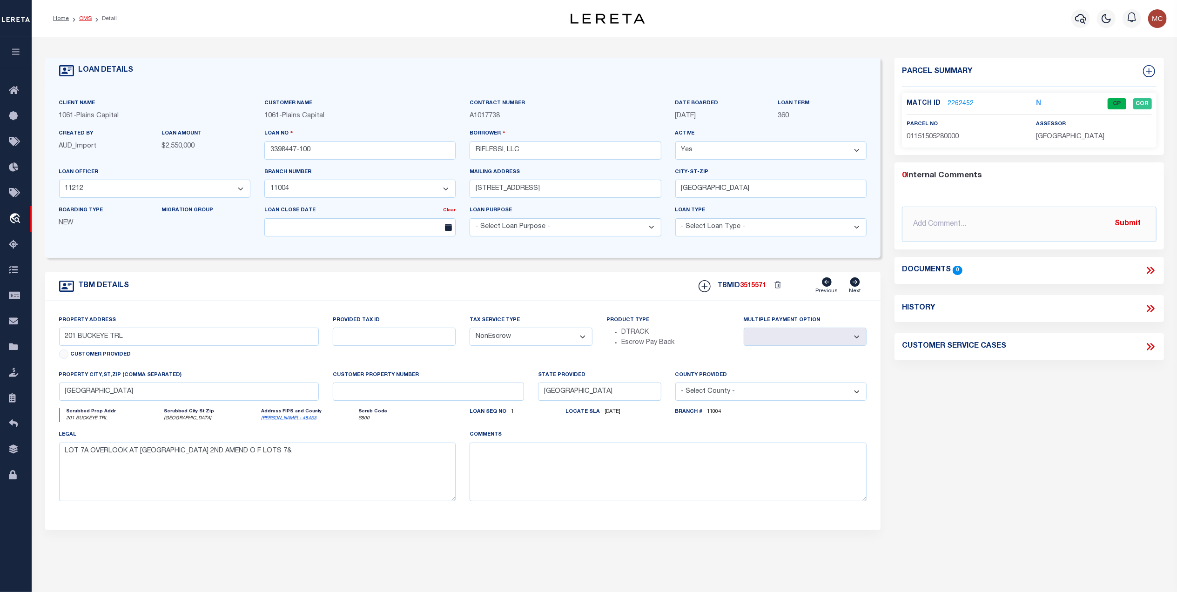
click at [87, 19] on link "OMS" at bounding box center [85, 19] width 13 height 6
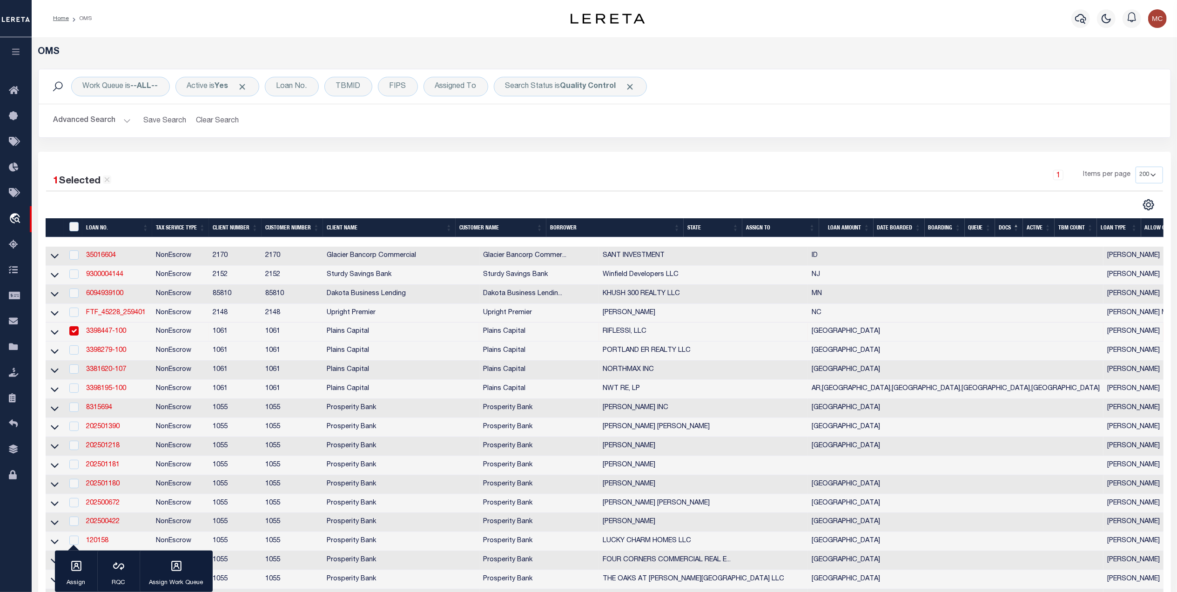
click at [650, 171] on div "1 Items per page 10 25 50 100 200" at bounding box center [745, 179] width 834 height 24
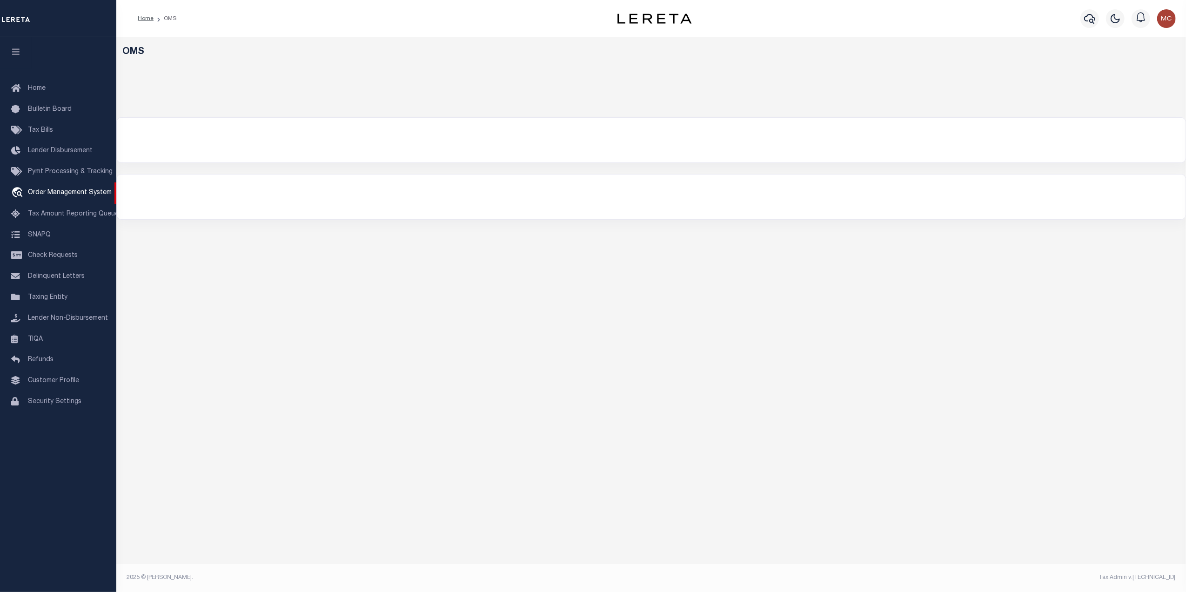
select select "200"
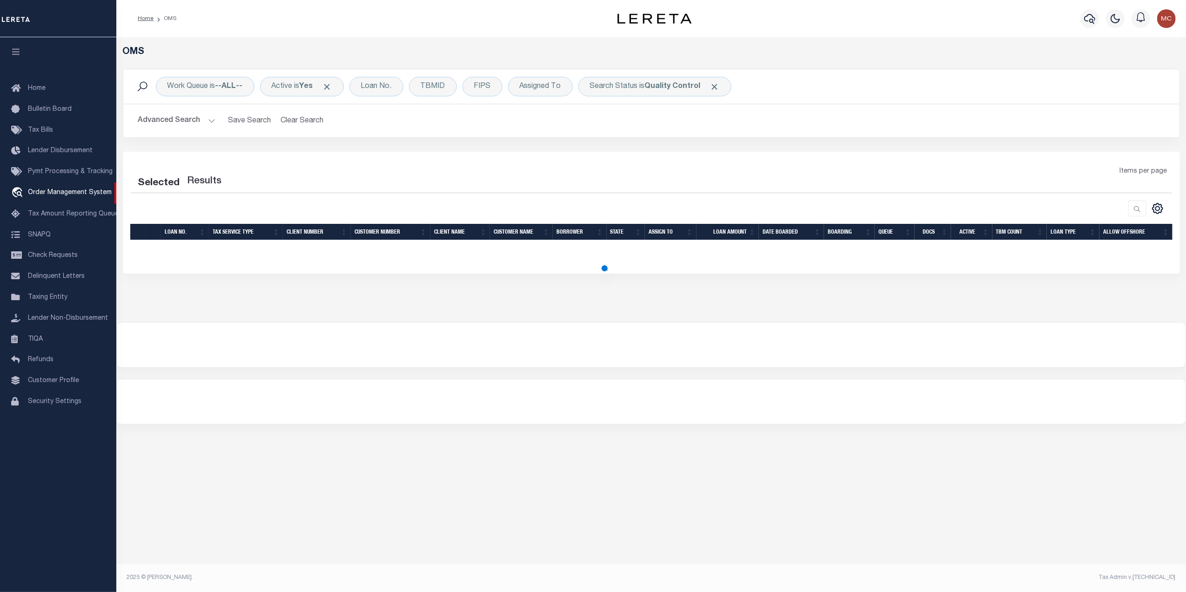
select select "200"
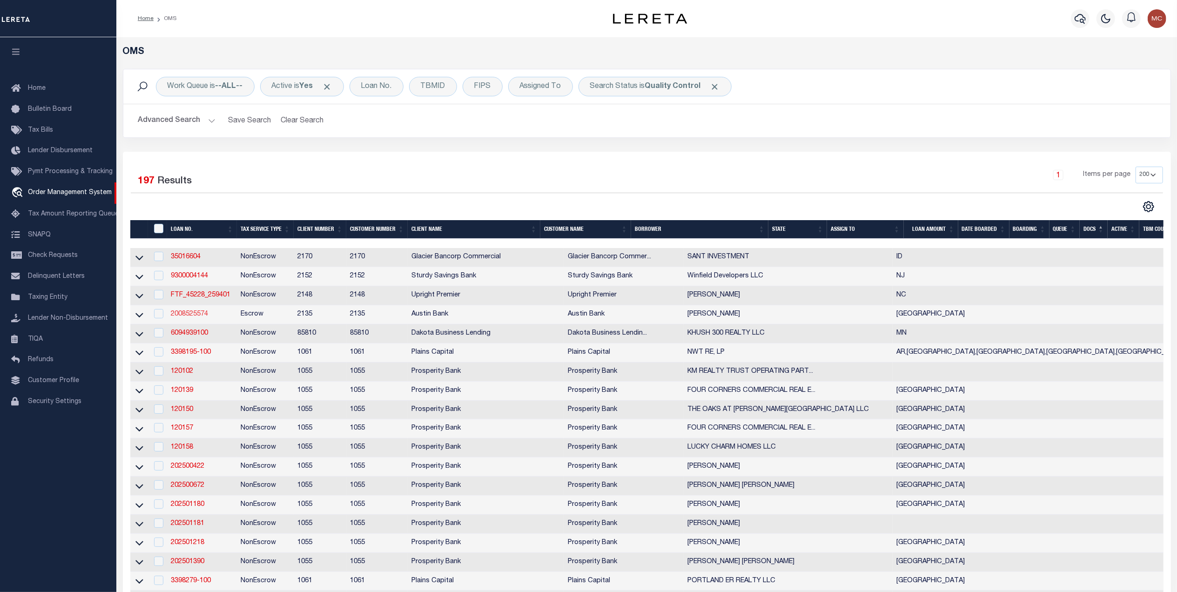
click at [189, 317] on link "2008525574" at bounding box center [189, 314] width 37 height 7
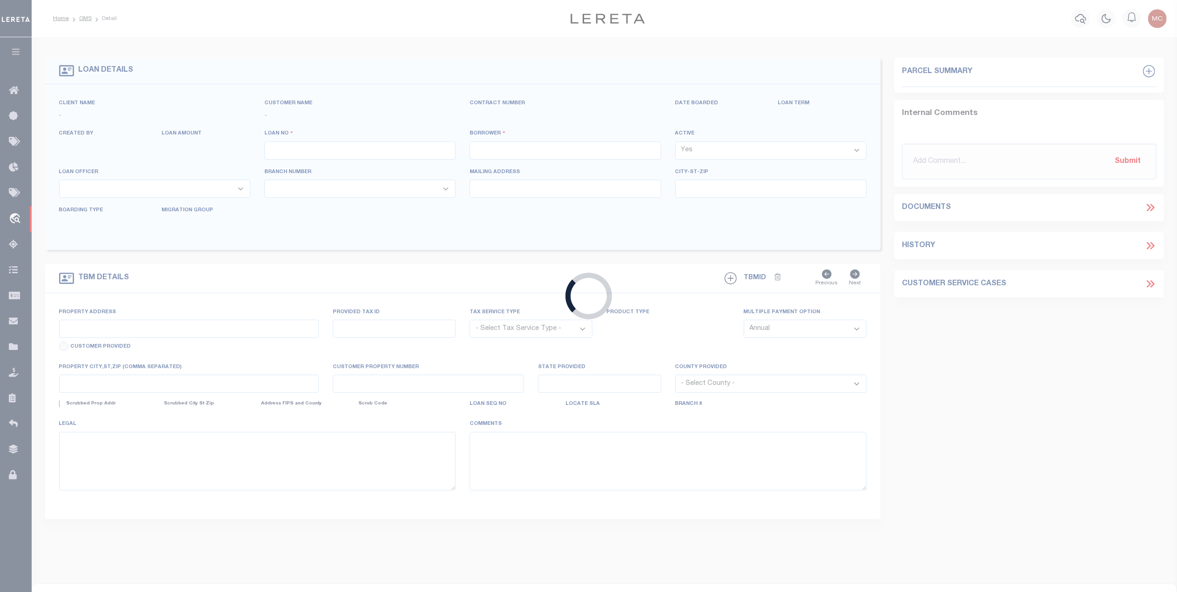
type input "2008525574"
type input "[PERSON_NAME]"
select select
type input "PO BOX 1048"
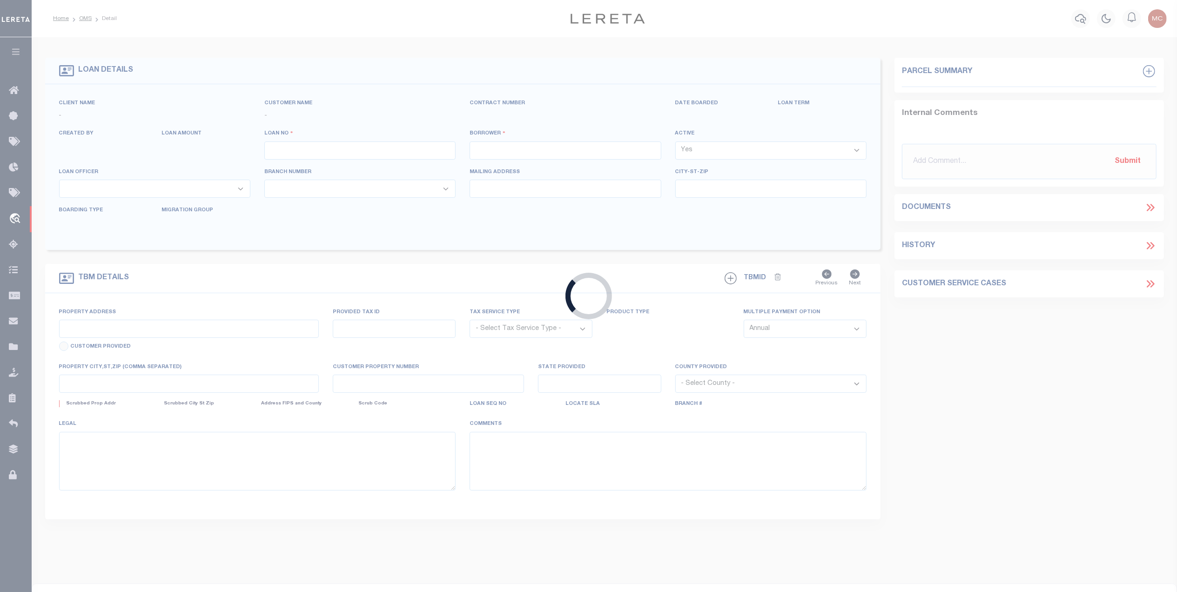
type input "MINEOLA, [GEOGRAPHIC_DATA] 75773"
select select "Escrow"
type input "[STREET_ADDRESS]"
type input "[GEOGRAPHIC_DATA] PROPERTY ID 91023"
select select
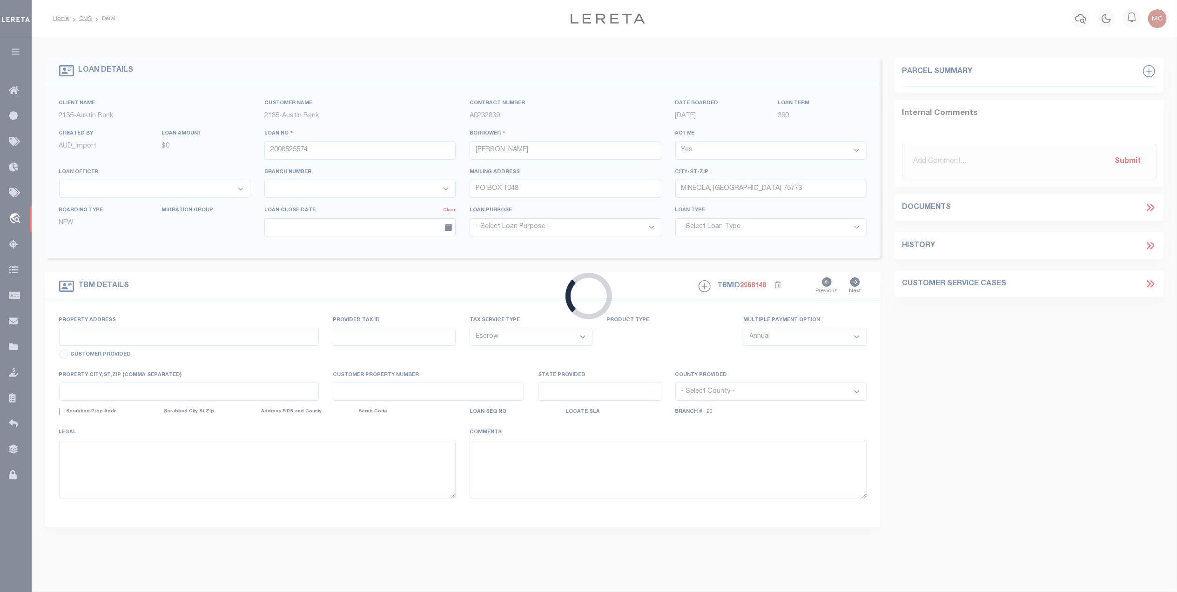
type input "[PERSON_NAME] TX 75765"
type input "[GEOGRAPHIC_DATA]"
select select
type textarea "DT 1.136 AC LOT 14 [GEOGRAPHIC_DATA] SUB A"
select select "8073"
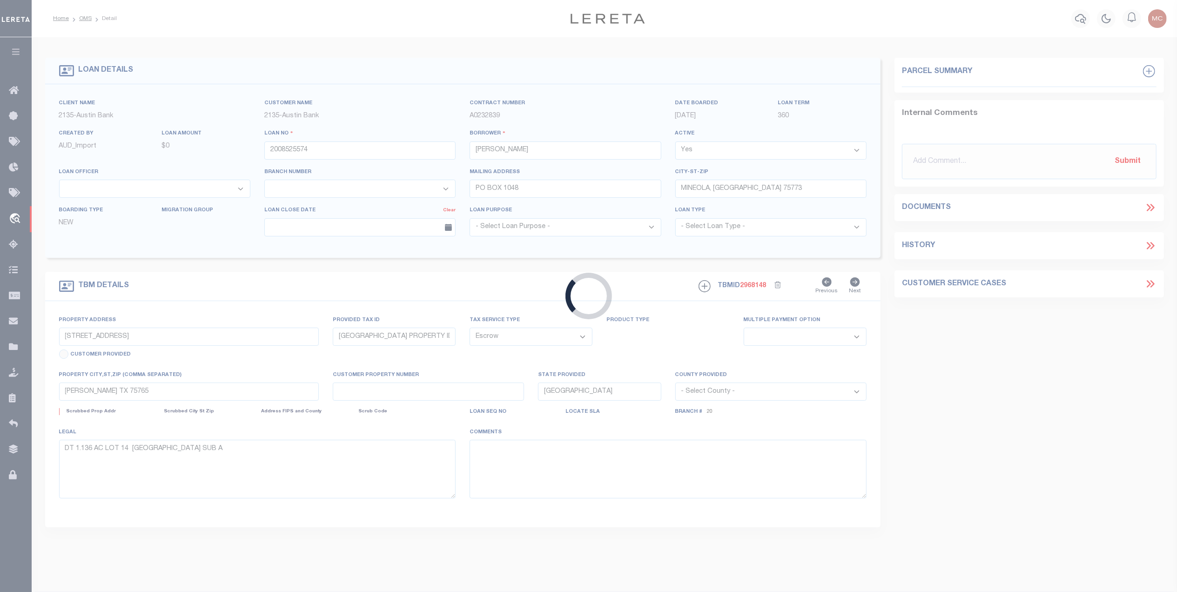
select select "2600"
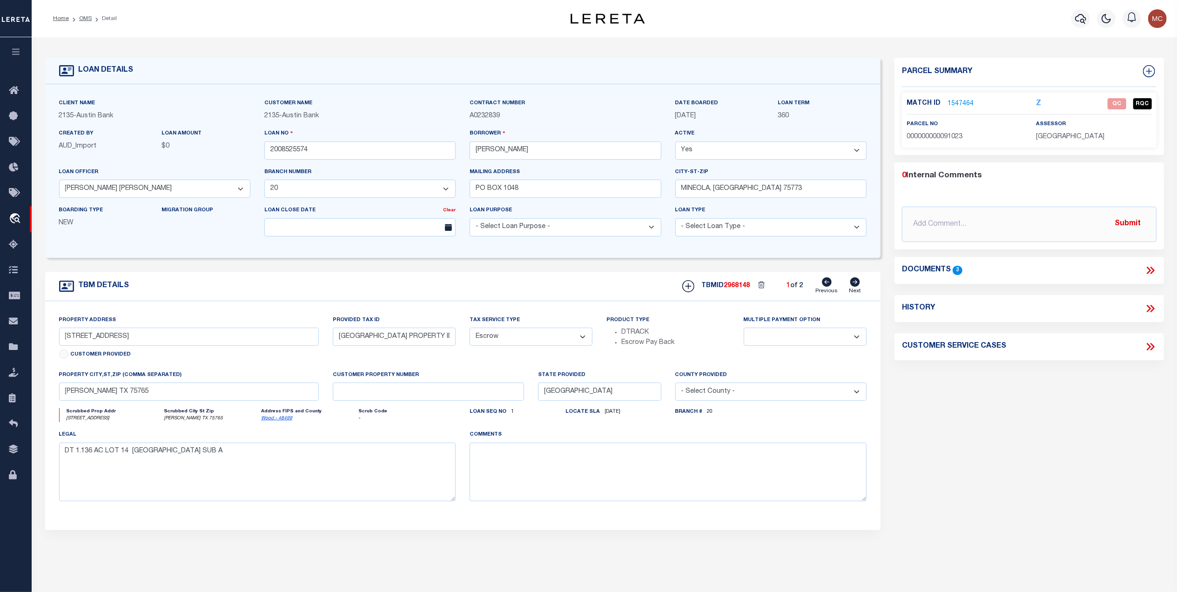
click at [859, 286] on icon at bounding box center [855, 281] width 10 height 9
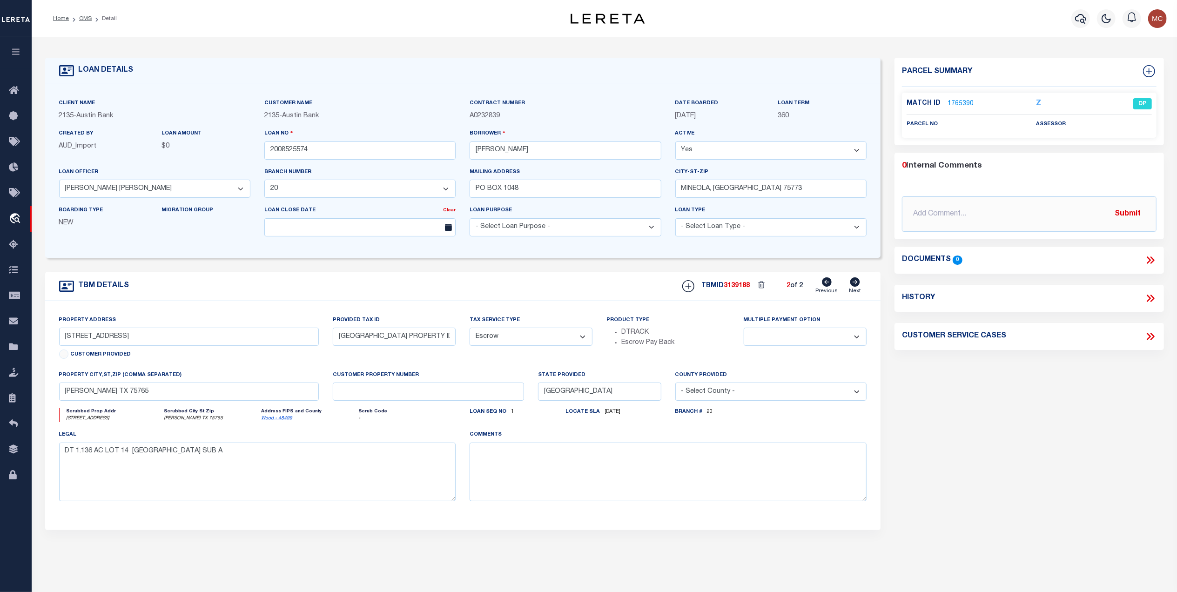
type input "[GEOGRAPHIC_DATA] PROPERTY ID R333734"
select select
click at [829, 285] on icon at bounding box center [827, 281] width 10 height 9
type input "[GEOGRAPHIC_DATA] PROPERTY ID 91023"
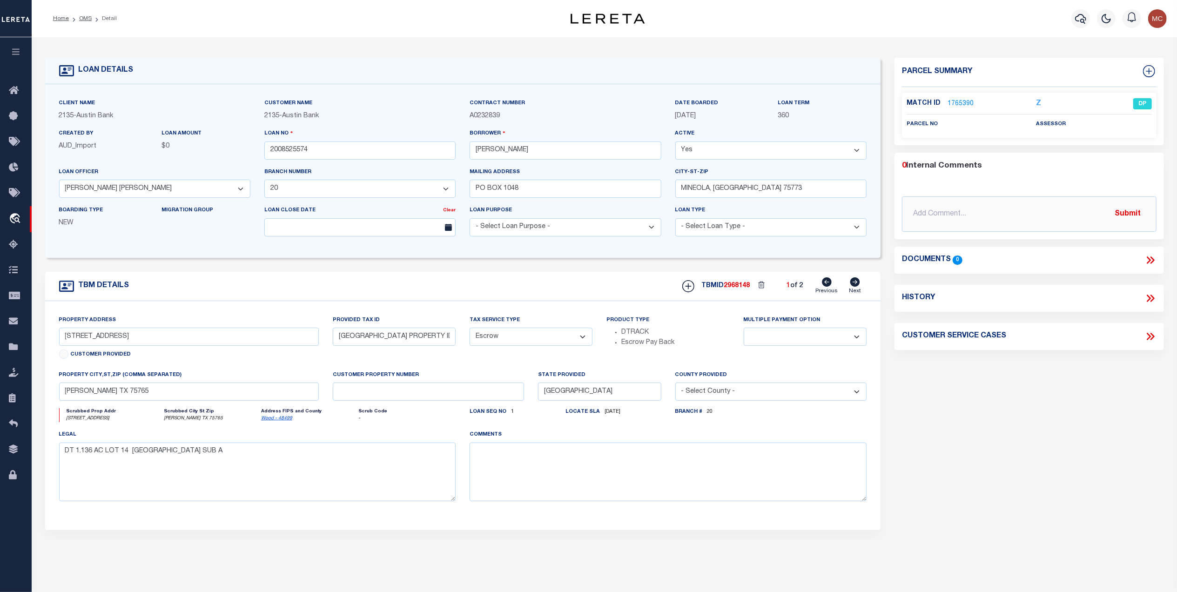
select select
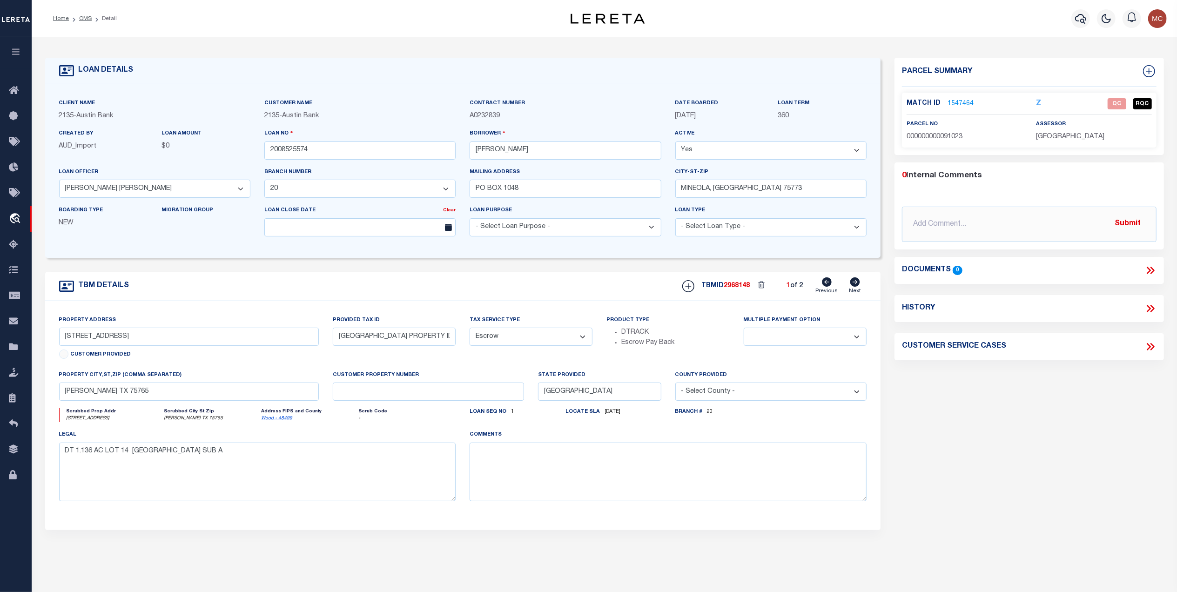
click at [955, 104] on link "1547464" at bounding box center [960, 104] width 26 height 10
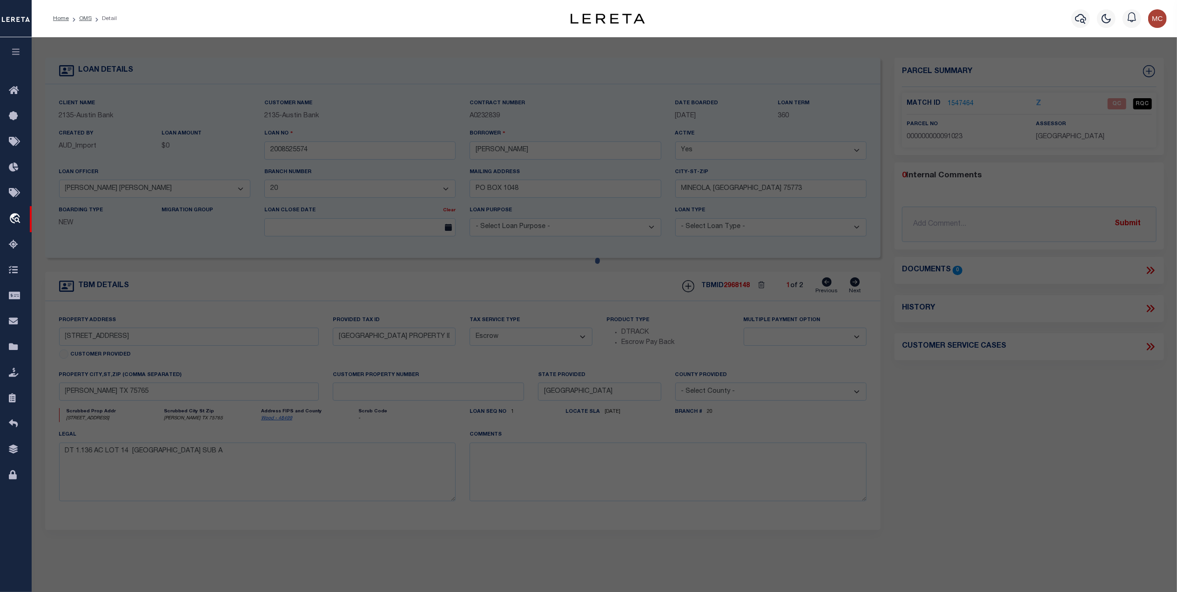
checkbox input "false"
select select "QC"
type input "[PERSON_NAME] & [PERSON_NAME]"
select select "AGF"
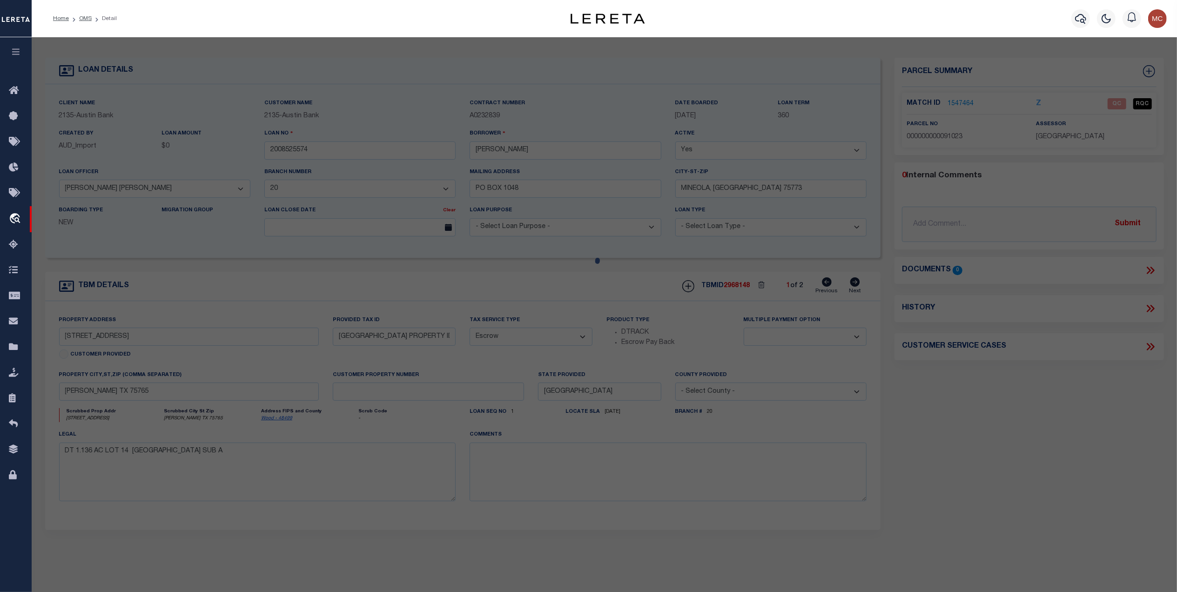
select select "ADD"
type input "CR 3545"
type input "[PERSON_NAME] TX 75765"
type textarea "LOT 14 1.136 [GEOGRAPHIC_DATA]"
type textarea "Tax ID Special Project Parcel is active on agency website for 2025"
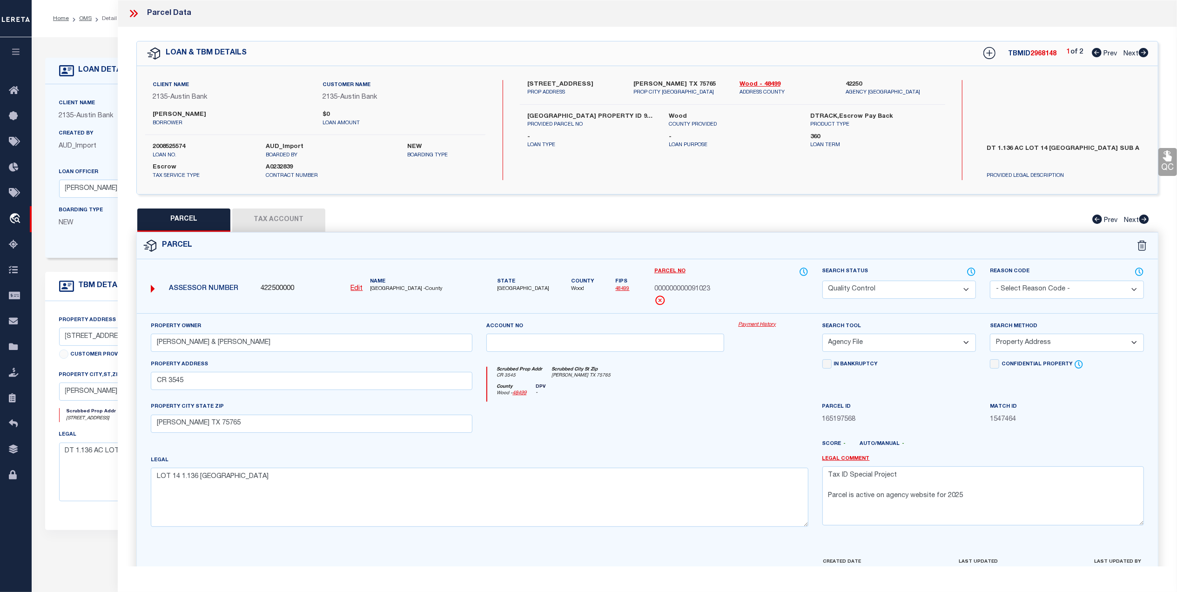
click at [294, 220] on button "Tax Account" at bounding box center [278, 219] width 93 height 23
select select "100"
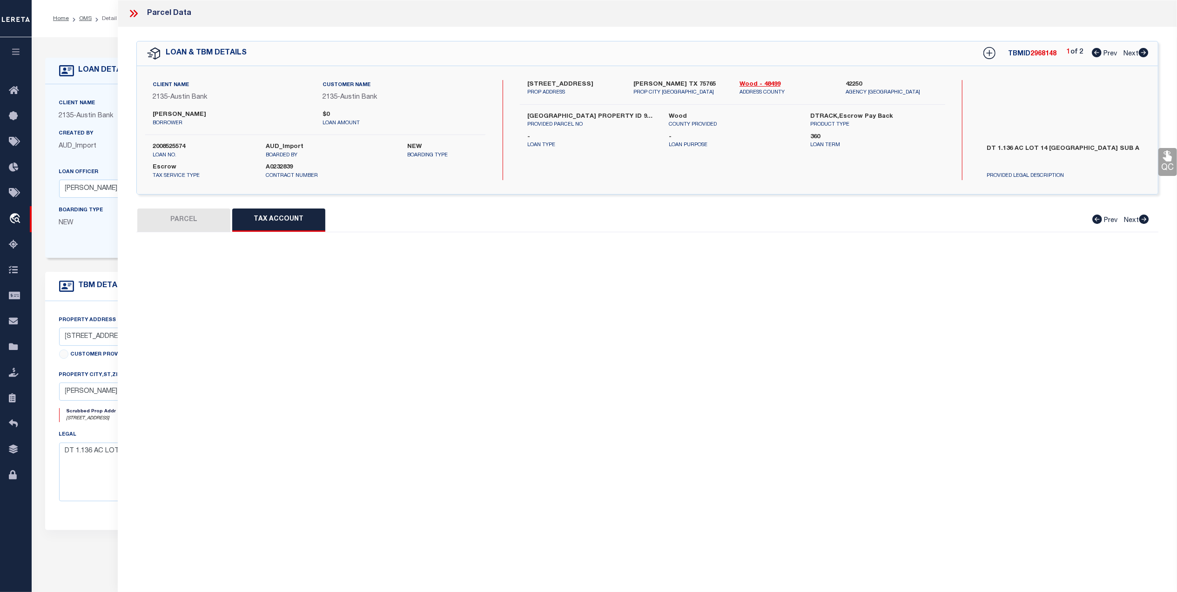
select select "100"
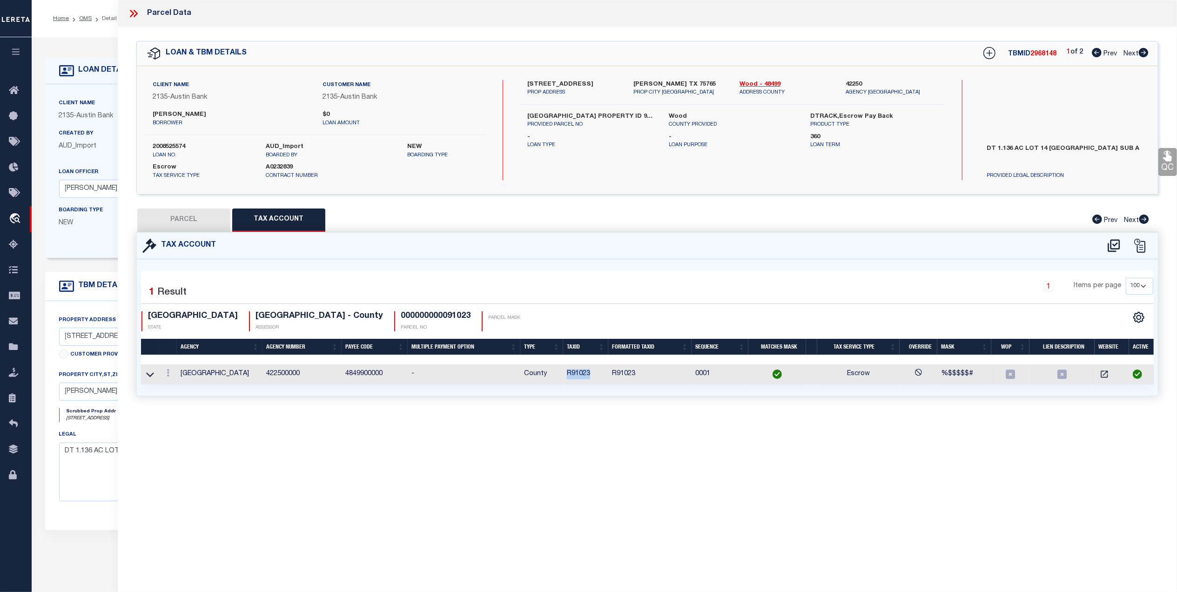
drag, startPoint x: 591, startPoint y: 376, endPoint x: 566, endPoint y: 380, distance: 24.9
click at [566, 380] on td "R91023" at bounding box center [585, 374] width 45 height 20
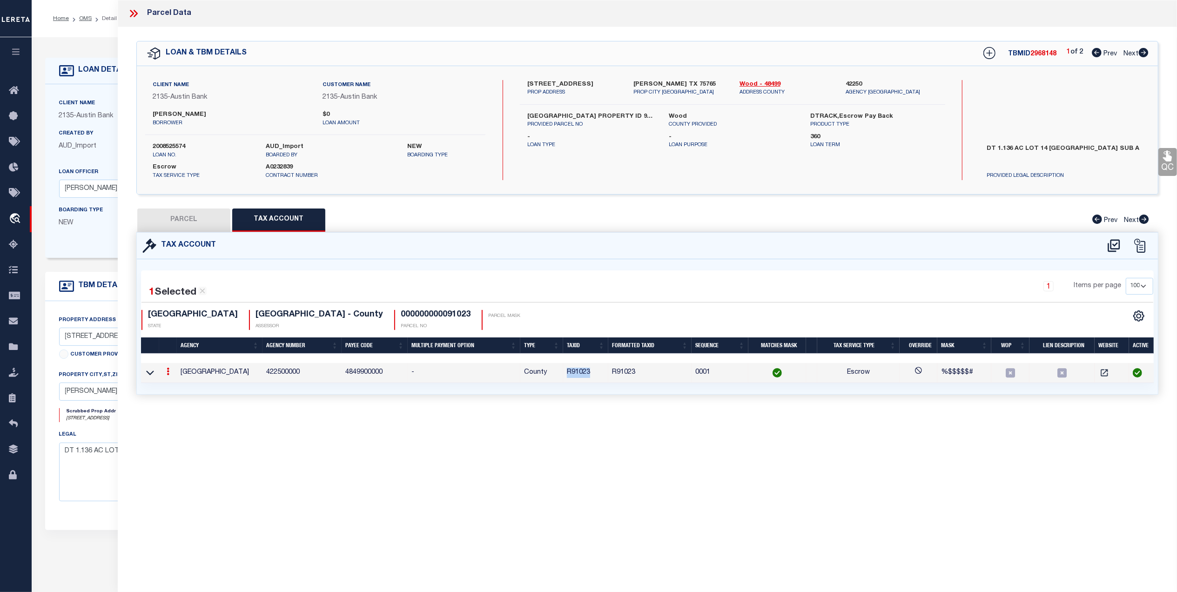
click at [172, 214] on button "PARCEL" at bounding box center [183, 219] width 93 height 23
select select "AS"
select select
checkbox input "false"
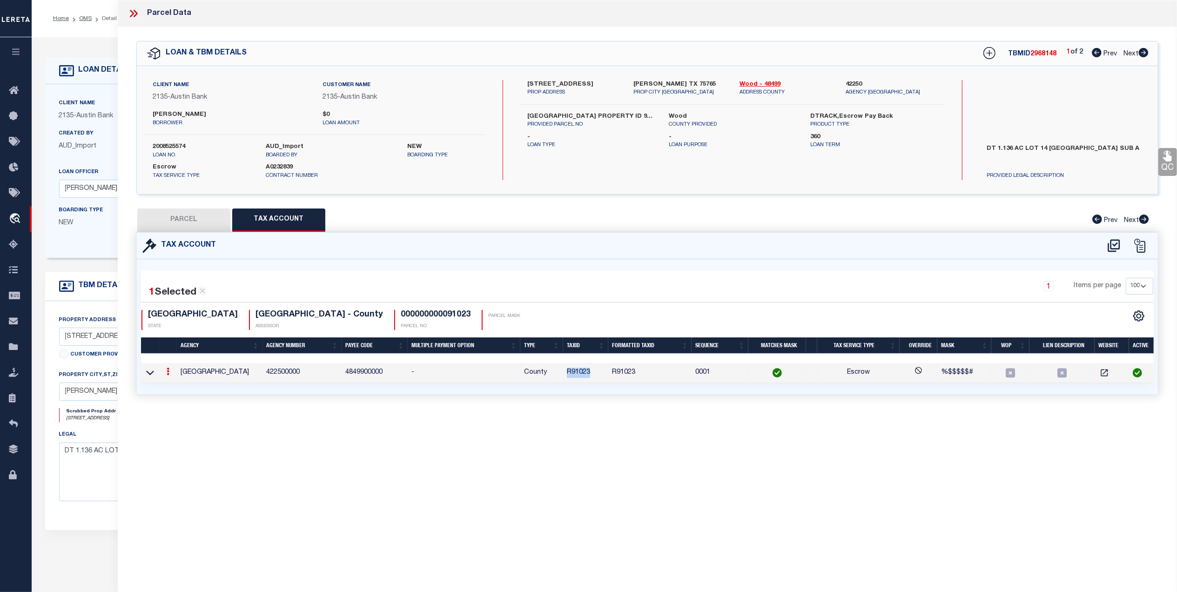
checkbox input "false"
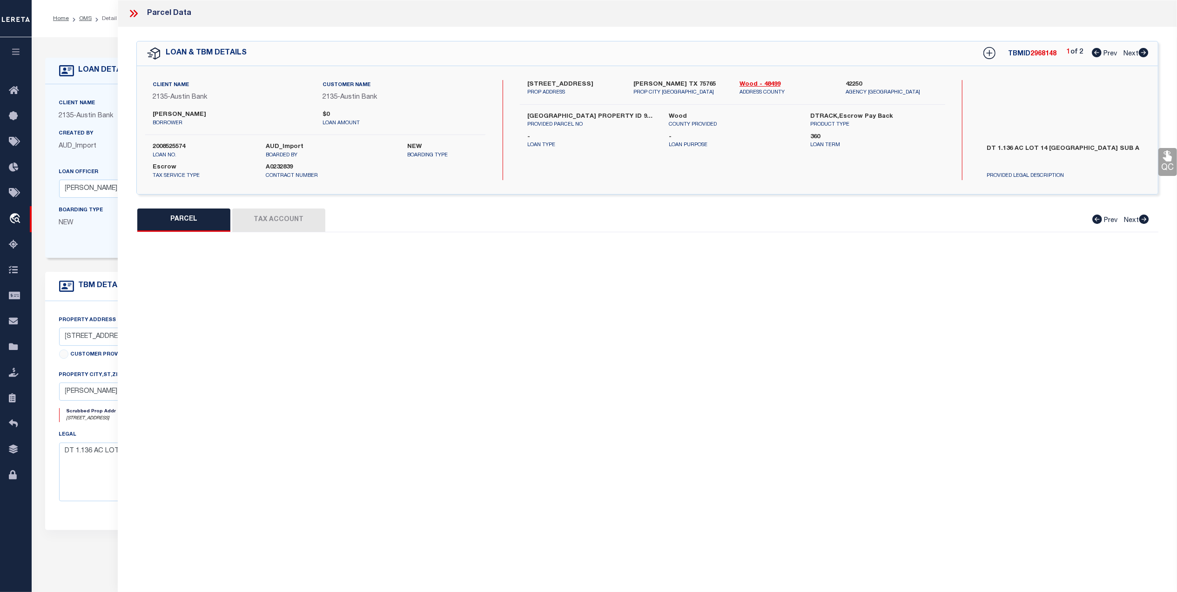
select select "QC"
type input "[PERSON_NAME] & [PERSON_NAME]"
select select "AGF"
select select "ADD"
type input "CR 3545"
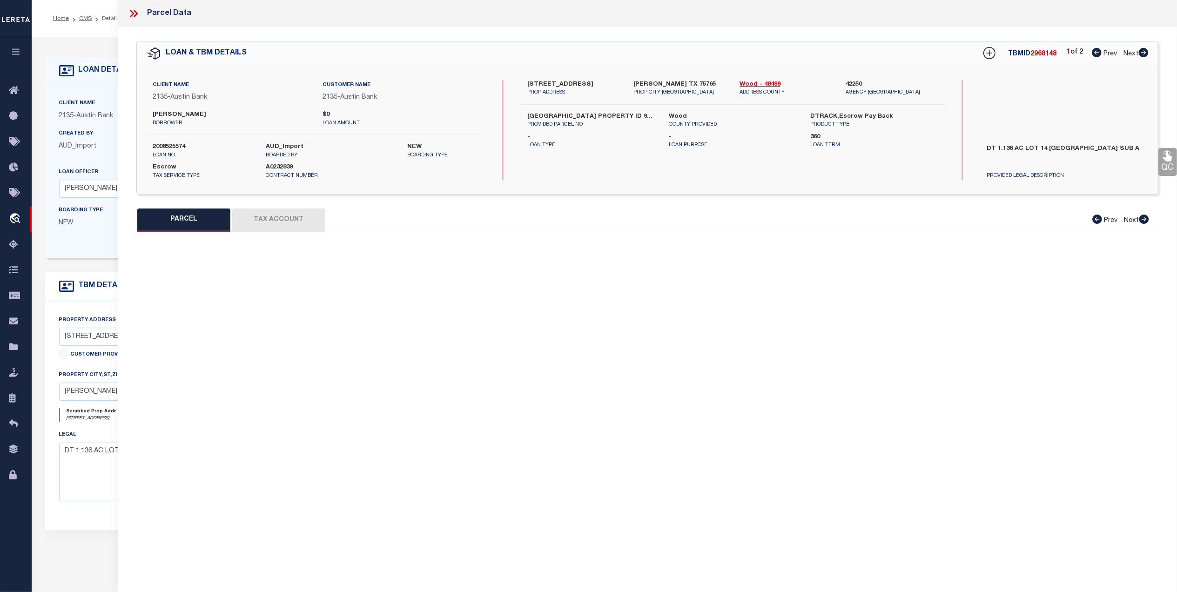
type input "[PERSON_NAME] TX 75765"
type textarea "LOT 14 1.136 [GEOGRAPHIC_DATA]"
type textarea "Tax ID Special Project Parcel is active on agency website for 2025"
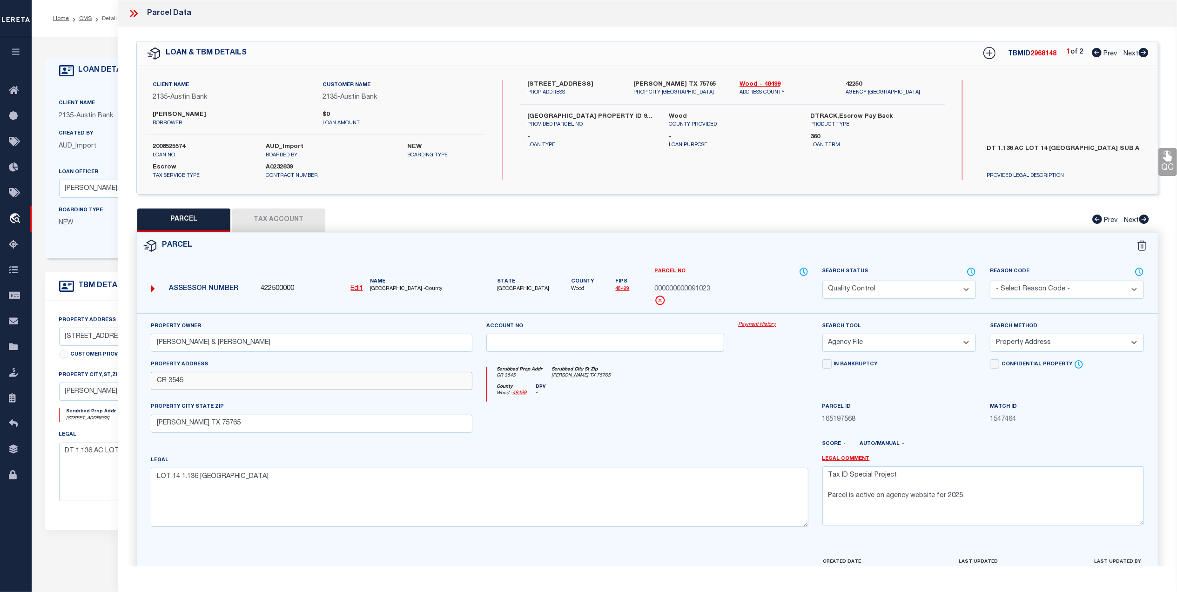
drag, startPoint x: 193, startPoint y: 386, endPoint x: 142, endPoint y: 386, distance: 50.3
click at [142, 386] on div "Property Owner [PERSON_NAME] & [PERSON_NAME] Account no Payment History Search …" at bounding box center [647, 434] width 1021 height 243
click at [616, 287] on link "48499" at bounding box center [623, 288] width 14 height 5
drag, startPoint x: 229, startPoint y: 114, endPoint x: 191, endPoint y: 116, distance: 38.7
click at [191, 116] on label "[PERSON_NAME]" at bounding box center [231, 114] width 156 height 9
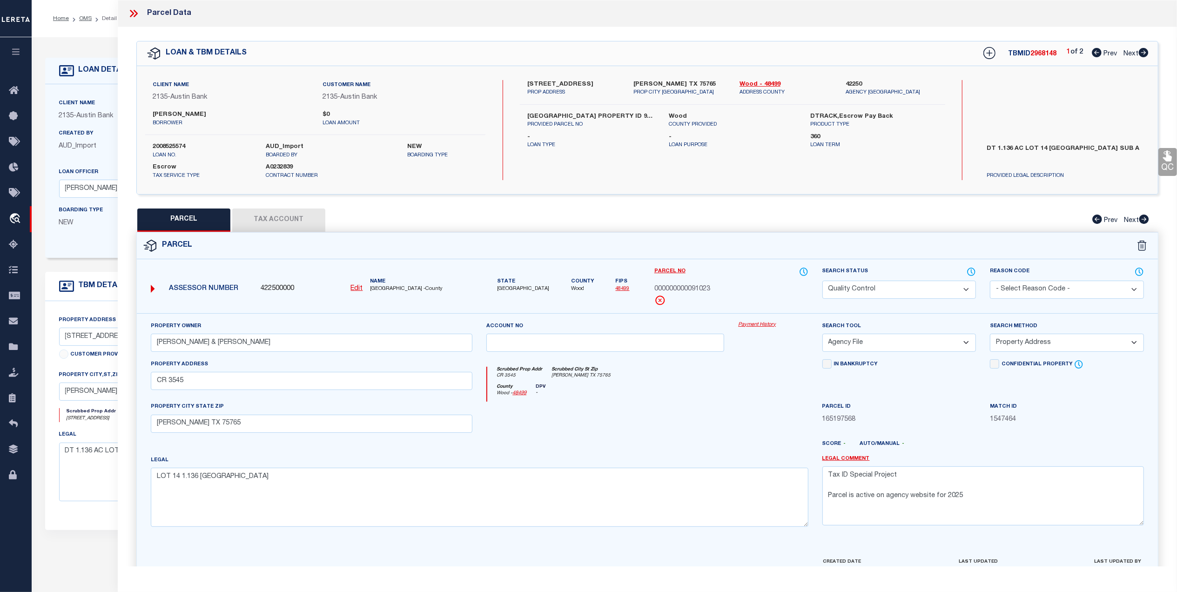
copy label "[PERSON_NAME]"
drag, startPoint x: 181, startPoint y: 115, endPoint x: 153, endPoint y: 117, distance: 28.4
click at [153, 117] on label "[PERSON_NAME]" at bounding box center [231, 114] width 156 height 9
copy label "[PERSON_NAME]"
drag, startPoint x: 206, startPoint y: 384, endPoint x: 142, endPoint y: 386, distance: 63.8
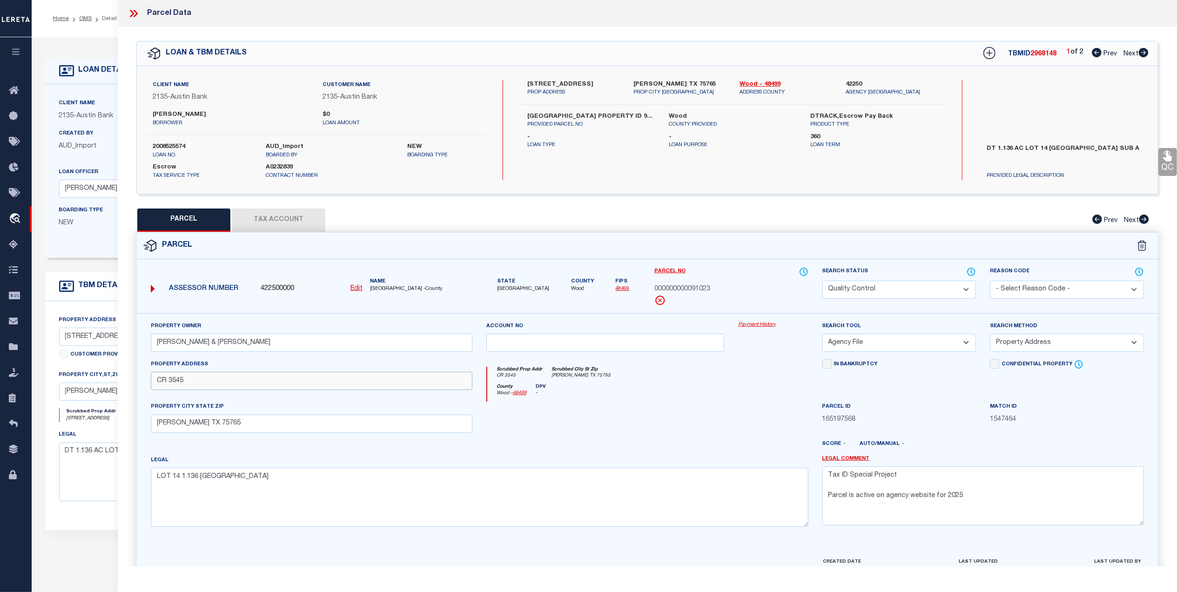
click at [142, 386] on div "Property Owner [PERSON_NAME] & [PERSON_NAME] Account no Payment History Search …" at bounding box center [647, 434] width 1021 height 243
paste input "321"
drag, startPoint x: 408, startPoint y: 433, endPoint x: 375, endPoint y: 434, distance: 33.5
click at [408, 433] on input "[PERSON_NAME] TX 75765" at bounding box center [312, 424] width 322 height 18
click at [170, 382] on input "321 CR 3545" at bounding box center [312, 381] width 322 height 18
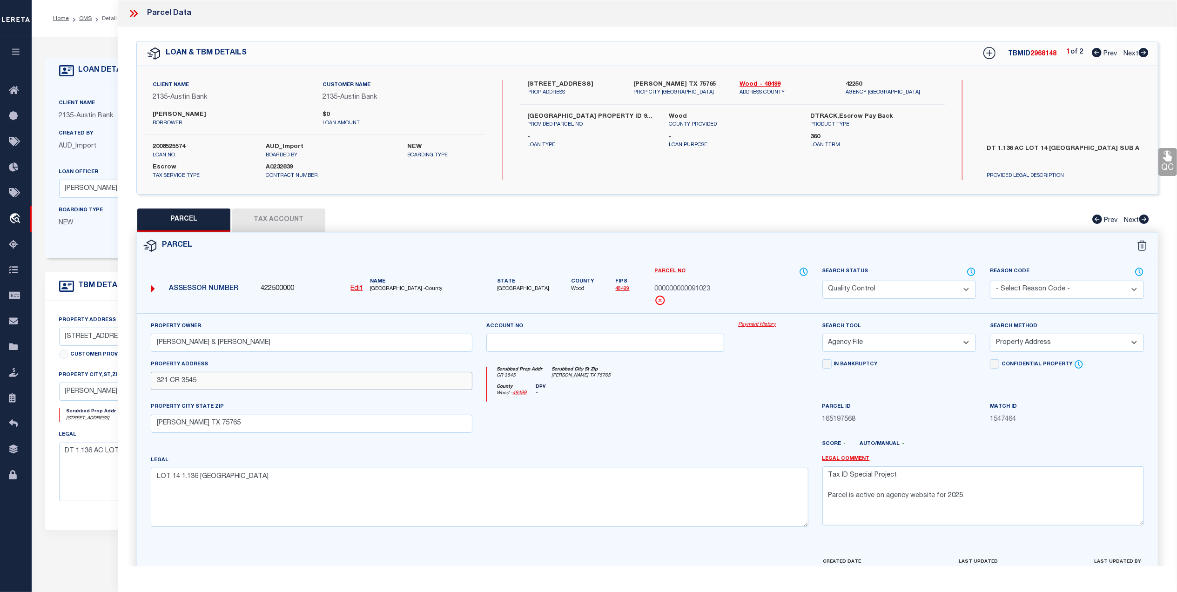
type input "321 CR 3545"
click at [736, 408] on div at bounding box center [773, 421] width 84 height 38
click at [305, 223] on button "Tax Account" at bounding box center [278, 219] width 93 height 23
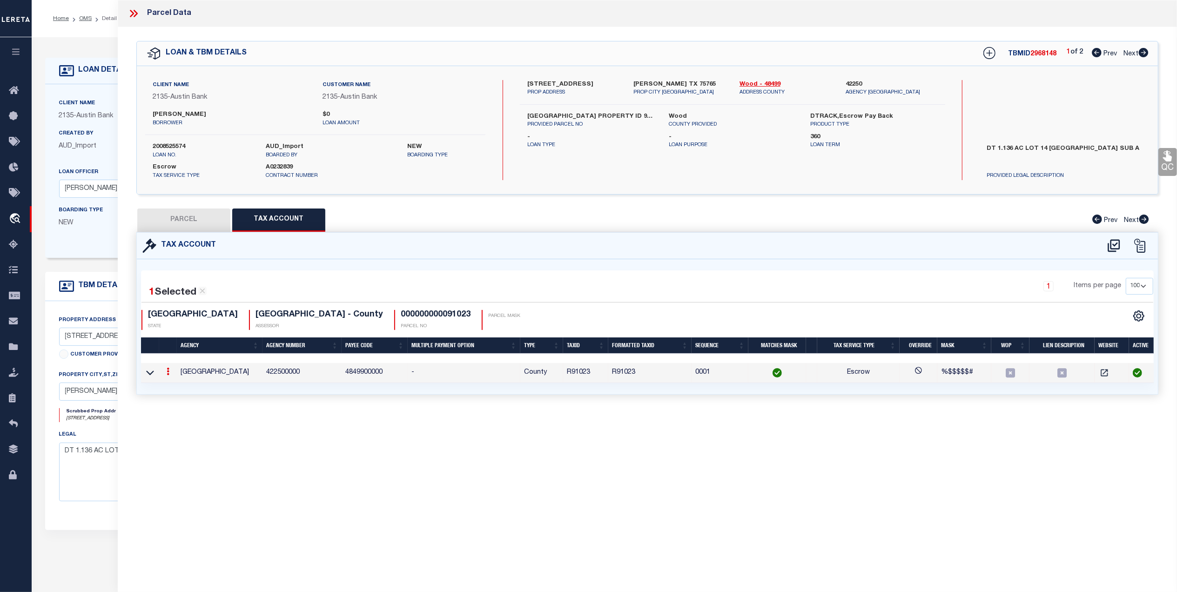
select select "100"
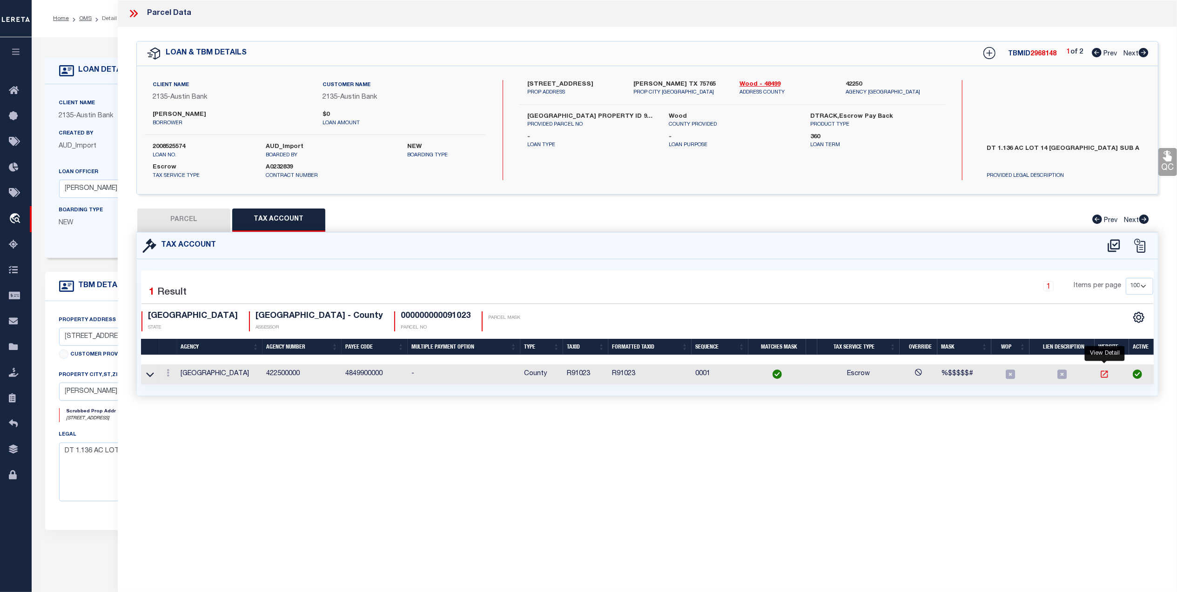
click at [1104, 375] on icon "" at bounding box center [1103, 374] width 7 height 7
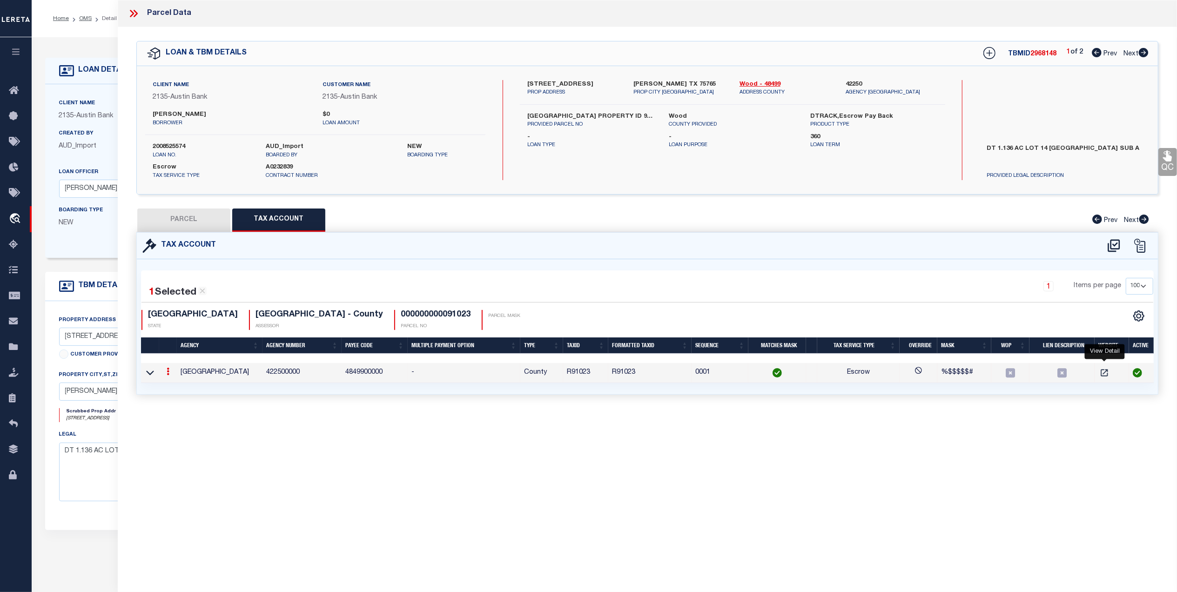
click at [169, 217] on button "PARCEL" at bounding box center [183, 219] width 93 height 23
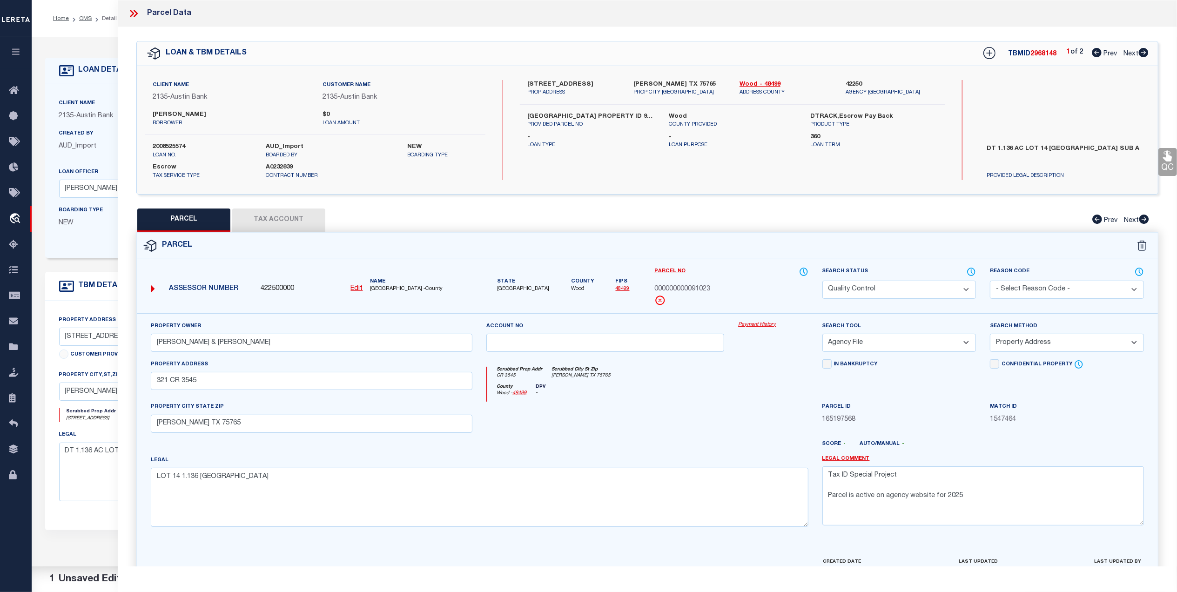
click at [1166, 158] on icon at bounding box center [1167, 156] width 9 height 11
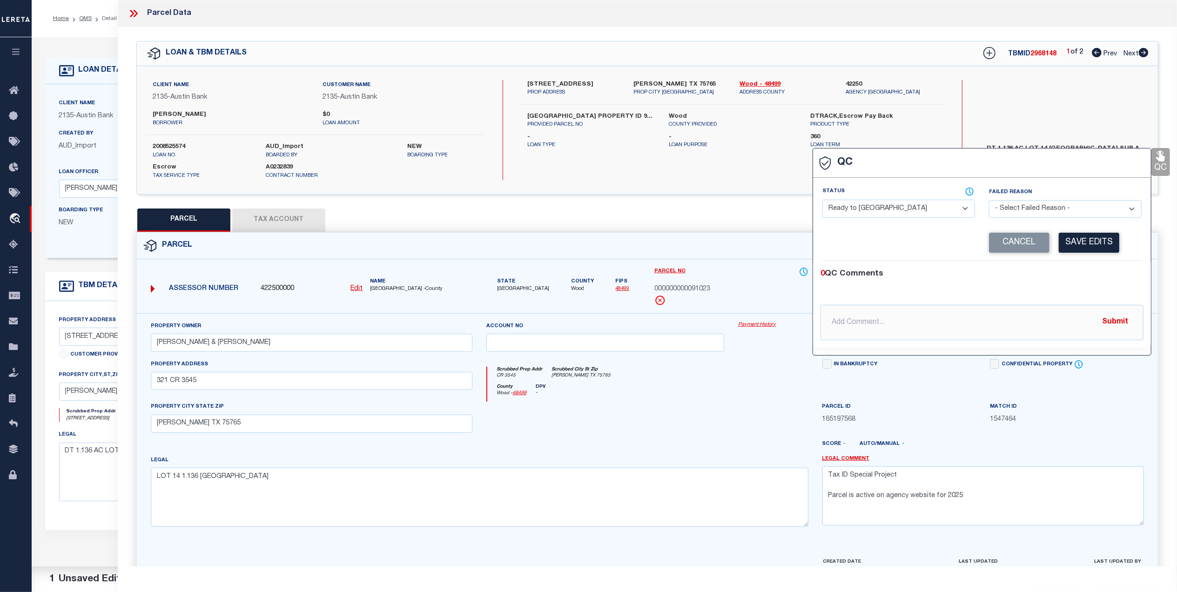
click at [871, 213] on select "- Select Status - Ready to QC Correct Incorrect" at bounding box center [898, 209] width 153 height 18
select select "COR"
click at [822, 201] on select "- Select Status - Ready to QC Correct Incorrect" at bounding box center [898, 209] width 153 height 18
click at [1072, 248] on button "Save Edits" at bounding box center [1089, 243] width 60 height 20
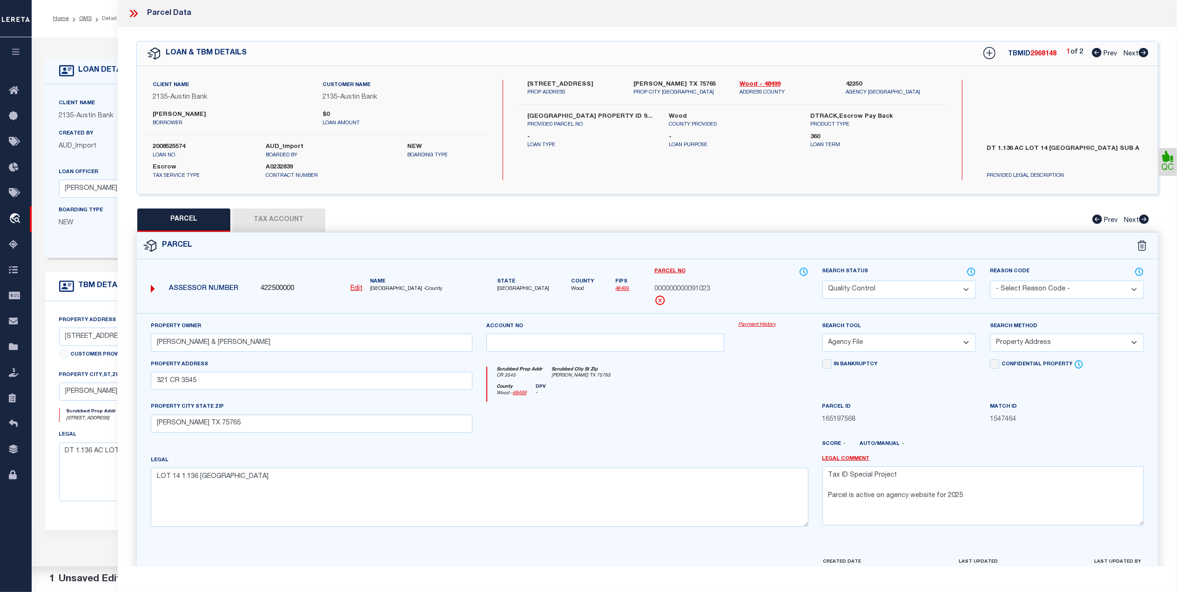
click at [898, 285] on select "Automated Search Bad Parcel Complete Duplicate Parcel High Dollar Reporting In …" at bounding box center [899, 290] width 154 height 18
select select "CP"
click at [822, 281] on select "Automated Search Bad Parcel Complete Duplicate Parcel High Dollar Reporting In …" at bounding box center [899, 290] width 154 height 18
drag, startPoint x: 744, startPoint y: 401, endPoint x: 756, endPoint y: 407, distance: 13.9
click at [744, 401] on div "County Wood - 48499 DPV -" at bounding box center [647, 393] width 321 height 18
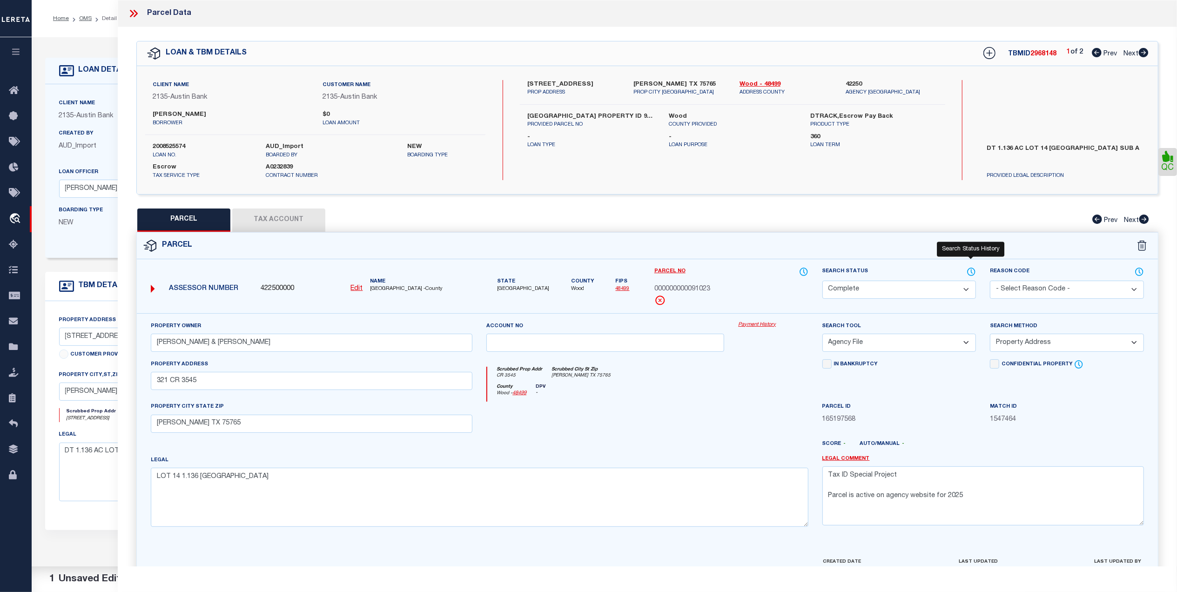
click at [970, 273] on icon at bounding box center [970, 272] width 9 height 10
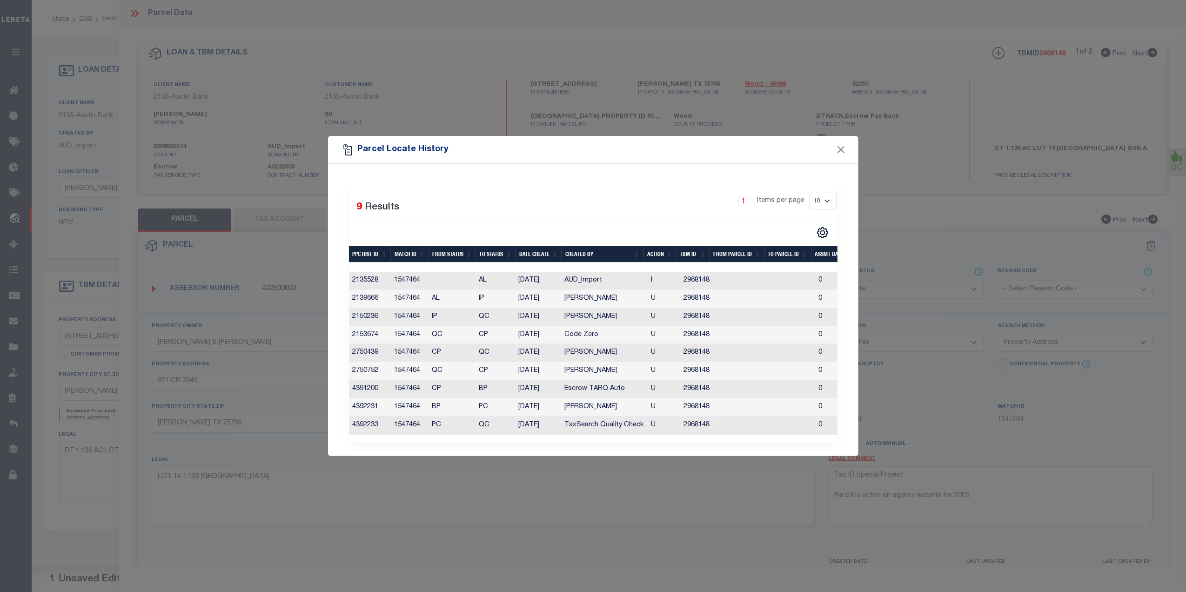
click at [968, 270] on div "Parcel Locate History Selected 9 Results 1 Items per page 10 25 50 100" at bounding box center [593, 296] width 1186 height 592
click at [842, 144] on button "Close" at bounding box center [841, 150] width 12 height 12
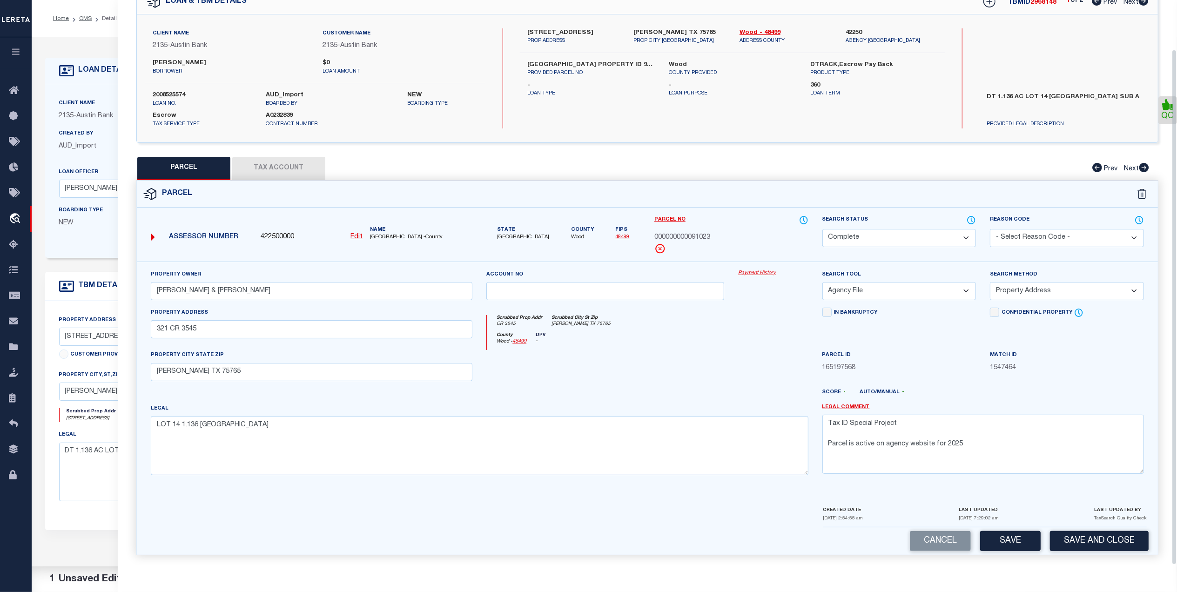
scroll to position [55, 0]
click at [1081, 542] on button "Save and Close" at bounding box center [1099, 541] width 99 height 20
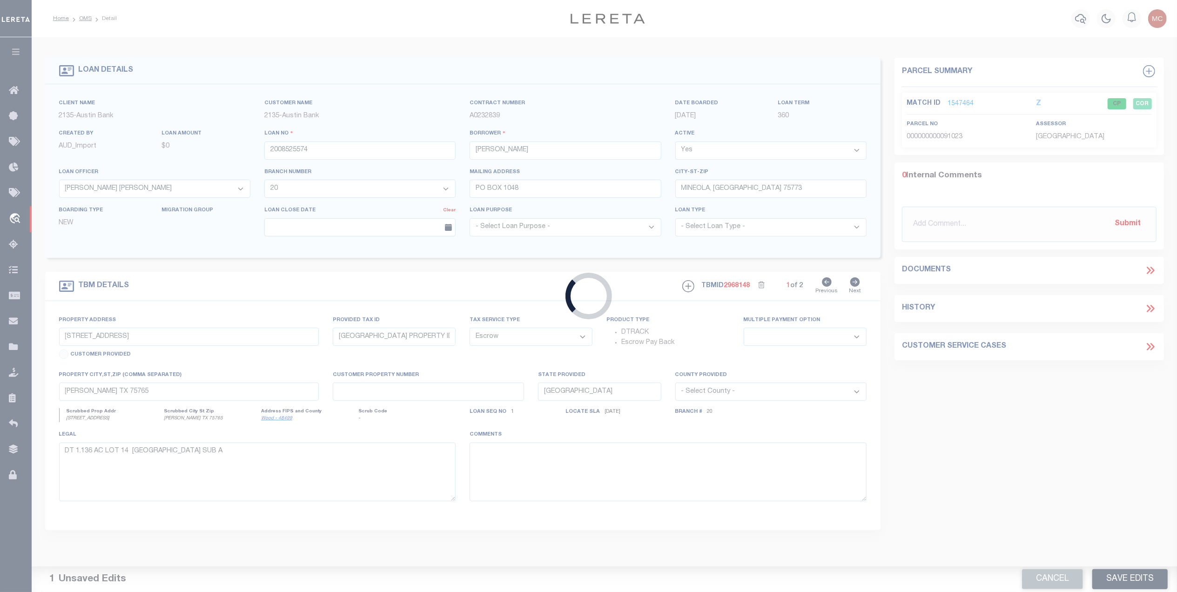
select select "8073"
select select "2600"
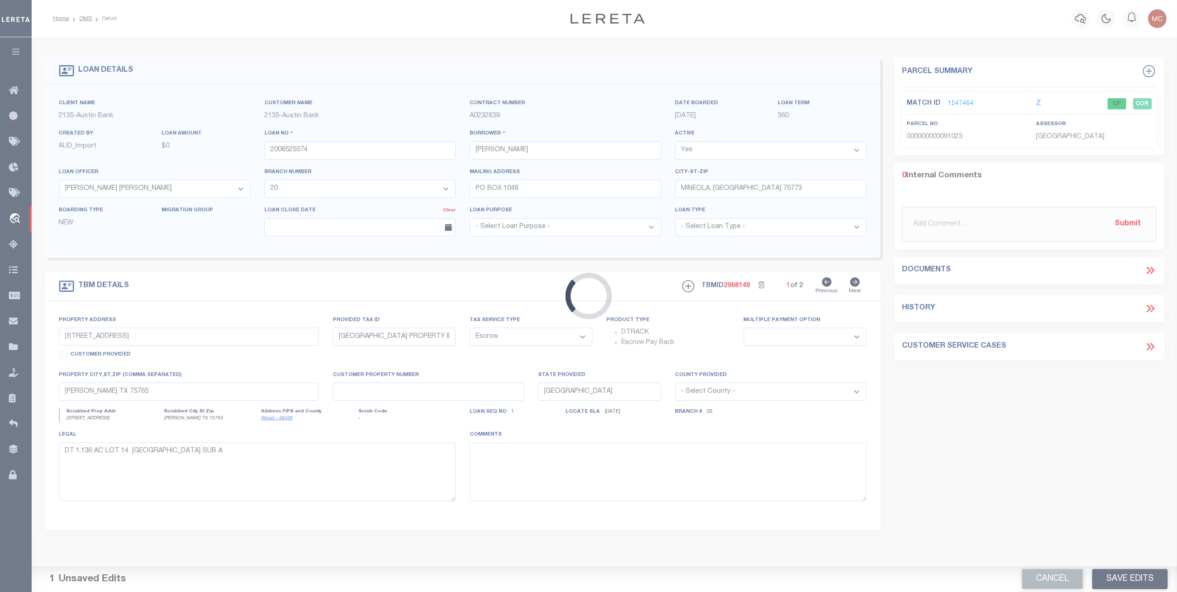
select select
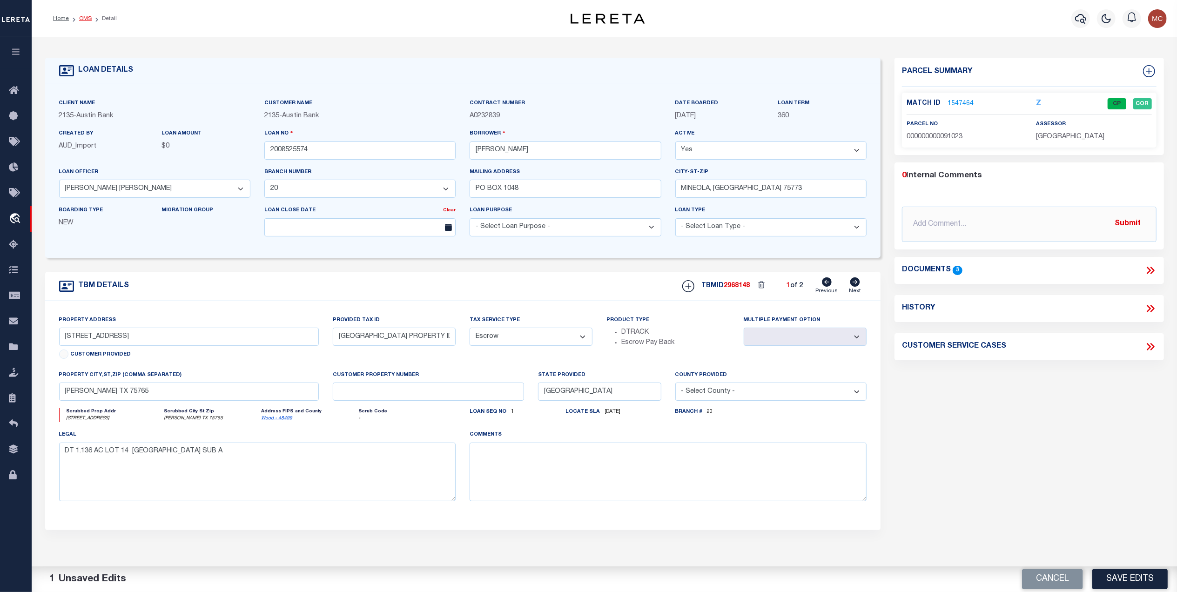
click at [81, 17] on link "OMS" at bounding box center [85, 19] width 13 height 6
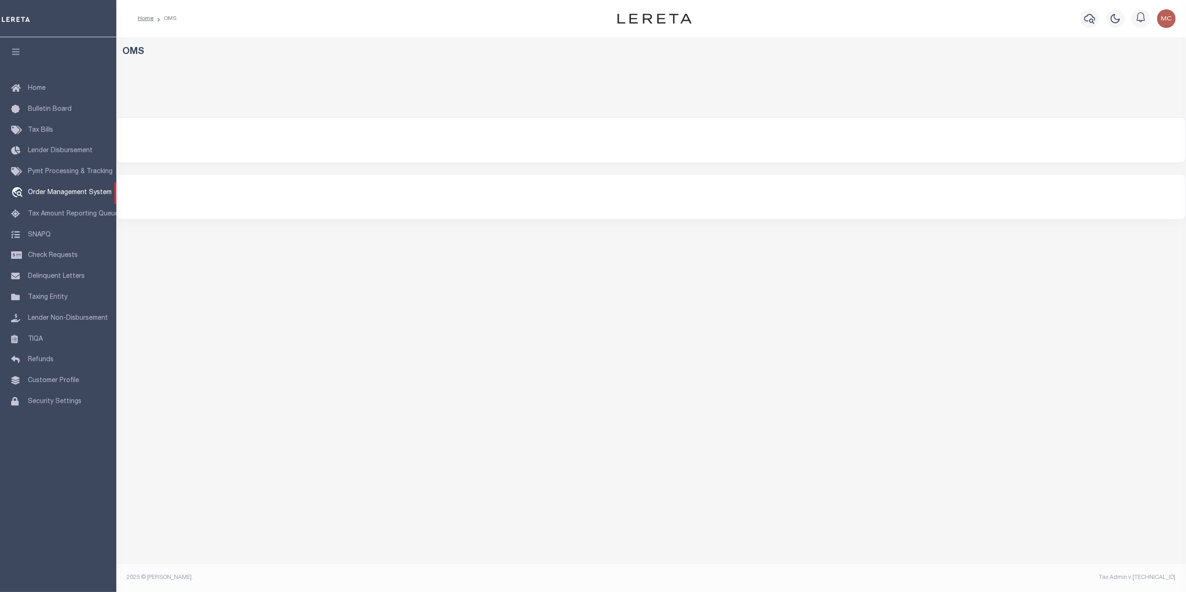
select select "200"
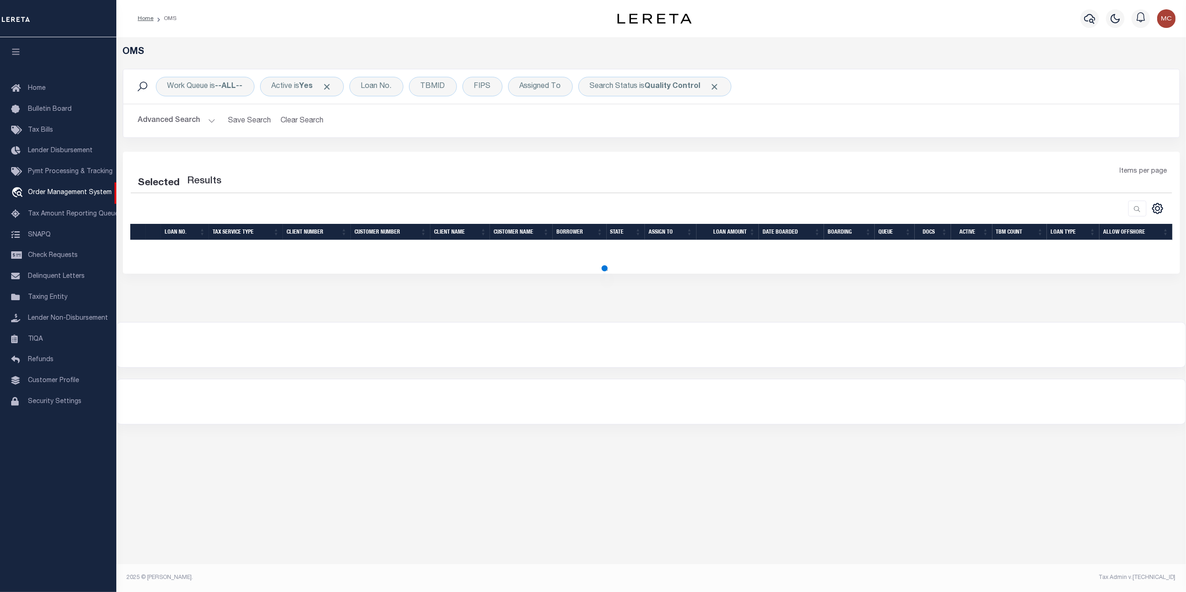
select select "200"
